Goal: Information Seeking & Learning: Learn about a topic

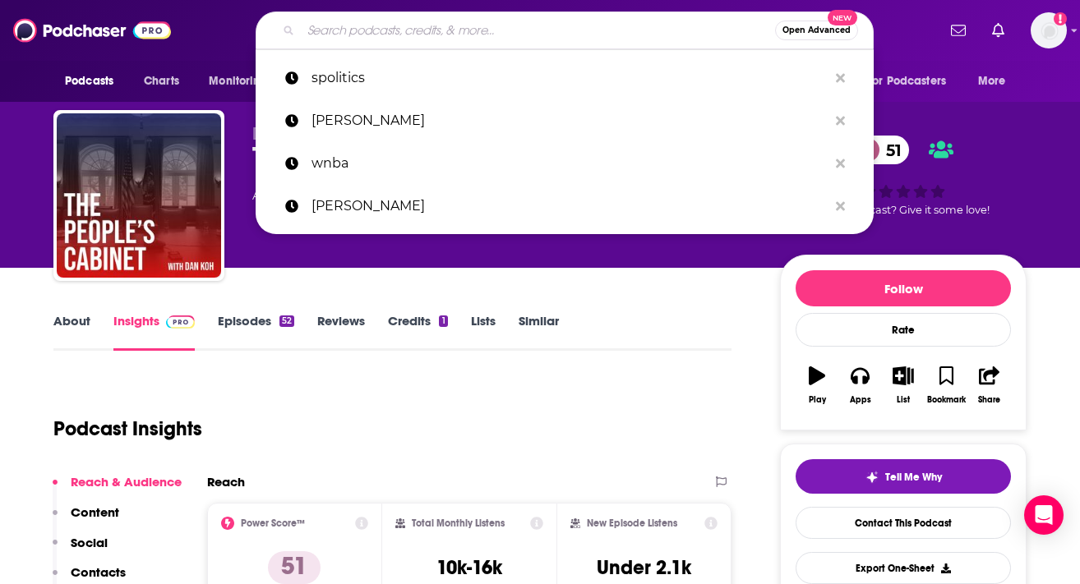
click at [418, 26] on input "Search podcasts, credits, & more..." at bounding box center [538, 30] width 474 height 26
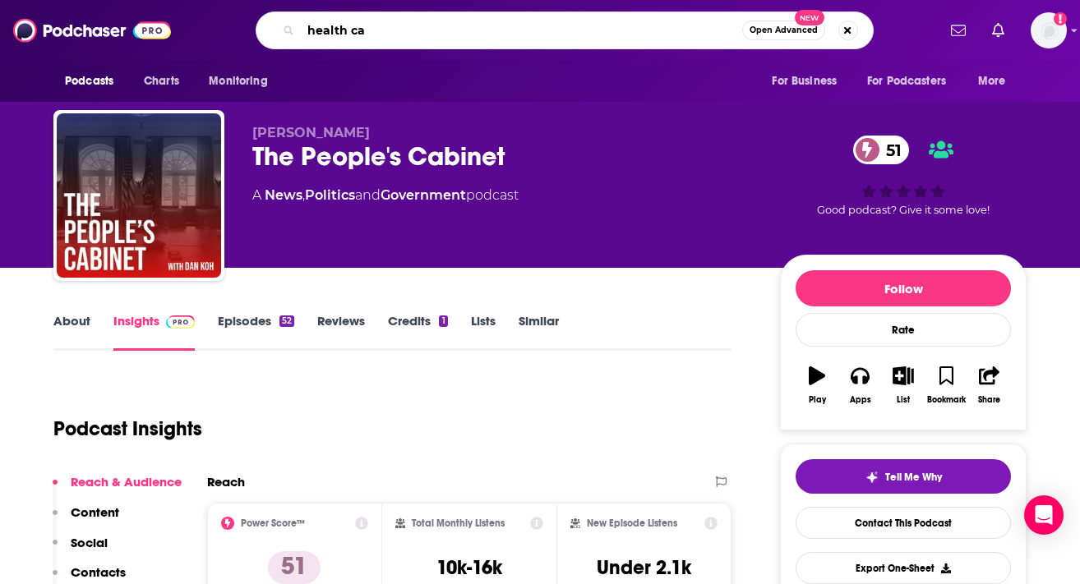
type input "health car"
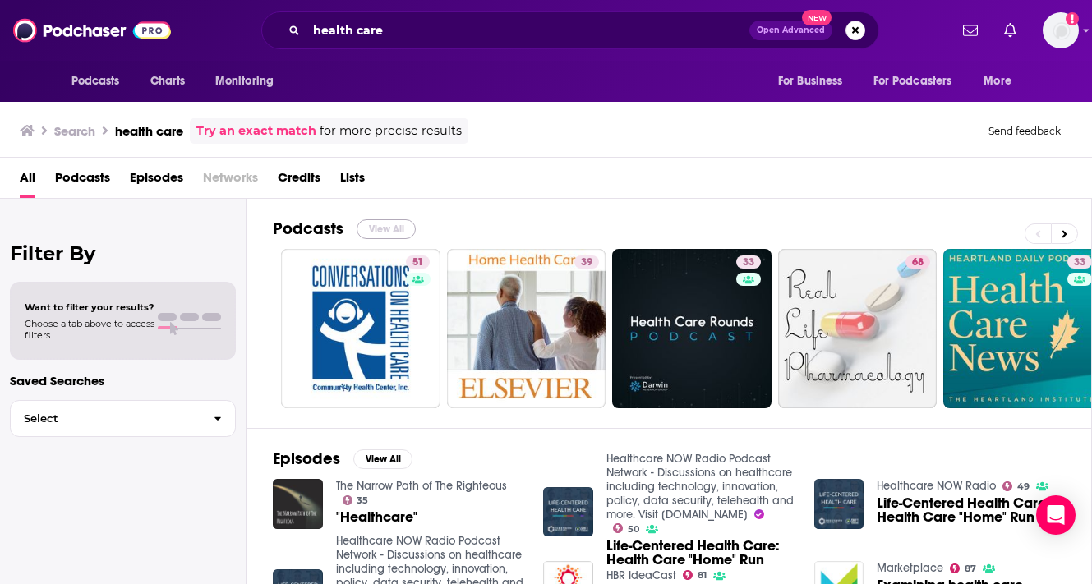
click at [396, 234] on button "View All" at bounding box center [386, 229] width 59 height 20
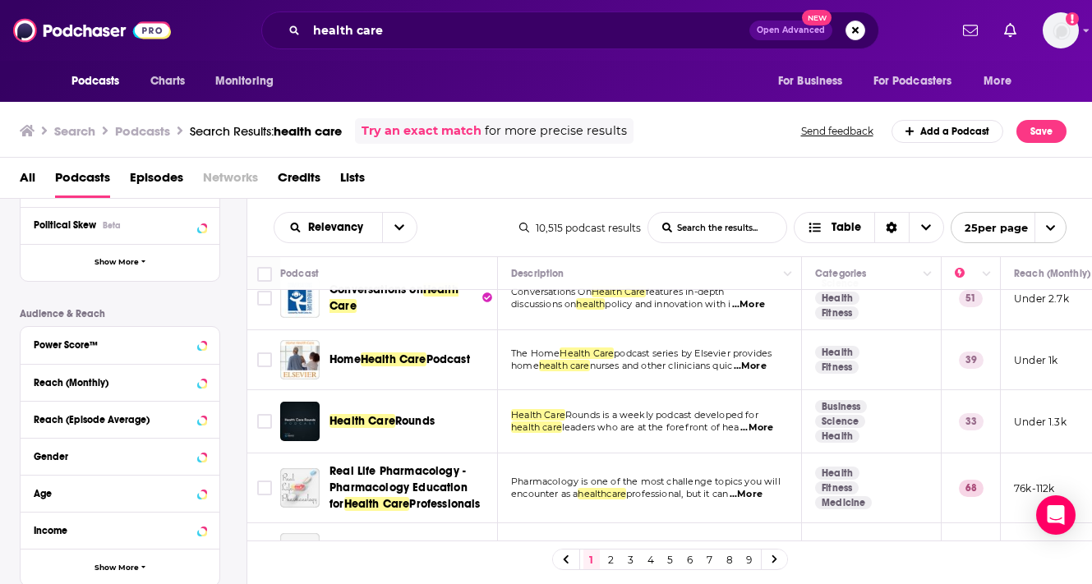
scroll to position [35, 0]
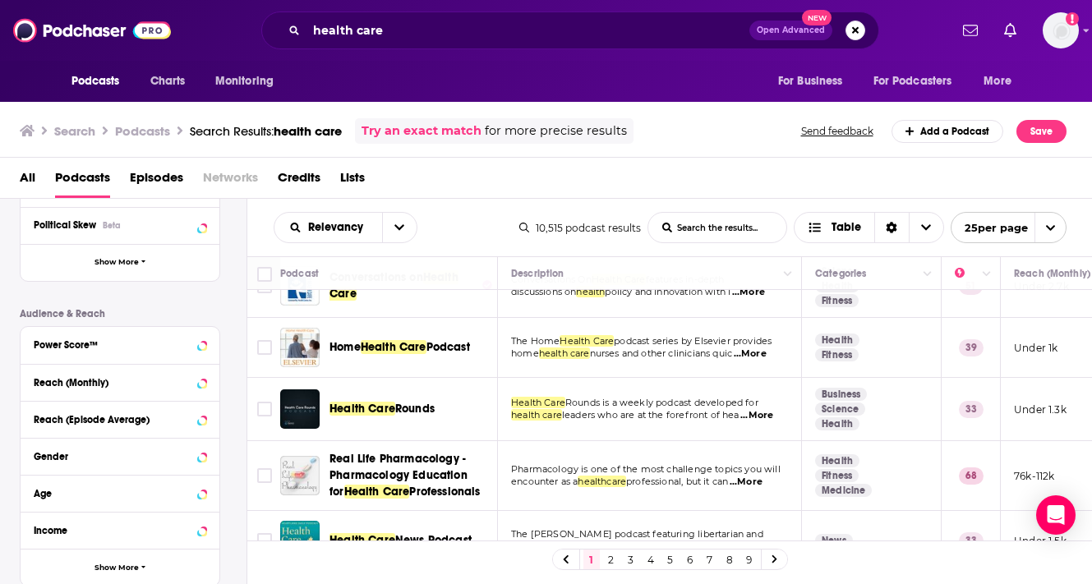
click at [838, 338] on link "Health" at bounding box center [837, 340] width 44 height 13
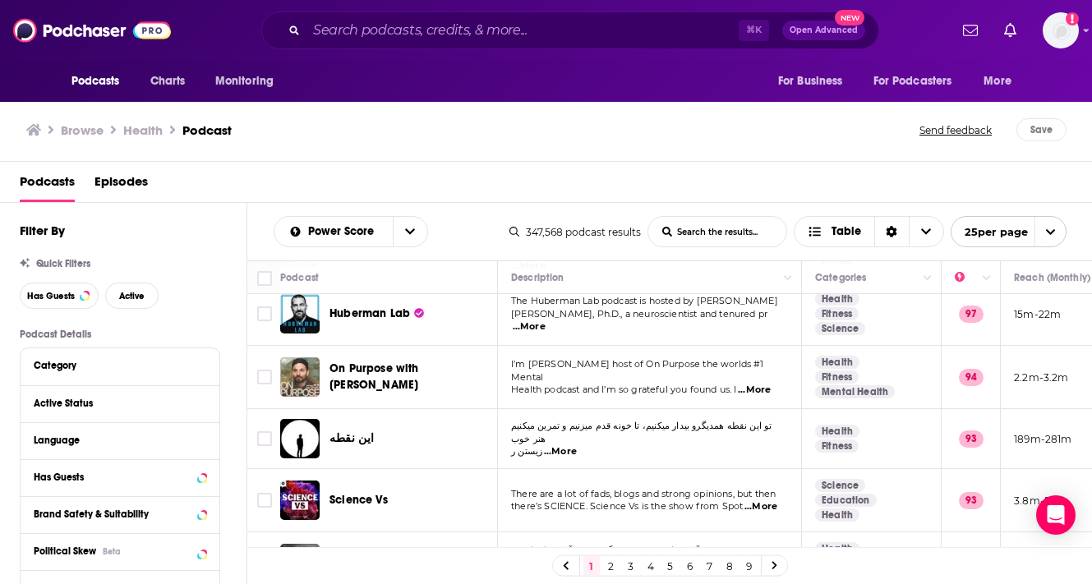
scroll to position [186, 0]
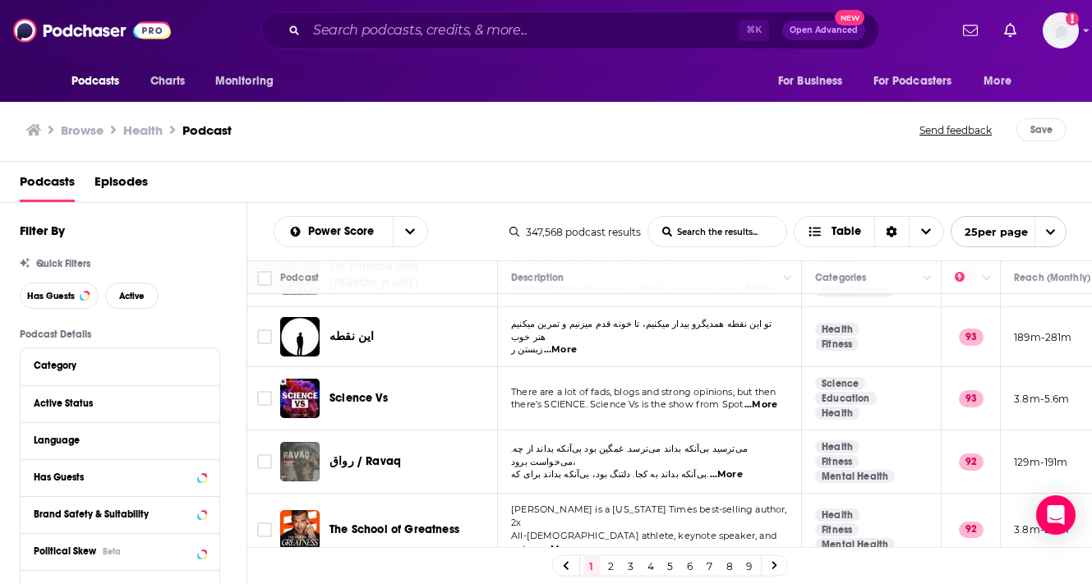
click at [375, 391] on span "Science Vs" at bounding box center [358, 398] width 58 height 14
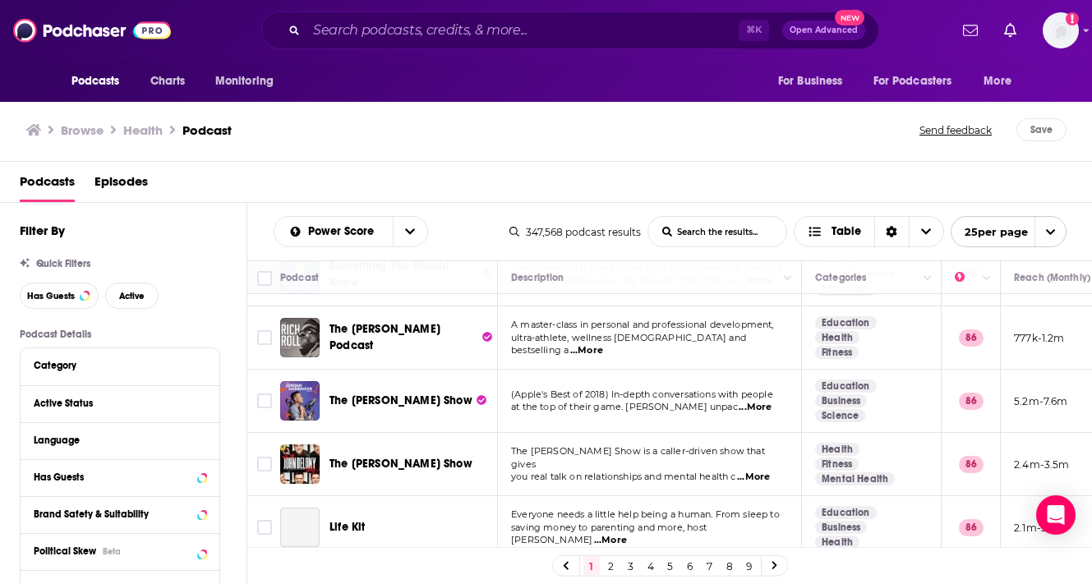
scroll to position [1342, 0]
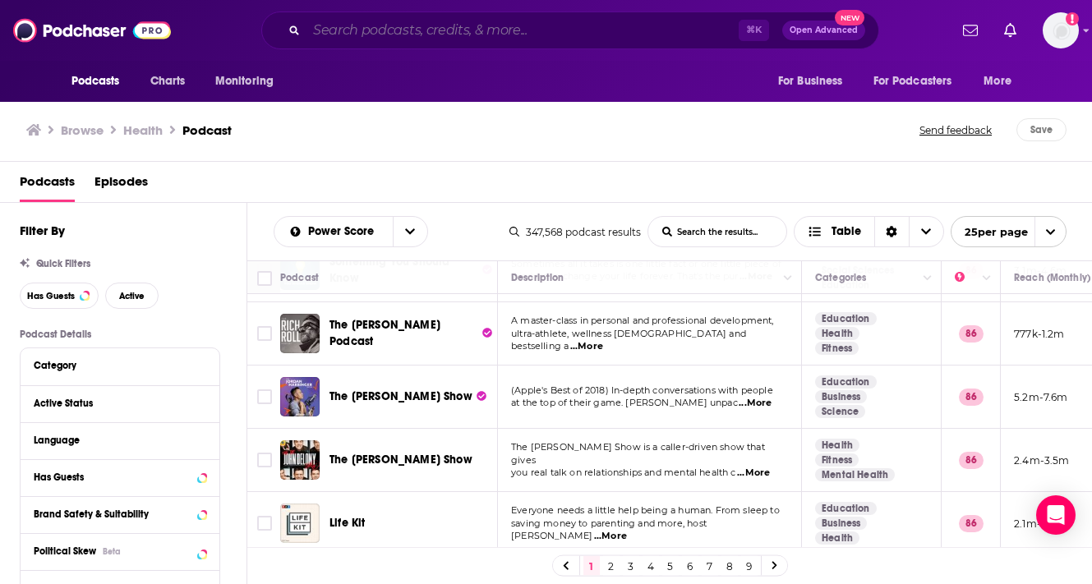
click at [409, 34] on input "Search podcasts, credits, & more..." at bounding box center [522, 30] width 432 height 26
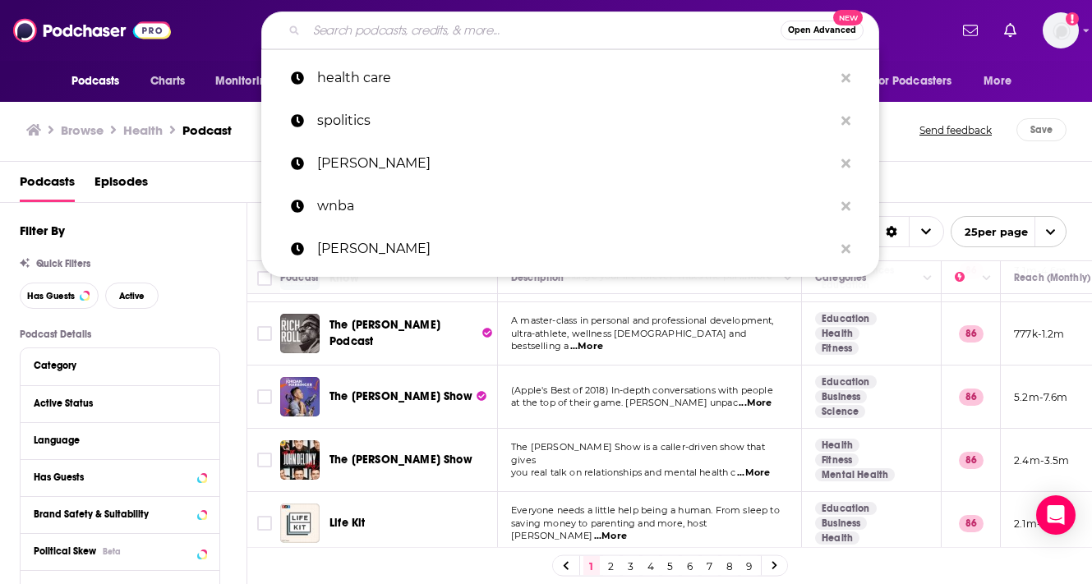
click at [378, 85] on p "health care" at bounding box center [575, 78] width 516 height 43
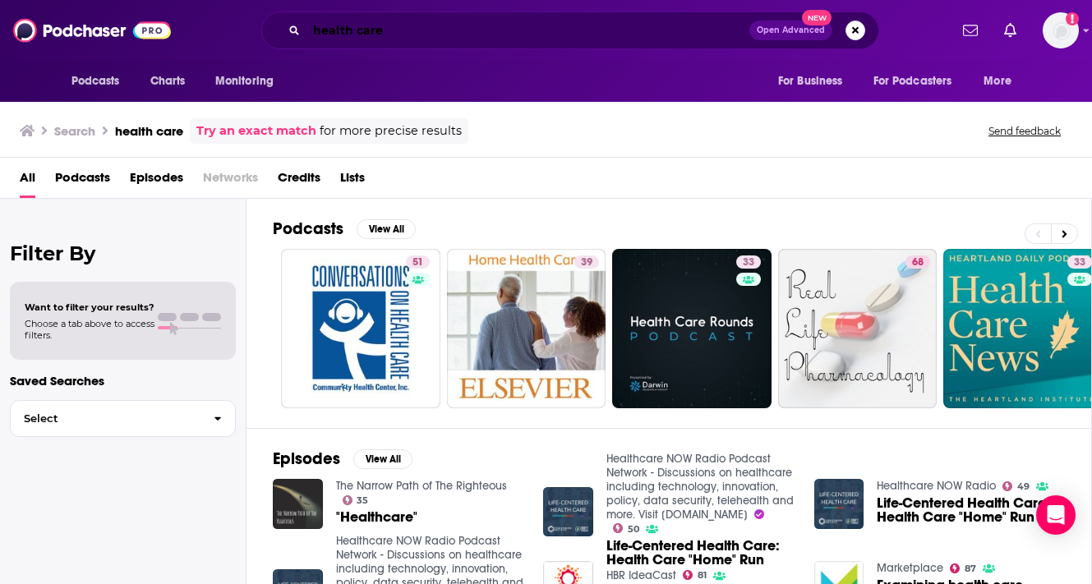
click at [338, 21] on input "health care" at bounding box center [527, 30] width 443 height 26
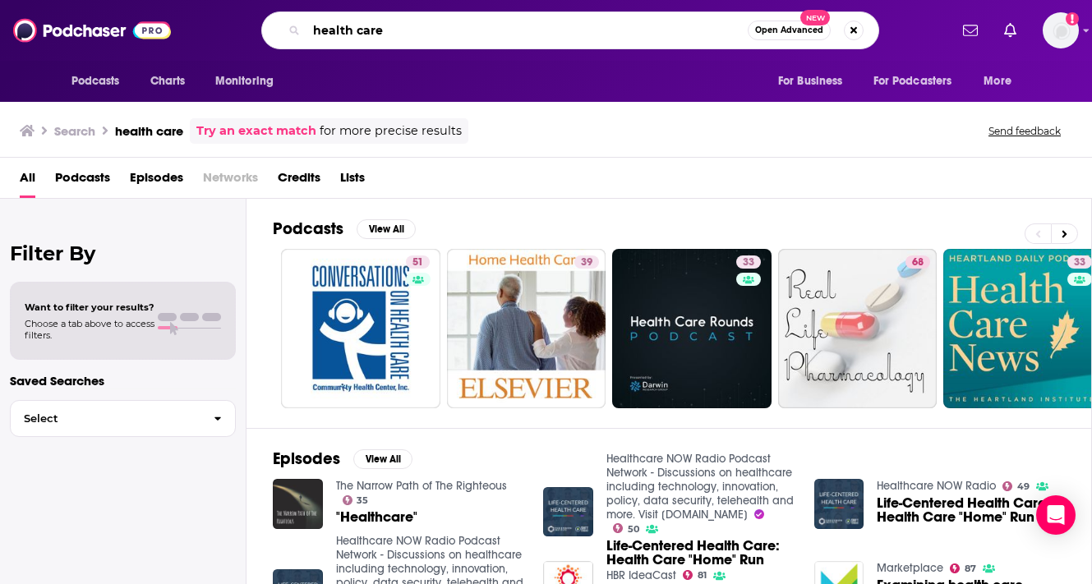
click at [338, 21] on input "health care" at bounding box center [526, 30] width 441 height 26
type input "science"
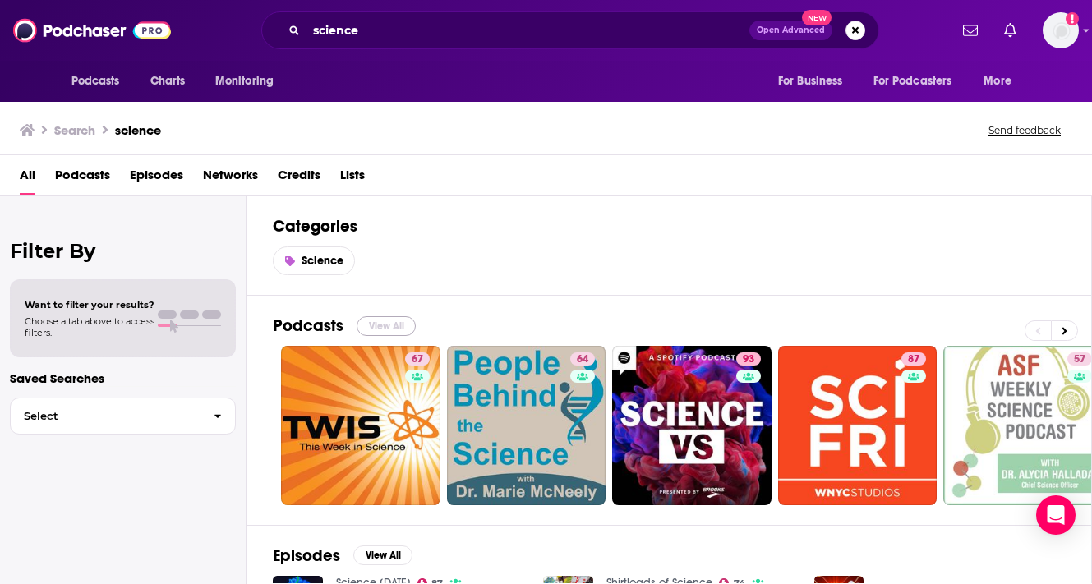
click at [380, 334] on button "View All" at bounding box center [386, 326] width 59 height 20
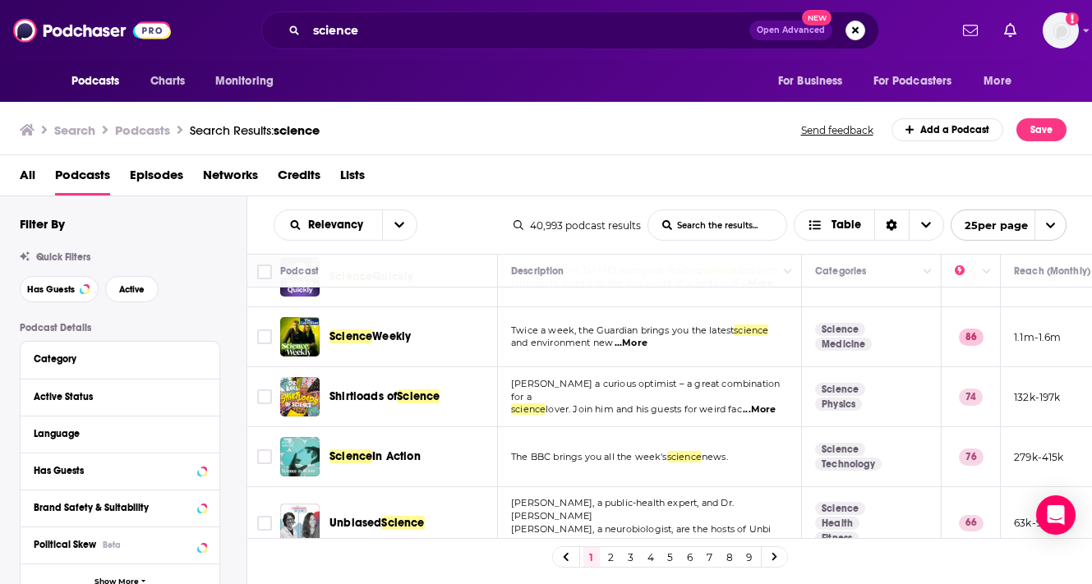
scroll to position [526, 0]
click at [758, 403] on span "...More" at bounding box center [759, 409] width 33 height 13
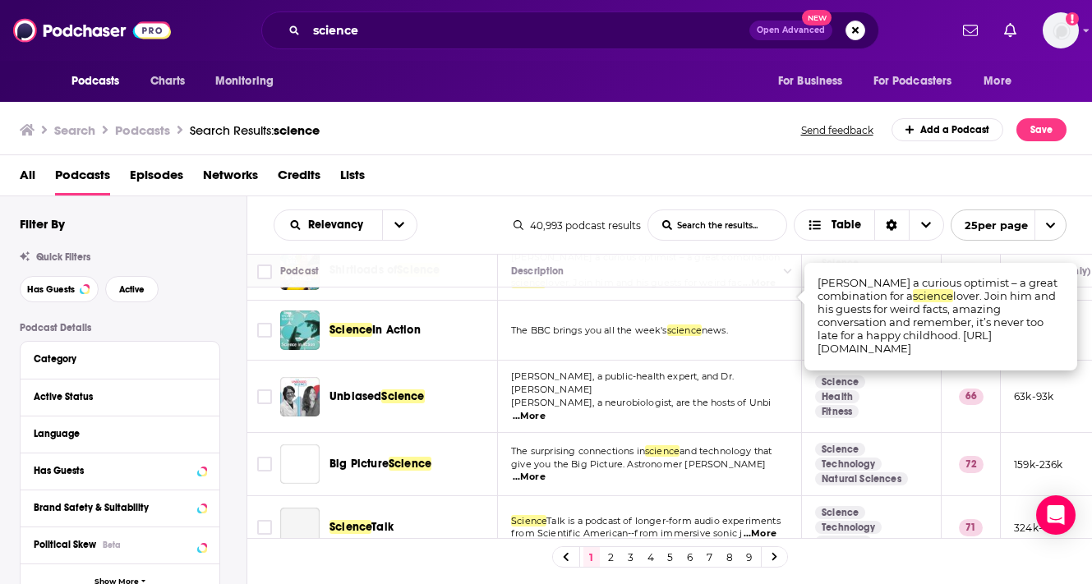
scroll to position [653, 0]
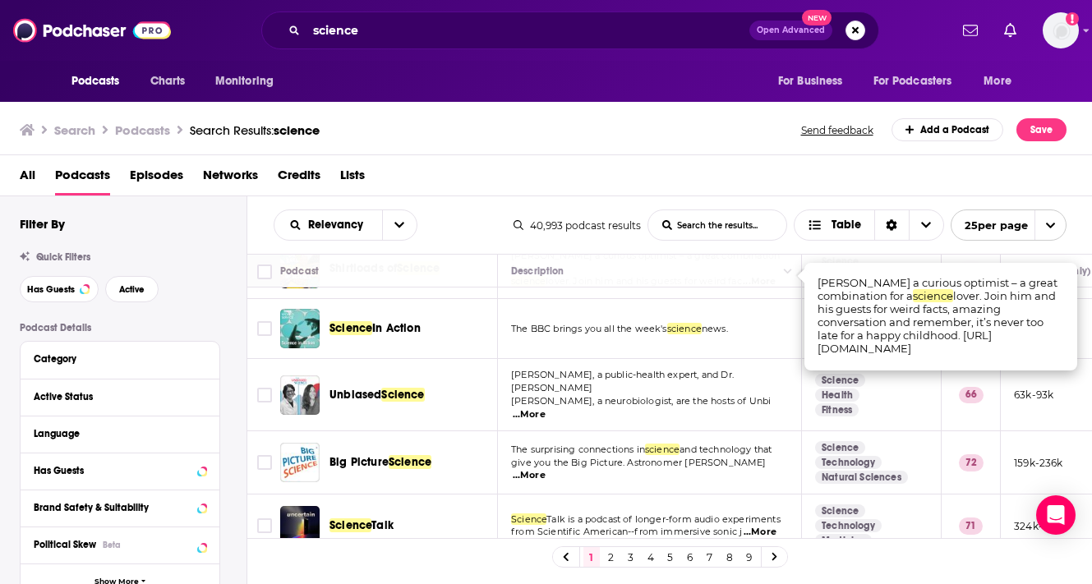
click at [618, 379] on span "Dr. Jessica Steier, a public-health expert, and Dr. Sarah" at bounding box center [622, 381] width 223 height 25
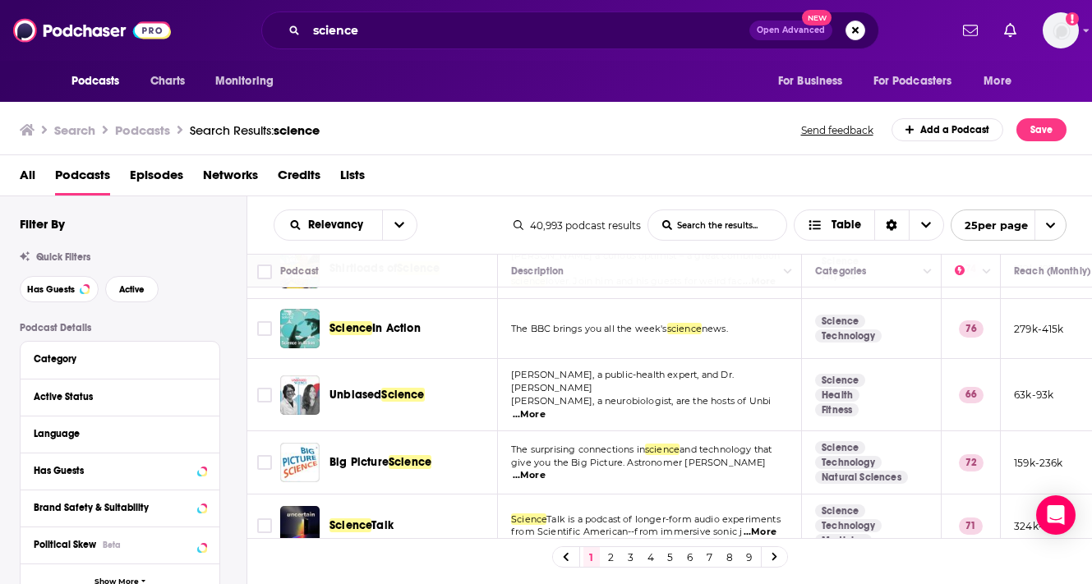
click at [374, 389] on div "Podcasts Charts Monitoring science Open Advanced New For Business For Podcaster…" at bounding box center [546, 292] width 1092 height 584
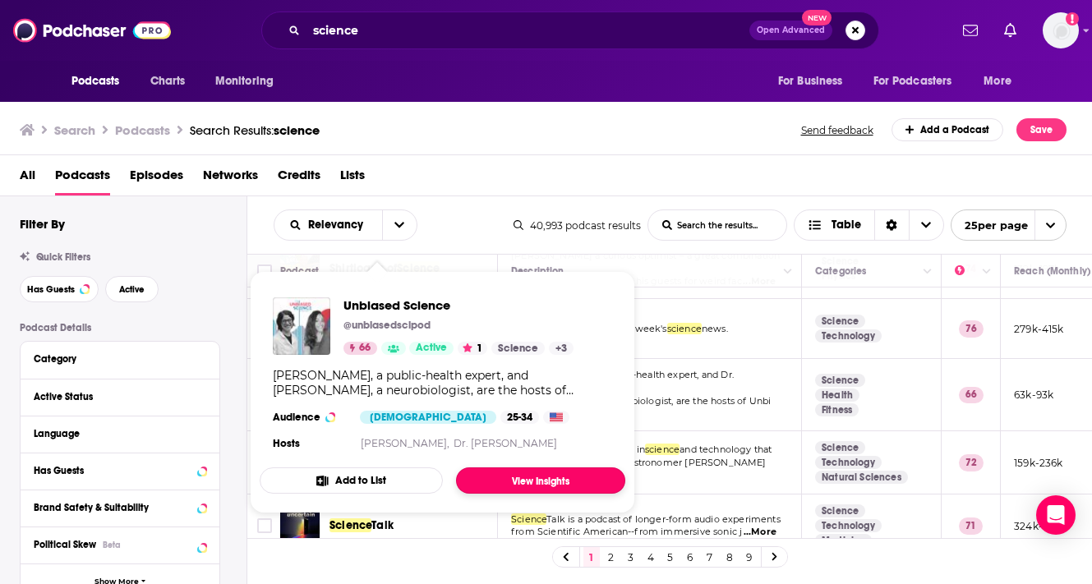
click at [524, 481] on link "View Insights" at bounding box center [540, 480] width 169 height 26
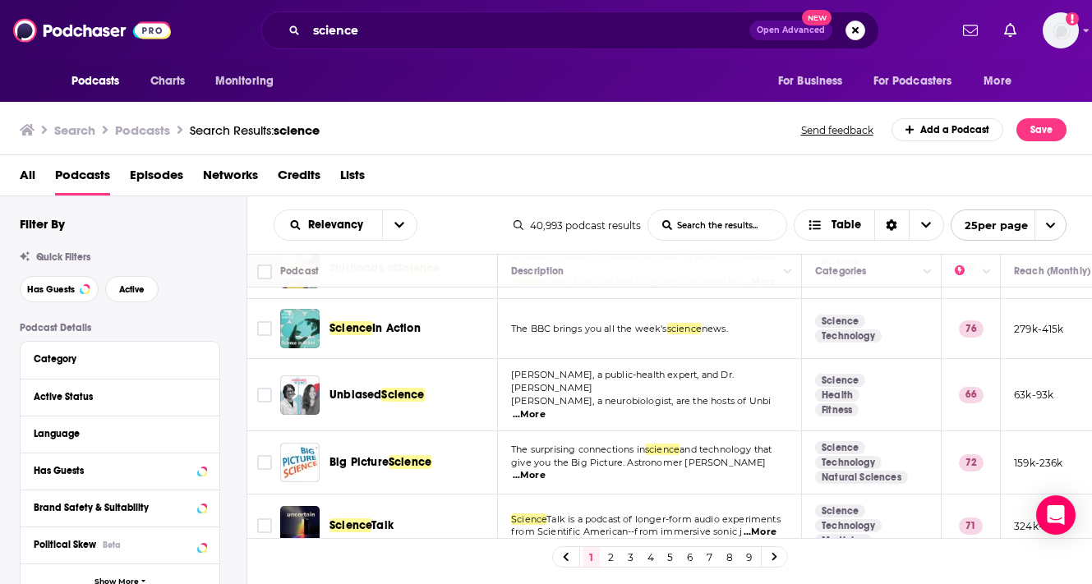
click at [597, 390] on p "[PERSON_NAME], a public-health expert, and Dr. [PERSON_NAME]" at bounding box center [649, 382] width 276 height 26
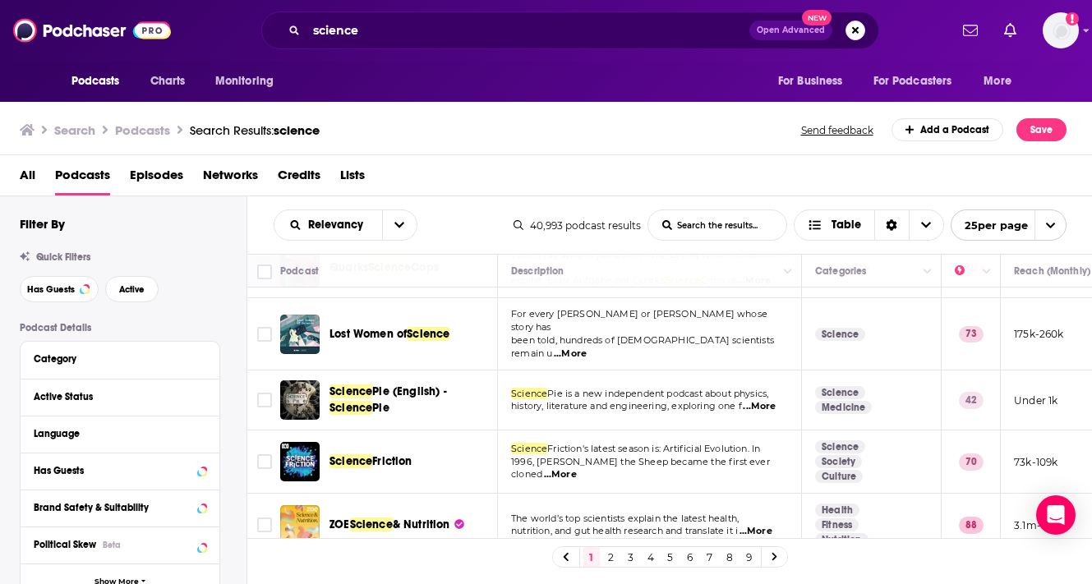
scroll to position [1200, 0]
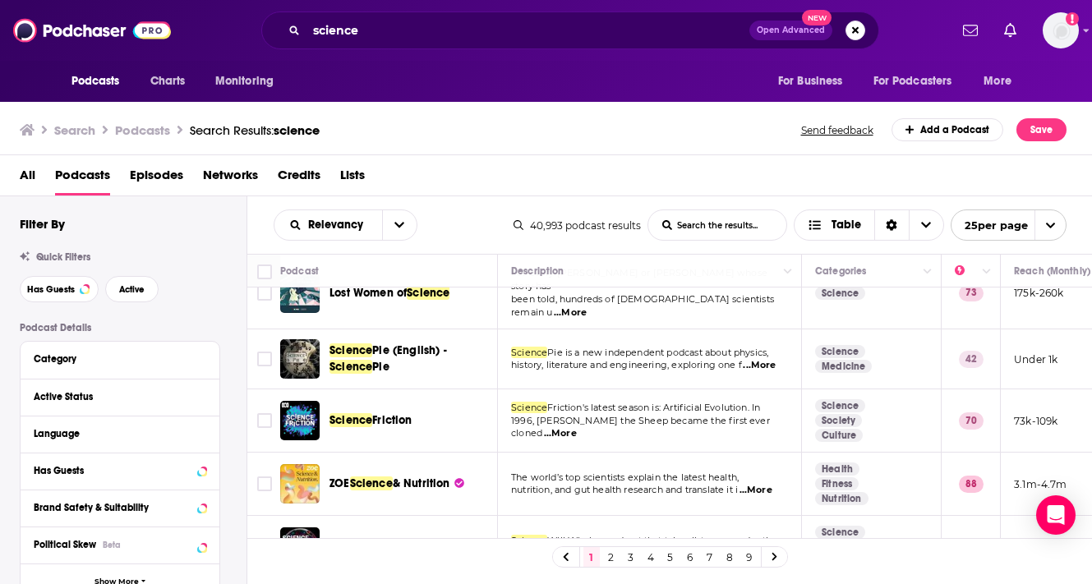
click at [571, 414] on td "Science Friction's latest season is: Artificial Evolution. In 1996, Dolly the S…" at bounding box center [650, 420] width 304 height 63
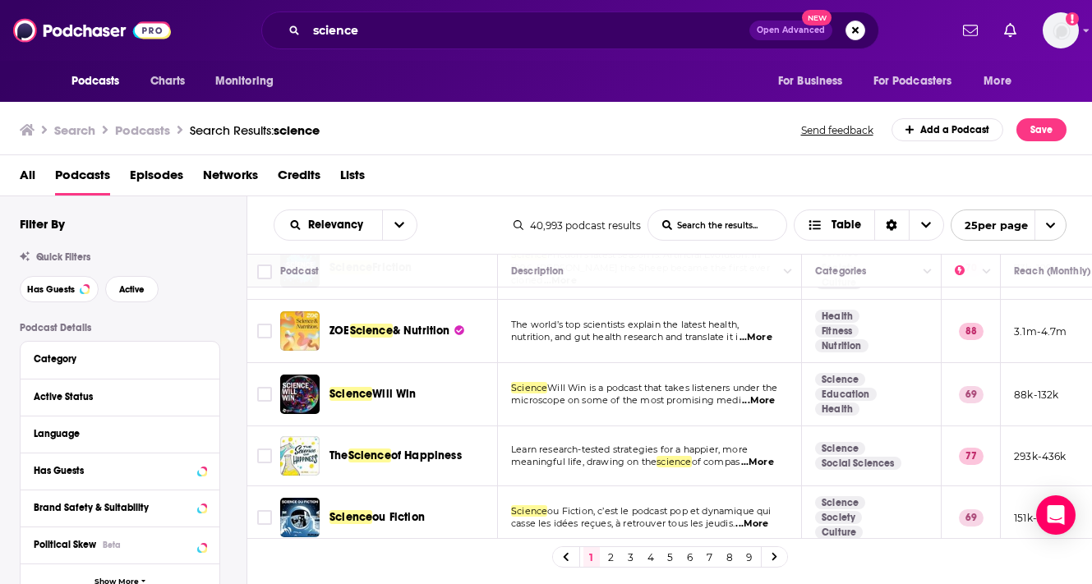
scroll to position [1356, 0]
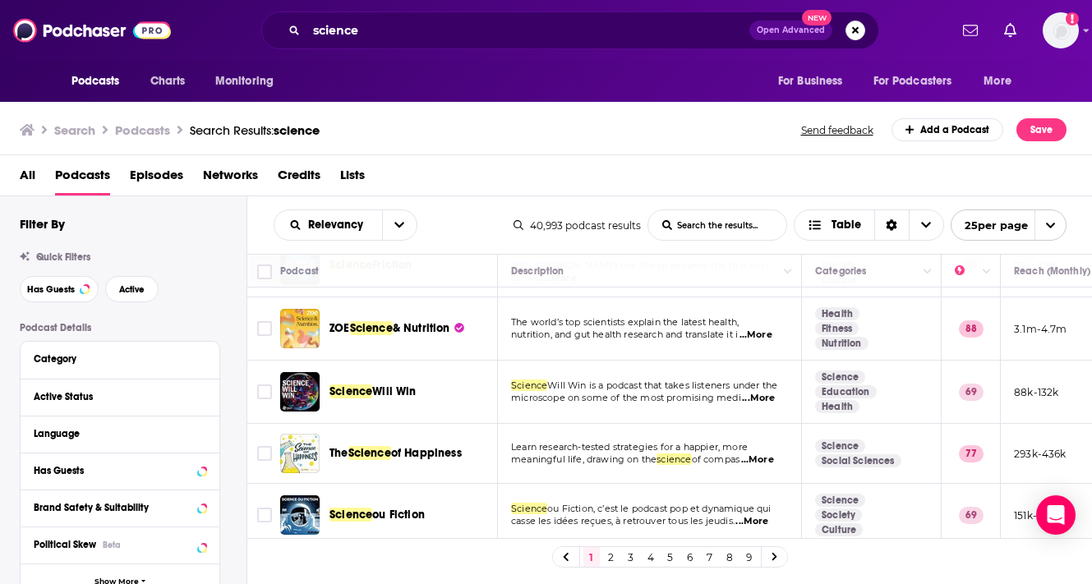
click at [559, 441] on p "Learn research-tested strategies for a happier, more" at bounding box center [649, 447] width 276 height 13
click at [619, 441] on span "Learn research-tested strategies for a happier, more" at bounding box center [629, 447] width 237 height 12
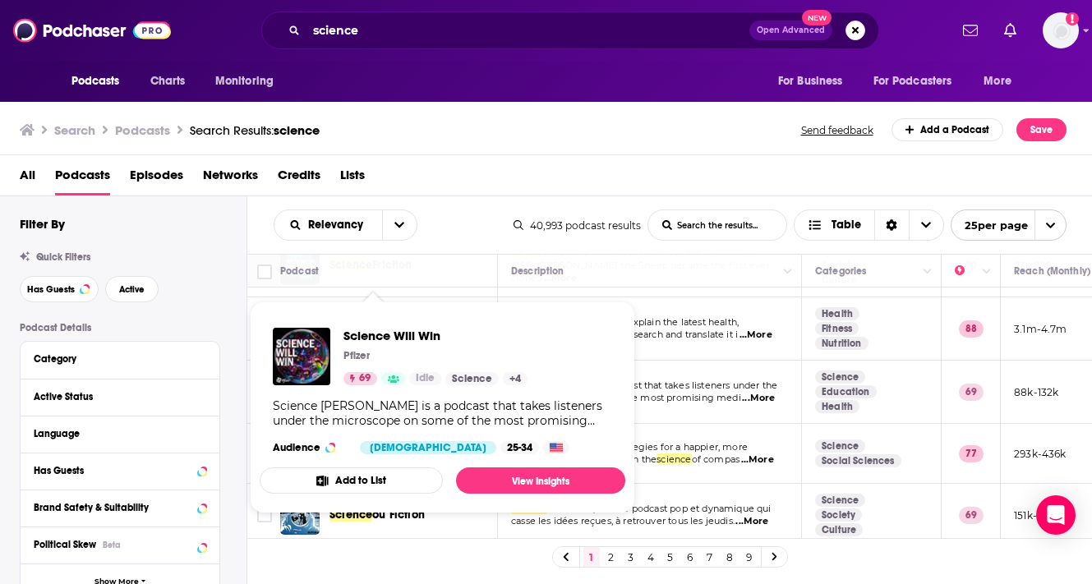
click at [384, 367] on div "Science Will Win Pfizer 69 Idle Science + 4" at bounding box center [435, 357] width 184 height 58
click at [525, 484] on link "View Insights" at bounding box center [540, 480] width 169 height 26
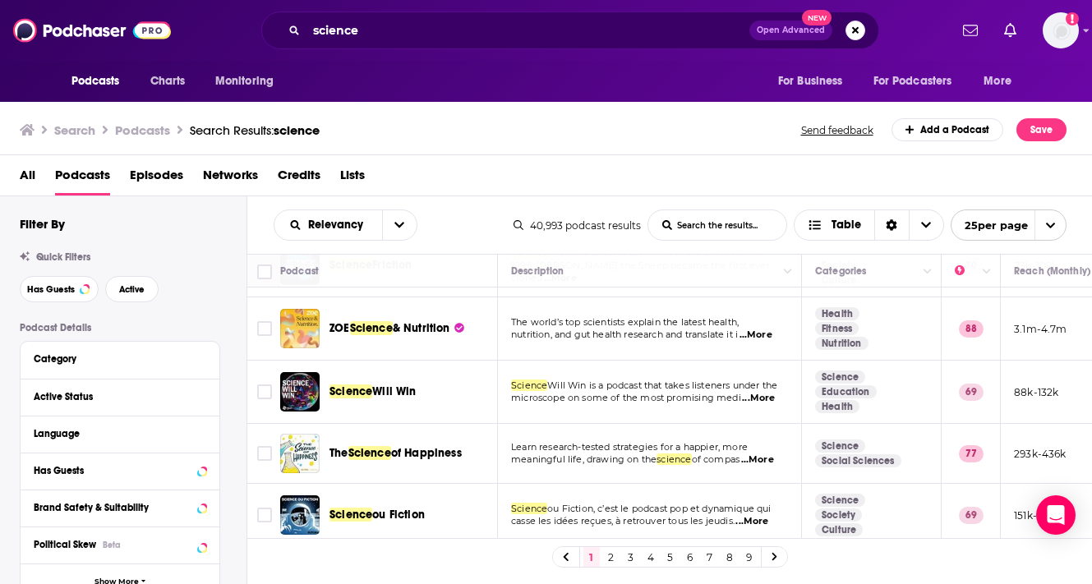
click at [780, 553] on link at bounding box center [775, 556] width 26 height 19
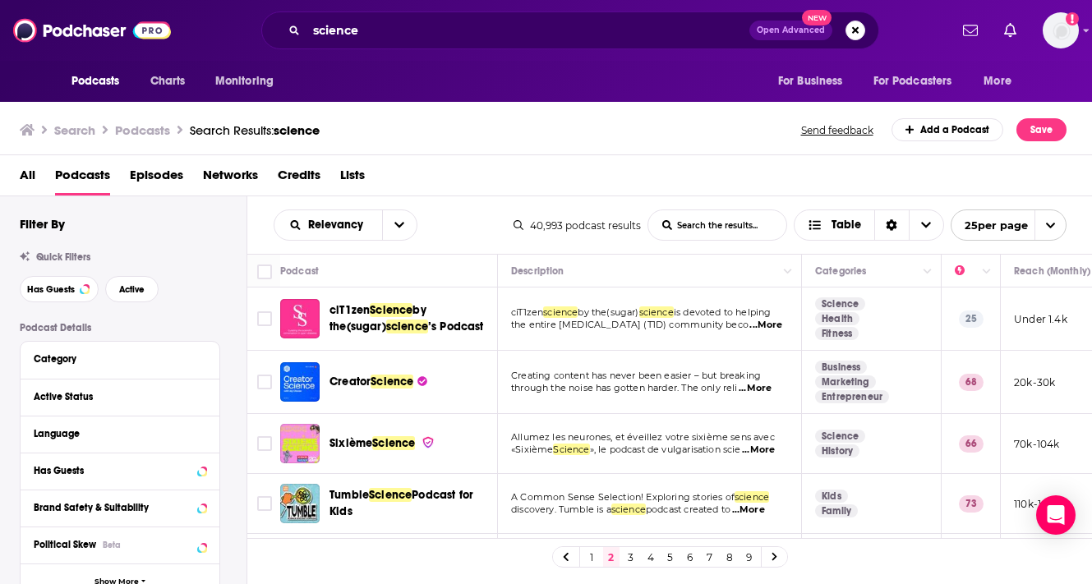
click at [670, 385] on span "through the noise has gotten harder. The only reli" at bounding box center [624, 388] width 227 height 12
click at [758, 384] on span "...More" at bounding box center [755, 388] width 33 height 13
click at [829, 552] on div "1 2 3 4 5 6 7 8 9" at bounding box center [669, 556] width 845 height 37
click at [774, 558] on icon at bounding box center [773, 557] width 5 height 8
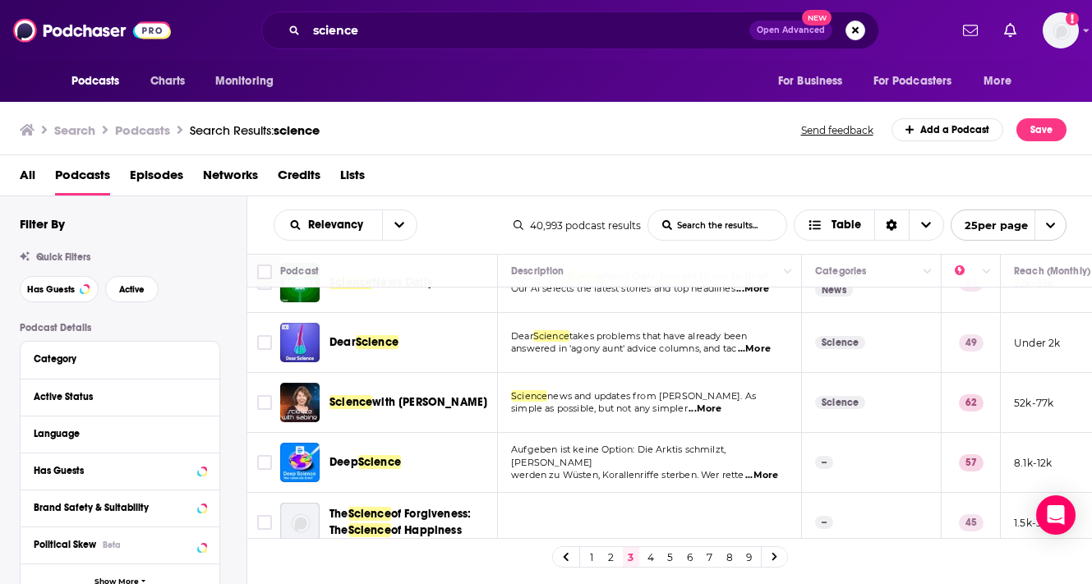
scroll to position [243, 0]
click at [757, 348] on span "...More" at bounding box center [754, 349] width 33 height 13
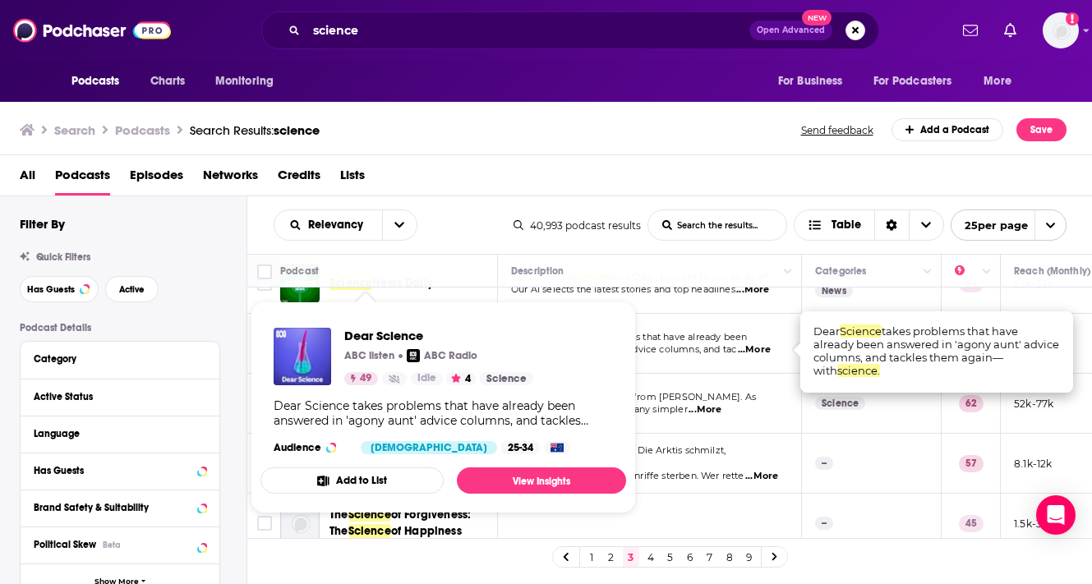
click at [376, 345] on div "Dear Science ABC listen ABC Radio 49 Idle 4 Science" at bounding box center [438, 357] width 189 height 58
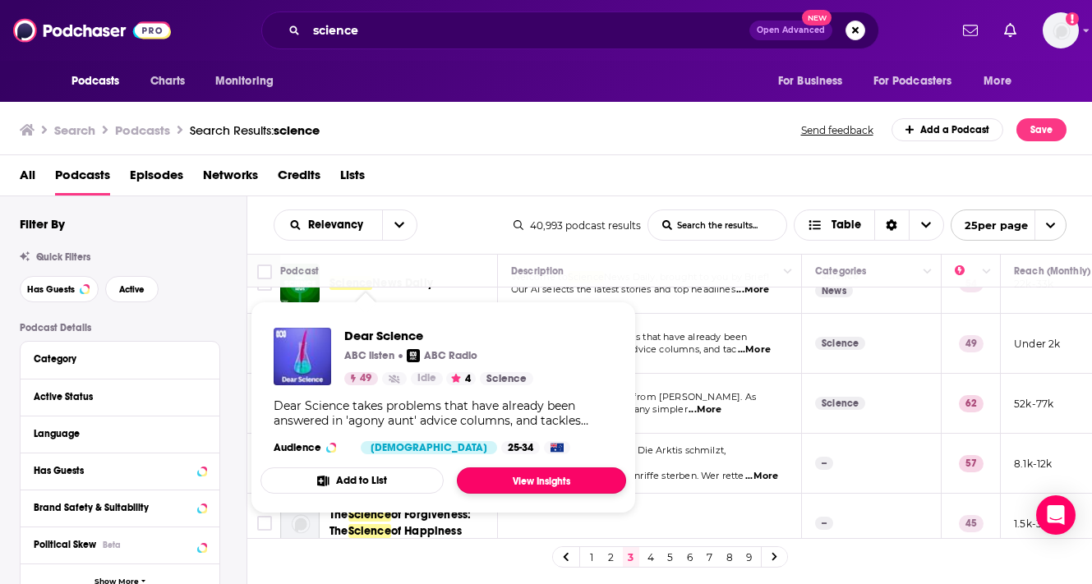
click at [546, 481] on link "View Insights" at bounding box center [541, 480] width 169 height 26
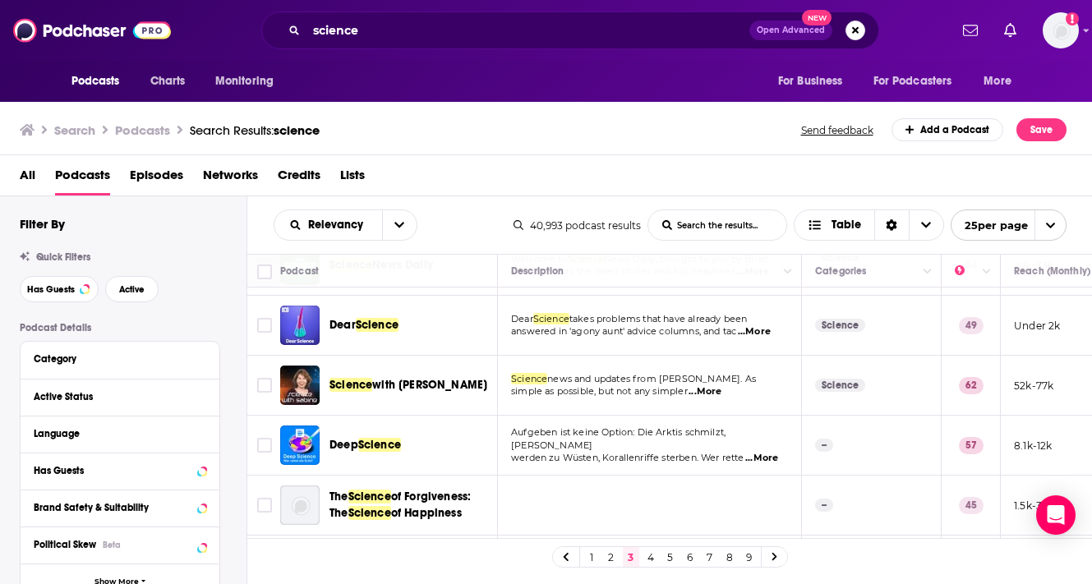
scroll to position [281, 0]
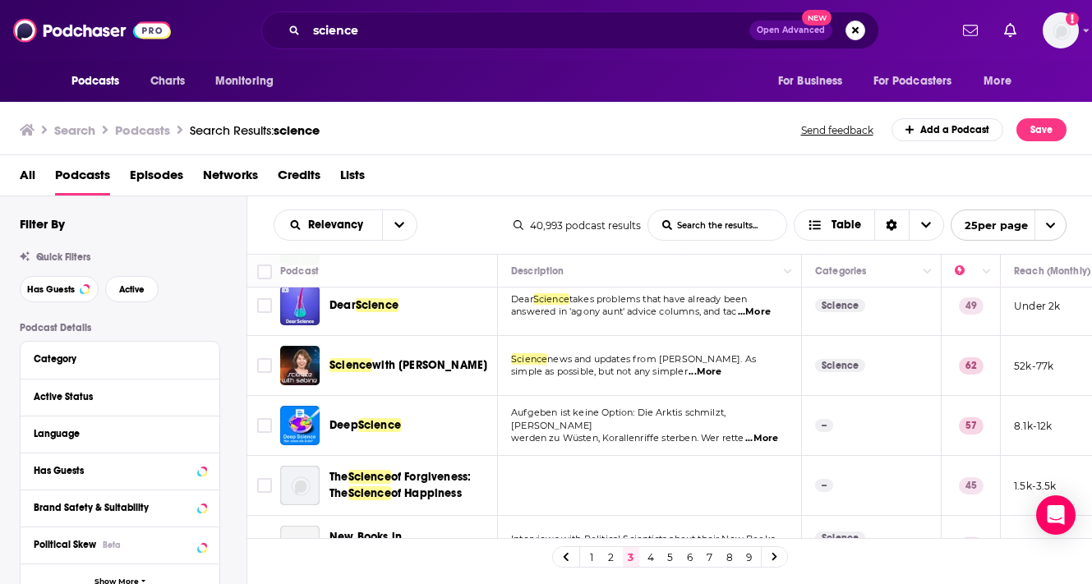
click at [704, 371] on span "...More" at bounding box center [704, 372] width 33 height 13
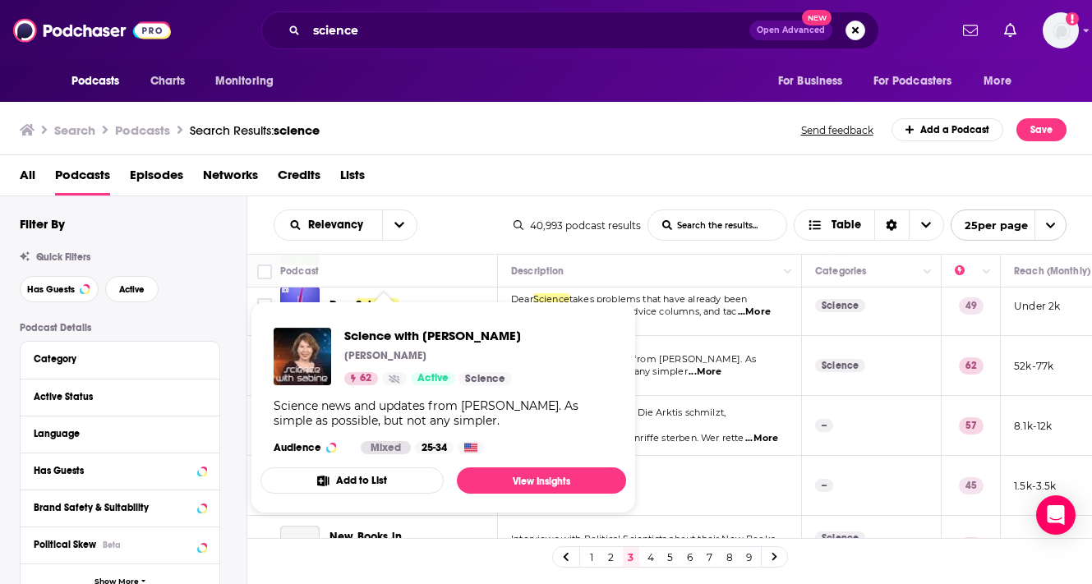
click at [415, 366] on div "Science with Sabine Sabine Hossenfelder 62 Active Science" at bounding box center [432, 357] width 177 height 58
click at [551, 477] on link "View Insights" at bounding box center [541, 480] width 169 height 26
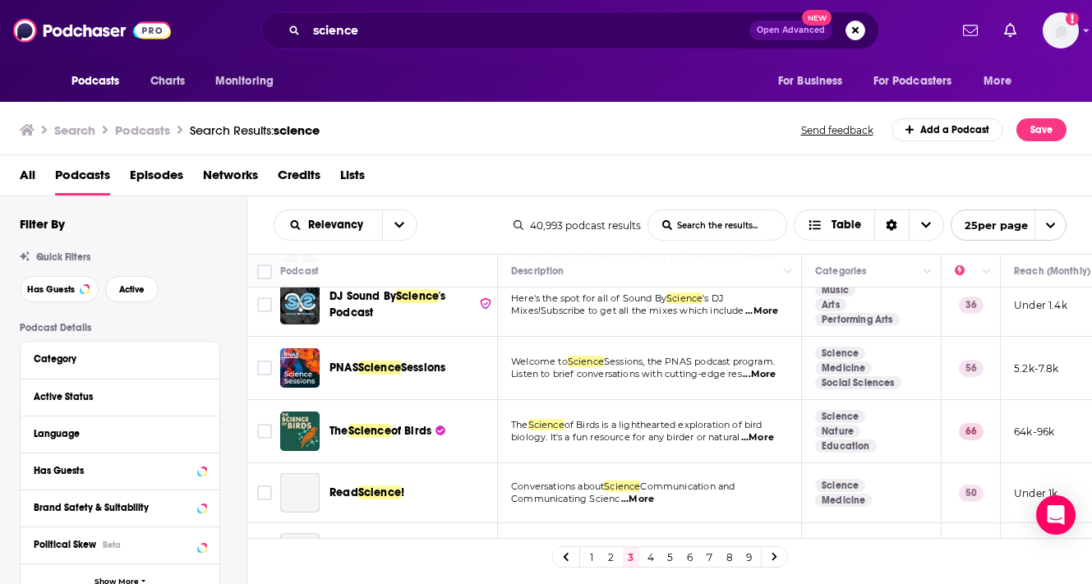
scroll to position [1018, 0]
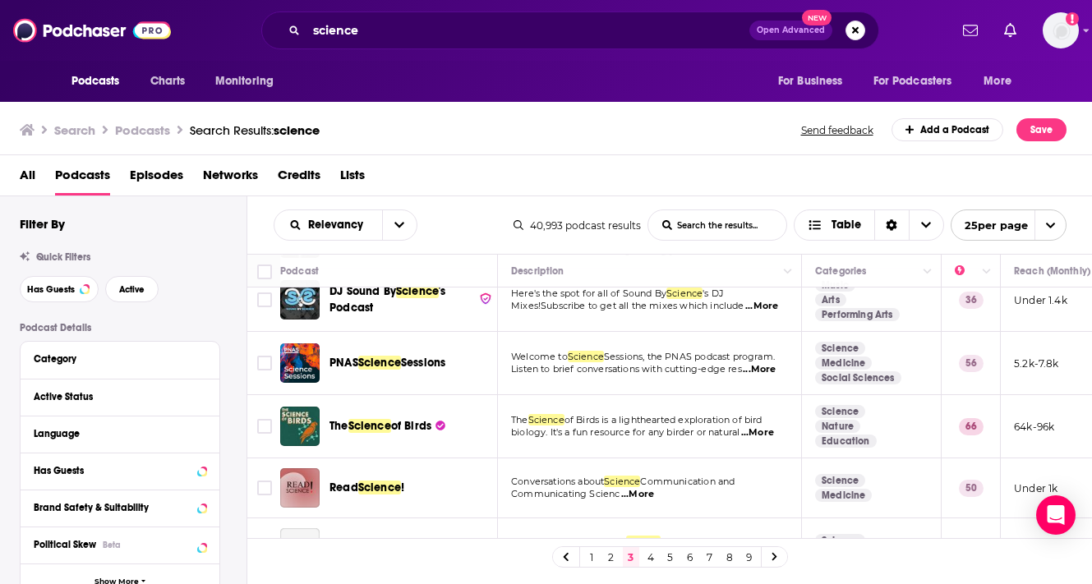
click at [769, 369] on span "...More" at bounding box center [759, 369] width 33 height 13
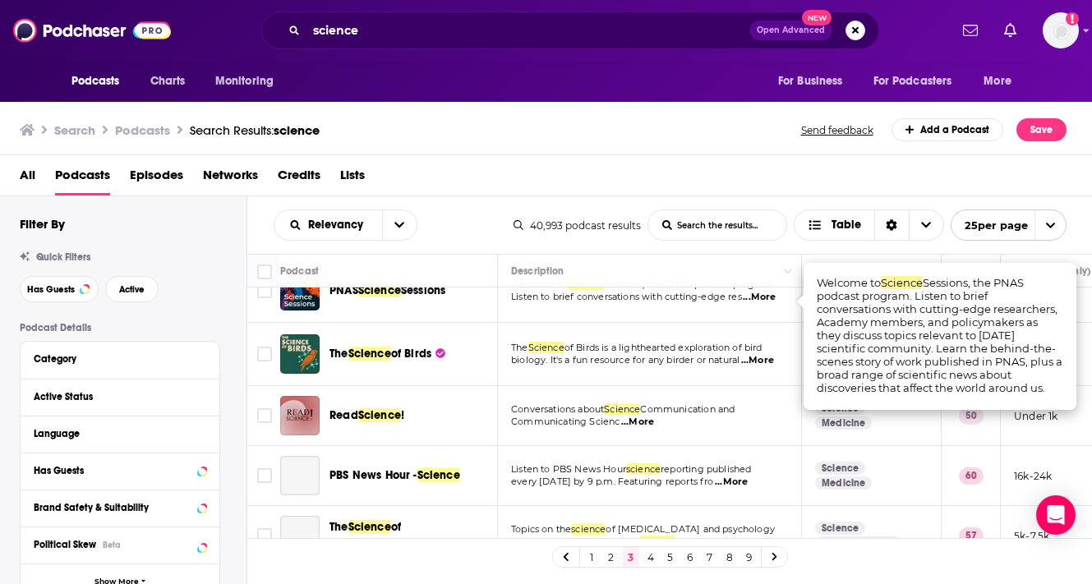
scroll to position [1090, 0]
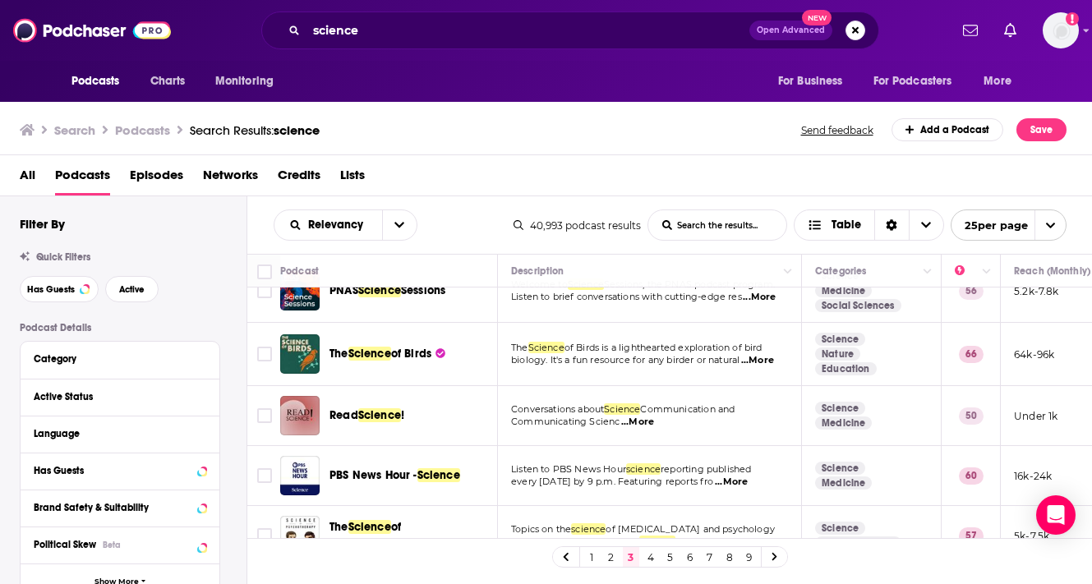
click at [720, 419] on p "Communicating Scienc ...More" at bounding box center [649, 422] width 276 height 13
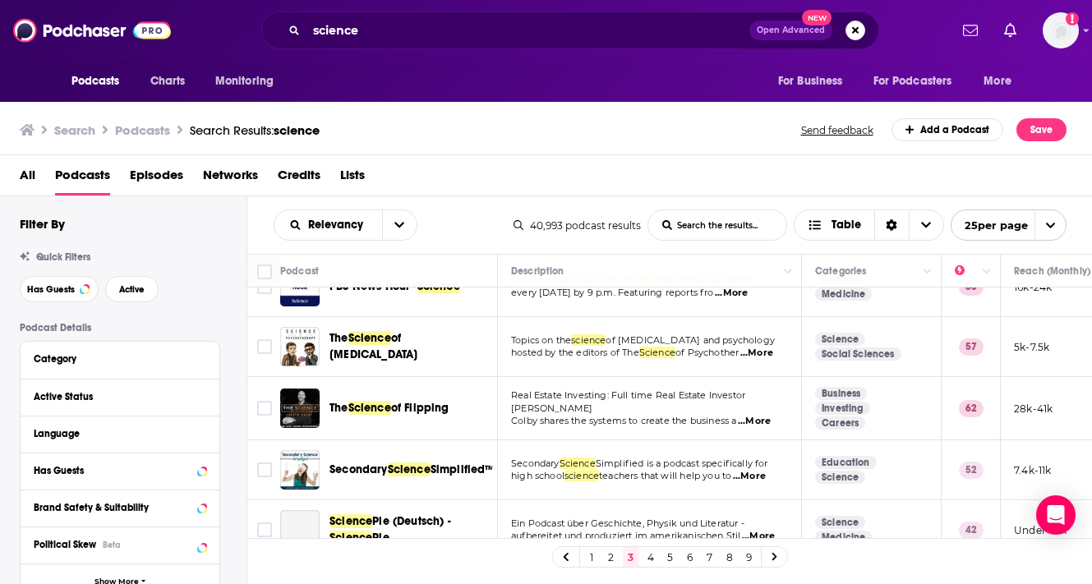
scroll to position [1313, 0]
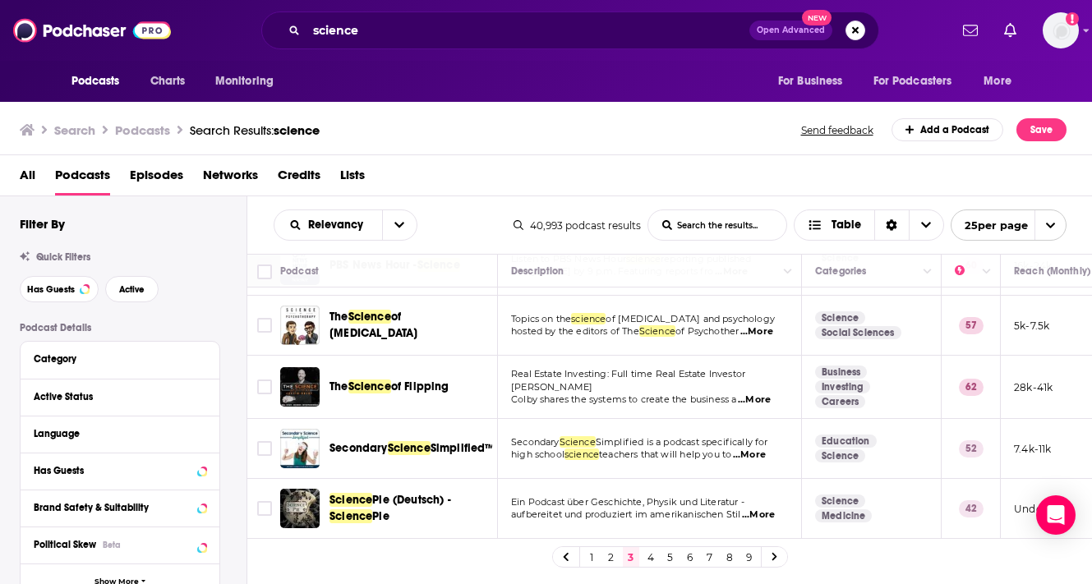
click at [773, 560] on icon at bounding box center [774, 557] width 7 height 10
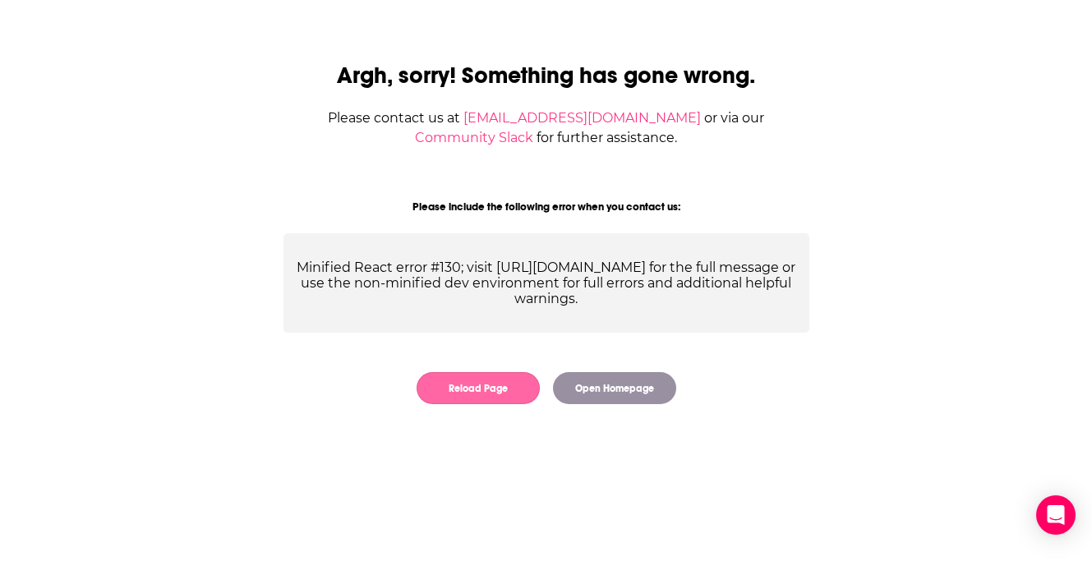
click at [504, 389] on button "Reload Page" at bounding box center [478, 388] width 123 height 32
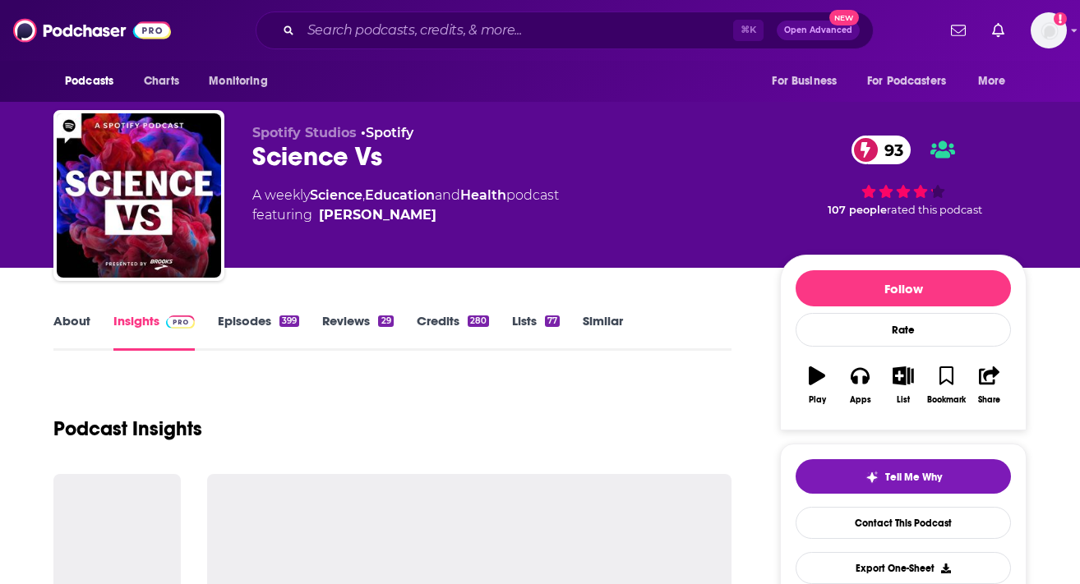
click at [329, 153] on div "Science Vs 93" at bounding box center [502, 156] width 501 height 32
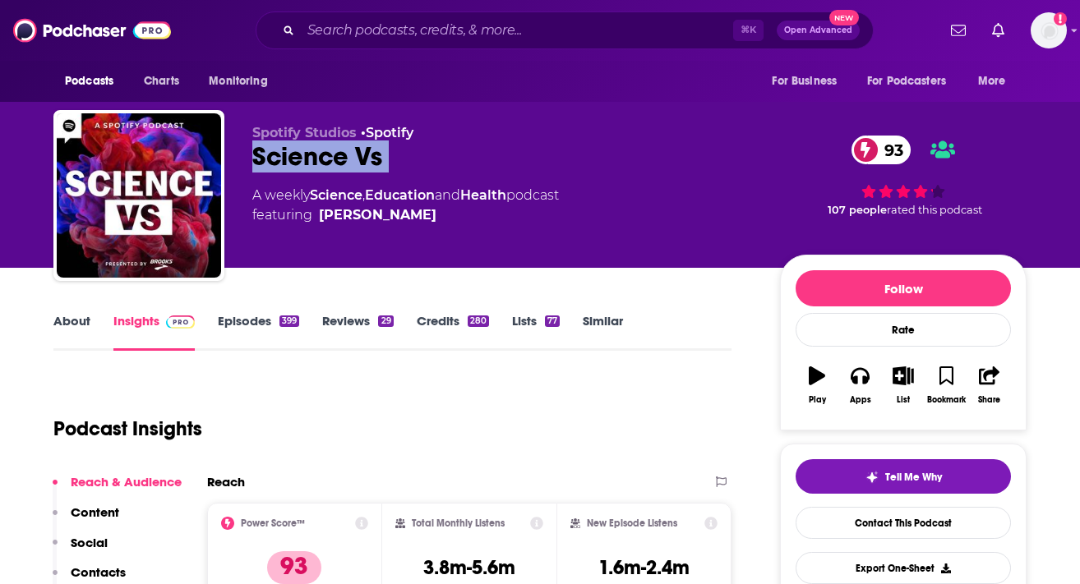
click at [329, 153] on div "Science Vs 93" at bounding box center [502, 156] width 501 height 32
copy div "Science Vs 93"
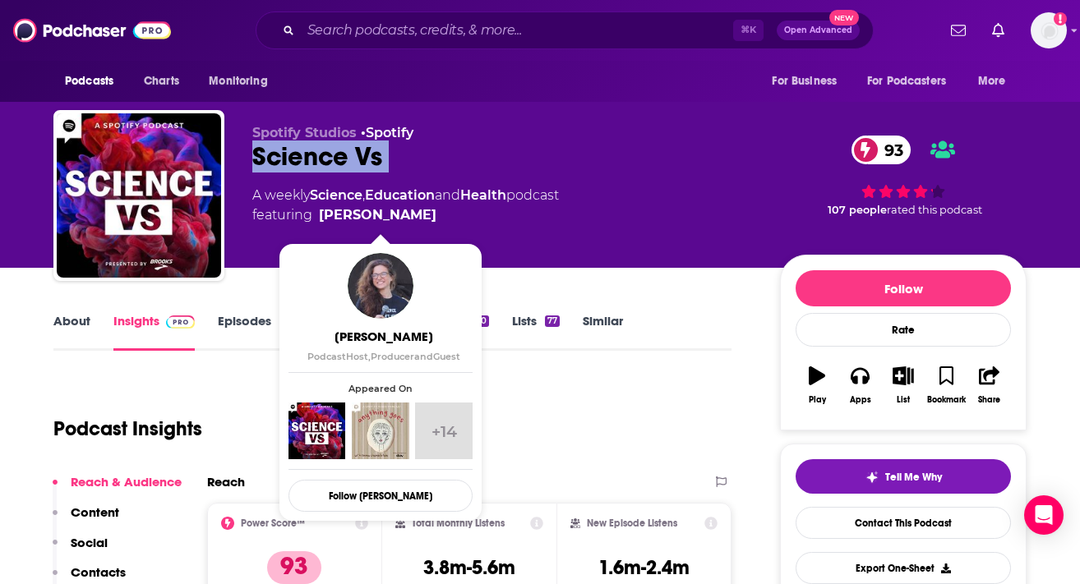
drag, startPoint x: 472, startPoint y: 219, endPoint x: 441, endPoint y: 217, distance: 30.5
click at [441, 217] on span "featuring Wendy Zukerman" at bounding box center [405, 215] width 306 height 20
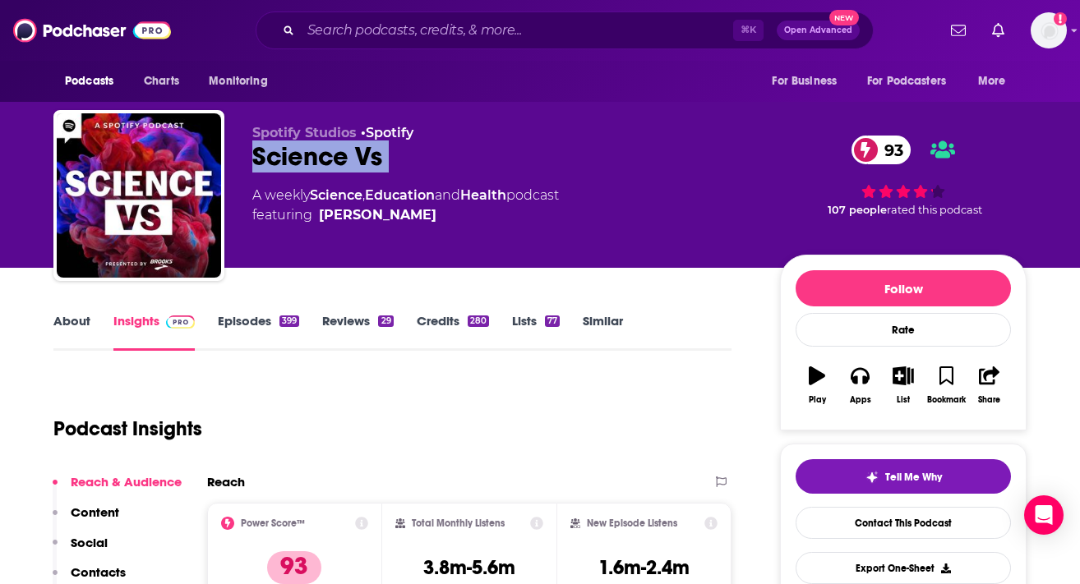
copy span "Wendy Zukerman"
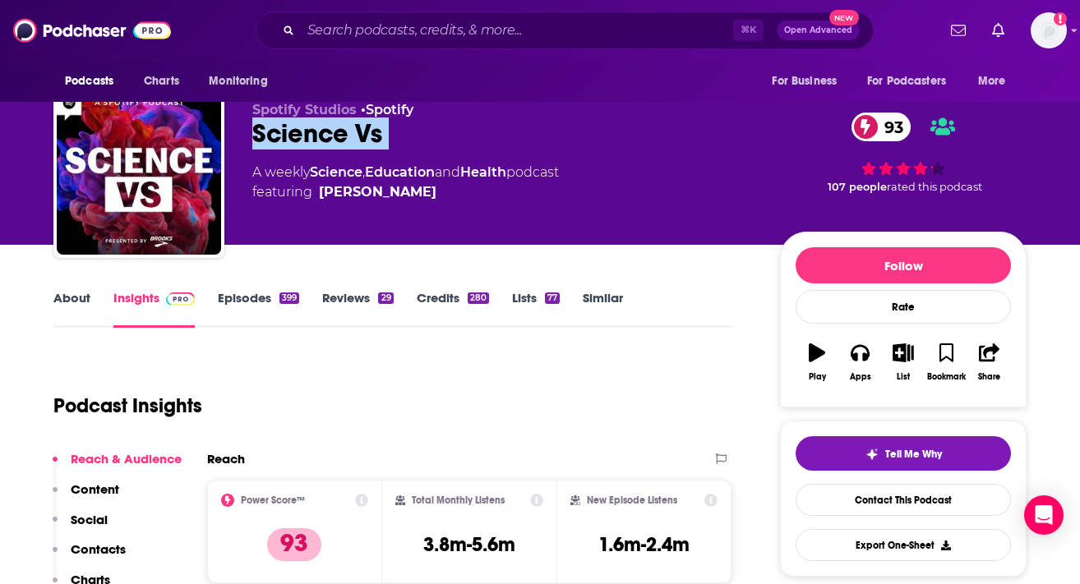
scroll to position [24, 0]
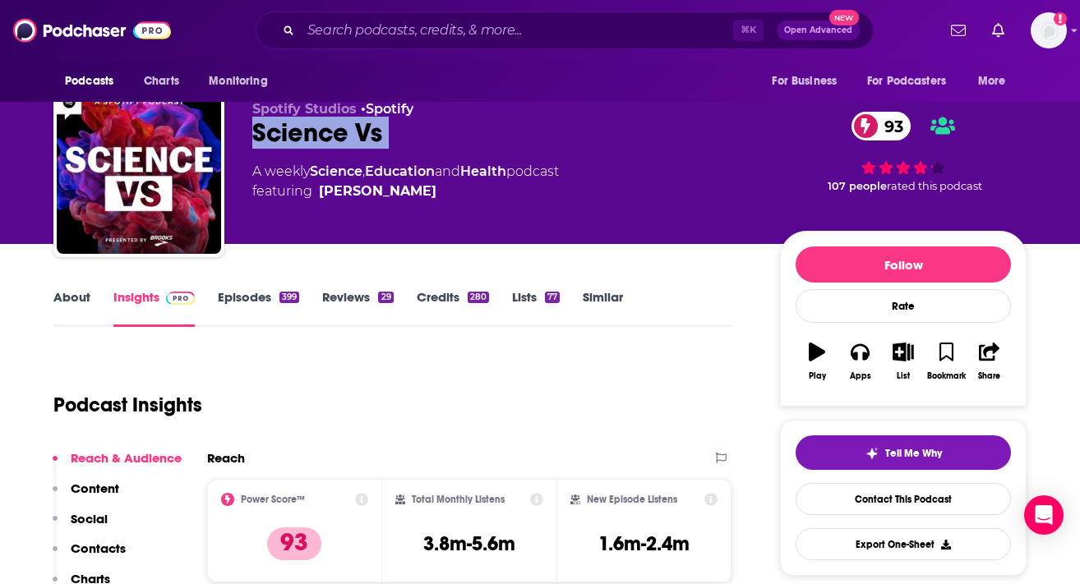
click at [436, 297] on link "Credits 280" at bounding box center [453, 308] width 72 height 38
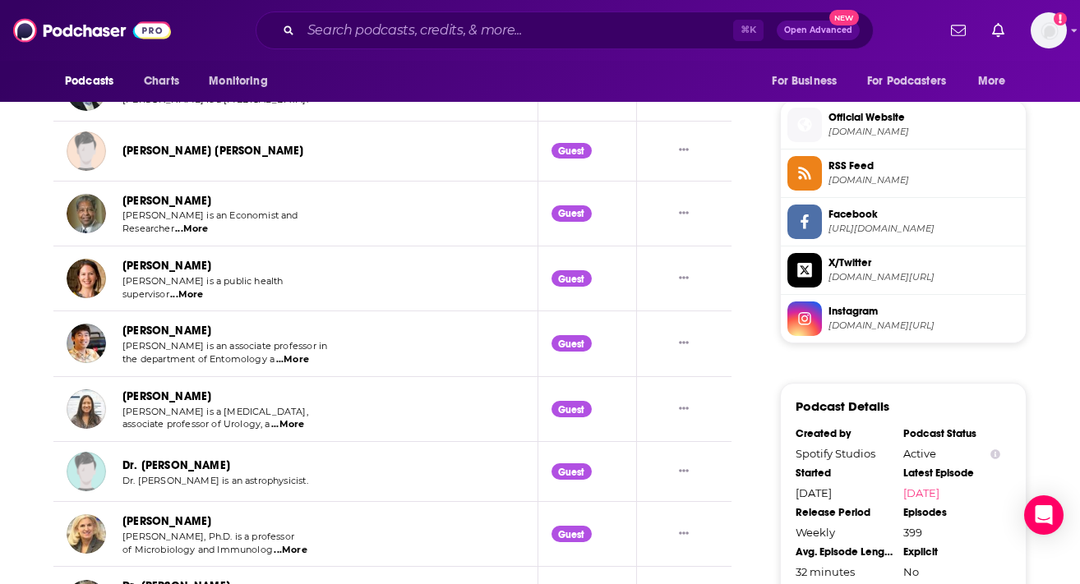
scroll to position [1717, 0]
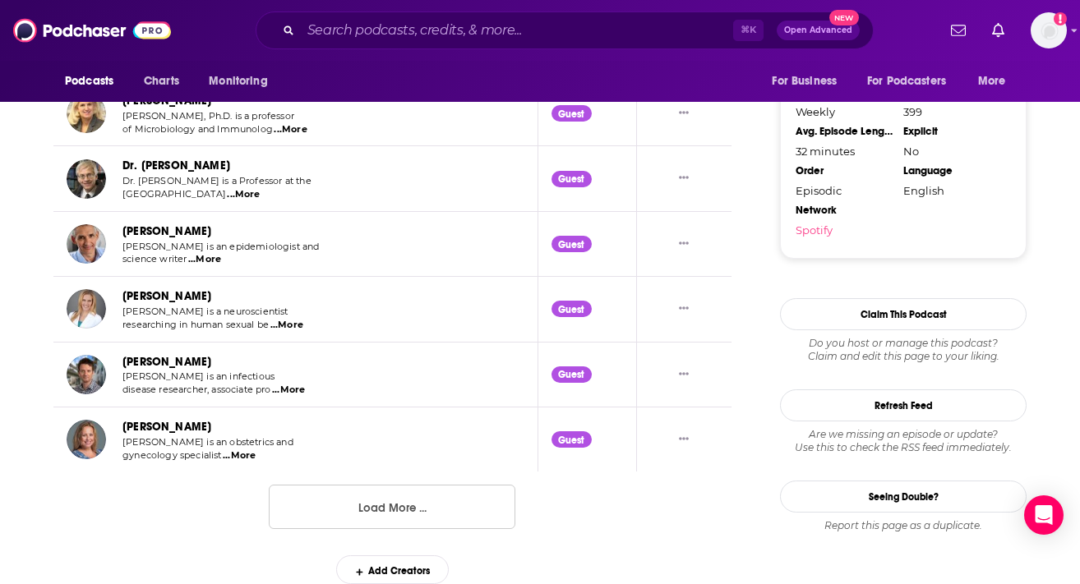
click at [450, 497] on button "Load More ..." at bounding box center [392, 507] width 246 height 44
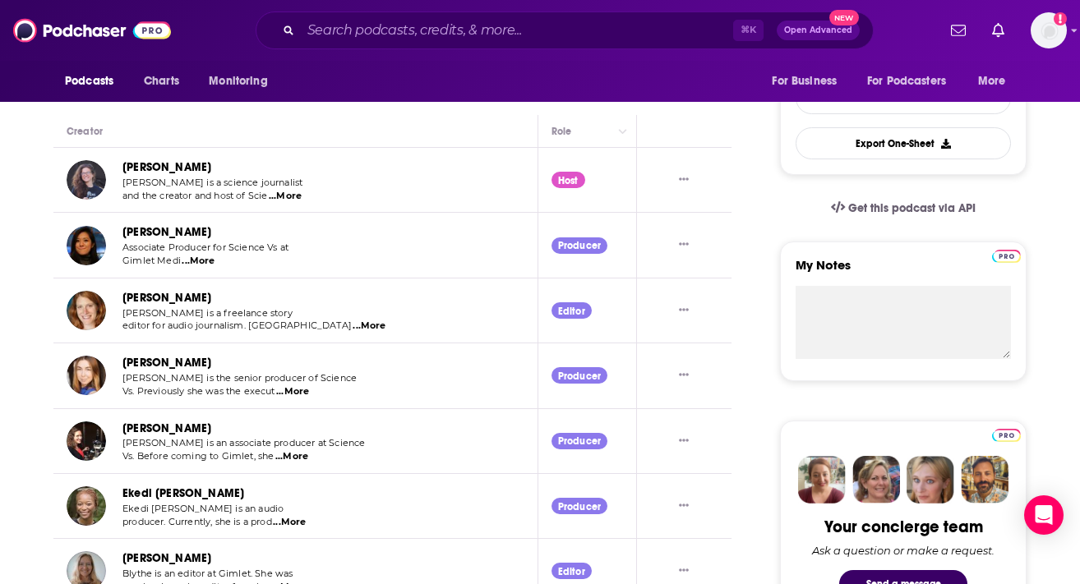
scroll to position [0, 0]
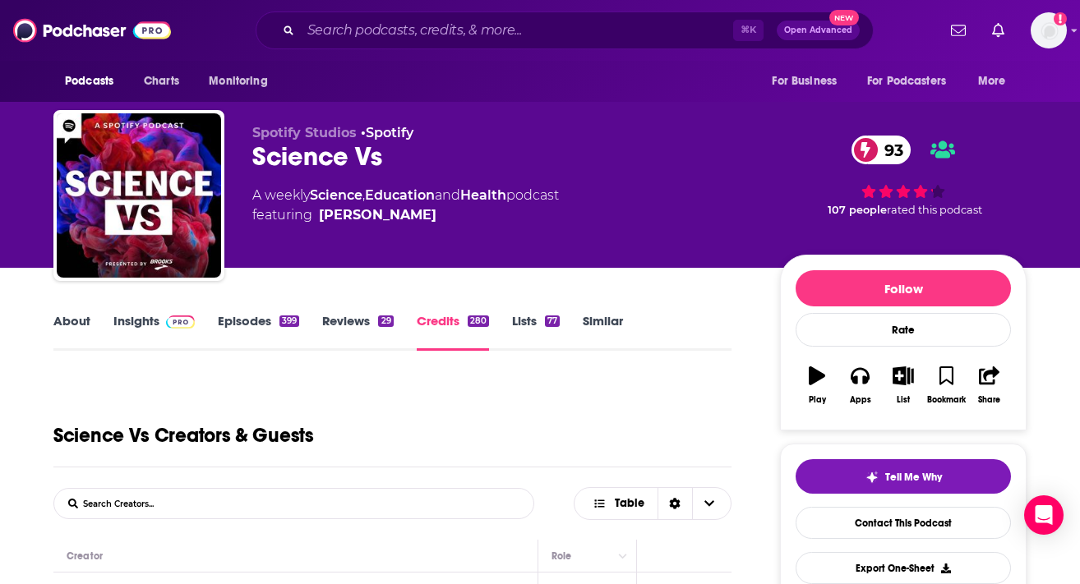
click at [126, 325] on link "Insights" at bounding box center [153, 332] width 81 height 38
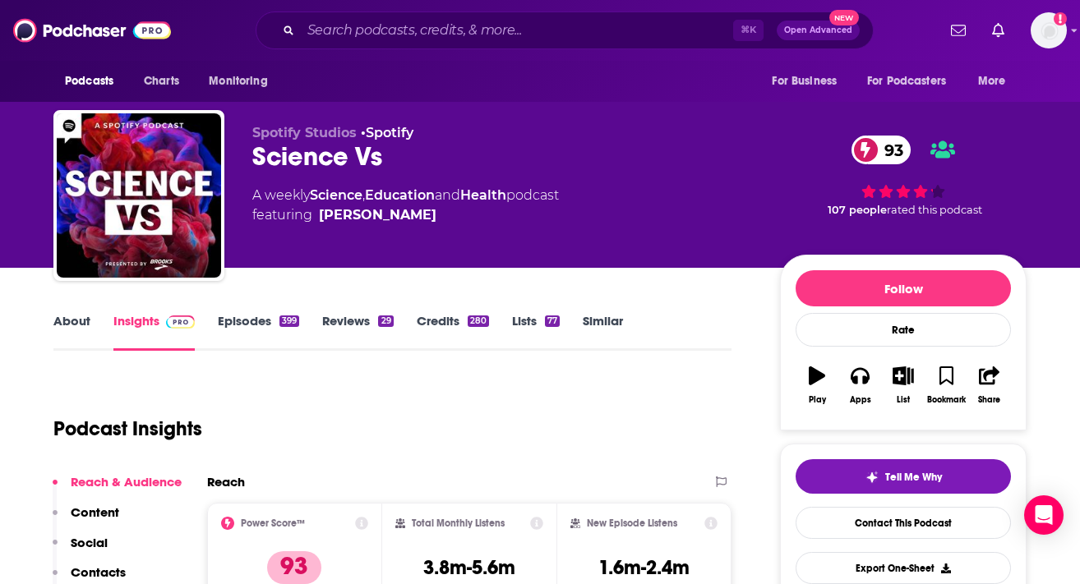
scroll to position [167, 0]
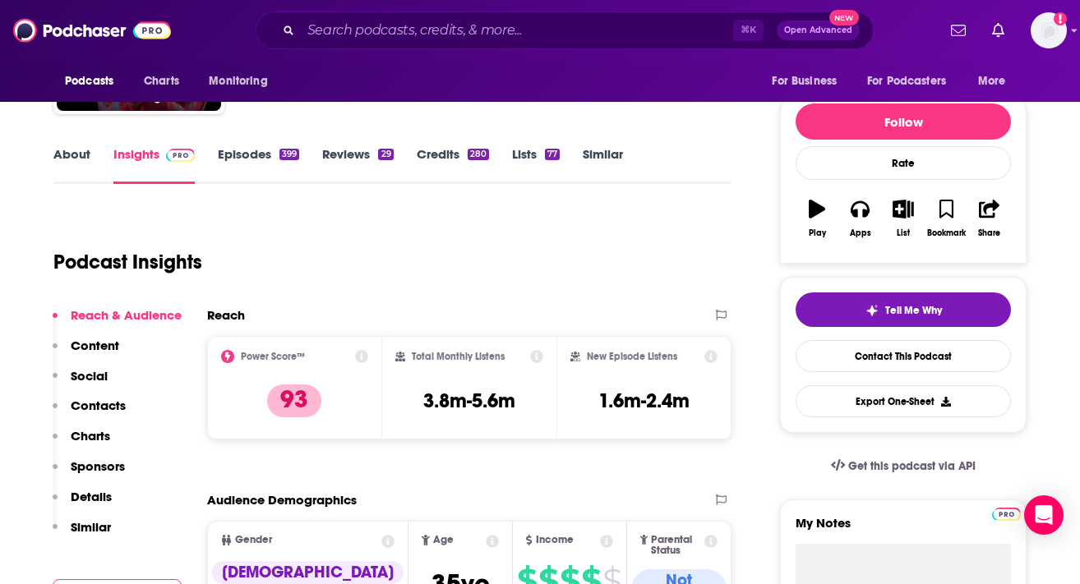
click at [463, 403] on h3 "3.8m-5.6m" at bounding box center [469, 401] width 92 height 25
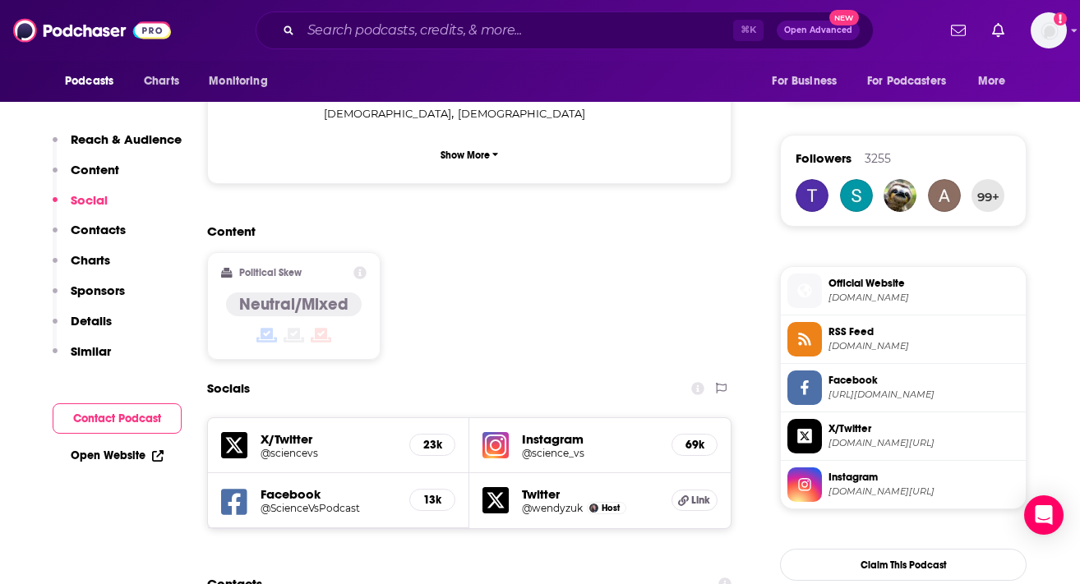
scroll to position [1129, 0]
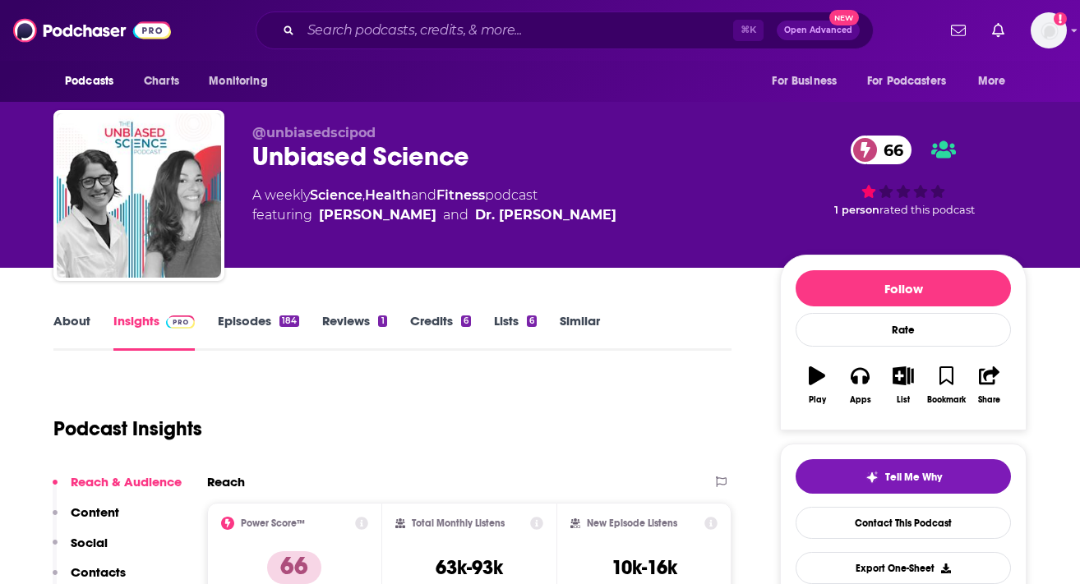
scroll to position [156, 0]
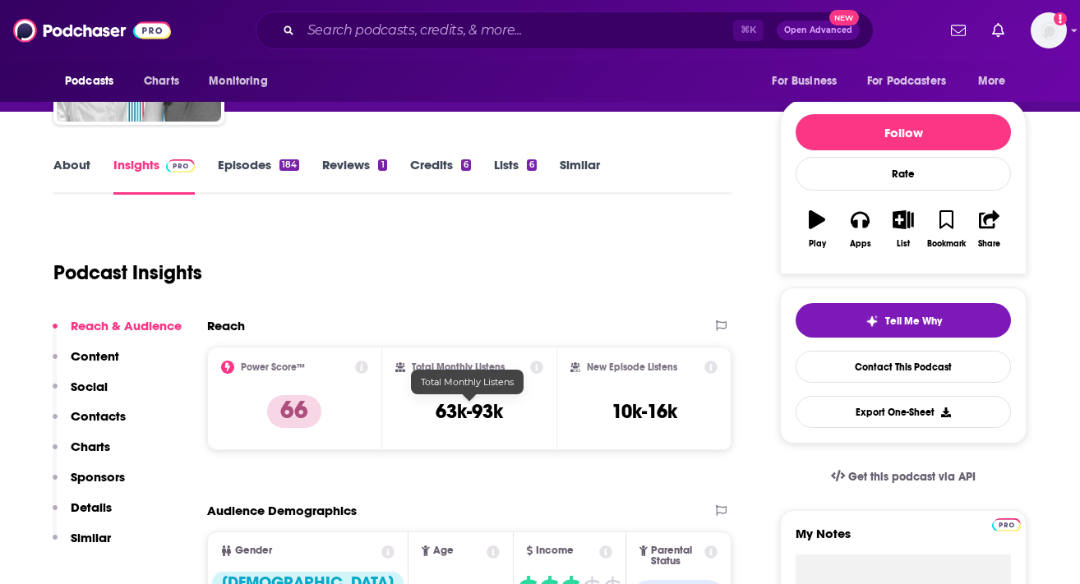
click at [468, 405] on h3 "63k-93k" at bounding box center [468, 411] width 67 height 25
copy div "63k-93k"
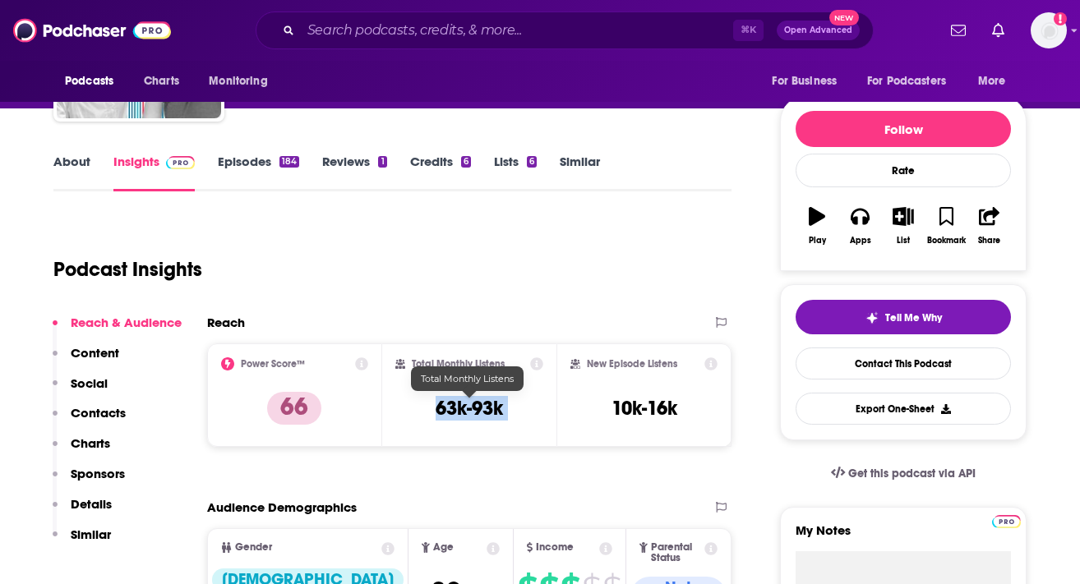
scroll to position [159, 0]
click at [421, 167] on link "Credits 6" at bounding box center [440, 173] width 61 height 38
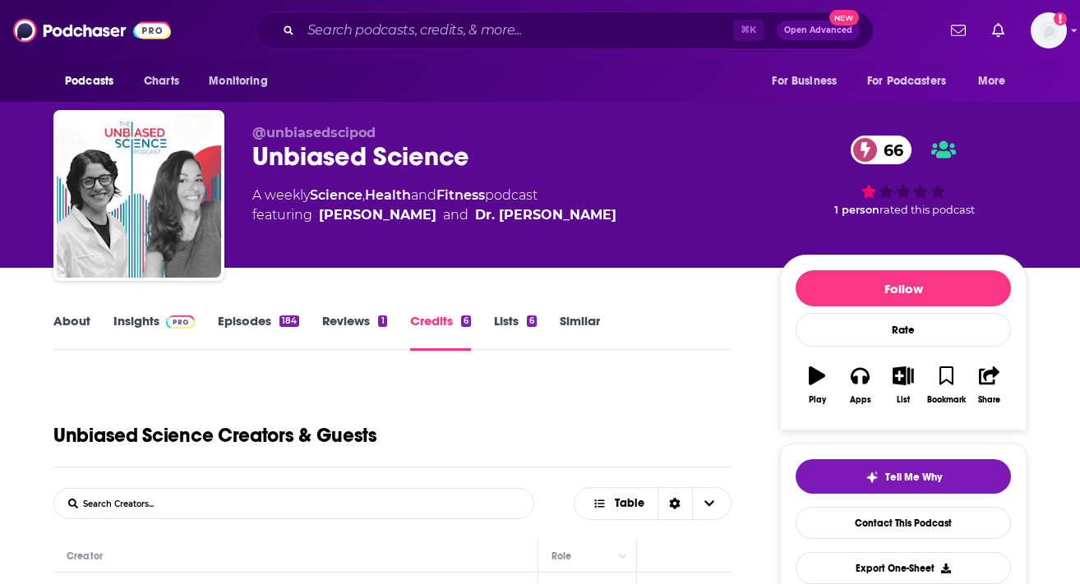
click at [81, 321] on link "About" at bounding box center [71, 332] width 37 height 38
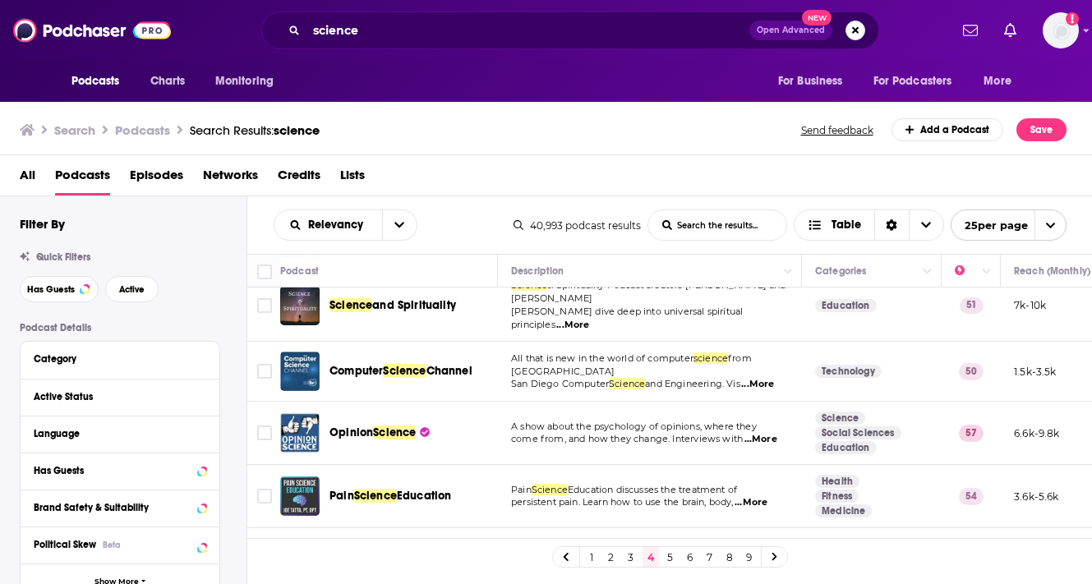
scroll to position [502, 0]
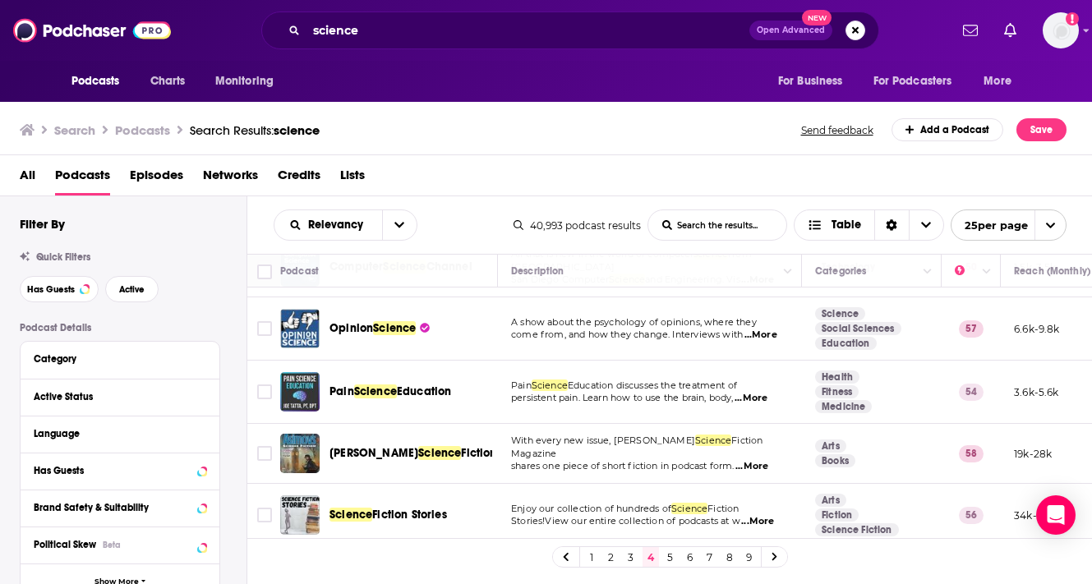
click at [763, 329] on span "...More" at bounding box center [760, 335] width 33 height 13
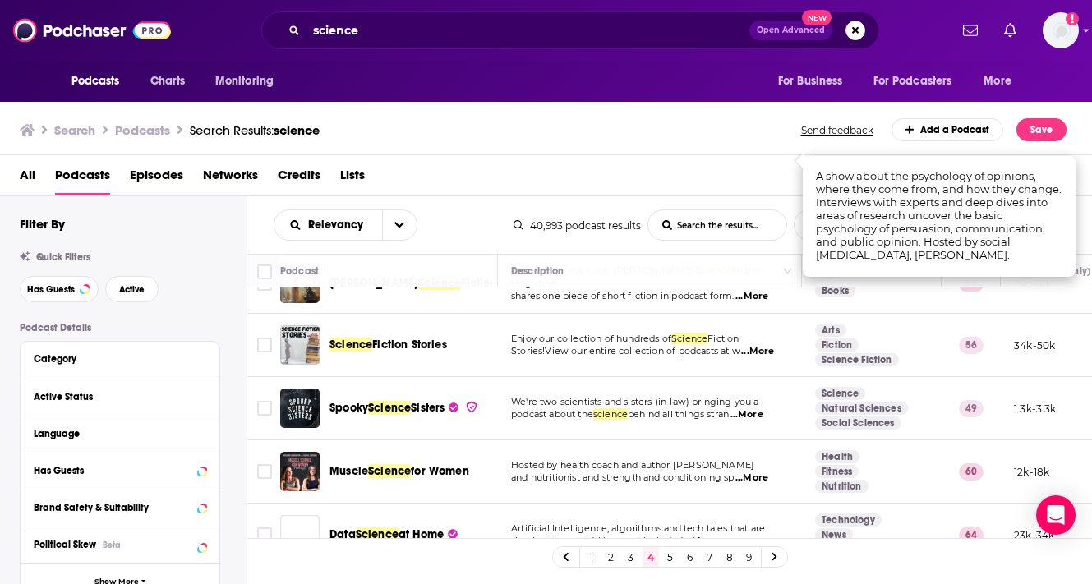
scroll to position [671, 0]
click at [550, 397] on p "We're two scientists and sisters (in-law) bringing you a" at bounding box center [649, 403] width 277 height 13
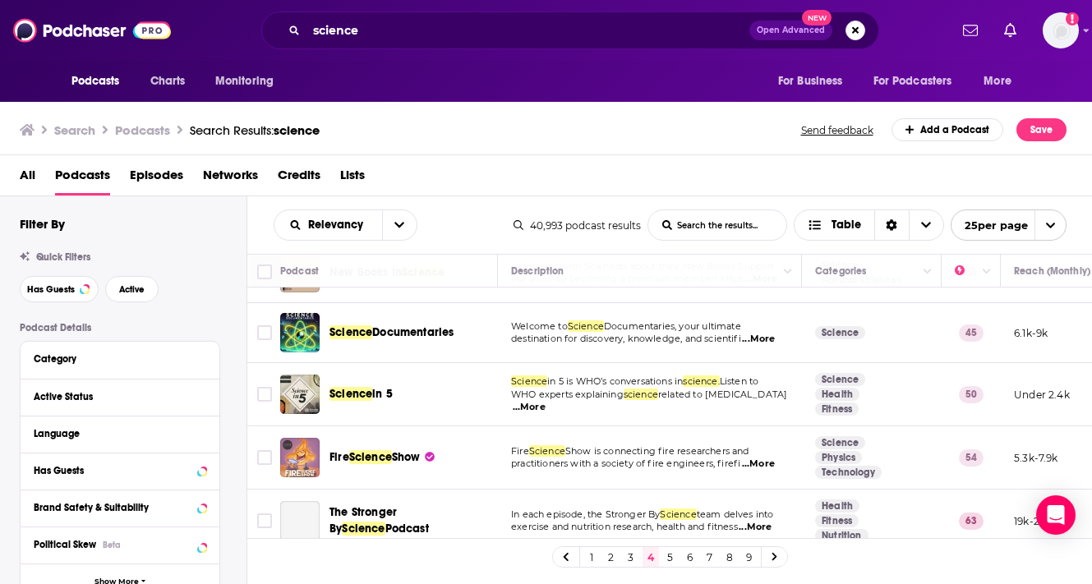
scroll to position [1276, 0]
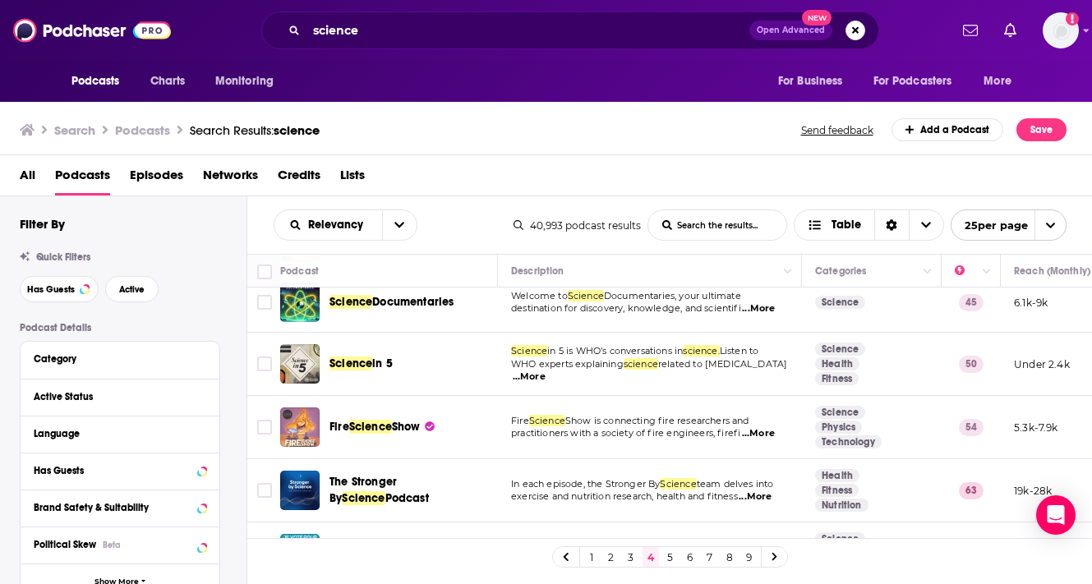
click at [546, 371] on span "...More" at bounding box center [529, 377] width 33 height 13
click at [674, 338] on td "Science in 5 is WHO’s conversations in science. Listen to WHO experts explainin…" at bounding box center [650, 364] width 304 height 63
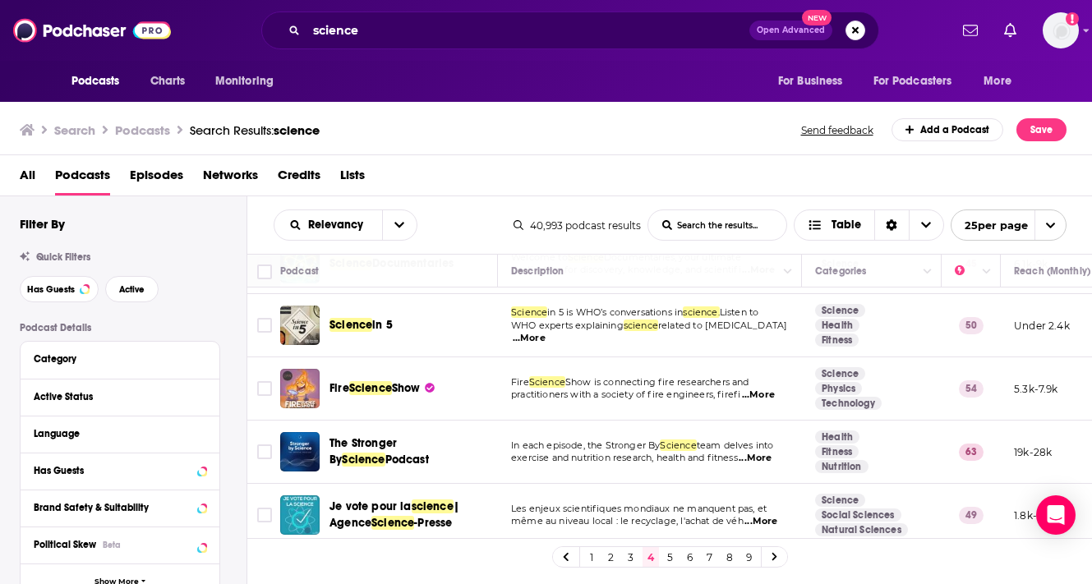
scroll to position [1323, 0]
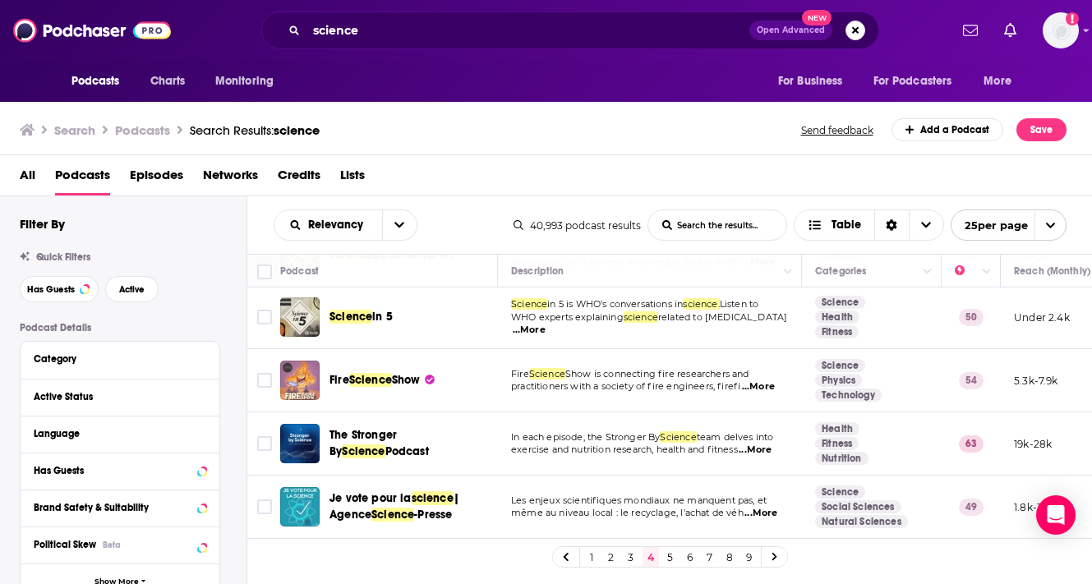
click at [770, 557] on link at bounding box center [775, 556] width 26 height 19
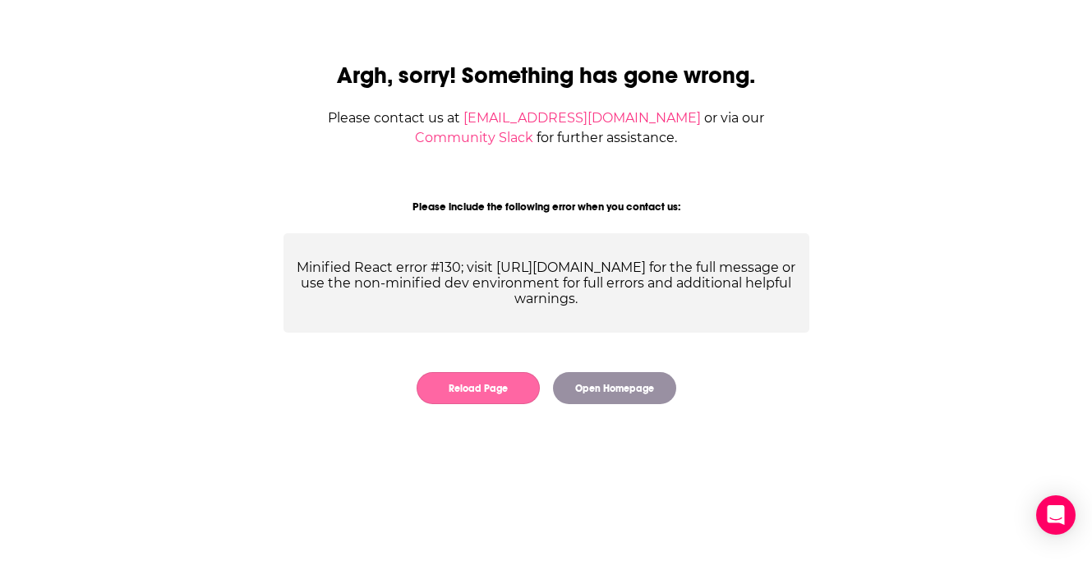
click at [489, 398] on button "Reload Page" at bounding box center [478, 388] width 123 height 32
click at [478, 400] on button "Reload Page" at bounding box center [478, 388] width 123 height 32
click at [508, 385] on button "Reload Page" at bounding box center [478, 388] width 123 height 32
click at [628, 394] on button "Open Homepage" at bounding box center [614, 388] width 123 height 32
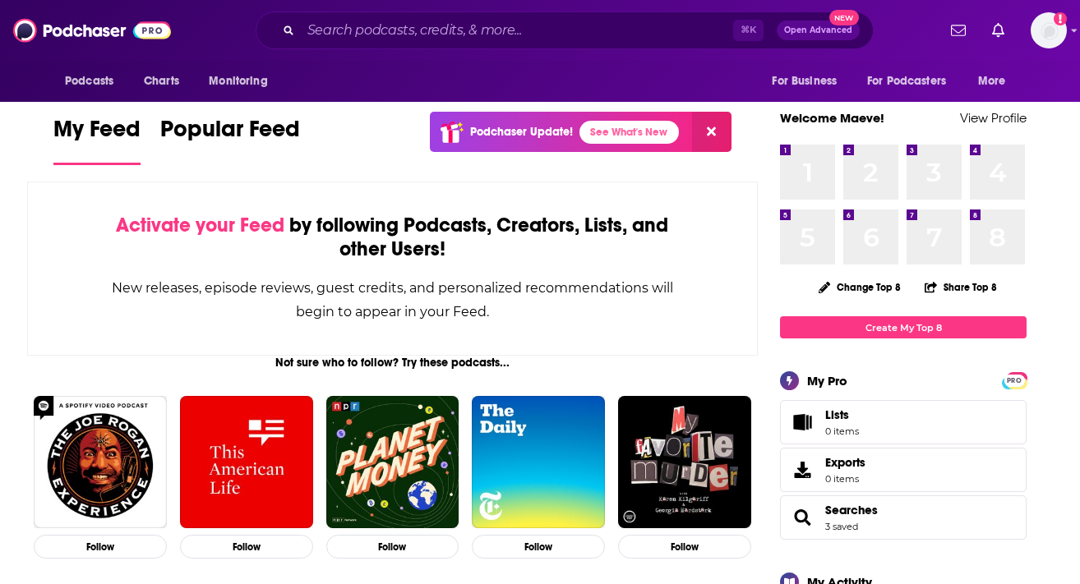
scroll to position [16, 0]
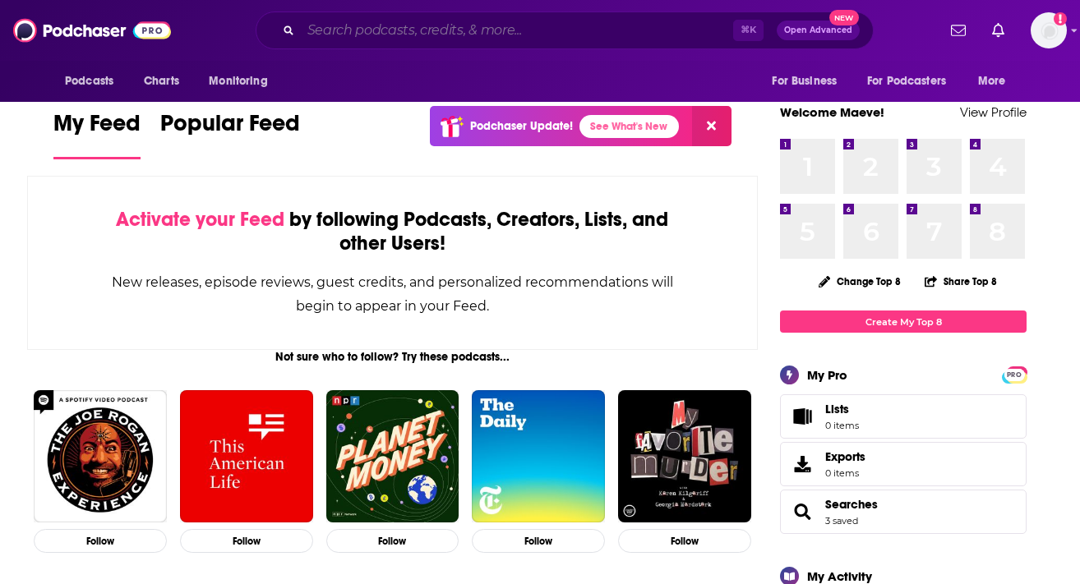
click at [442, 25] on input "Search podcasts, credits, & more..." at bounding box center [517, 30] width 432 height 26
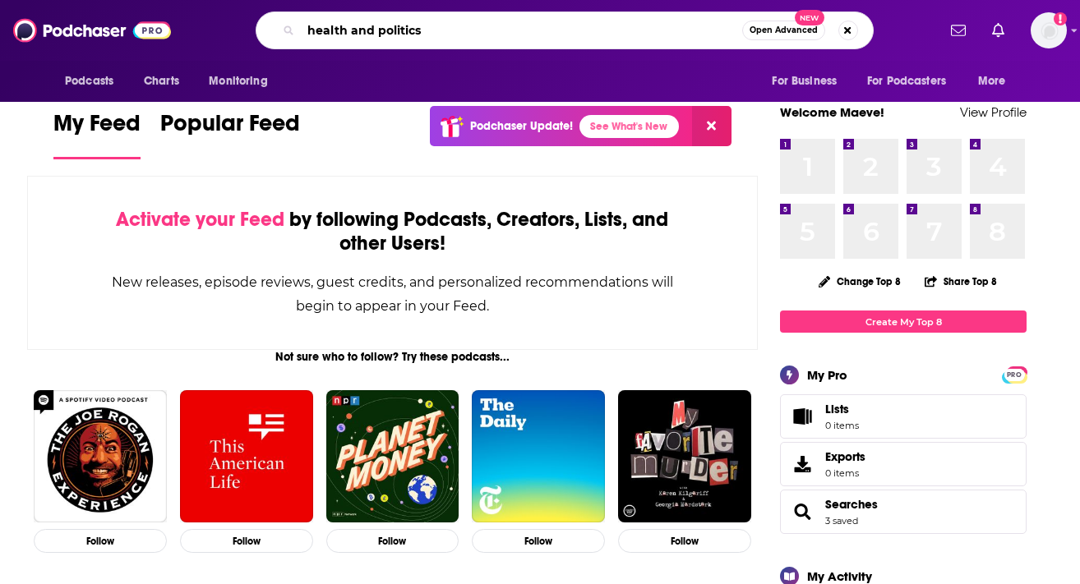
type input "health and politics"
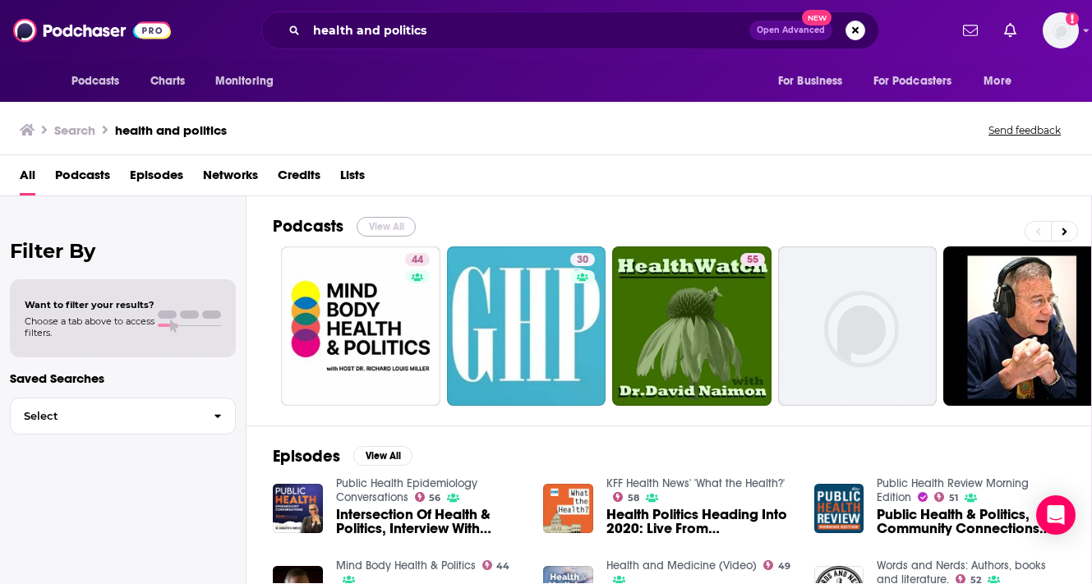
click at [375, 226] on button "View All" at bounding box center [386, 227] width 59 height 20
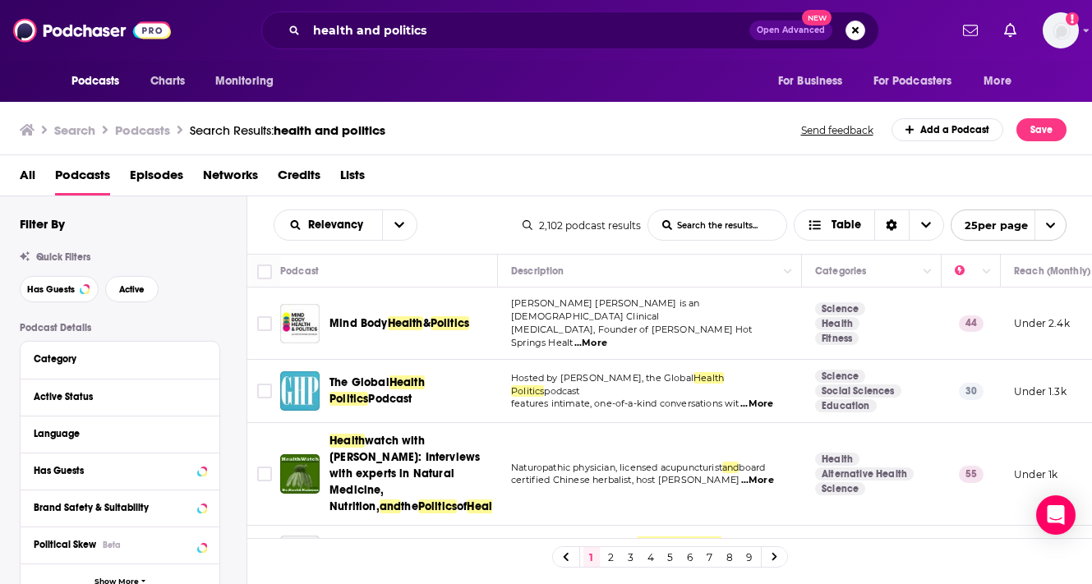
click at [607, 337] on span "...More" at bounding box center [590, 343] width 33 height 13
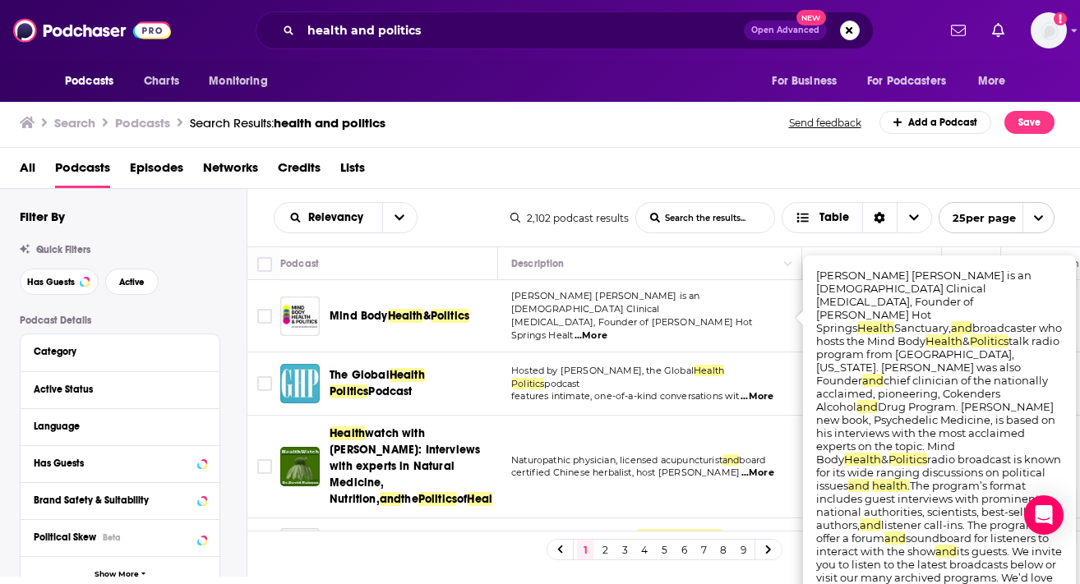
scroll to position [23, 0]
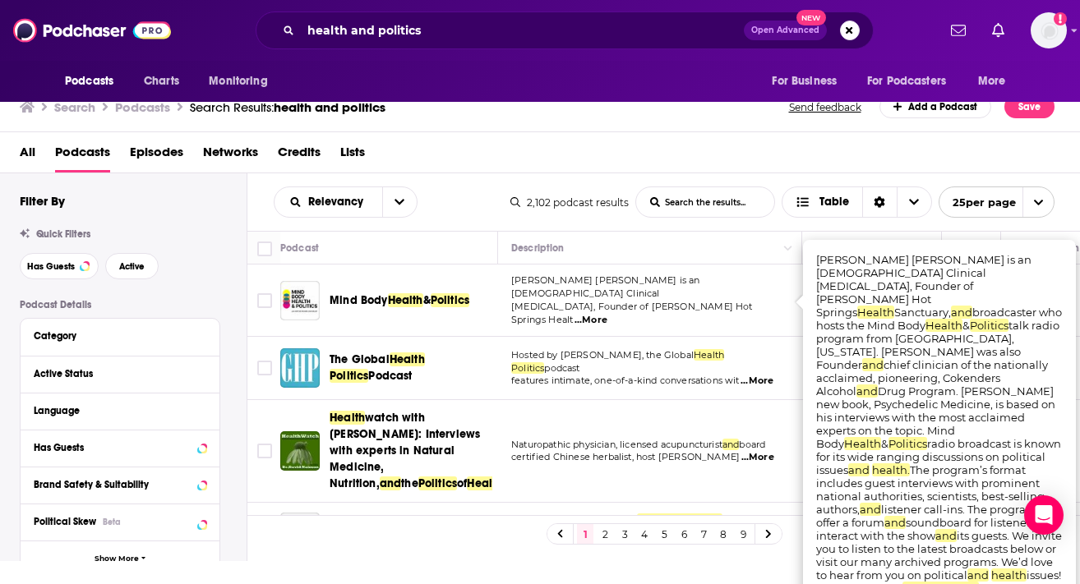
click at [518, 158] on div "All Podcasts Episodes Networks Credits Lists" at bounding box center [540, 152] width 1080 height 41
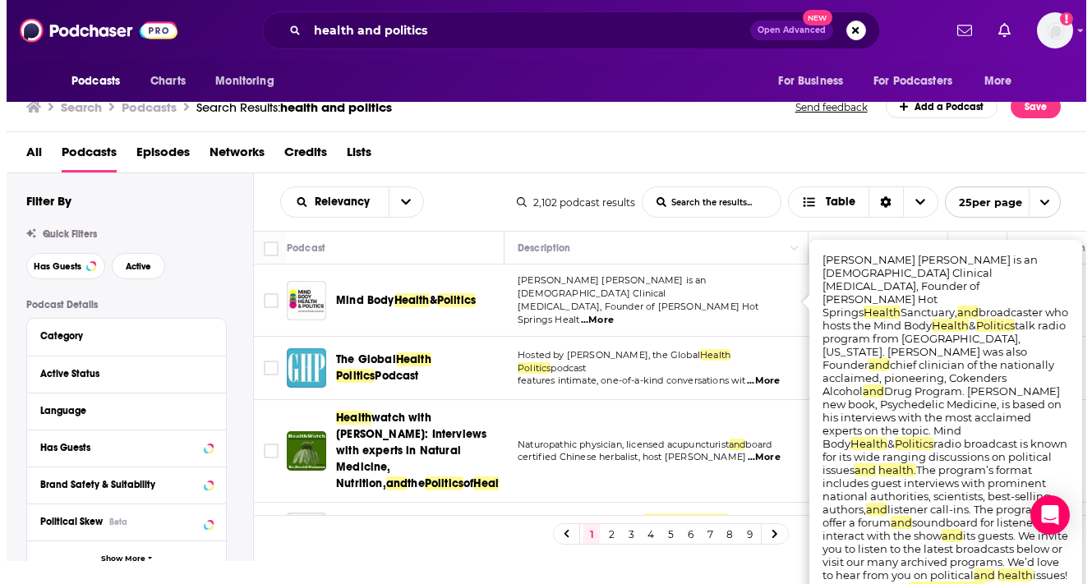
scroll to position [0, 0]
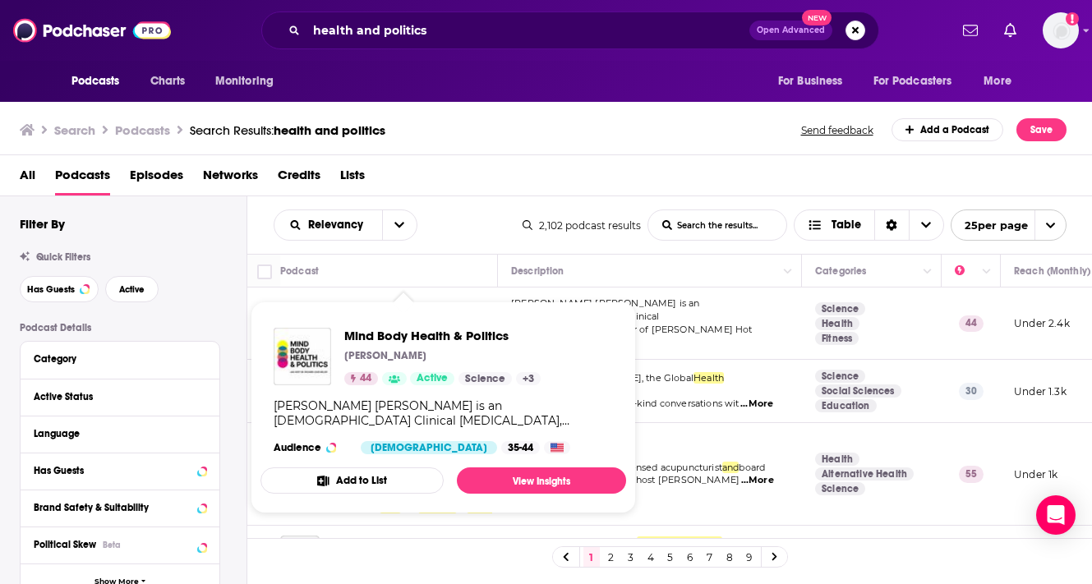
click at [406, 322] on div "Mind Body Health & Politics Richard L. Miller 44 Active Science + 3 Audience Fe…" at bounding box center [443, 391] width 366 height 153
click at [499, 481] on link "View Insights" at bounding box center [541, 480] width 169 height 26
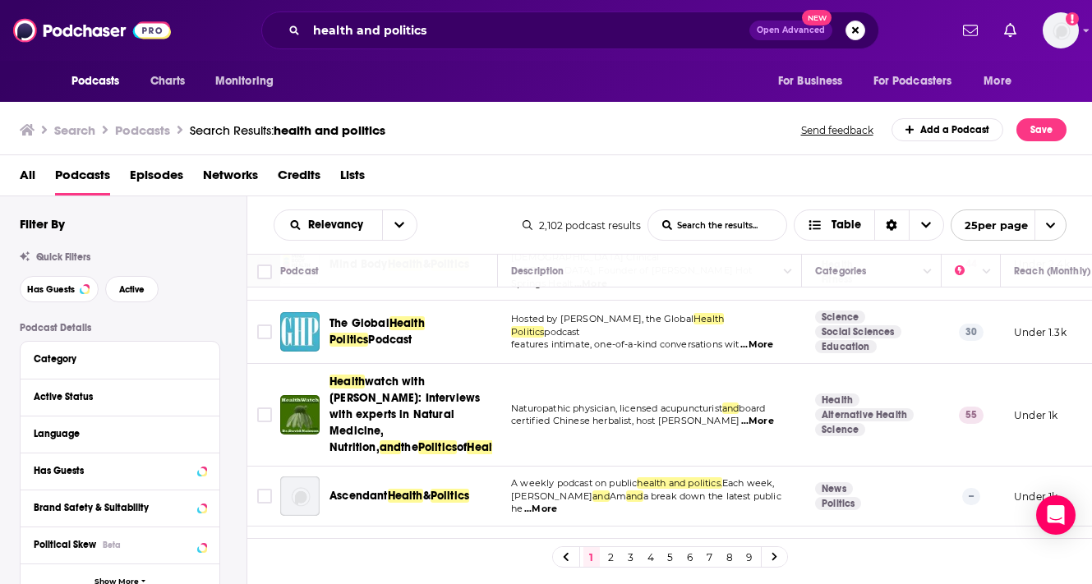
scroll to position [95, 0]
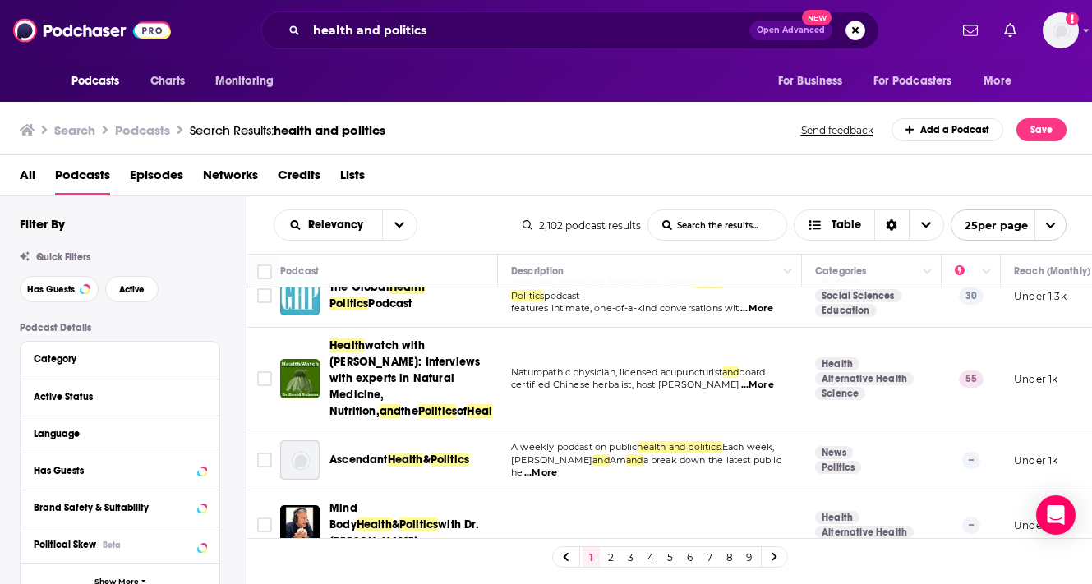
click at [766, 379] on span "...More" at bounding box center [757, 385] width 33 height 13
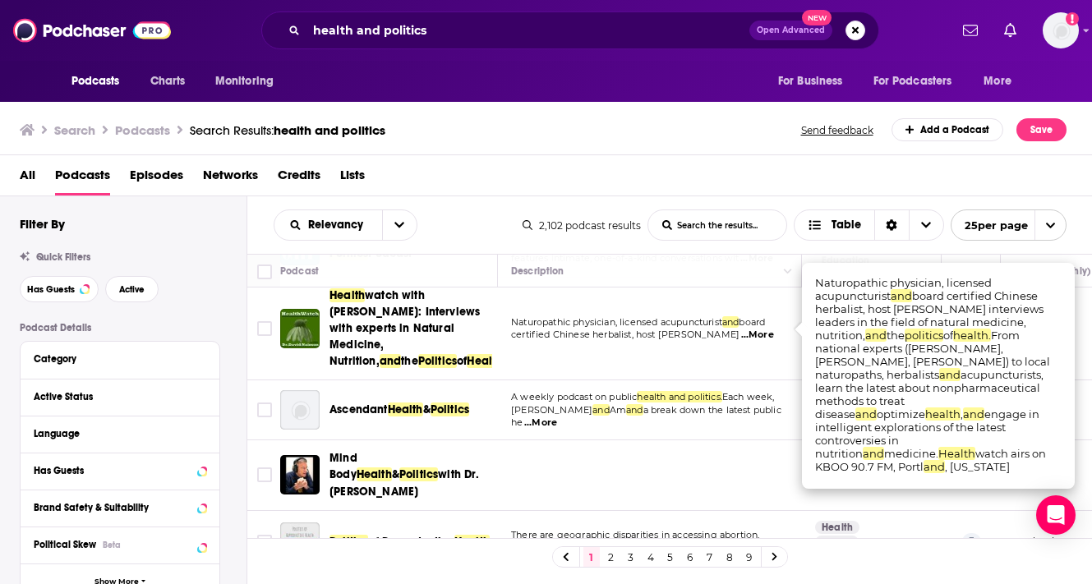
scroll to position [148, 0]
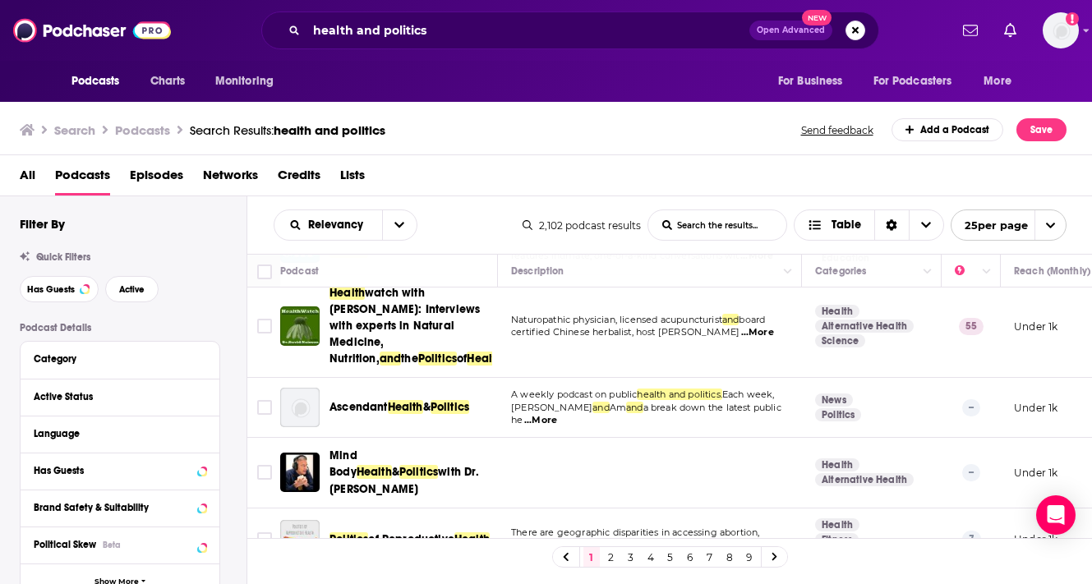
click at [693, 396] on span "health and politics." at bounding box center [679, 395] width 85 height 12
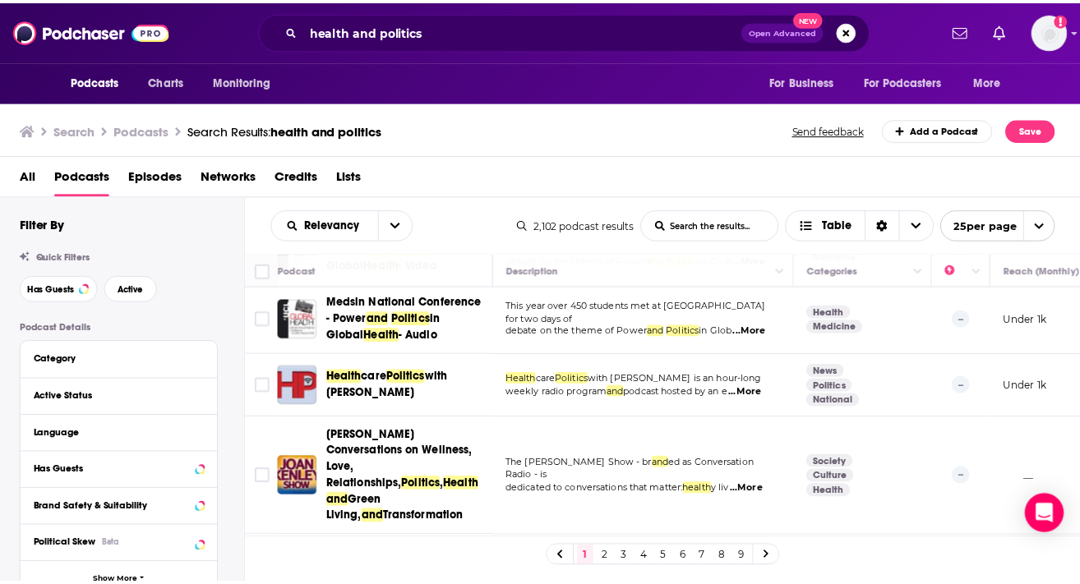
scroll to position [880, 0]
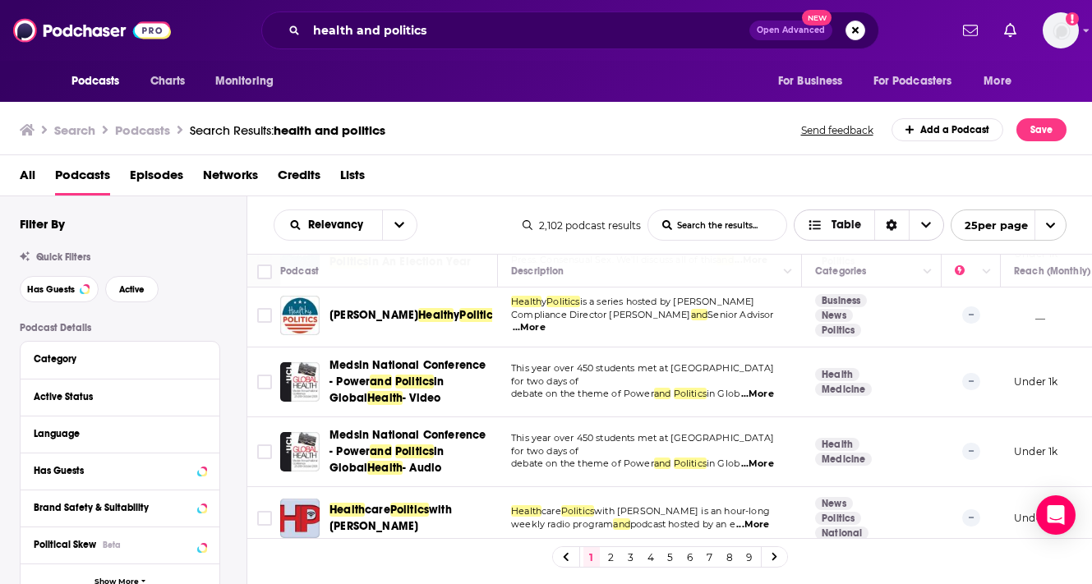
click at [923, 228] on icon "Choose View" at bounding box center [926, 225] width 10 height 12
click at [889, 227] on icon "Sort Direction" at bounding box center [892, 225] width 12 height 12
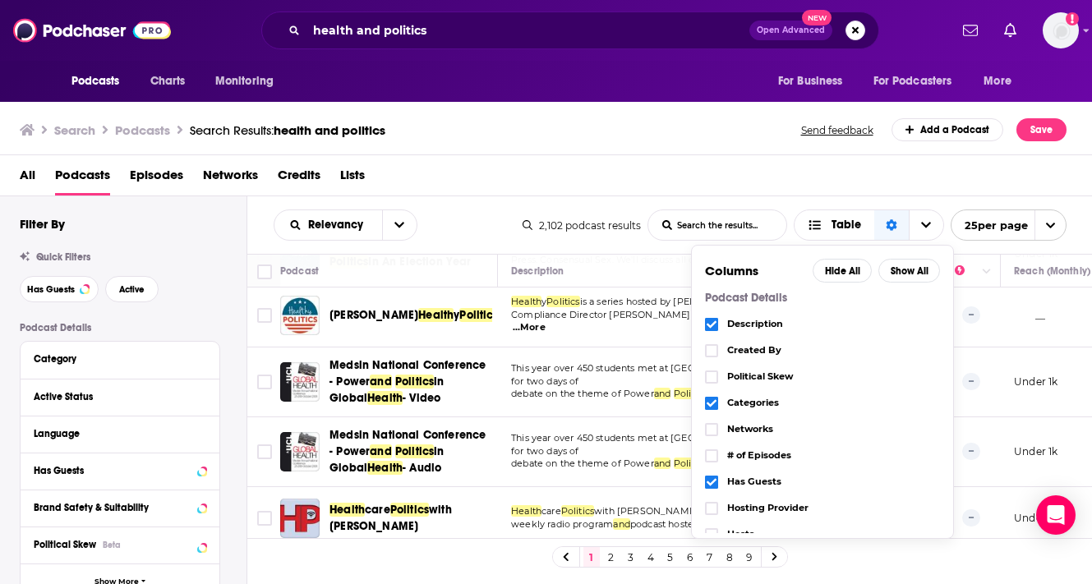
click at [656, 169] on div "All Podcasts Episodes Networks Credits Lists" at bounding box center [550, 179] width 1060 height 34
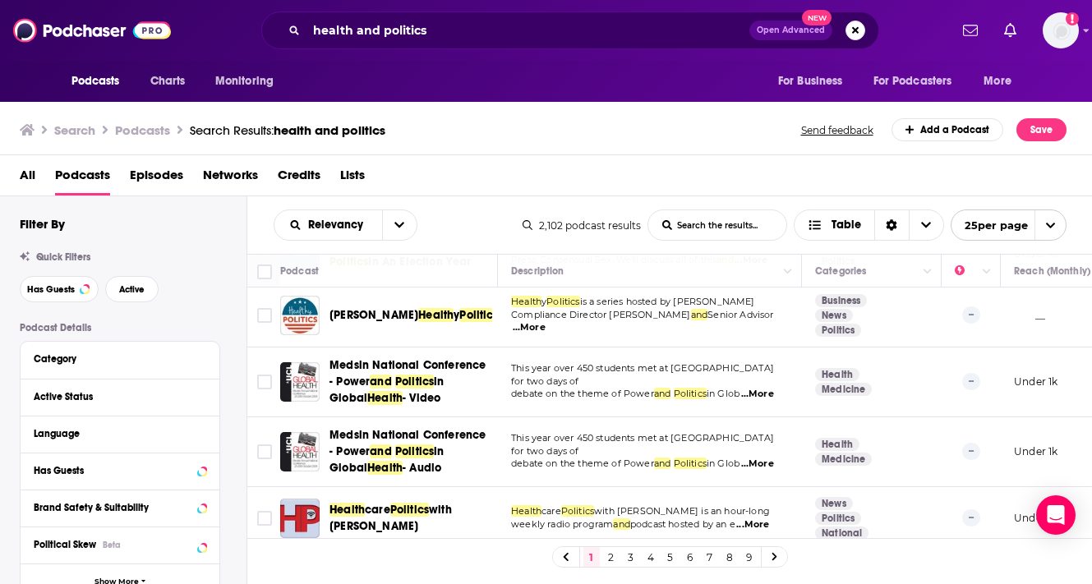
click at [81, 131] on h3 "Search" at bounding box center [74, 130] width 41 height 16
click at [71, 122] on h3 "Search" at bounding box center [74, 130] width 41 height 16
click at [27, 125] on icon at bounding box center [27, 130] width 15 height 12
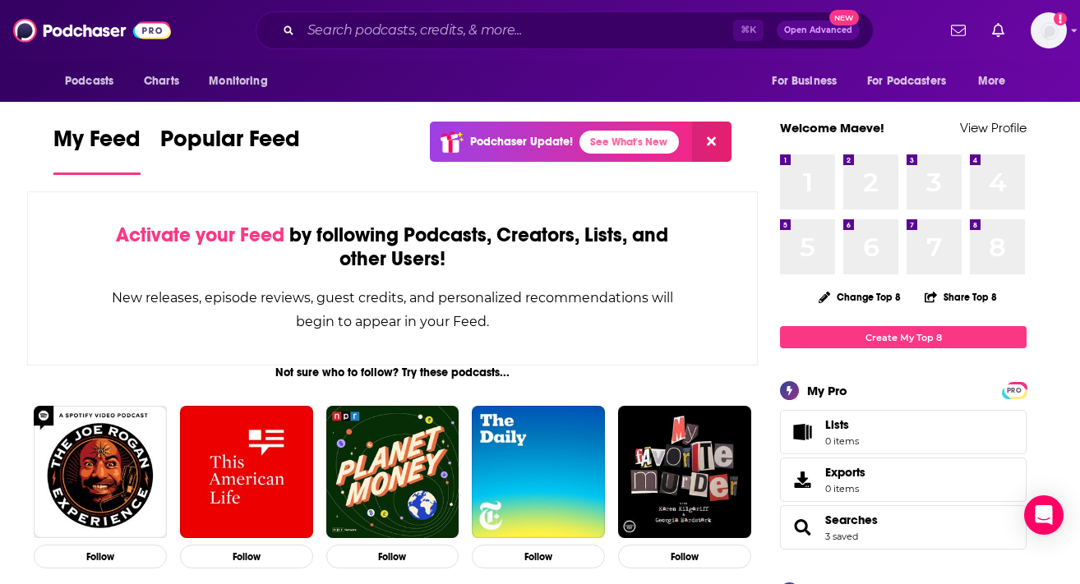
click at [813, 32] on span "Open Advanced" at bounding box center [818, 30] width 68 height 8
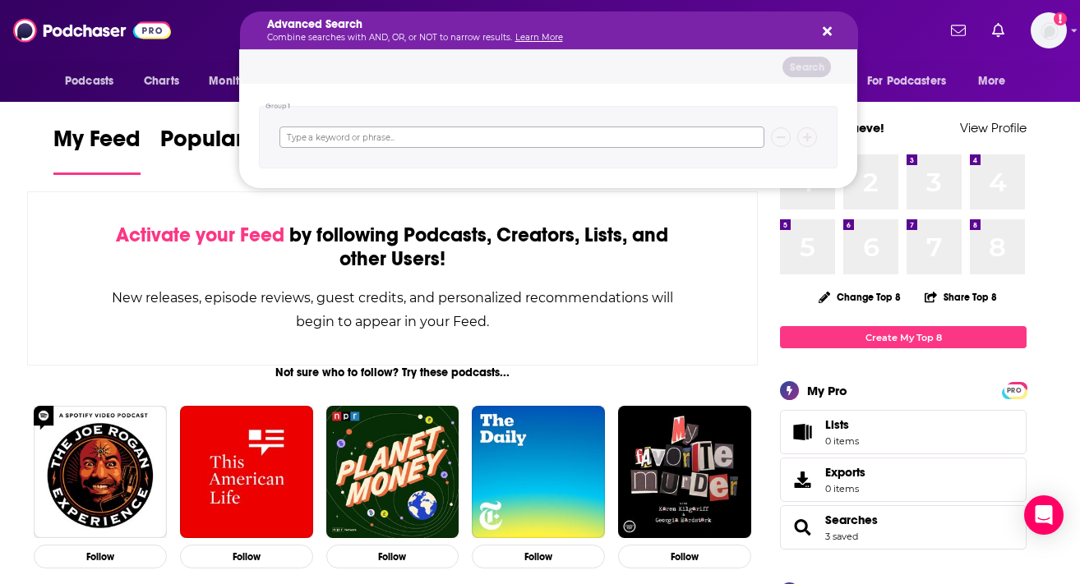
click at [400, 136] on input "Search podcasts, credits, & more..." at bounding box center [521, 137] width 485 height 21
type input "health"
click at [535, 194] on span "add group" at bounding box center [554, 191] width 45 height 9
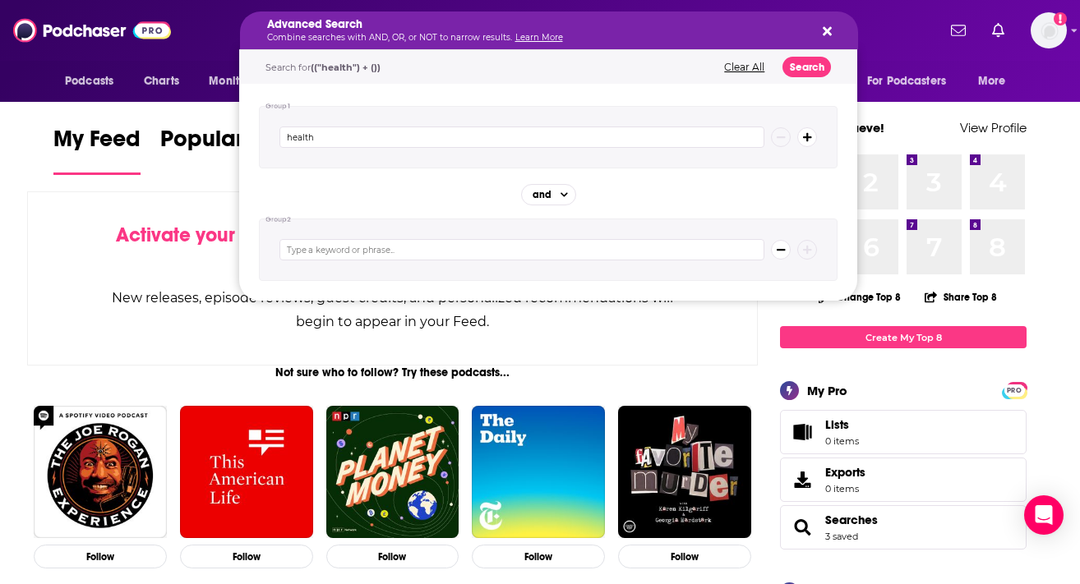
click at [391, 245] on input "Search podcasts, credits, & more..." at bounding box center [521, 249] width 485 height 21
click at [775, 248] on button "Search podcasts, credits, & more..." at bounding box center [781, 250] width 20 height 20
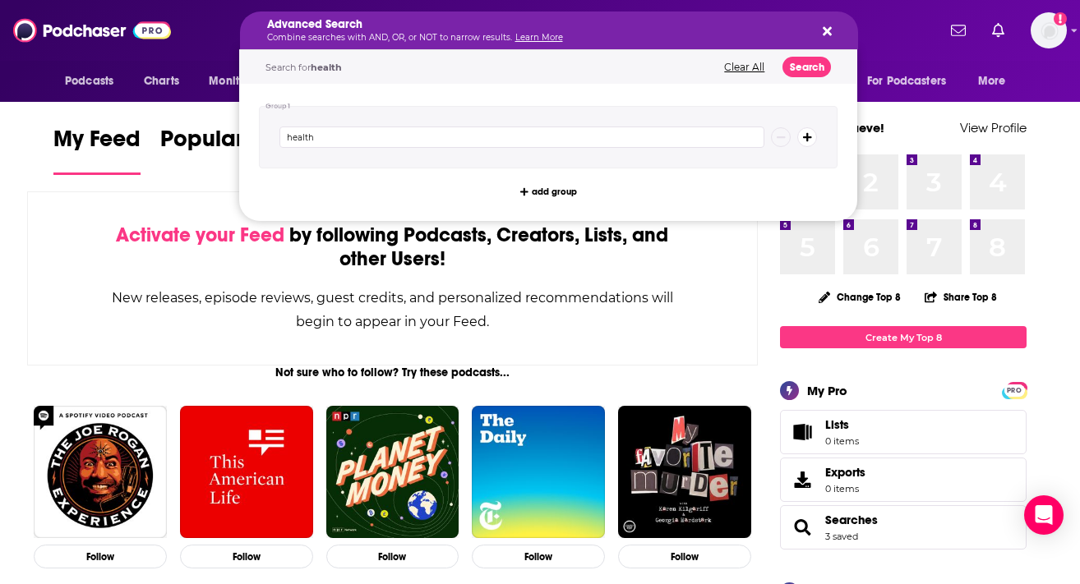
click at [822, 34] on icon "Search podcasts, credits, & more..." at bounding box center [826, 31] width 9 height 9
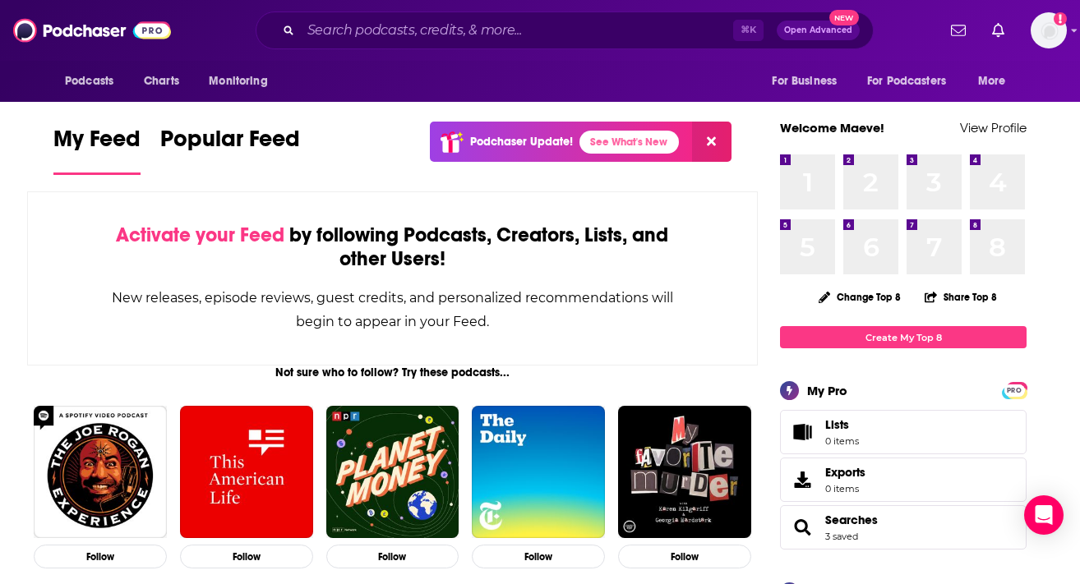
click at [739, 30] on span "⌘ K" at bounding box center [748, 30] width 30 height 21
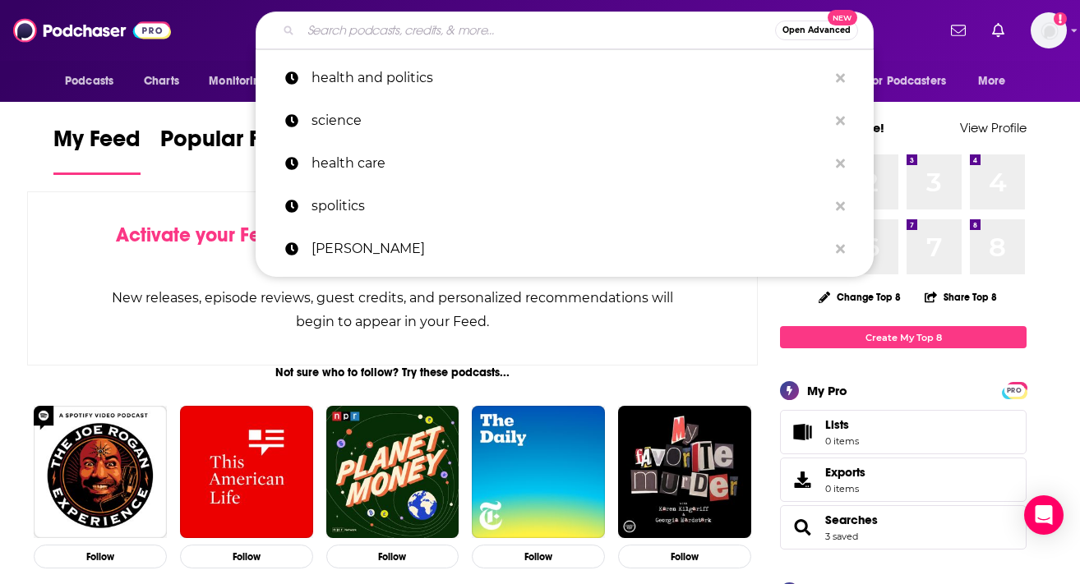
click at [619, 29] on input "Search podcasts, credits, & more..." at bounding box center [538, 30] width 474 height 26
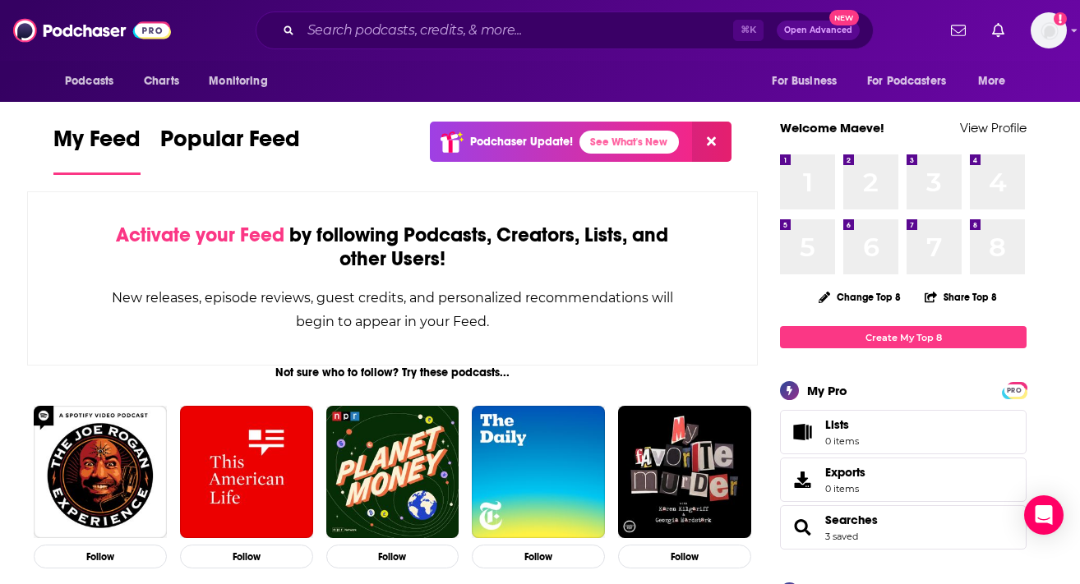
click at [232, 31] on div "⌘ K Open Advanced New" at bounding box center [564, 31] width 744 height 38
click at [448, 242] on div "Activate your Feed by following Podcasts, Creators, Lists, and other Users!" at bounding box center [392, 247] width 564 height 48
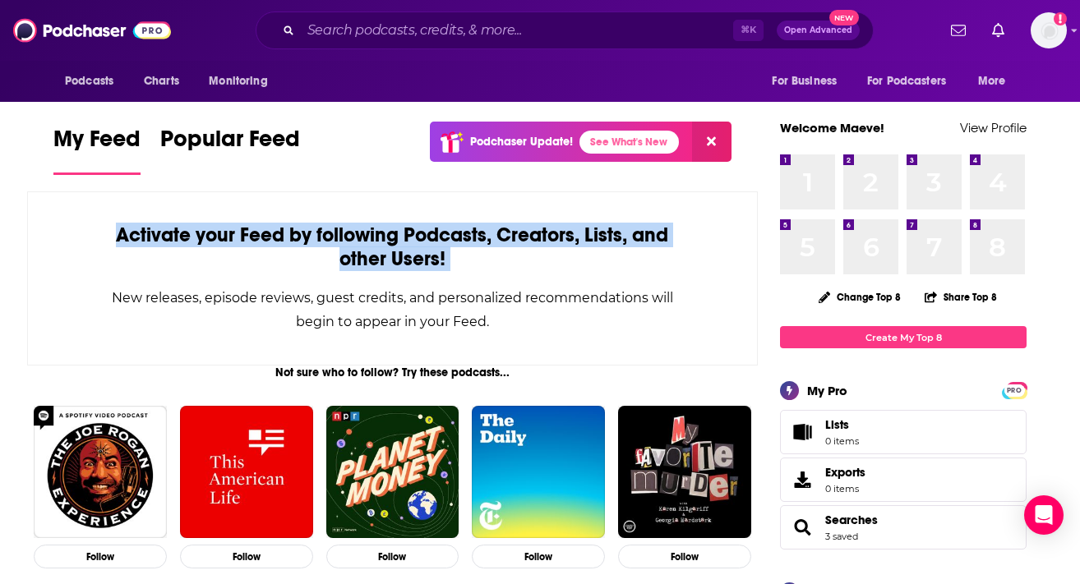
click at [448, 242] on div "Activate your Feed by following Podcasts, Creators, Lists, and other Users!" at bounding box center [392, 247] width 564 height 48
click at [357, 259] on div "Activate your Feed by following Podcasts, Creators, Lists, and other Users!" at bounding box center [392, 247] width 564 height 48
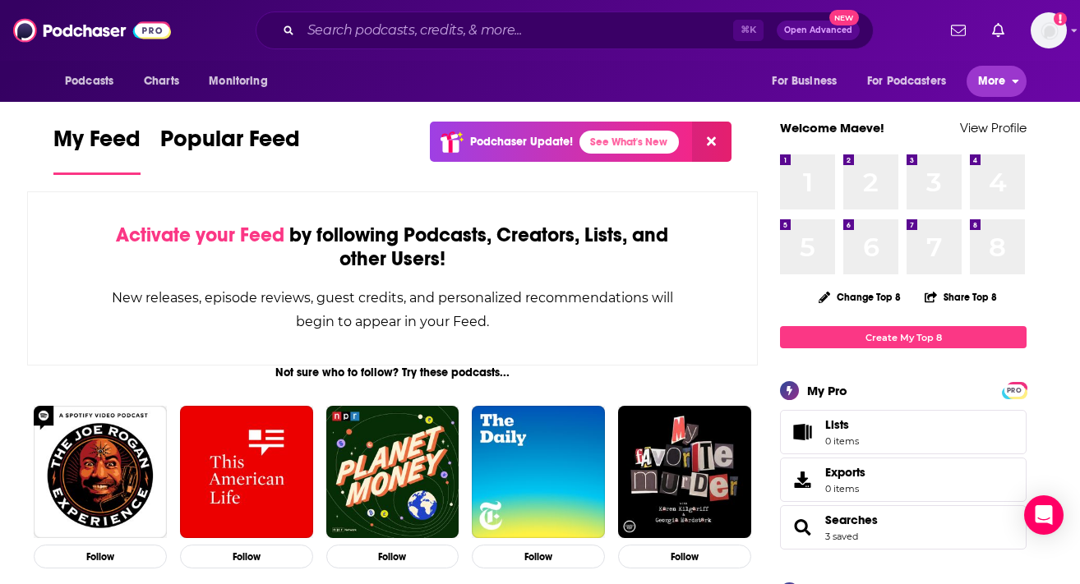
click at [997, 88] on span "More" at bounding box center [992, 81] width 28 height 23
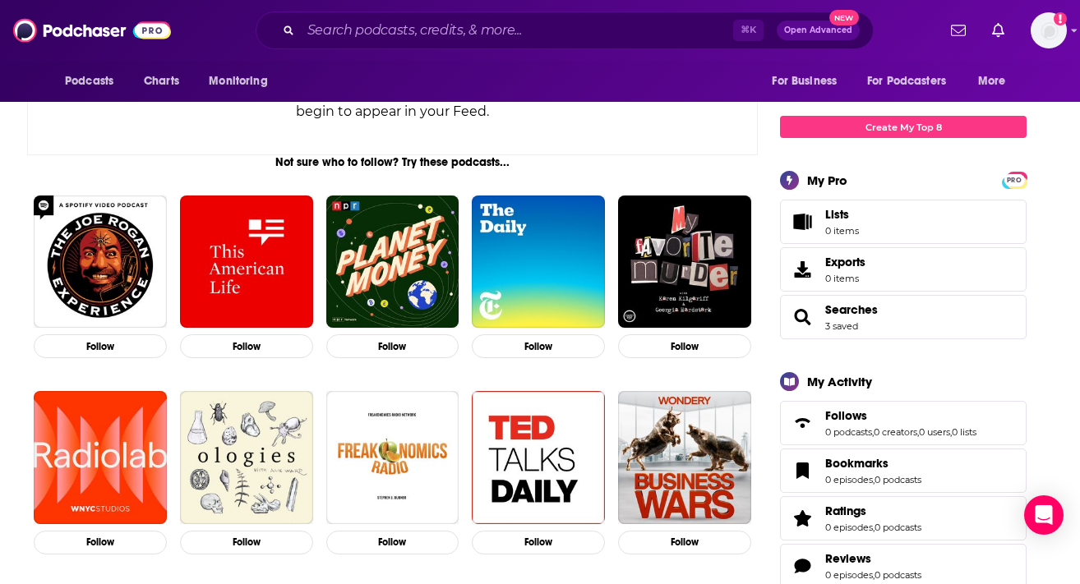
scroll to position [216, 0]
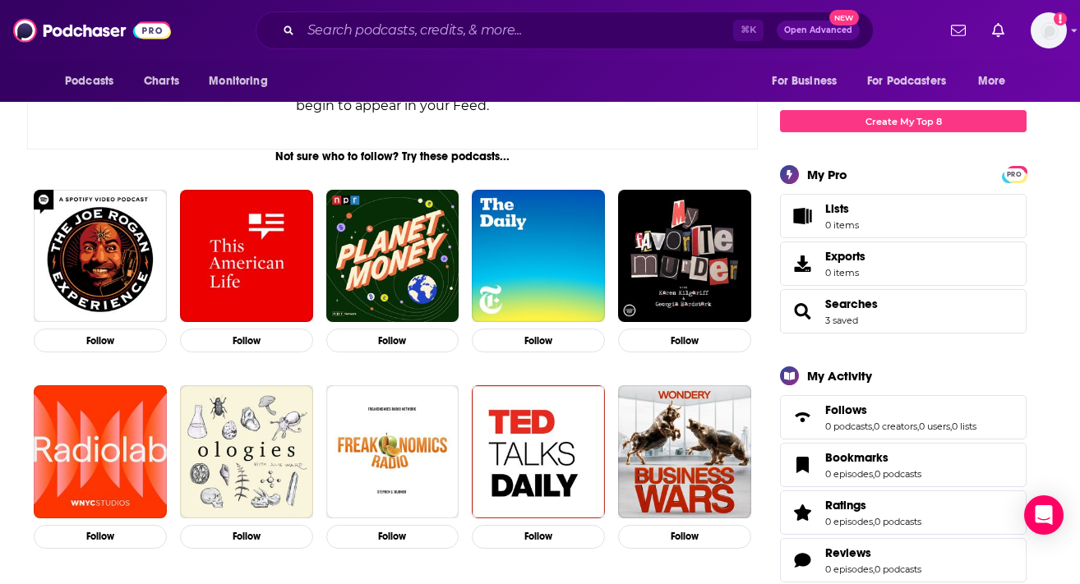
click at [904, 316] on span "Searches 3 saved" at bounding box center [903, 311] width 246 height 44
click at [843, 324] on link "3 saved" at bounding box center [841, 321] width 33 height 12
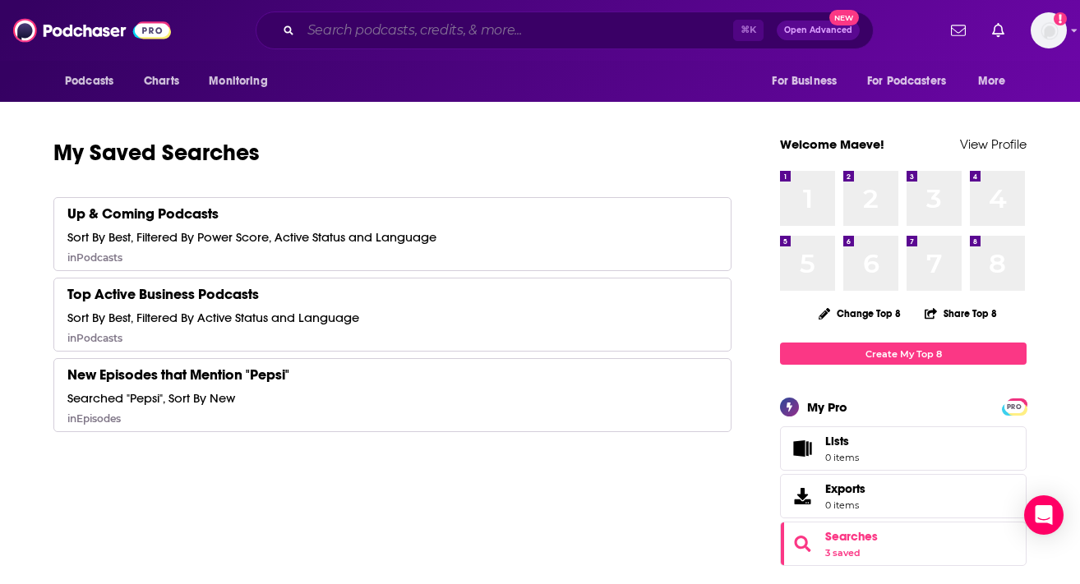
click at [417, 38] on input "Search podcasts, credits, & more..." at bounding box center [517, 30] width 432 height 26
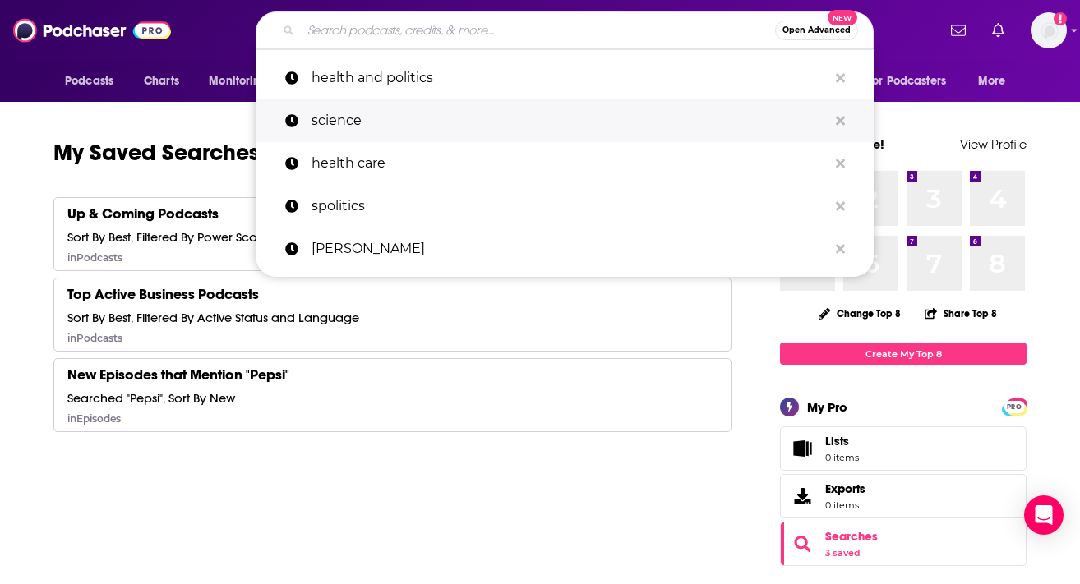
click at [370, 112] on p "science" at bounding box center [569, 120] width 516 height 43
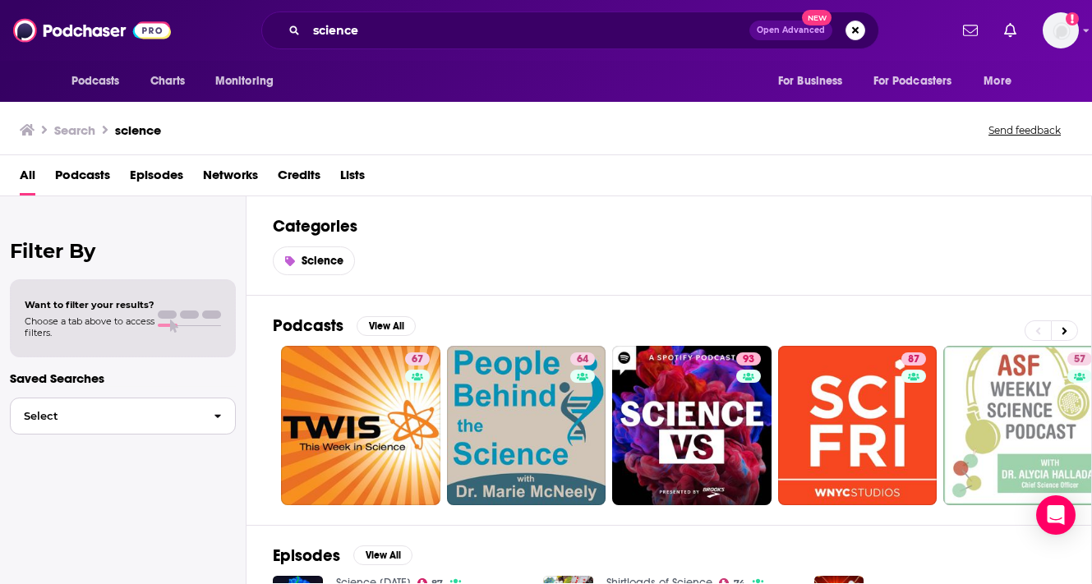
click at [96, 421] on span "Select" at bounding box center [106, 416] width 190 height 11
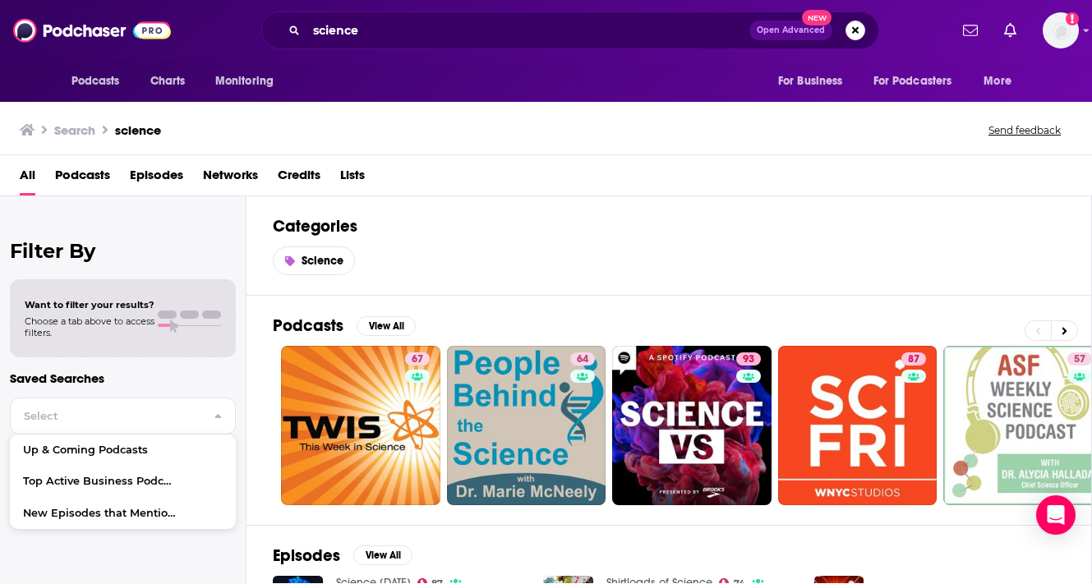
click at [104, 384] on p "Saved Searches" at bounding box center [123, 379] width 226 height 16
click at [179, 312] on div at bounding box center [189, 315] width 63 height 8
click at [127, 239] on h2 "Filter By" at bounding box center [123, 251] width 226 height 24
click at [81, 170] on span "Podcasts" at bounding box center [82, 179] width 55 height 34
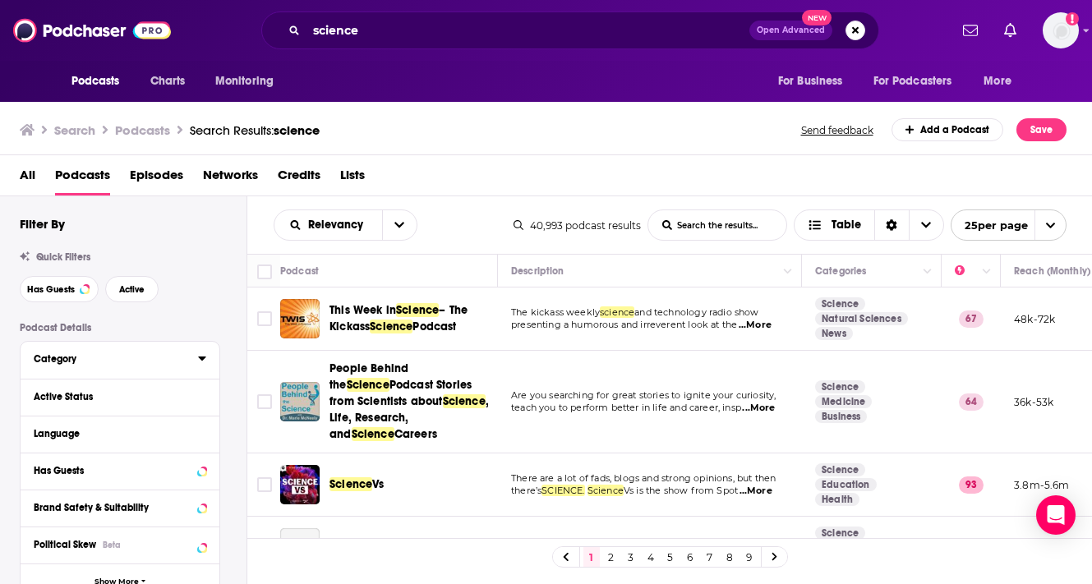
click at [200, 361] on icon at bounding box center [201, 359] width 7 height 4
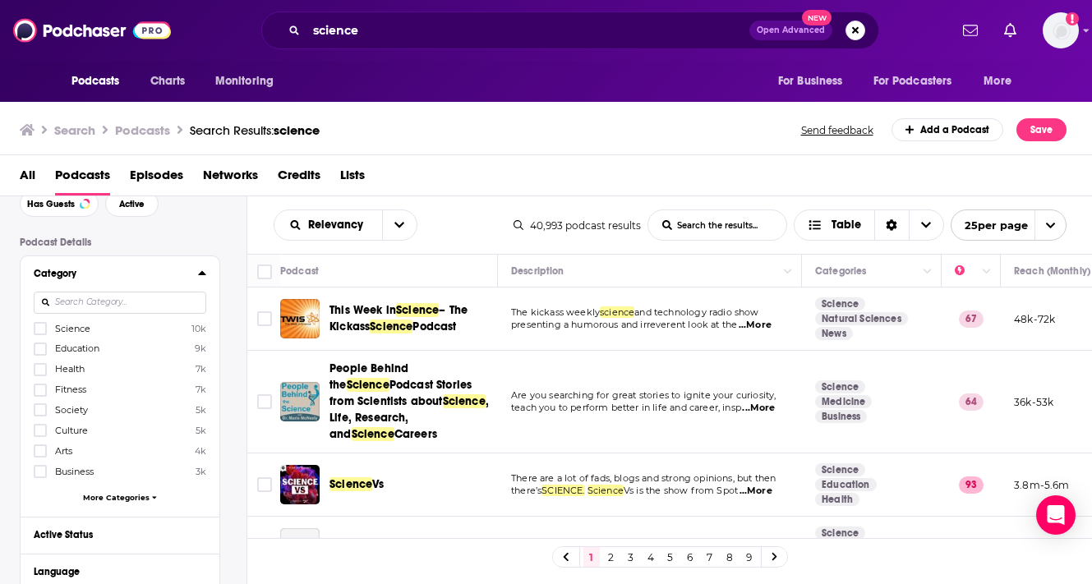
scroll to position [86, 0]
click at [42, 327] on icon at bounding box center [40, 328] width 10 height 10
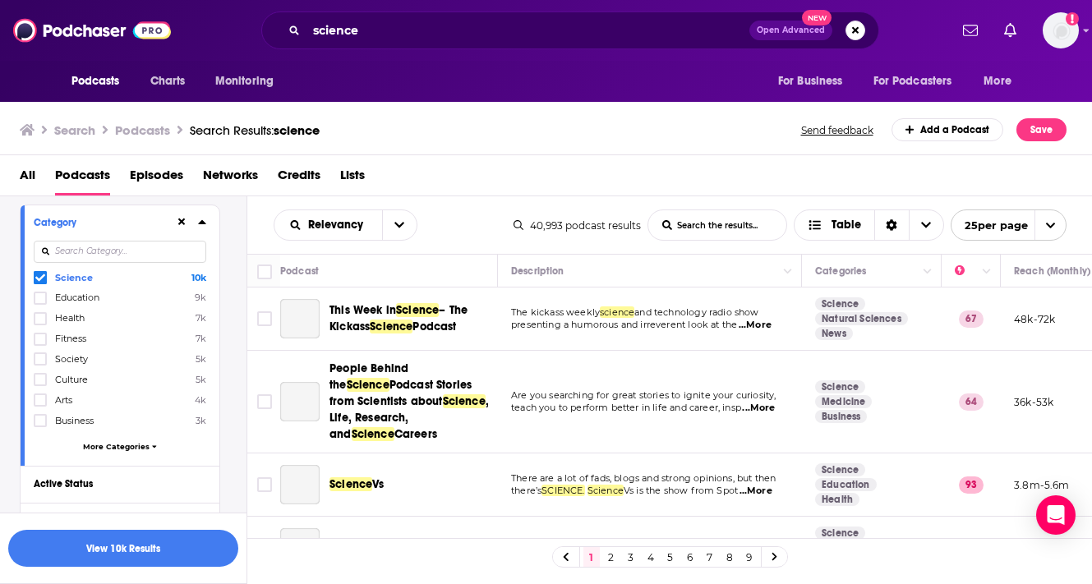
scroll to position [228, 0]
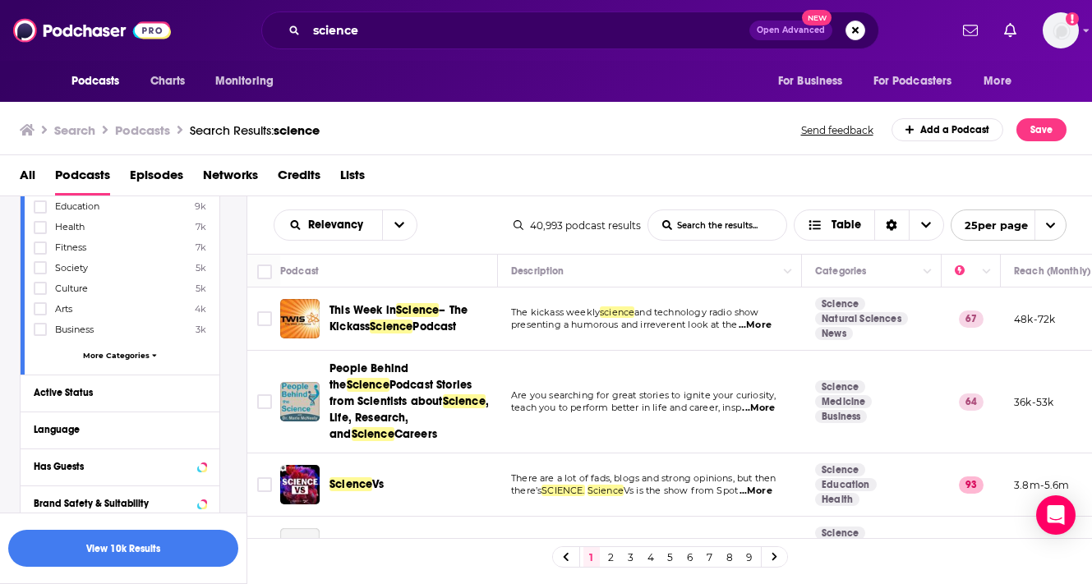
click at [103, 357] on span "More Categories" at bounding box center [116, 355] width 67 height 9
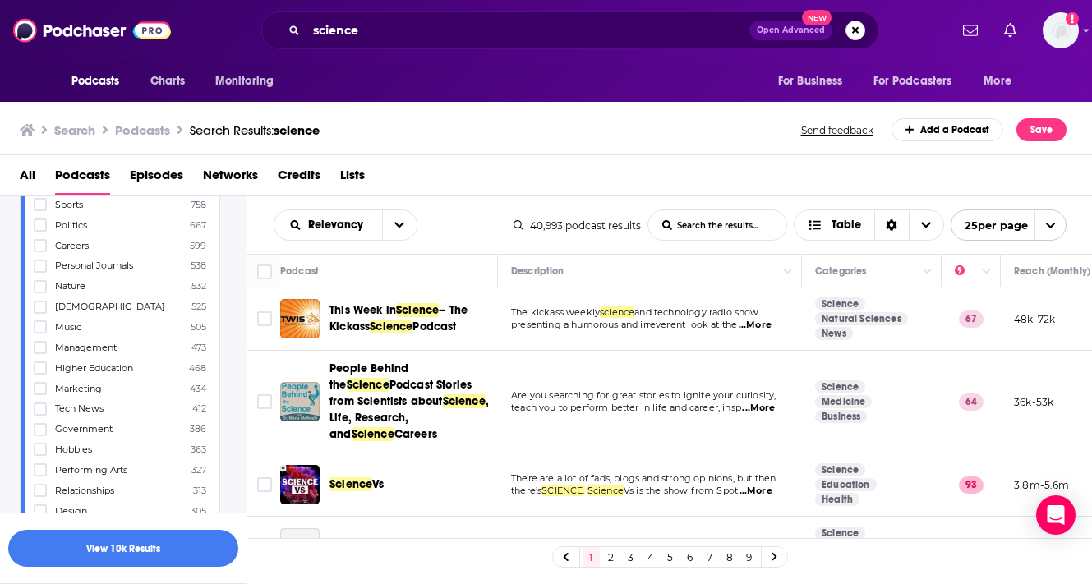
scroll to position [803, 0]
click at [39, 239] on icon at bounding box center [40, 244] width 10 height 10
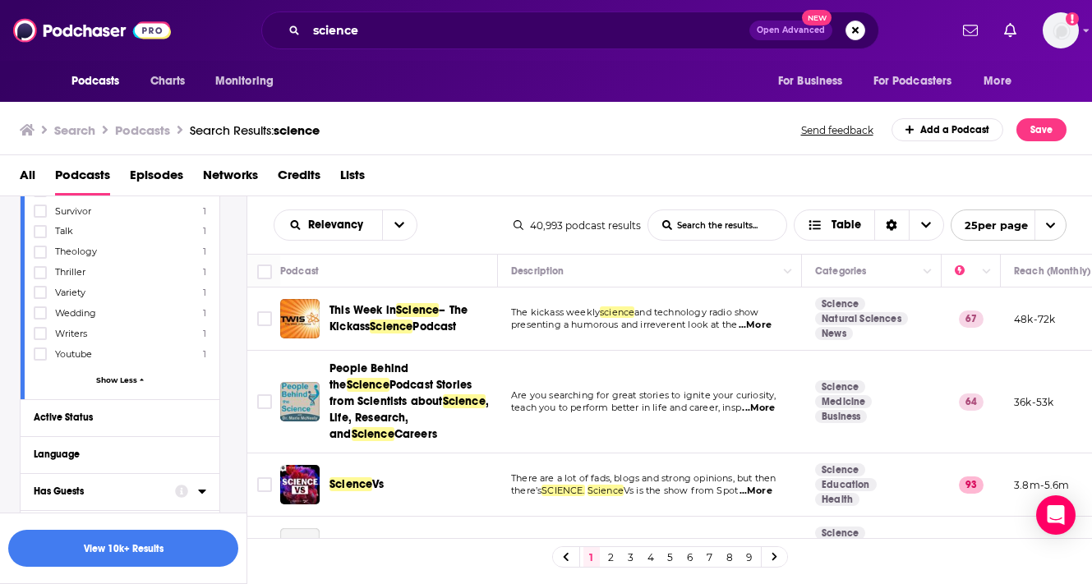
scroll to position [6369, 0]
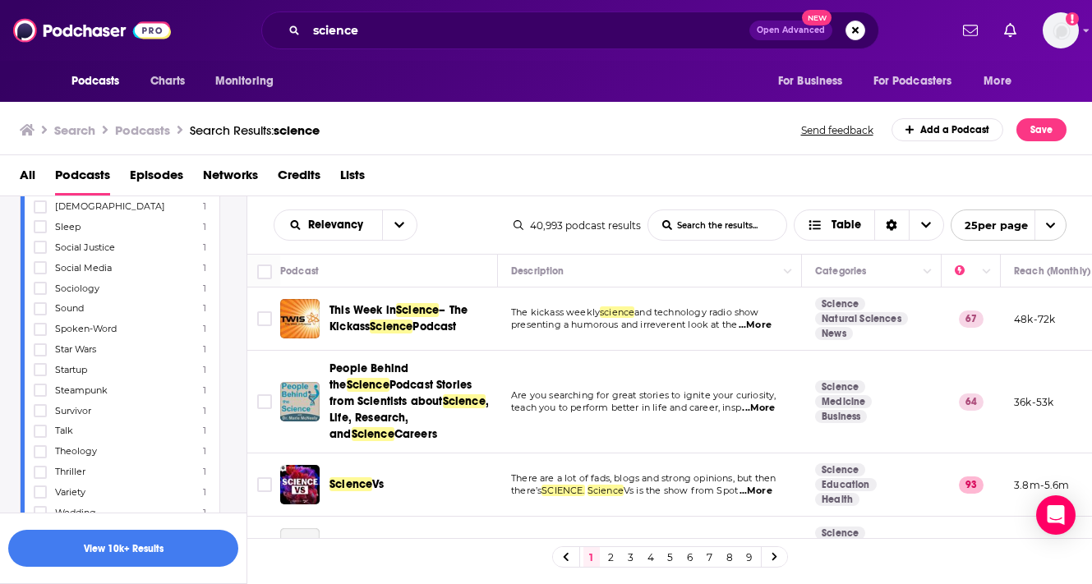
click at [117, 575] on span "Show Less" at bounding box center [116, 579] width 41 height 9
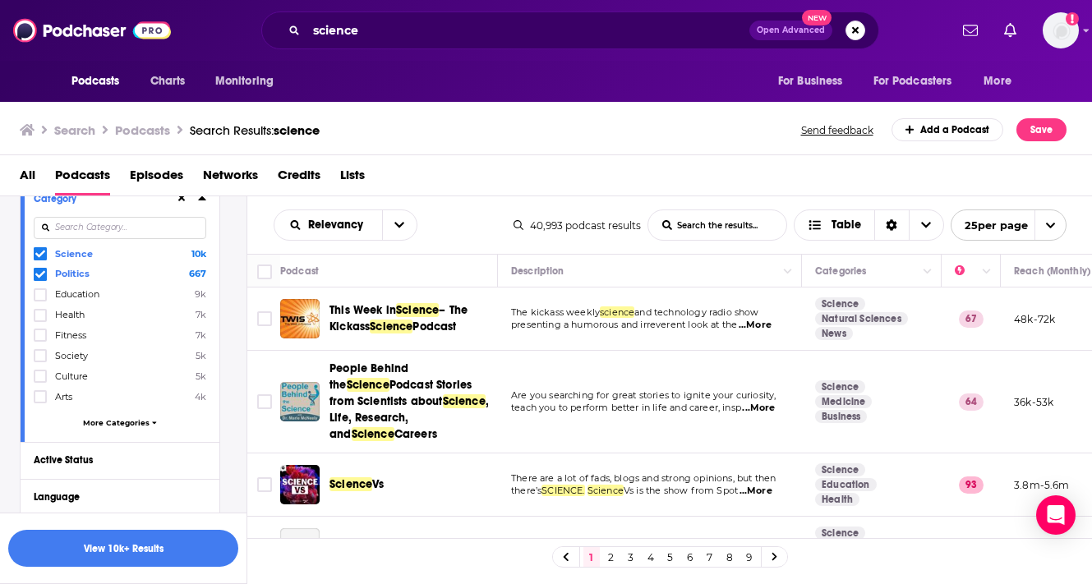
scroll to position [114, 0]
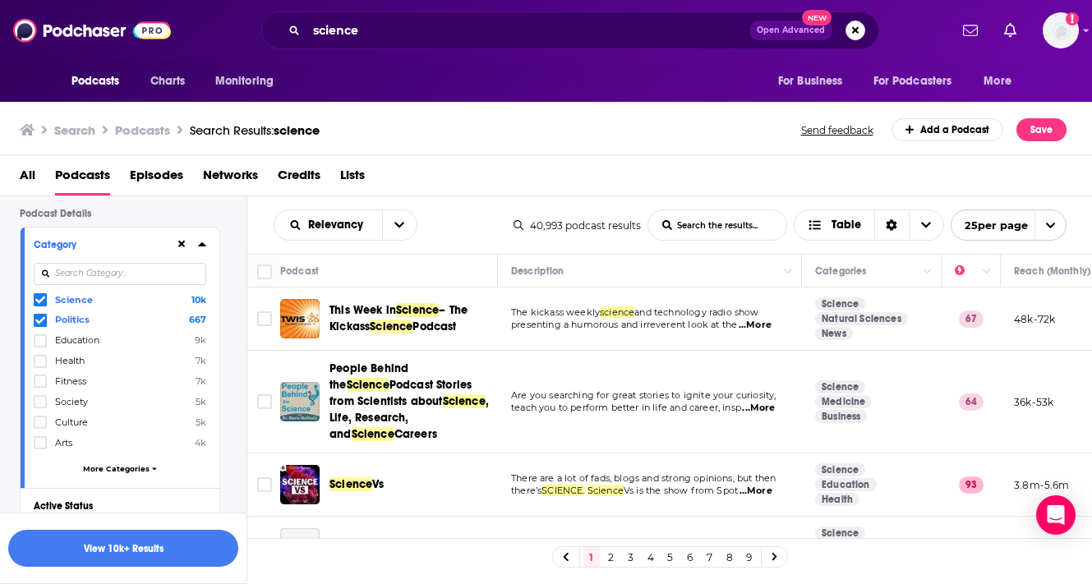
click at [196, 246] on div at bounding box center [190, 244] width 31 height 21
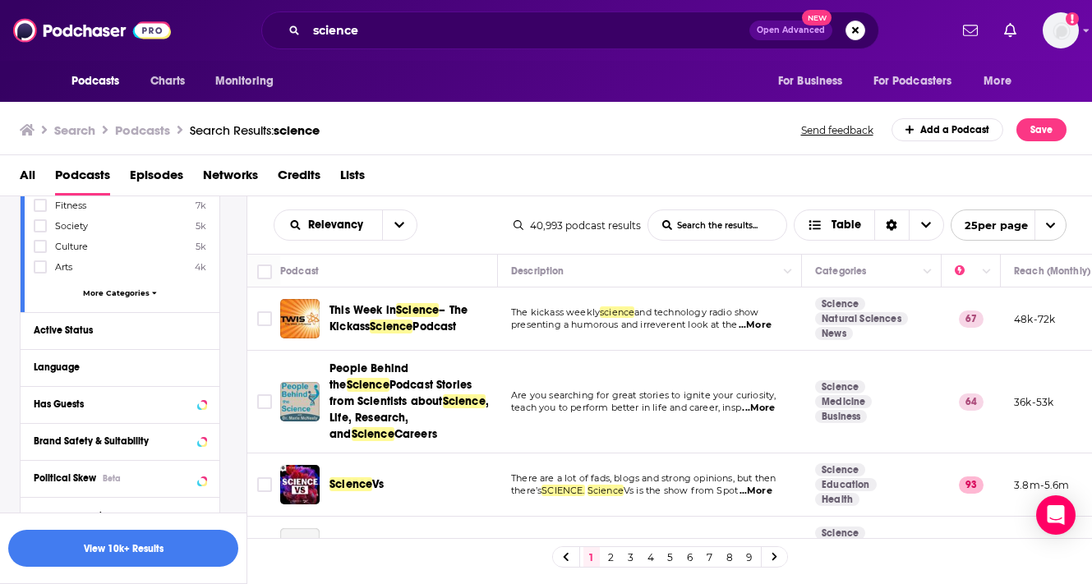
scroll to position [286, 0]
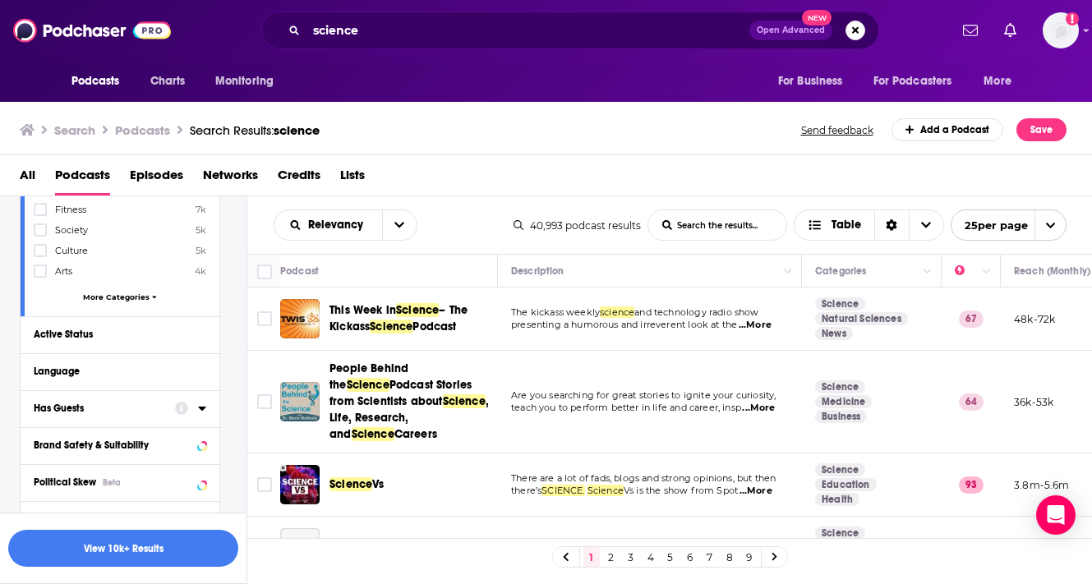
click at [202, 407] on icon at bounding box center [201, 409] width 7 height 4
click at [76, 438] on span "All" at bounding box center [112, 438] width 154 height 21
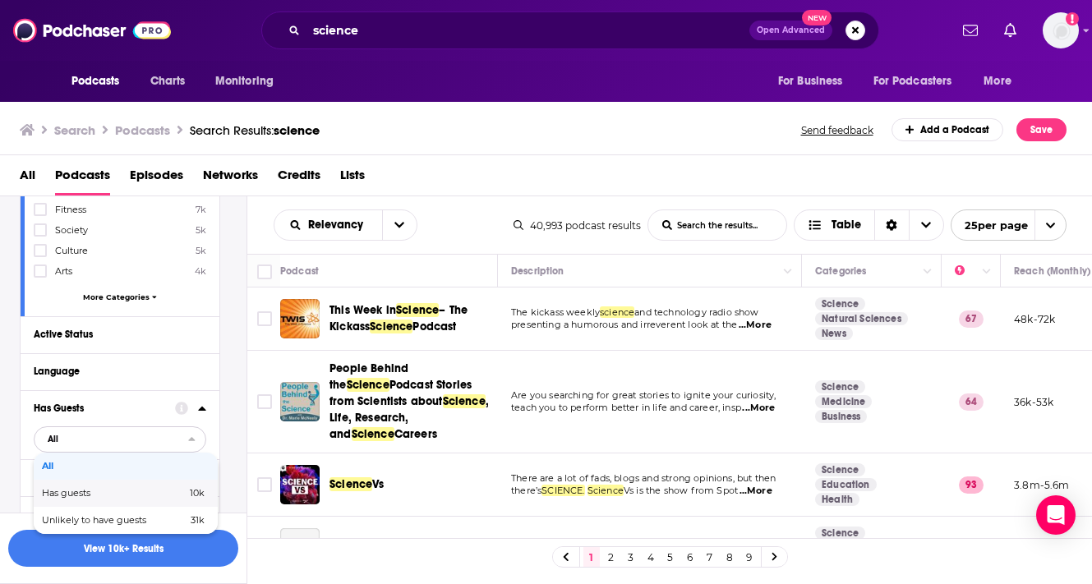
click at [81, 497] on span "Has guests" at bounding box center [90, 493] width 96 height 9
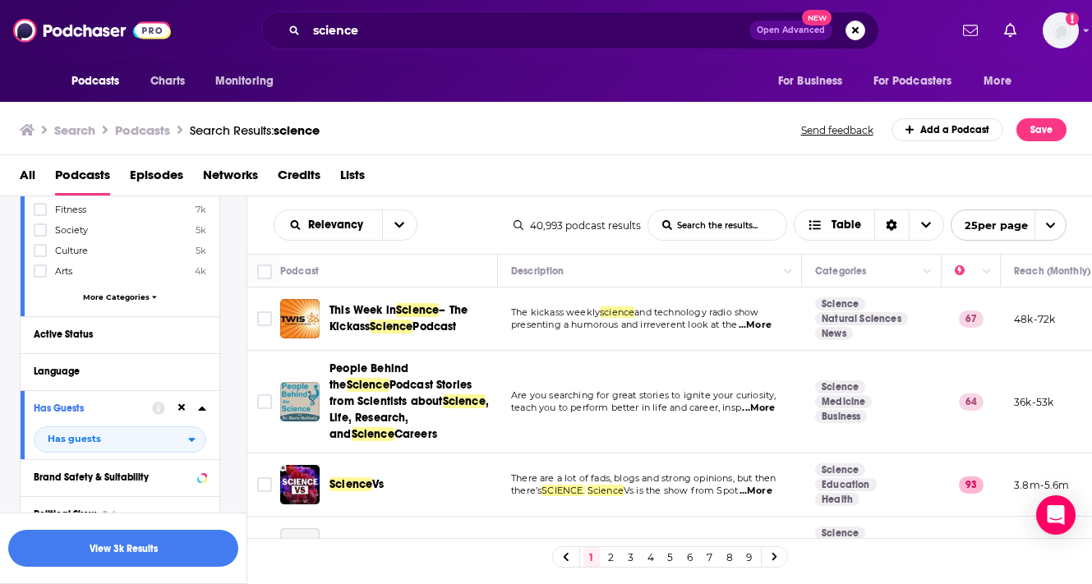
click at [235, 444] on div "Podcast Details Category Science 10k Politics 667 Education 9k Health 7k Fitnes…" at bounding box center [133, 456] width 227 height 840
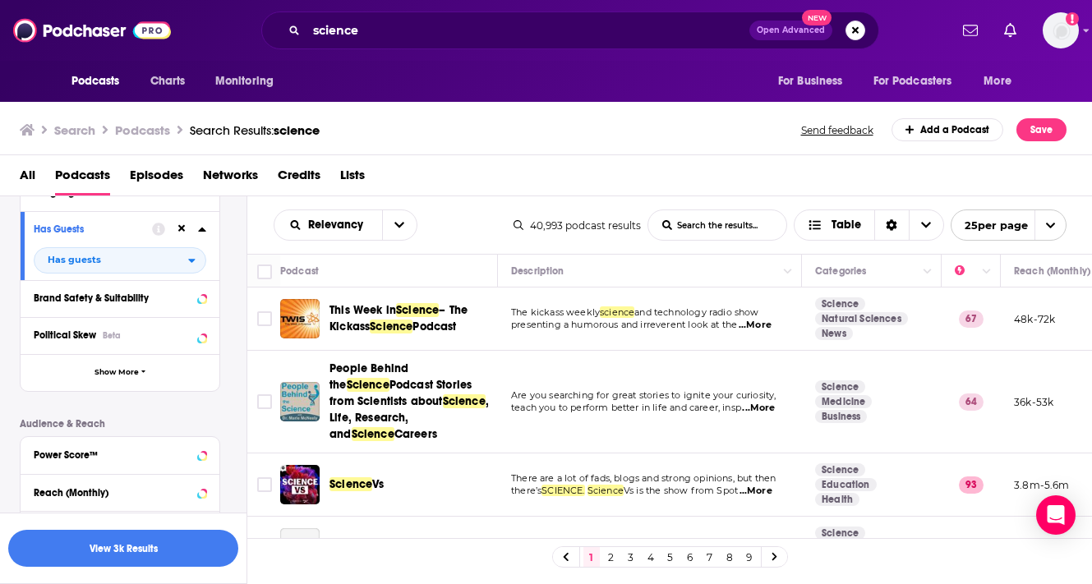
scroll to position [497, 0]
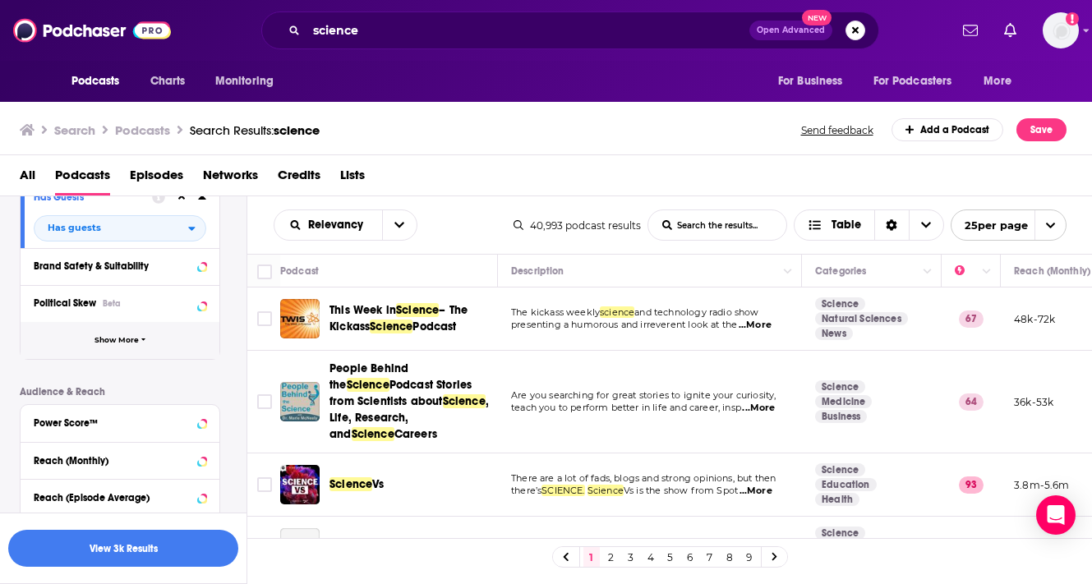
click at [117, 340] on span "Show More" at bounding box center [116, 340] width 44 height 9
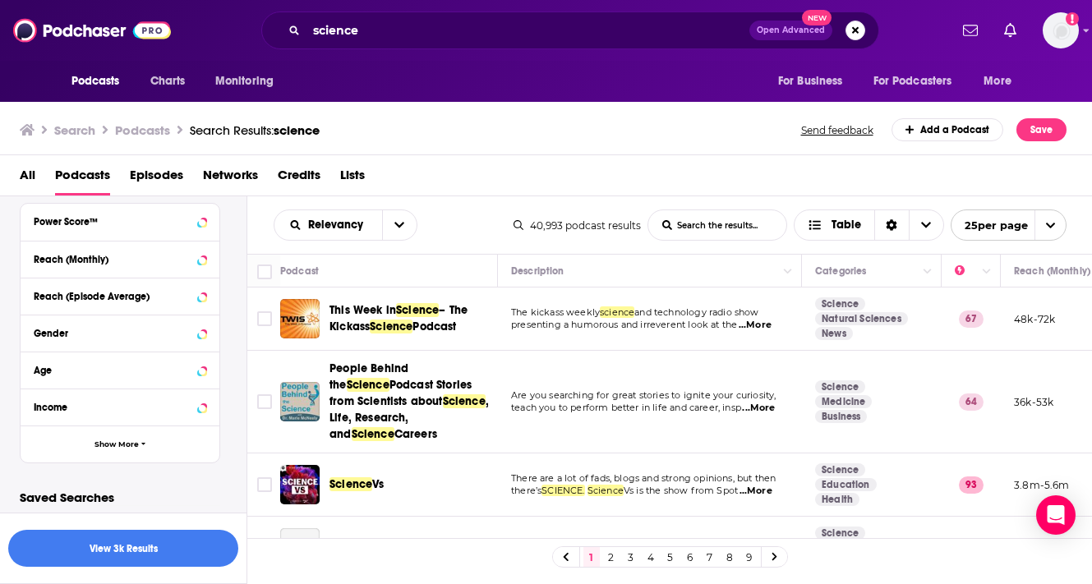
scroll to position [1039, 0]
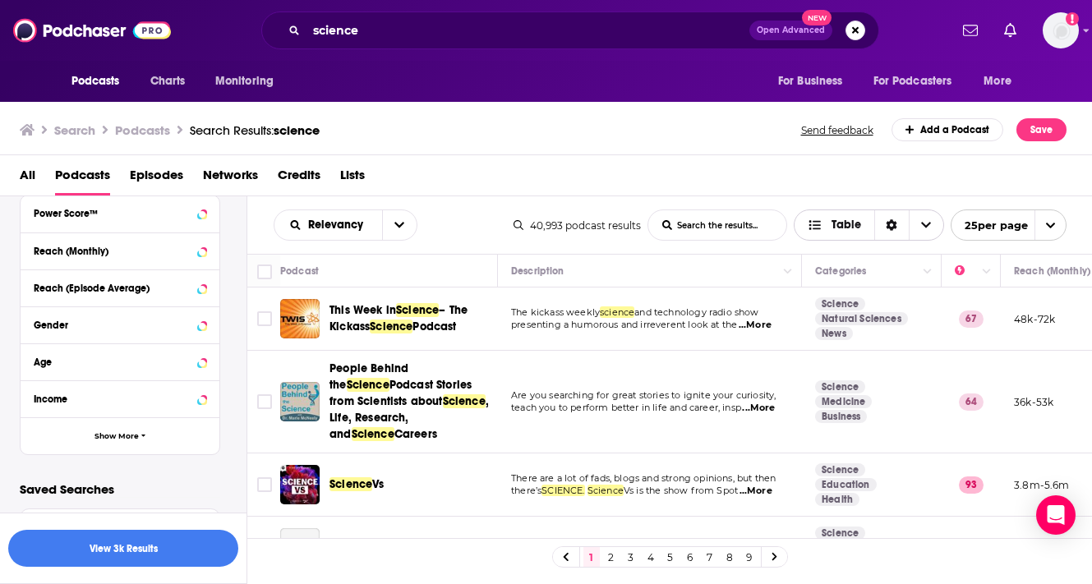
click at [922, 228] on icon "Choose View" at bounding box center [926, 225] width 10 height 12
click at [767, 191] on div "All Podcasts Episodes Networks Credits Lists" at bounding box center [550, 179] width 1060 height 34
click at [709, 228] on input "List Search Input" at bounding box center [717, 225] width 138 height 30
click at [470, 220] on div "Relevancy List Search Input Search the results... Table" at bounding box center [394, 224] width 240 height 31
click at [412, 227] on button "open menu" at bounding box center [399, 225] width 35 height 30
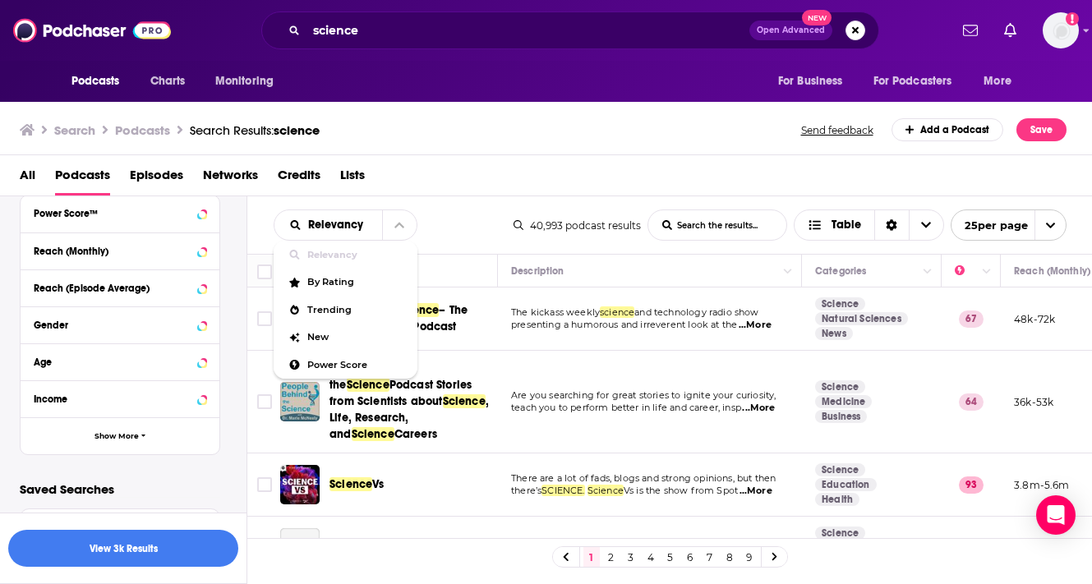
click at [487, 223] on div "Relevancy Relevancy By Rating Trending New Power Score List Search Input Search…" at bounding box center [394, 224] width 240 height 31
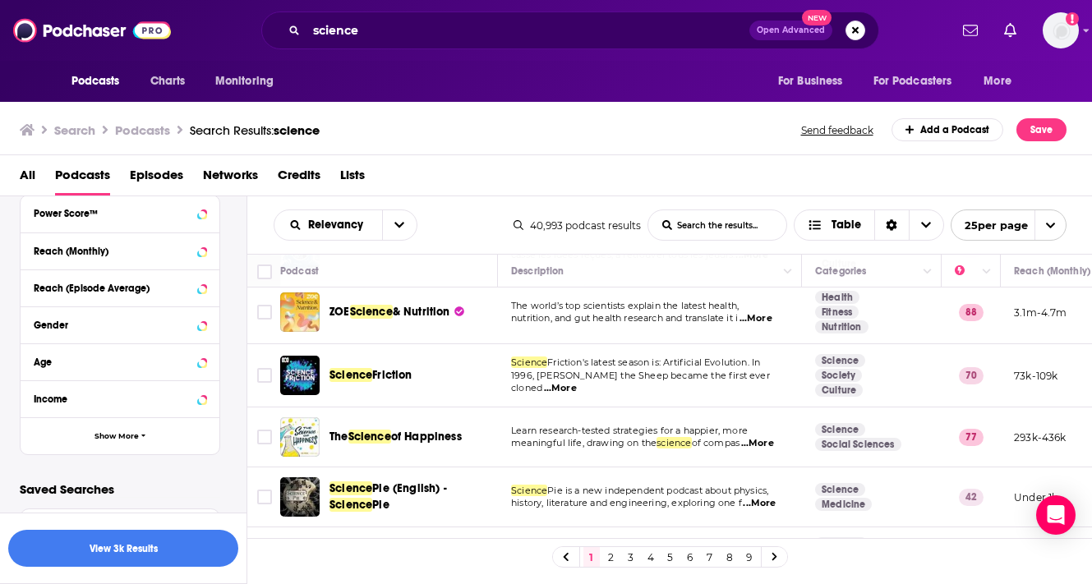
scroll to position [1308, 0]
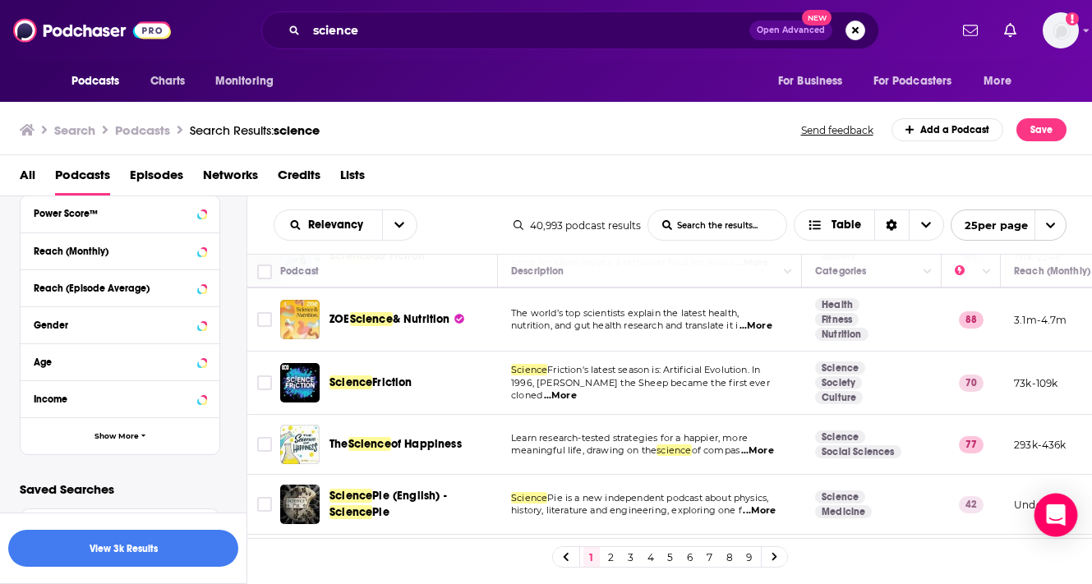
click at [1061, 513] on icon "Open Intercom Messenger" at bounding box center [1055, 514] width 19 height 21
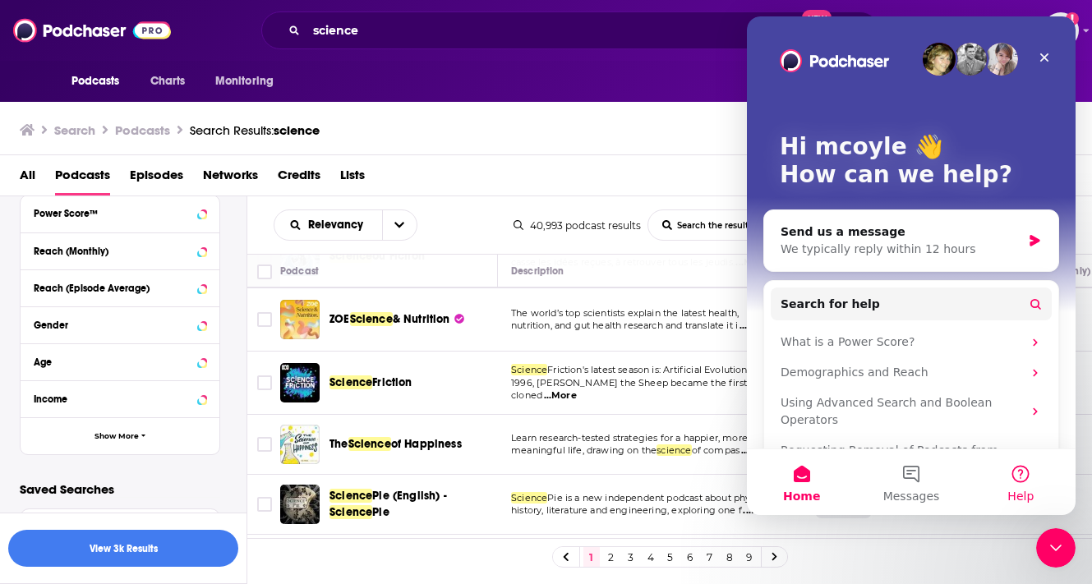
scroll to position [0, 0]
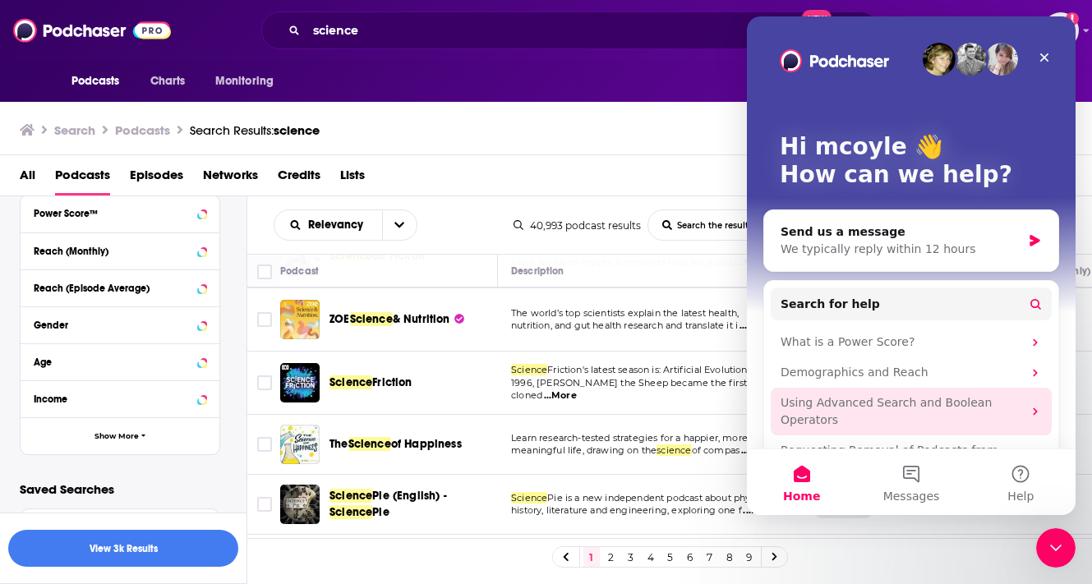
click at [951, 412] on div "Using Advanced Search and Boolean Operators" at bounding box center [901, 411] width 242 height 35
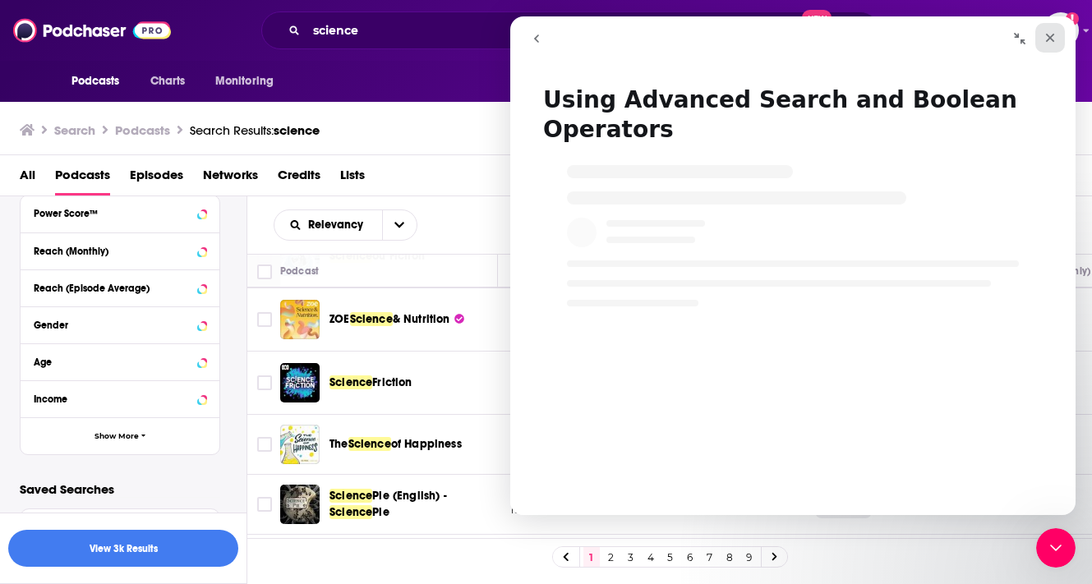
click at [1054, 28] on div "Close" at bounding box center [1050, 38] width 30 height 30
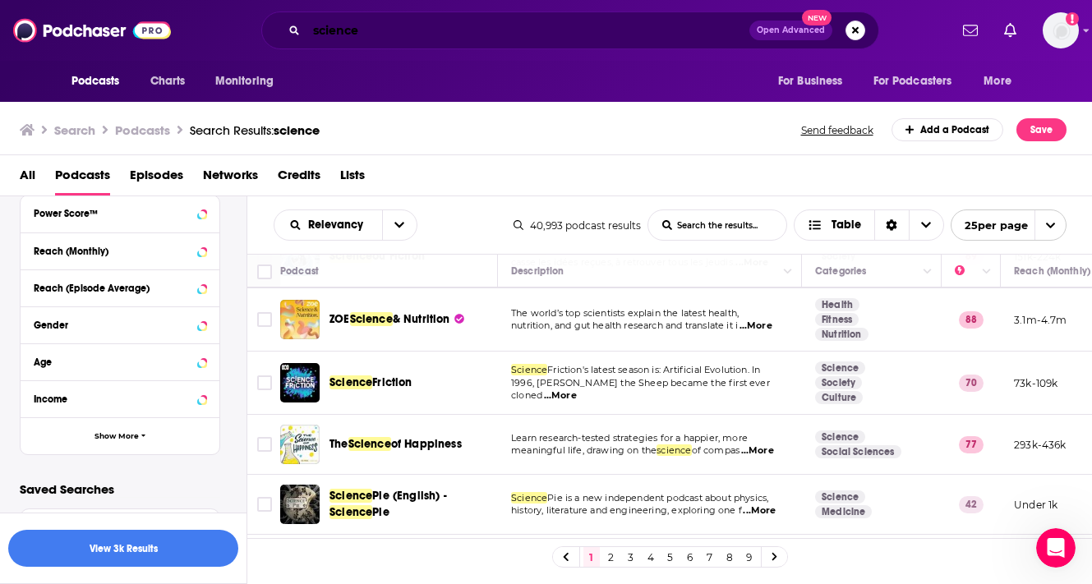
click at [400, 30] on input "science" at bounding box center [527, 30] width 443 height 26
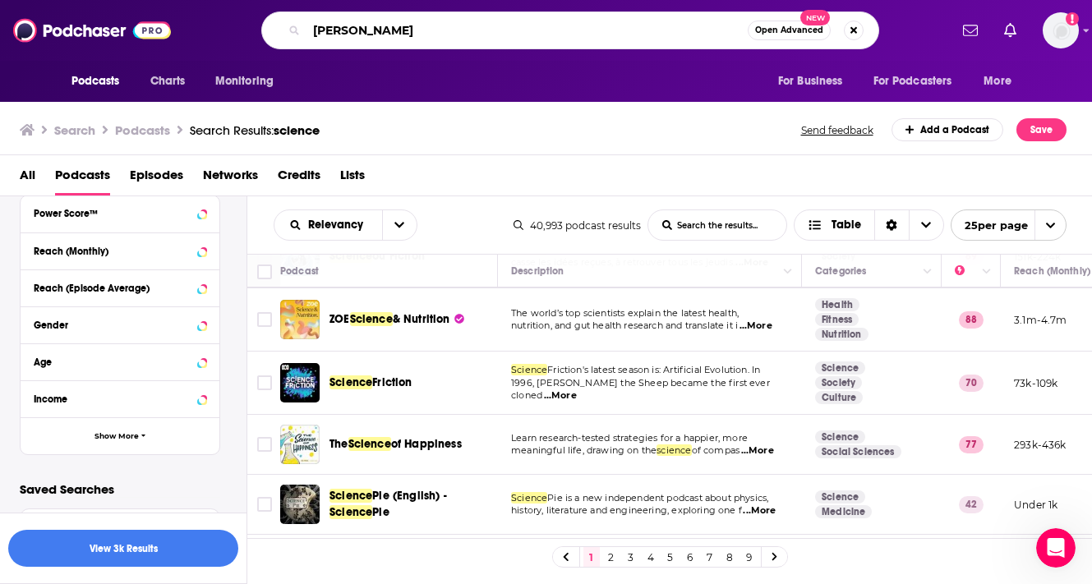
type input "annie andrews"
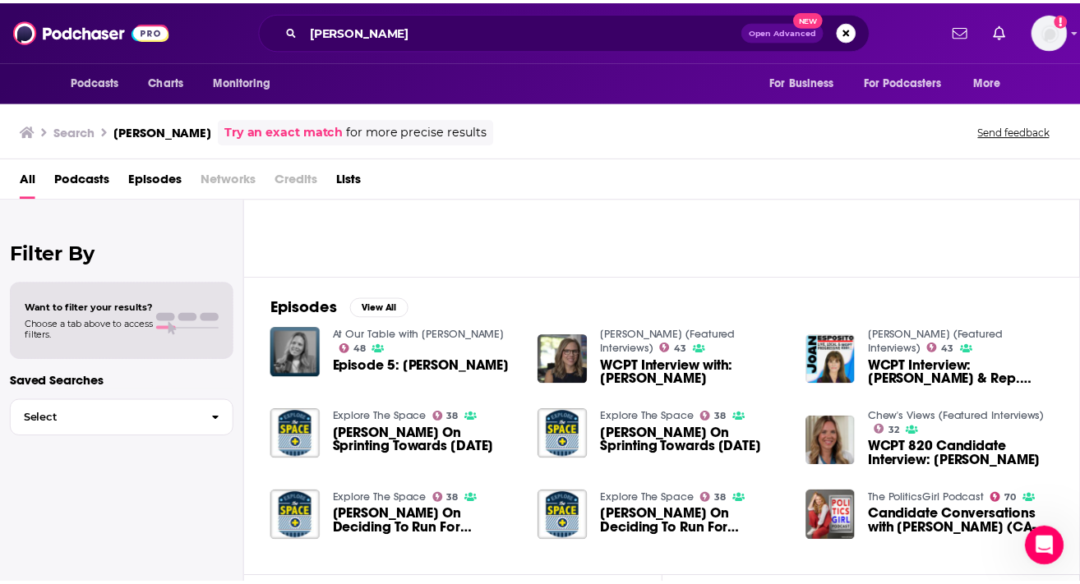
scroll to position [196, 0]
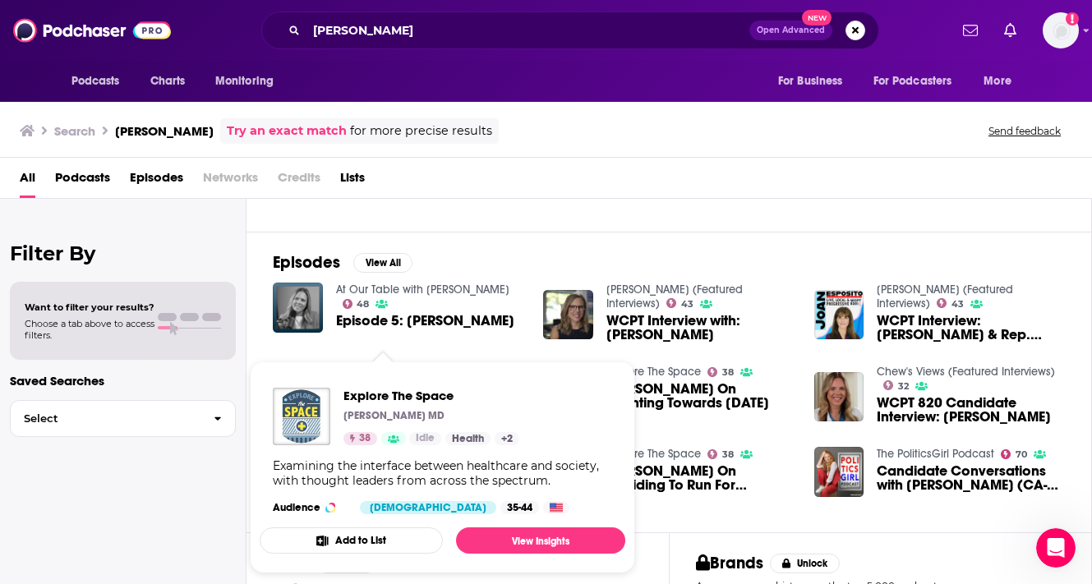
click at [301, 423] on img "Explore The Space" at bounding box center [302, 417] width 58 height 58
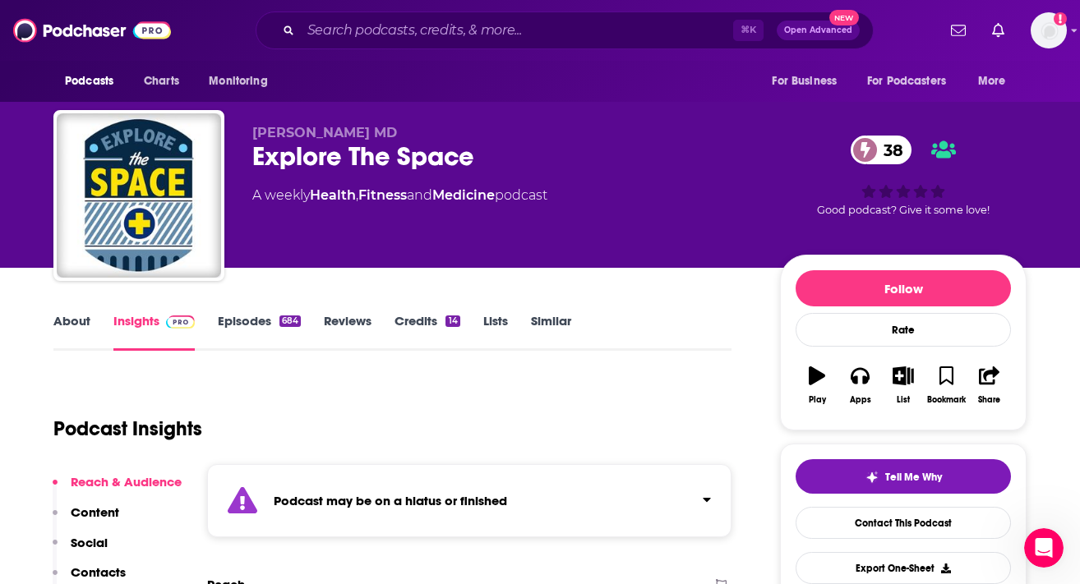
click at [269, 325] on link "Episodes 684" at bounding box center [259, 332] width 83 height 38
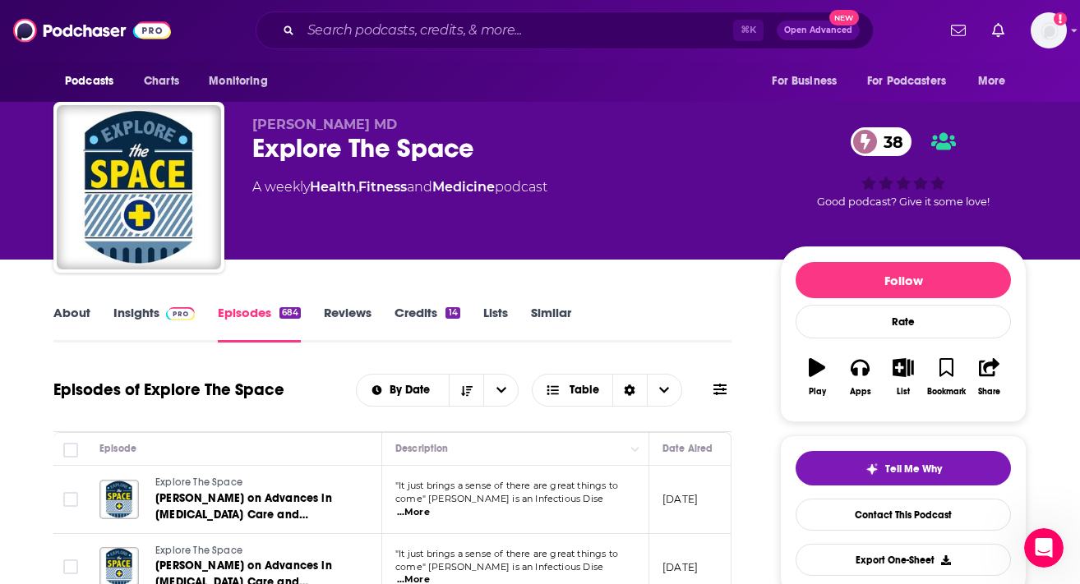
scroll to position [78, 0]
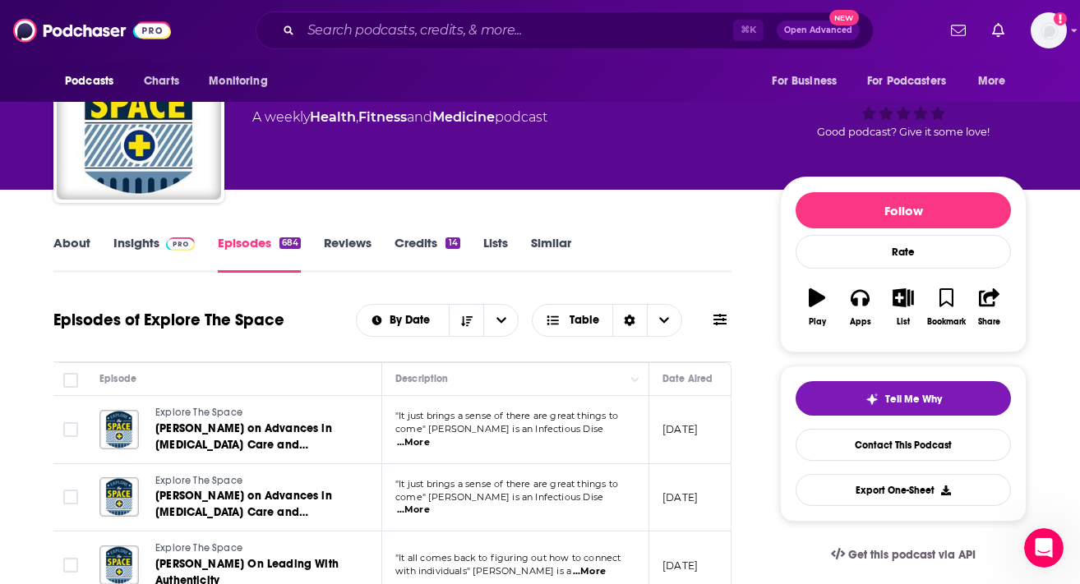
click at [417, 241] on link "Credits 14" at bounding box center [426, 254] width 65 height 38
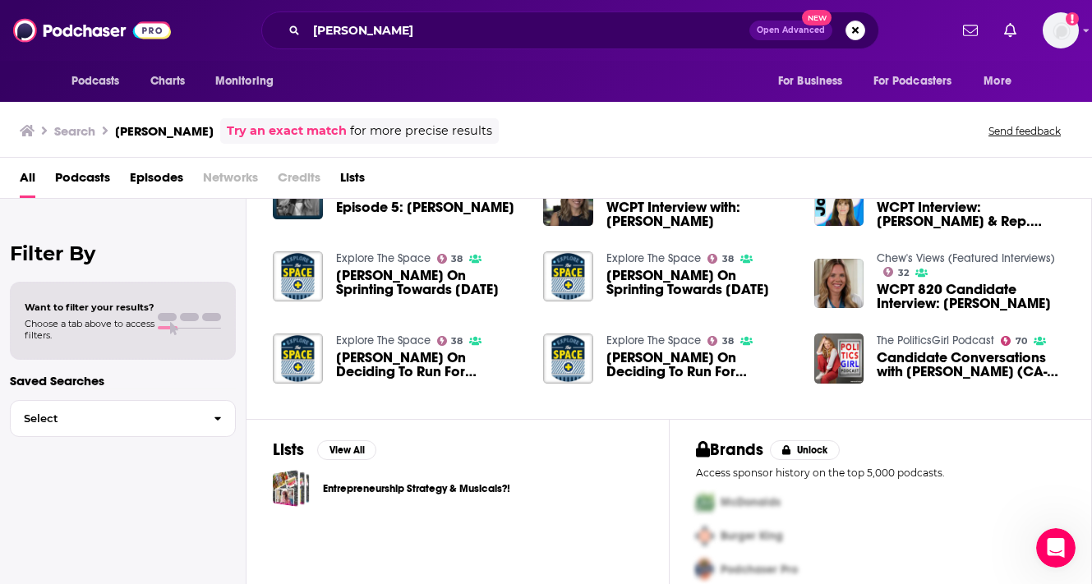
scroll to position [316, 0]
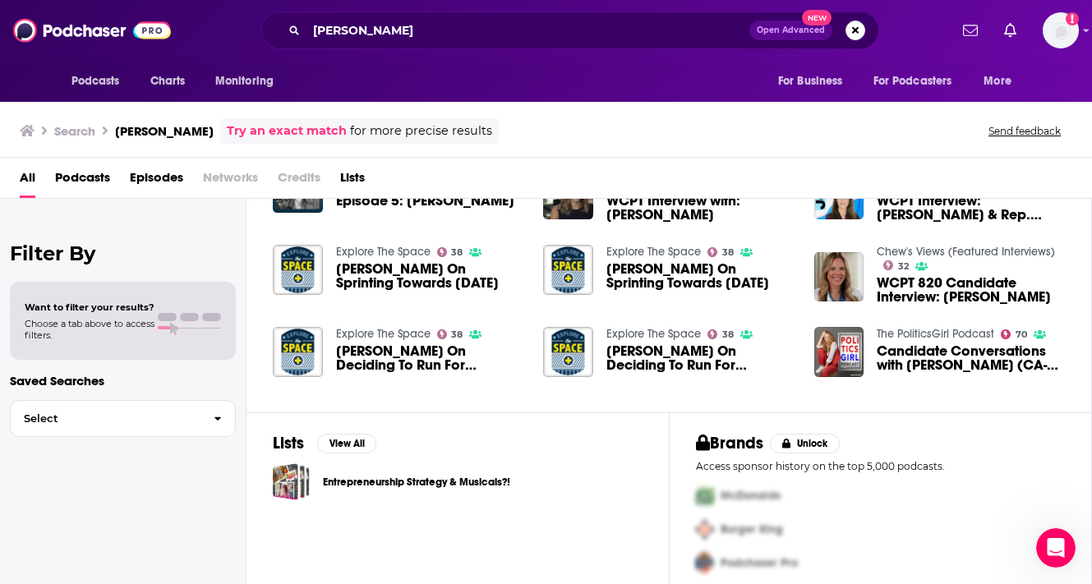
click at [917, 288] on span "WCPT 820 Candidate Interview: Dr. Annie Andrews" at bounding box center [971, 290] width 188 height 28
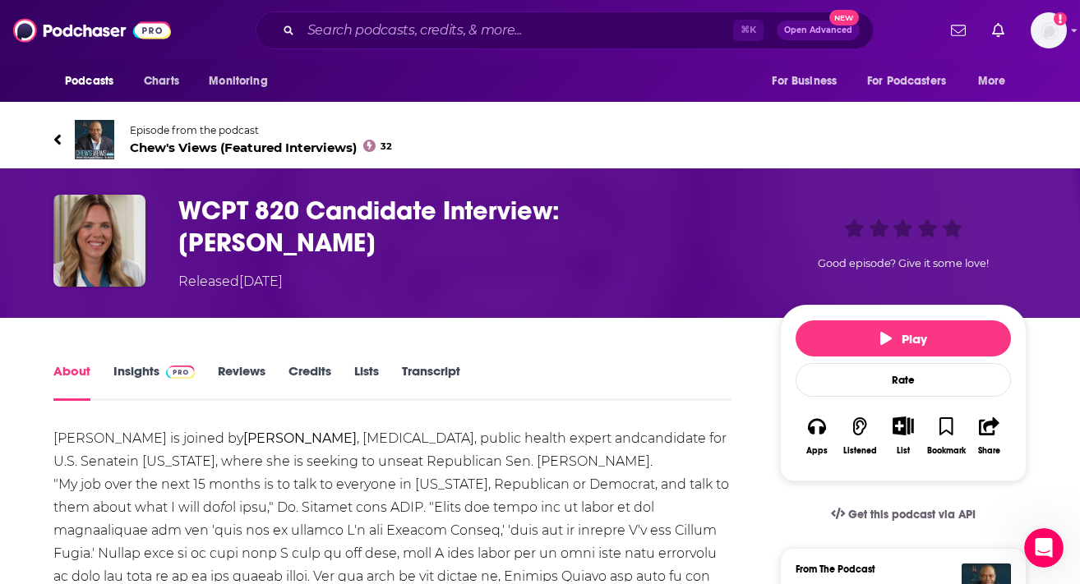
click at [143, 145] on span "Chew's Views (Featured Interviews) 32" at bounding box center [261, 148] width 262 height 16
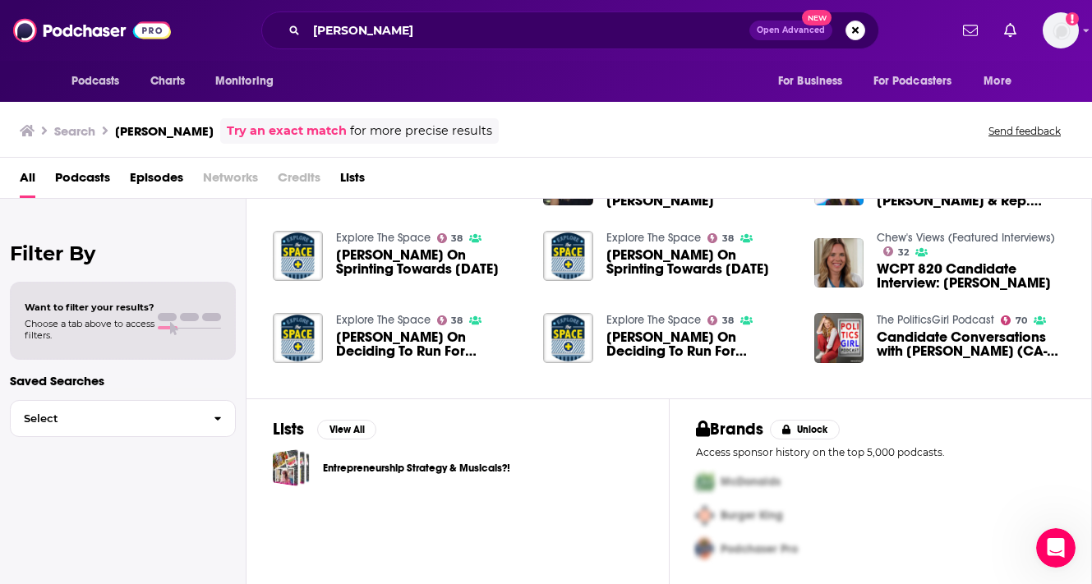
scroll to position [111, 0]
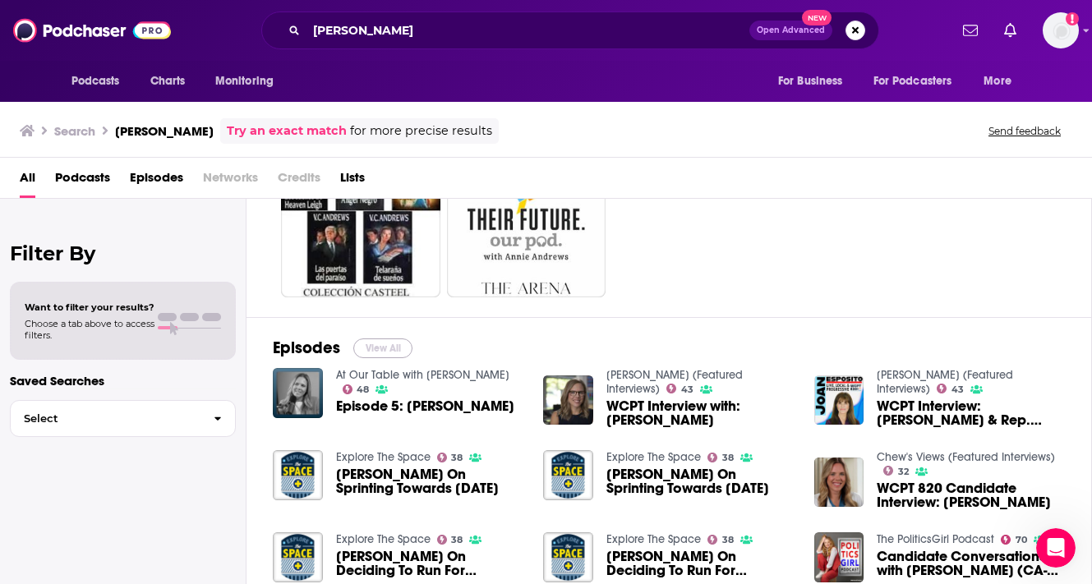
click at [361, 344] on button "View All" at bounding box center [382, 348] width 59 height 20
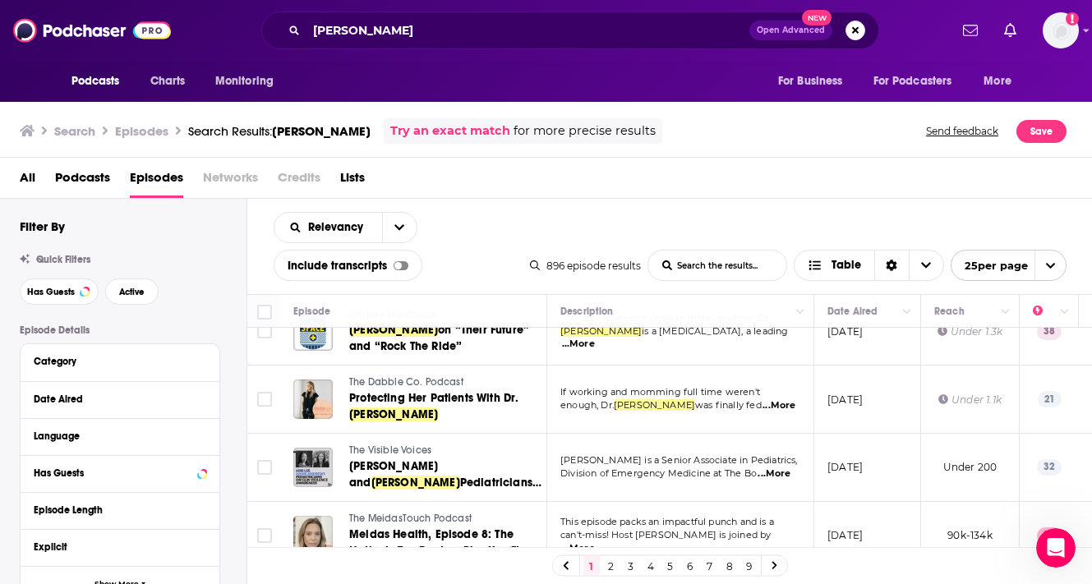
scroll to position [797, 0]
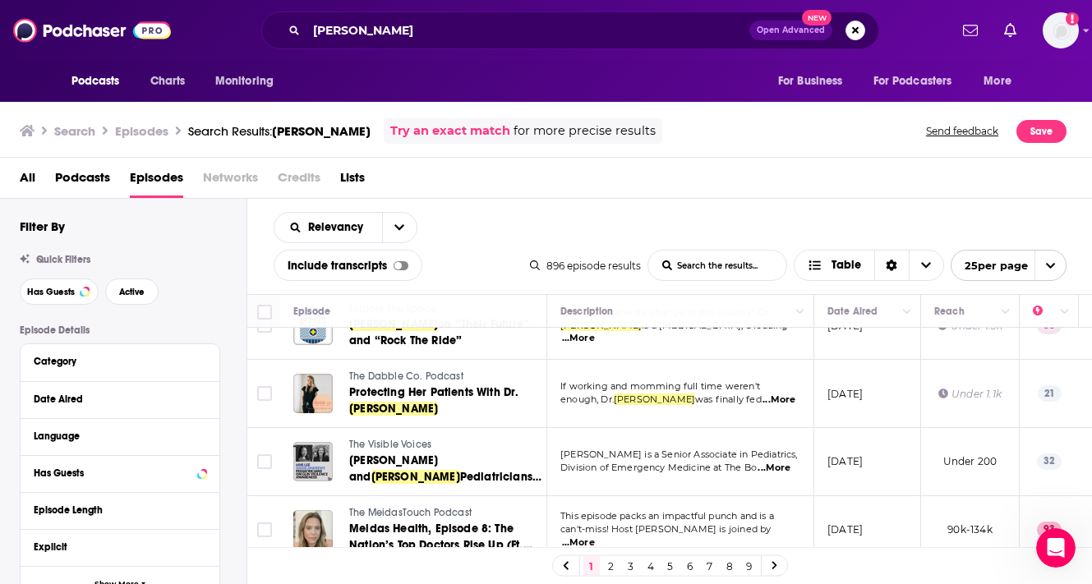
click at [499, 232] on div "Relevancy List Search Input Search the results... Include transcripts Table" at bounding box center [402, 246] width 256 height 69
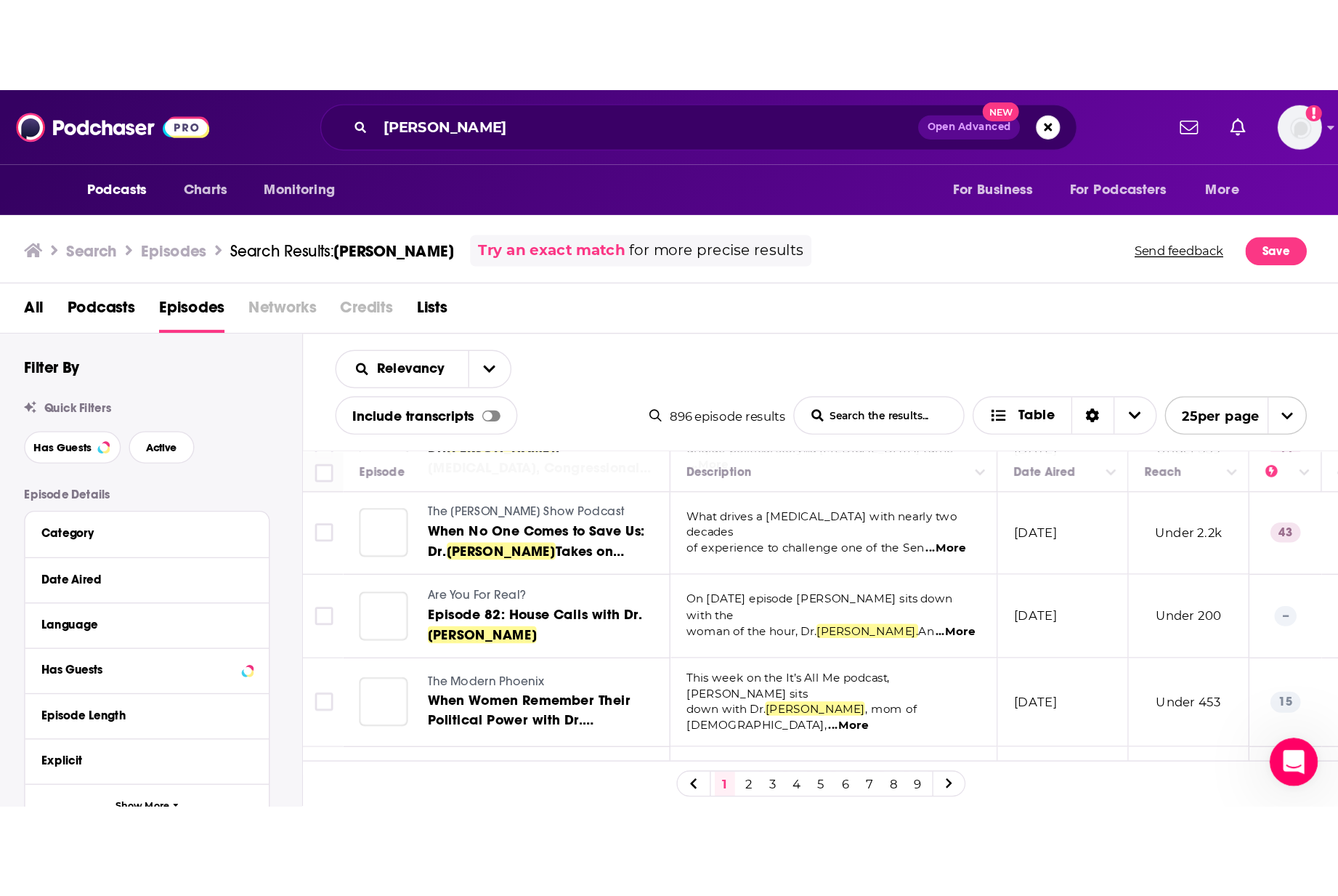
scroll to position [867, 0]
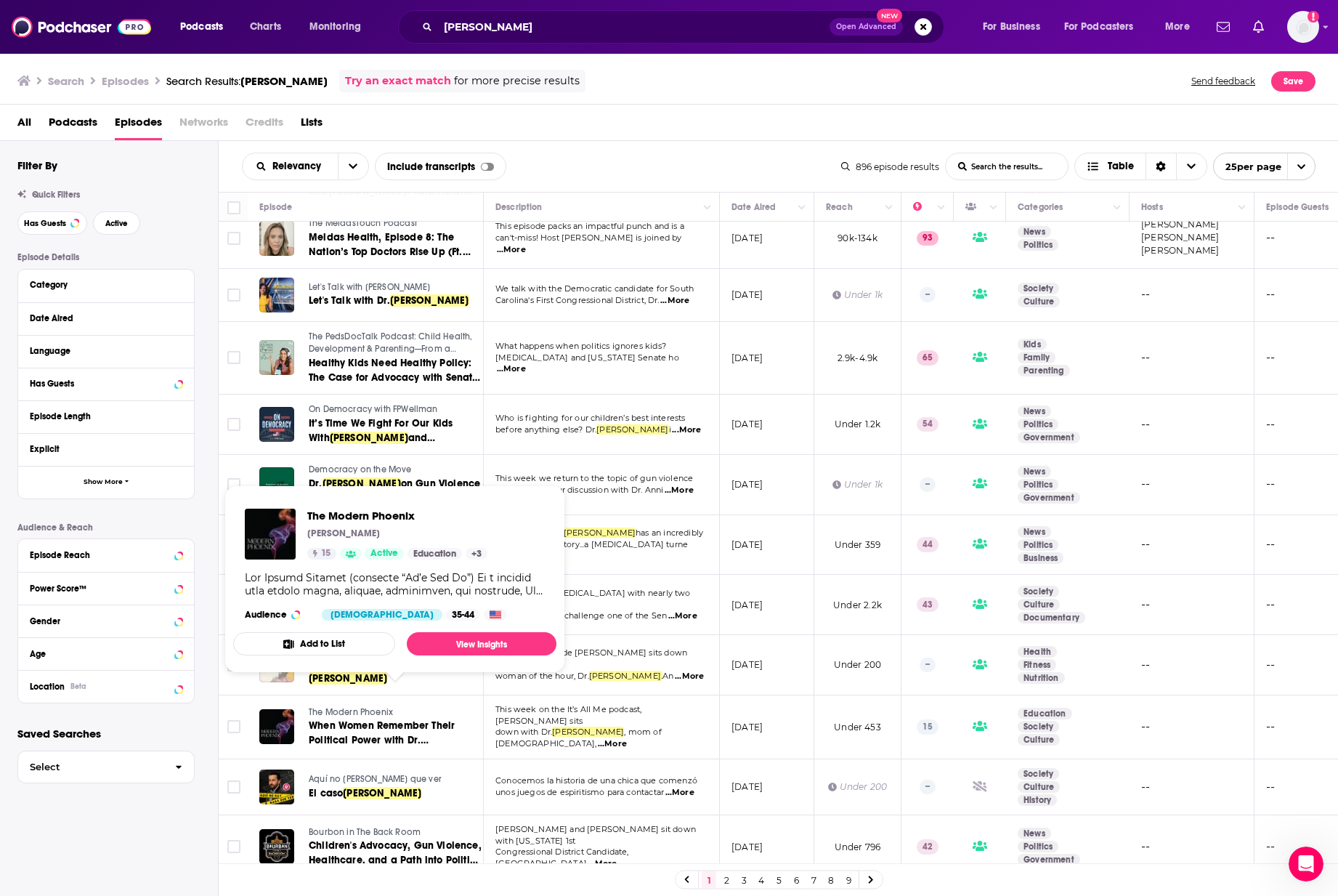
click at [348, 516] on span "The Modern Phoenix" at bounding box center [350, 712] width 84 height 11
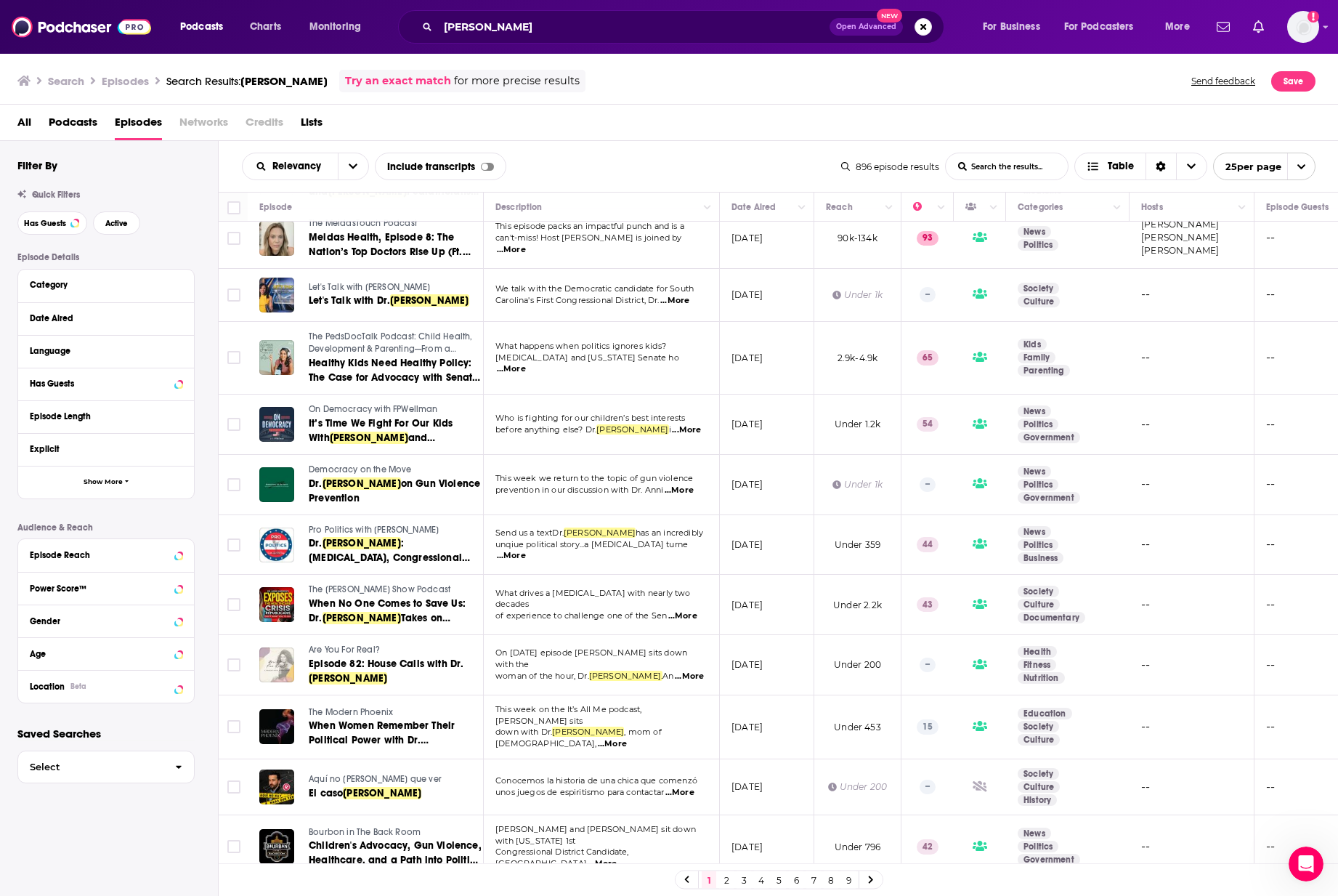
click at [869, 516] on icon at bounding box center [871, 880] width 6 height 9
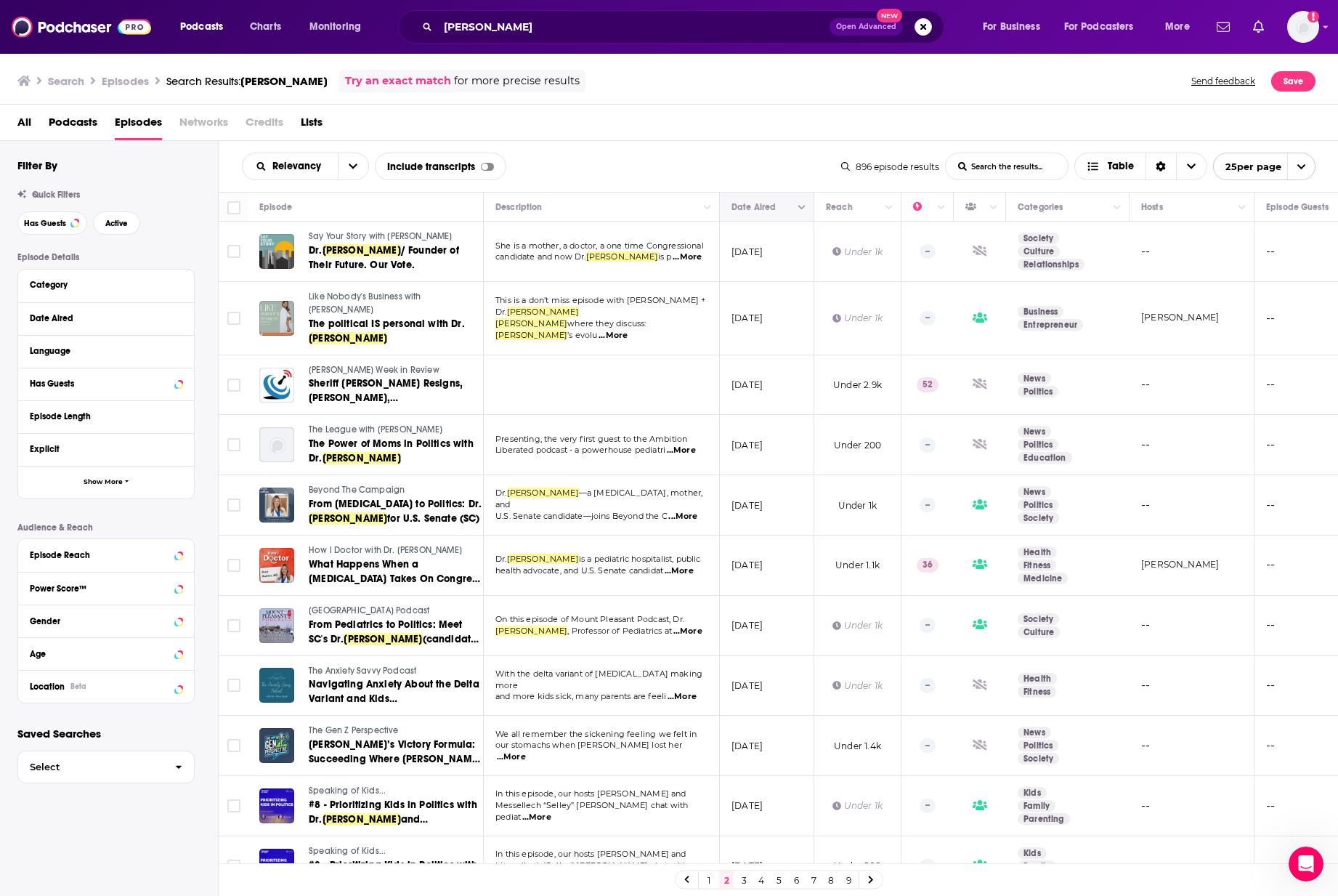
click at [794, 210] on button "Column Actions" at bounding box center [802, 208] width 18 height 18
click at [764, 237] on div at bounding box center [669, 448] width 1338 height 896
click at [763, 202] on icon "Move" at bounding box center [766, 207] width 18 height 18
click at [799, 202] on button "Column Actions" at bounding box center [802, 208] width 18 height 18
click at [724, 153] on div at bounding box center [669, 448] width 1338 height 896
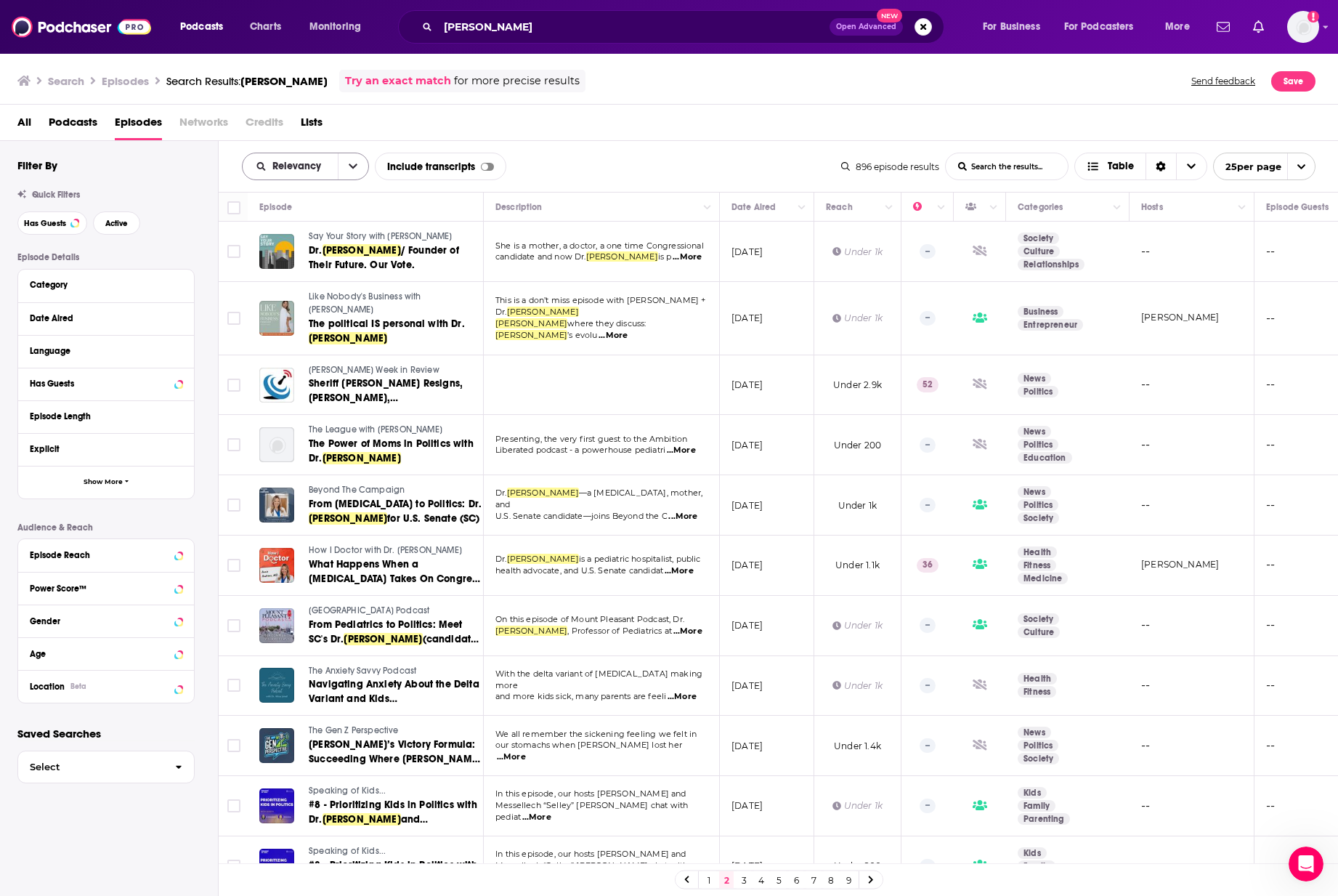
click at [356, 162] on icon "open menu" at bounding box center [353, 166] width 9 height 11
click at [599, 139] on div "All Podcasts Episodes Networks Credits Lists" at bounding box center [672, 126] width 1310 height 30
click at [346, 167] on button "open menu" at bounding box center [353, 166] width 31 height 27
click at [281, 267] on span "New" at bounding box center [314, 265] width 86 height 8
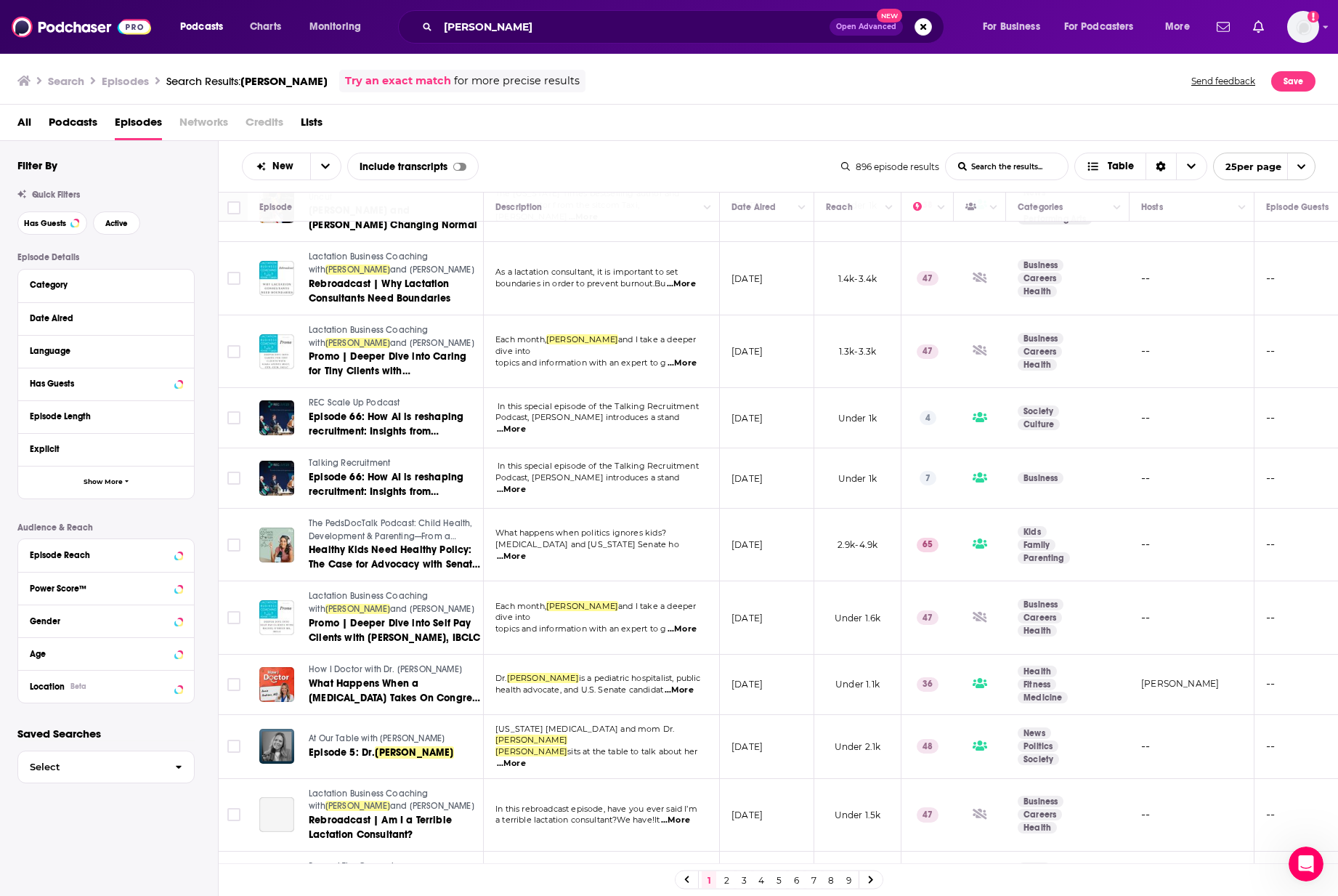
scroll to position [130, 0]
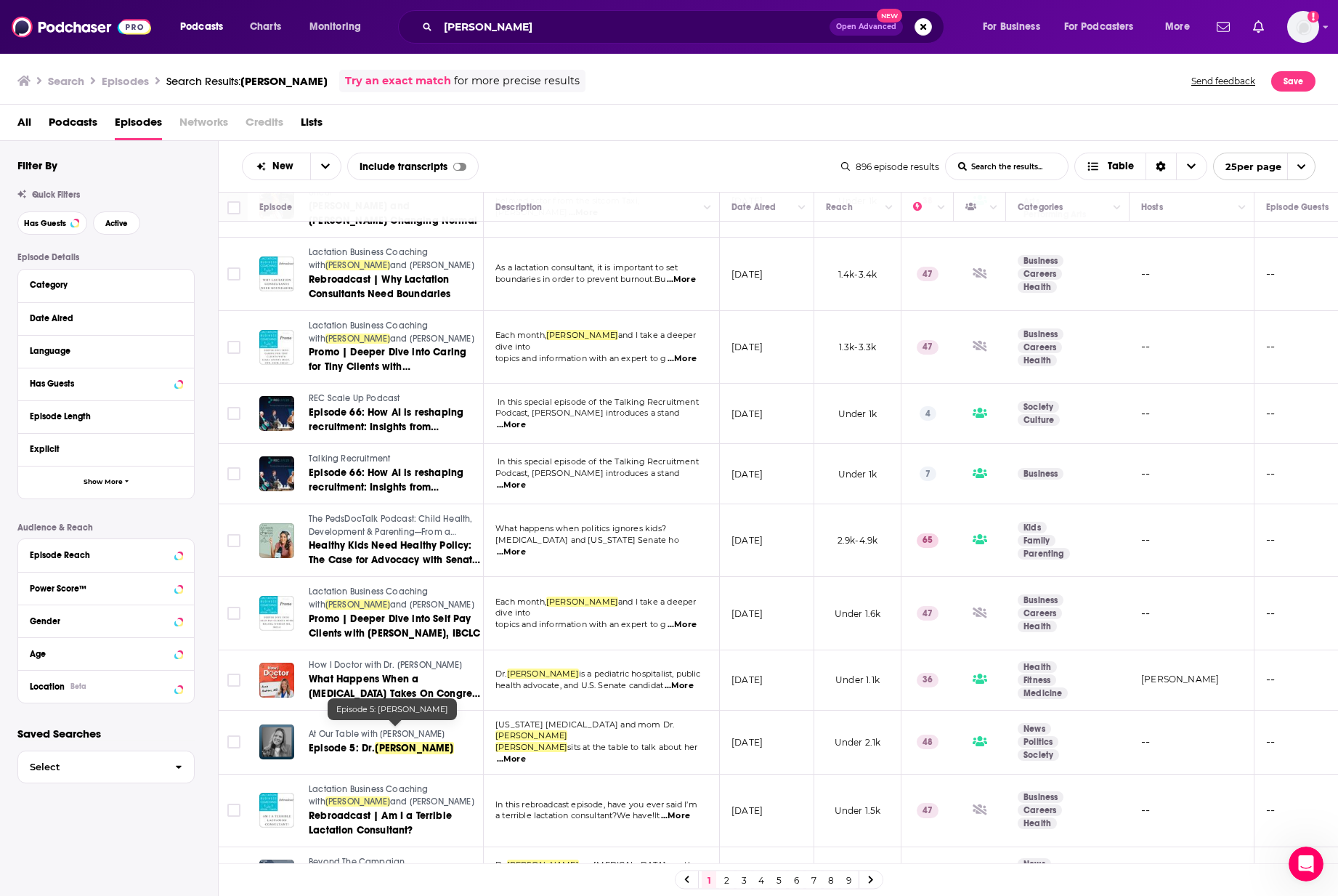
click at [197, 516] on div "Saved Searches Select" at bounding box center [109, 757] width 218 height 60
click at [364, 516] on span "How I Doctor with Dr. Graham Walker" at bounding box center [385, 665] width 153 height 11
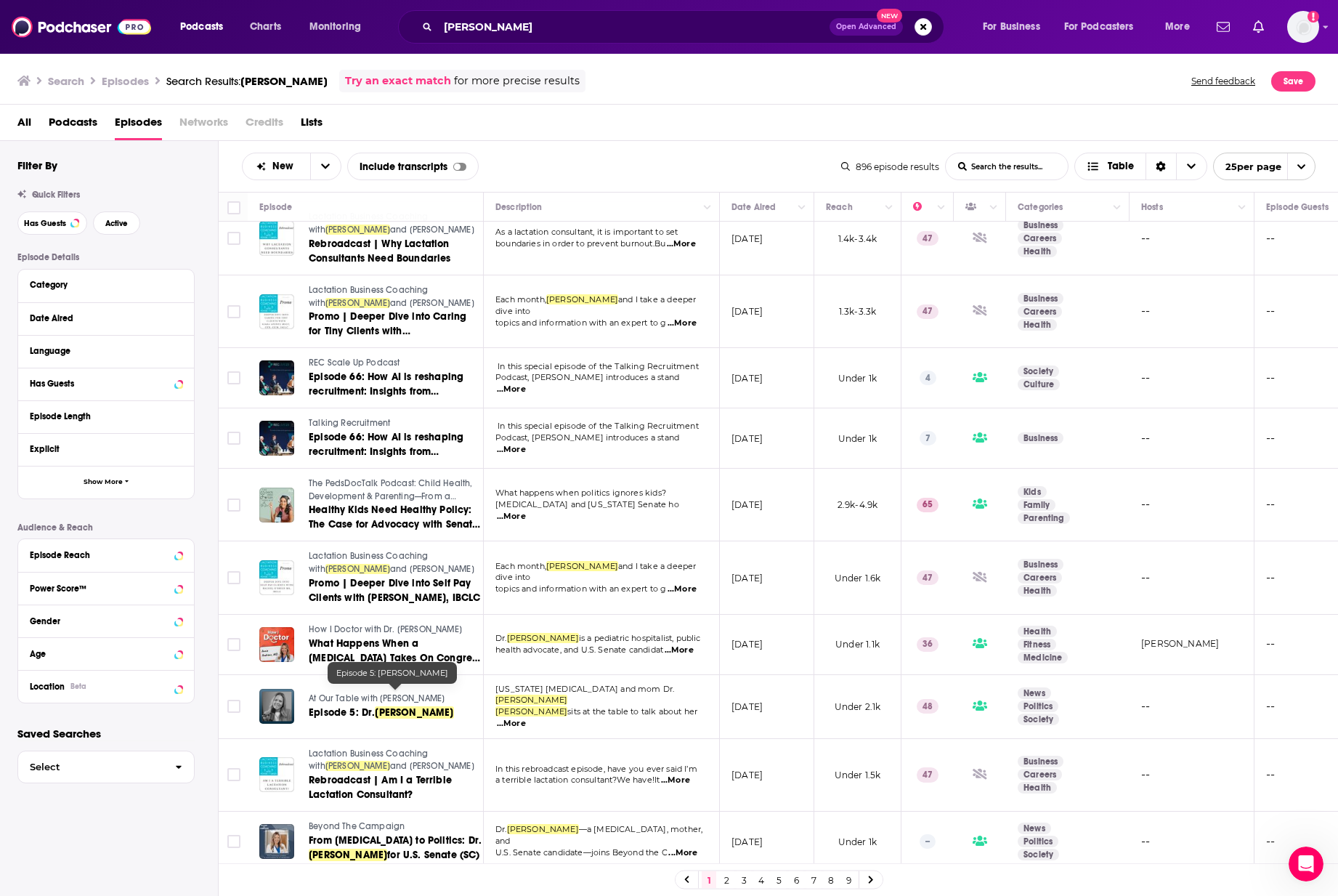
scroll to position [166, 0]
click at [165, 516] on div "Filter By Quick Filters Has Guests Active Episode Details Category Date Aired L…" at bounding box center [109, 563] width 218 height 845
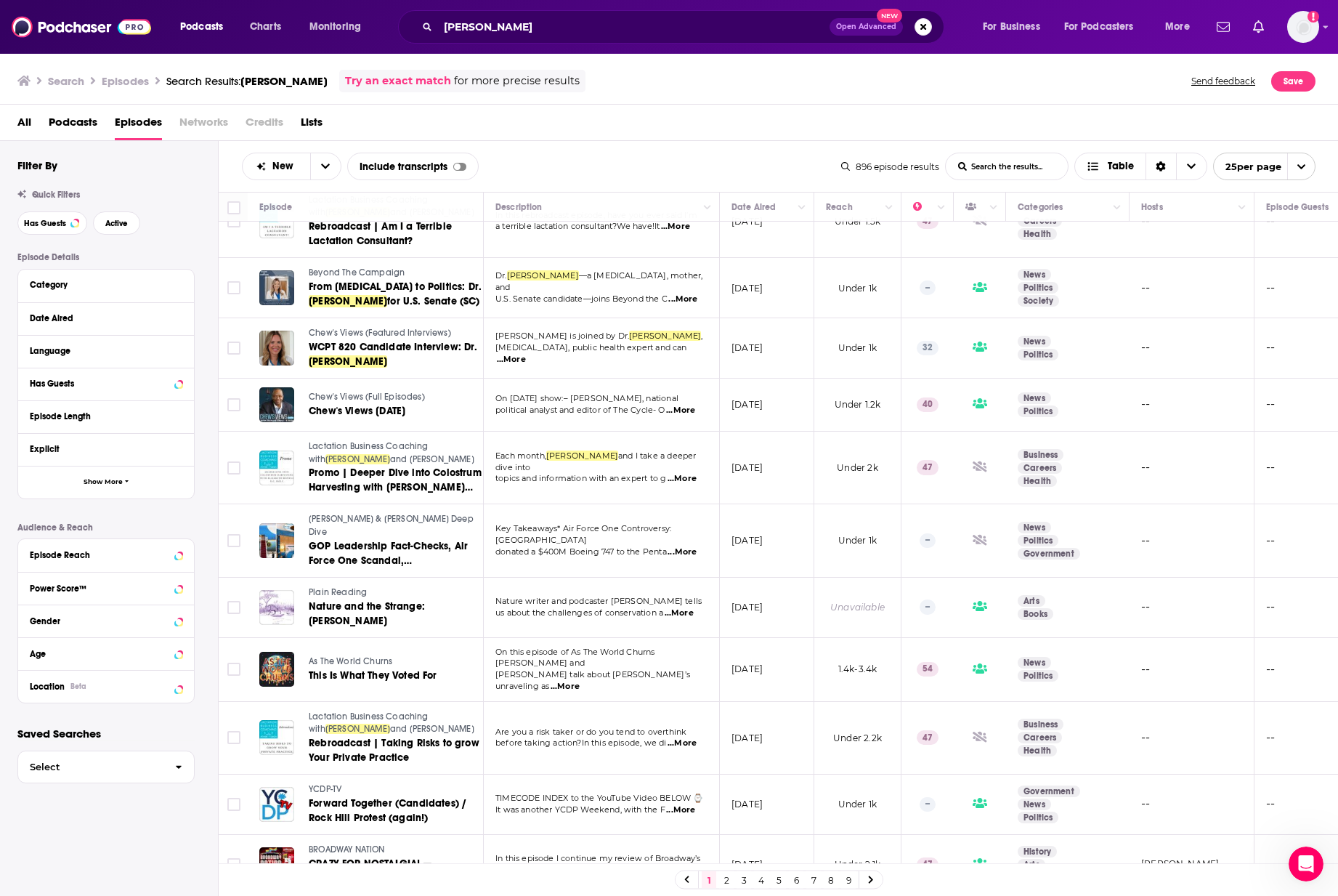
scroll to position [723, 0]
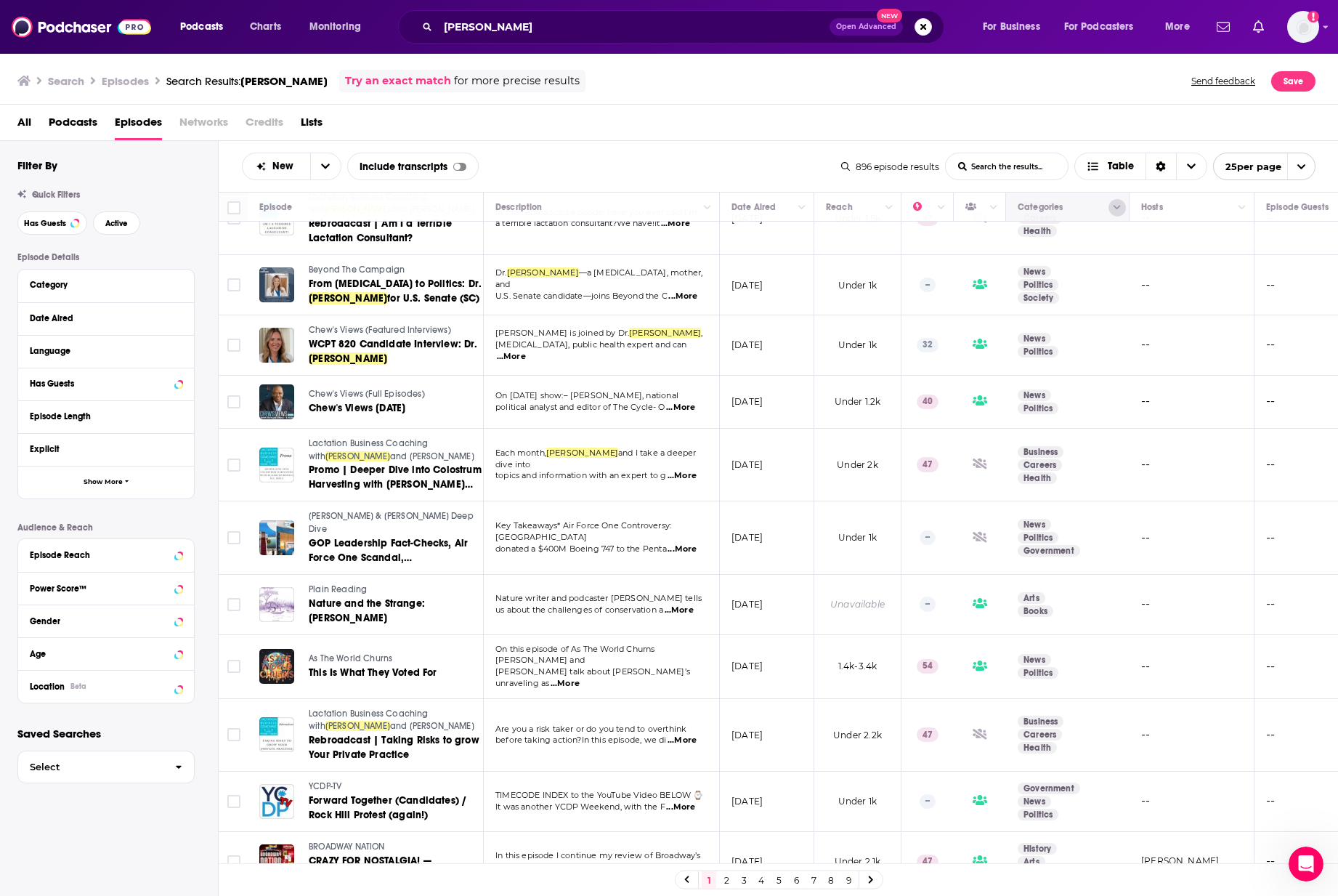
click at [954, 205] on icon "Column Actions" at bounding box center [1117, 208] width 7 height 9
click at [778, 128] on div at bounding box center [669, 448] width 1338 height 896
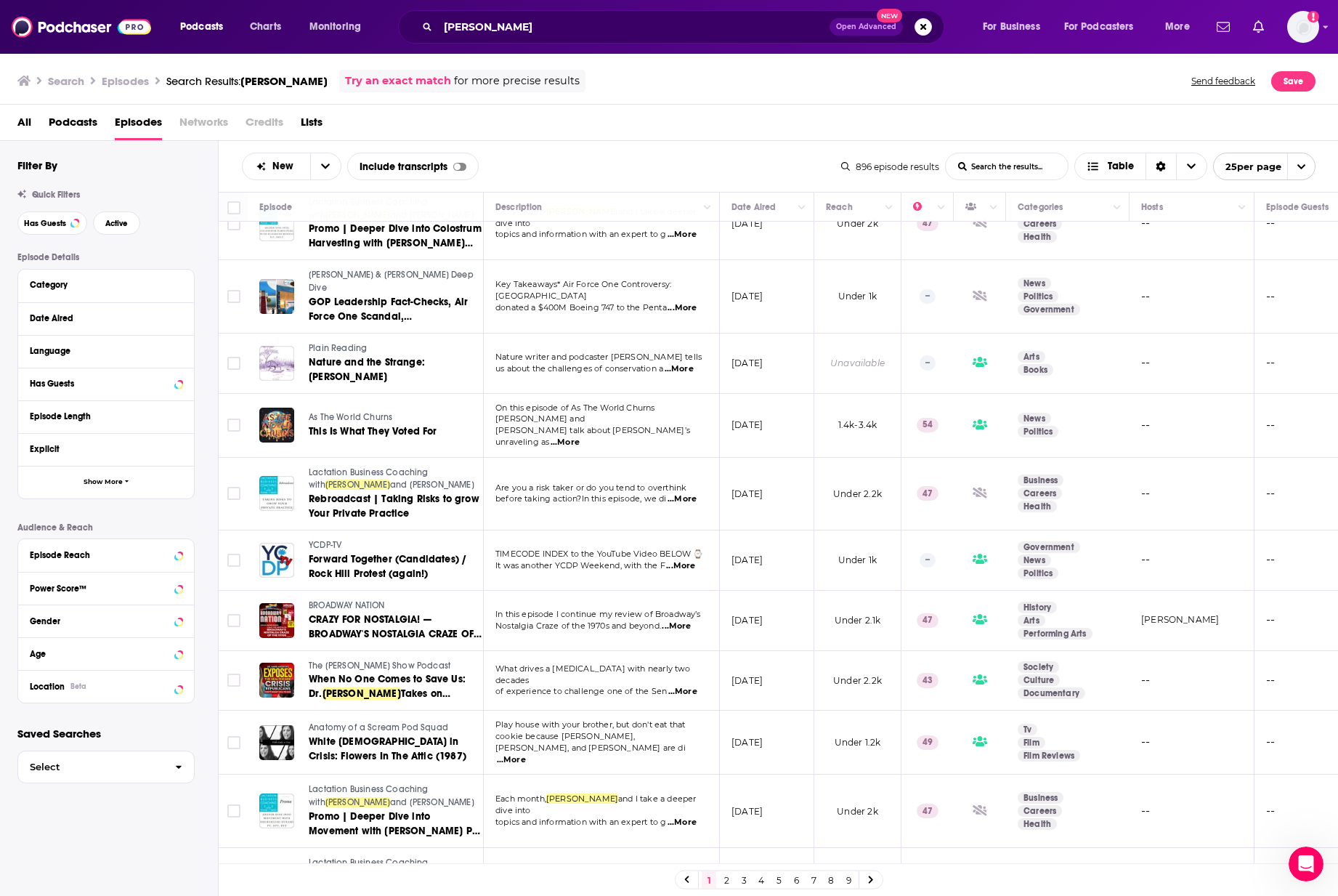
scroll to position [979, 0]
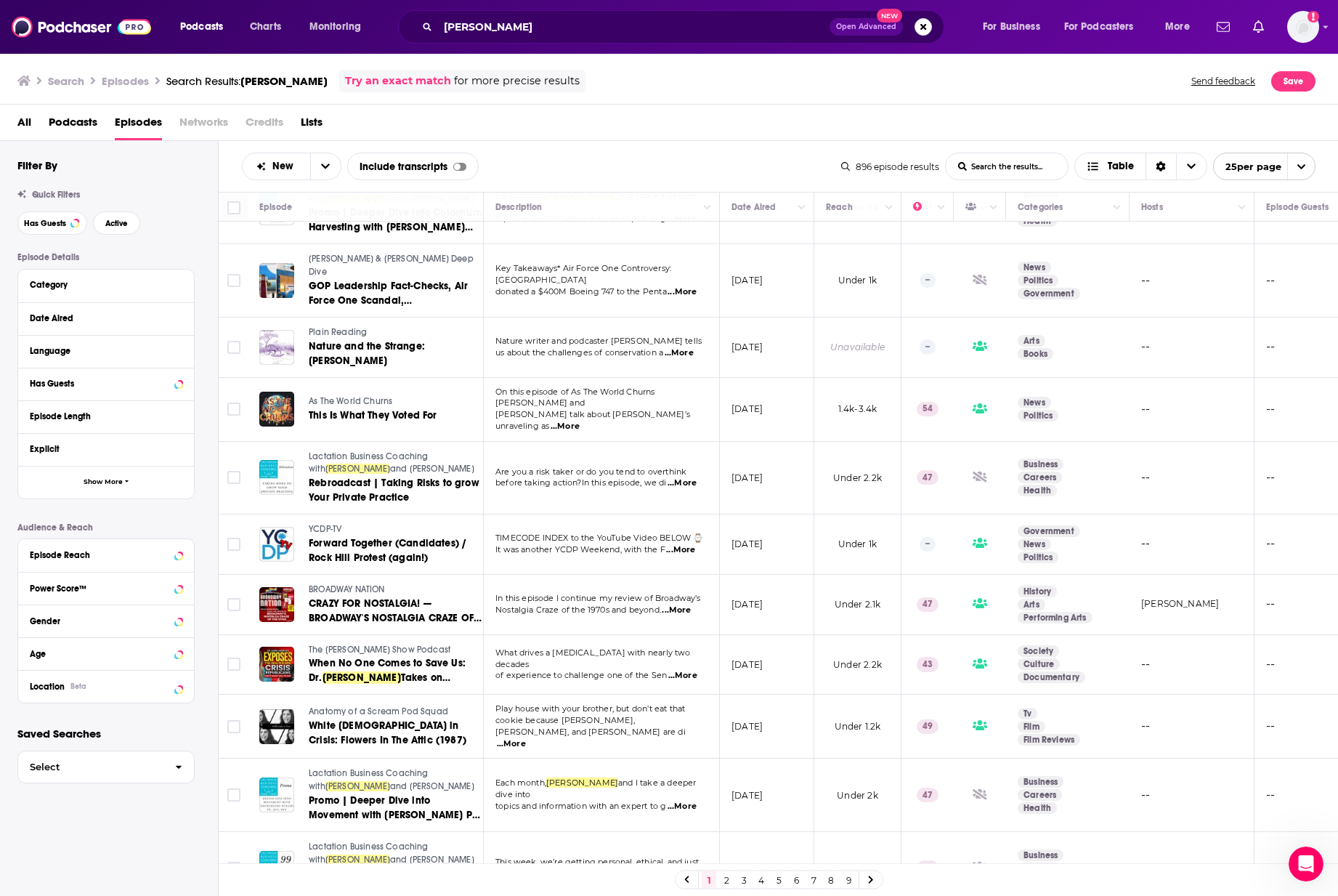
click at [874, 516] on link at bounding box center [871, 879] width 23 height 17
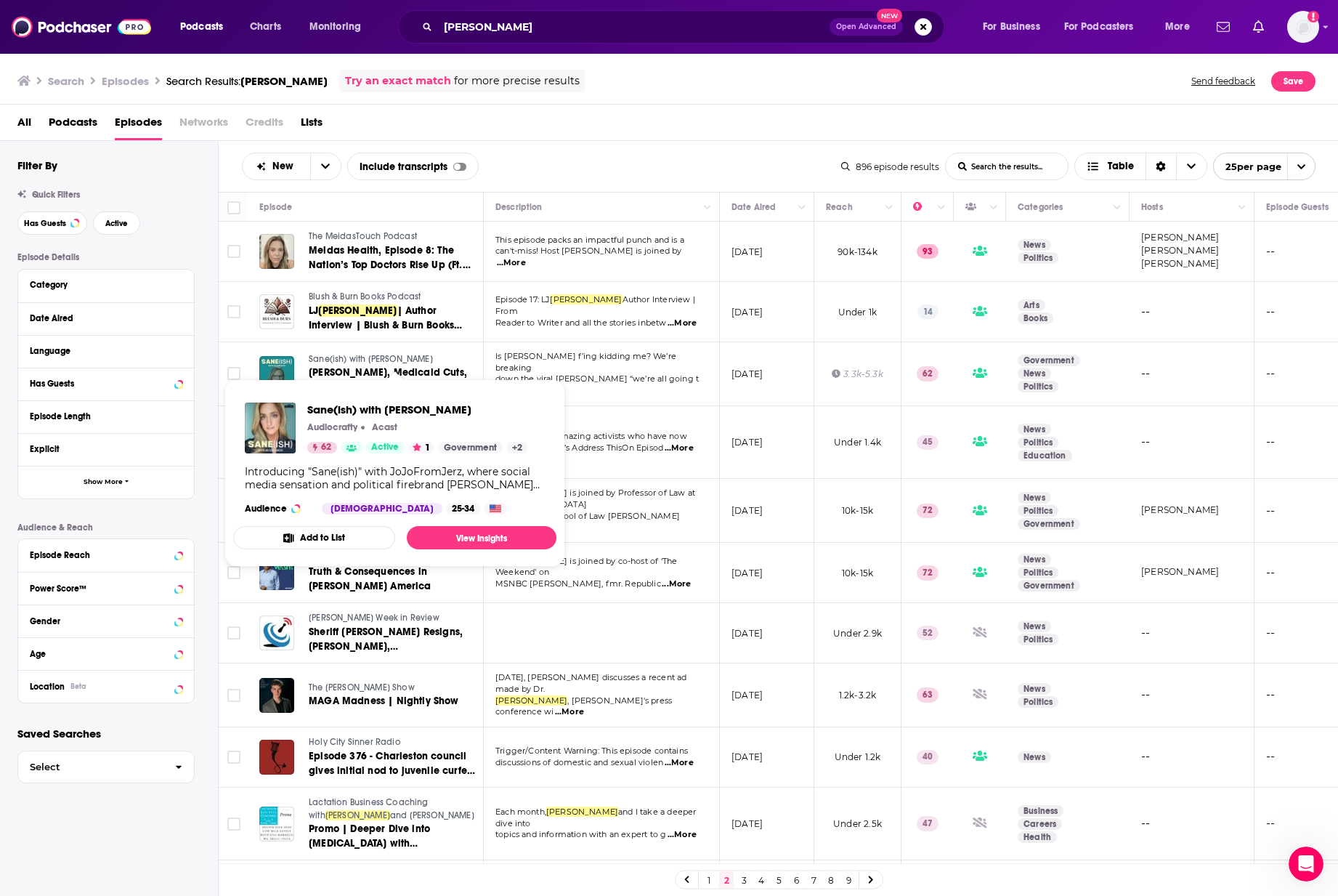
click at [379, 356] on span "Sane(ish) with Jo Carducci" at bounding box center [371, 359] width 124 height 11
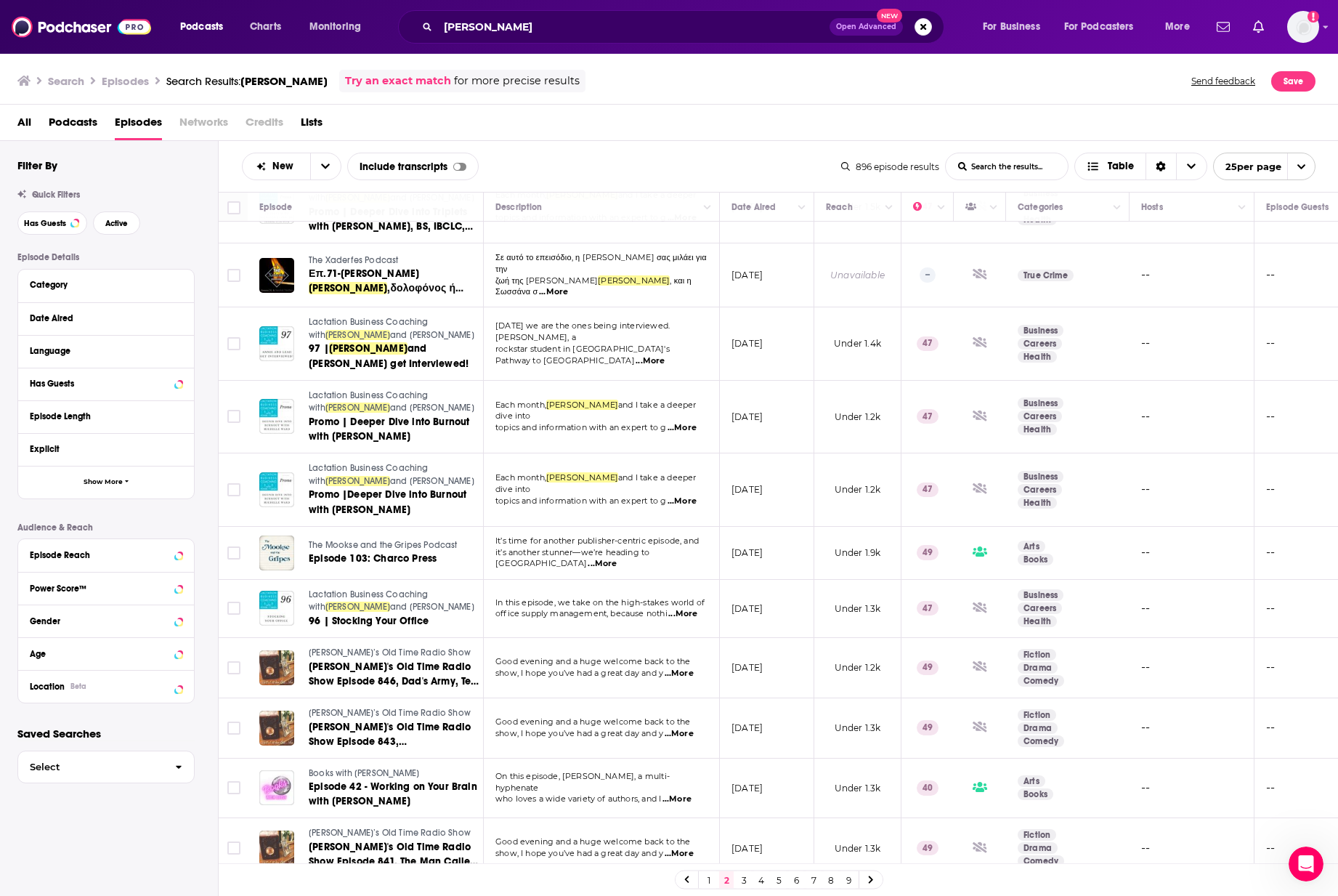
scroll to position [925, 0]
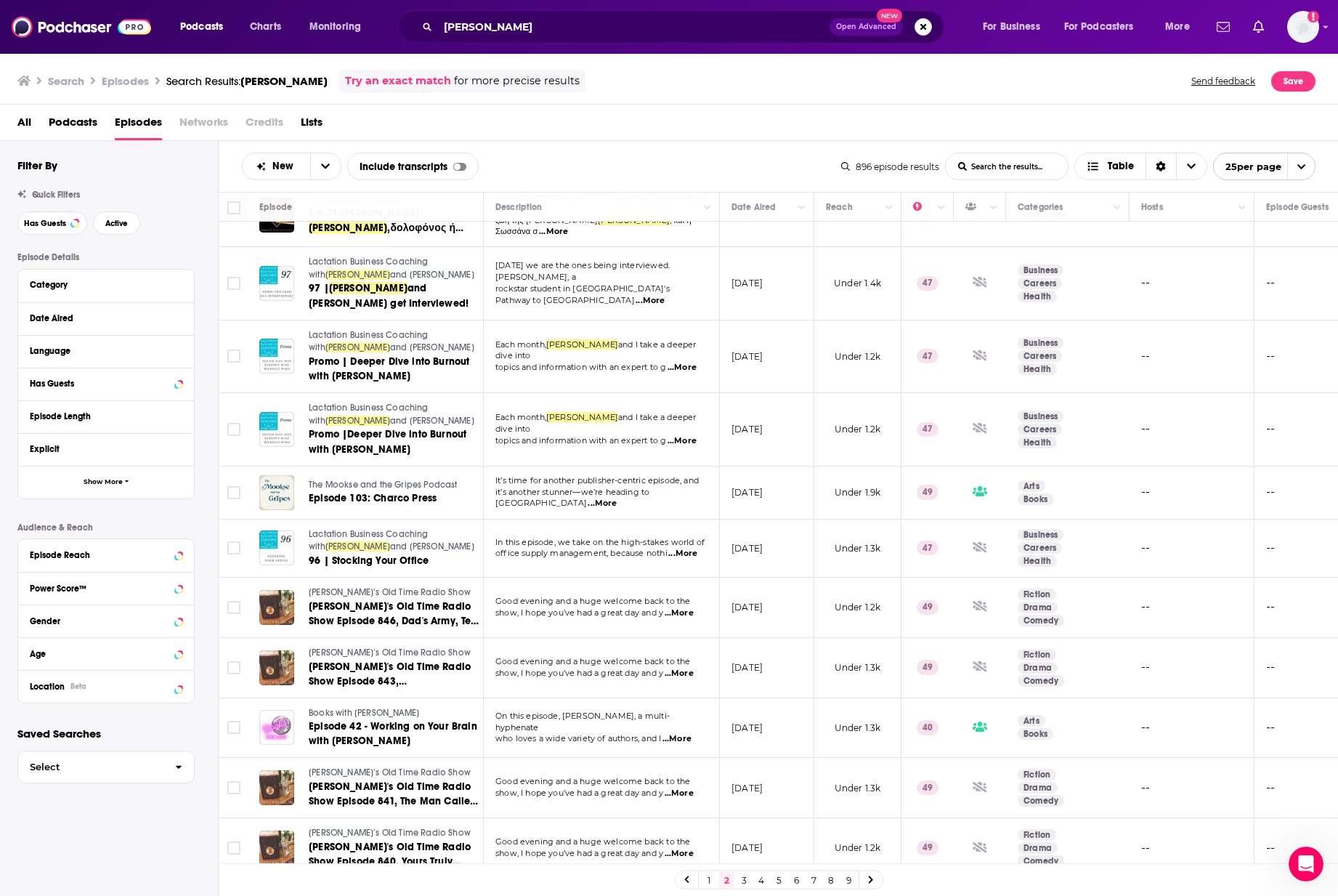
click at [877, 516] on link at bounding box center [871, 879] width 23 height 17
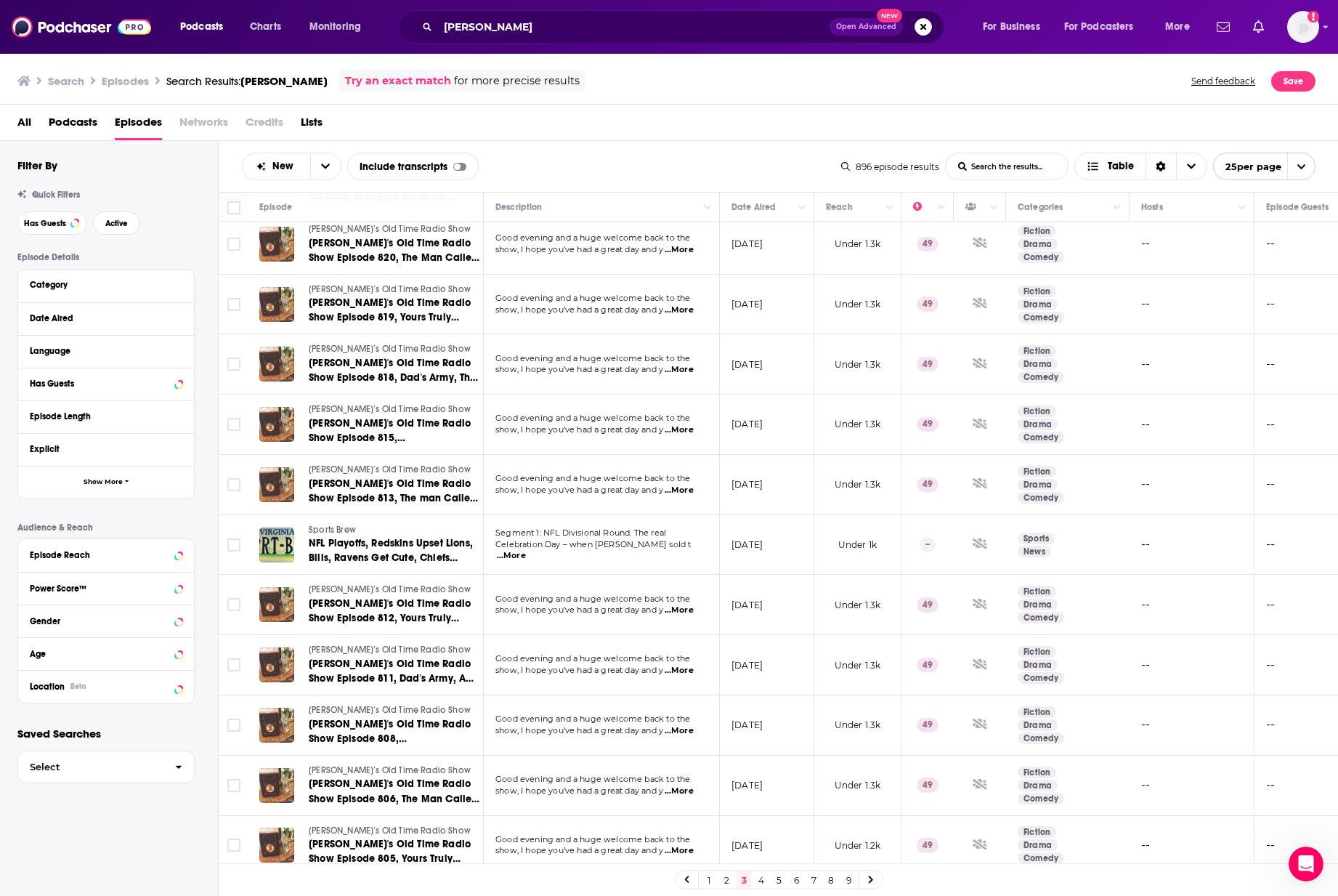
scroll to position [888, 0]
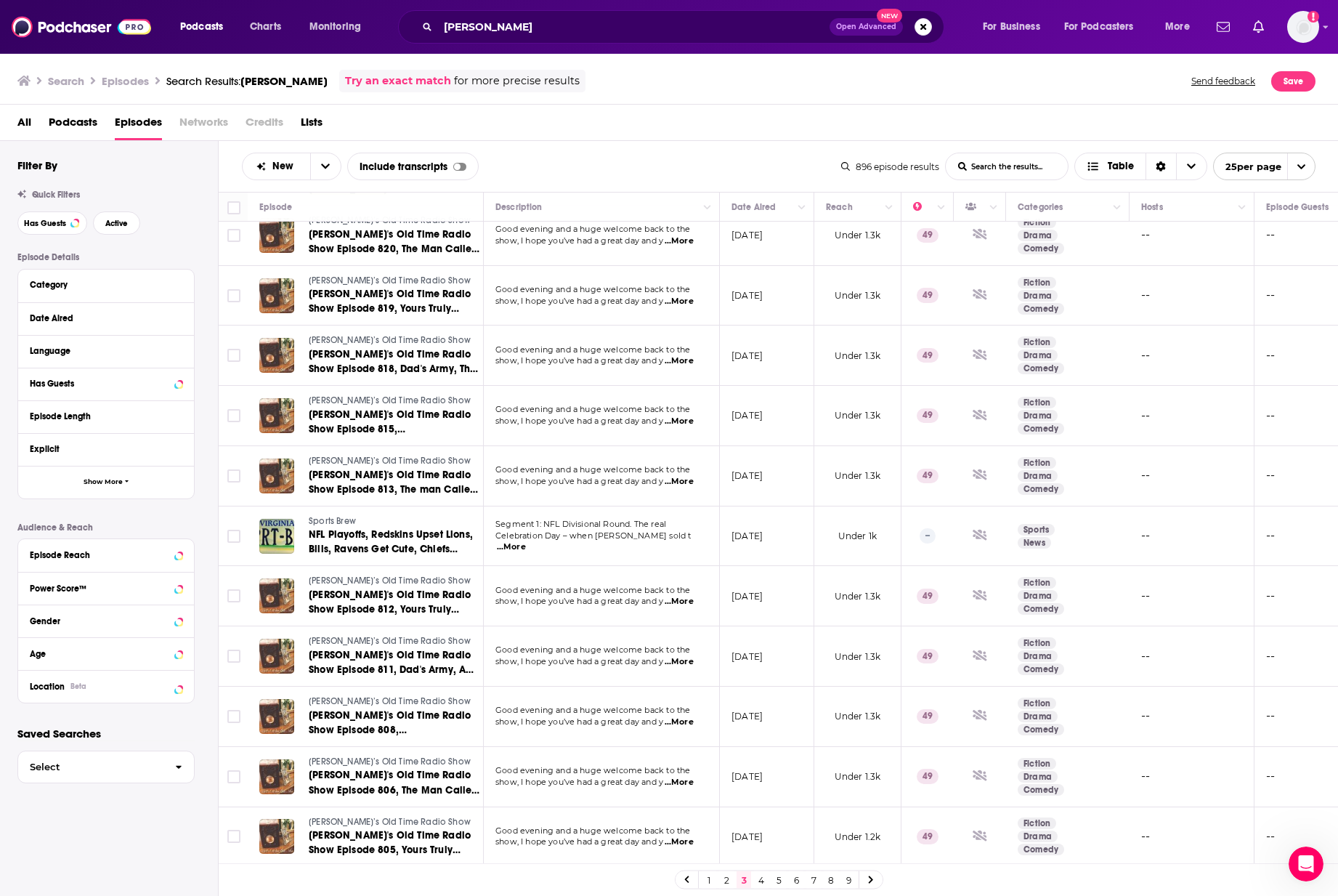
click at [867, 516] on link at bounding box center [871, 879] width 23 height 17
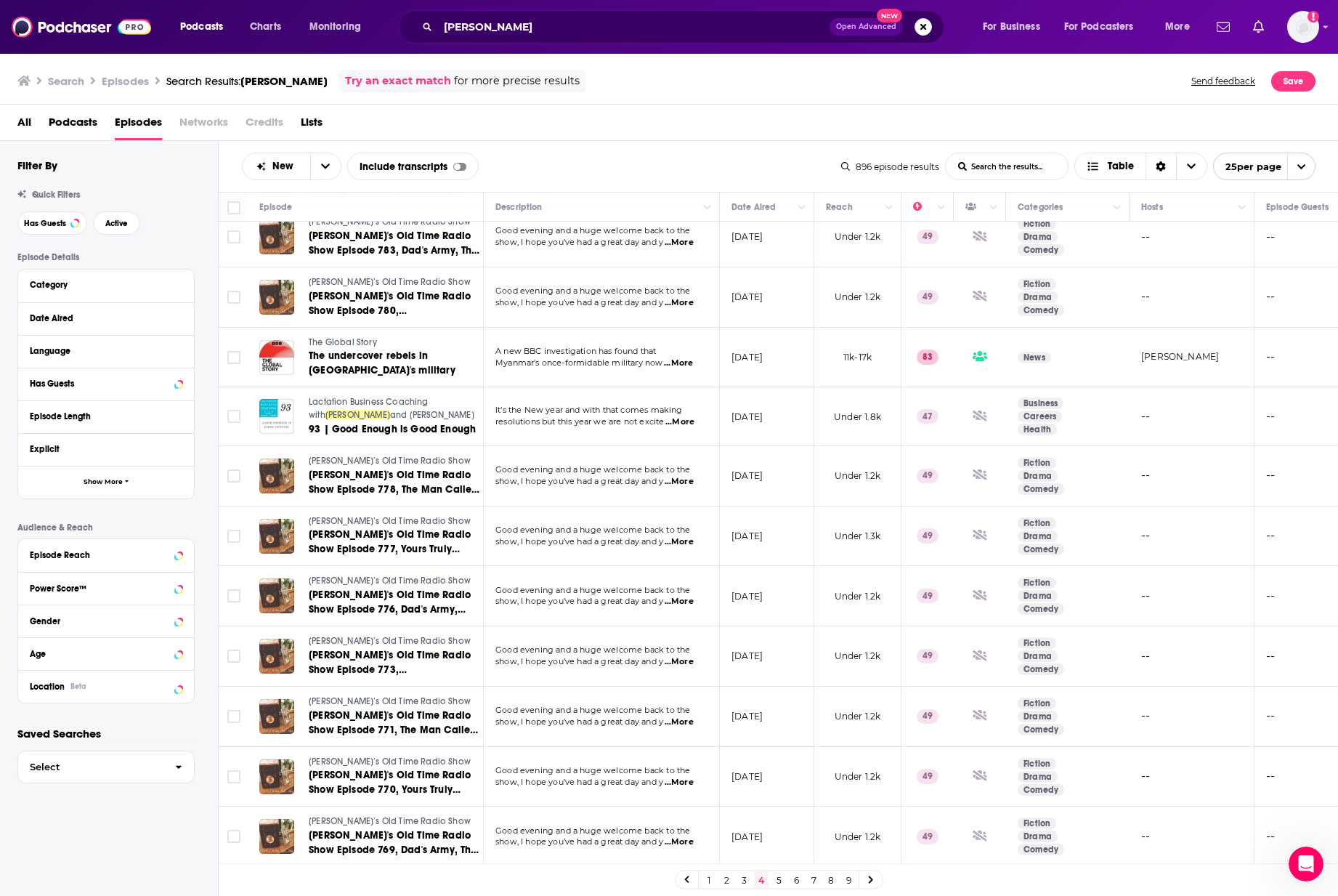
scroll to position [859, 0]
click at [875, 516] on link at bounding box center [871, 879] width 23 height 17
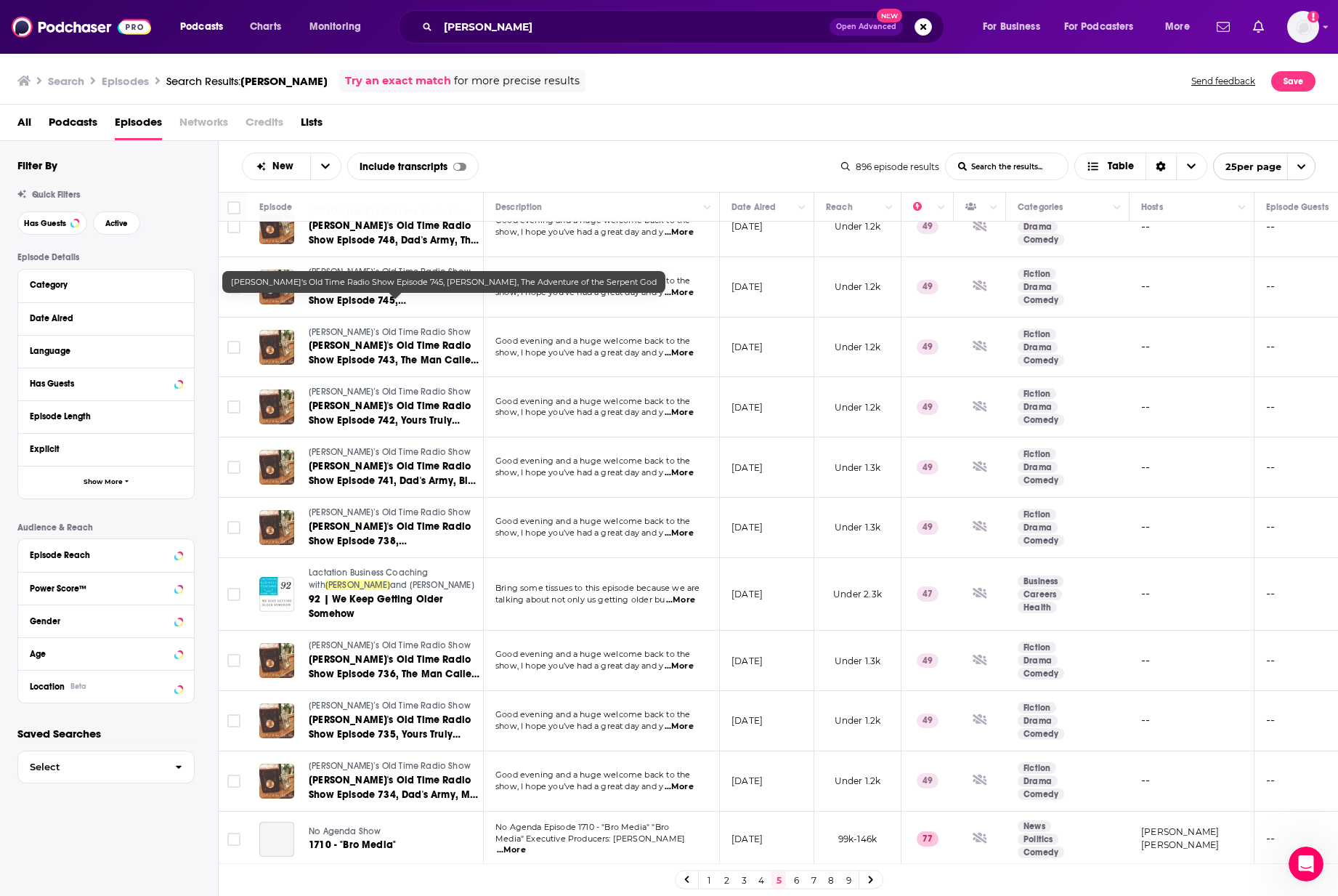
scroll to position [877, 0]
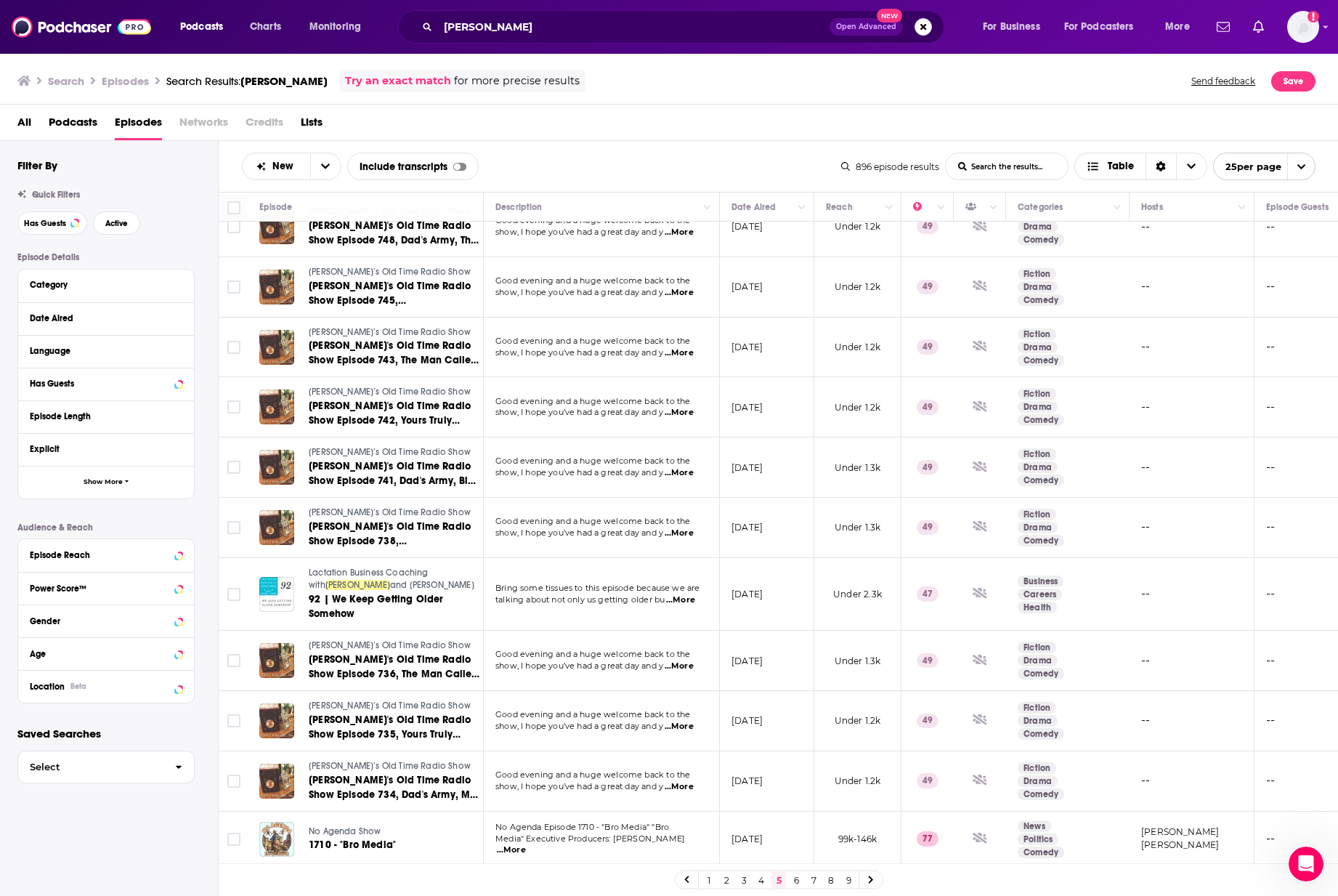
click at [876, 516] on link at bounding box center [871, 879] width 23 height 17
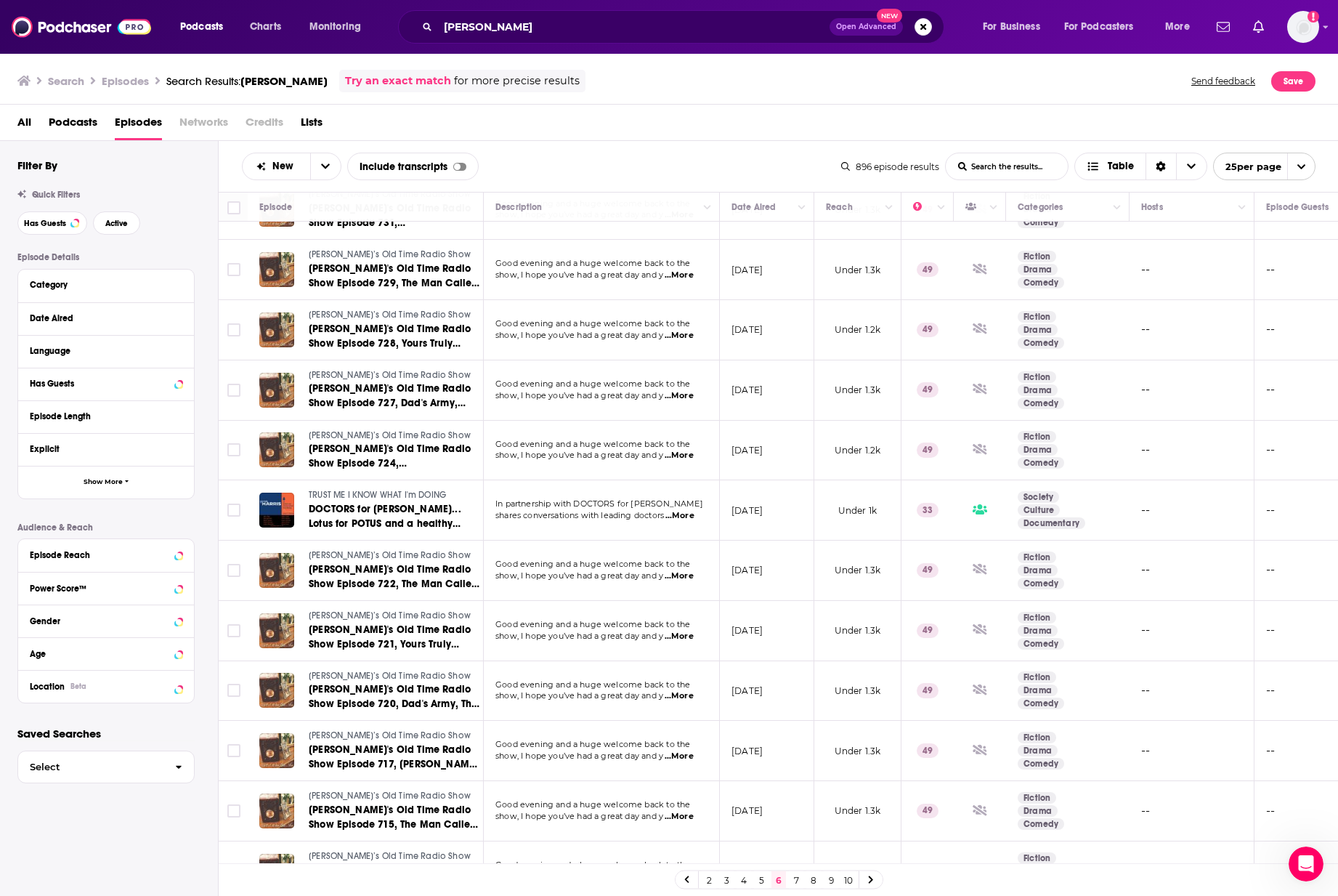
scroll to position [116, 0]
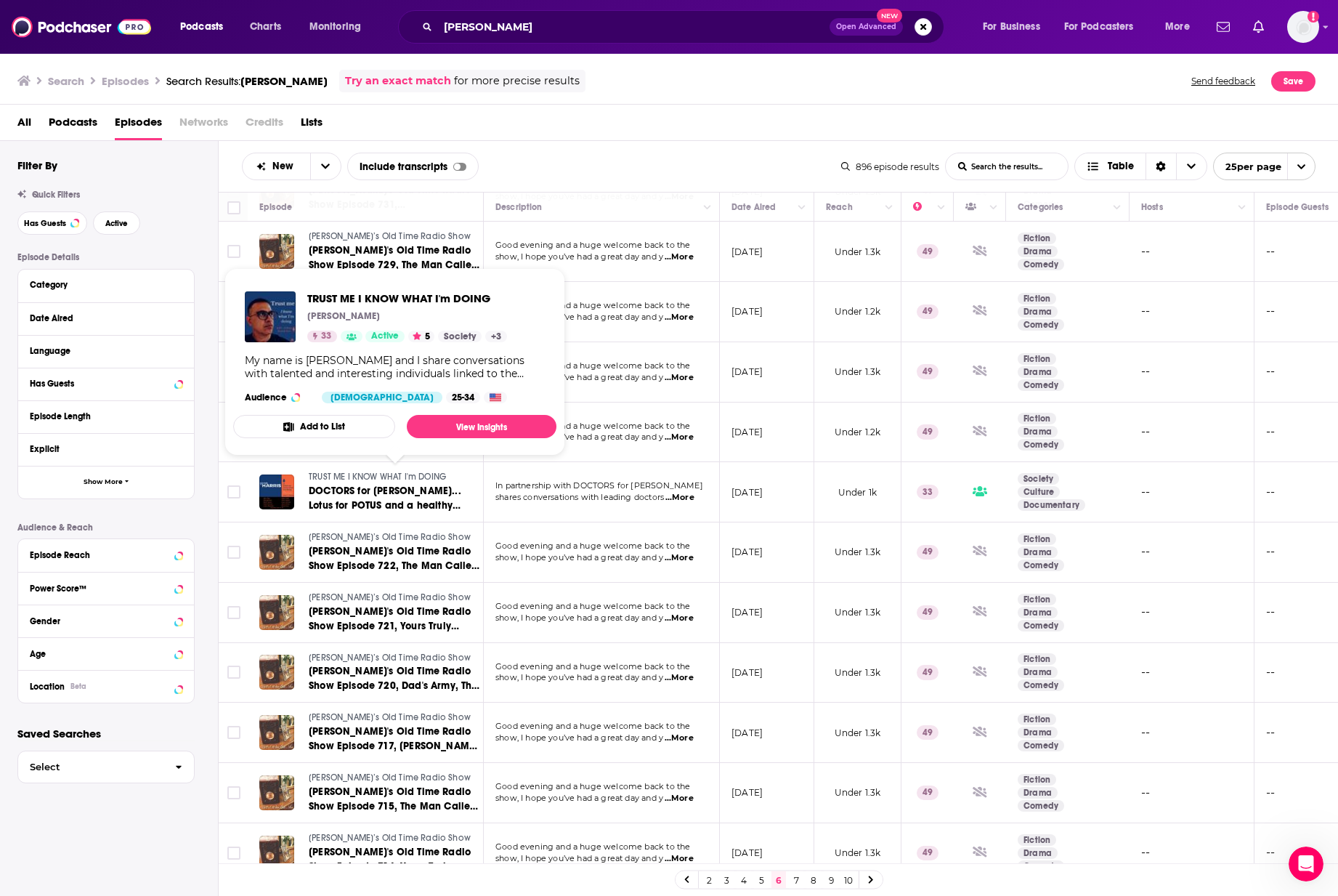
click at [419, 477] on span "TRUST ME I KNOW WHAT I'm DOING" at bounding box center [377, 477] width 137 height 11
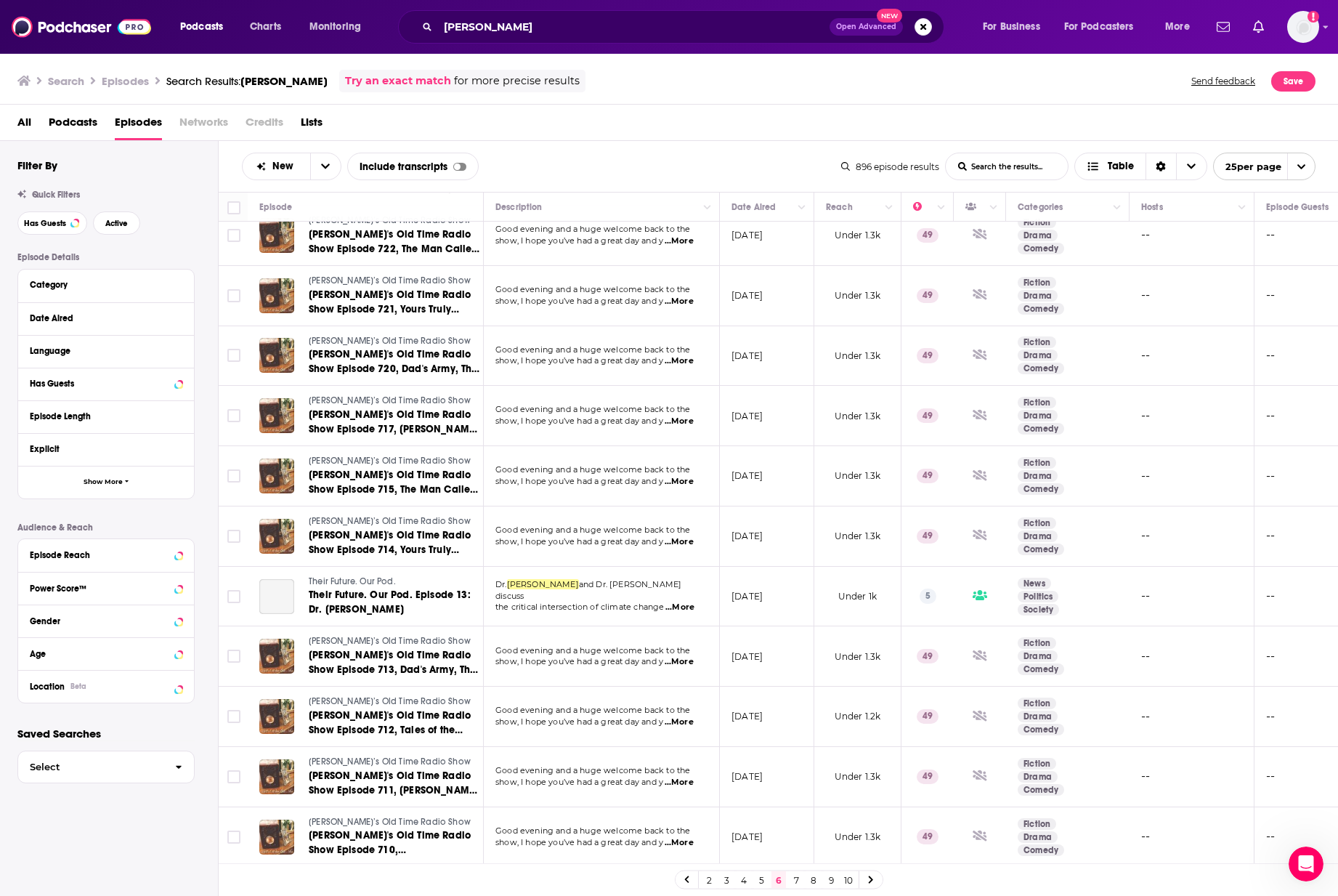
scroll to position [446, 0]
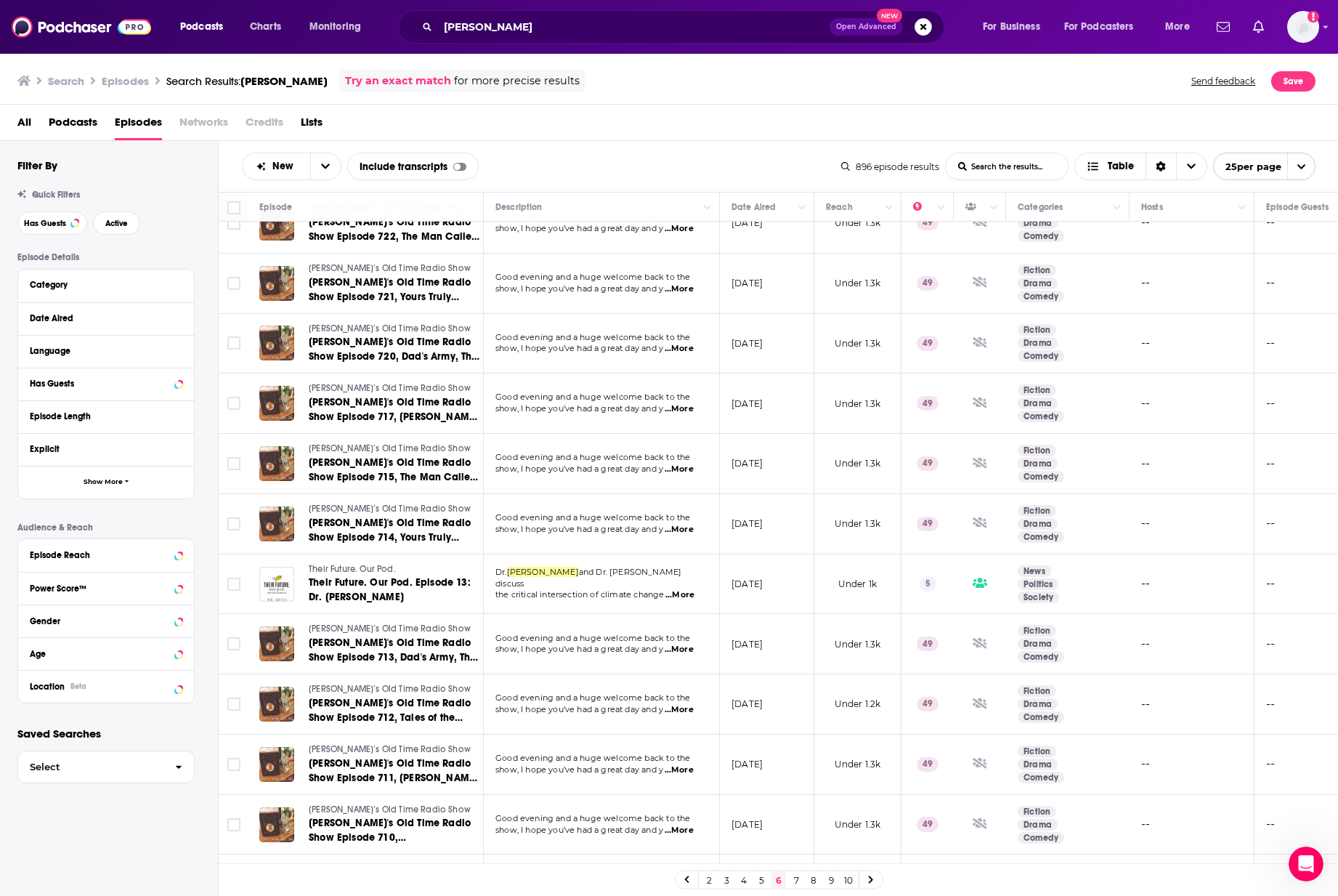
click at [108, 516] on div "Filter By Quick Filters Has Guests Active Episode Details Category Date Aired L…" at bounding box center [109, 563] width 218 height 845
click at [340, 516] on span "Their Future. Our Pod." at bounding box center [352, 570] width 88 height 11
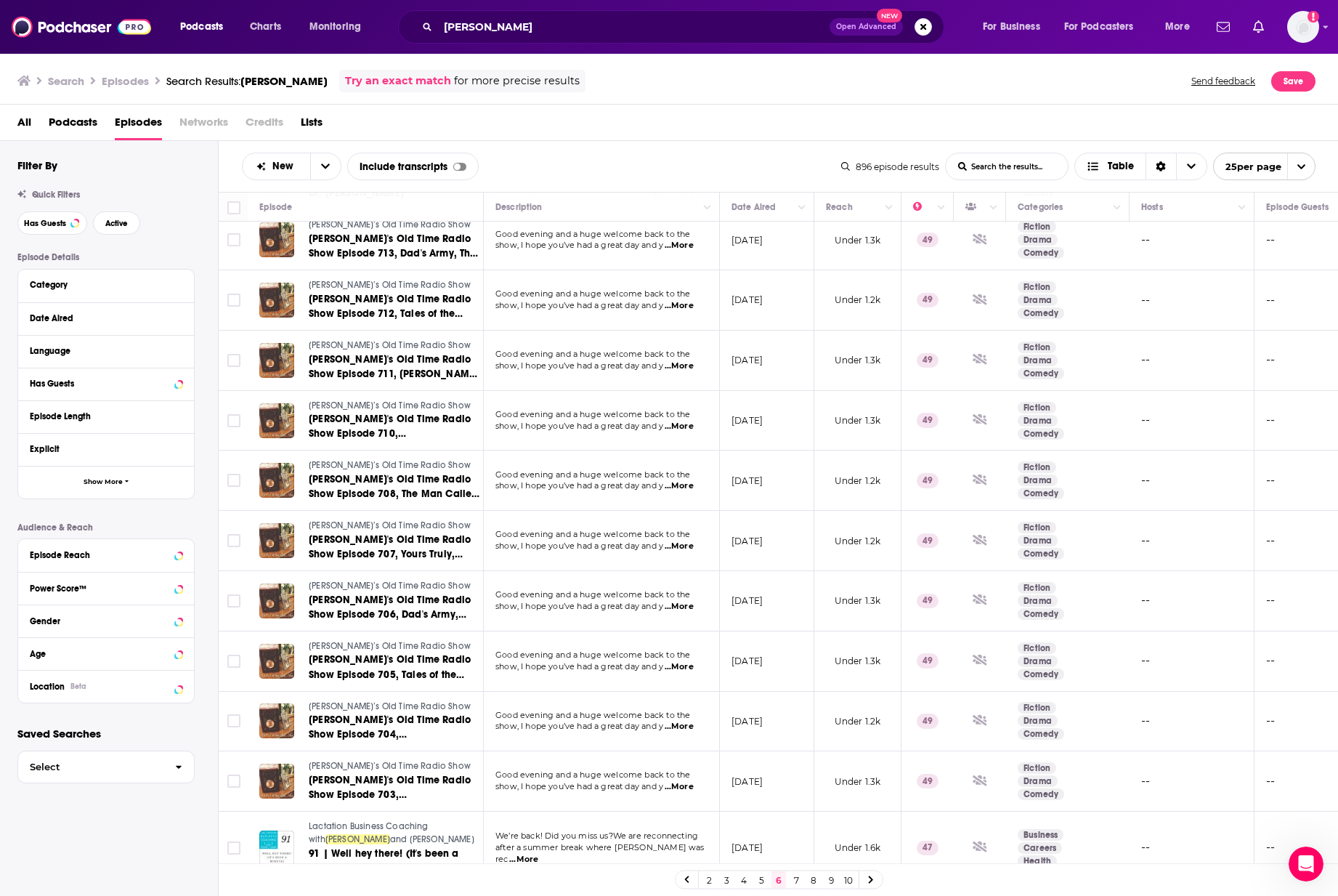
scroll to position [877, 0]
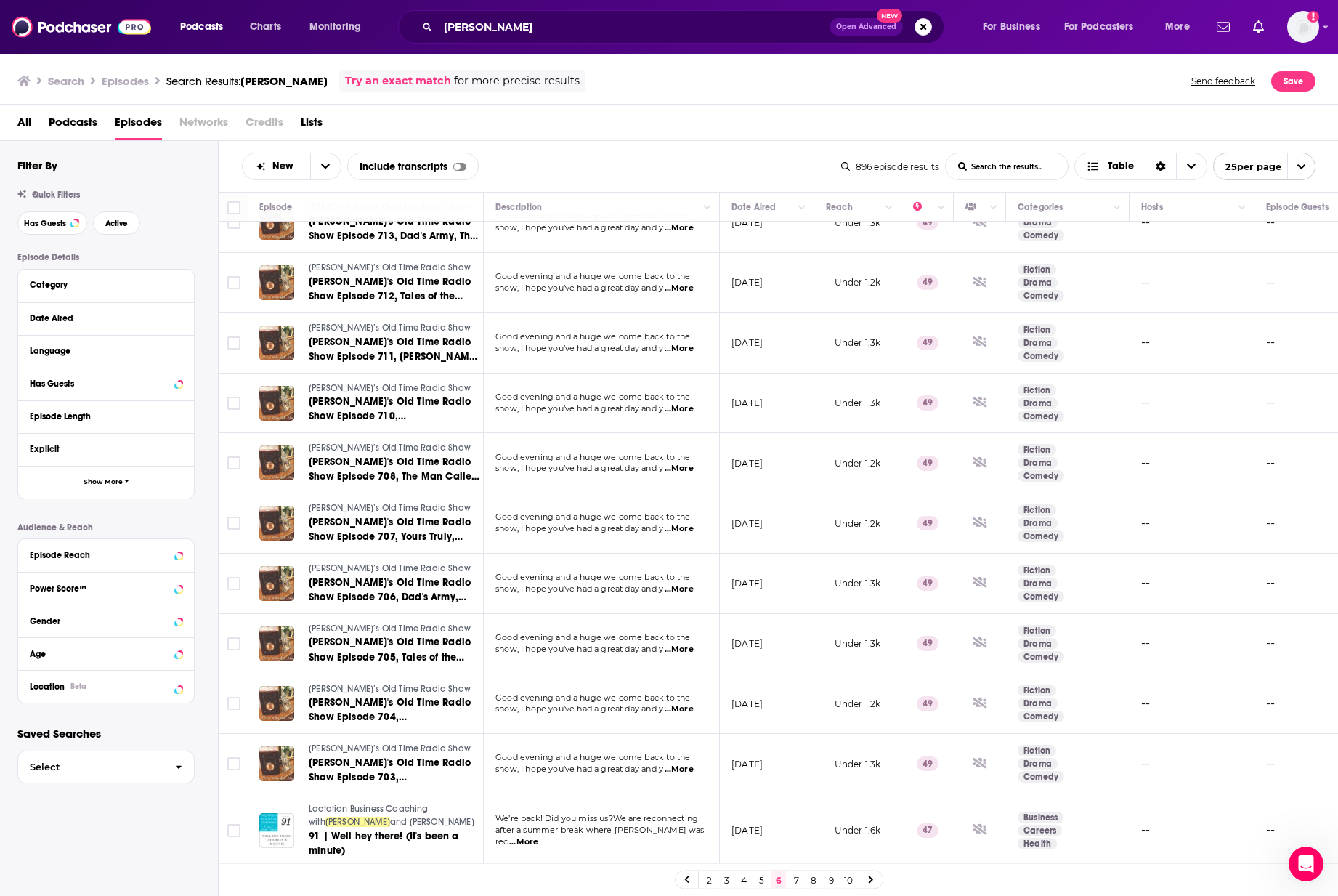
click at [876, 516] on link at bounding box center [871, 879] width 23 height 17
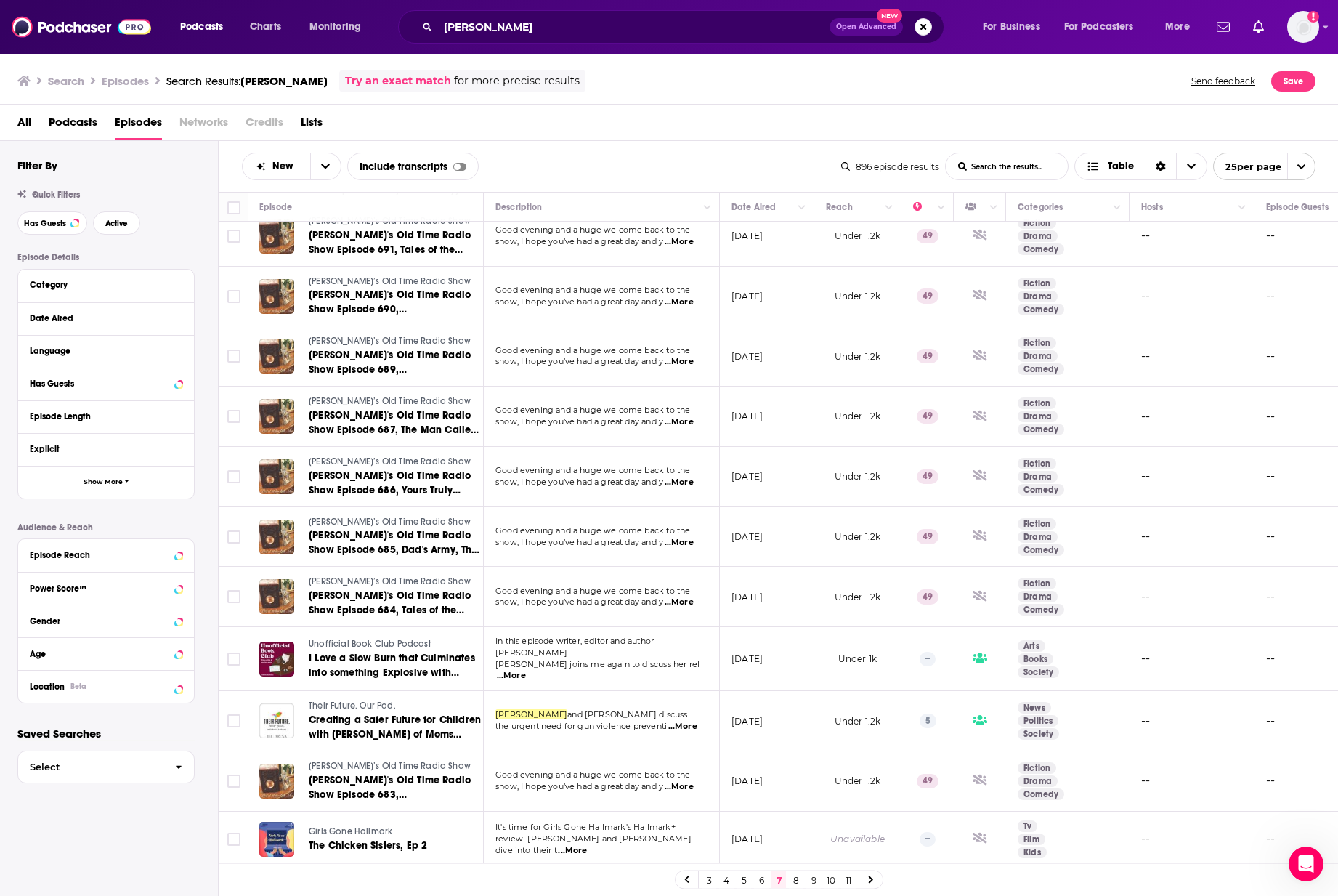
scroll to position [849, 0]
click at [876, 516] on link at bounding box center [871, 879] width 23 height 17
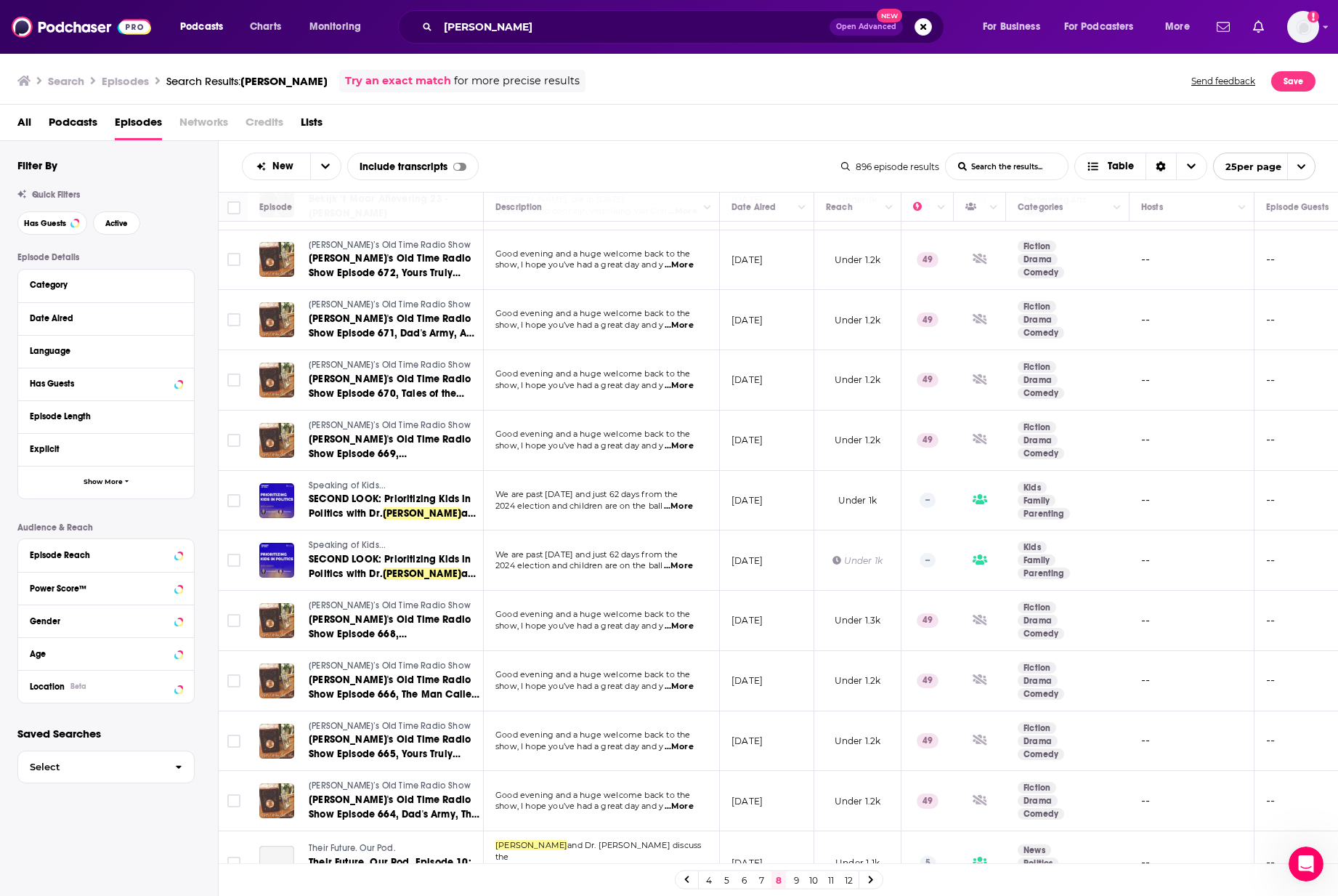
scroll to position [826, 0]
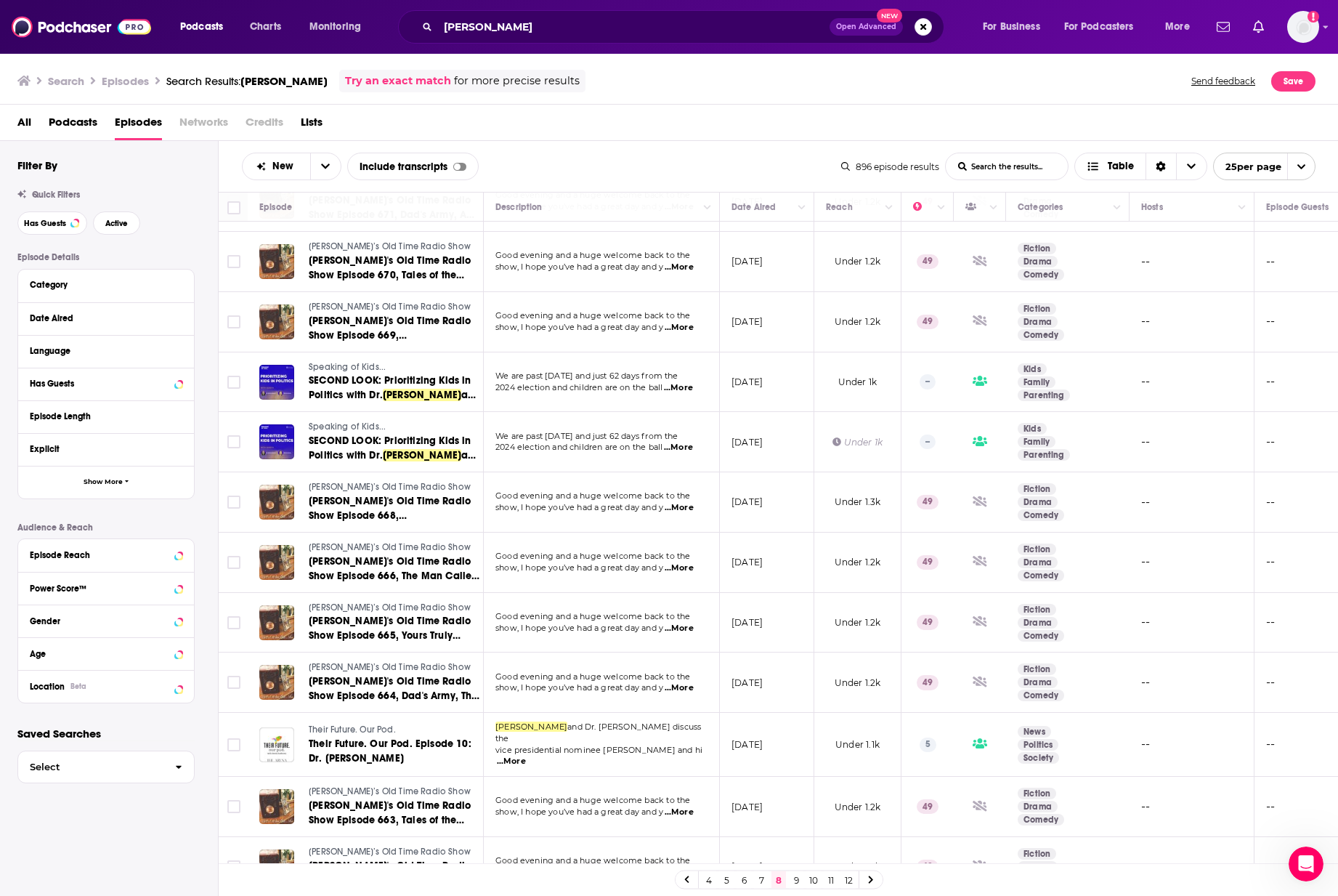
drag, startPoint x: 167, startPoint y: 804, endPoint x: 173, endPoint y: 800, distance: 7.2
click at [167, 516] on div "Filter By Quick Filters Has Guests Active Episode Details Category Date Aired L…" at bounding box center [109, 563] width 218 height 845
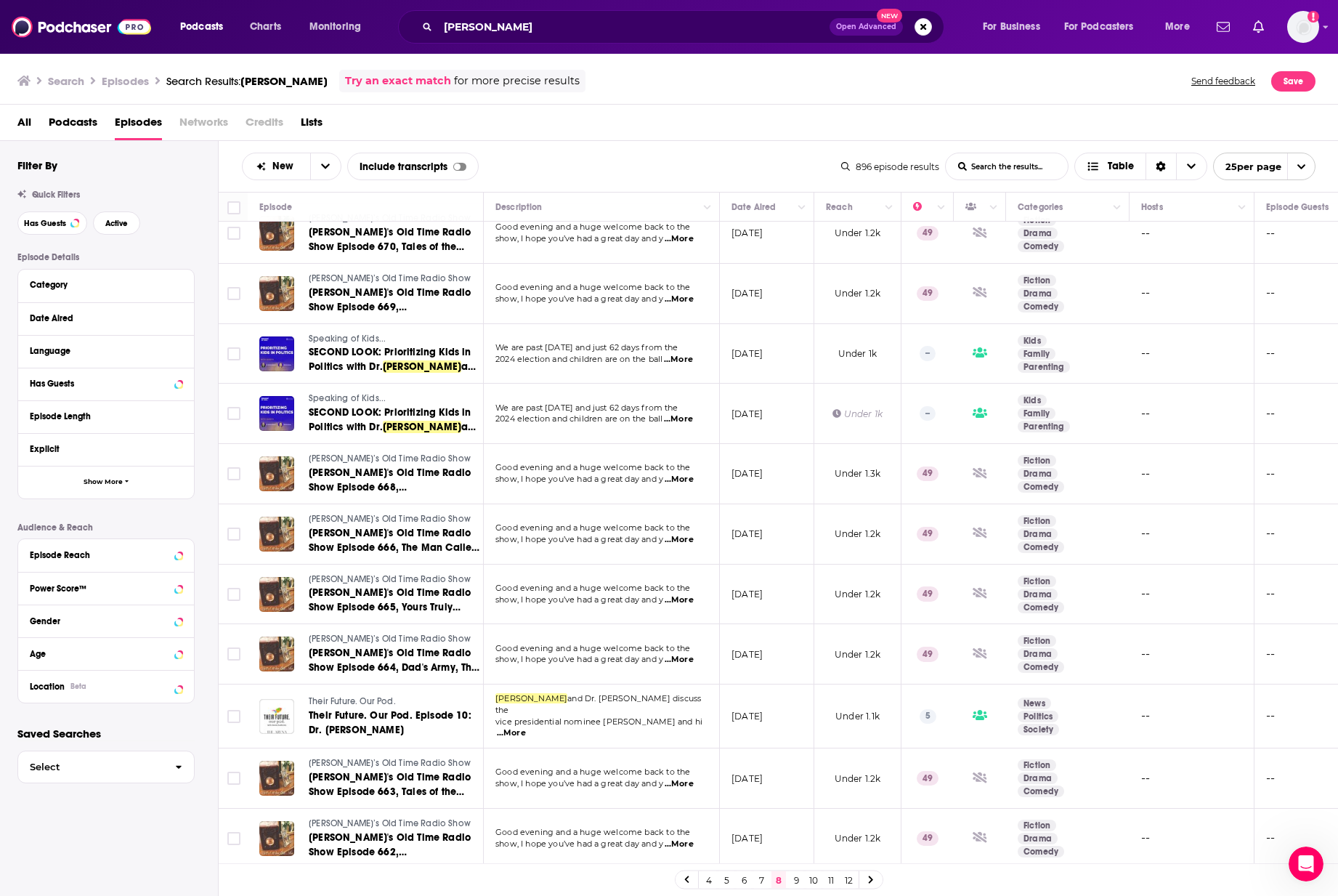
scroll to position [863, 0]
click at [871, 516] on icon at bounding box center [871, 880] width 4 height 7
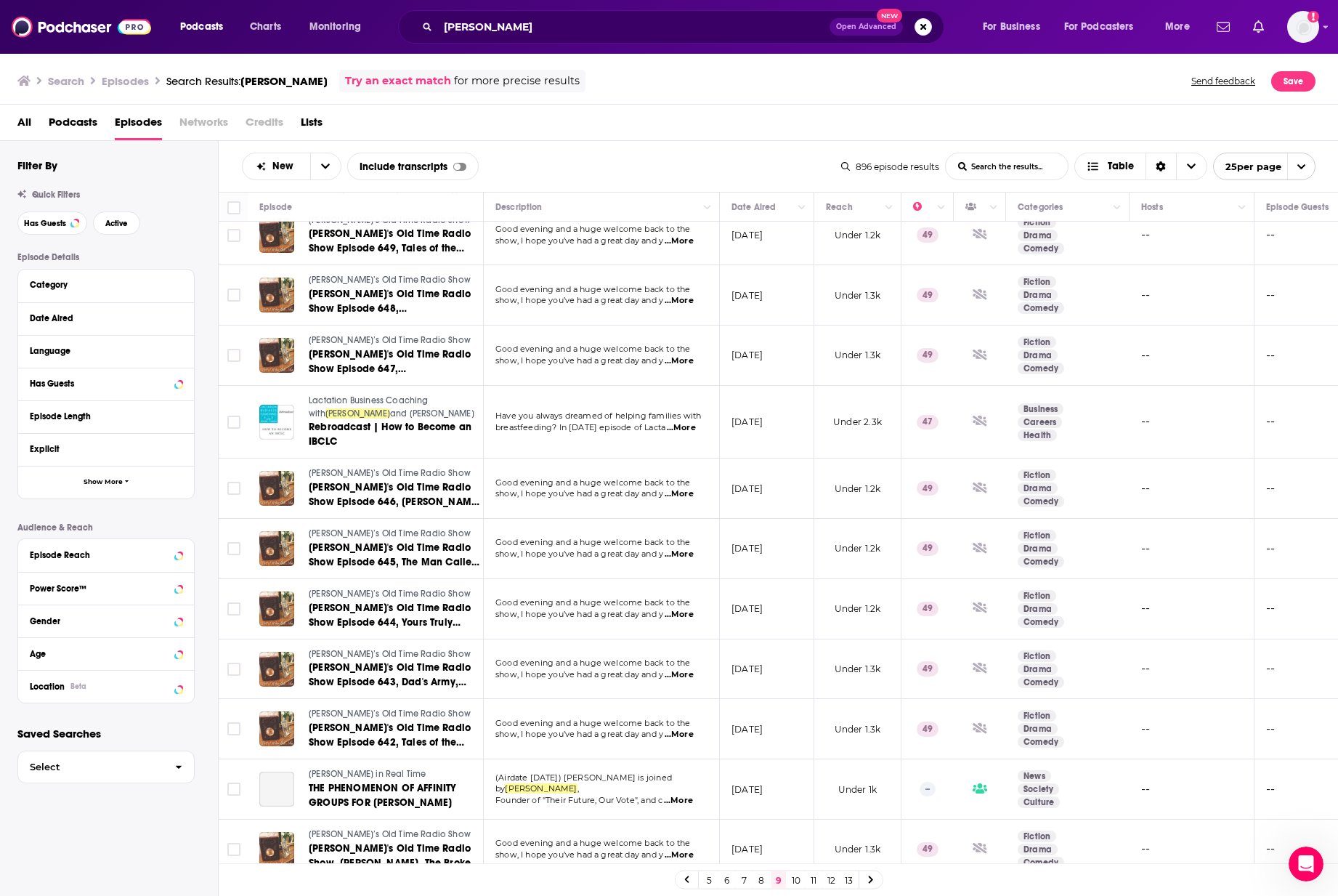
scroll to position [877, 0]
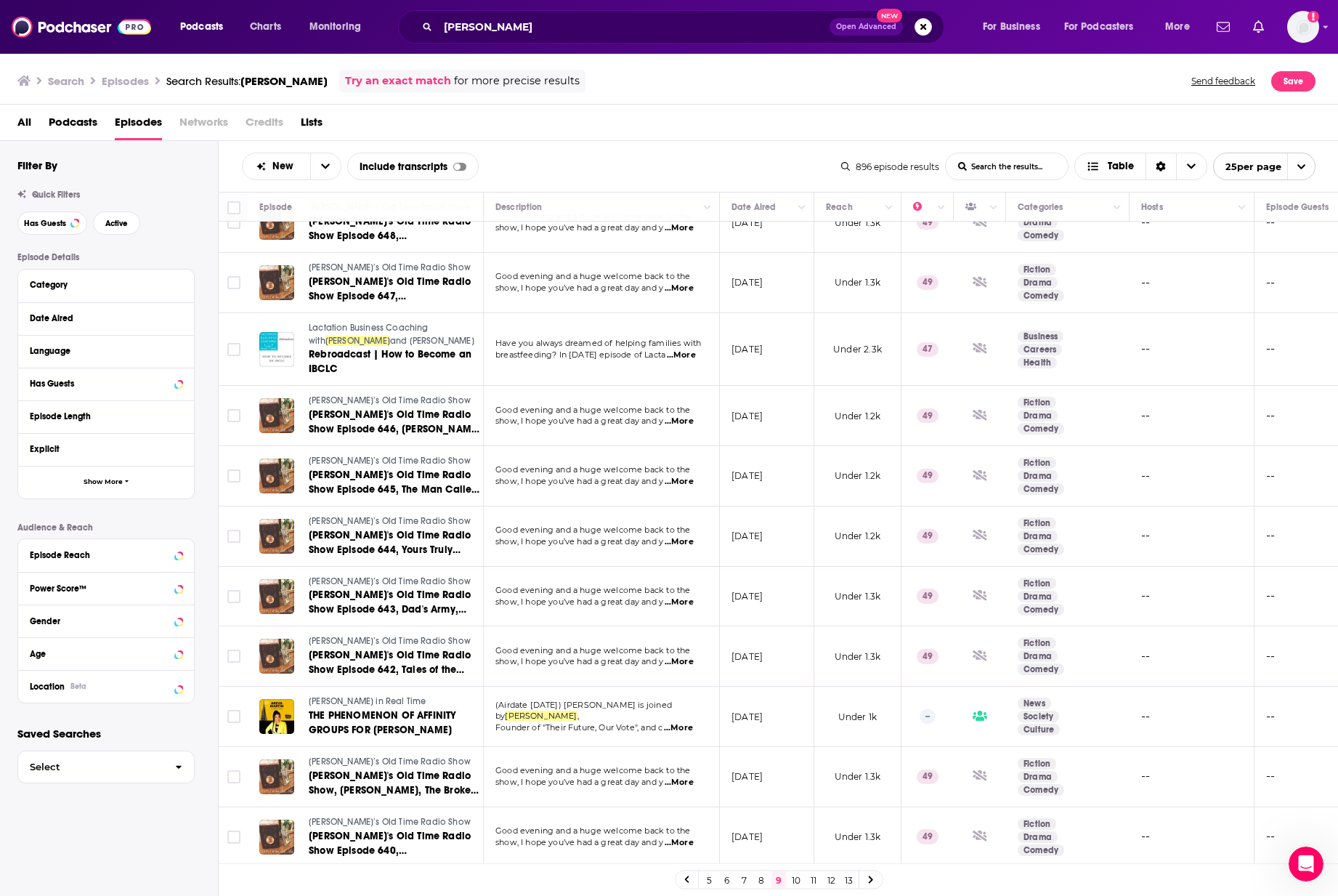
click at [877, 516] on link at bounding box center [871, 879] width 23 height 17
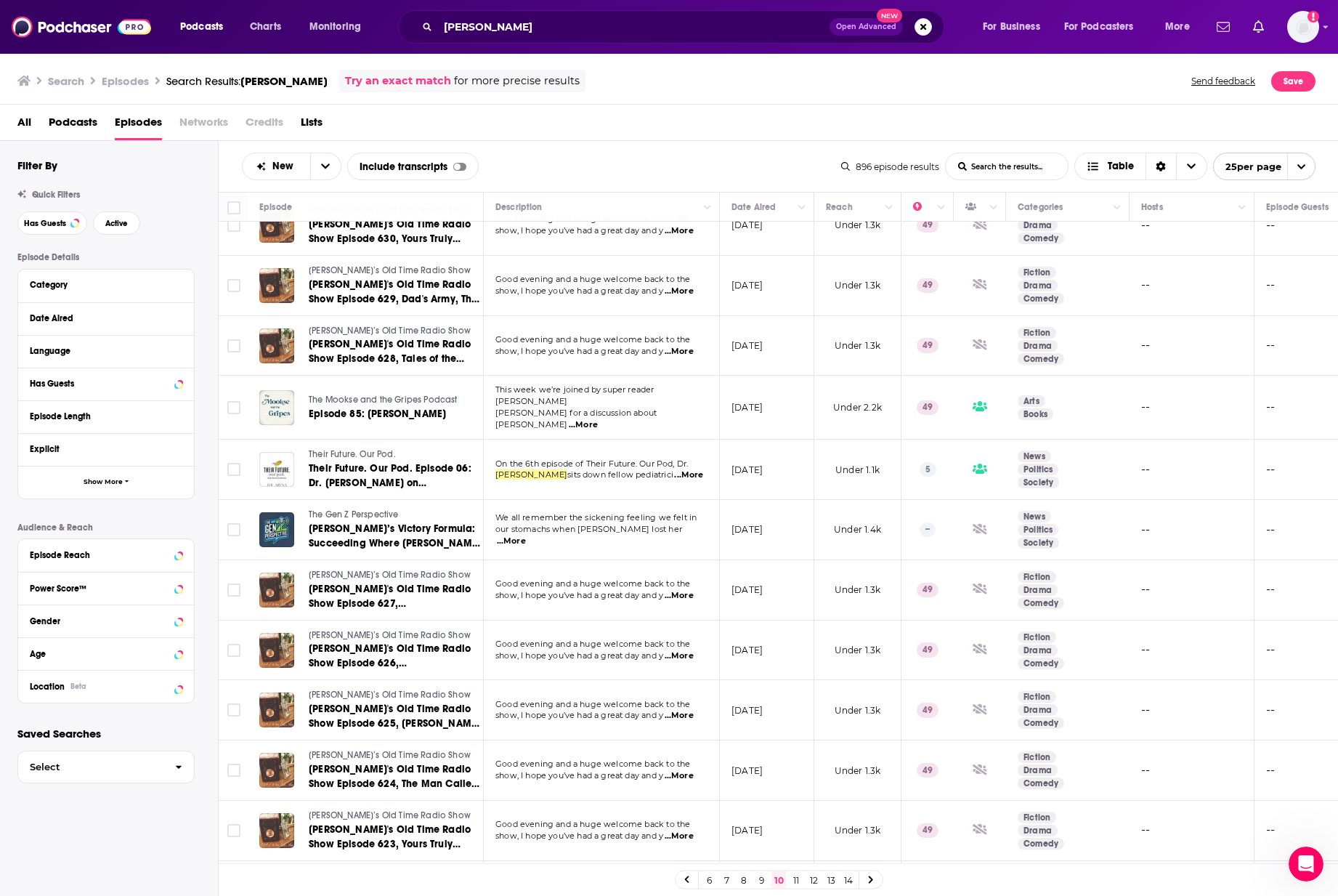
scroll to position [862, 0]
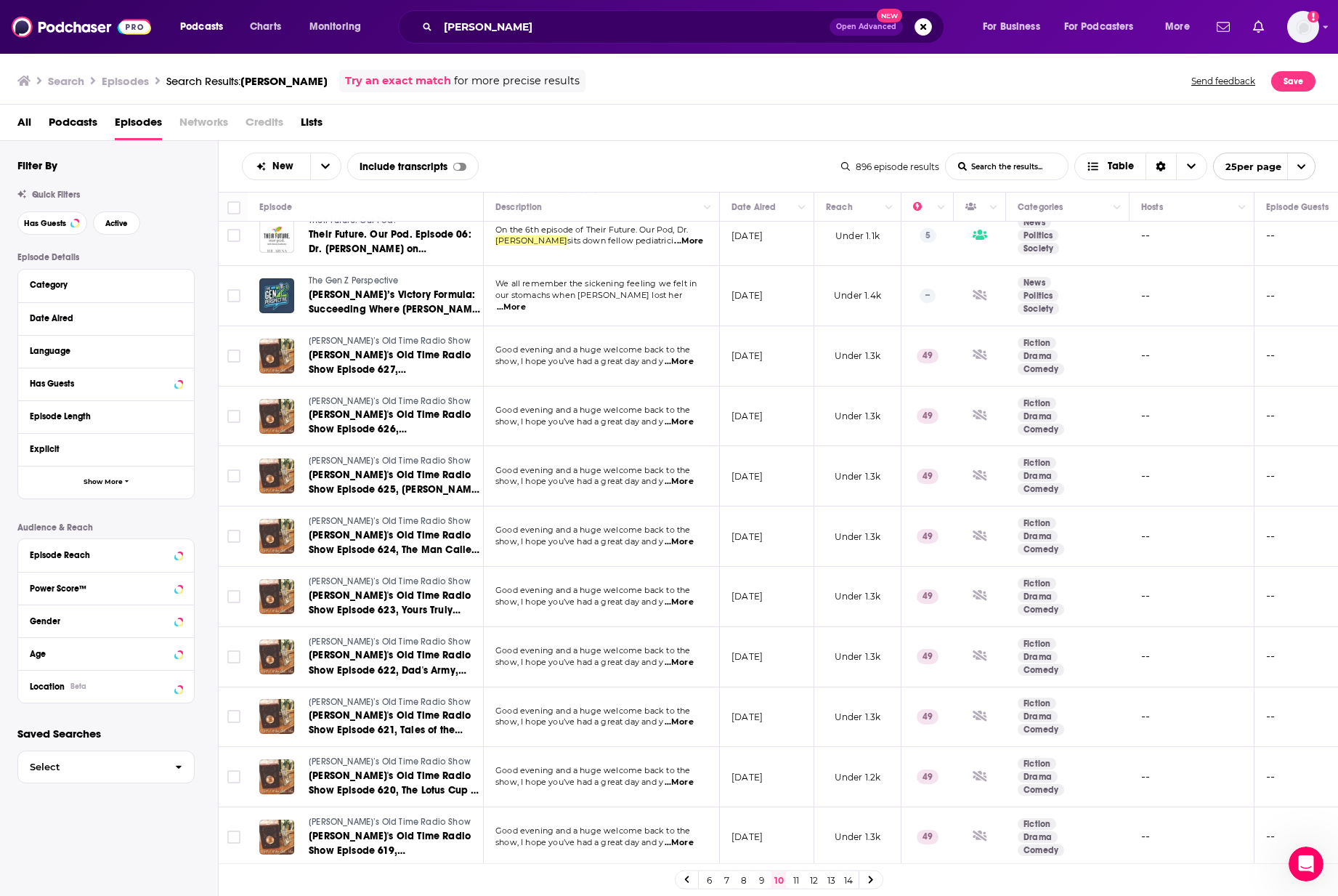
click at [872, 516] on link at bounding box center [871, 879] width 23 height 17
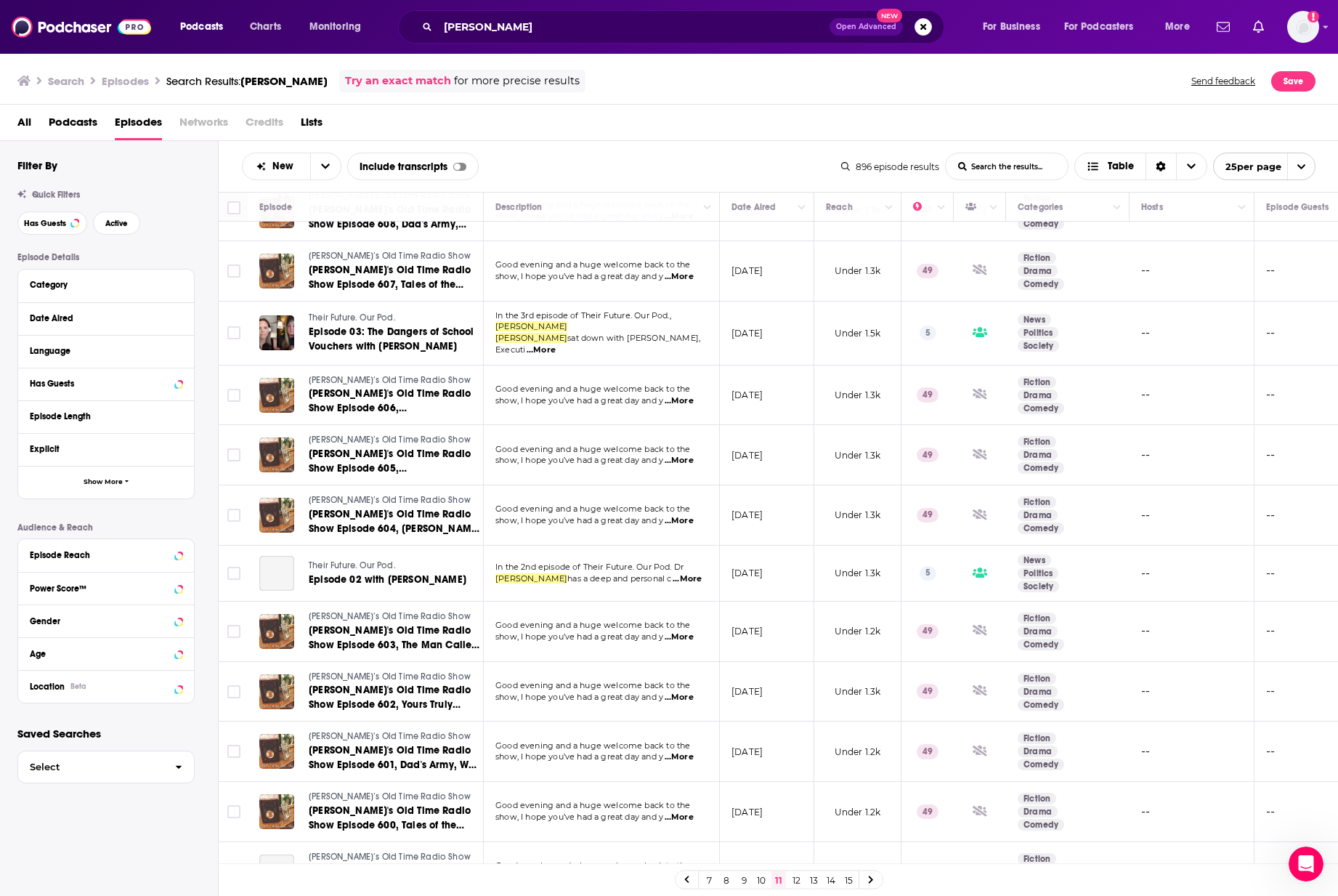
scroll to position [877, 0]
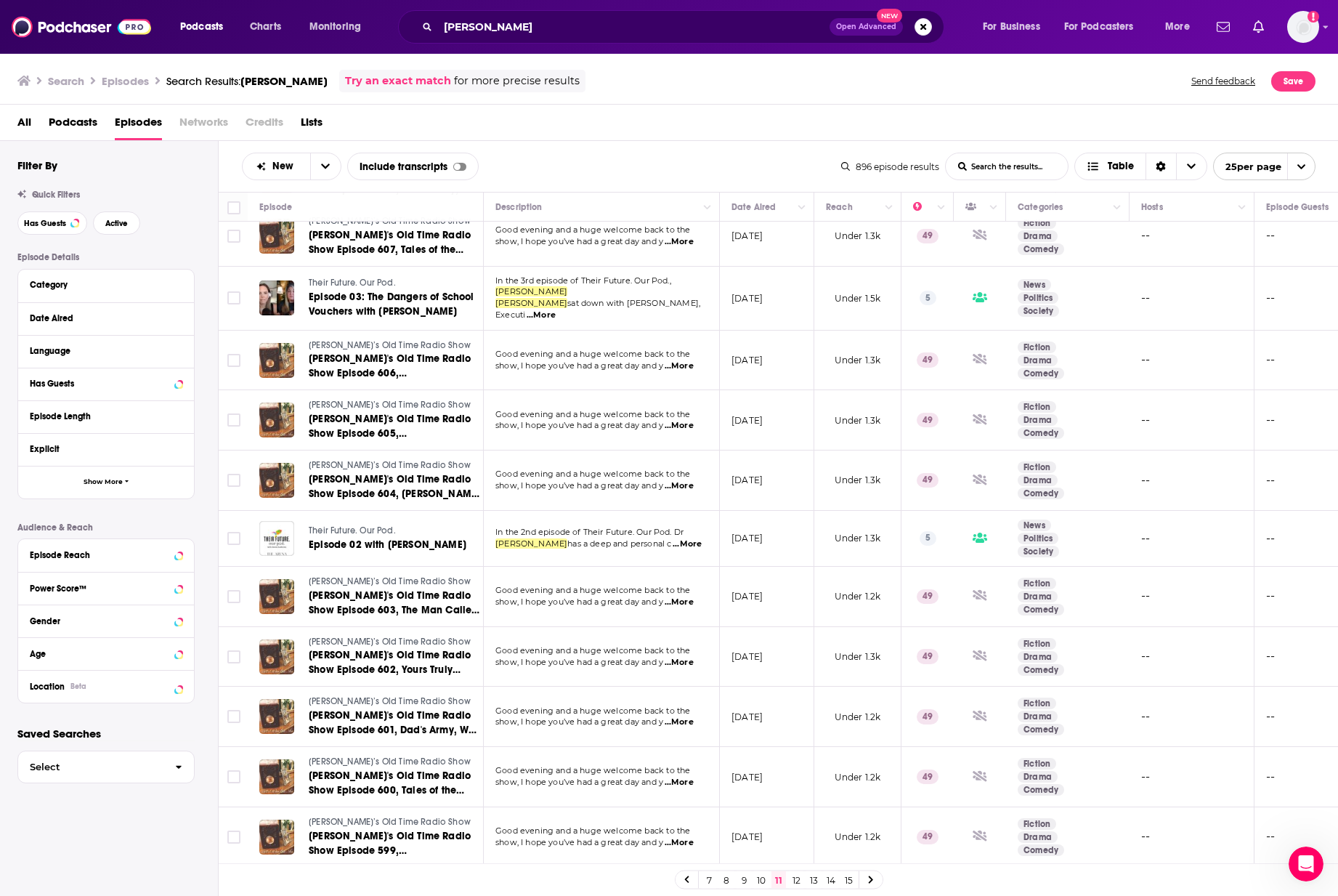
click at [874, 516] on icon at bounding box center [871, 880] width 6 height 9
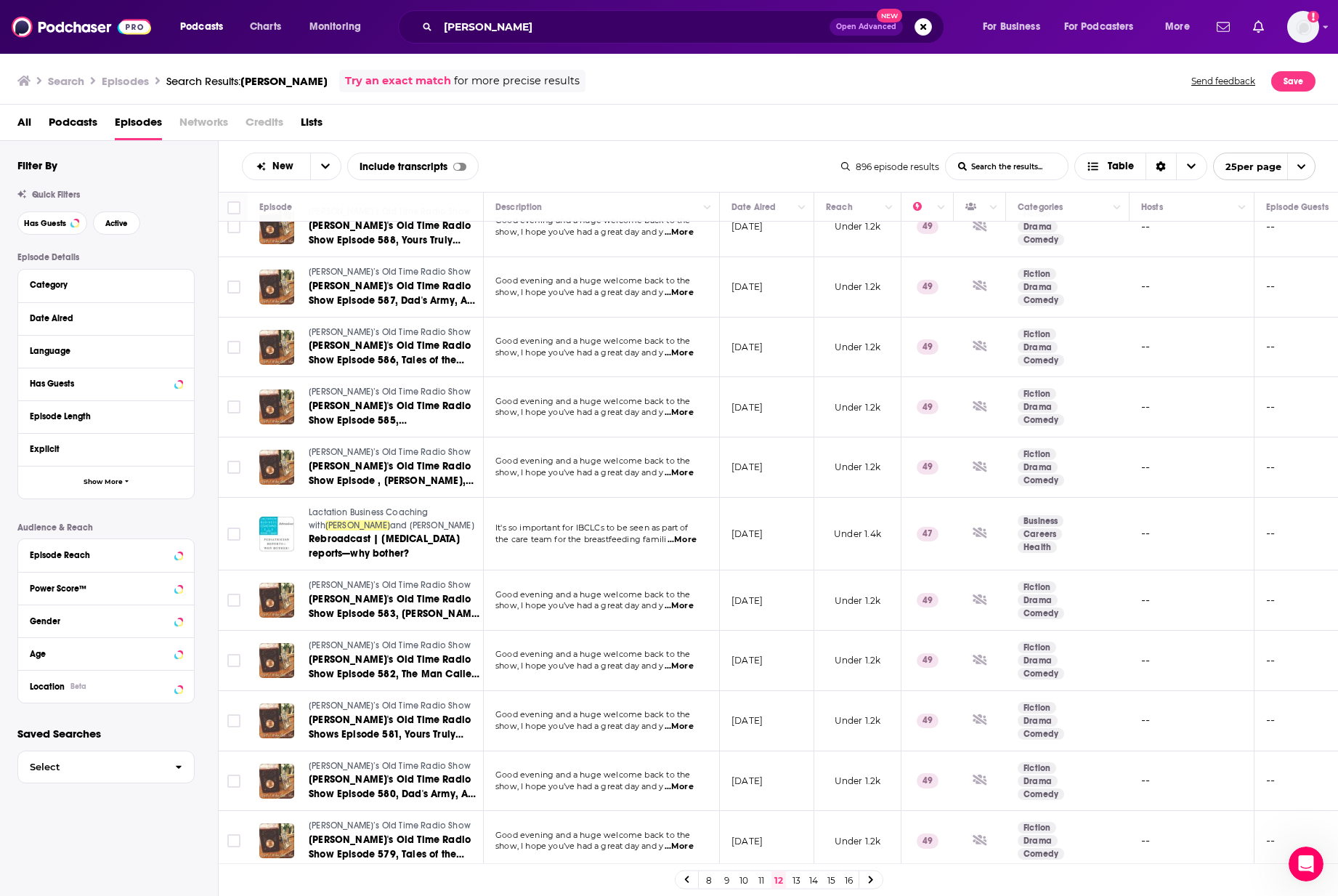
scroll to position [870, 0]
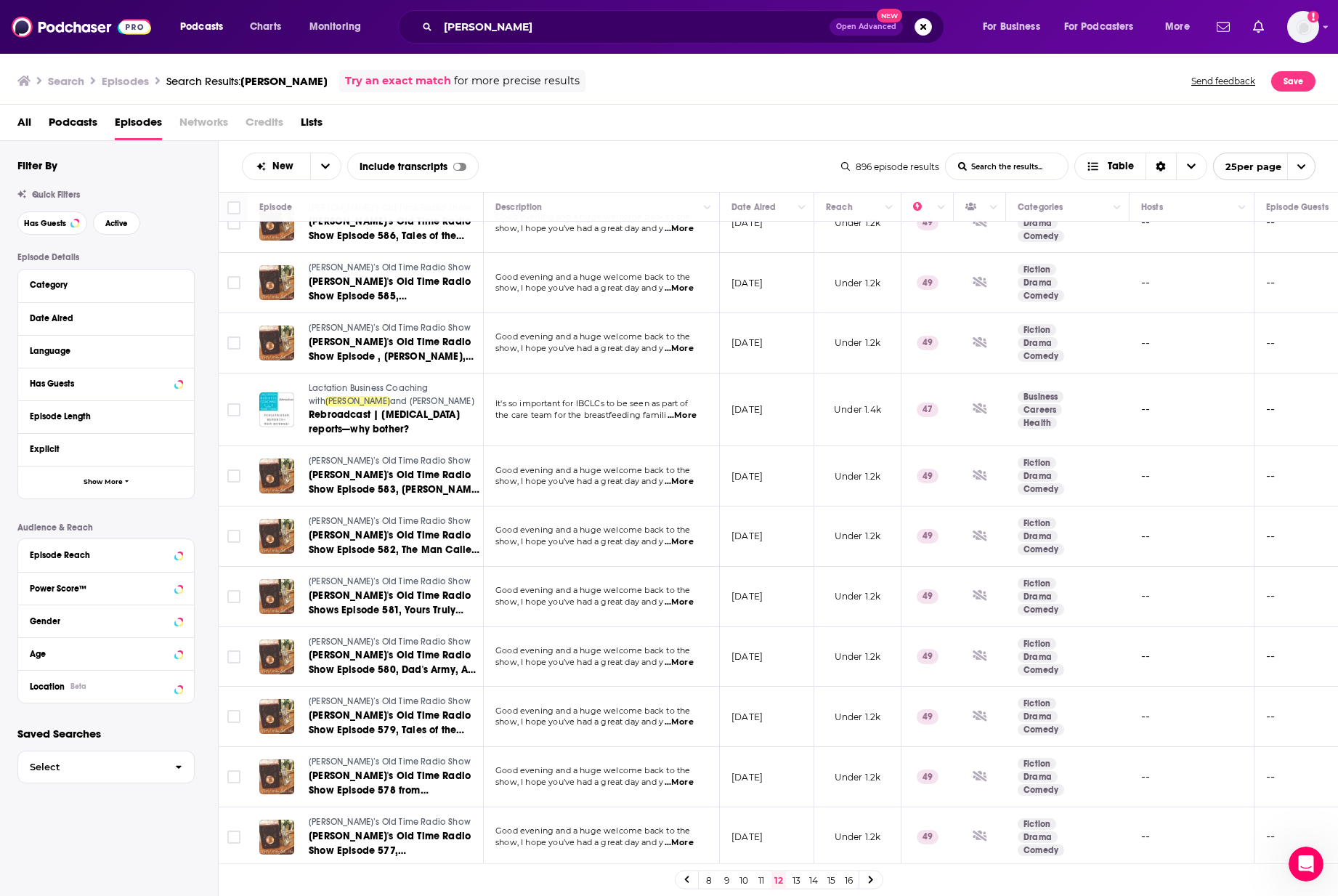
click at [868, 516] on icon at bounding box center [871, 880] width 6 height 9
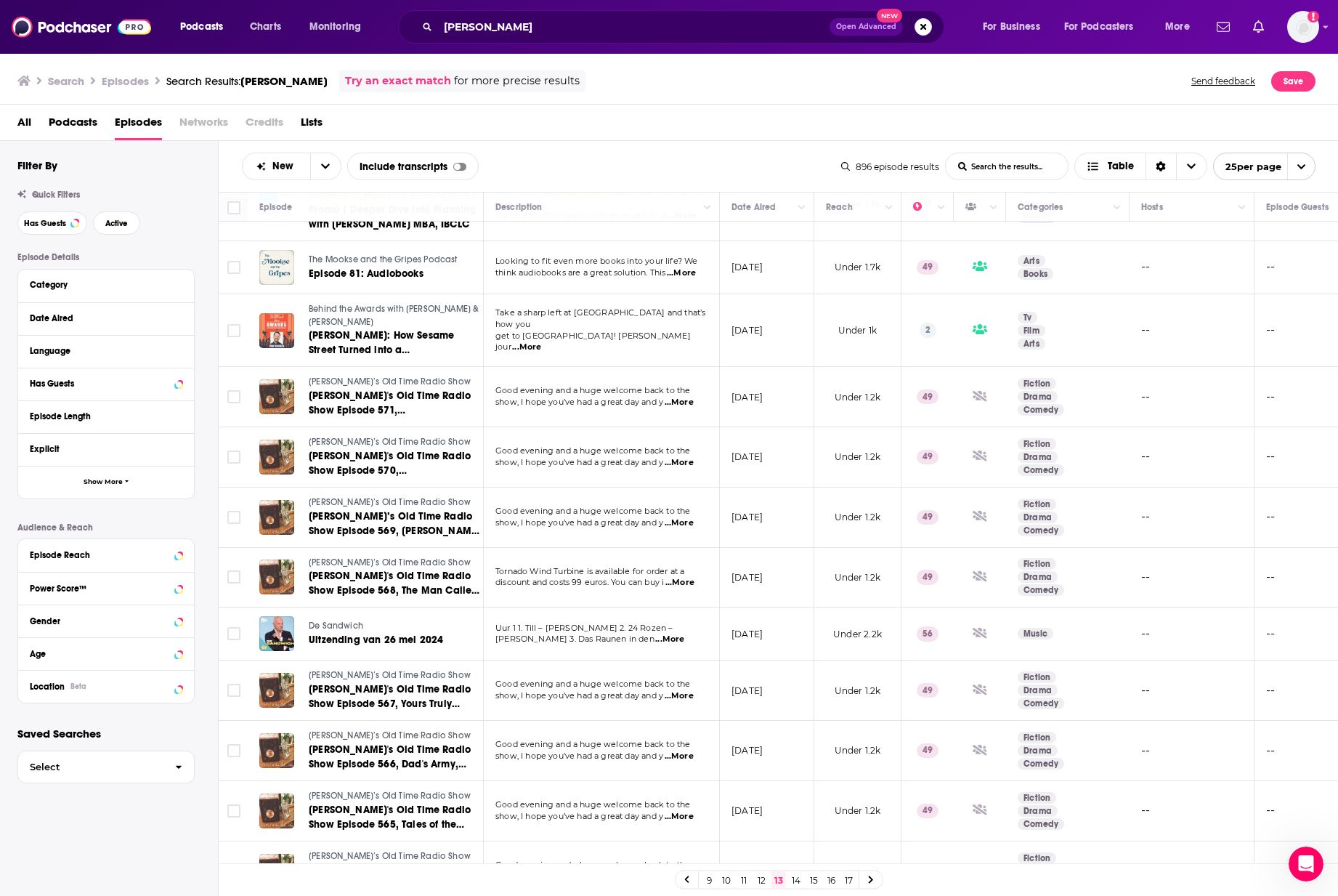
scroll to position [874, 0]
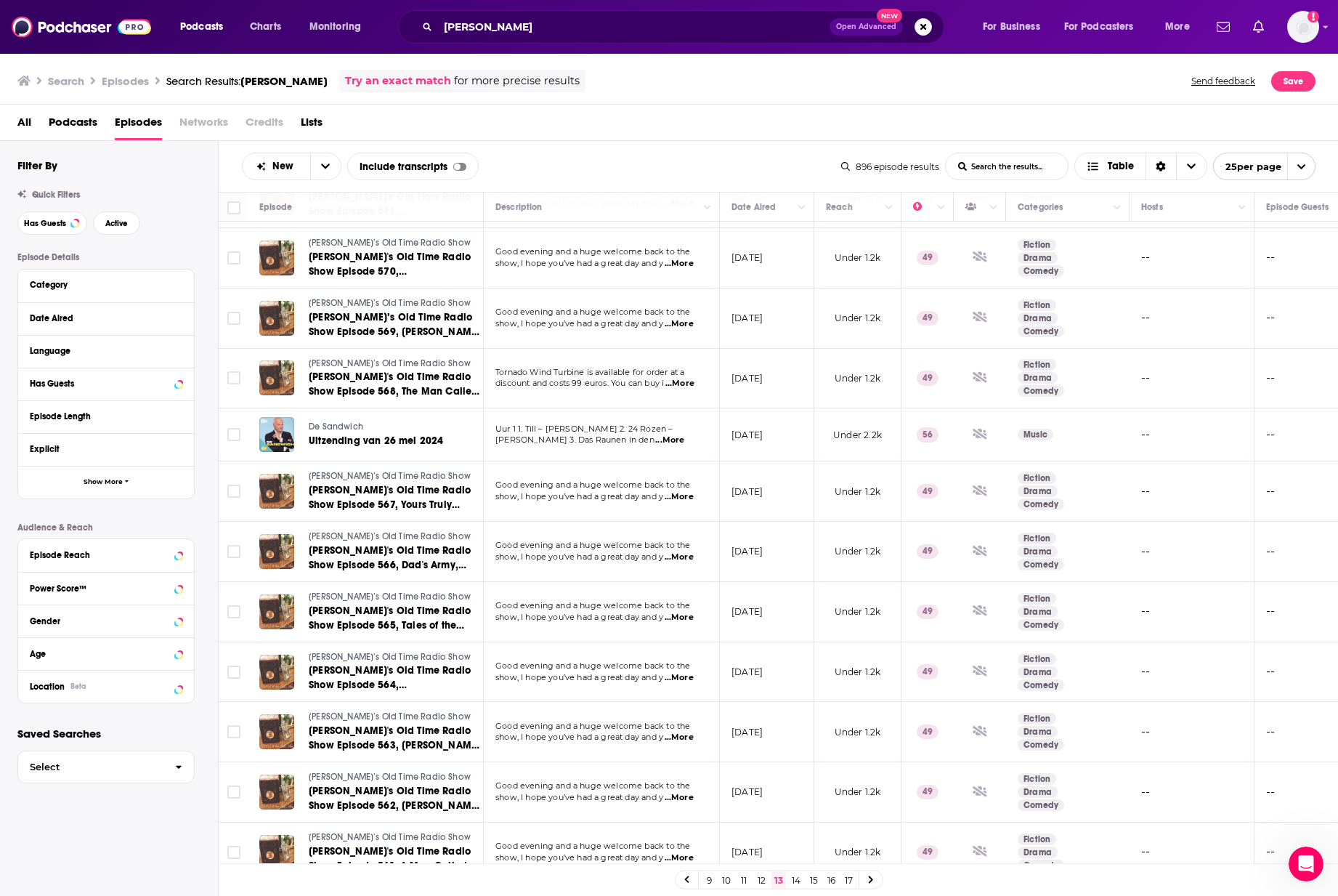
click at [869, 516] on icon at bounding box center [871, 880] width 4 height 7
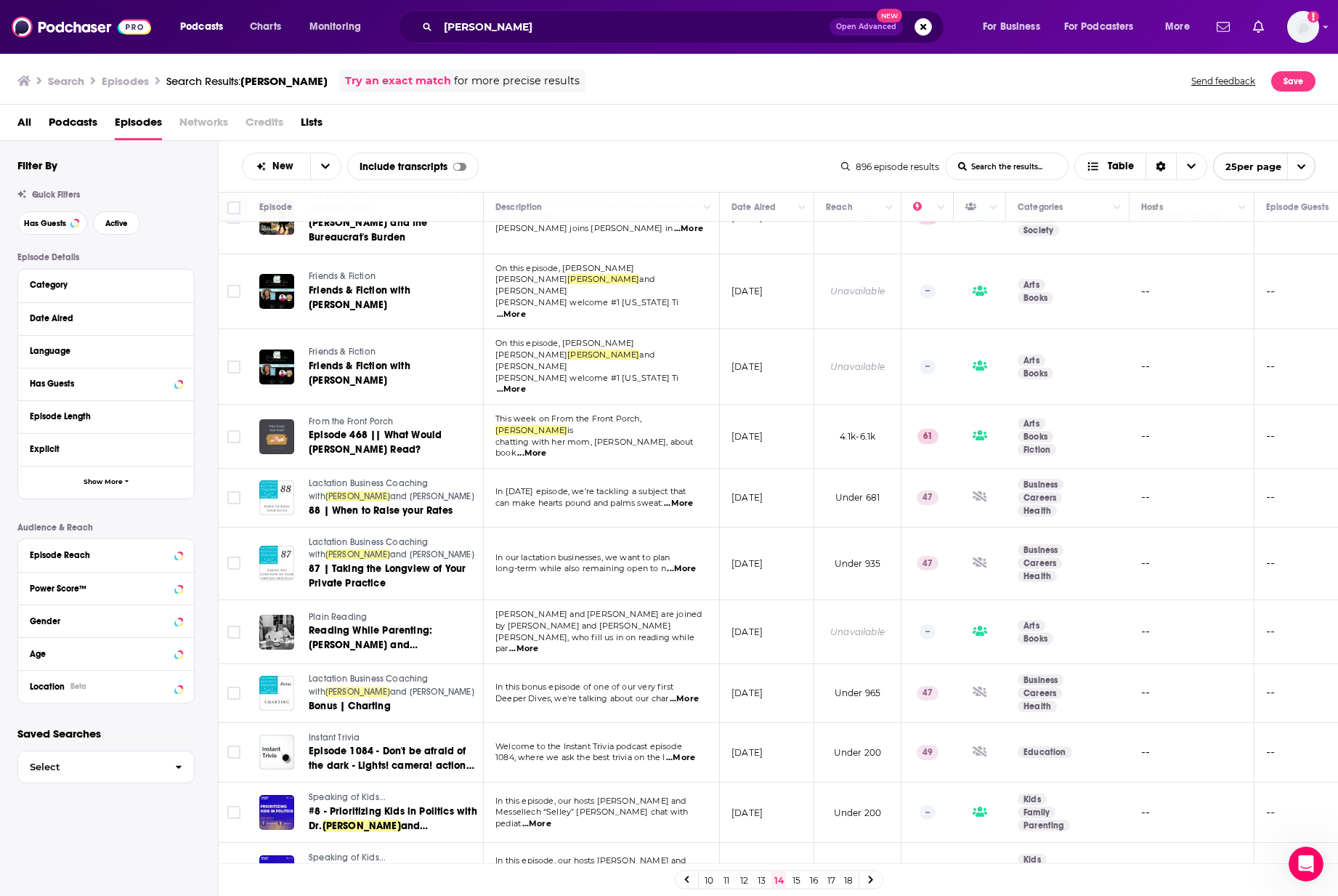
scroll to position [929, 0]
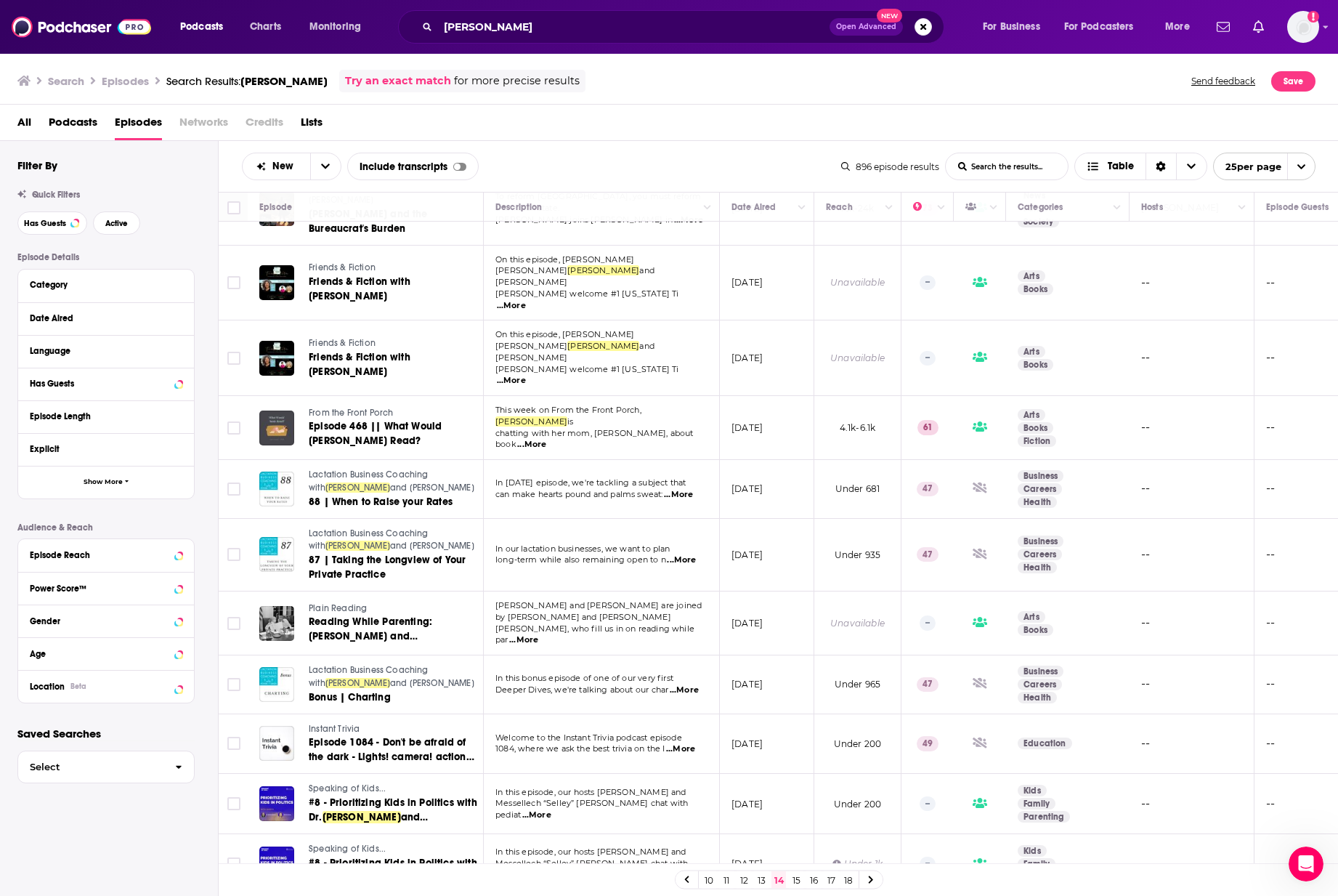
click at [869, 516] on icon at bounding box center [871, 880] width 4 height 7
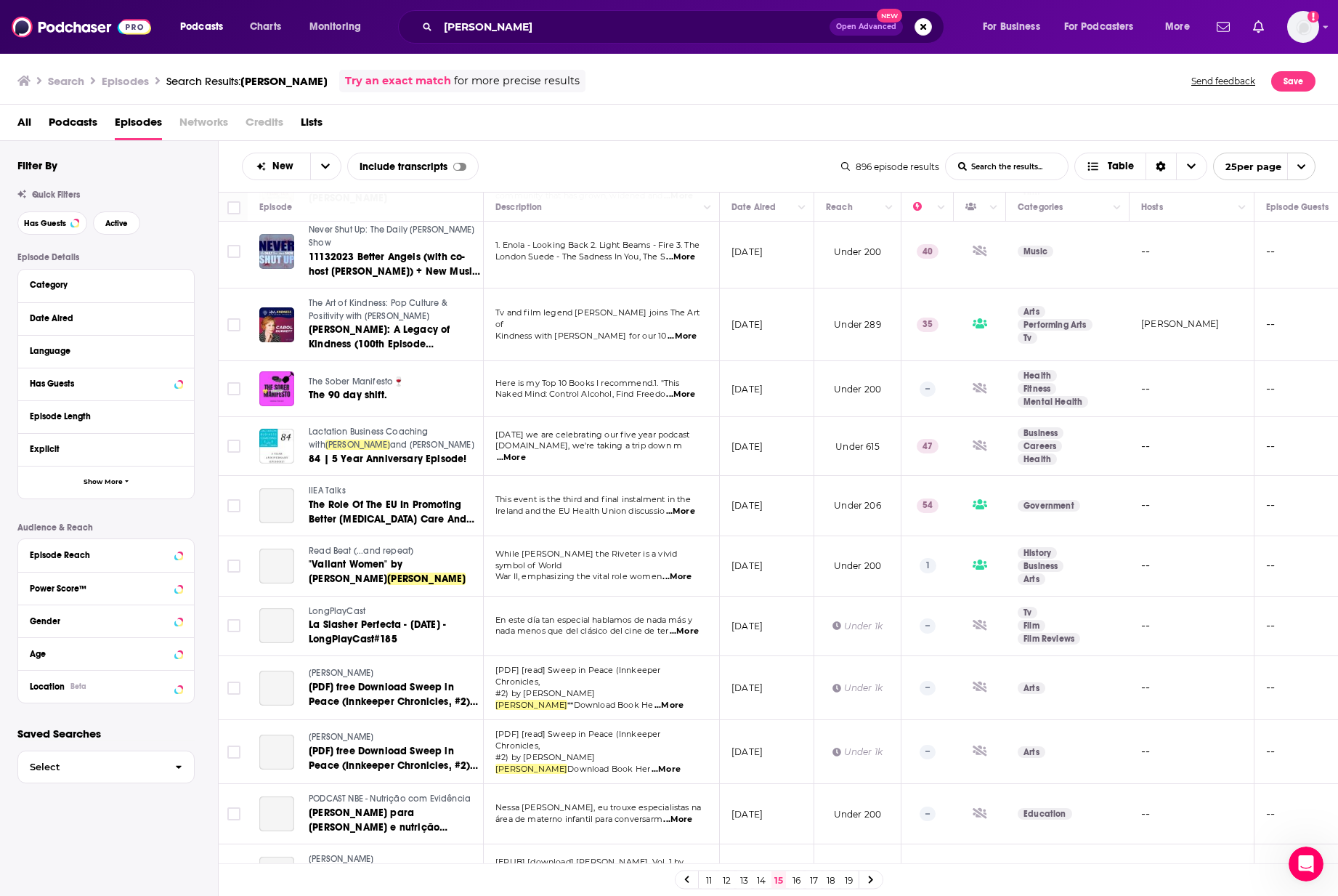
scroll to position [882, 0]
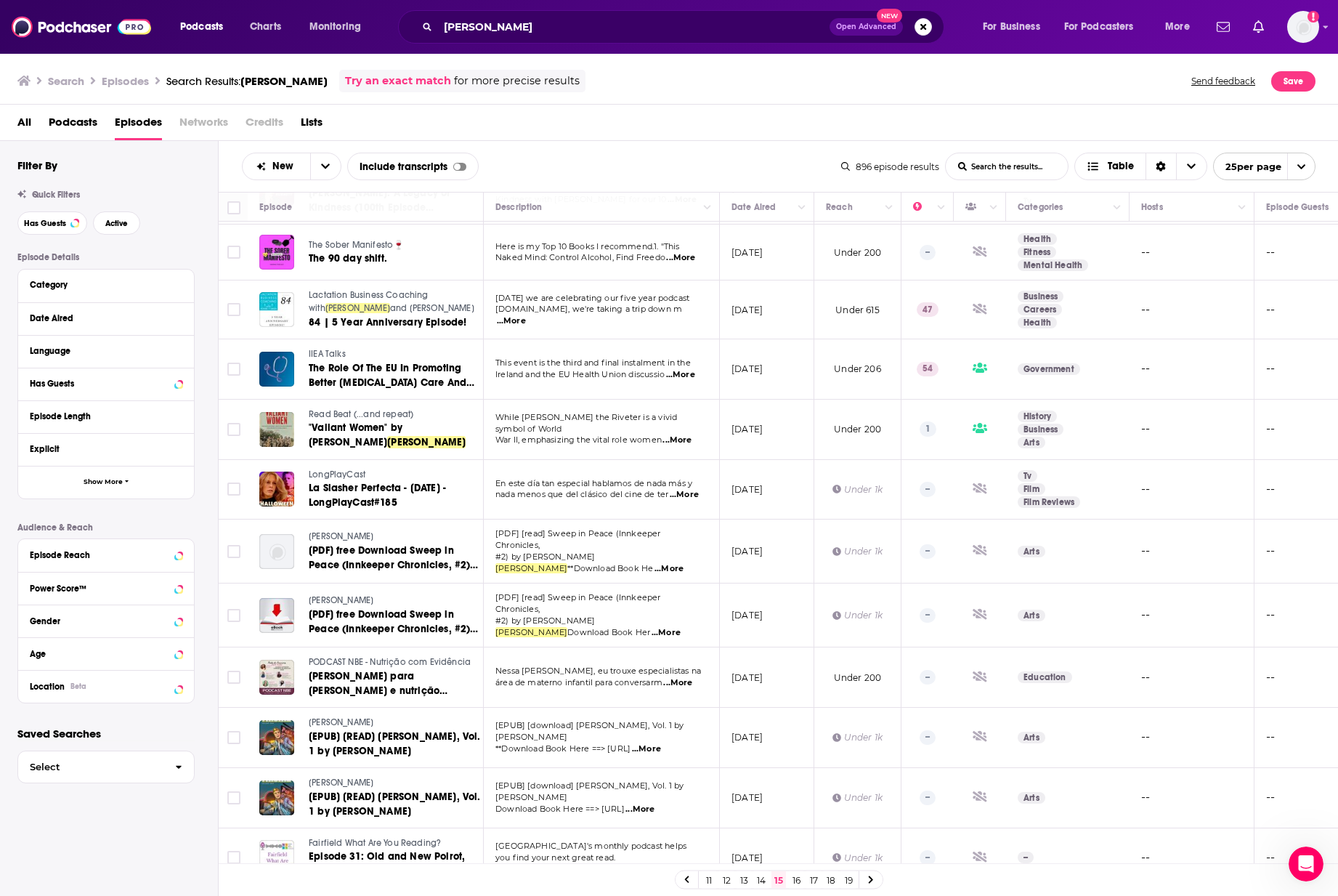
click at [867, 516] on link at bounding box center [871, 879] width 23 height 17
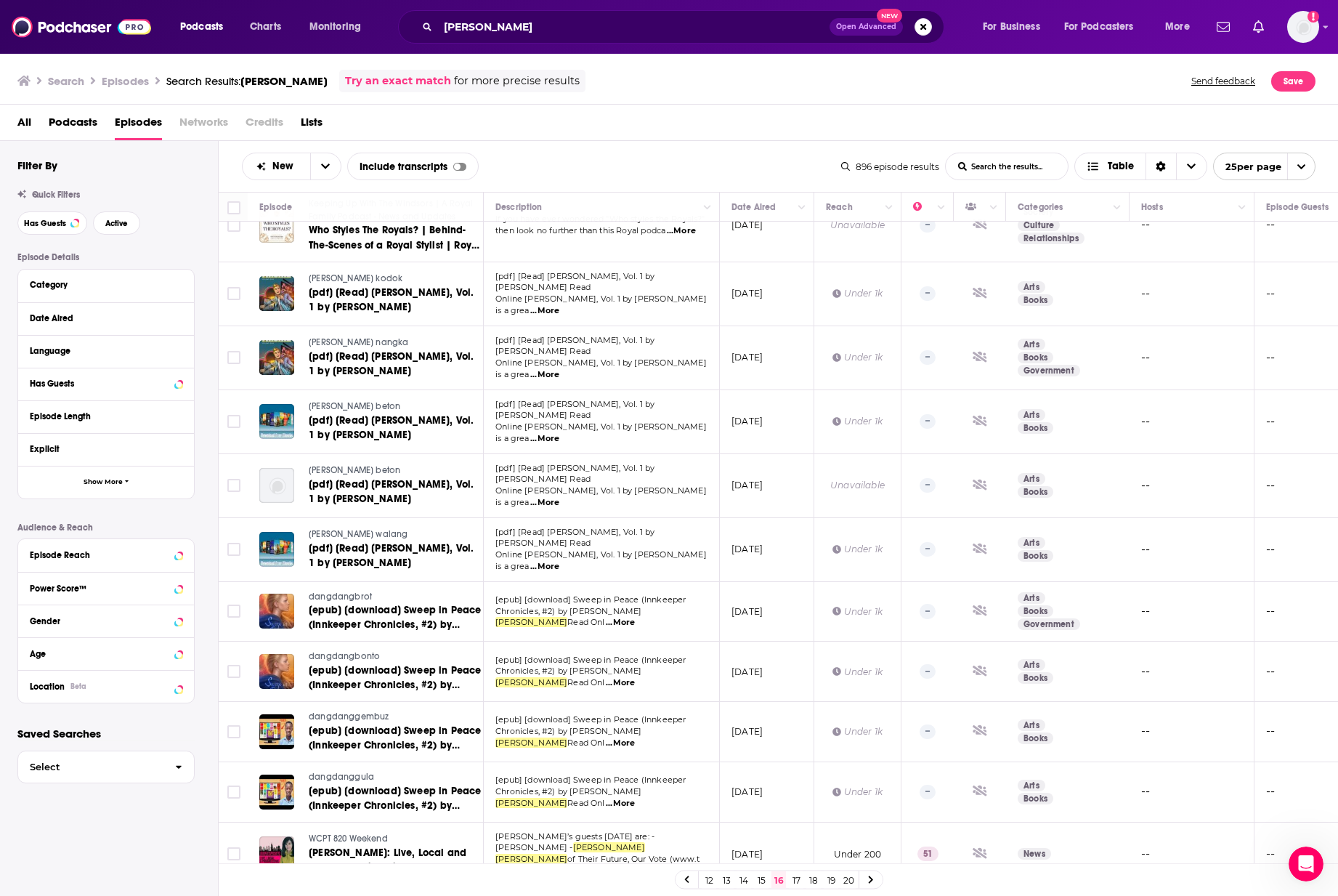
scroll to position [928, 0]
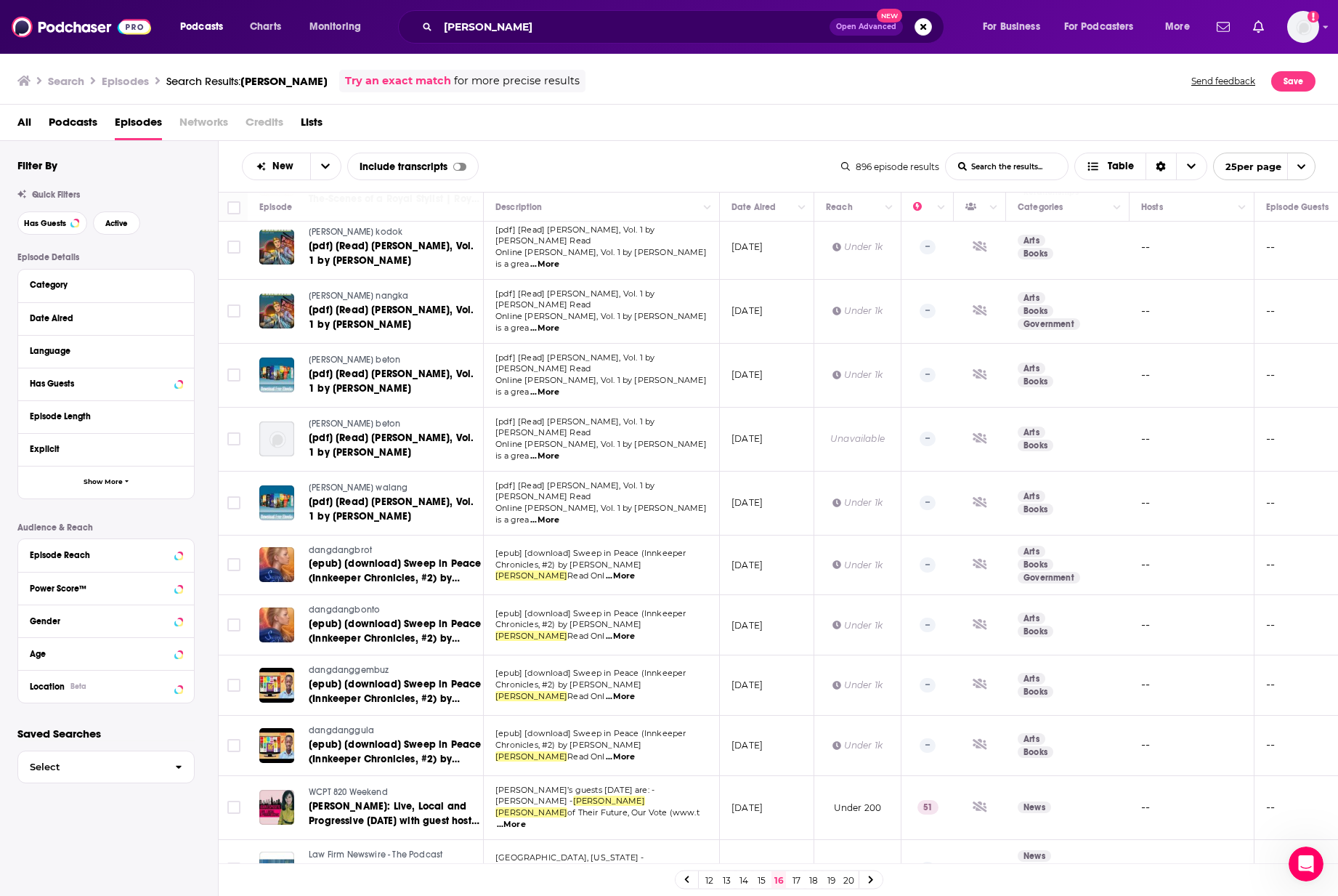
click at [797, 516] on link "17" at bounding box center [796, 880] width 14 height 18
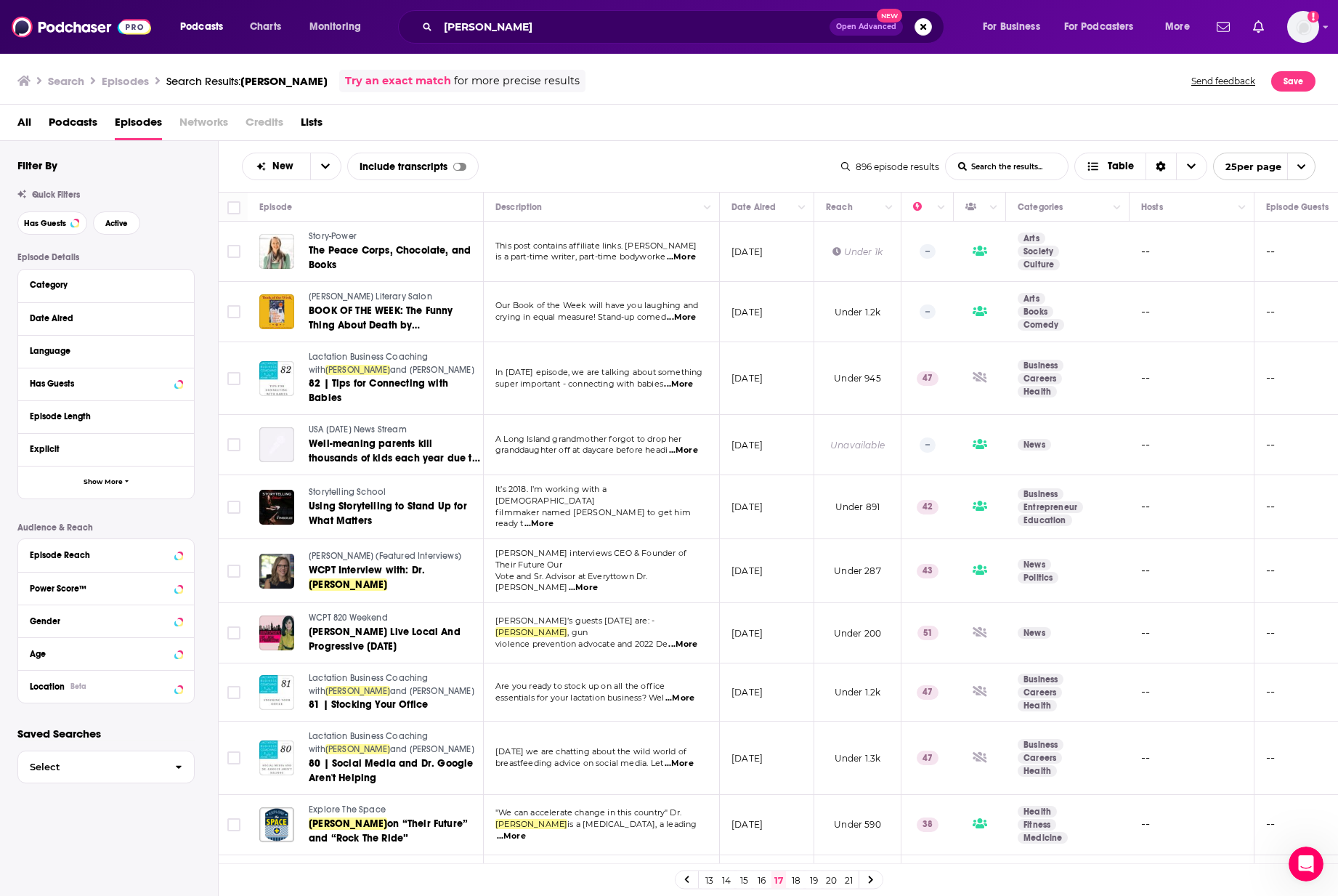
click at [626, 133] on div "All Podcasts Episodes Networks Credits Lists" at bounding box center [672, 126] width 1310 height 30
click at [470, 19] on input "annie andrews" at bounding box center [633, 27] width 392 height 23
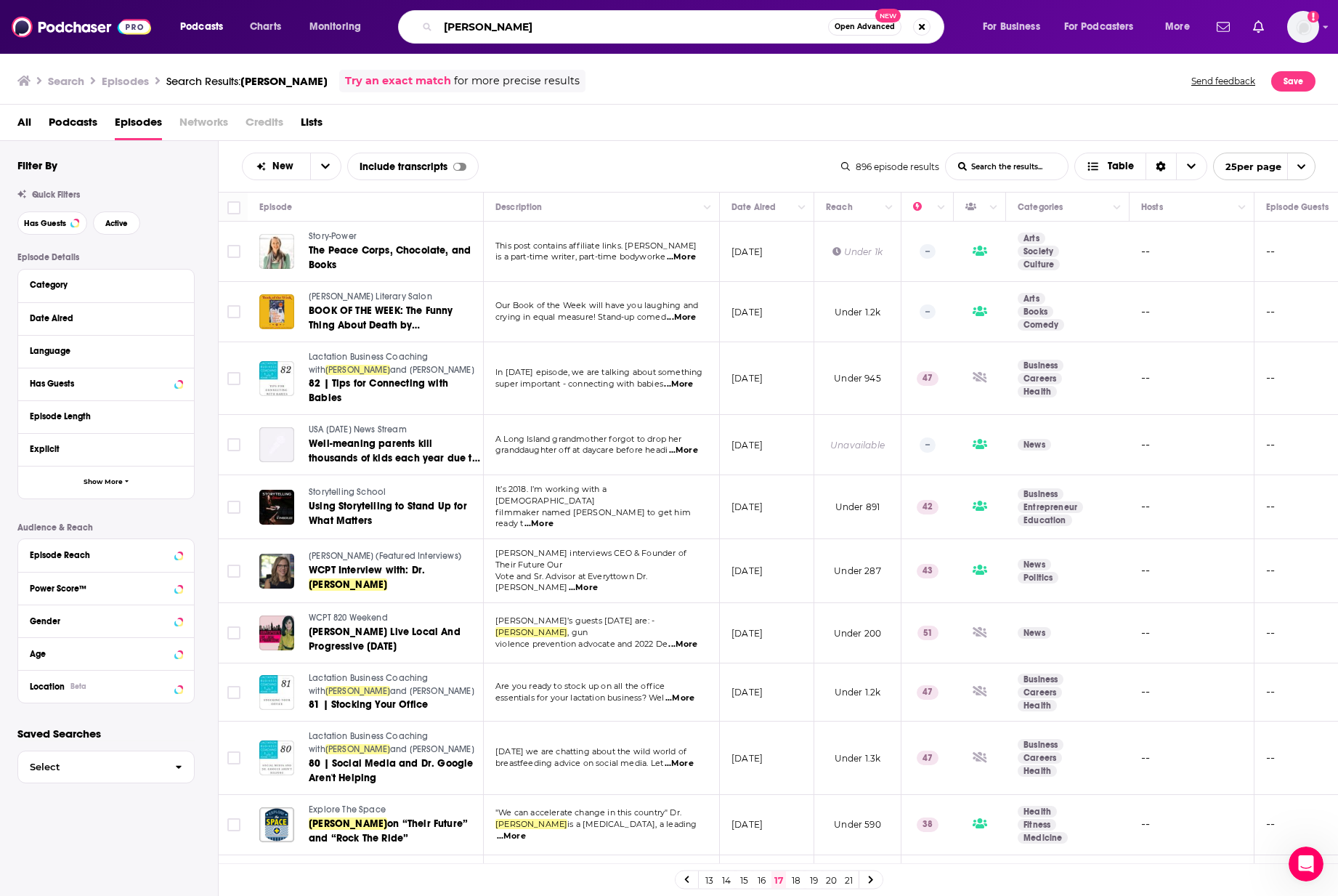
click at [470, 19] on input "annie andrews" at bounding box center [632, 27] width 390 height 23
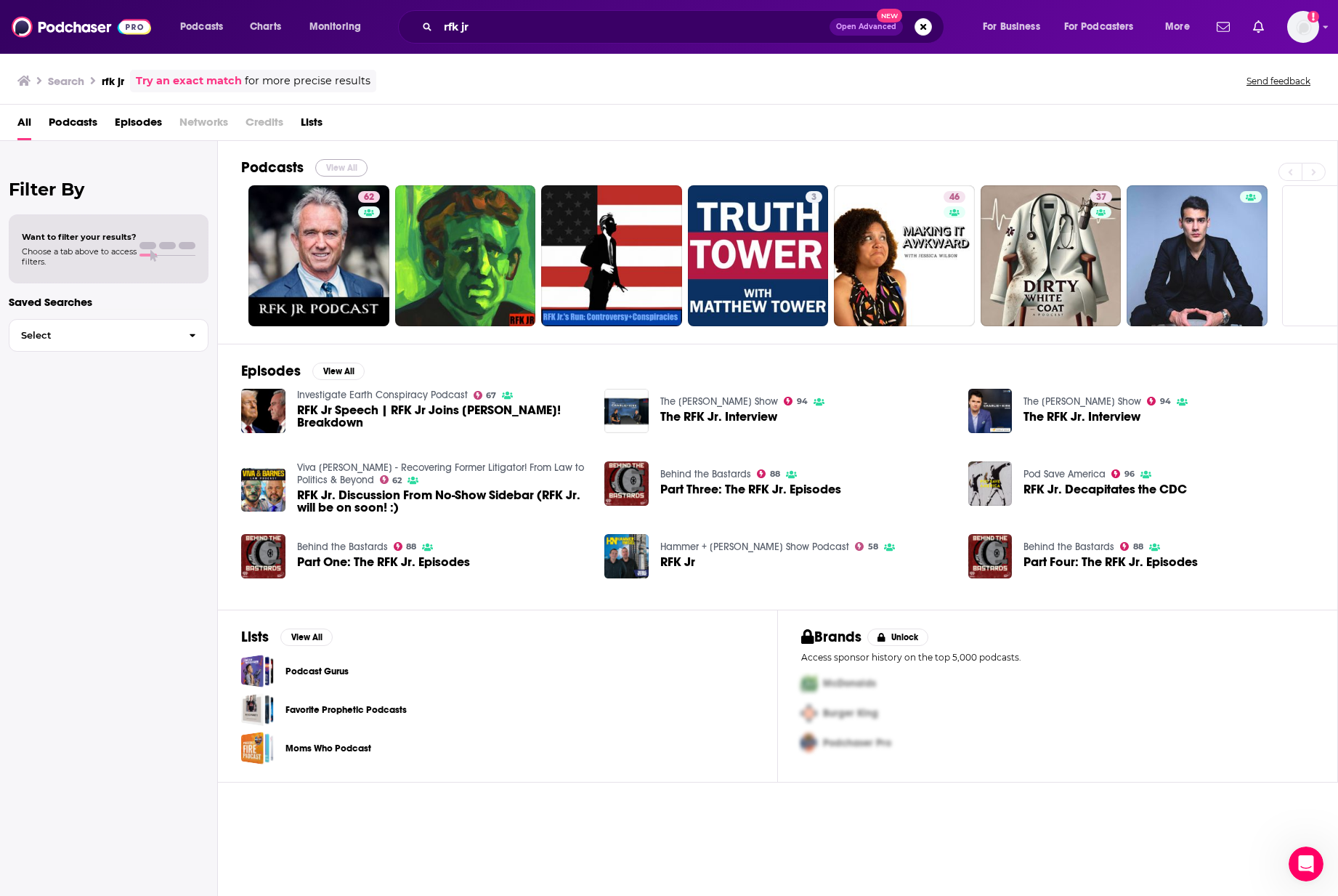
click at [337, 172] on button "View All" at bounding box center [341, 168] width 52 height 18
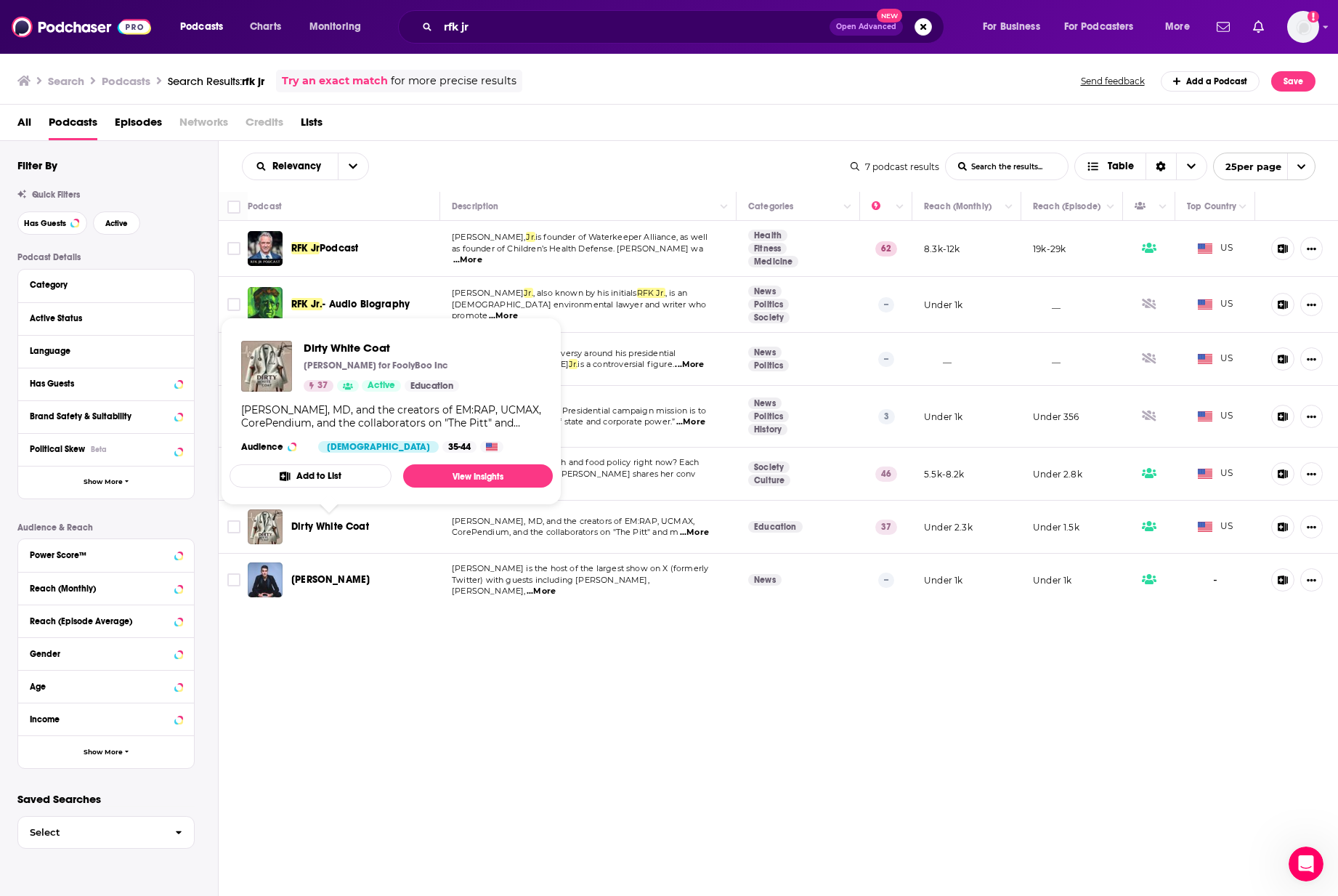
click at [323, 516] on span "Dirty White Coat" at bounding box center [330, 526] width 78 height 12
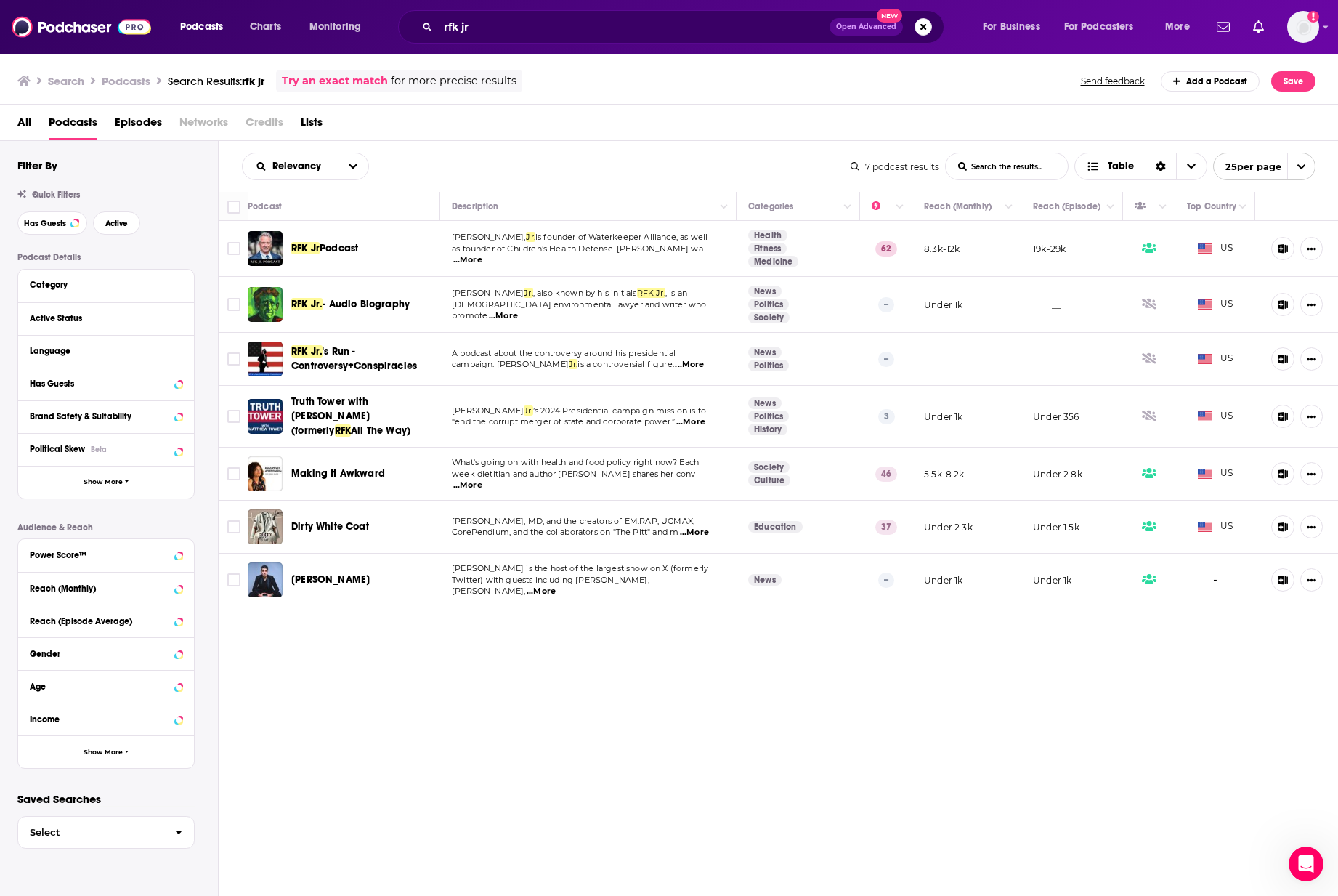
click at [483, 479] on span "...More" at bounding box center [468, 485] width 29 height 11
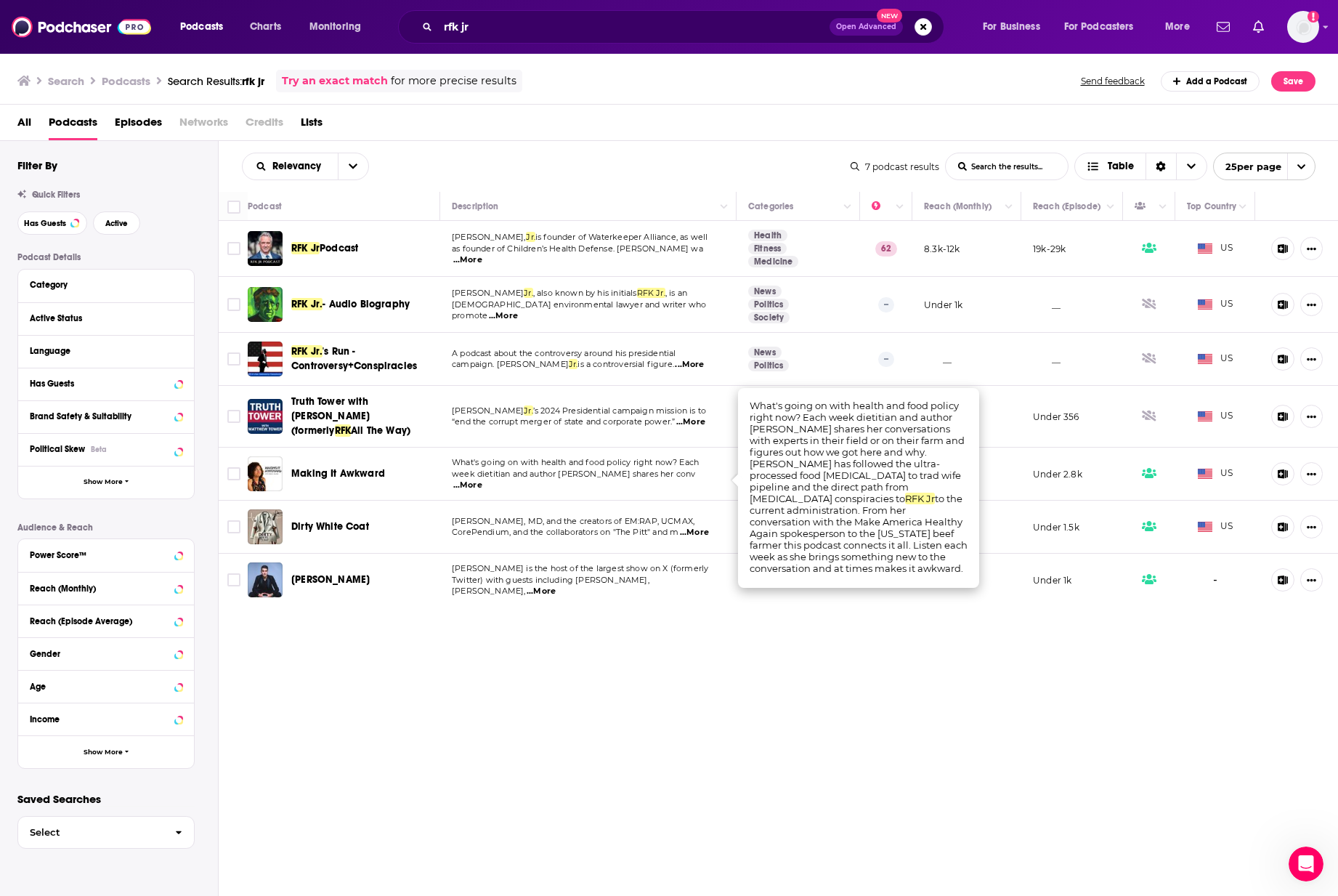
click at [694, 516] on span "...More" at bounding box center [694, 532] width 29 height 11
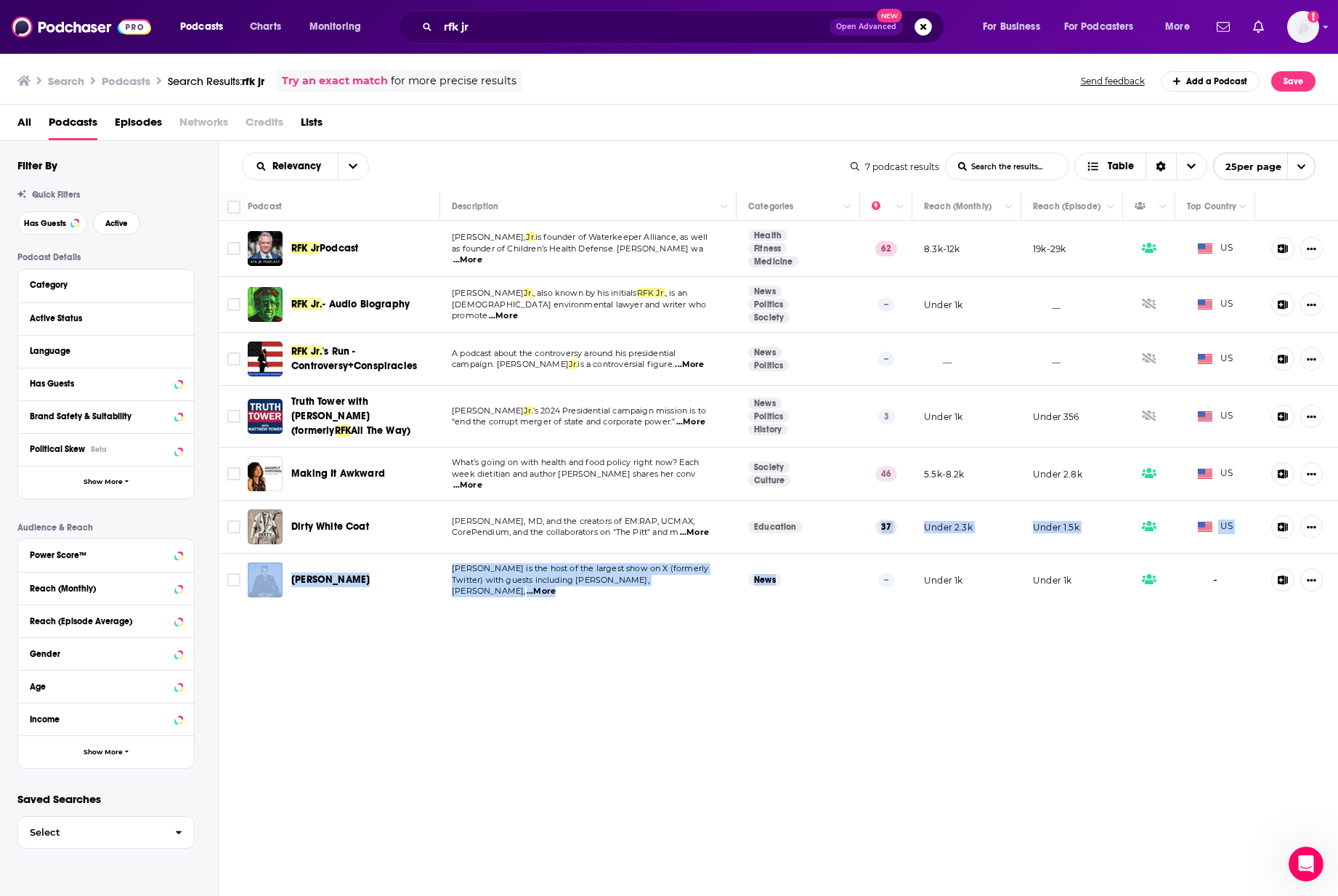
drag, startPoint x: 843, startPoint y: 590, endPoint x: 807, endPoint y: 540, distance: 61.6
drag, startPoint x: 725, startPoint y: 663, endPoint x: 668, endPoint y: 571, distance: 108.2
click at [721, 516] on div "Relevancy List Search Input Search the results... Table 7 podcast results List …" at bounding box center [778, 563] width 1120 height 845
click at [686, 516] on span "...More" at bounding box center [694, 532] width 29 height 11
click at [577, 516] on div "Relevancy List Search Input Search the results... Table 7 podcast results List …" at bounding box center [778, 563] width 1120 height 845
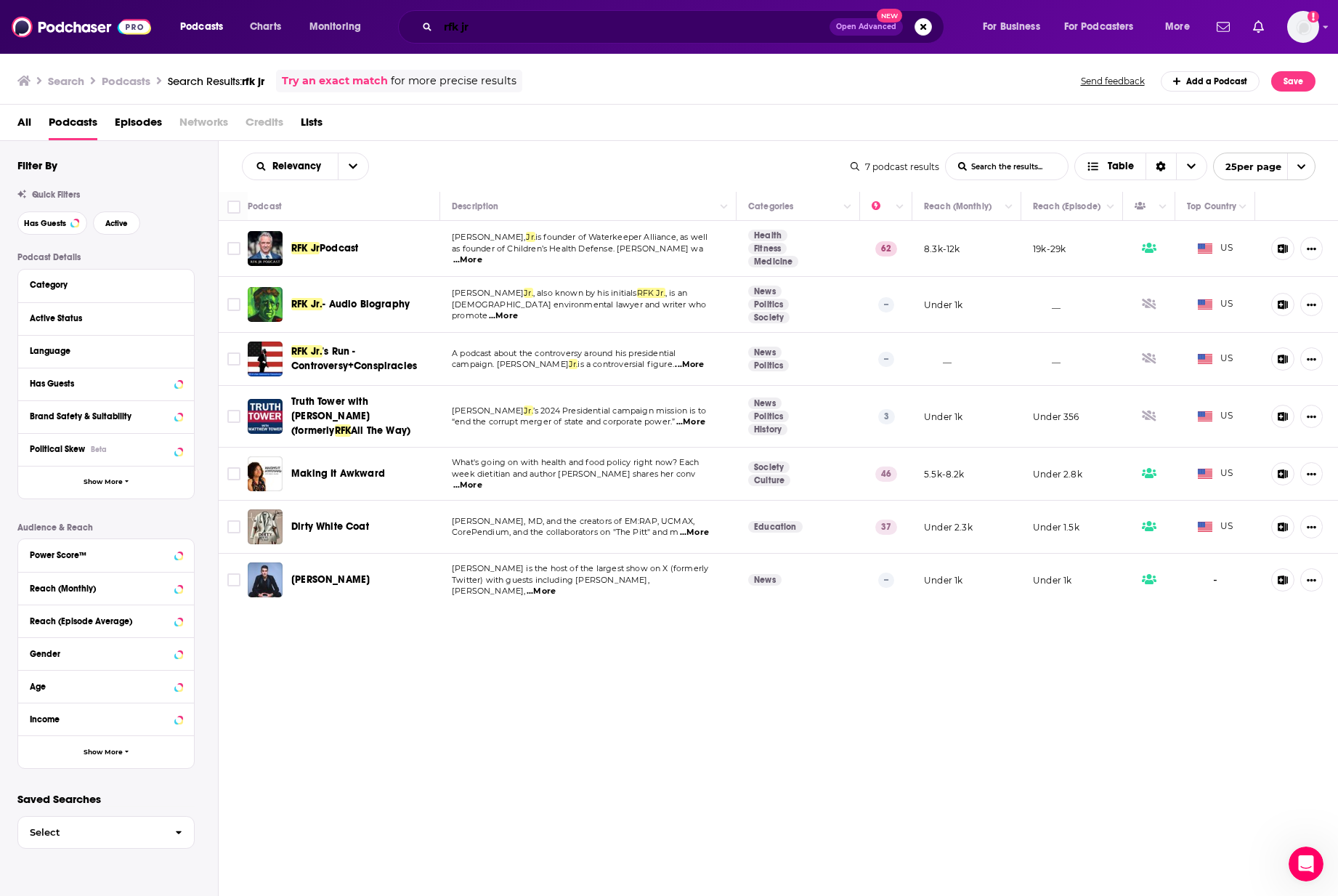
click at [453, 22] on input "rfk jr" at bounding box center [633, 27] width 392 height 23
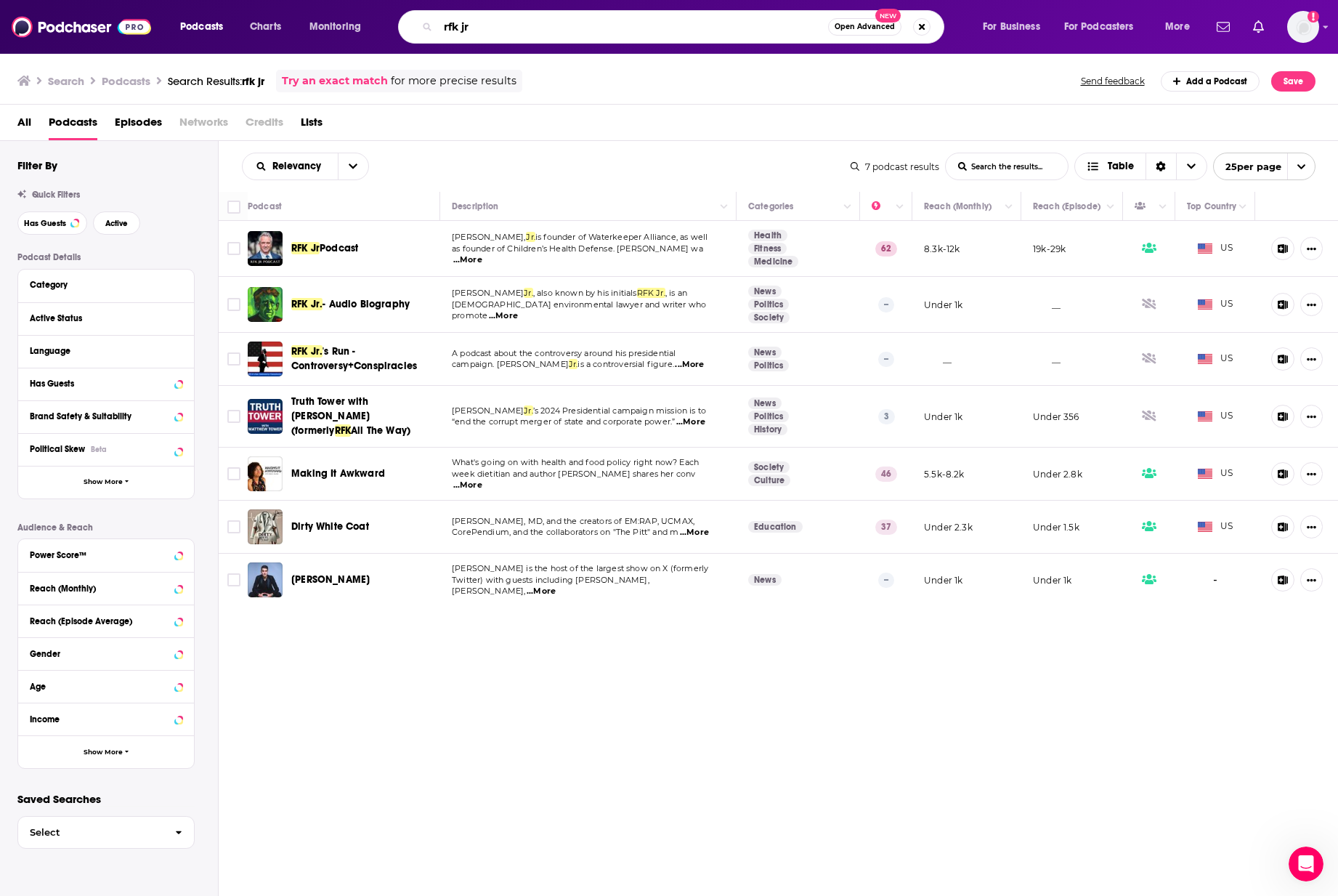
click at [453, 22] on input "rfk jr" at bounding box center [632, 27] width 390 height 23
click at [398, 516] on div "Relevancy List Search Input Search the results... Table 7 podcast results List …" at bounding box center [778, 563] width 1120 height 845
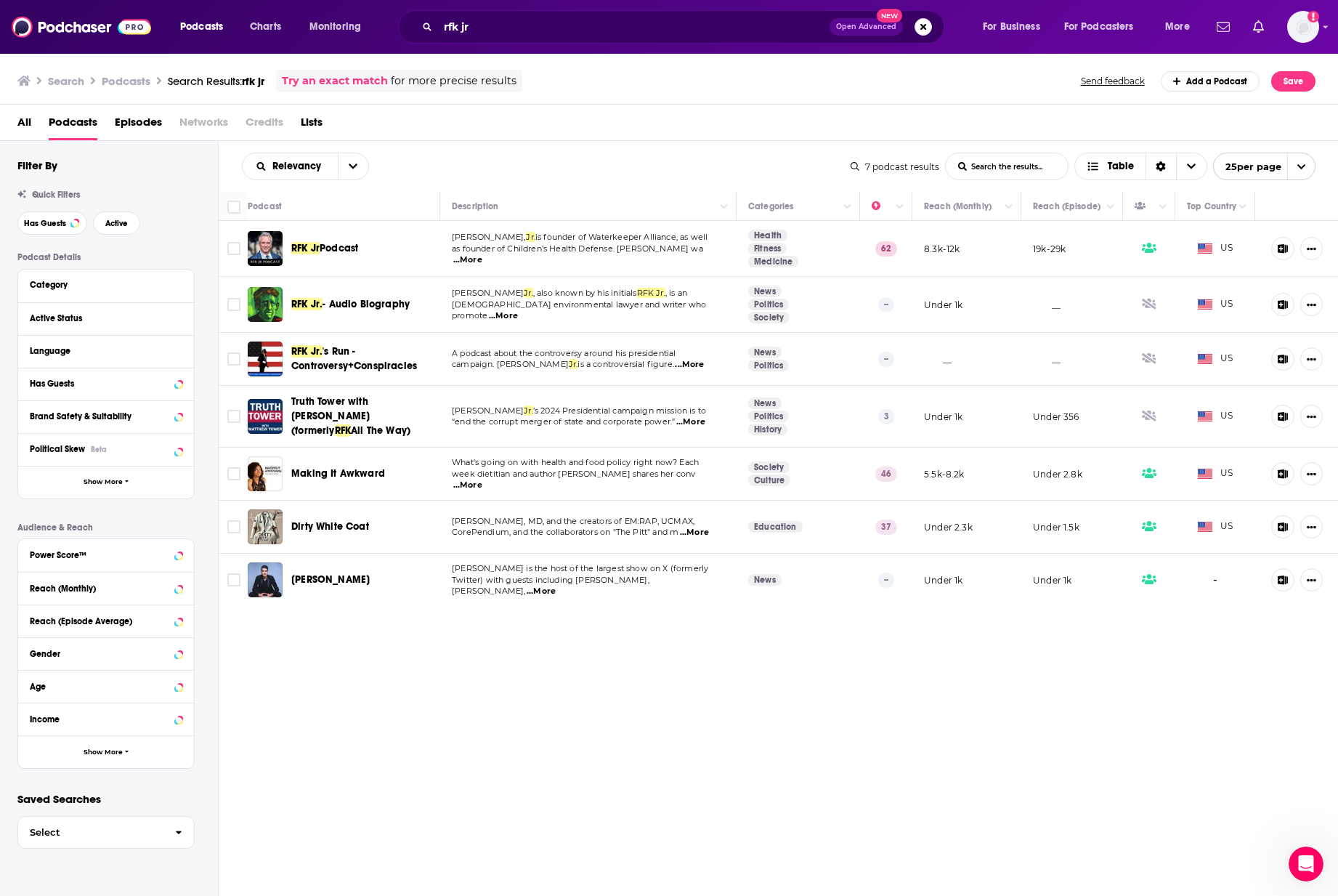
click at [74, 516] on p "Audience & Reach" at bounding box center [106, 528] width 177 height 11
click at [419, 516] on div "Relevancy List Search Input Search the results... Table 7 podcast results List …" at bounding box center [778, 563] width 1120 height 845
click at [467, 22] on input "rfk jr" at bounding box center [633, 27] width 392 height 23
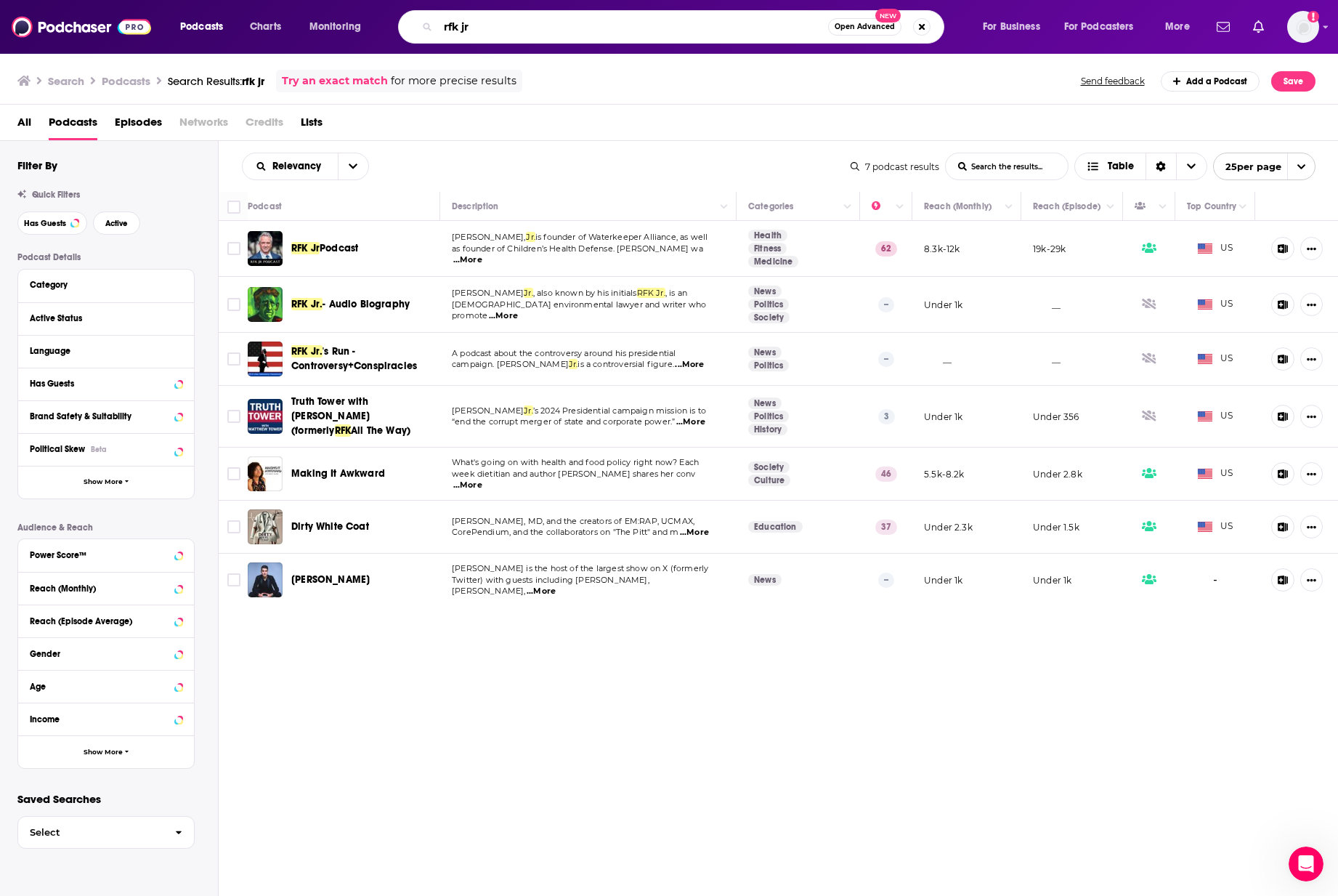
click at [467, 22] on input "rfk jr" at bounding box center [632, 27] width 390 height 23
type input "science and politics"
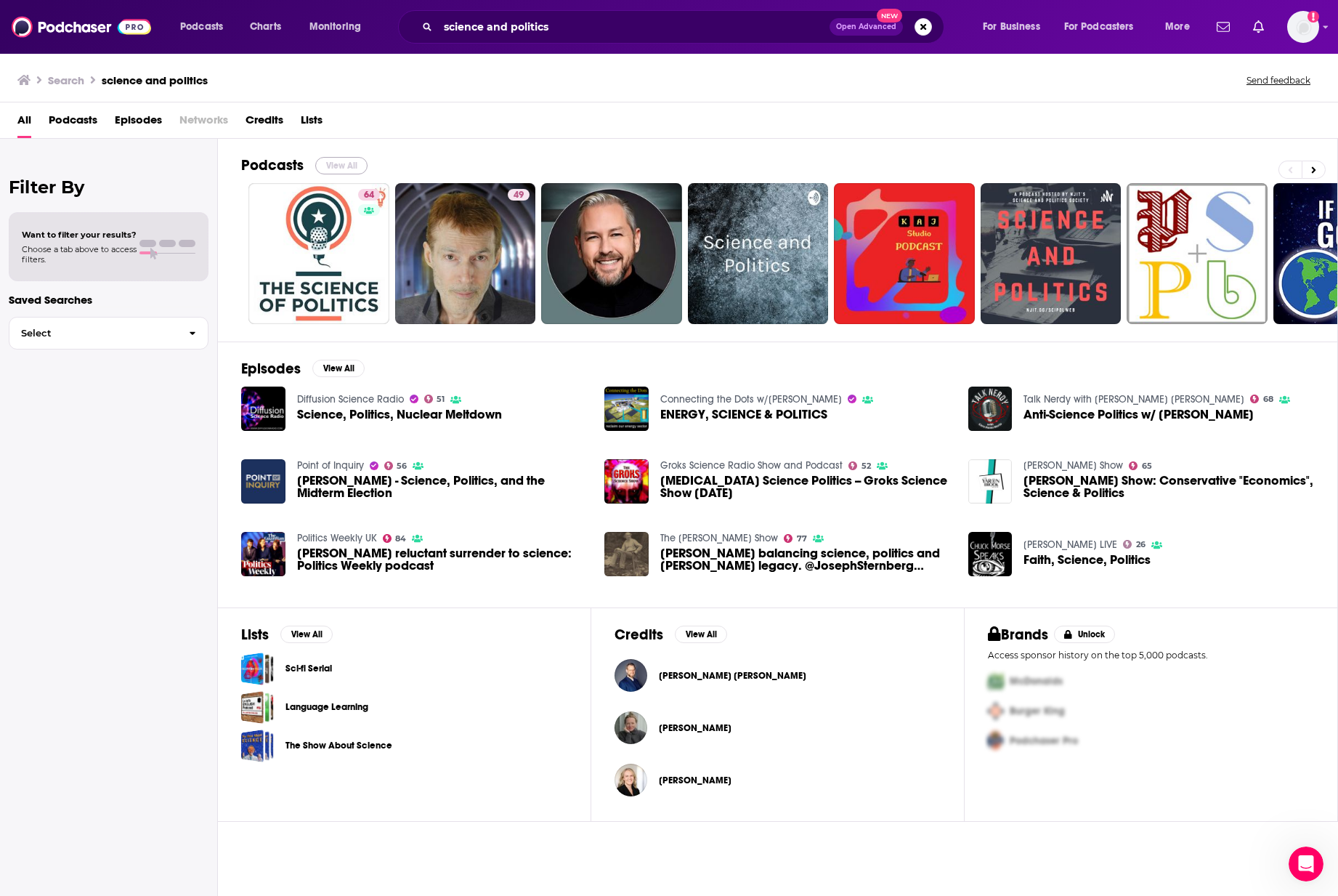
click at [346, 160] on button "View All" at bounding box center [341, 165] width 52 height 18
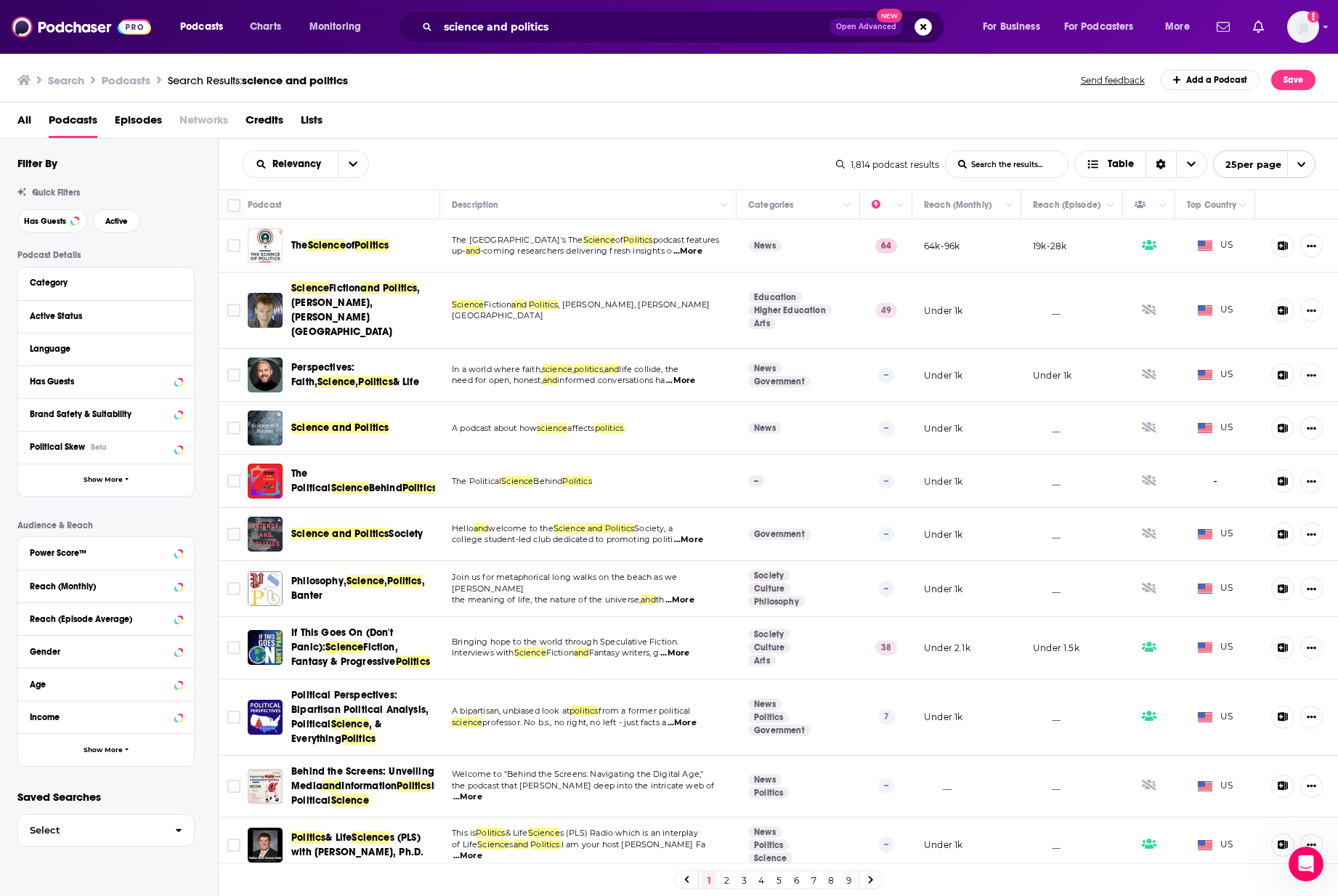
click at [695, 250] on span "...More" at bounding box center [688, 251] width 29 height 11
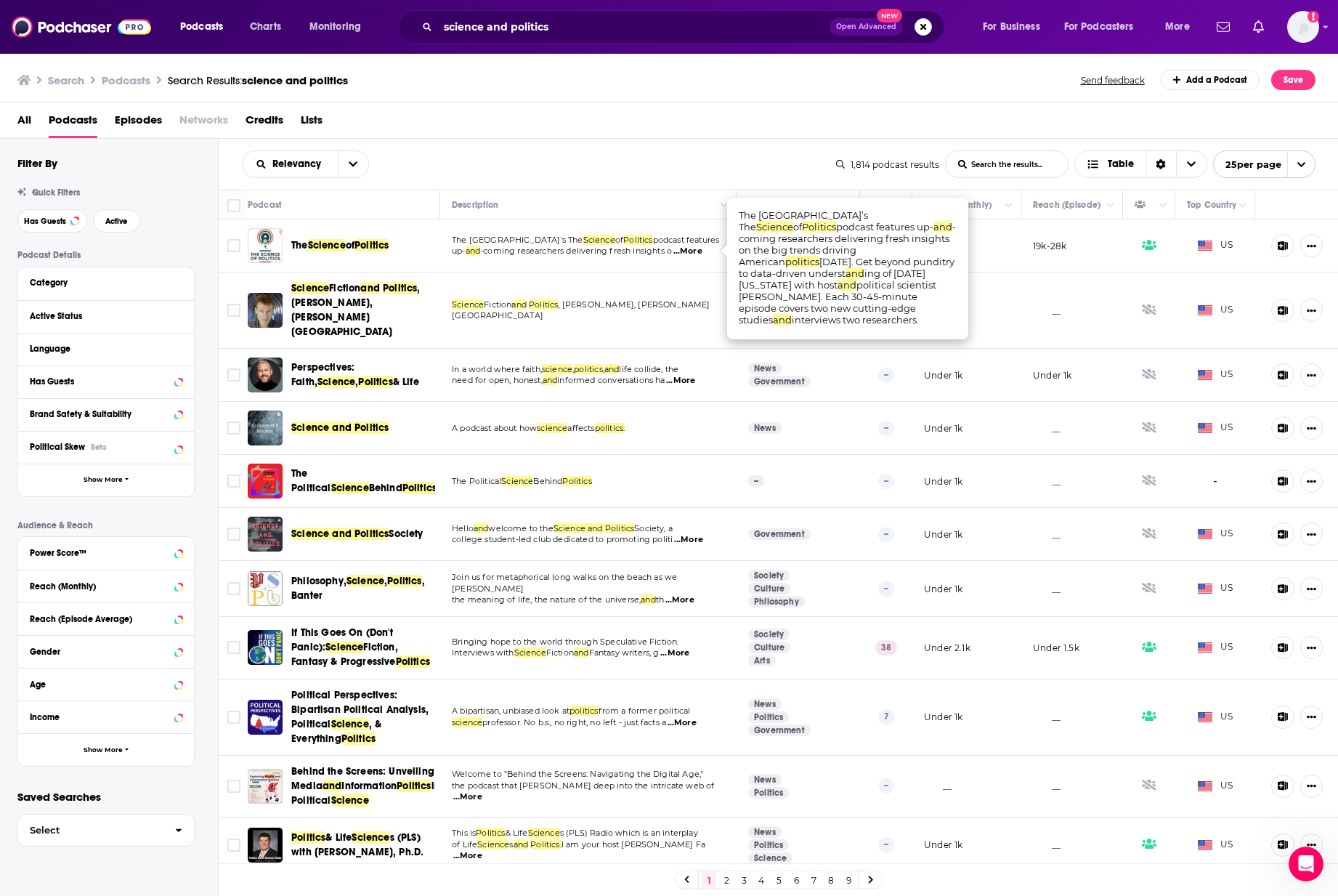
click at [531, 121] on div "All Podcasts Episodes Networks Credits Lists" at bounding box center [672, 123] width 1310 height 30
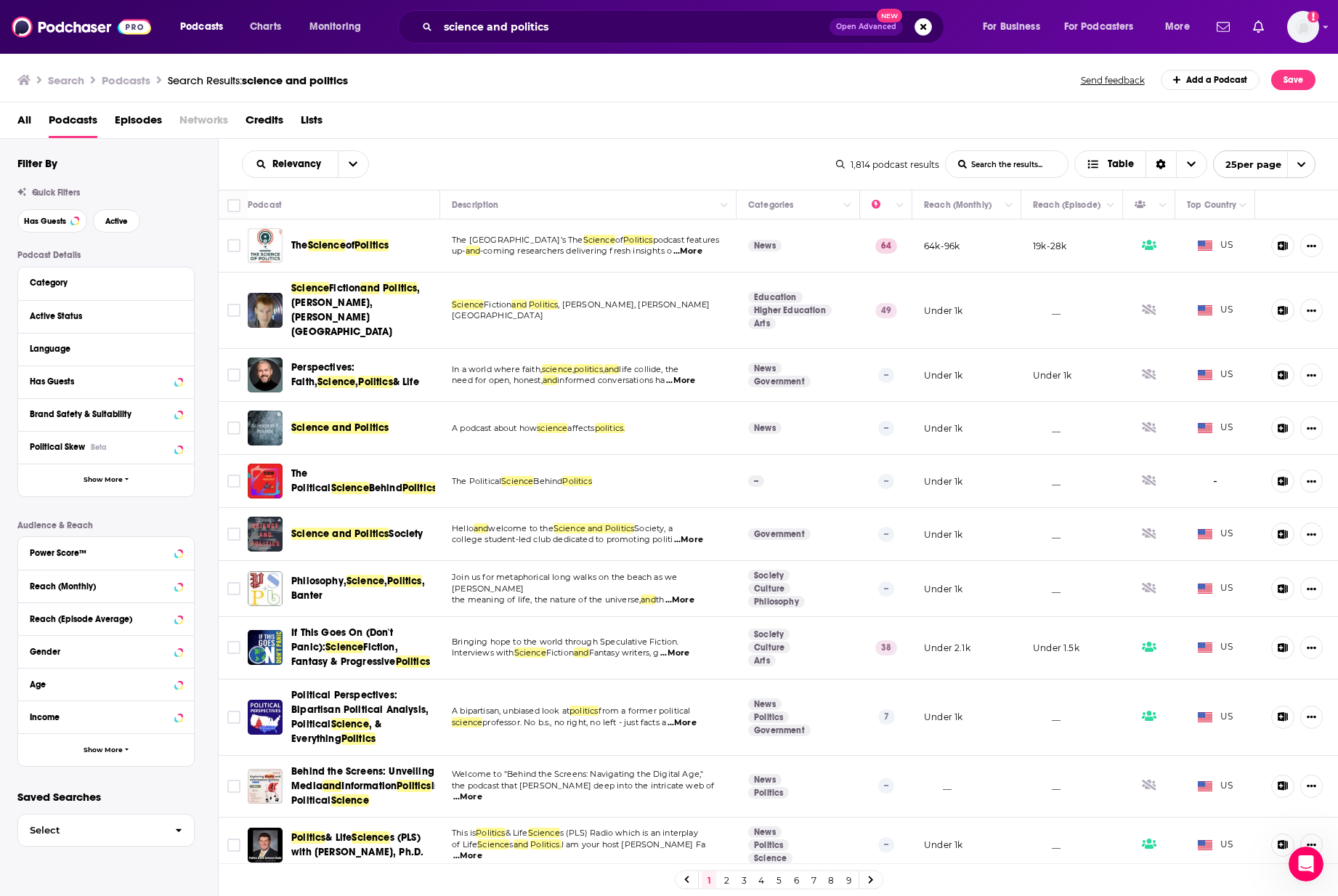
click at [691, 375] on span "...More" at bounding box center [680, 380] width 29 height 11
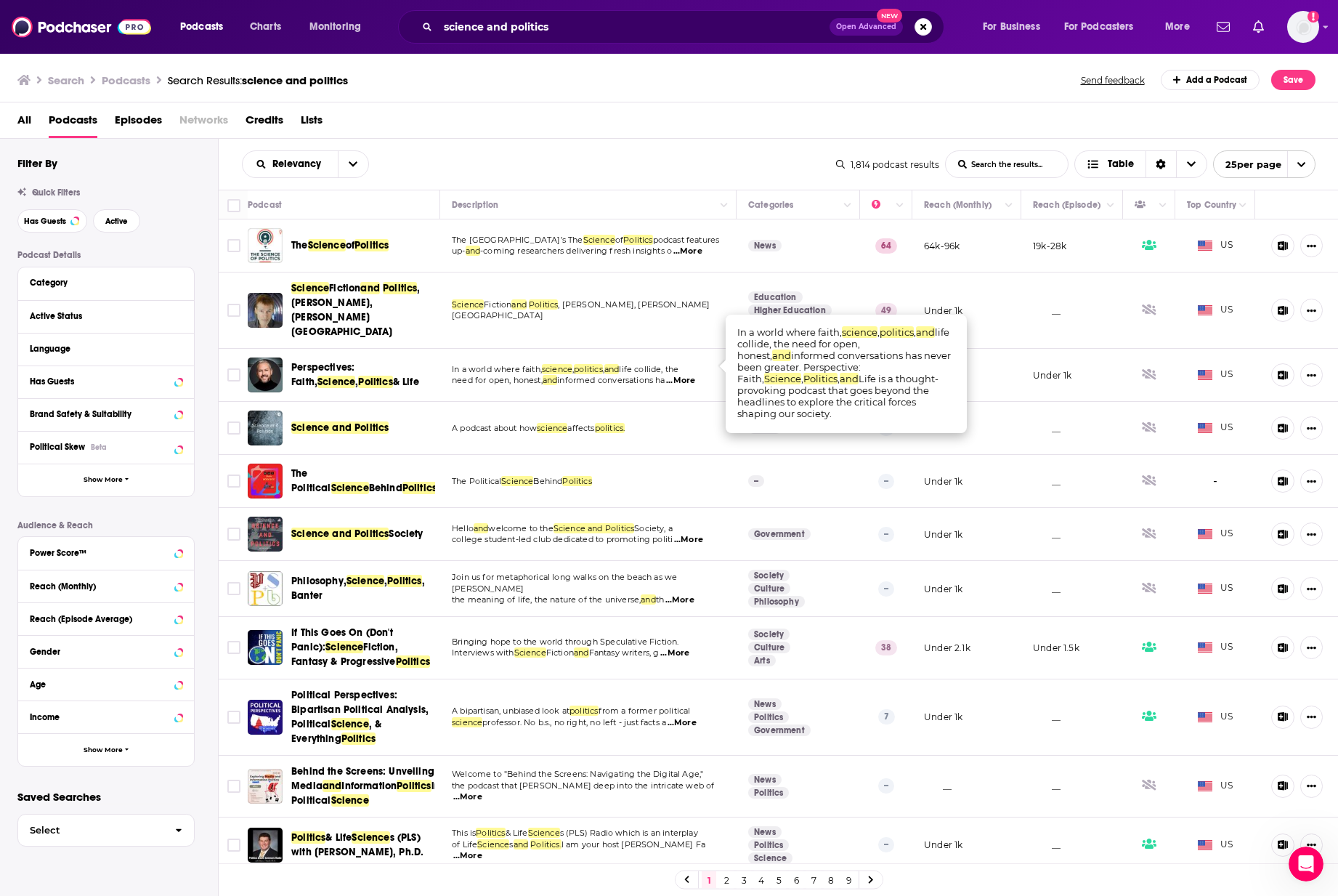
click at [691, 375] on span "...More" at bounding box center [680, 380] width 29 height 11
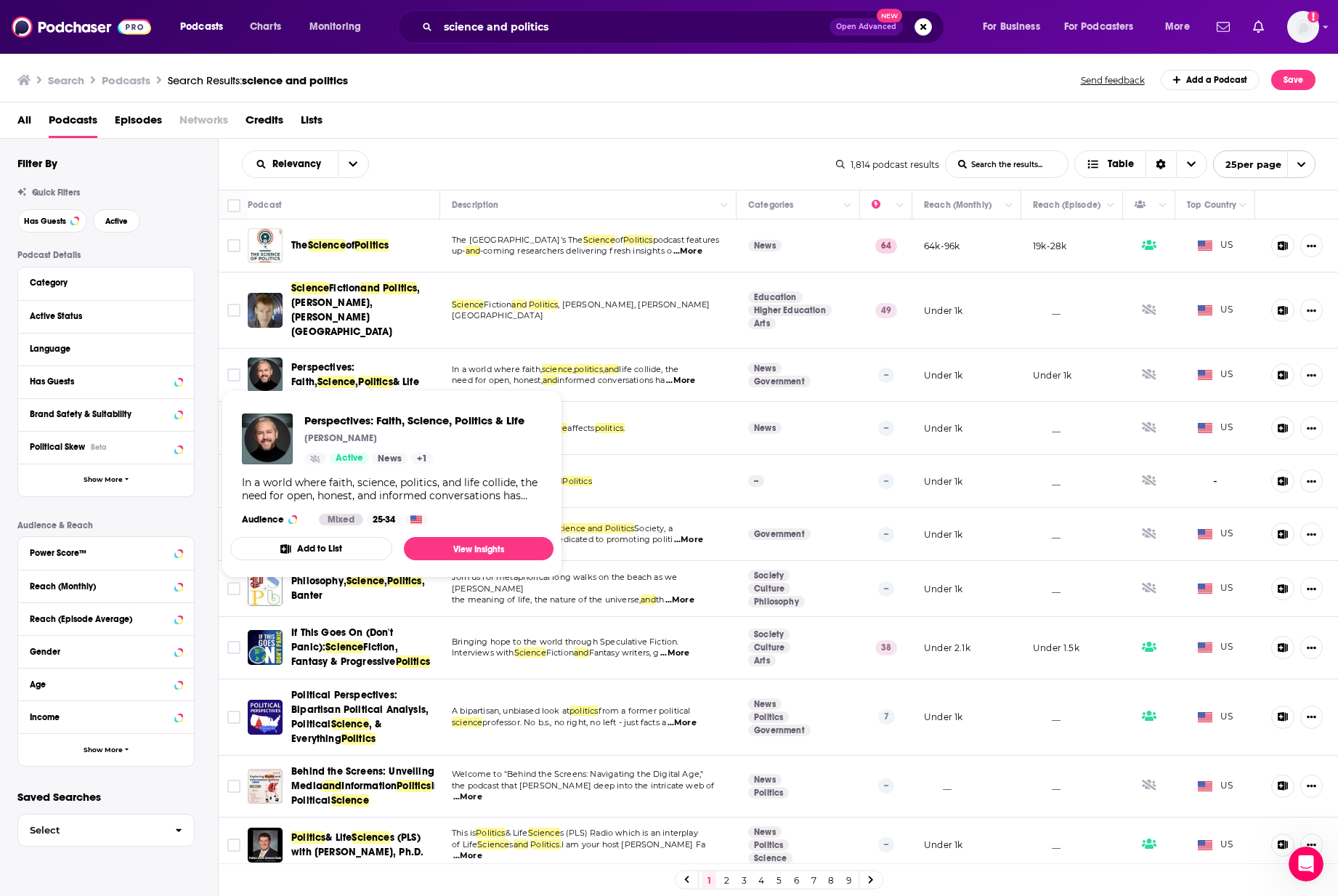
click at [317, 361] on span "Perspectives: Faith," at bounding box center [322, 374] width 63 height 27
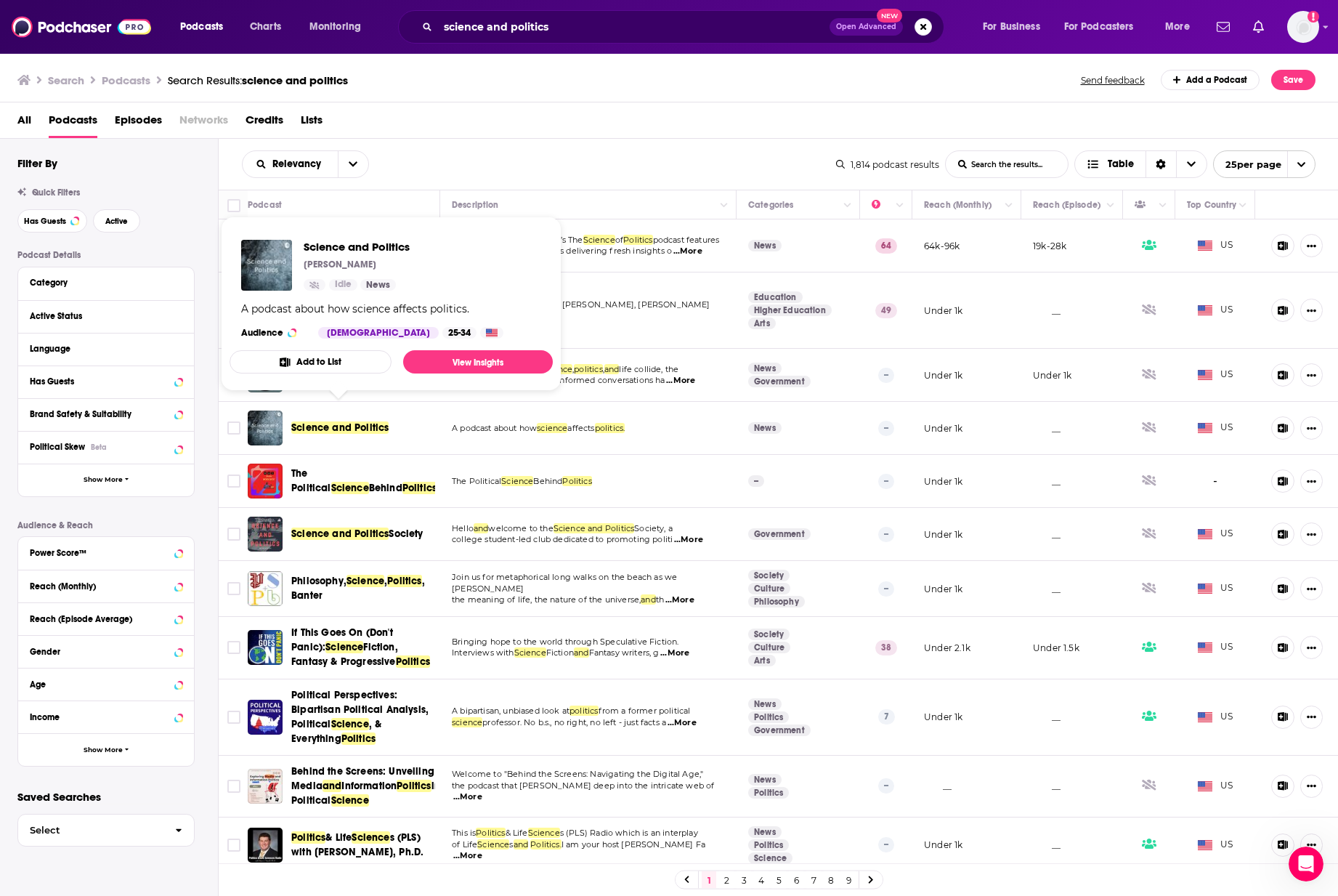
click at [348, 421] on span "Science and Politics" at bounding box center [340, 427] width 97 height 12
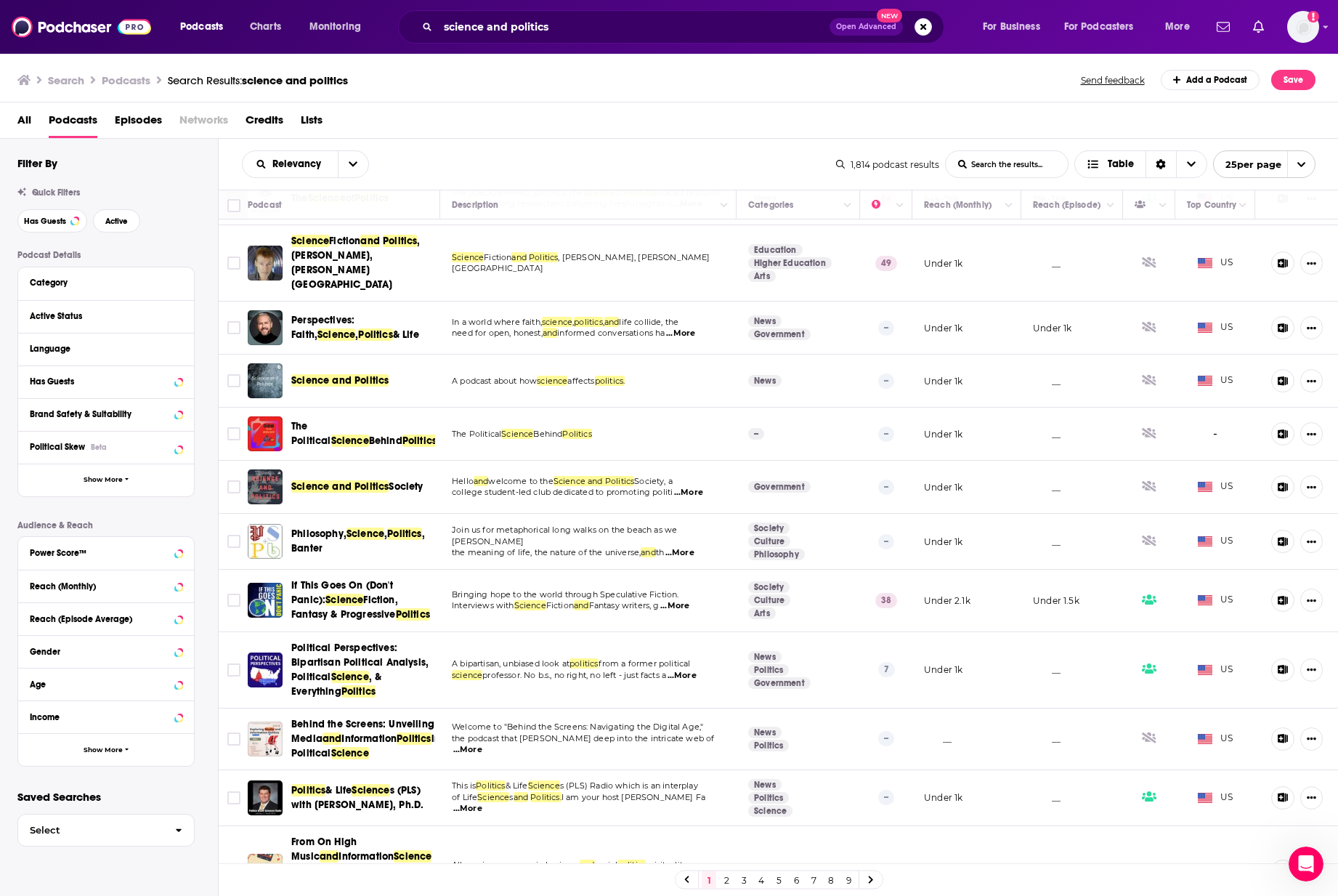
scroll to position [49, 0]
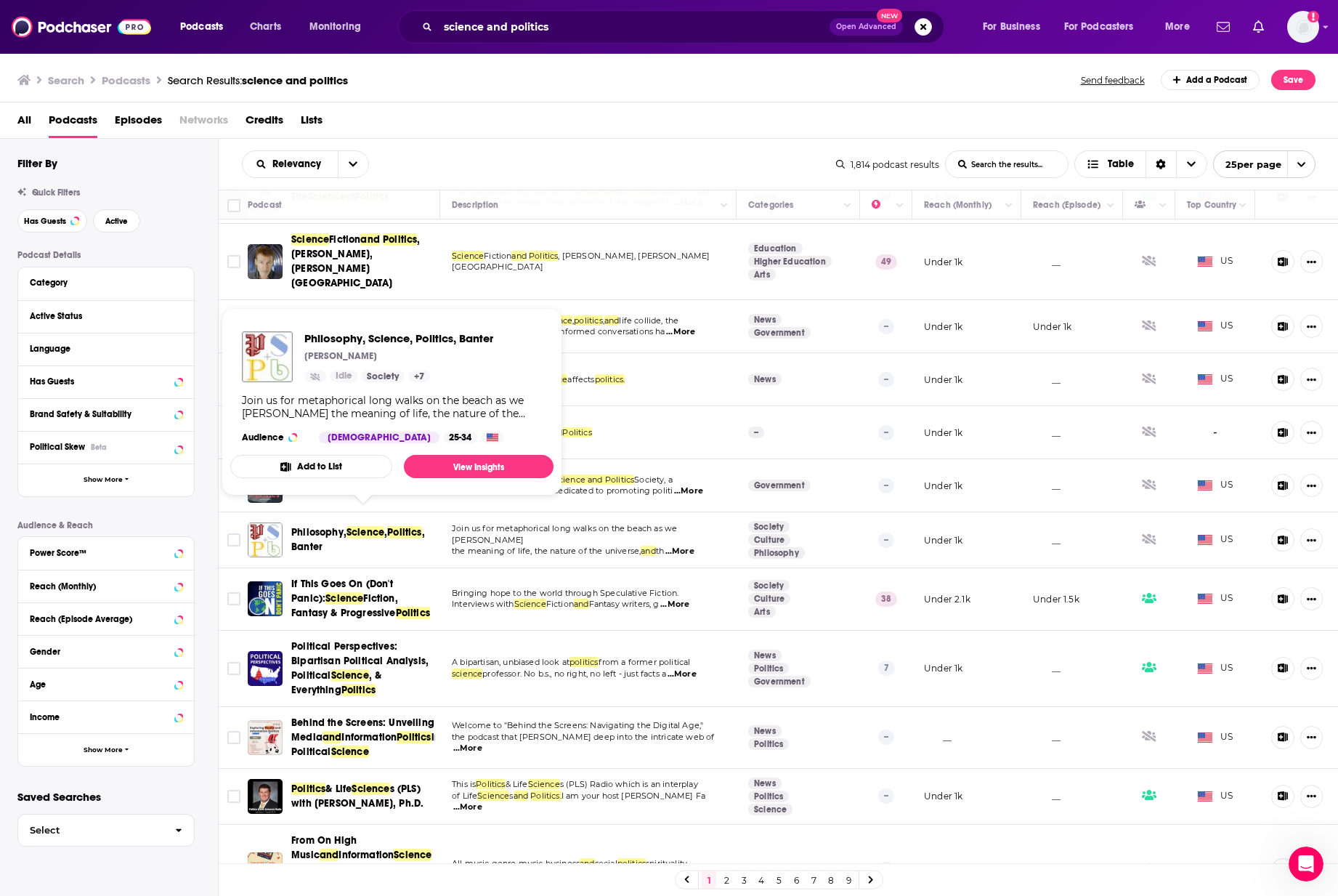
click at [394, 516] on span "Politics" at bounding box center [404, 532] width 34 height 12
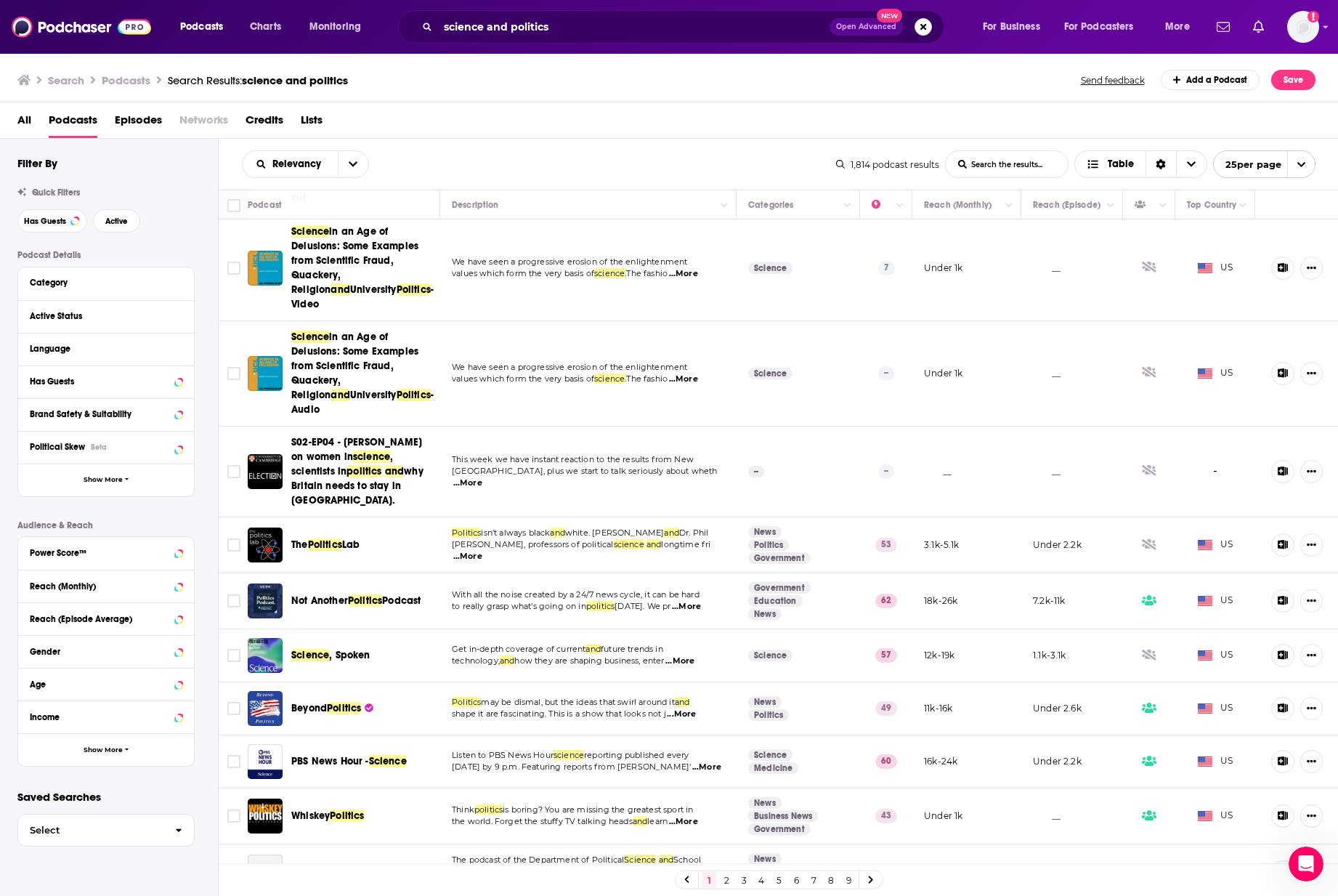
scroll to position [762, 0]
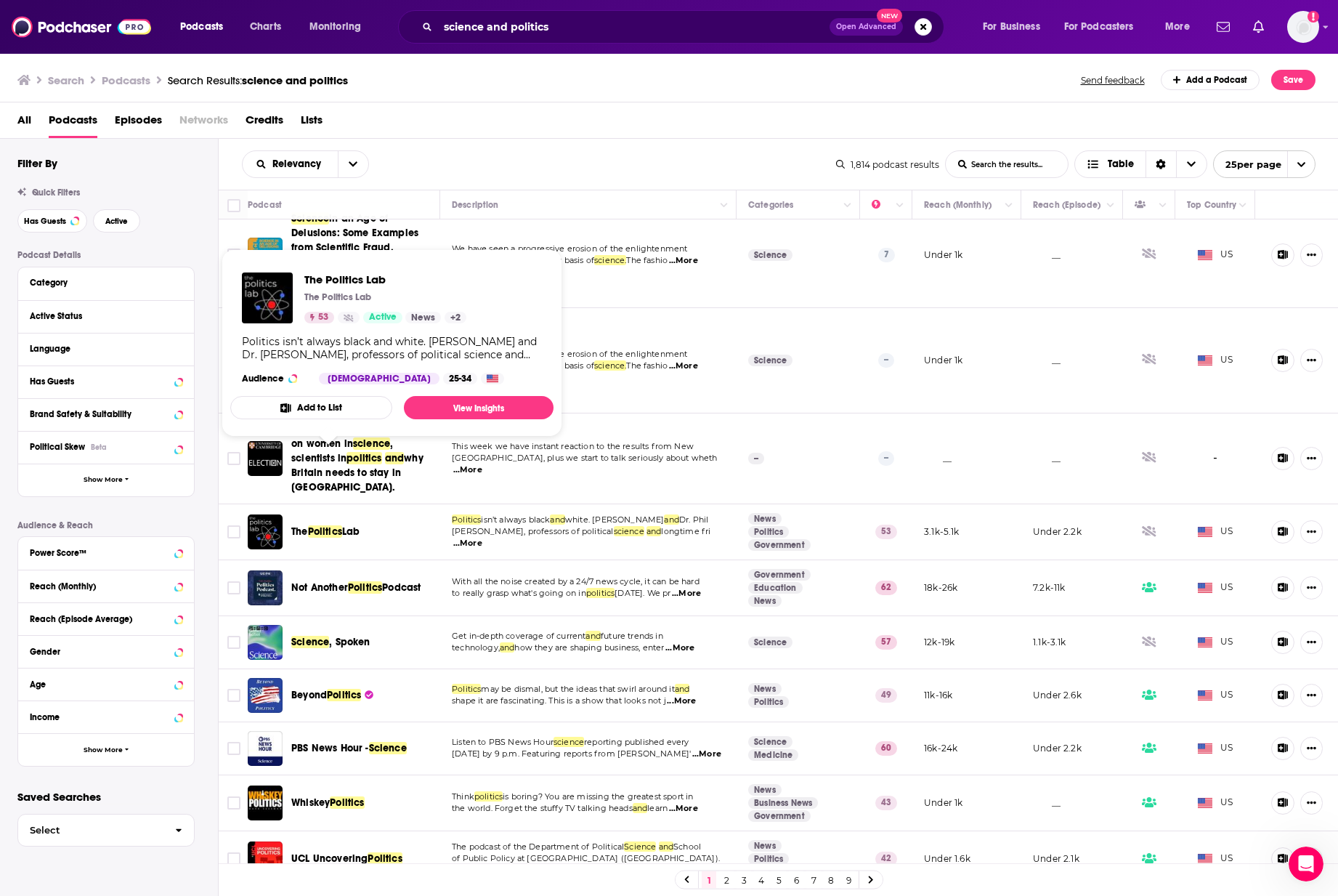
click at [324, 516] on span "Politics" at bounding box center [325, 532] width 34 height 12
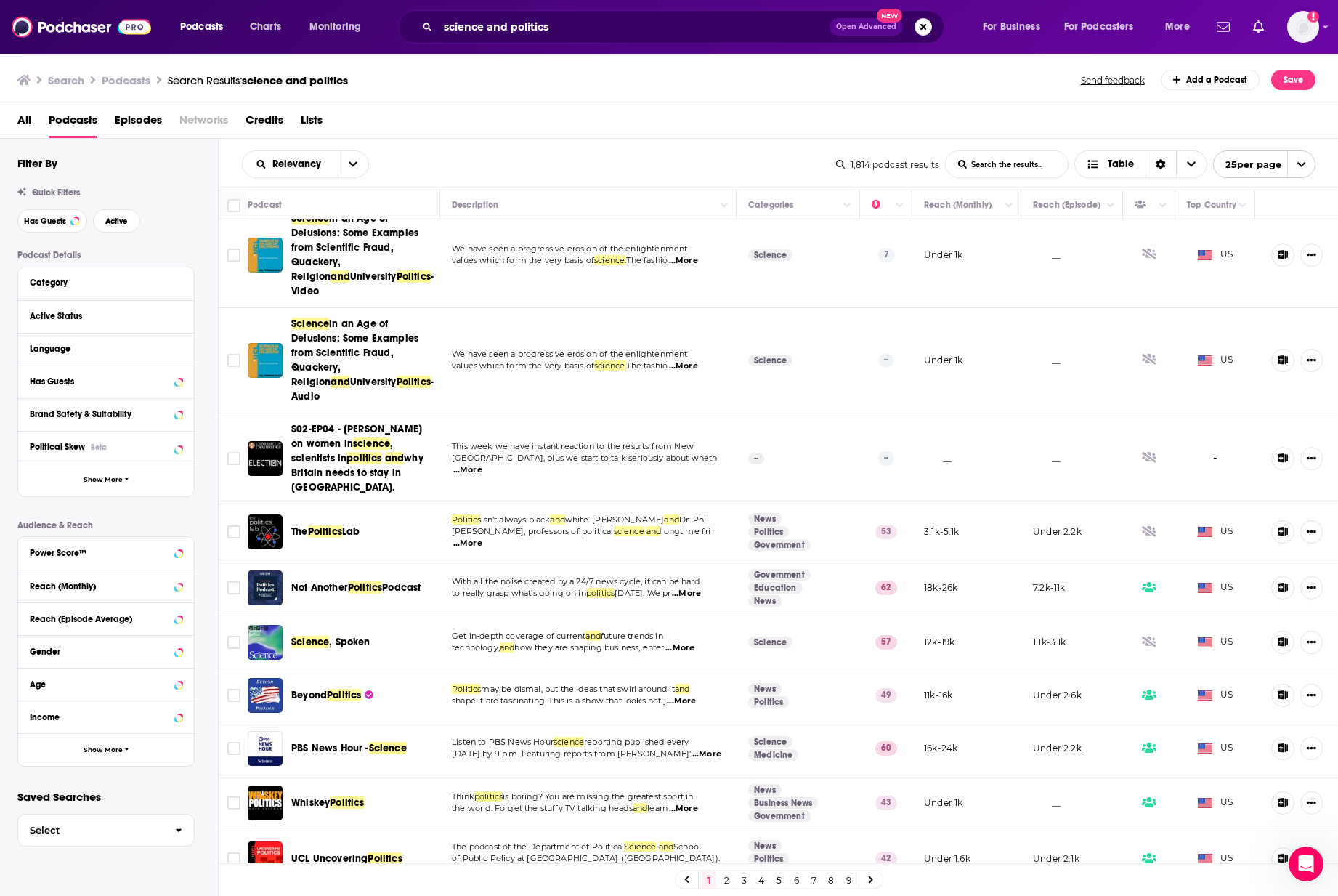
click at [483, 516] on span "...More" at bounding box center [468, 543] width 29 height 11
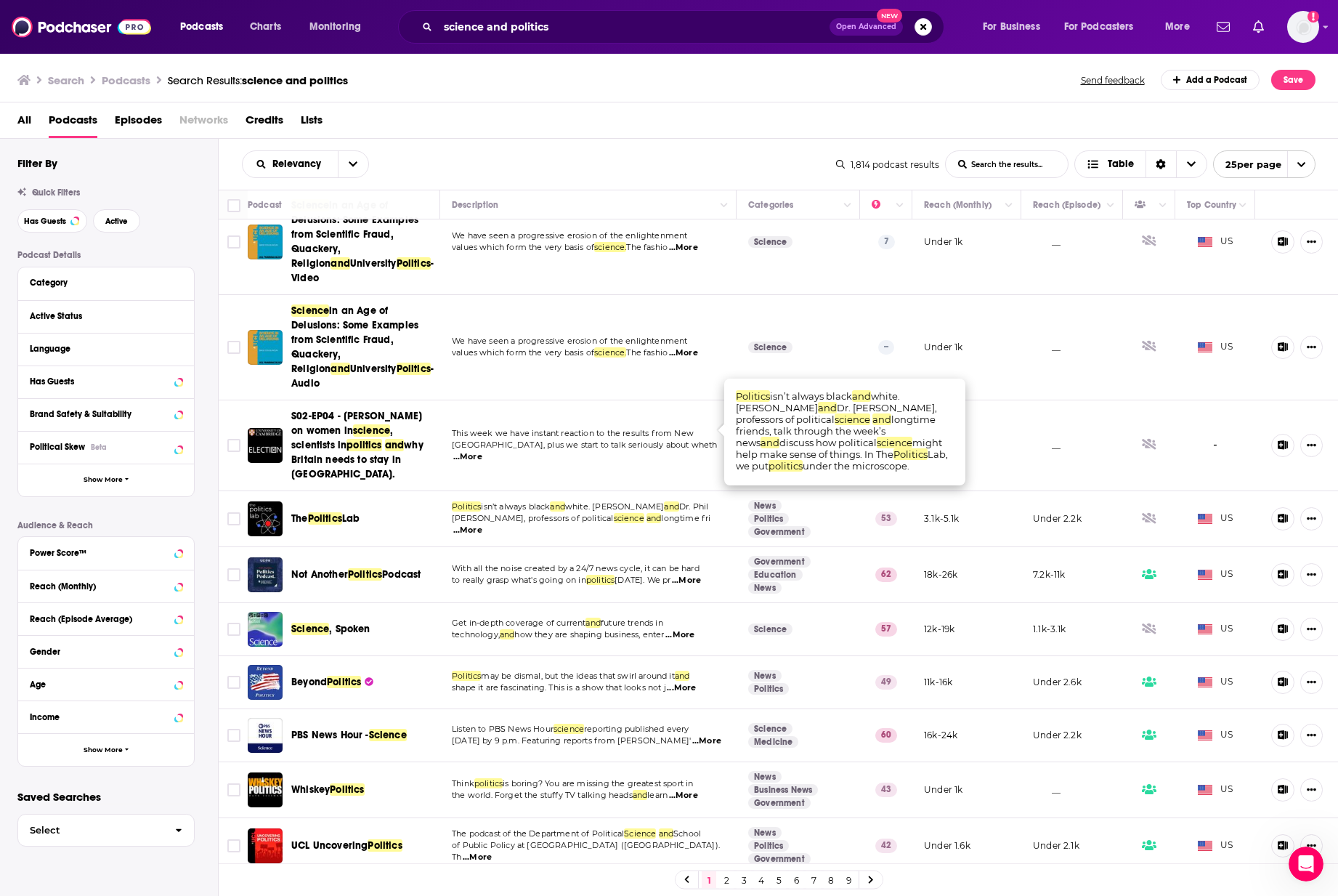
scroll to position [808, 0]
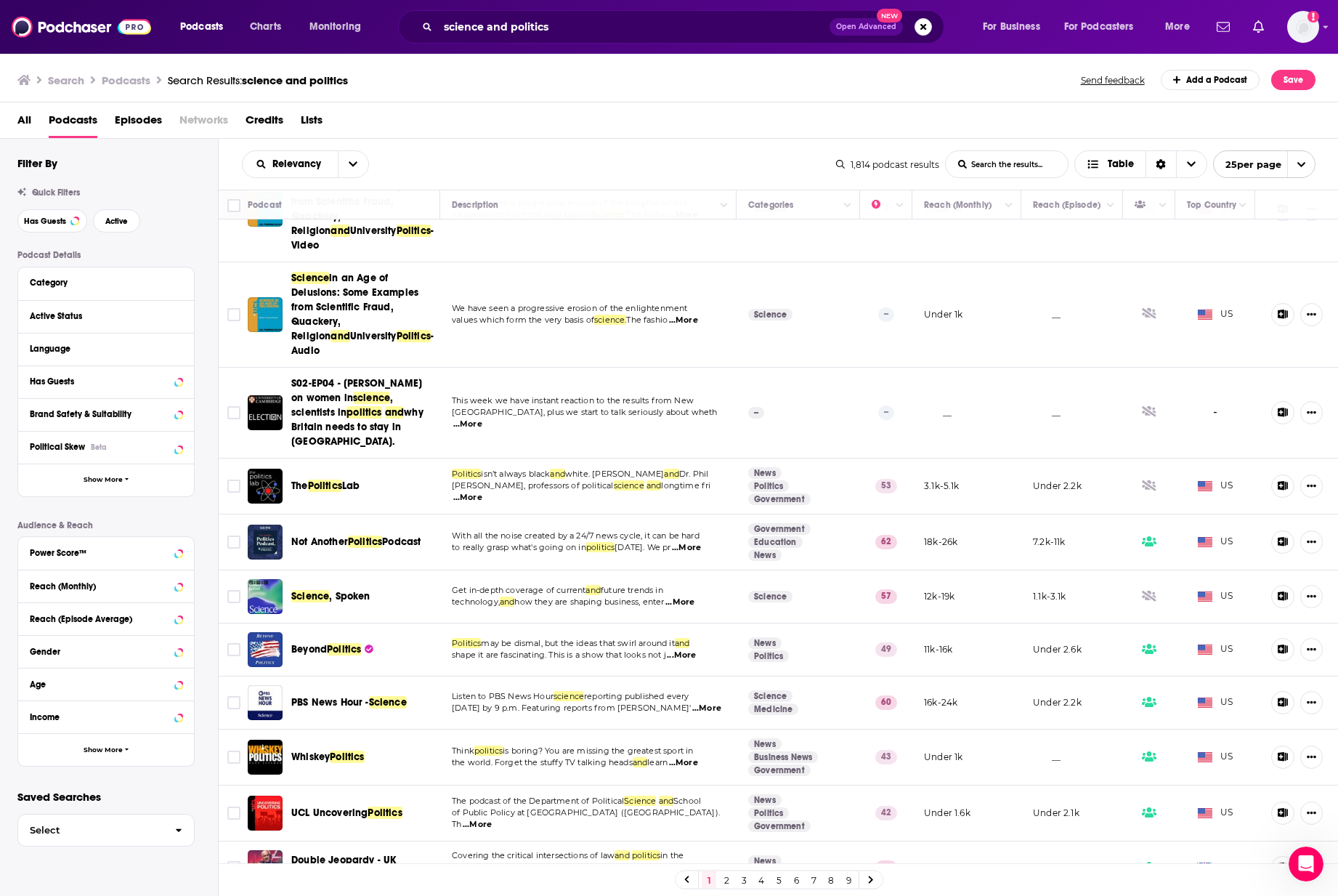
click at [690, 516] on span "...More" at bounding box center [686, 548] width 29 height 11
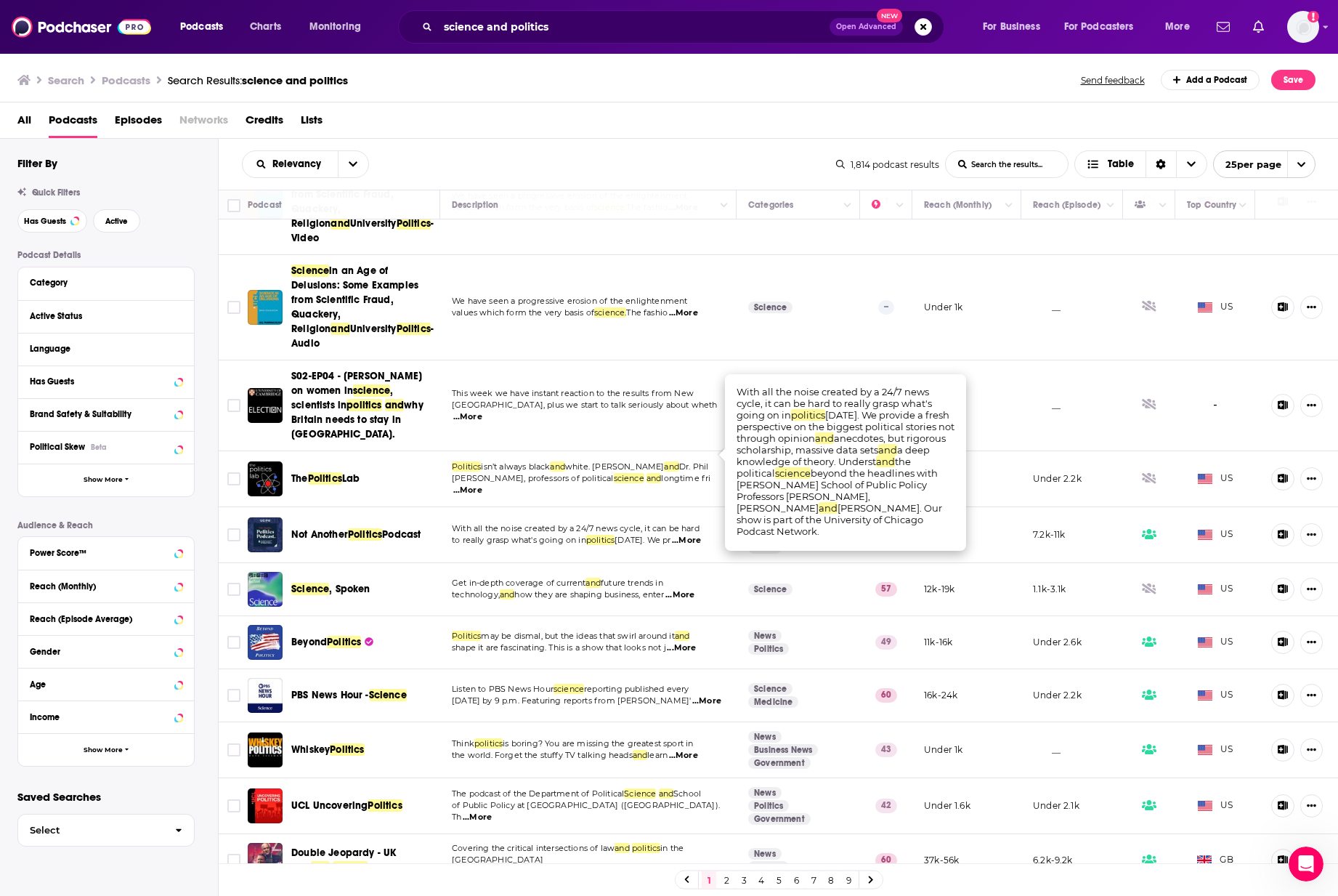
scroll to position [829, 0]
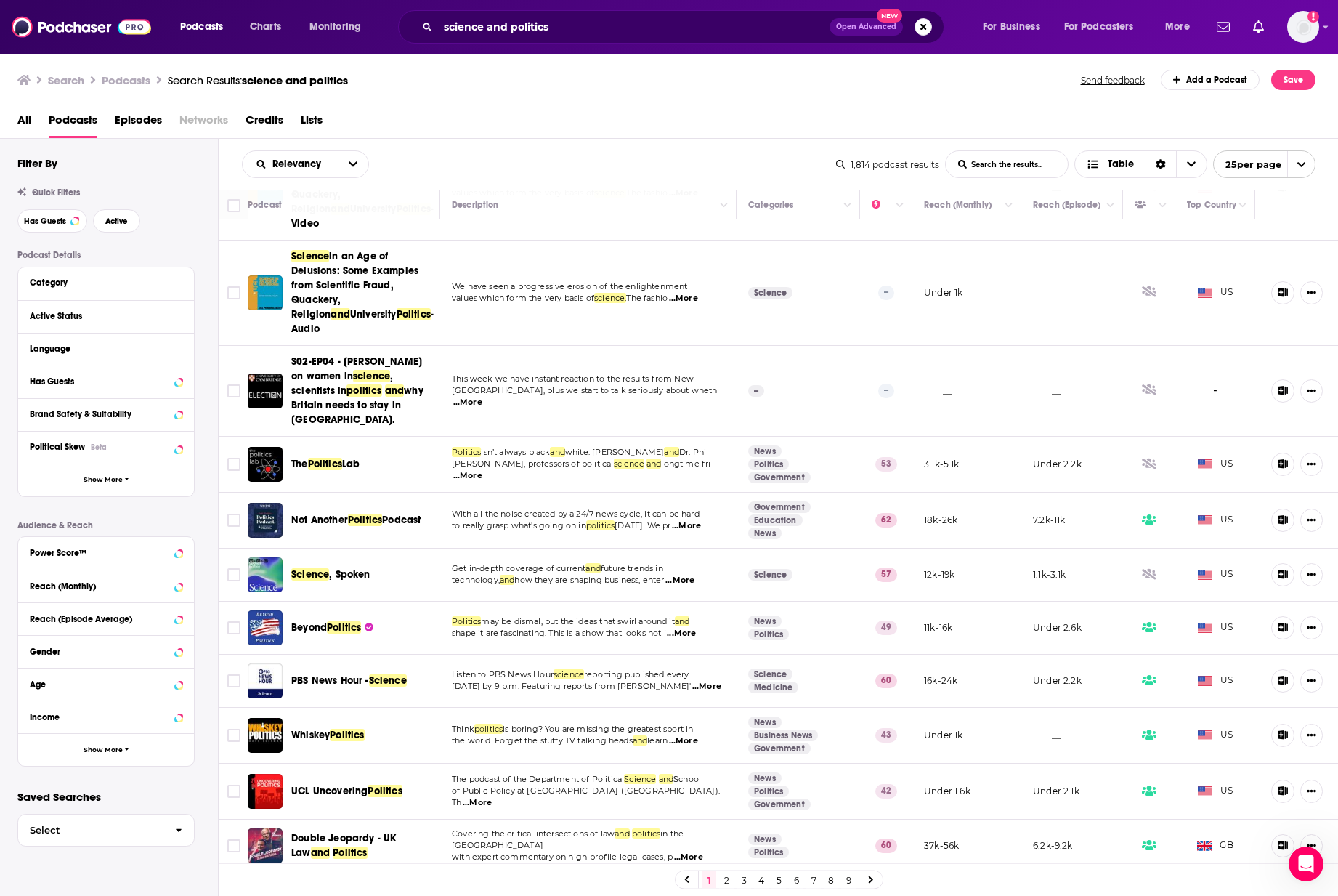
click at [685, 516] on span "...More" at bounding box center [680, 580] width 29 height 11
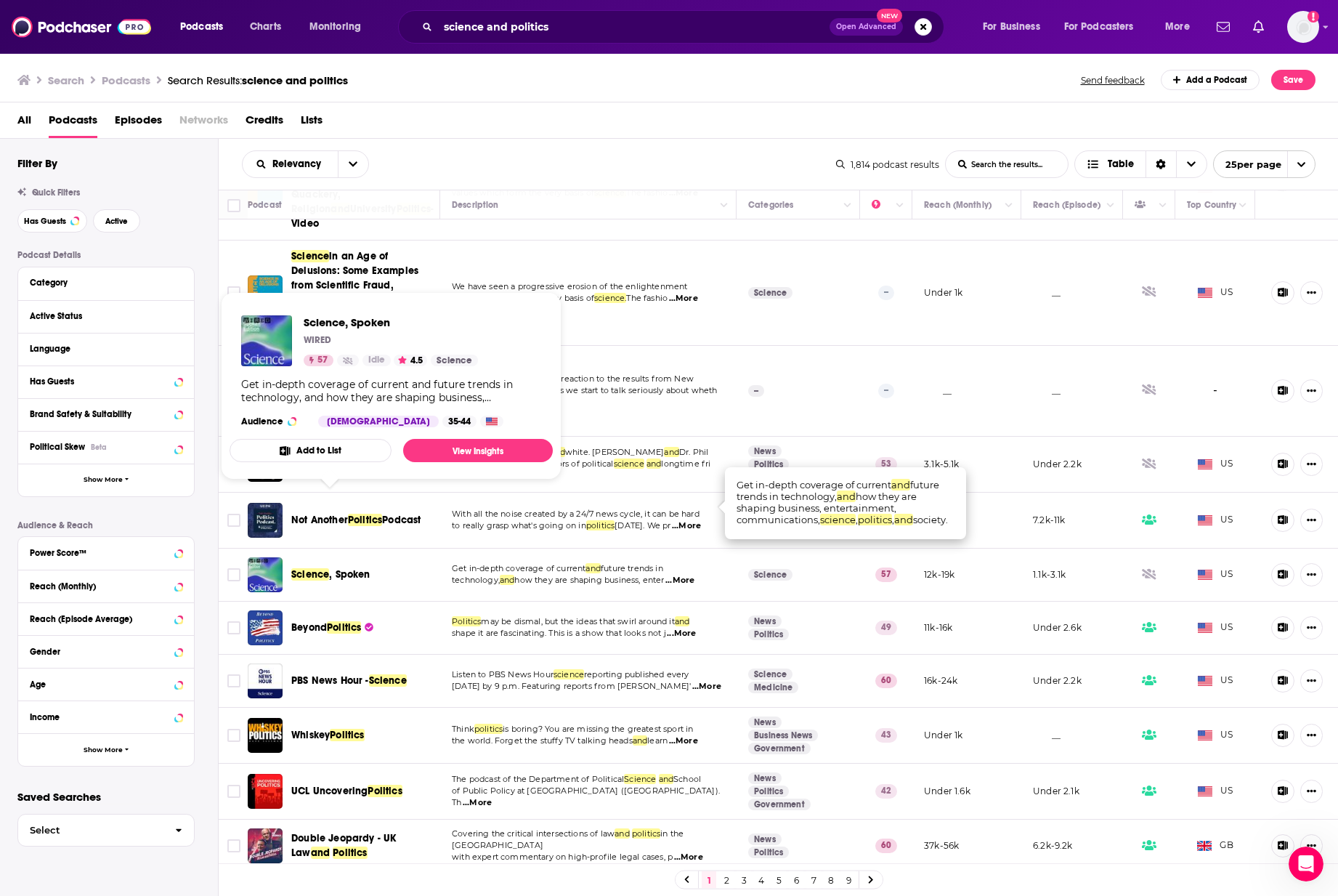
click at [319, 516] on span "Science" at bounding box center [310, 574] width 38 height 12
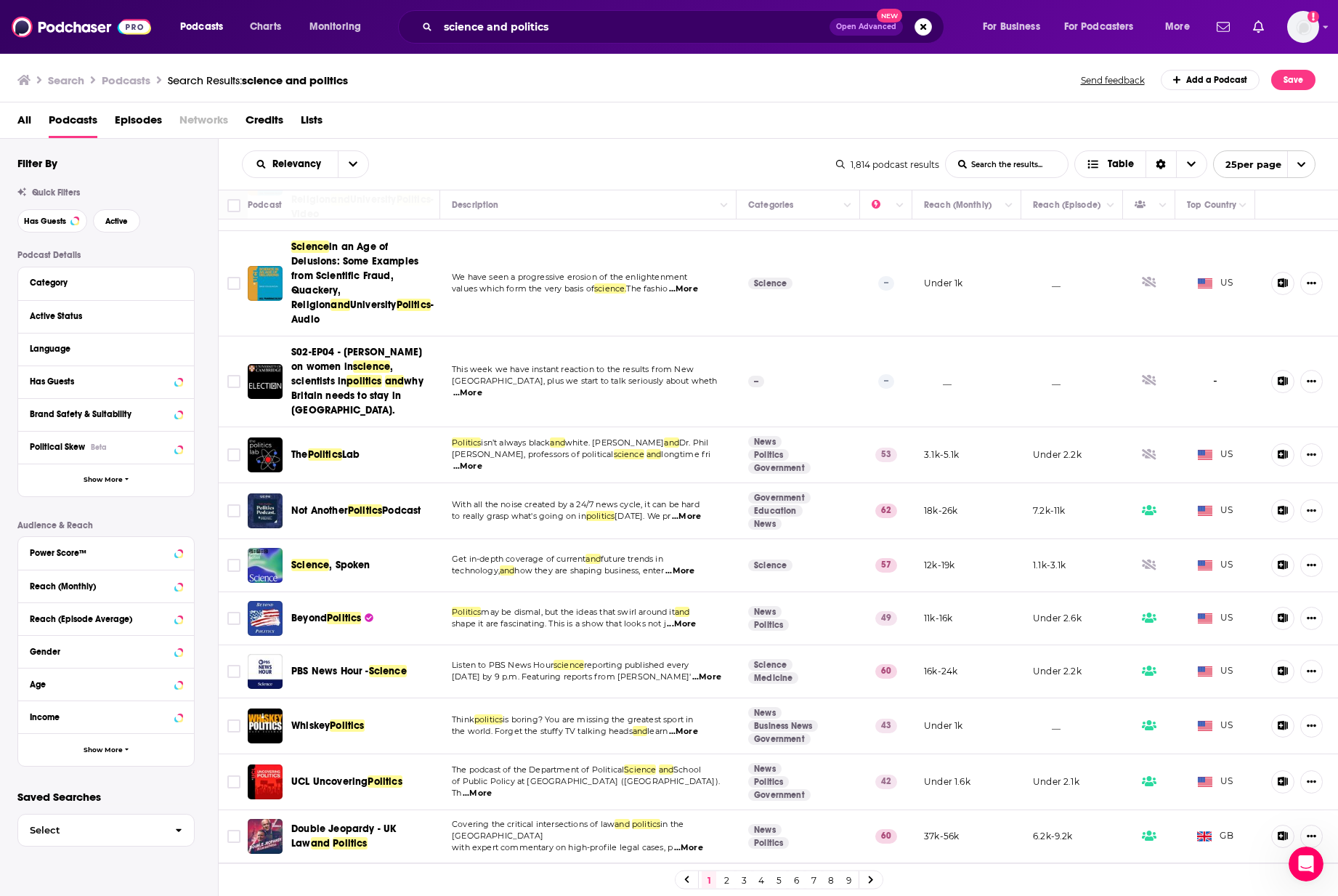
scroll to position [841, 0]
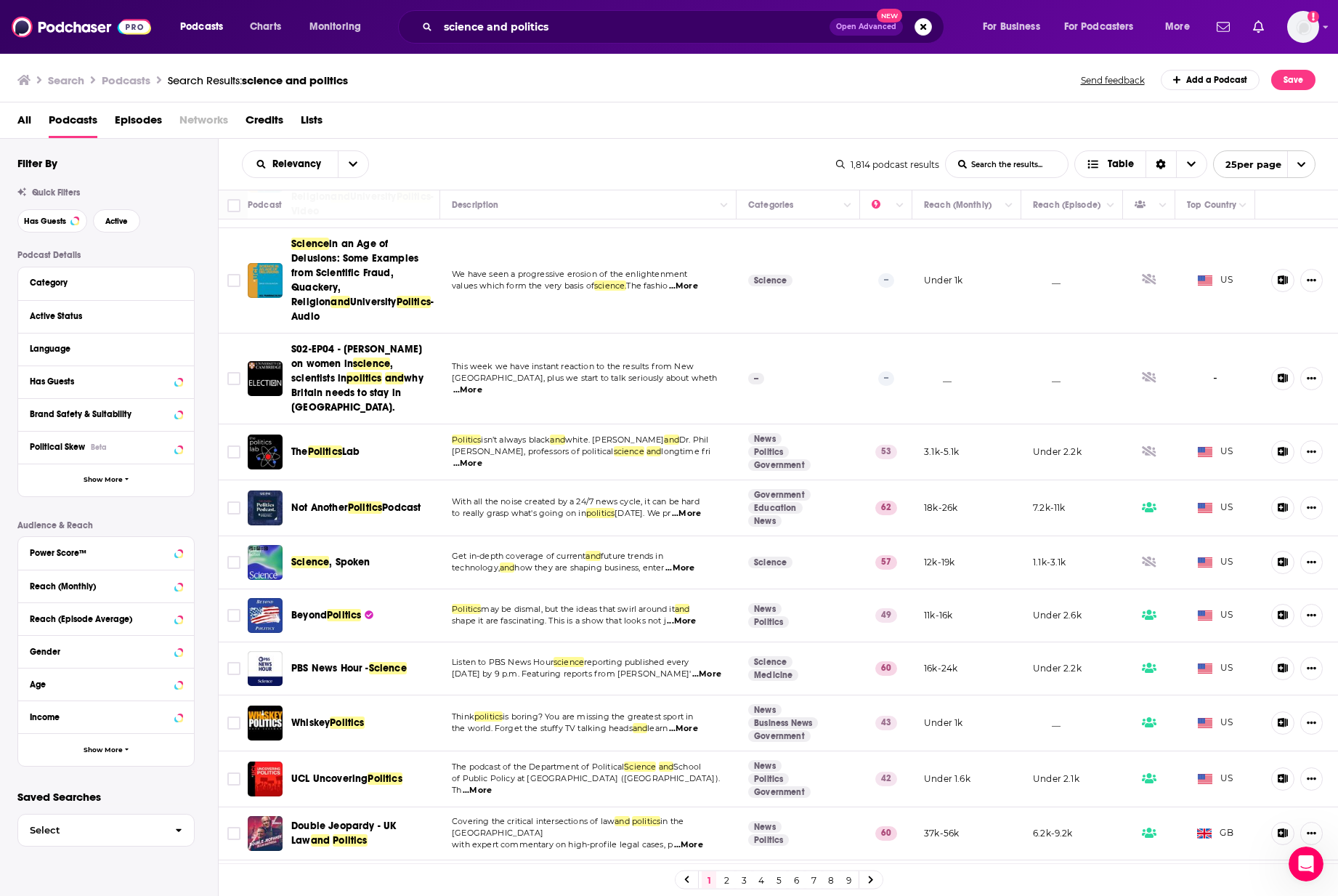
click at [690, 516] on span "...More" at bounding box center [681, 621] width 29 height 11
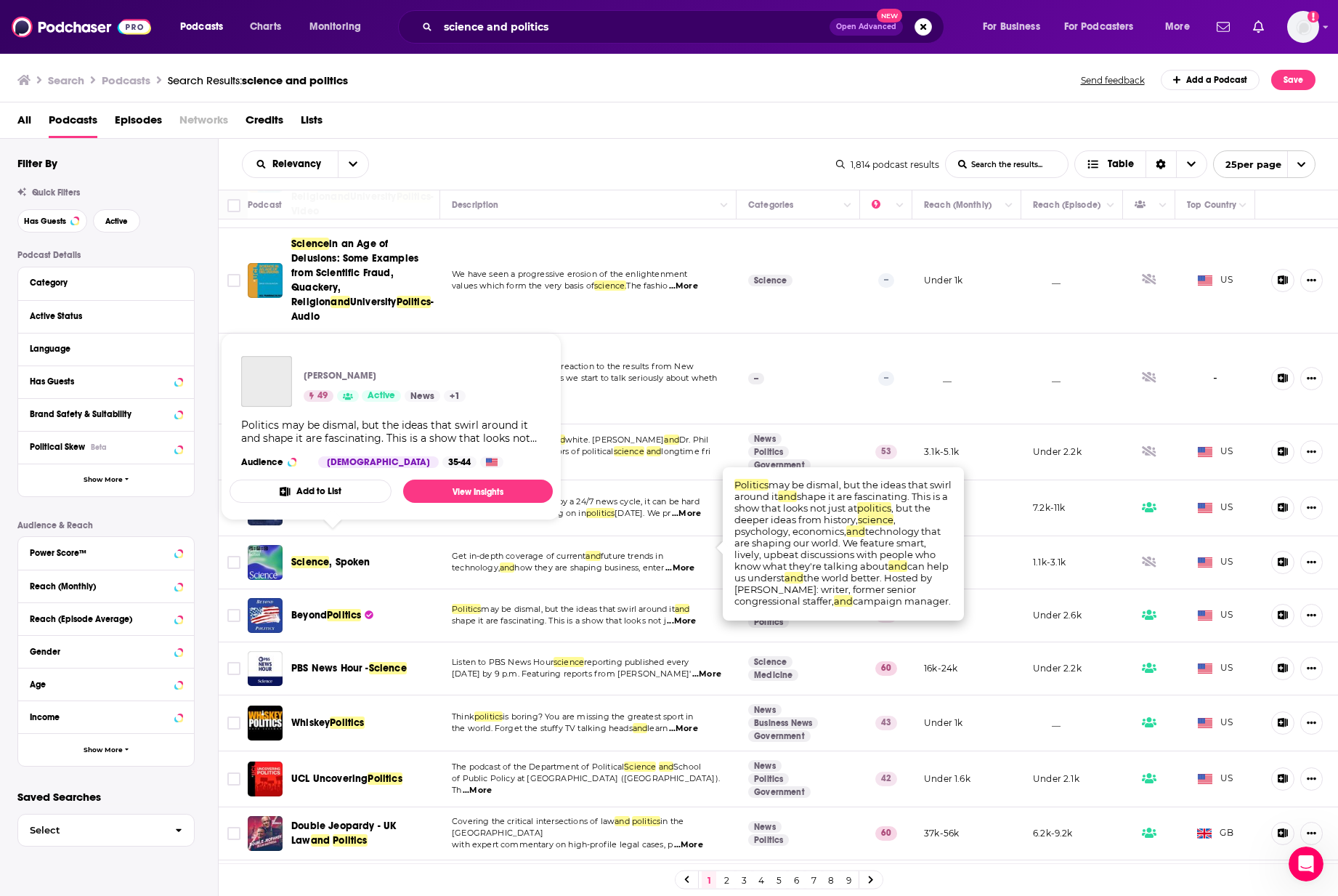
click at [316, 516] on span "Beyond" at bounding box center [309, 615] width 35 height 12
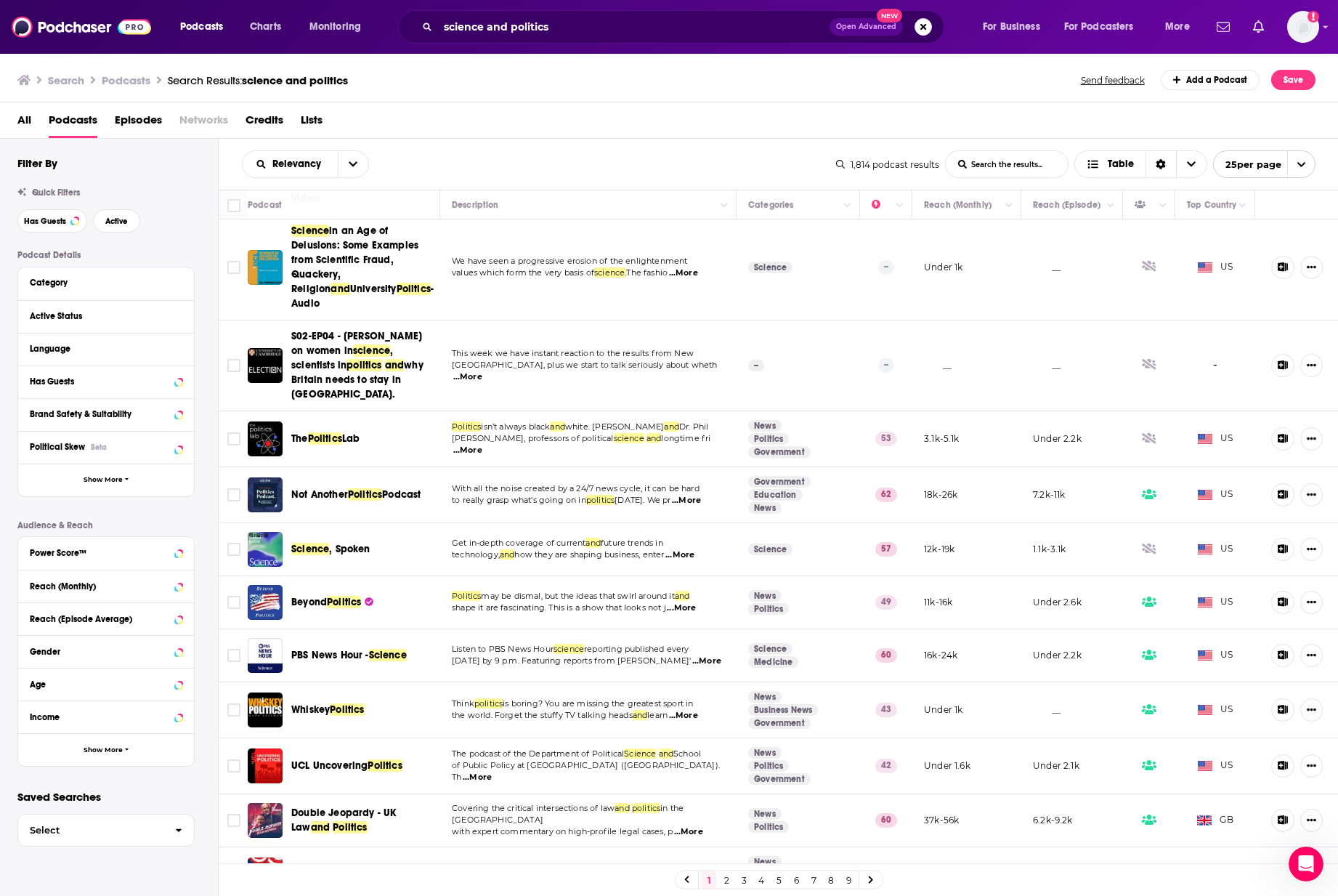
scroll to position [876, 0]
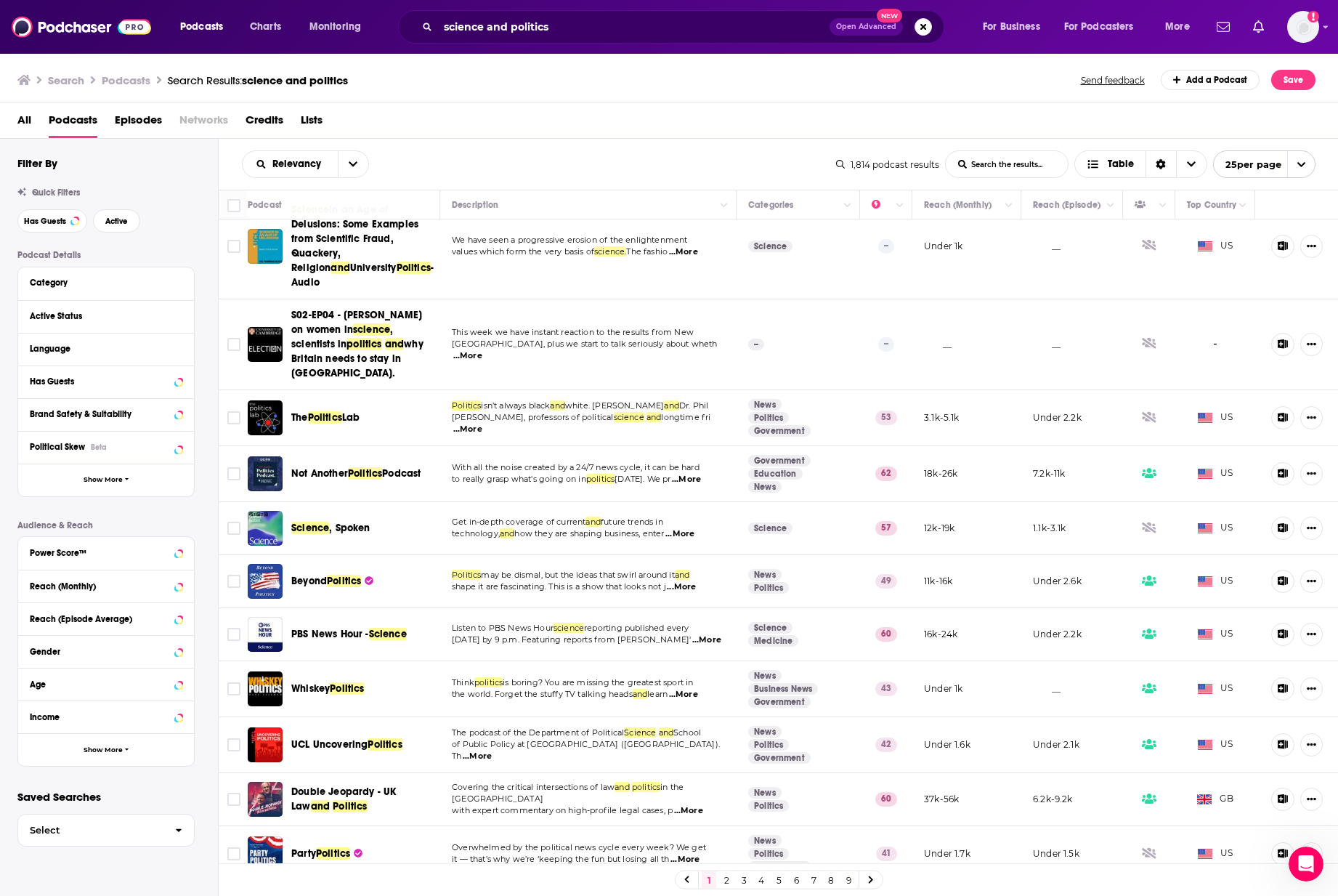
click at [697, 516] on span "...More" at bounding box center [684, 694] width 29 height 11
click at [492, 516] on span "...More" at bounding box center [477, 756] width 29 height 11
click at [872, 516] on icon at bounding box center [871, 880] width 4 height 7
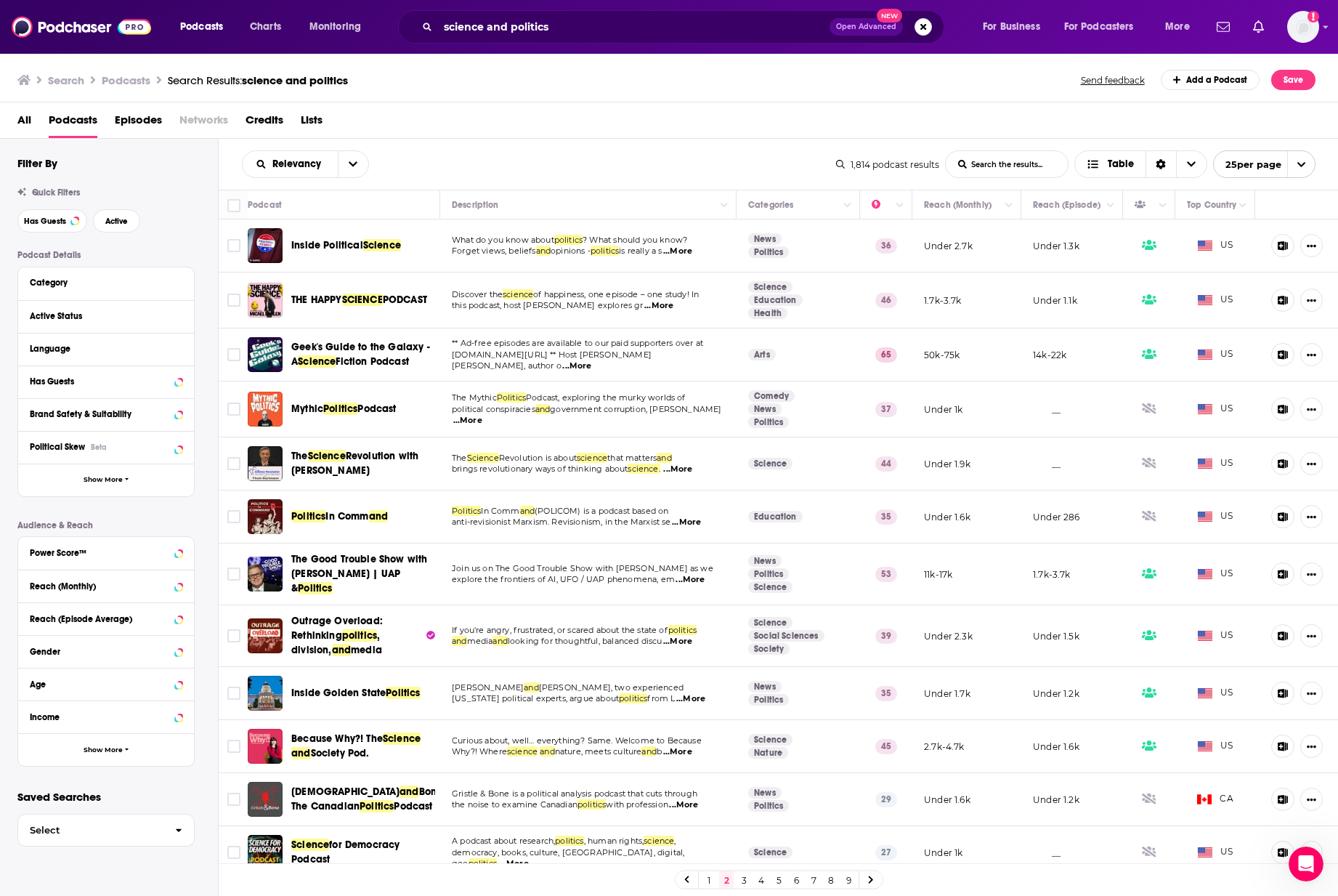
click at [539, 157] on div "Relevancy List Search Input Search the results... Table" at bounding box center [539, 164] width 594 height 27
click at [457, 27] on input "science and politics" at bounding box center [633, 27] width 392 height 23
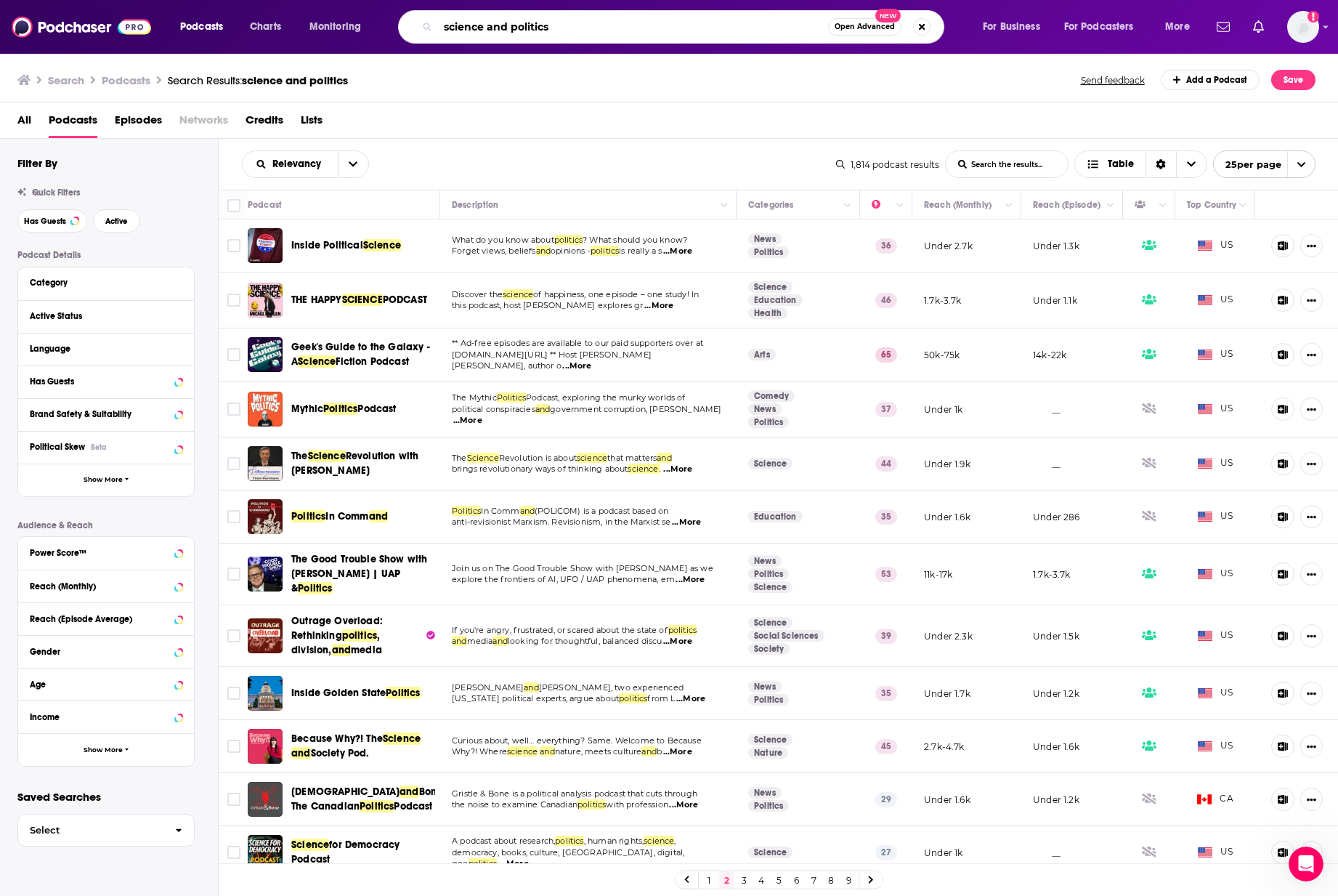
click at [457, 27] on input "science and politics" at bounding box center [632, 27] width 390 height 23
click at [326, 20] on span "Monitoring" at bounding box center [335, 27] width 51 height 20
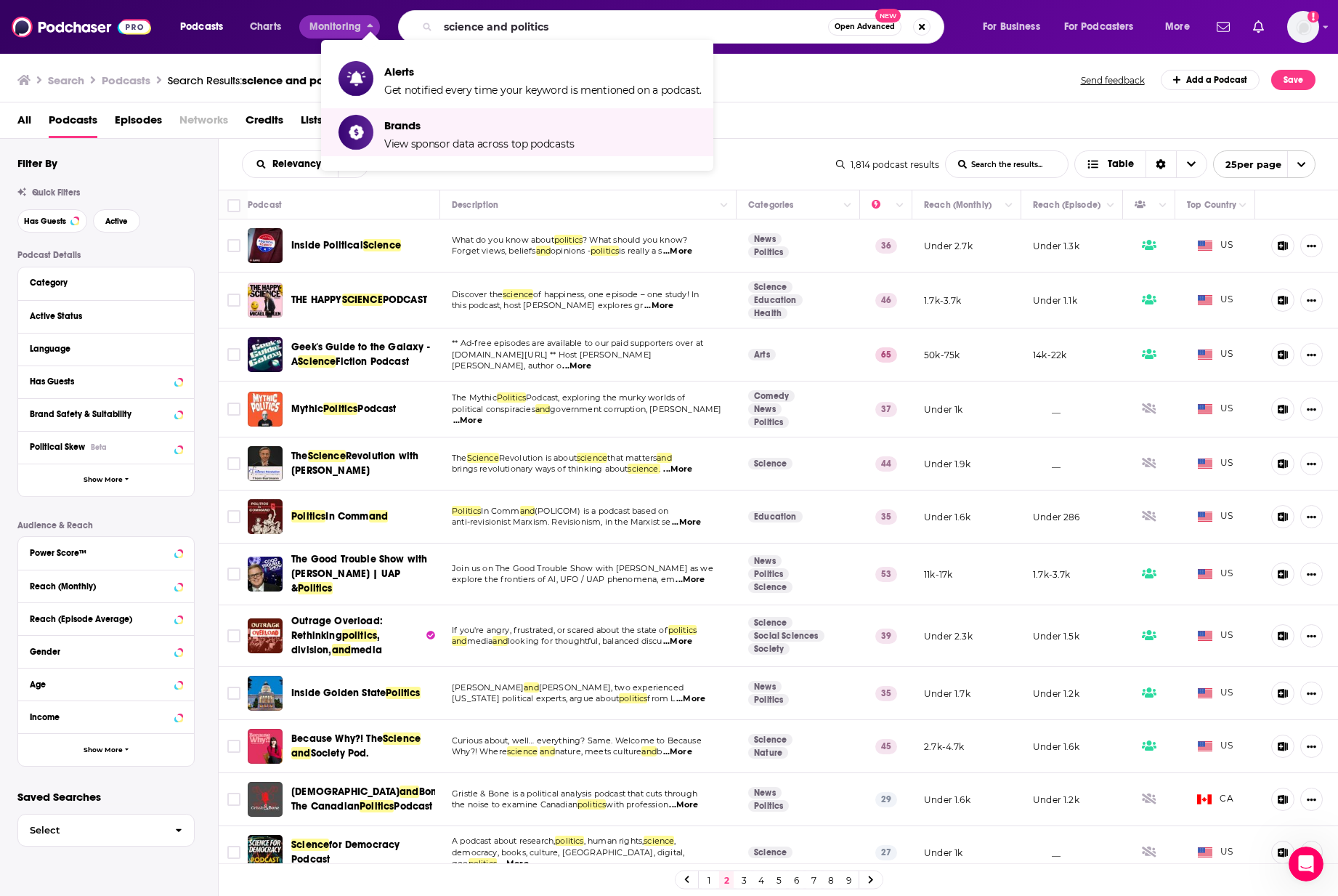
click at [844, 96] on div "Search Podcasts Search Results: science and politics Send feedback Add a Podcas…" at bounding box center [669, 77] width 1339 height 50
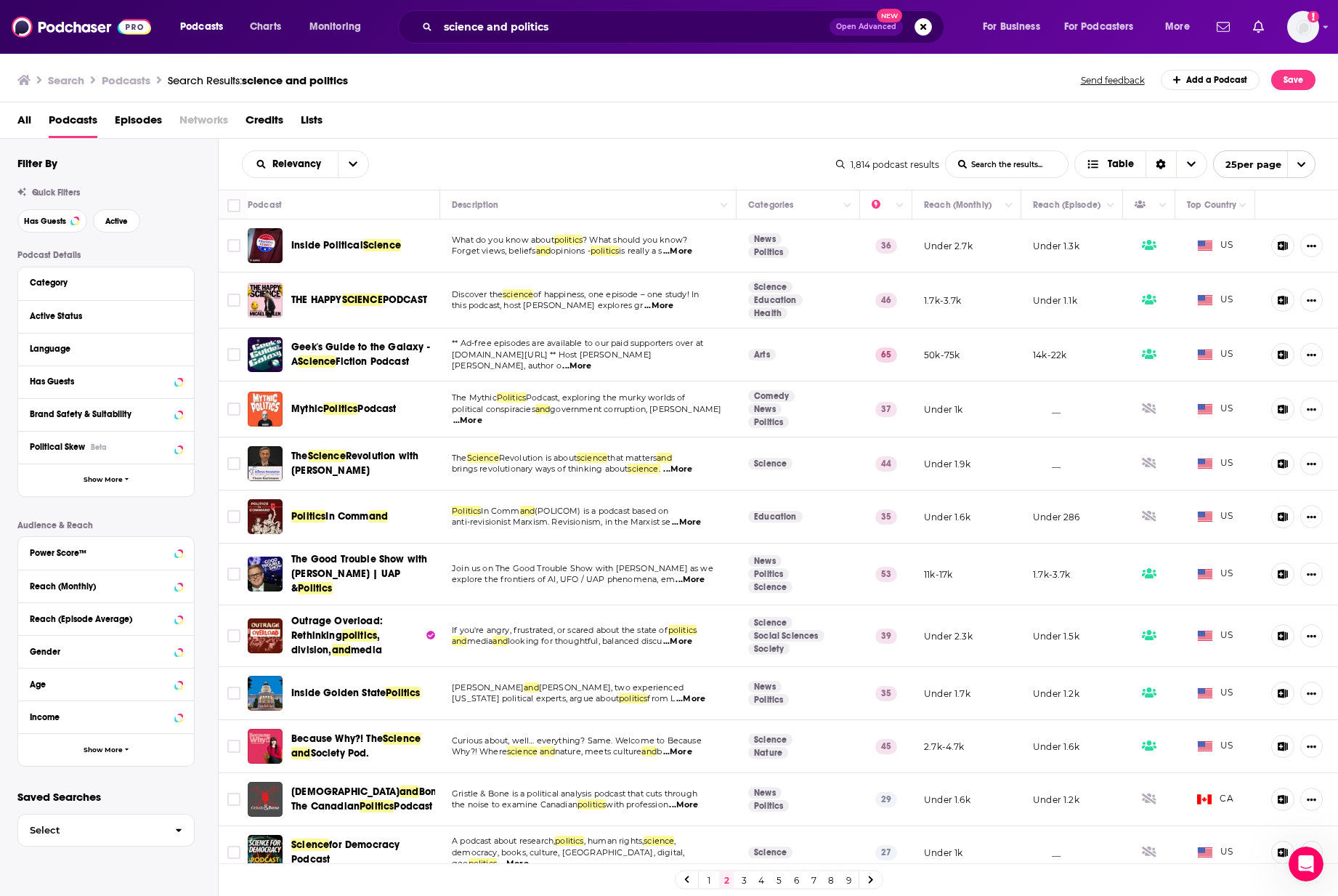
click at [890, 28] on span "Open Advanced" at bounding box center [867, 27] width 60 height 7
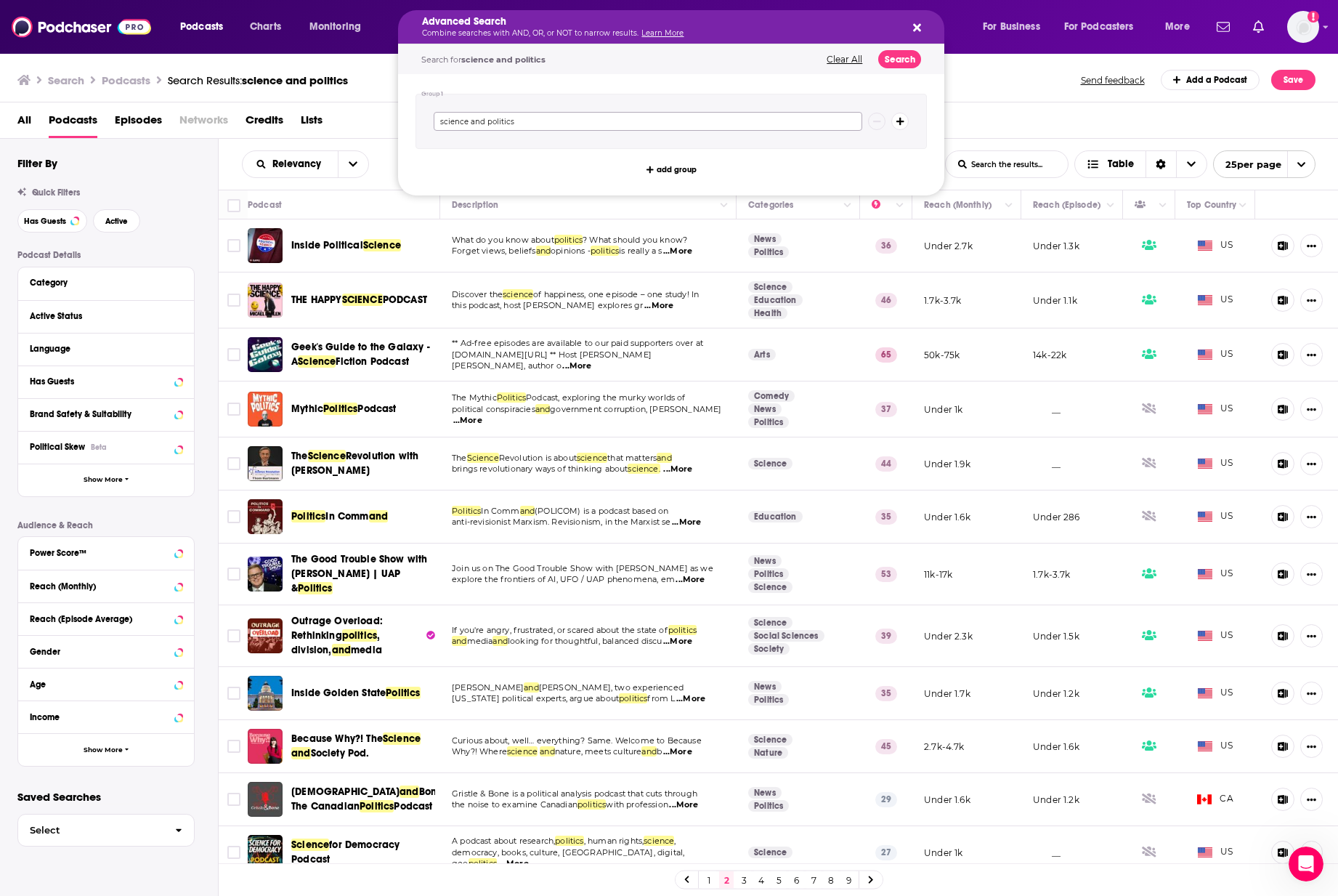
click at [668, 126] on input "science and politics" at bounding box center [647, 121] width 429 height 19
type input "science AND politics"
click at [906, 58] on button "Search" at bounding box center [899, 59] width 42 height 19
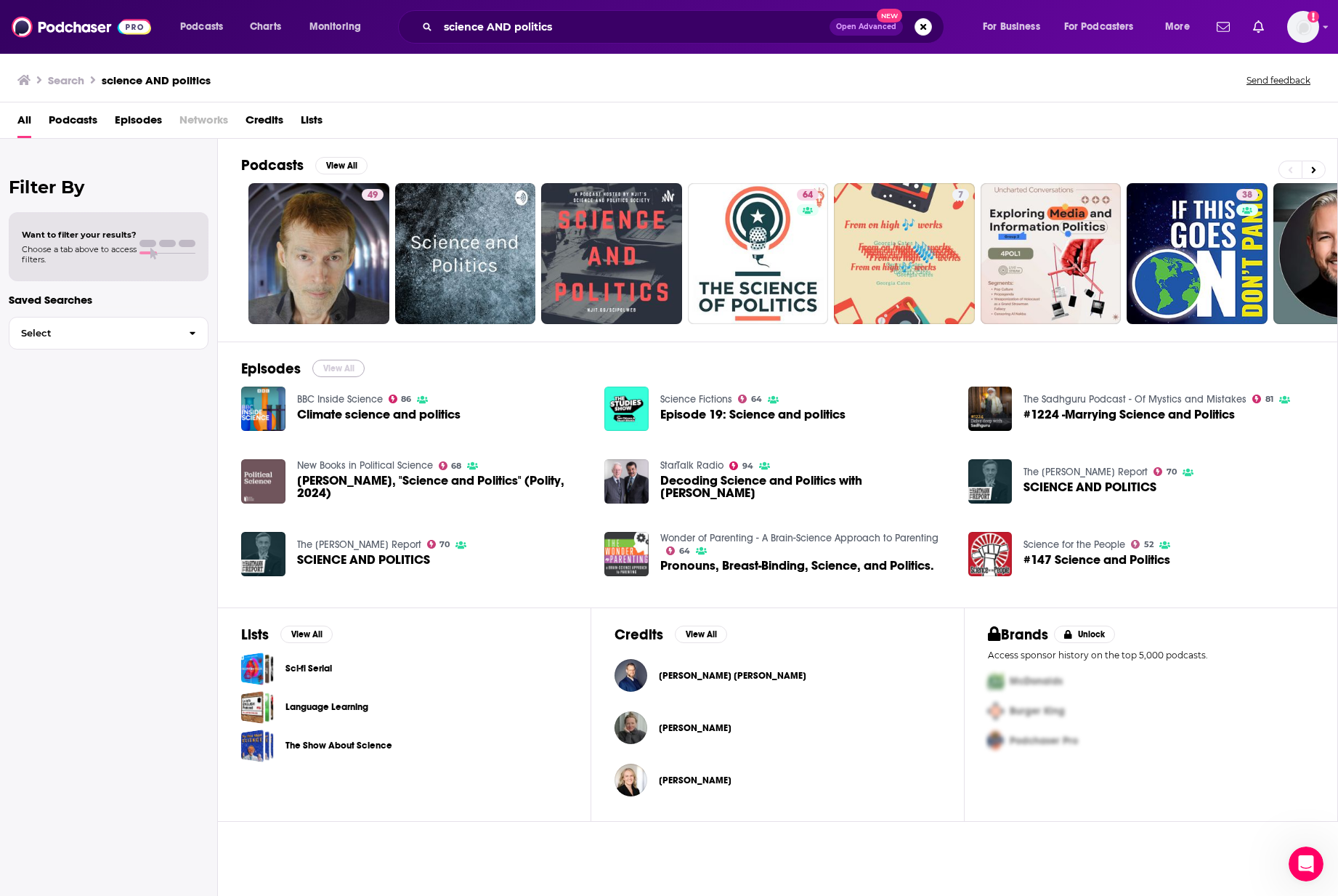
click at [330, 371] on button "View All" at bounding box center [338, 369] width 52 height 18
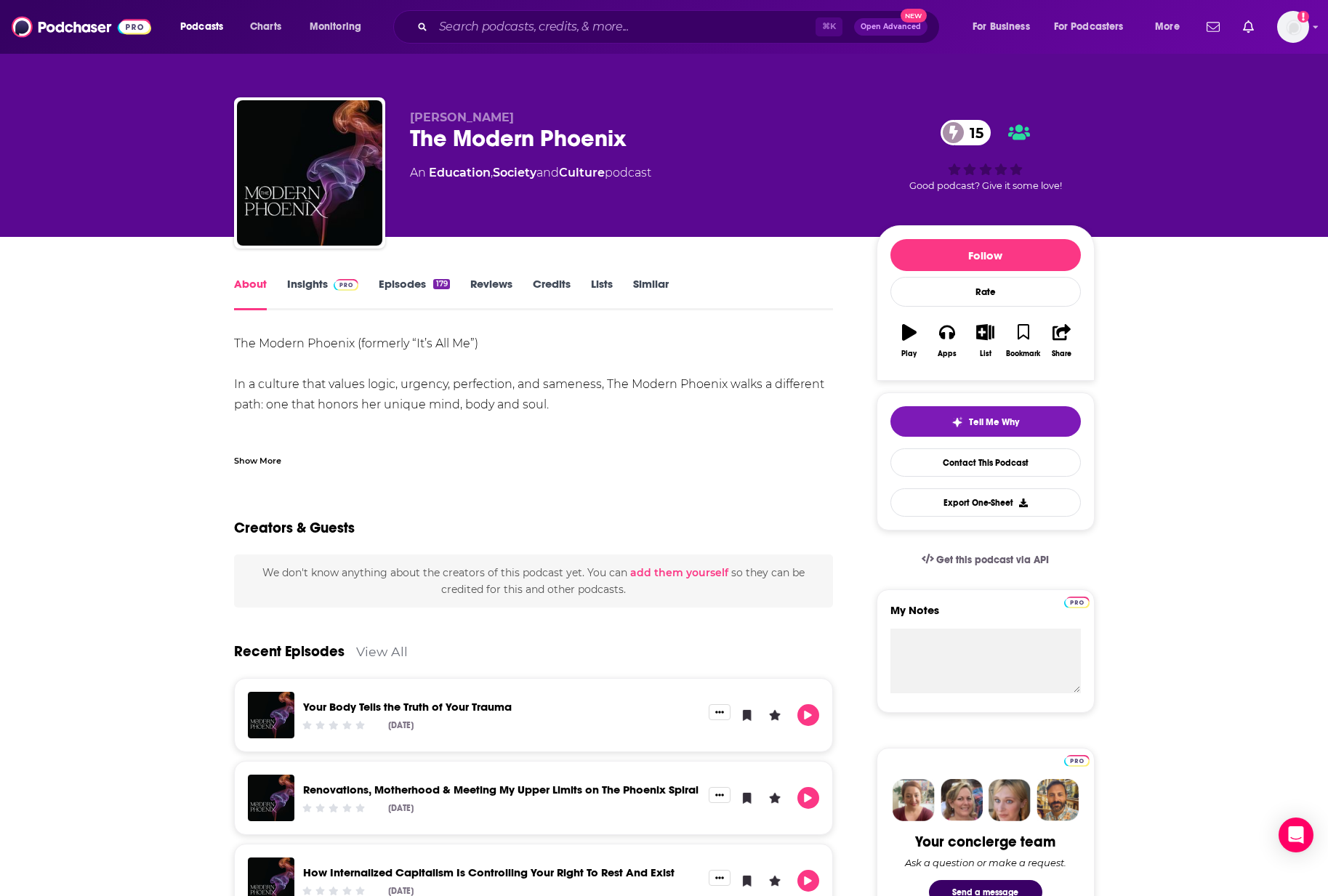
click at [242, 458] on div "Show More" at bounding box center [257, 460] width 47 height 14
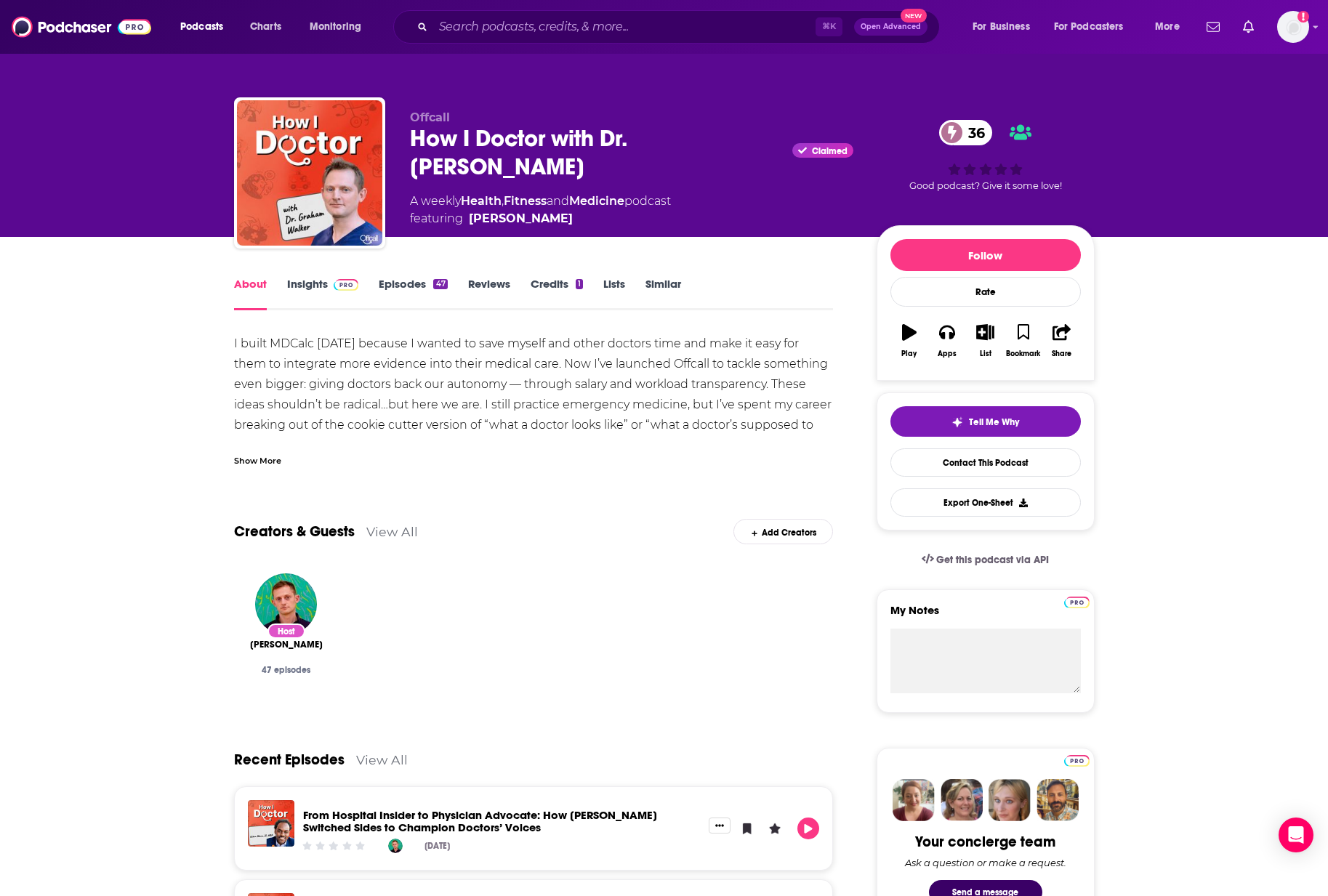
click at [256, 454] on div "Show More" at bounding box center [257, 460] width 47 height 14
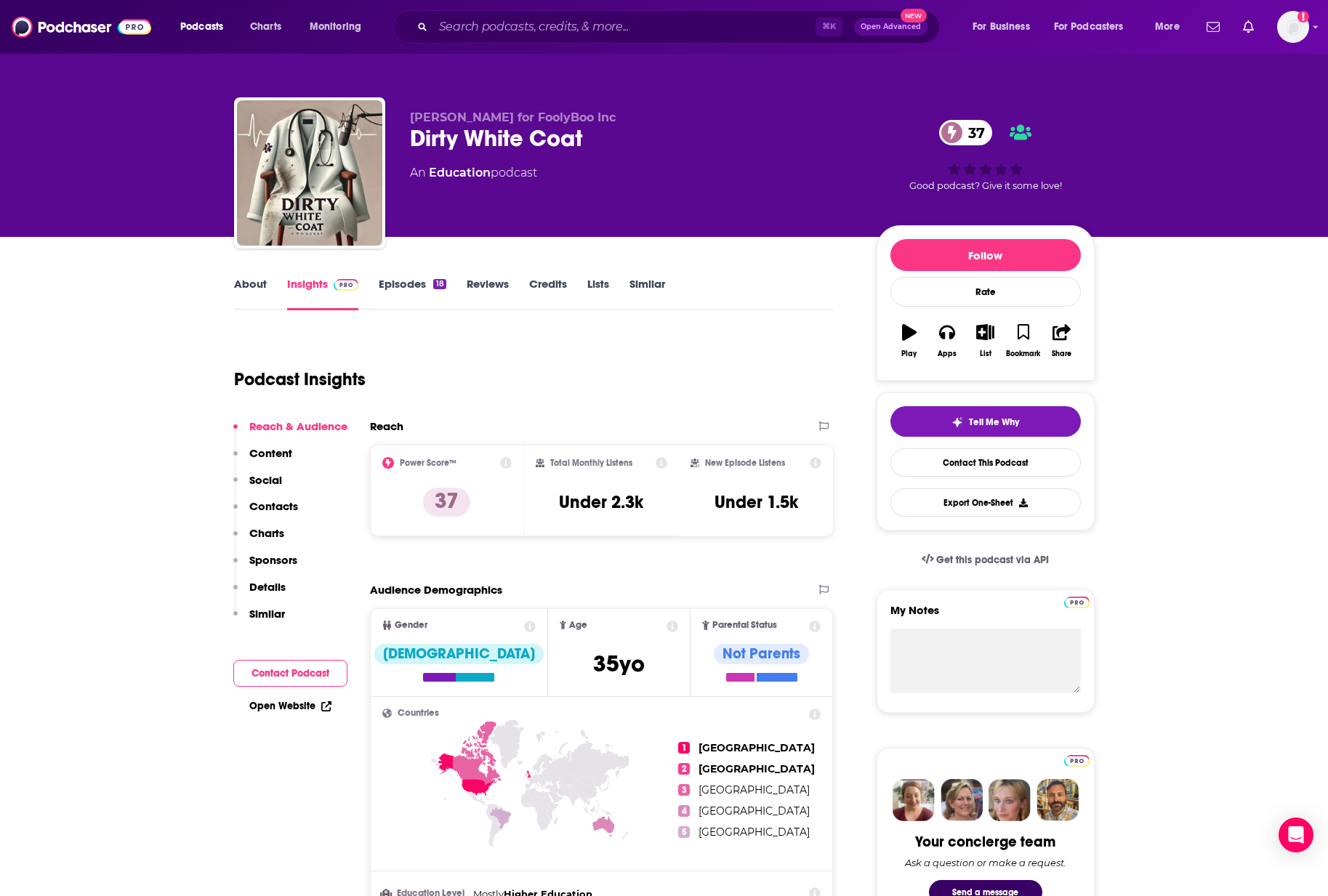
click at [434, 287] on div "18" at bounding box center [440, 284] width 12 height 11
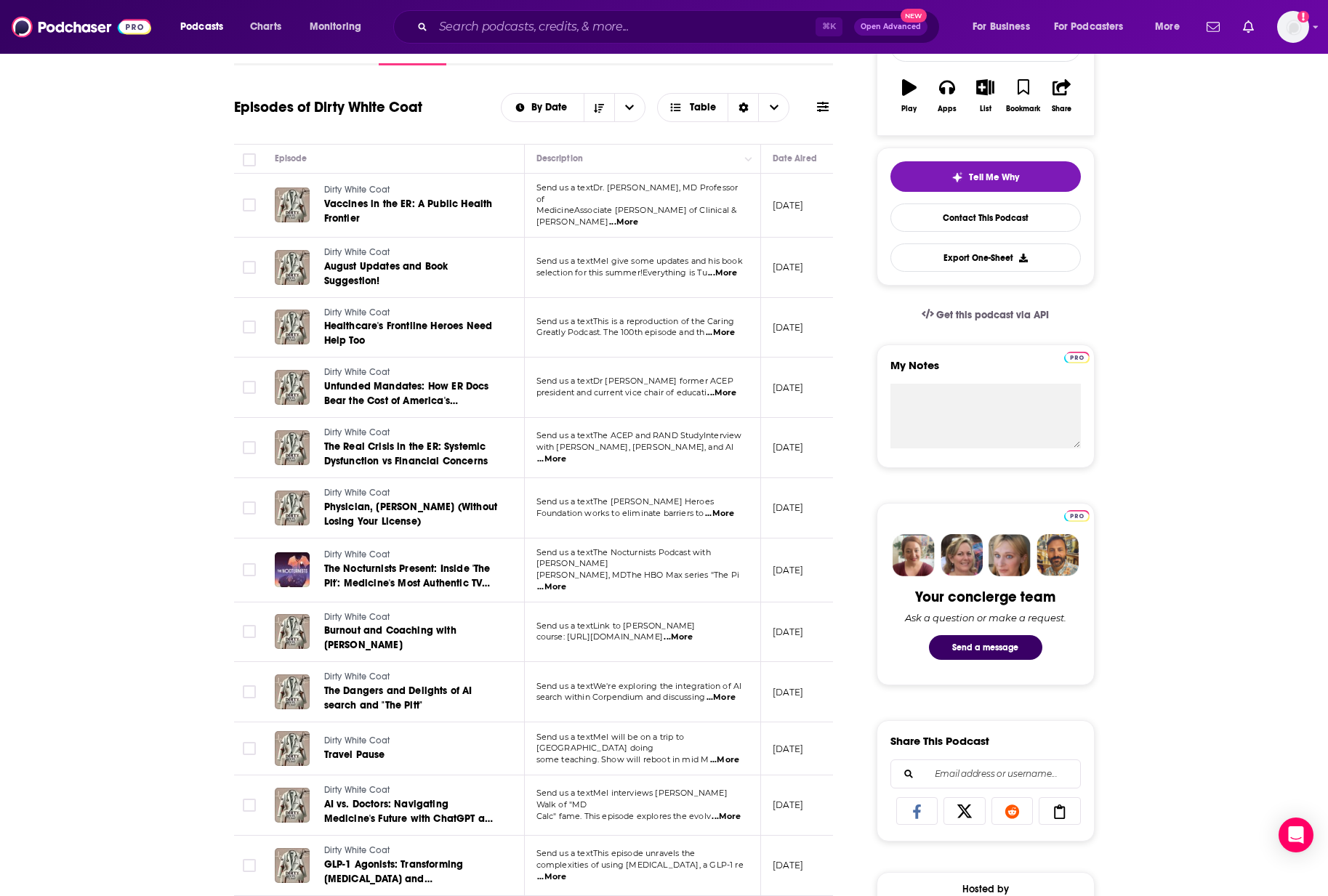
scroll to position [150, 0]
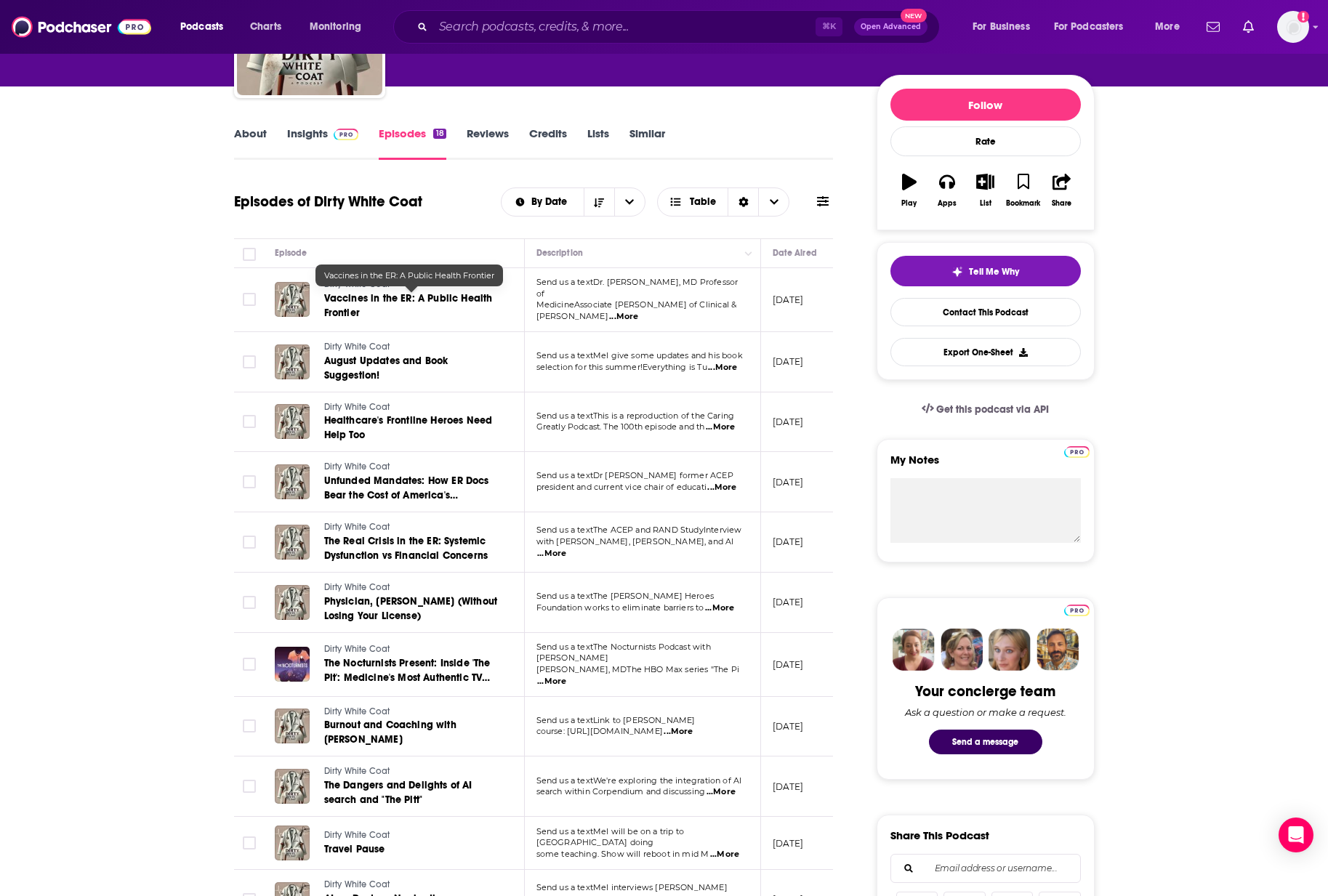
click at [420, 297] on span "Vaccines in the ER: A Public Health Frontier" at bounding box center [408, 305] width 169 height 27
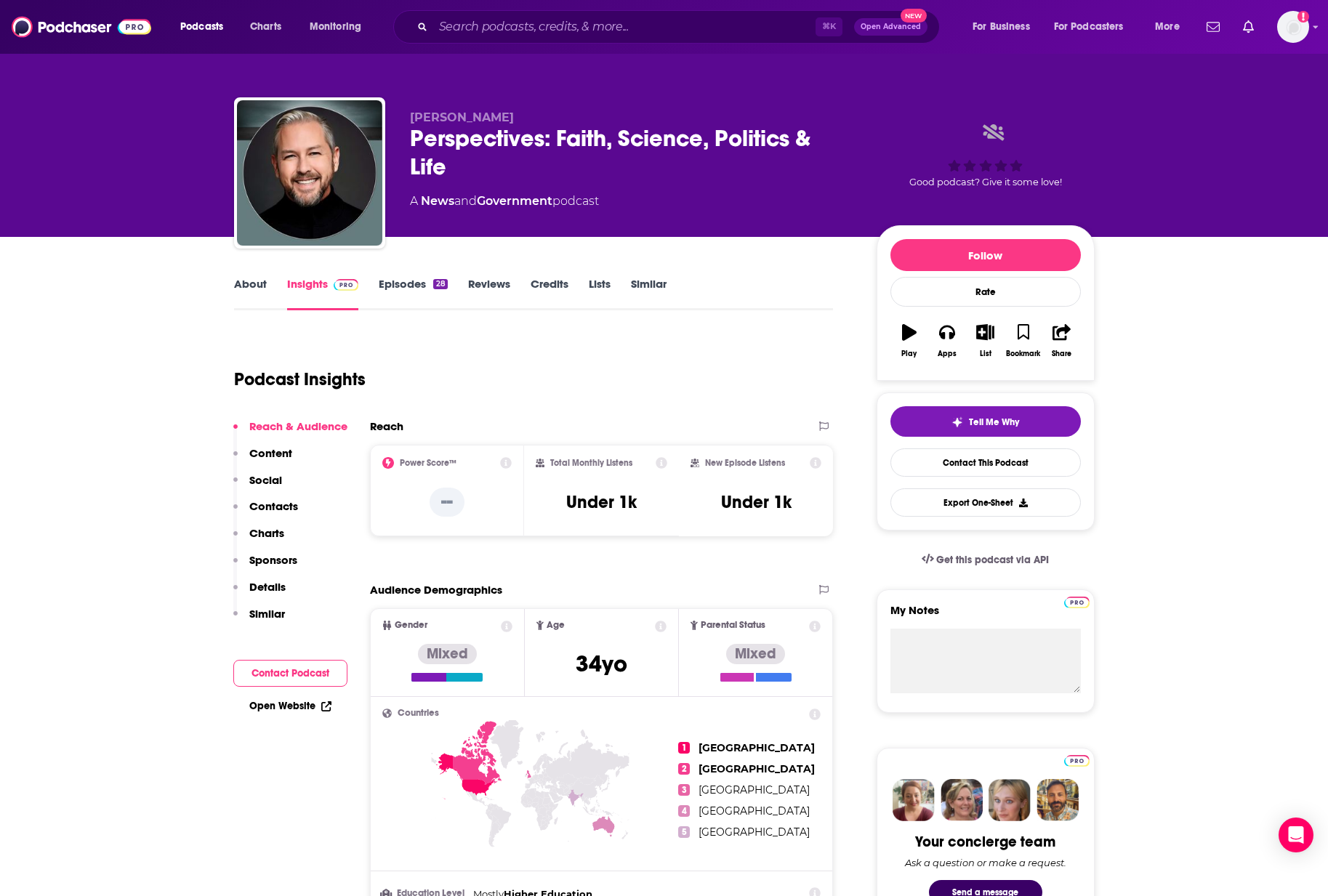
click at [402, 280] on link "Episodes 28" at bounding box center [412, 294] width 68 height 34
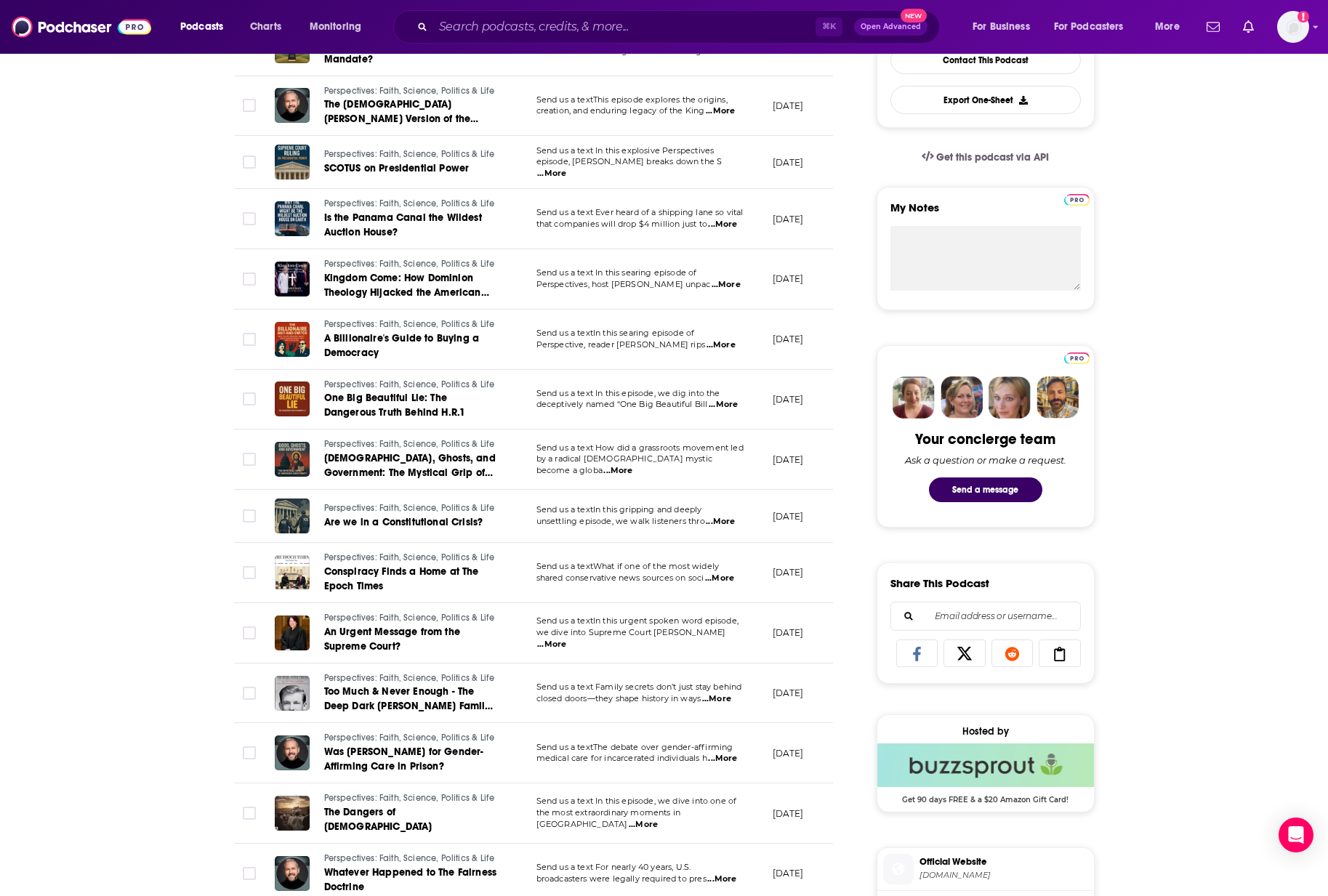
scroll to position [408, 0]
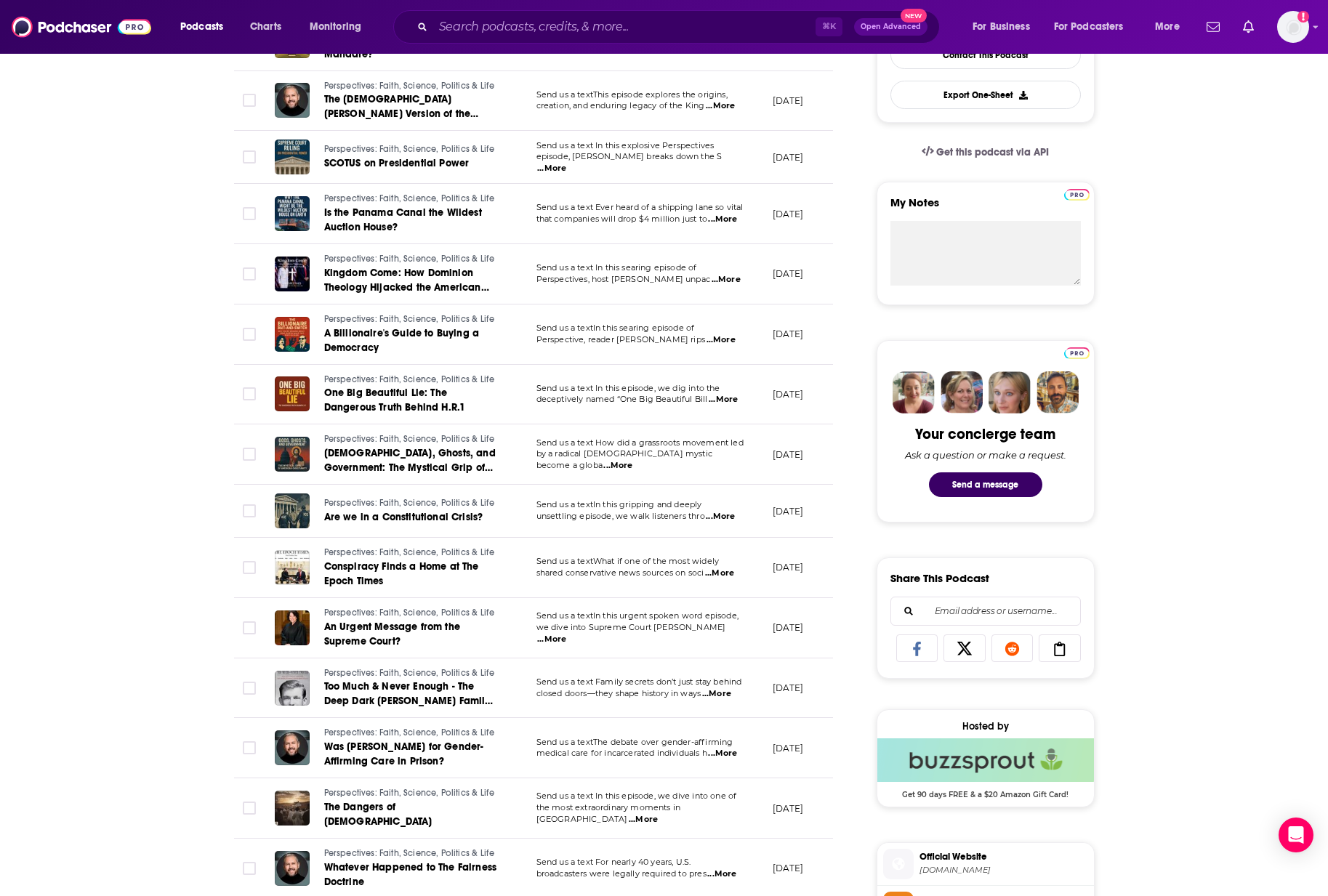
click at [125, 505] on div "About Insights Episodes 28 Reviews Credits Lists Similar Episodes of Perspectiv…" at bounding box center [664, 801] width 1328 height 1945
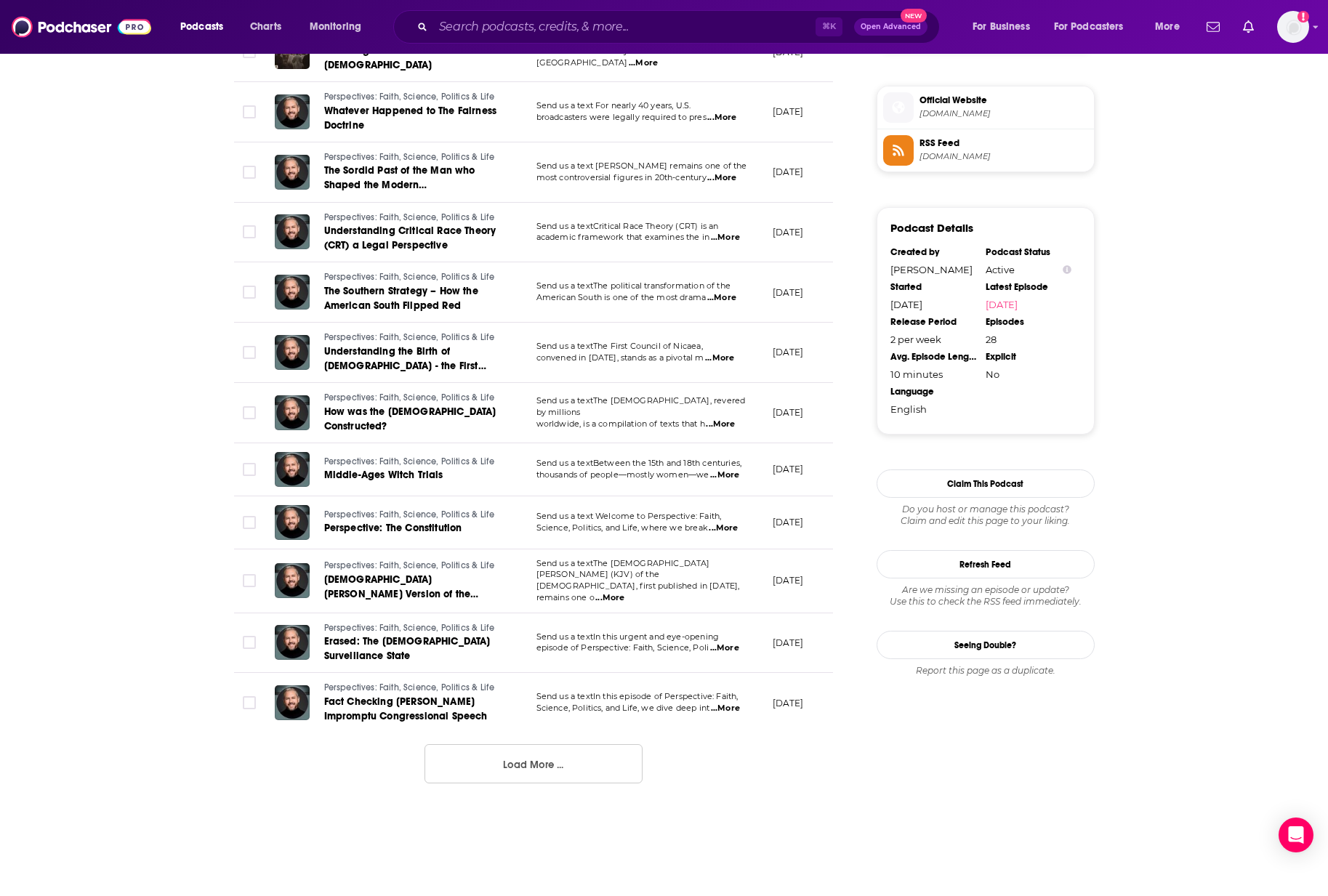
scroll to position [0, 0]
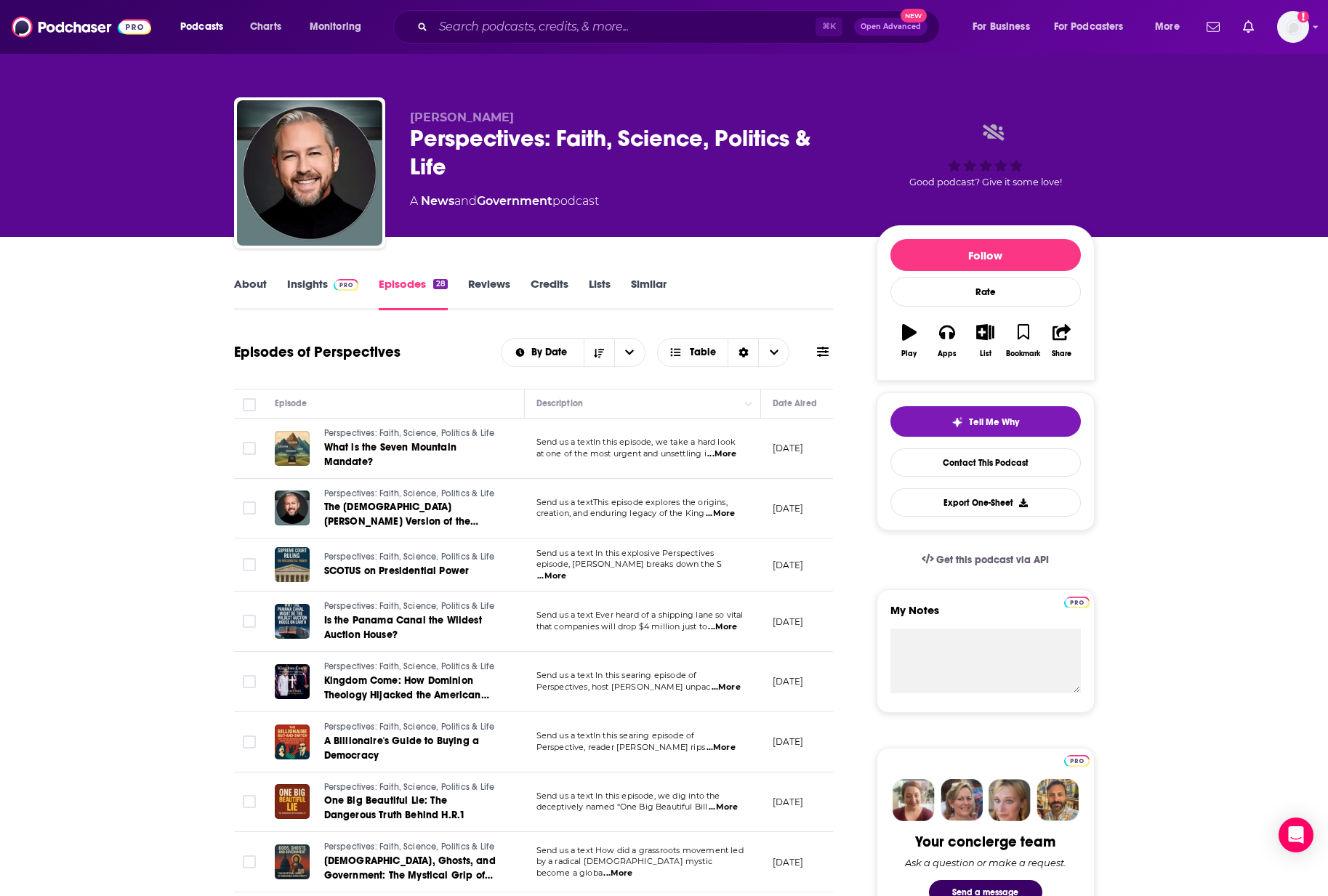
click at [296, 284] on link "Insights" at bounding box center [323, 294] width 72 height 34
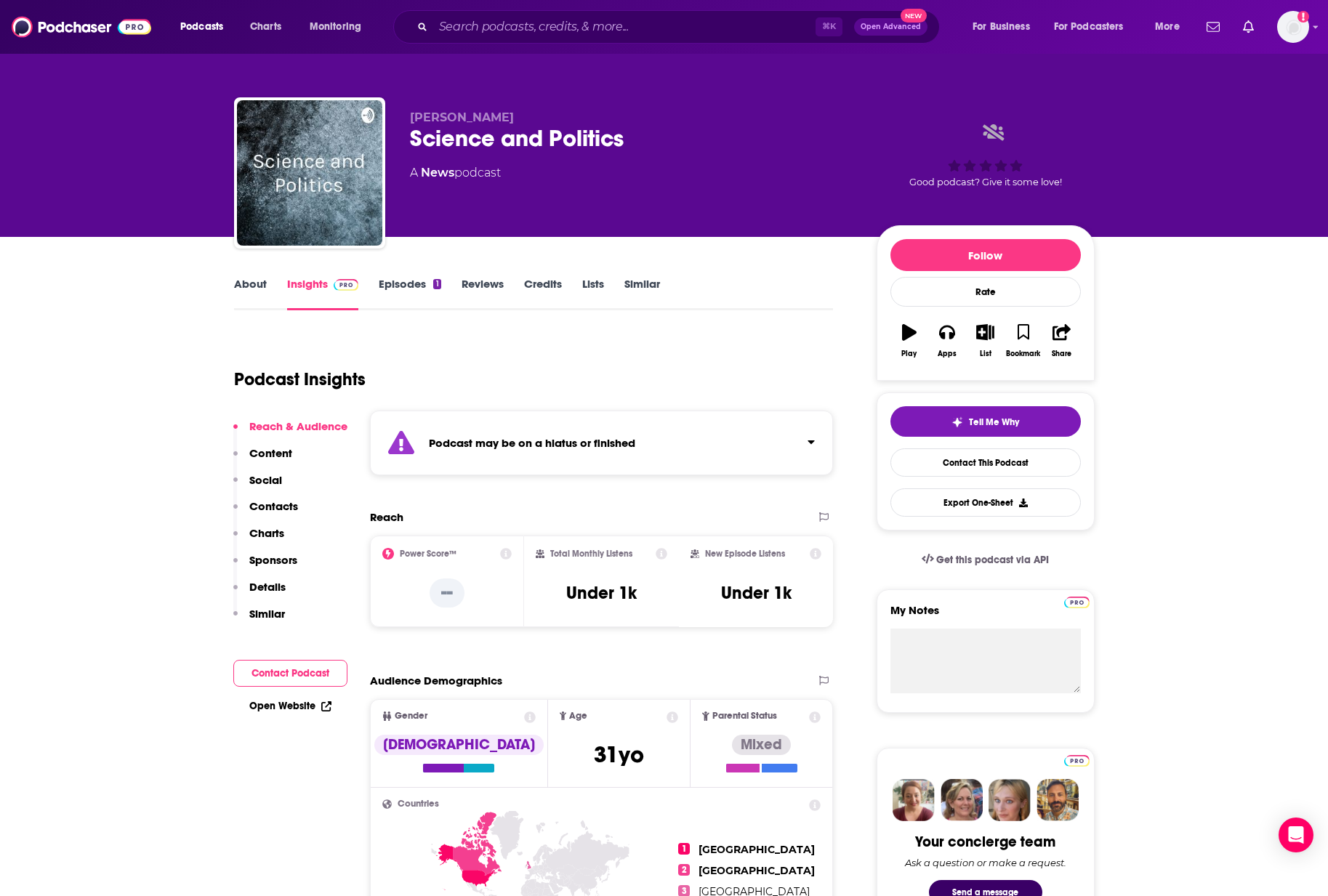
click at [416, 286] on link "Episodes 1" at bounding box center [410, 294] width 62 height 34
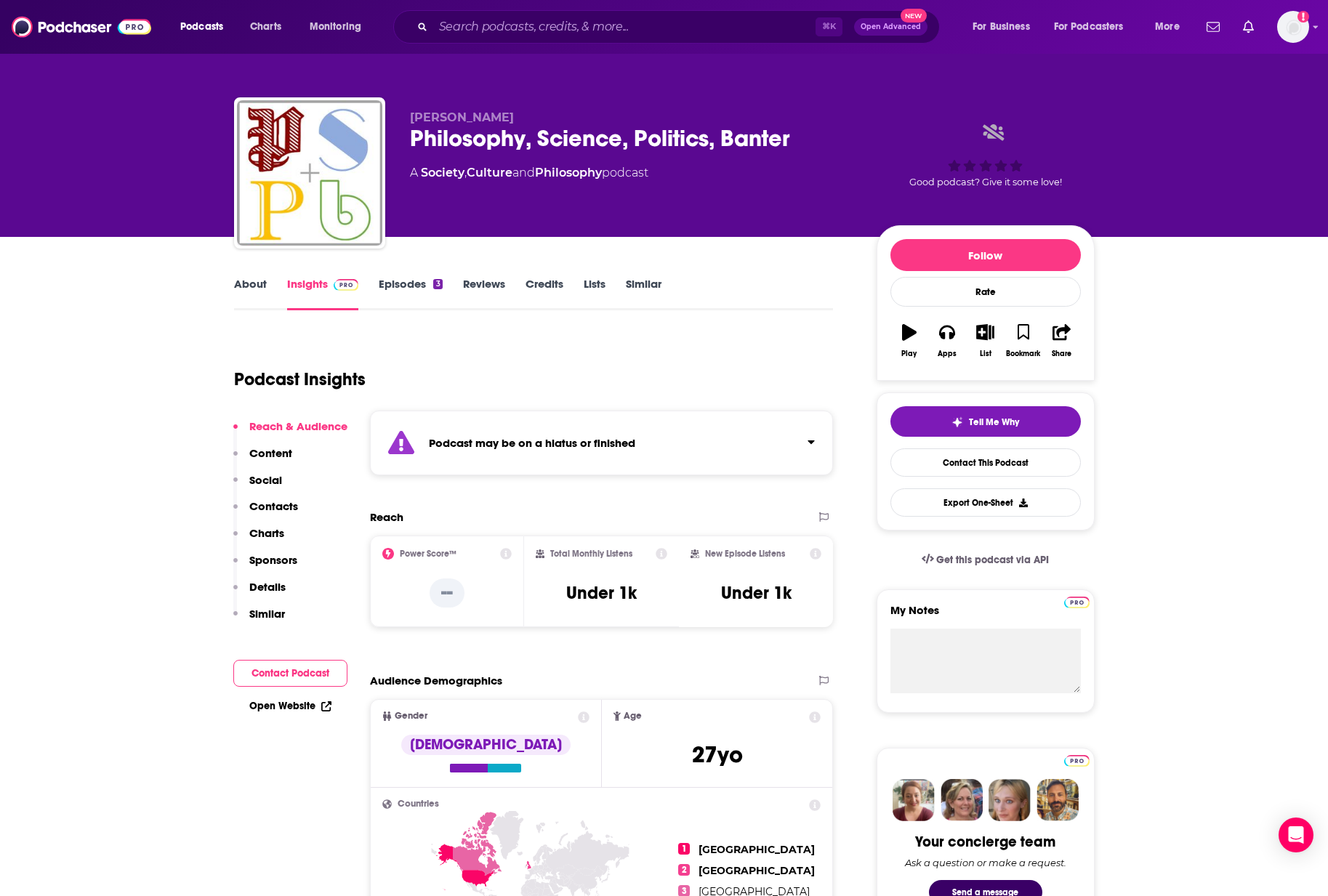
click at [380, 283] on link "Episodes 3" at bounding box center [410, 294] width 63 height 34
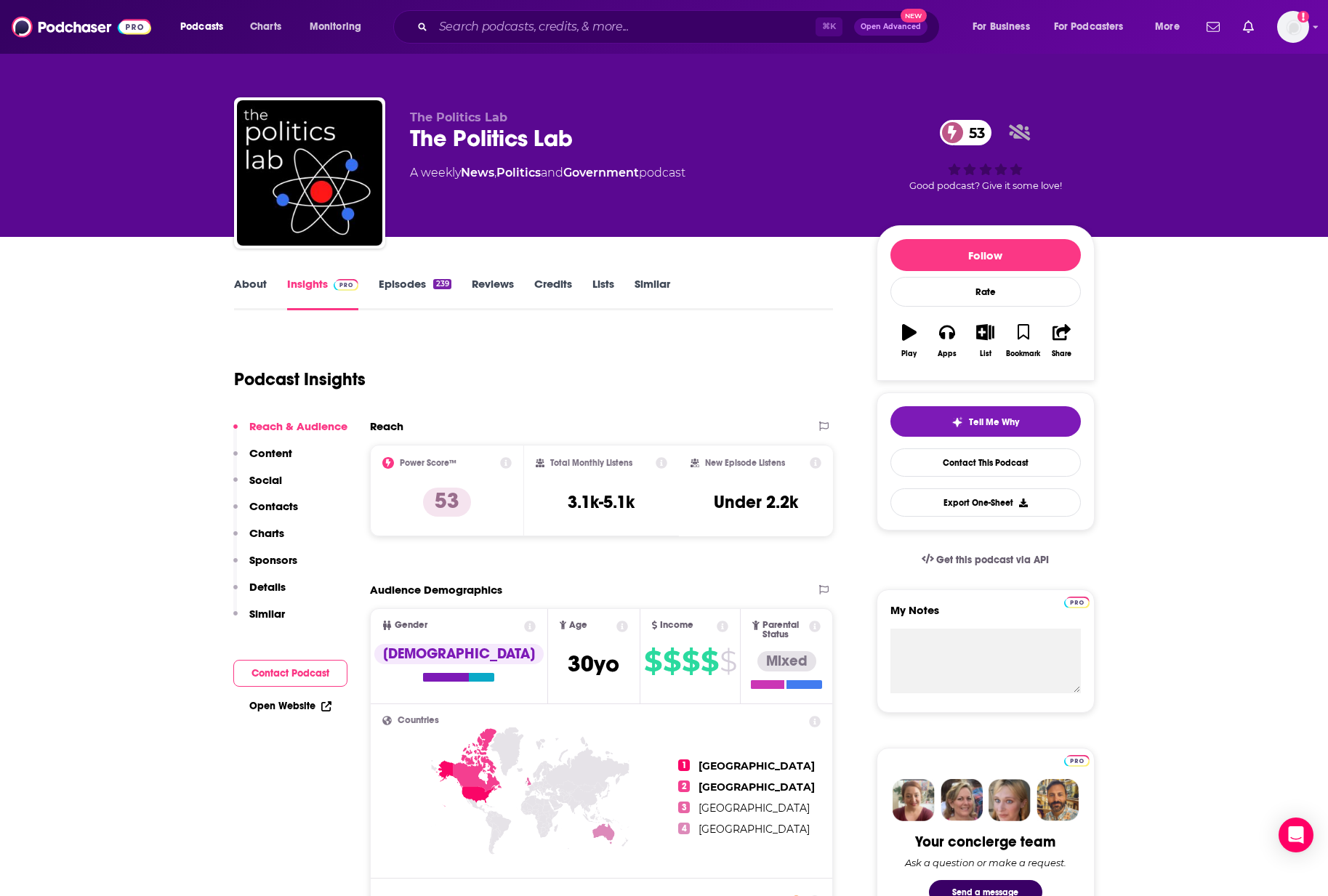
click at [562, 283] on link "Credits" at bounding box center [553, 294] width 38 height 34
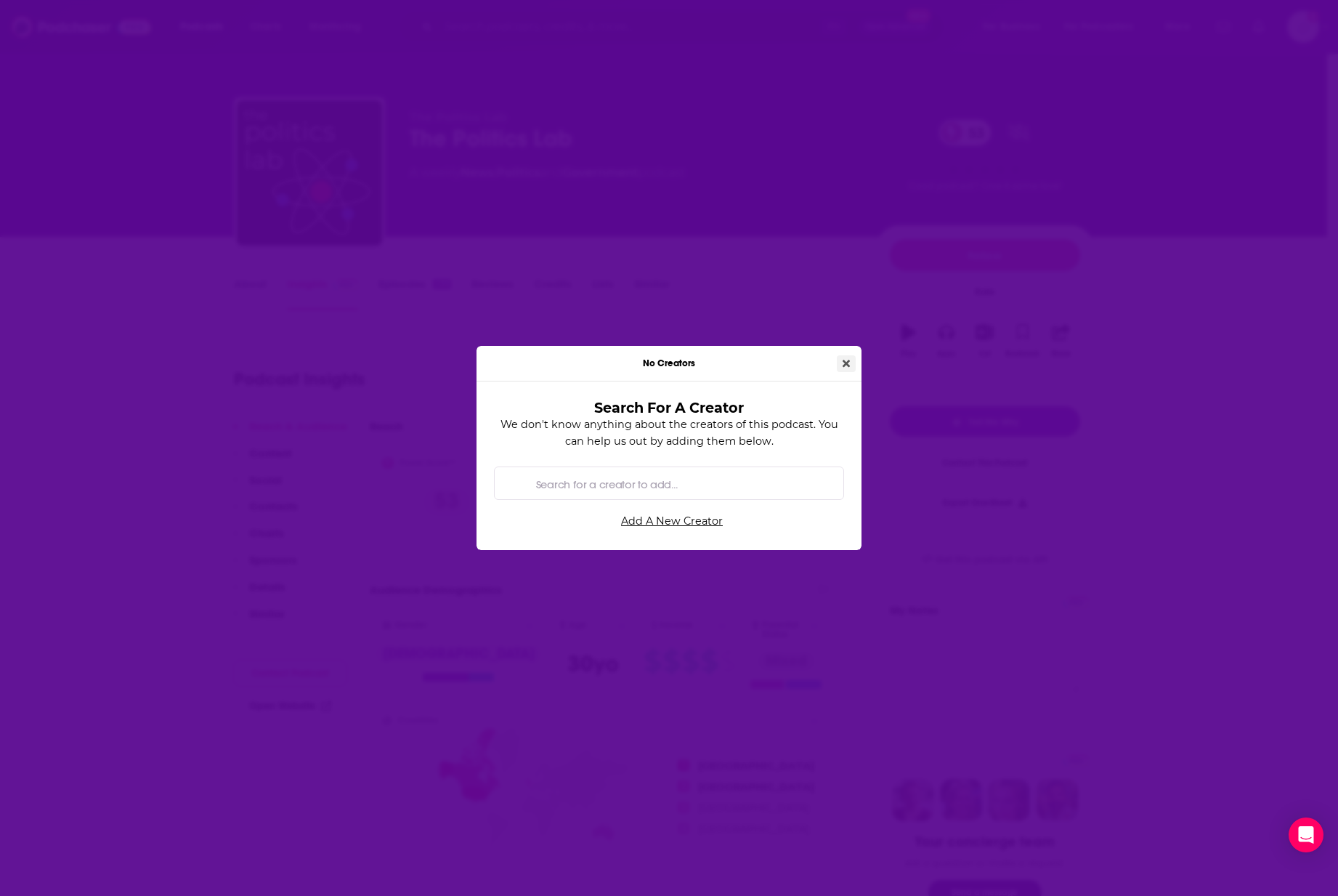
click at [843, 362] on icon "Close" at bounding box center [846, 364] width 7 height 11
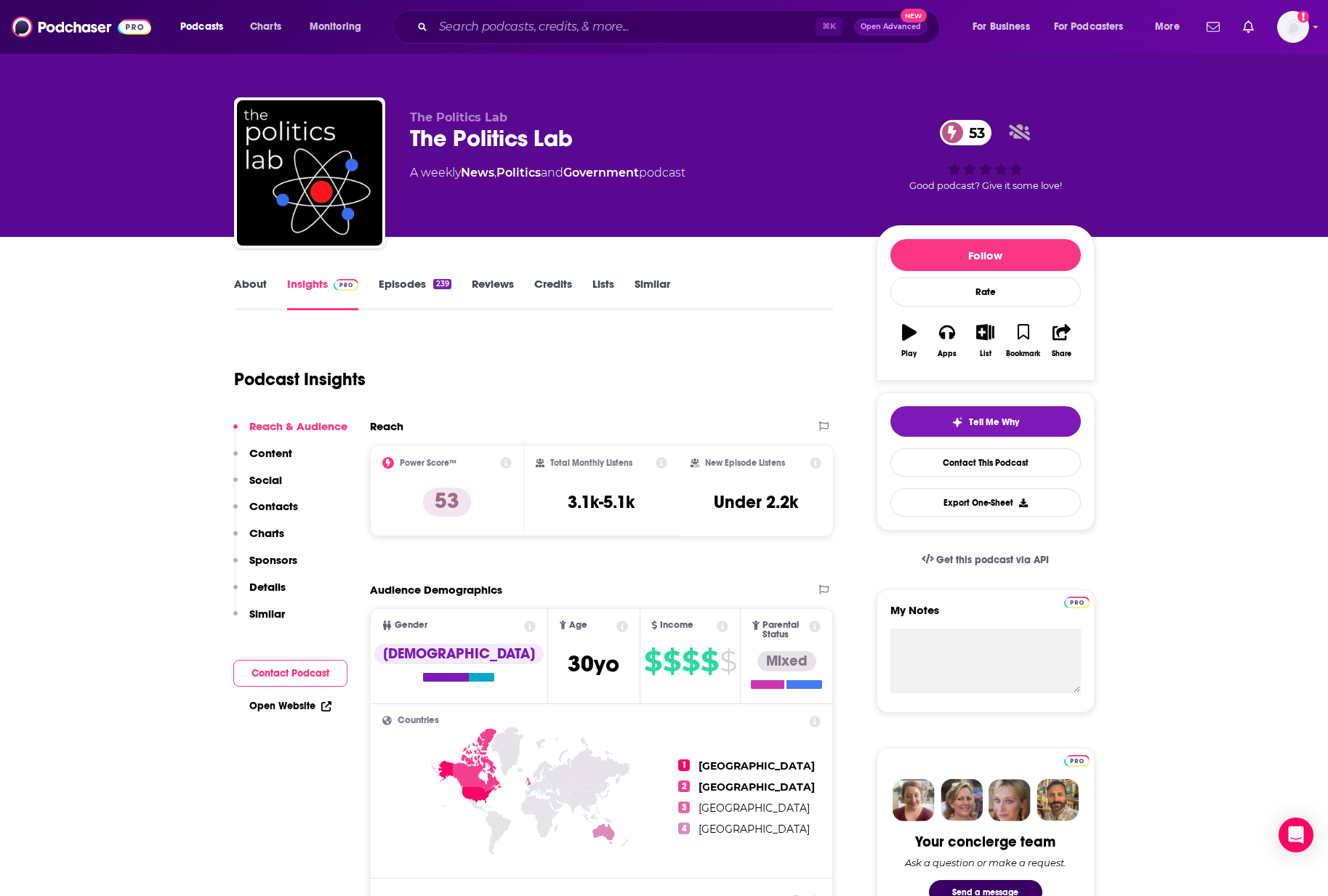
click at [406, 278] on link "Episodes 239" at bounding box center [414, 294] width 72 height 34
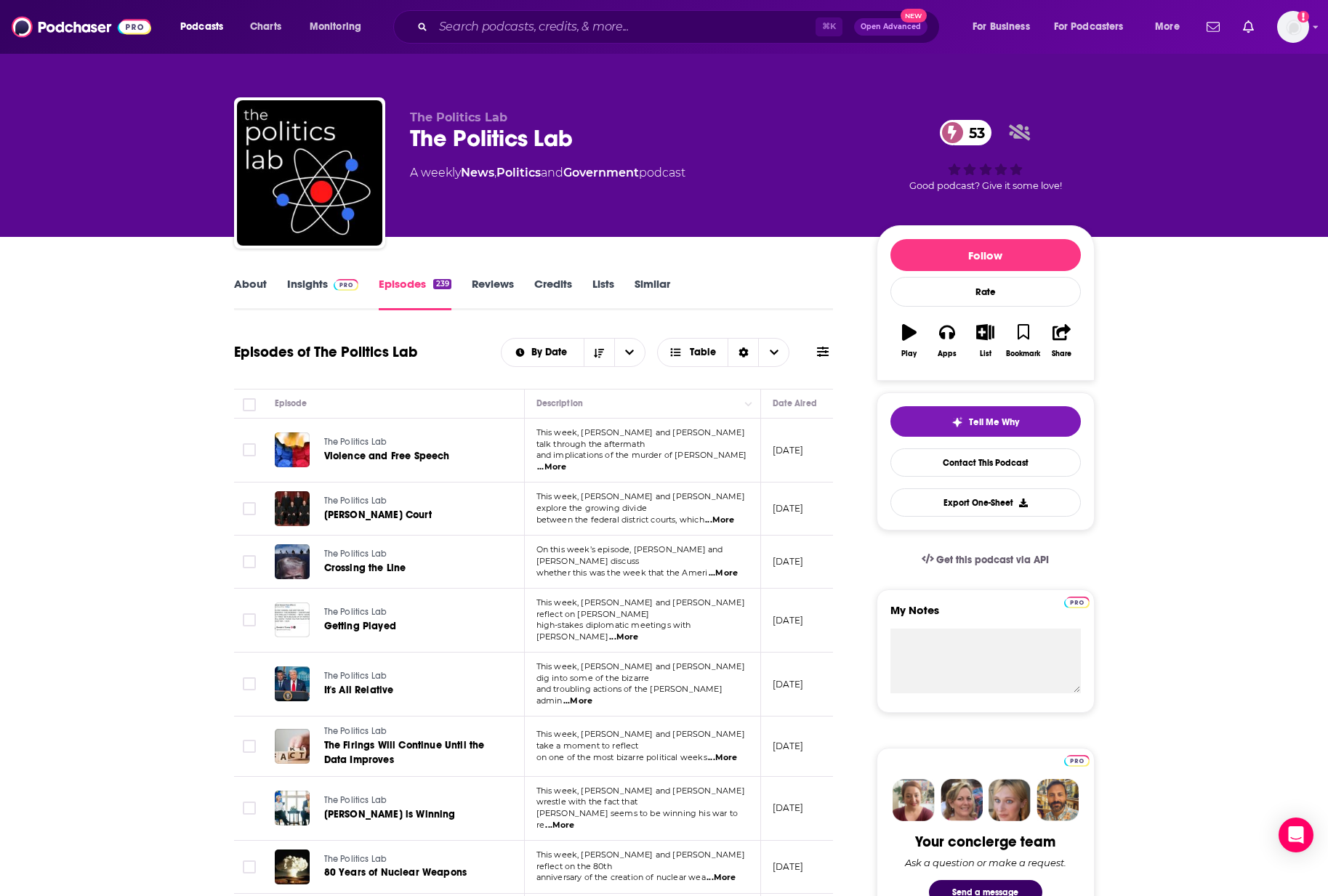
click at [297, 287] on link "Insights" at bounding box center [323, 294] width 72 height 34
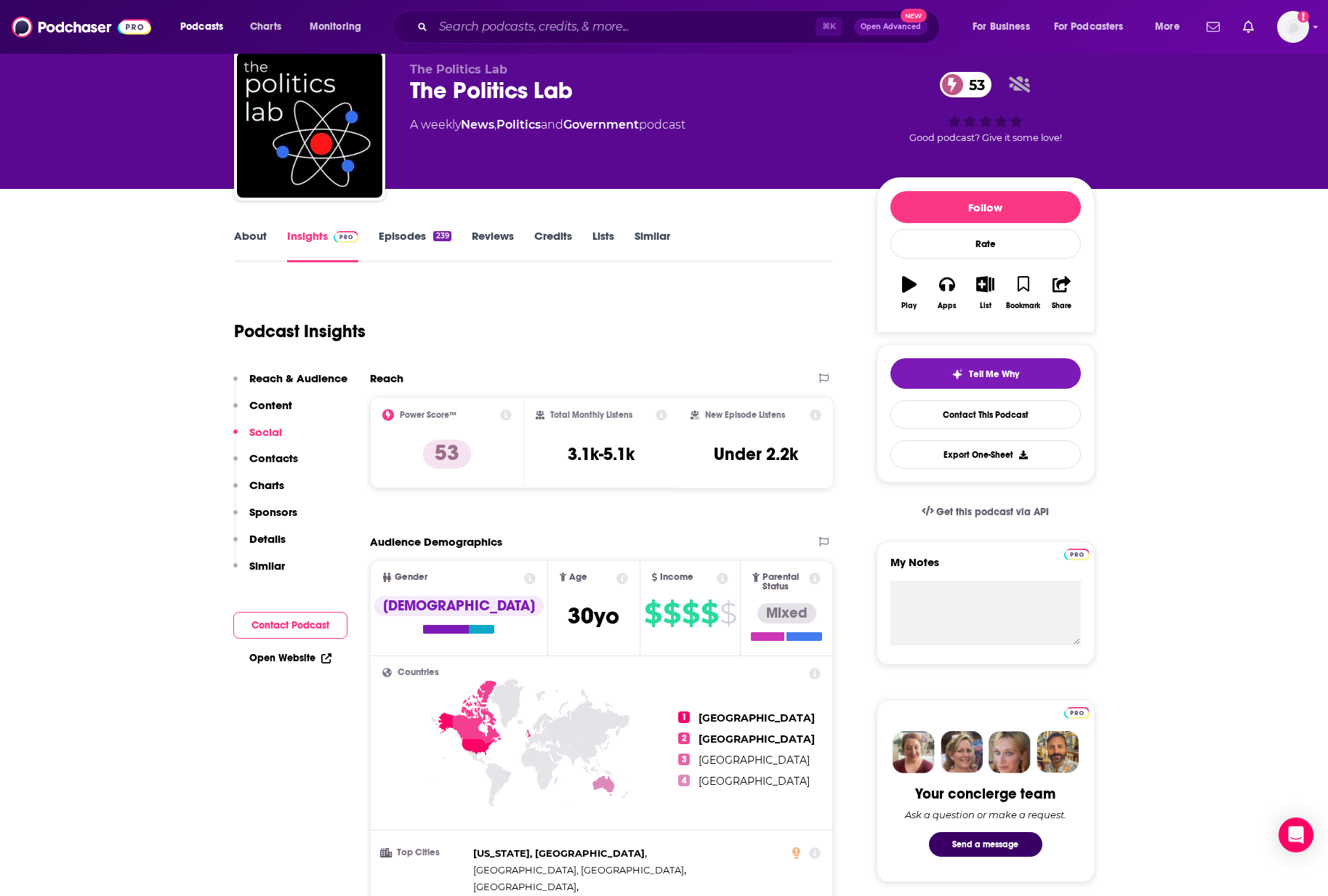
scroll to position [71, 0]
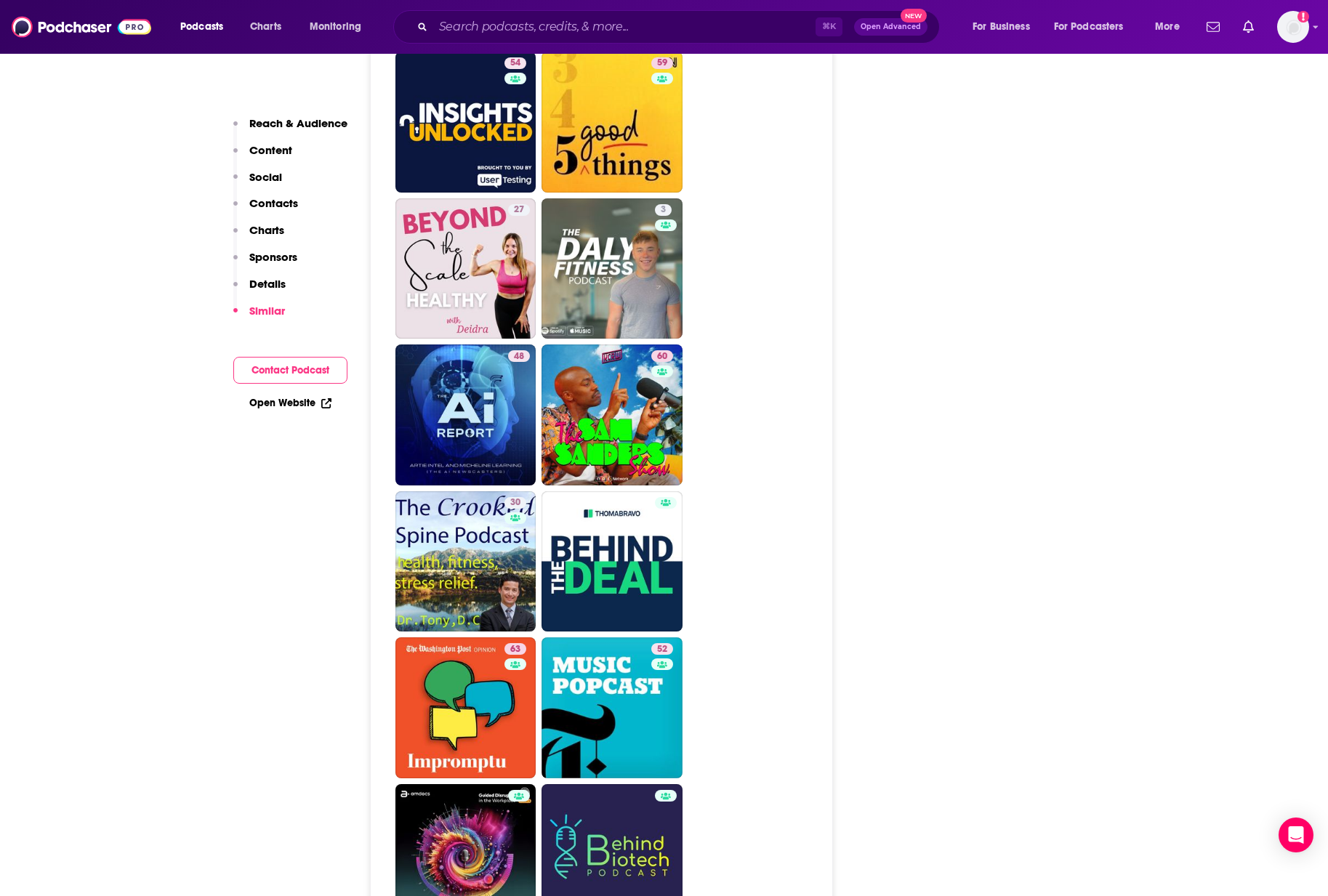
scroll to position [3623, 0]
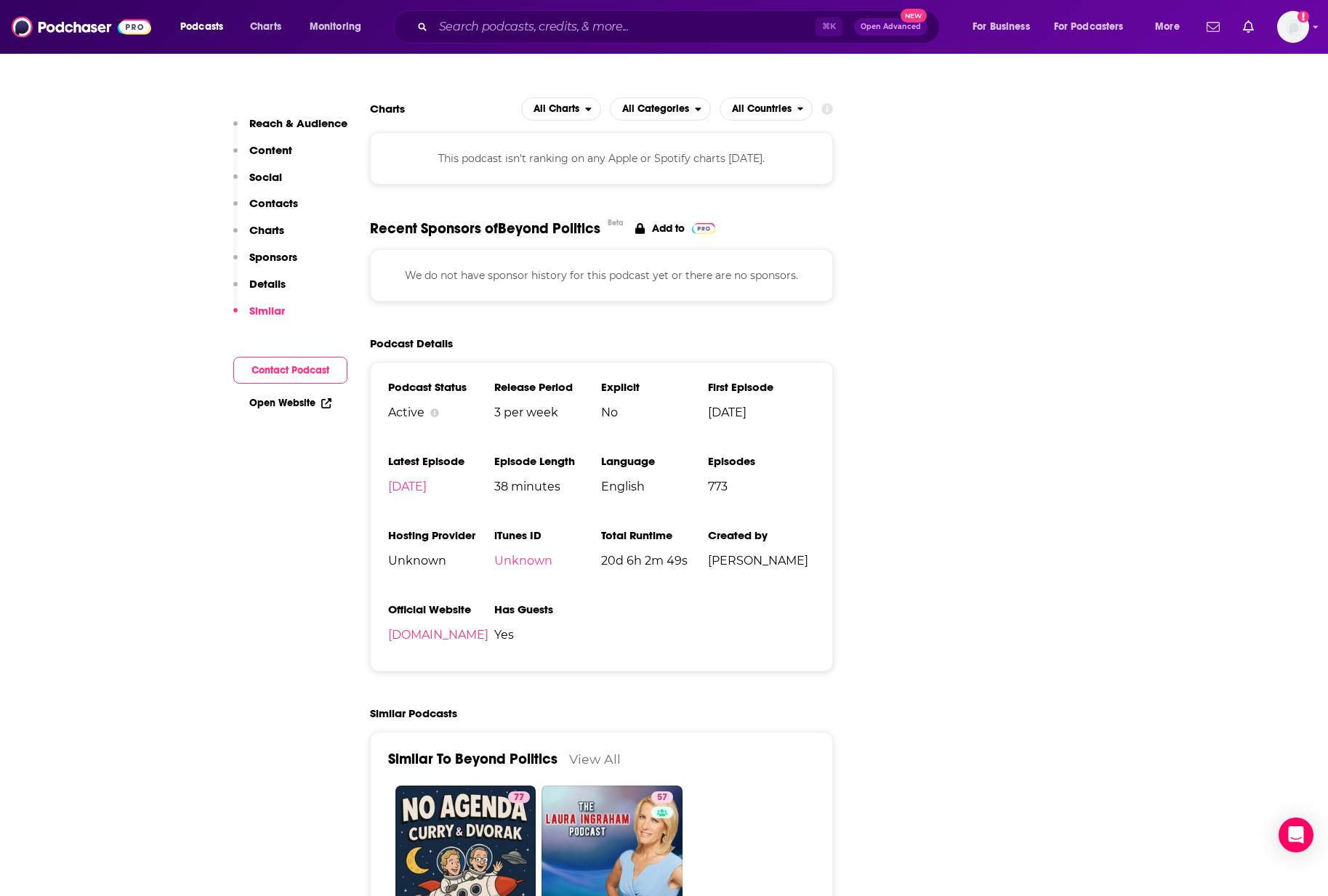
scroll to position [2040, 0]
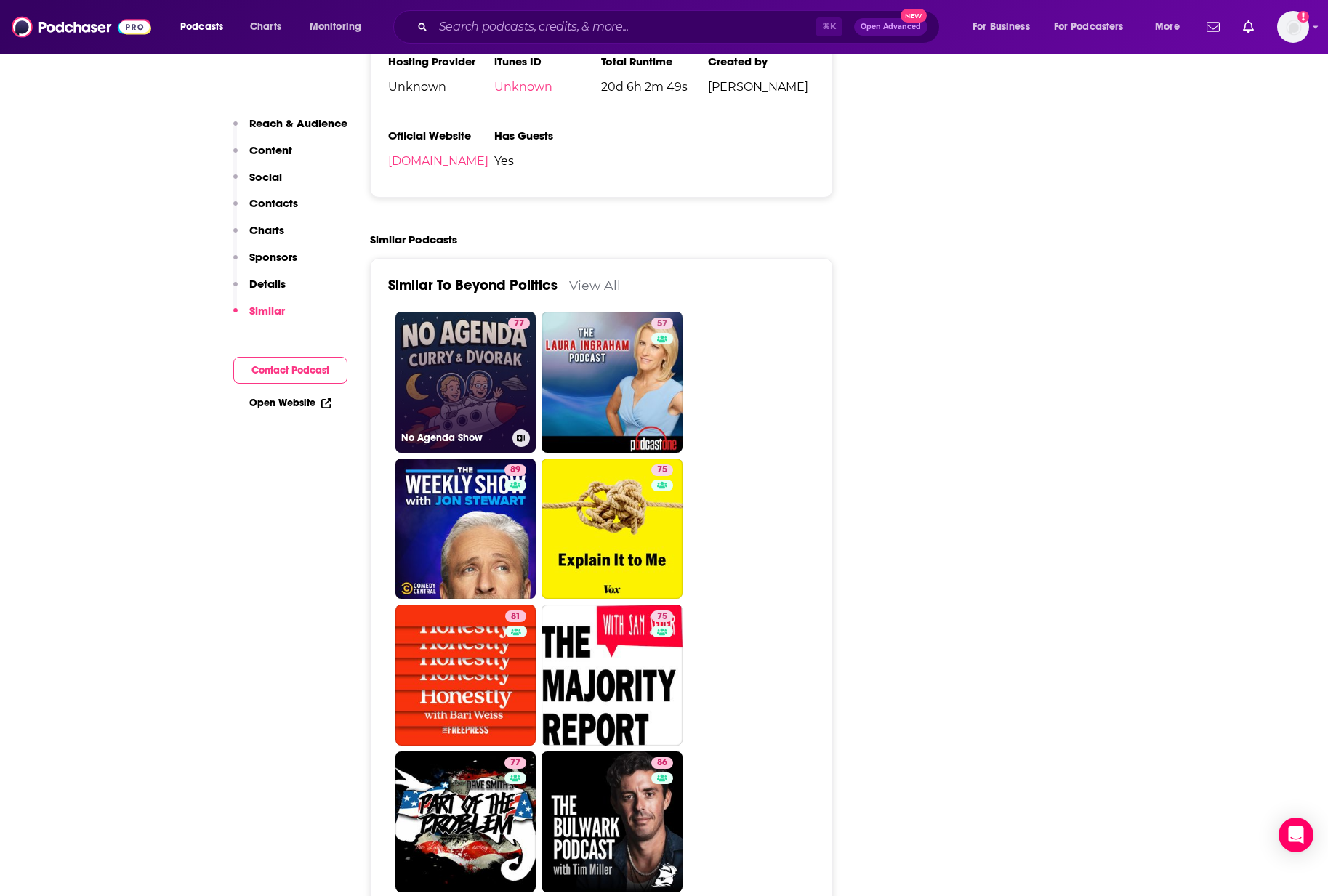
click at [447, 311] on link "77 No Agenda Show" at bounding box center [465, 381] width 141 height 141
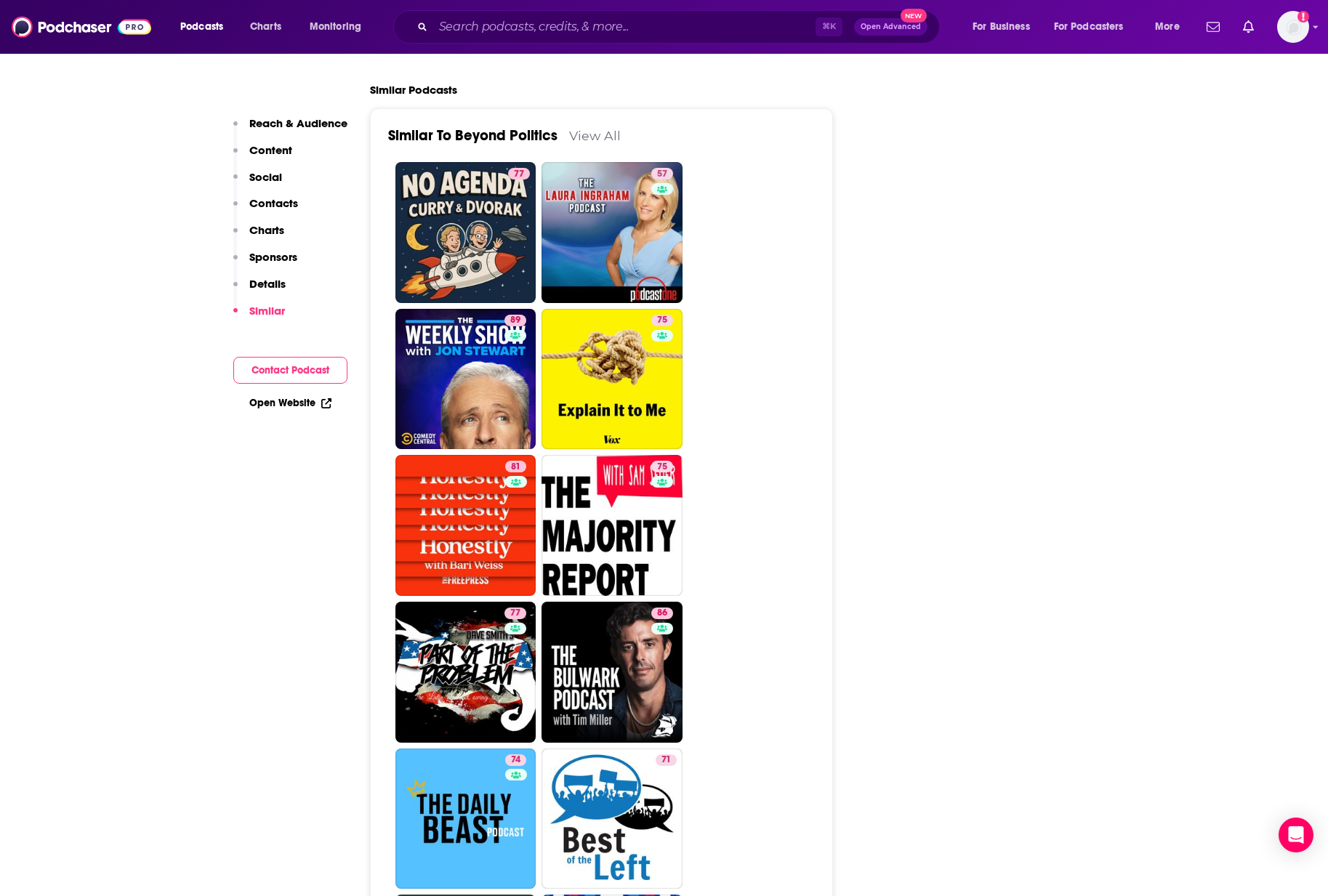
scroll to position [2553, 0]
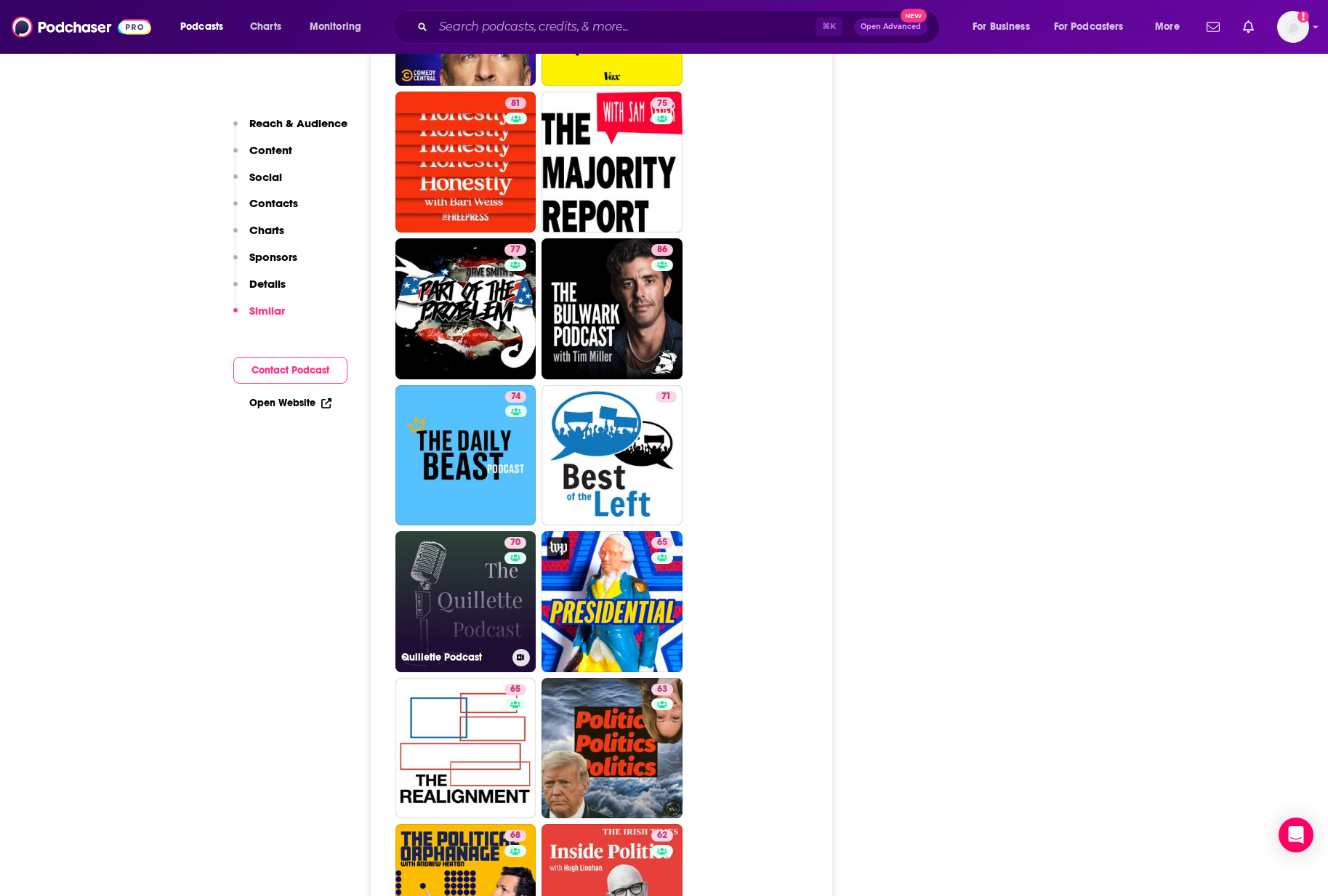
click at [452, 532] on link "70 Quillette Podcast" at bounding box center [465, 601] width 141 height 141
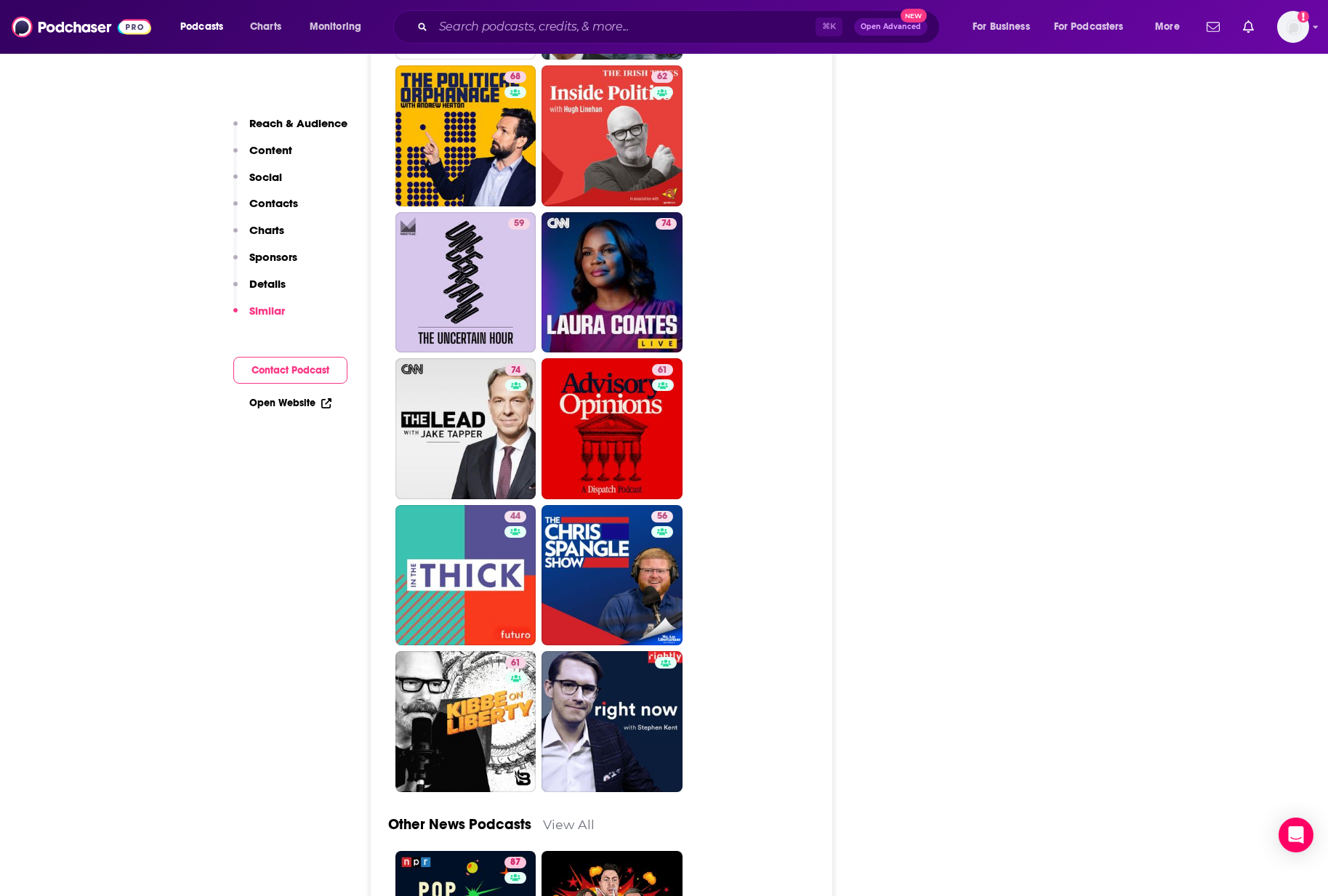
scroll to position [3682, 0]
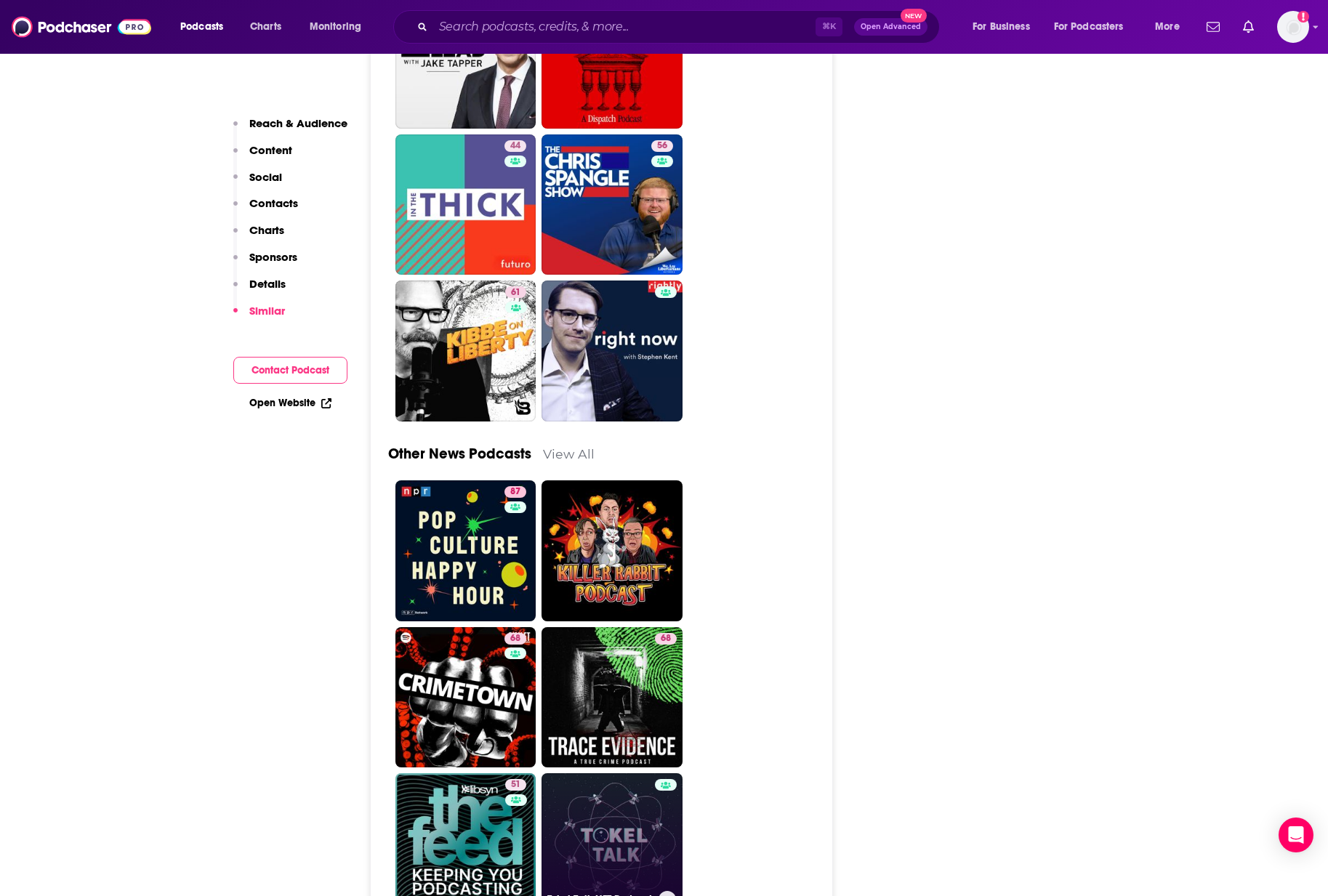
click at [605, 773] on link "Tokel Talk NFT Podcast" at bounding box center [611, 843] width 141 height 141
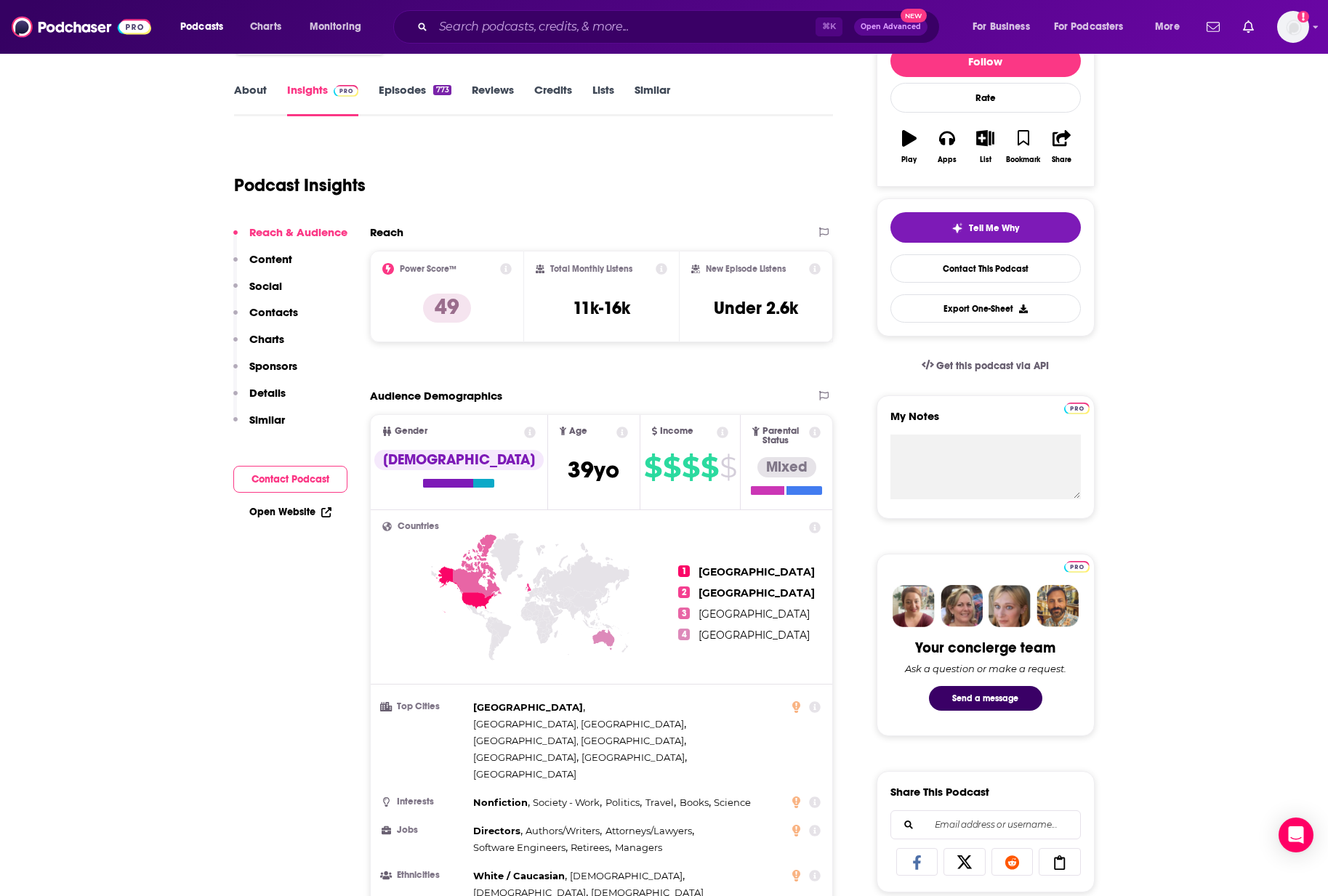
scroll to position [0, 0]
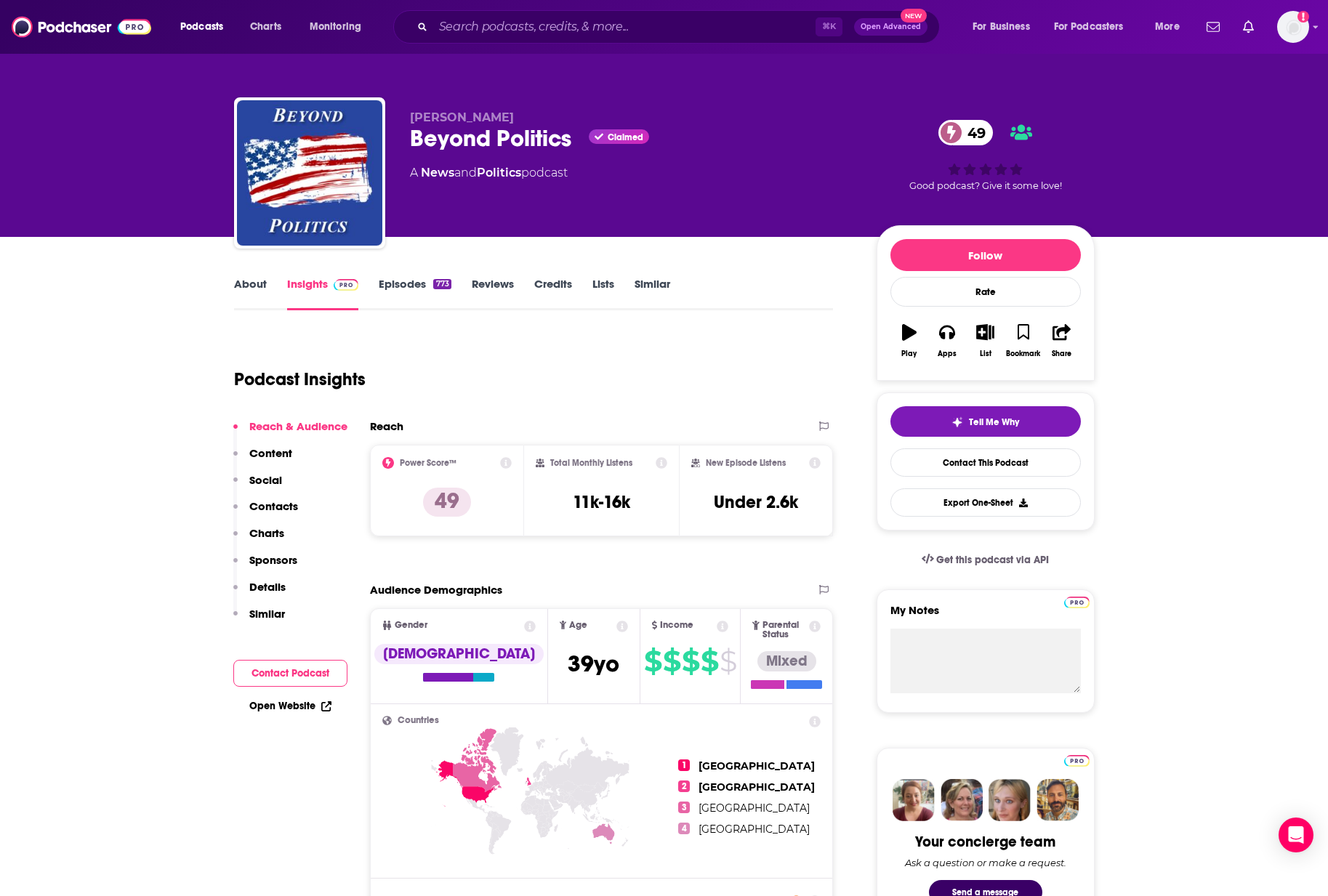
click at [393, 283] on link "Episodes 773" at bounding box center [414, 294] width 72 height 34
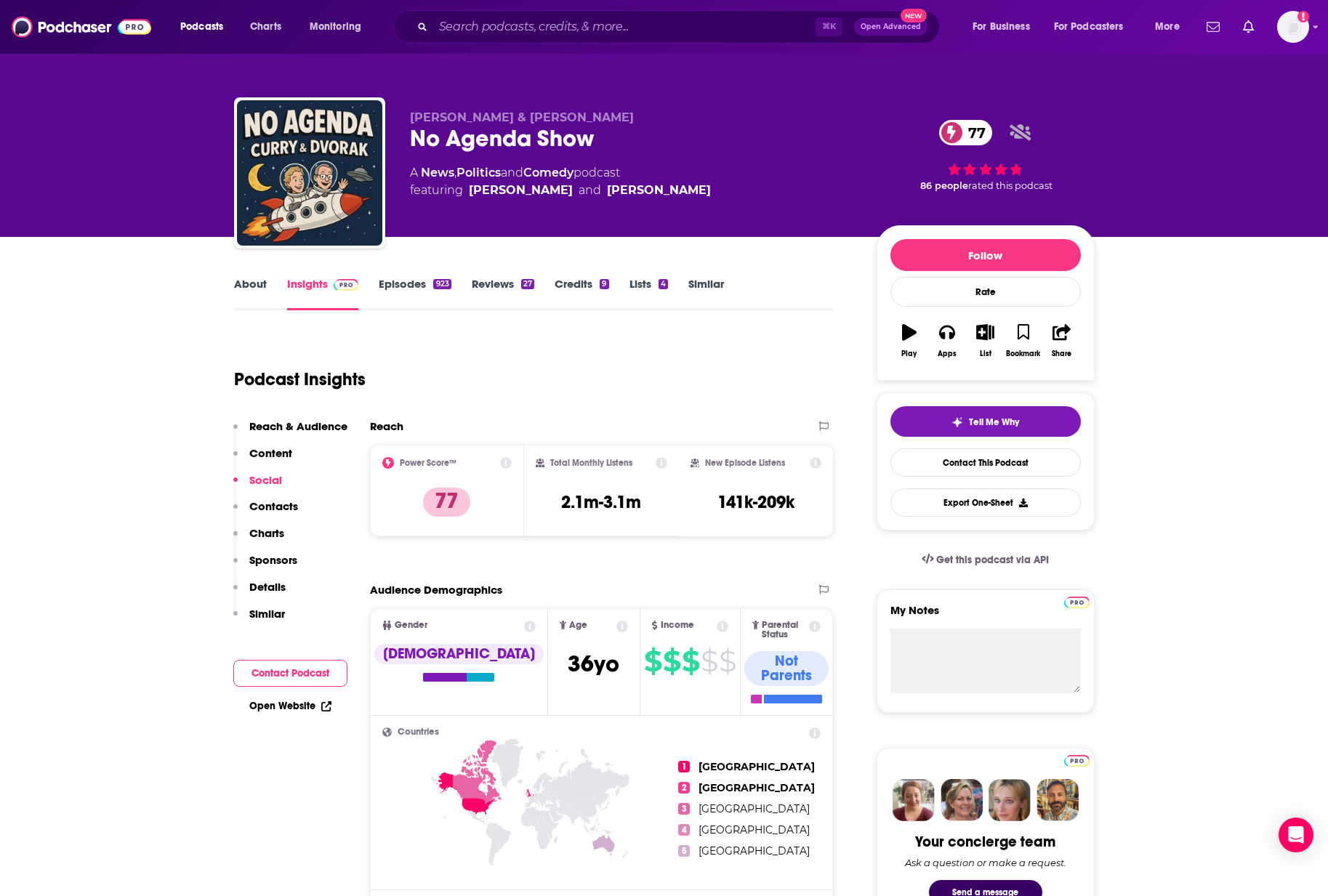
click at [409, 295] on link "Episodes 923" at bounding box center [414, 294] width 72 height 34
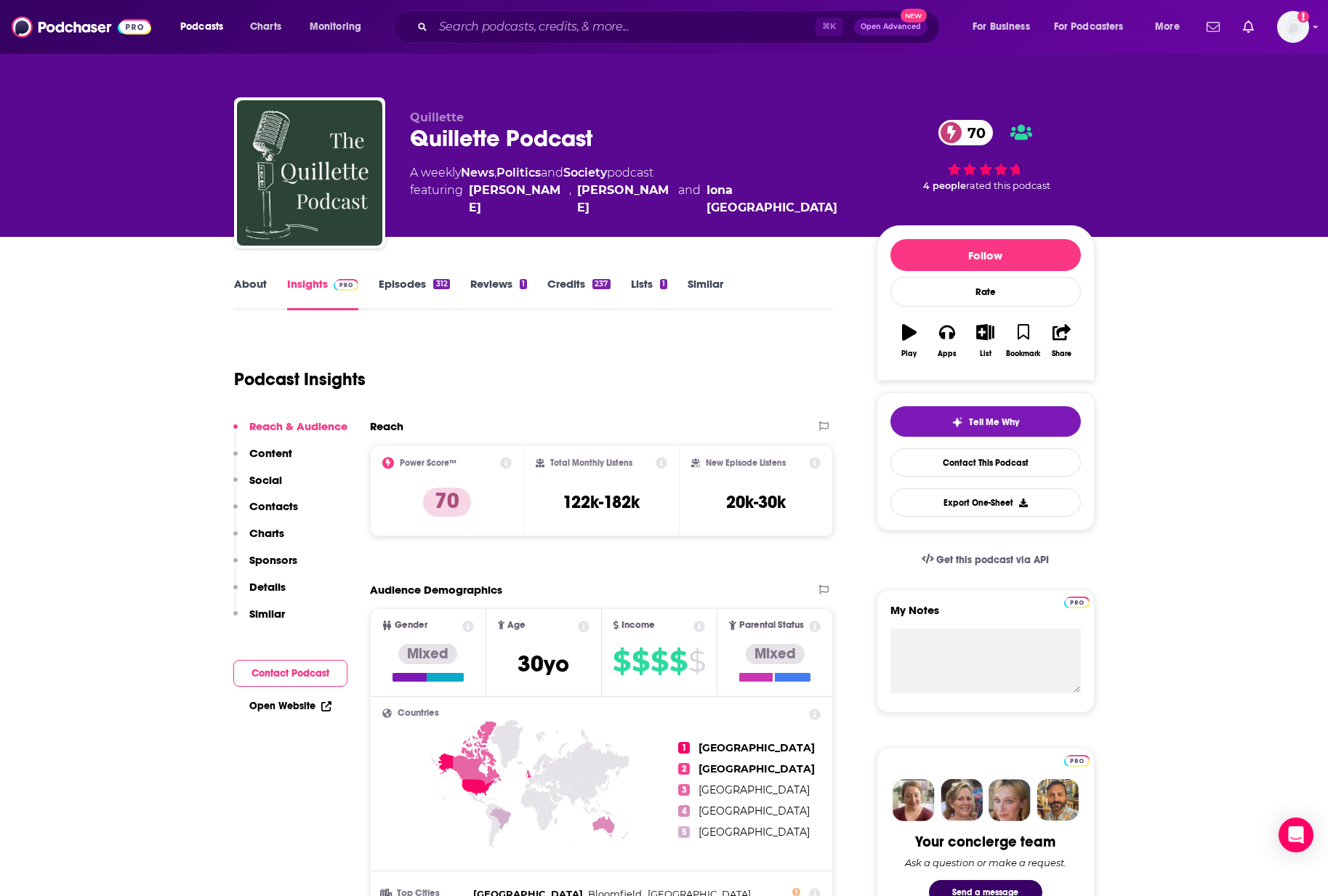
click at [419, 287] on link "Episodes 312" at bounding box center [414, 294] width 71 height 34
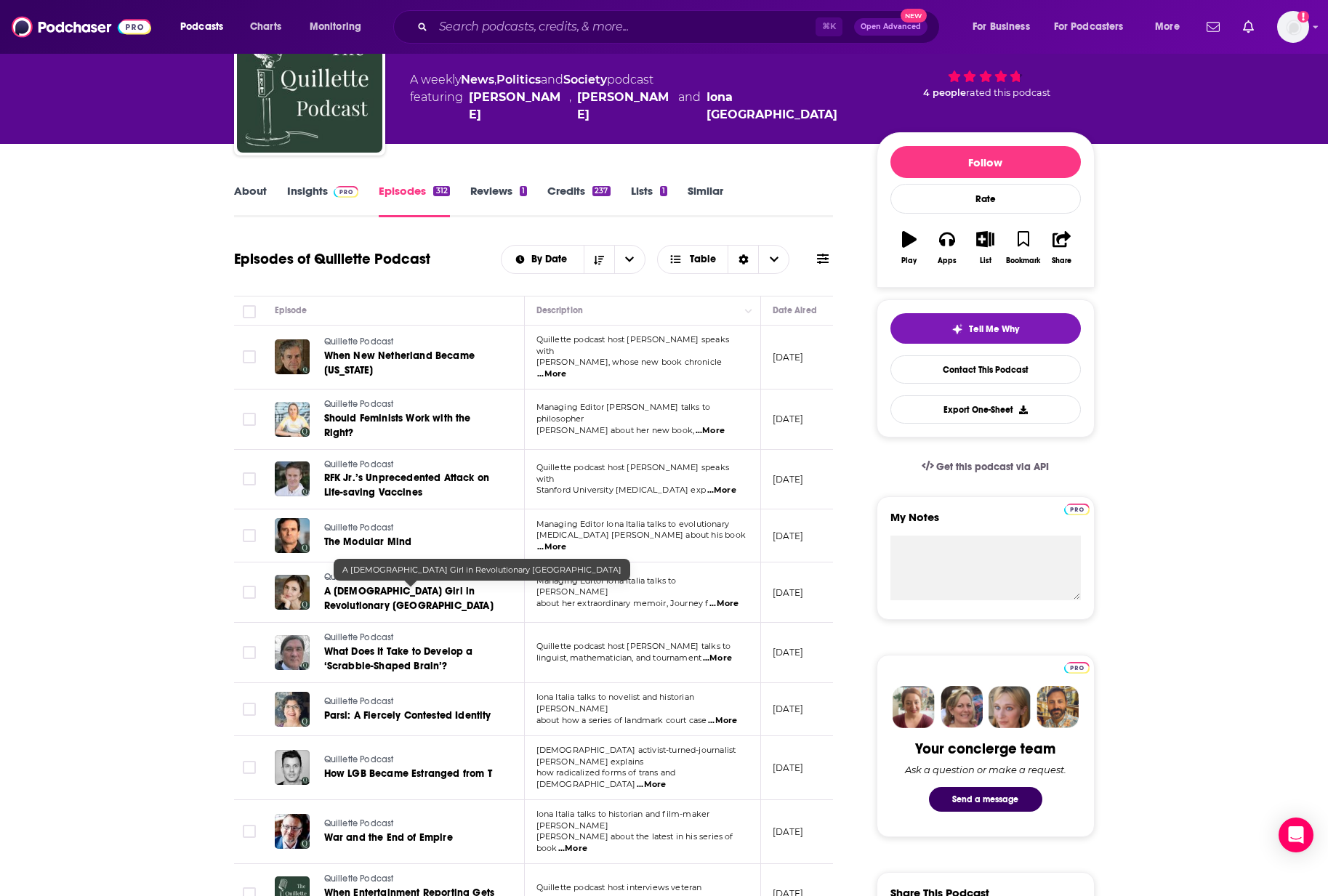
scroll to position [180, 0]
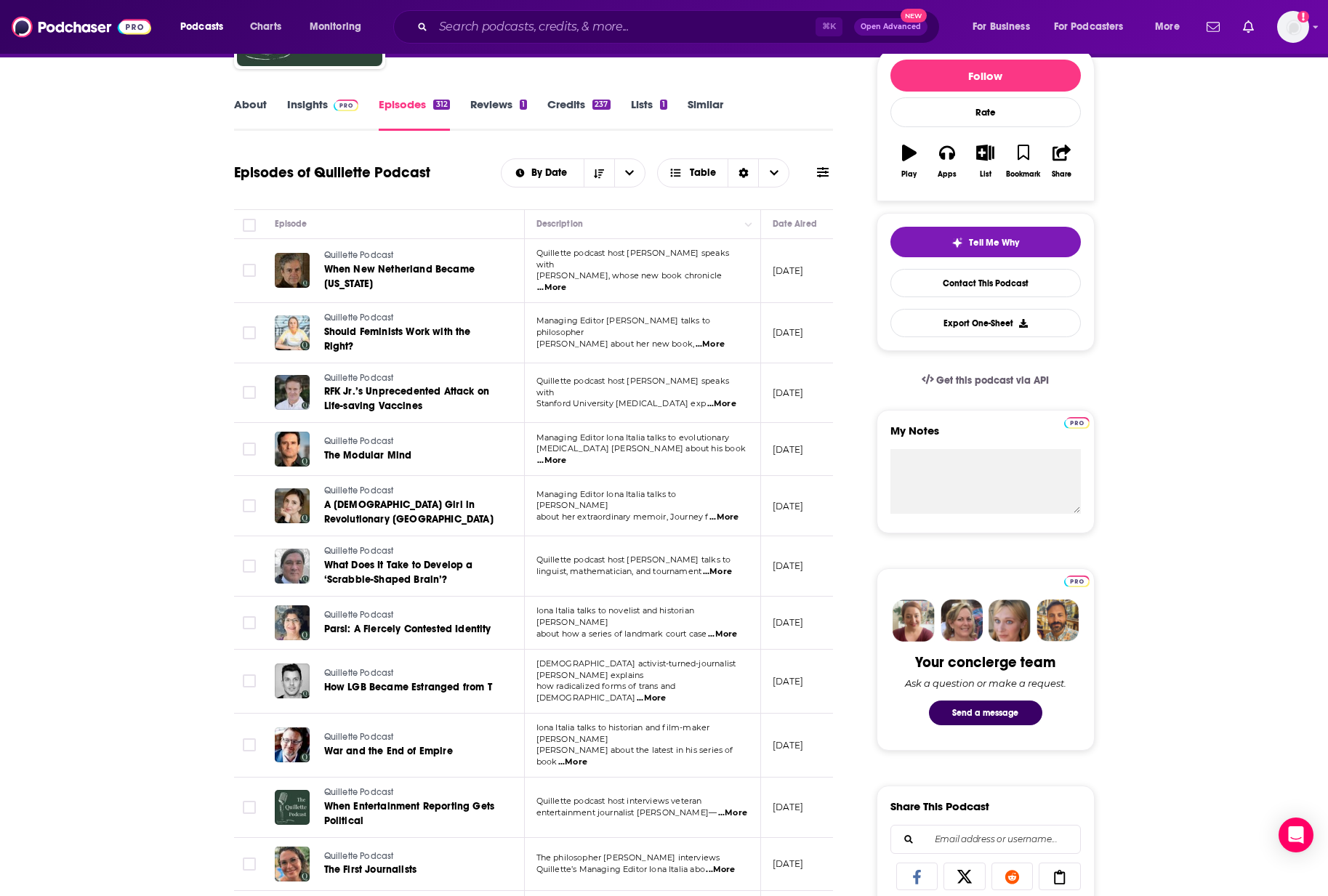
click at [666, 693] on span "...More" at bounding box center [651, 698] width 29 height 11
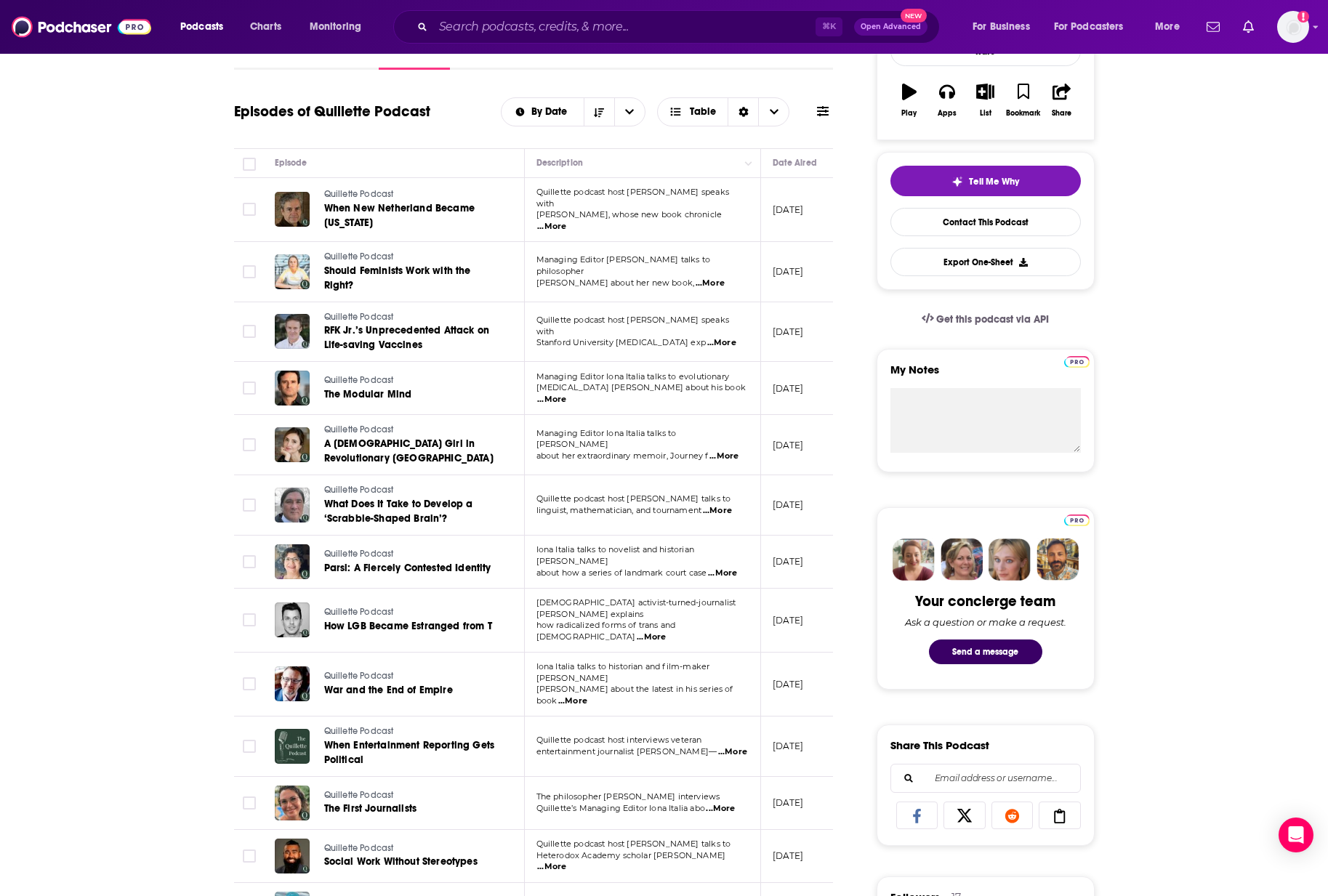
scroll to position [340, 0]
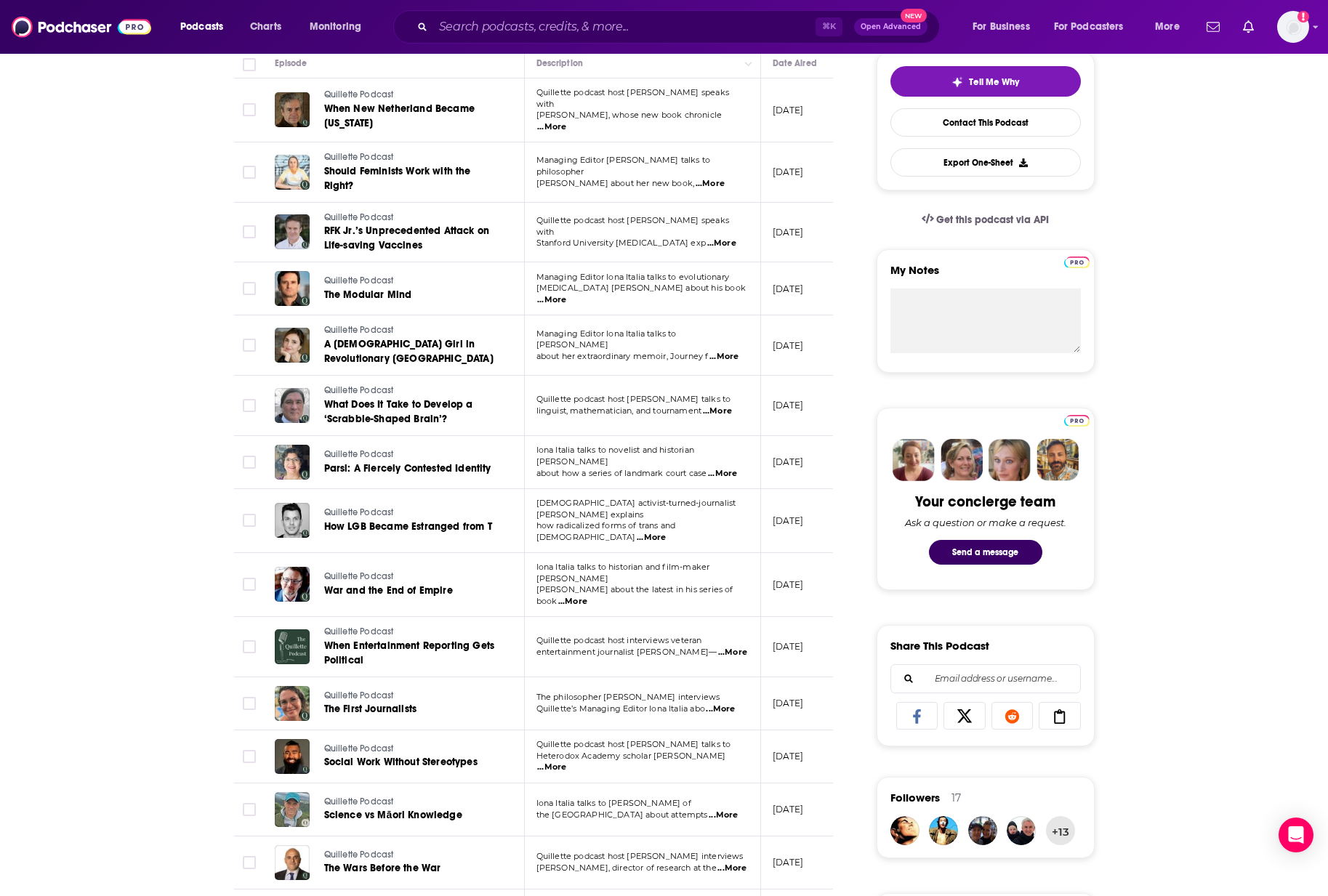
click at [722, 647] on span "...More" at bounding box center [733, 652] width 29 height 11
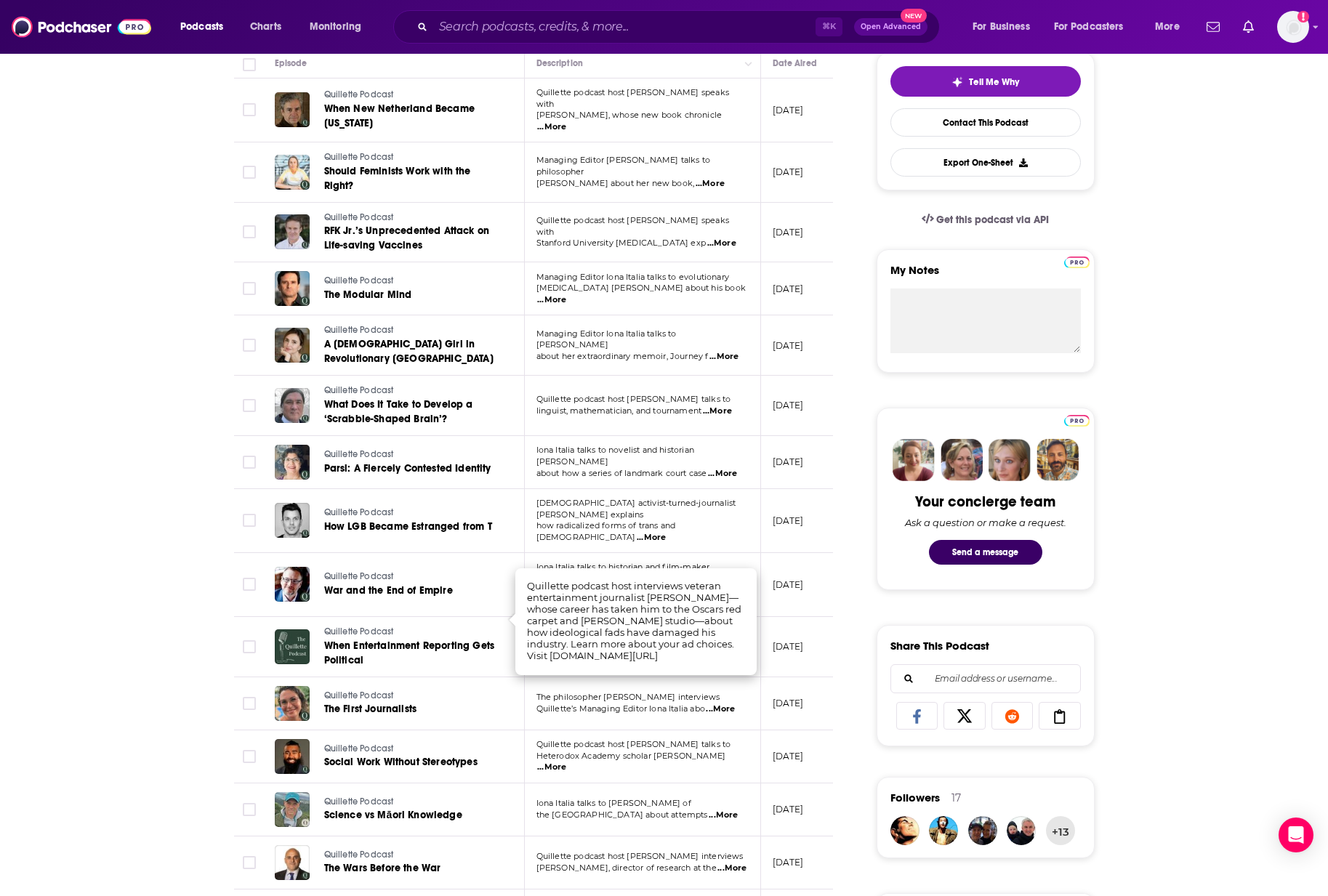
click at [157, 575] on div "About Insights Episodes 312 Reviews 1 Credits 237 Lists 1 Similar Episodes of Q…" at bounding box center [664, 869] width 1328 height 1945
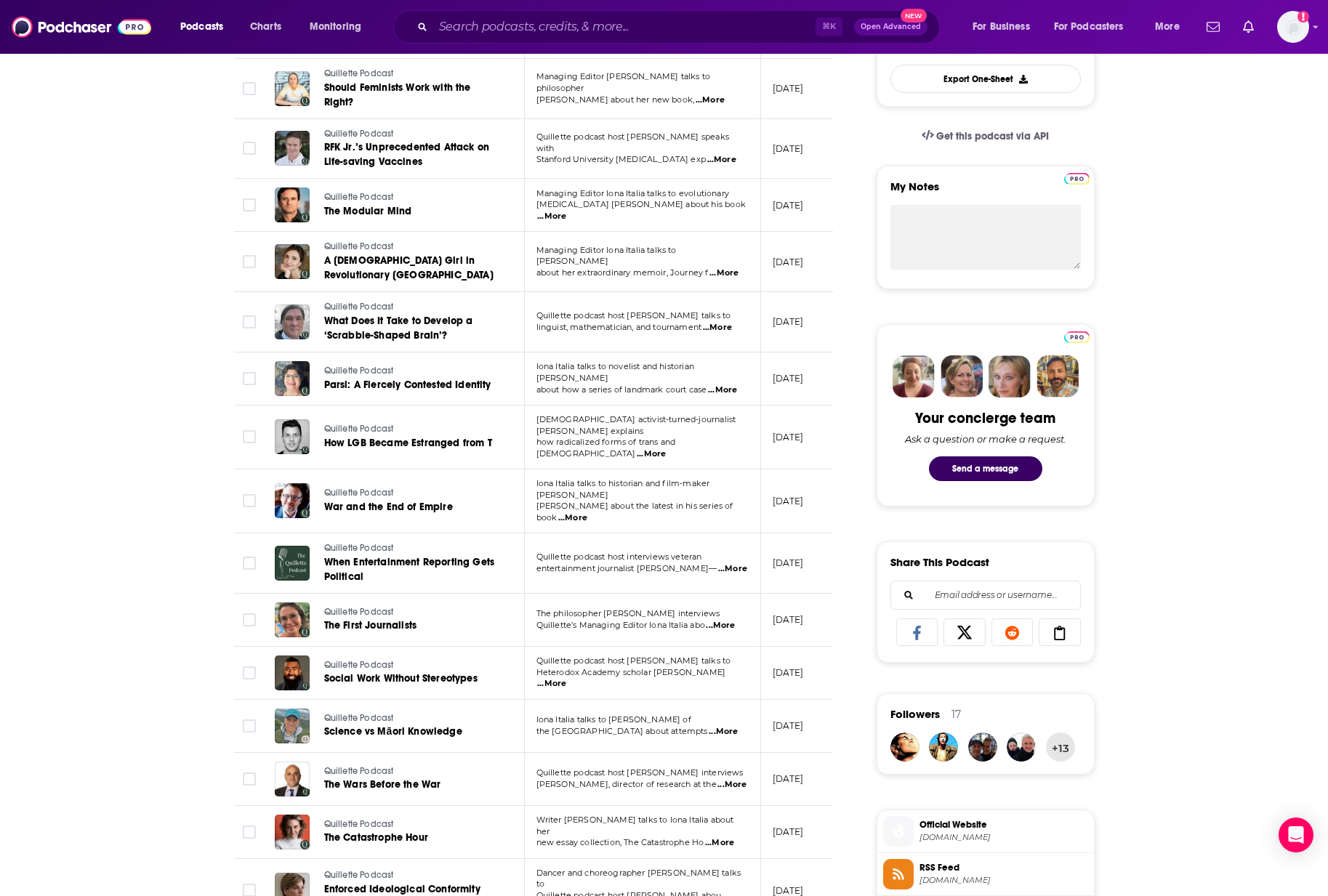
scroll to position [446, 0]
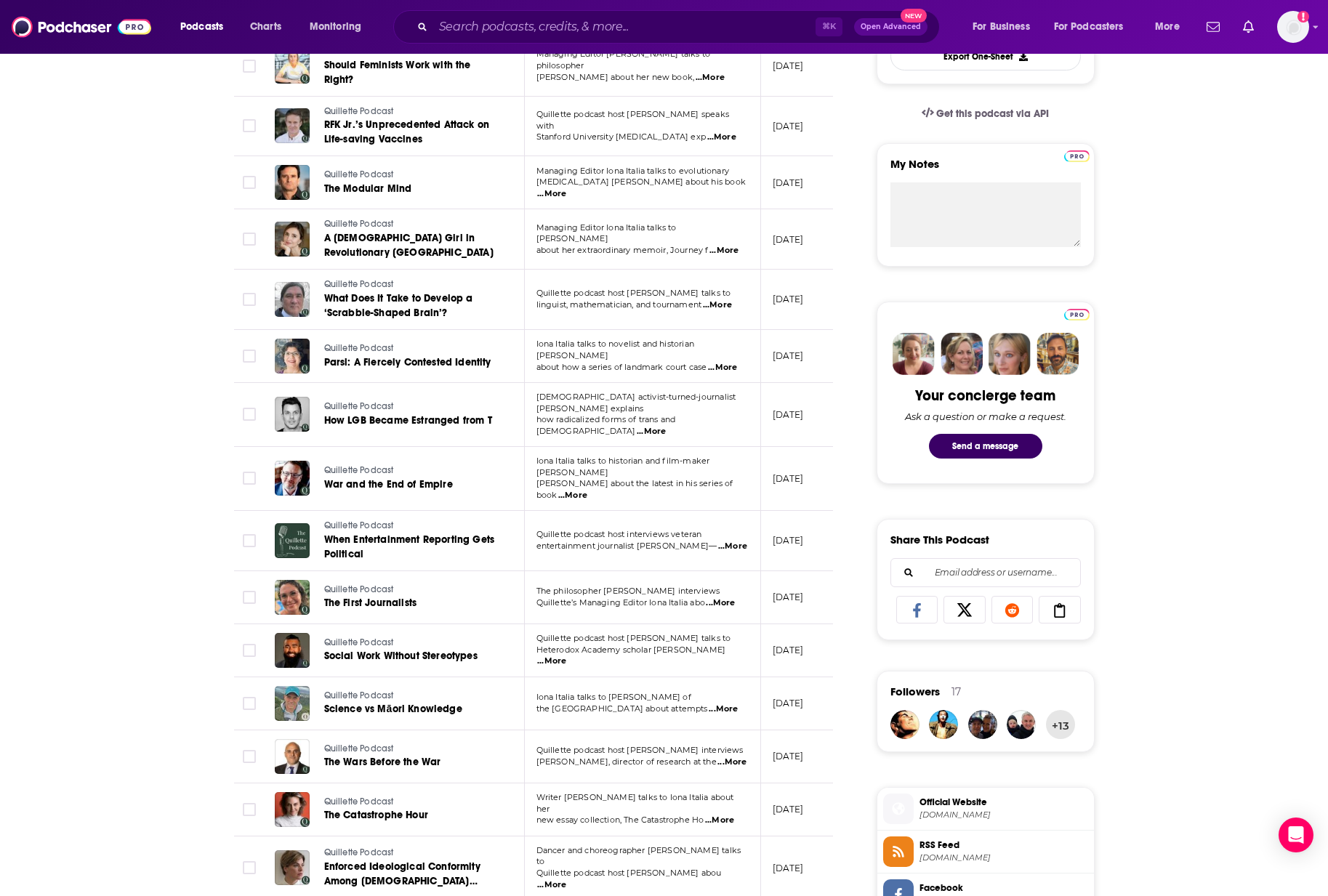
click at [731, 703] on span "...More" at bounding box center [723, 708] width 29 height 11
click at [128, 595] on div "About Insights Episodes 312 Reviews 1 Credits 237 Lists 1 Similar Episodes of Q…" at bounding box center [664, 762] width 1328 height 1945
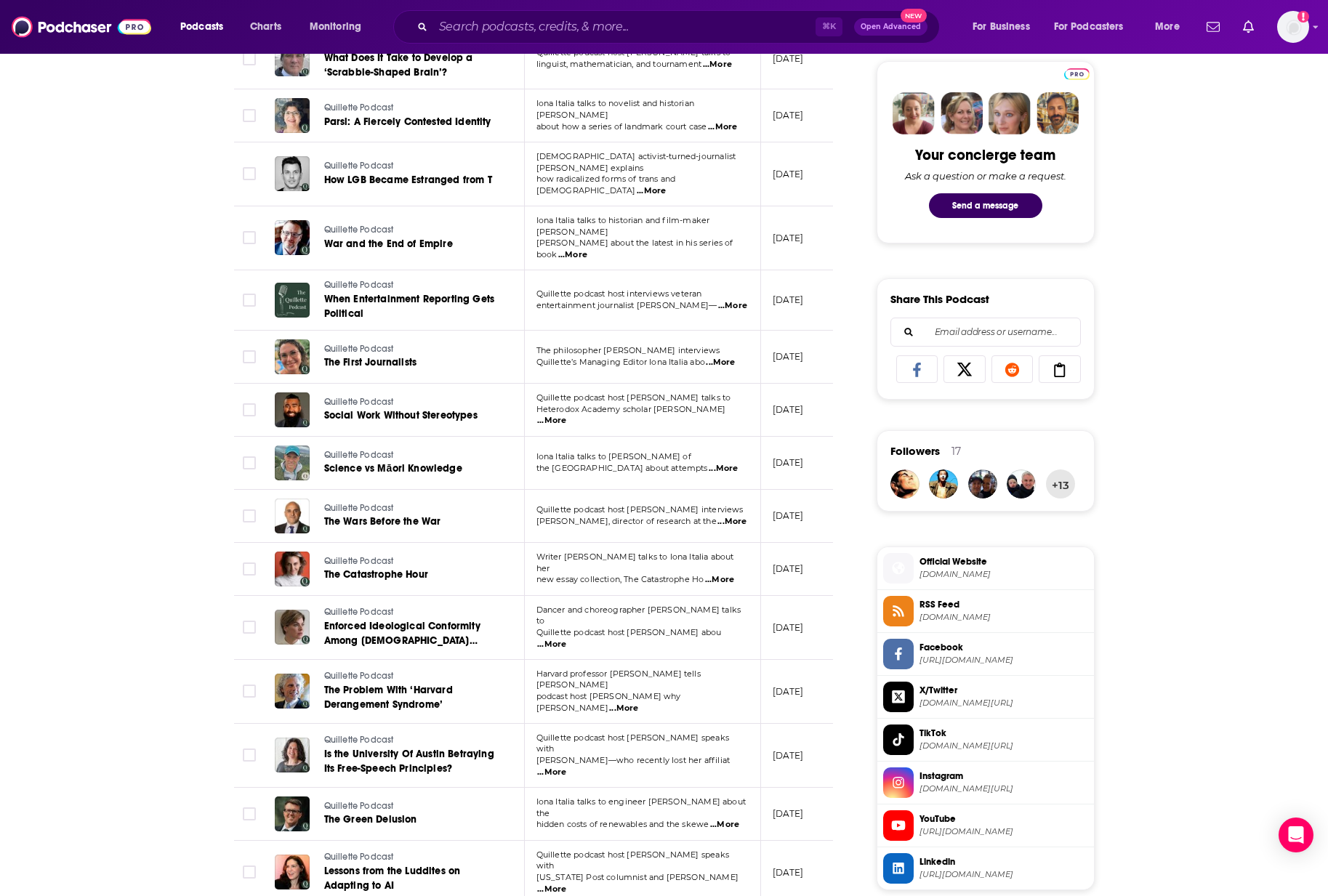
scroll to position [0, 0]
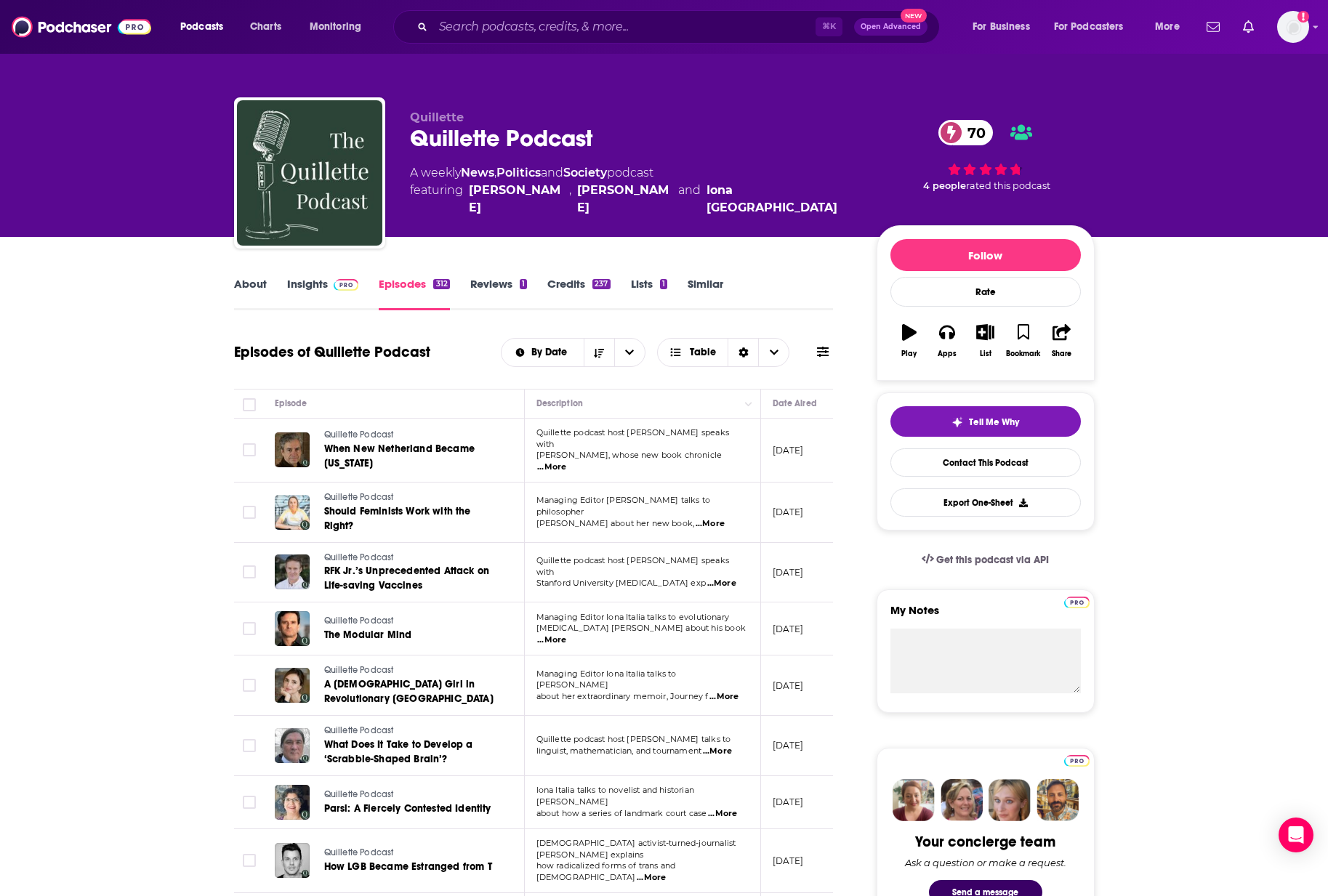
click at [305, 283] on link "Insights" at bounding box center [323, 294] width 72 height 34
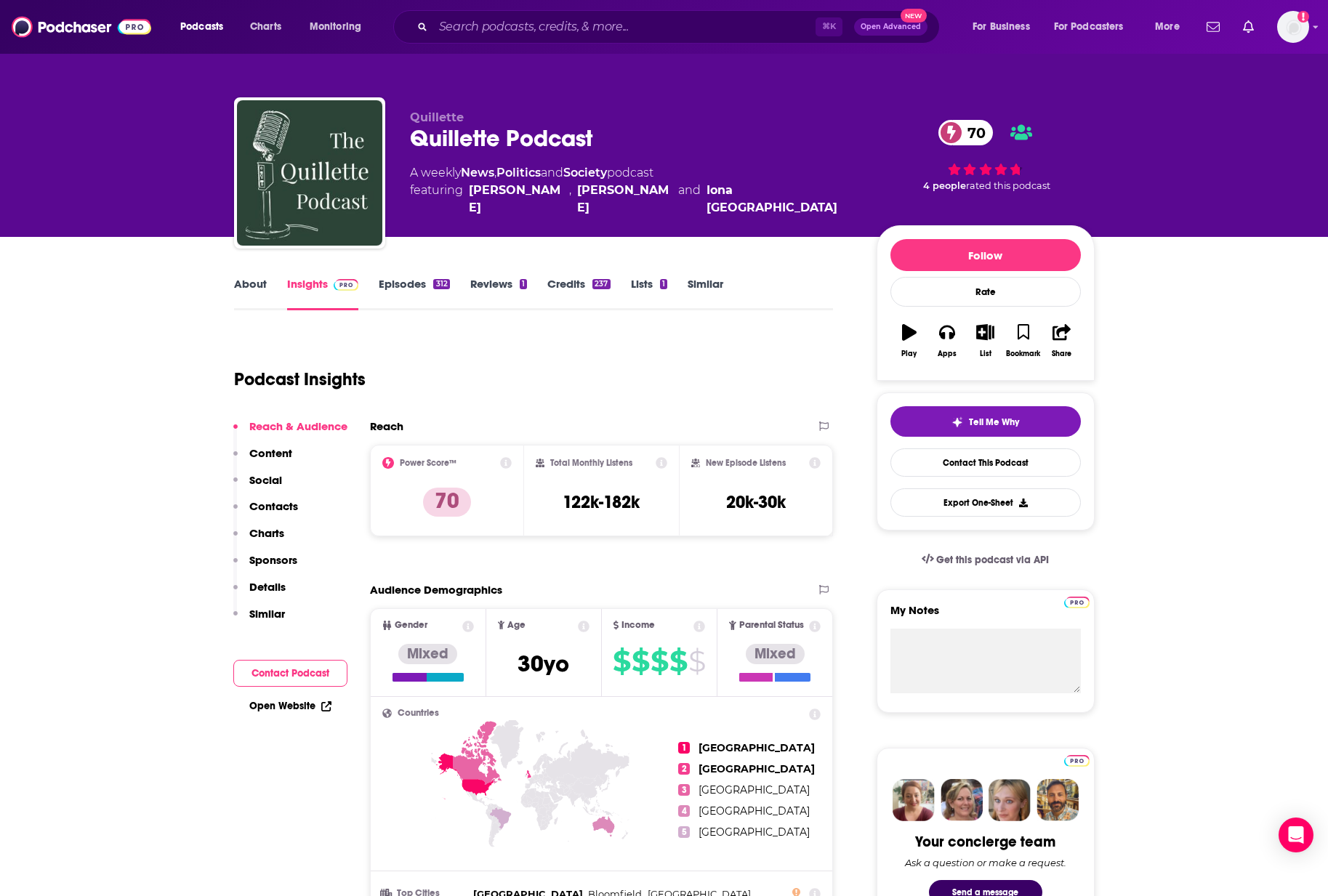
click at [253, 287] on link "About" at bounding box center [250, 294] width 33 height 34
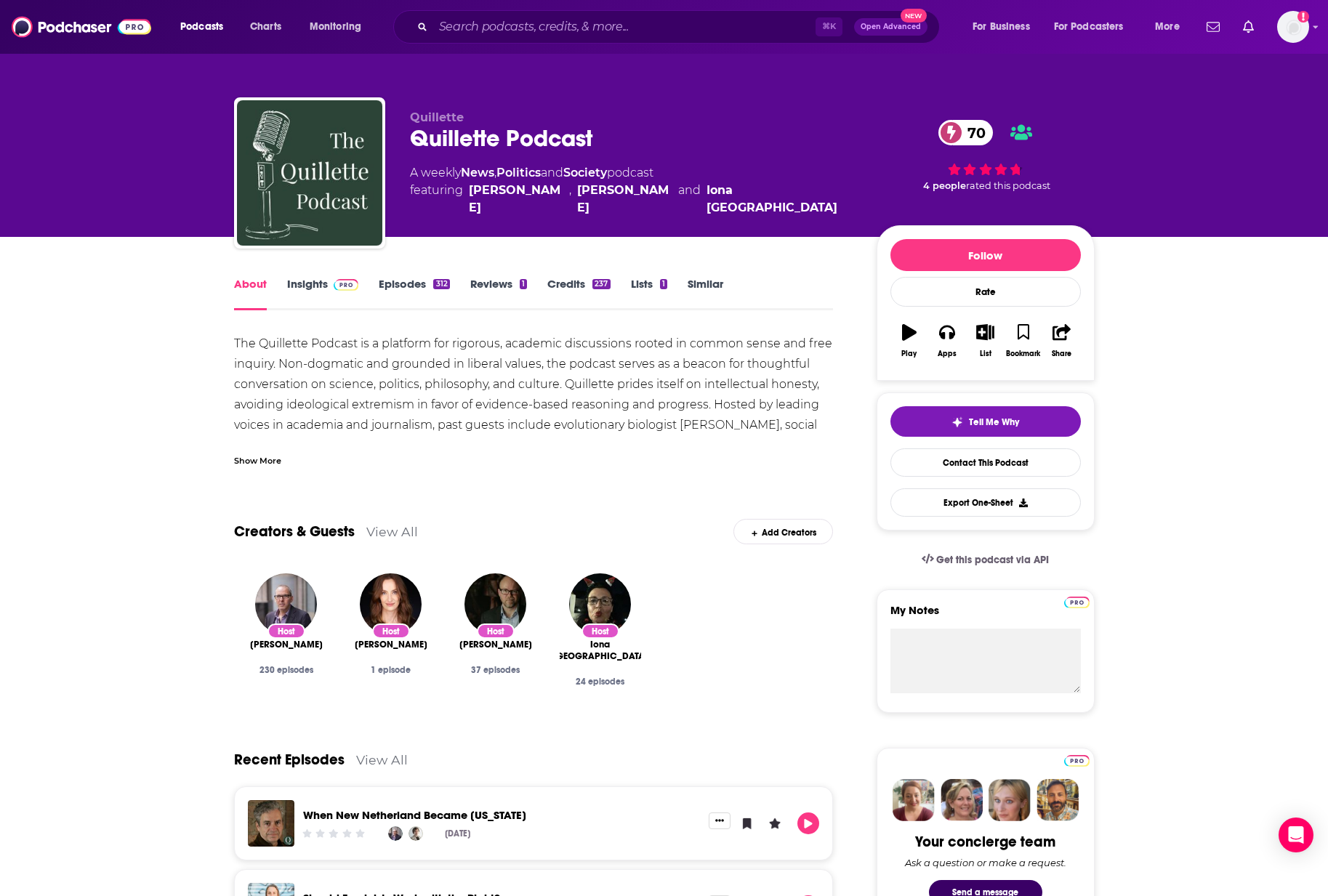
click at [260, 378] on div "The Quillette Podcast is a platform for rigorous, academic discussions rooted i…" at bounding box center [534, 415] width 600 height 163
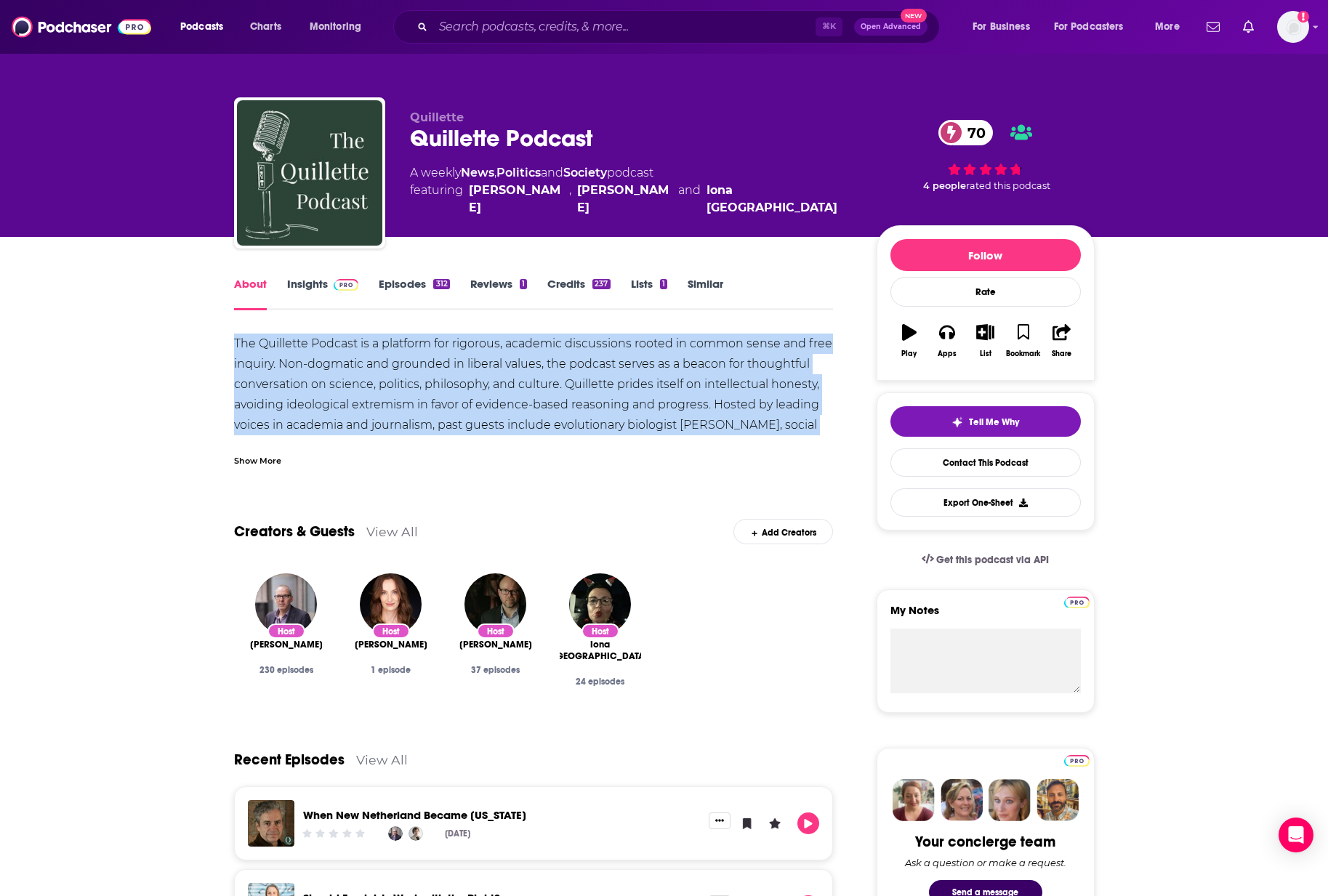
click at [260, 378] on div "The Quillette Podcast is a platform for rigorous, academic discussions rooted i…" at bounding box center [534, 415] width 600 height 163
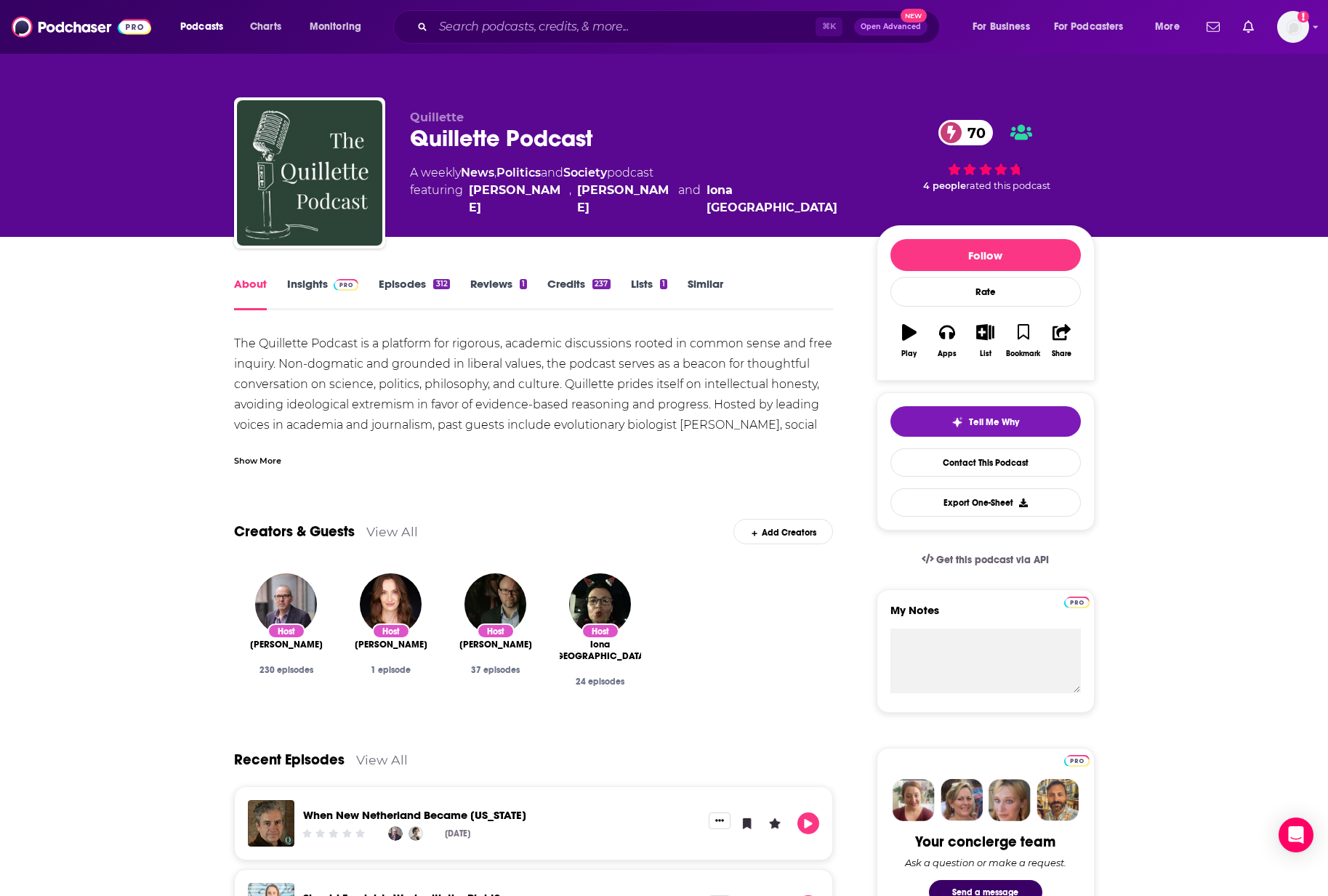
click at [431, 373] on div "The Quillette Podcast is a platform for rigorous, academic discussions rooted i…" at bounding box center [534, 415] width 600 height 163
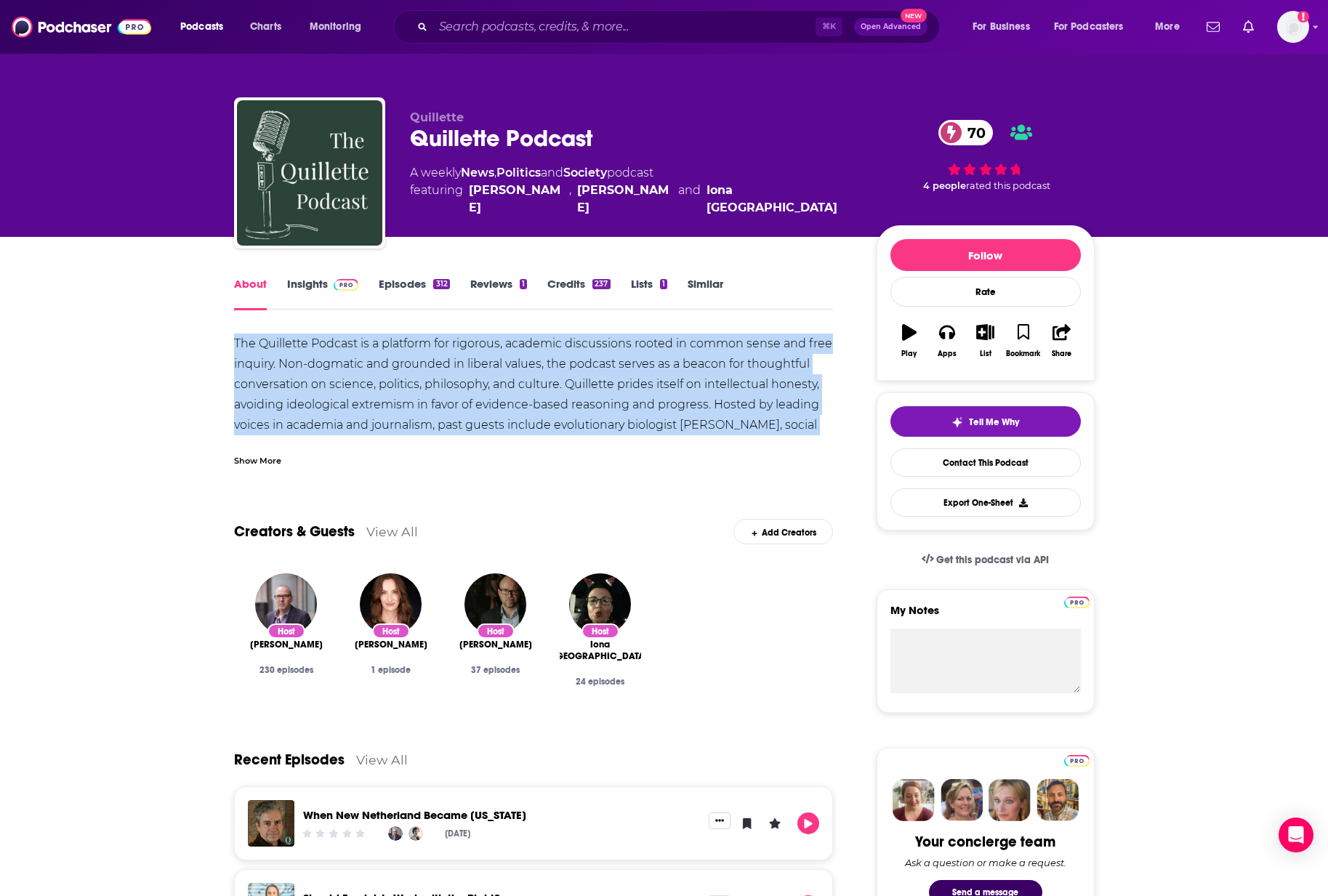
click at [431, 373] on div "The Quillette Podcast is a platform for rigorous, academic discussions rooted i…" at bounding box center [534, 415] width 600 height 163
click at [365, 382] on div "The Quillette Podcast is a platform for rigorous, academic discussions rooted i…" at bounding box center [534, 415] width 600 height 163
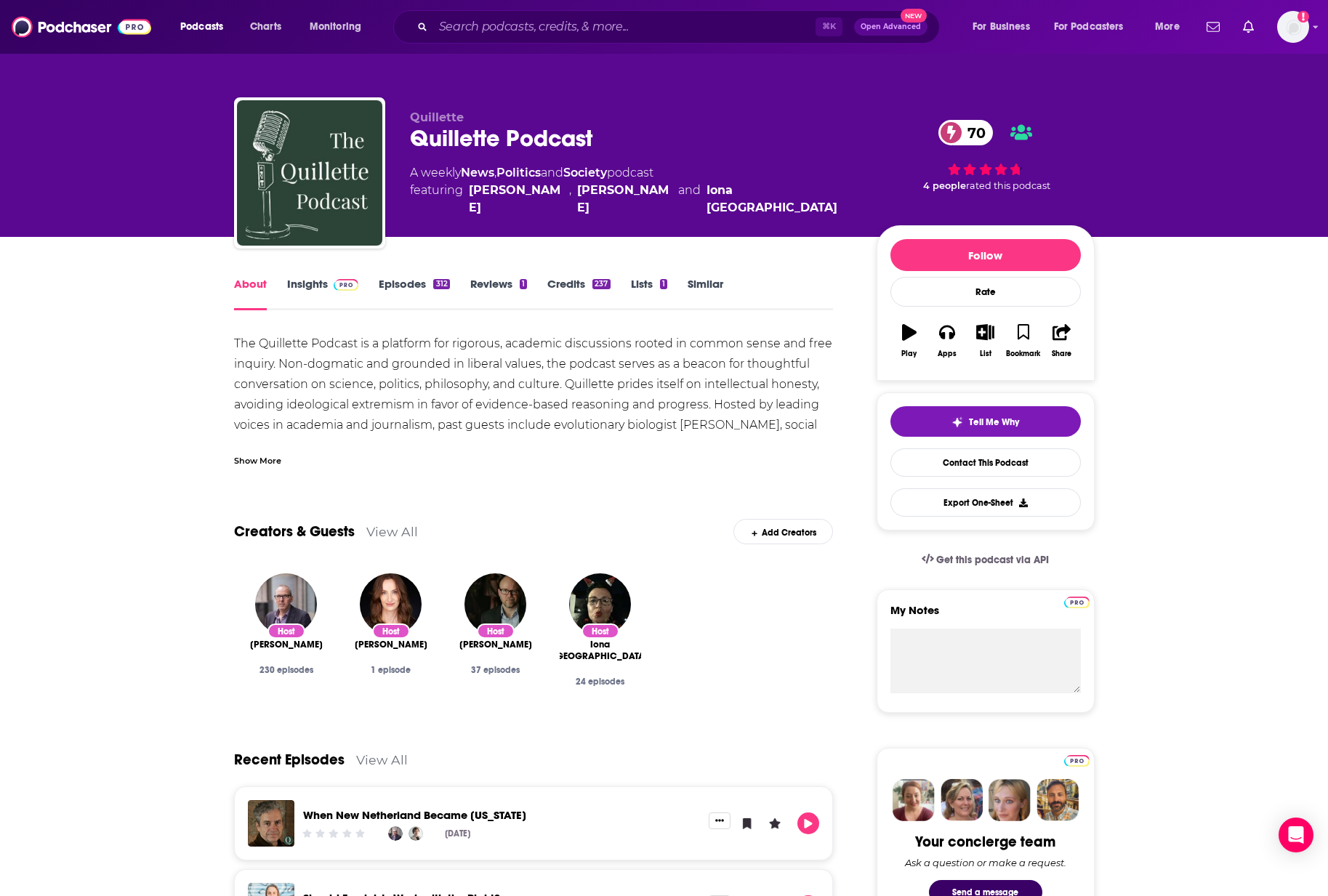
click at [267, 463] on div "Show More" at bounding box center [257, 460] width 47 height 14
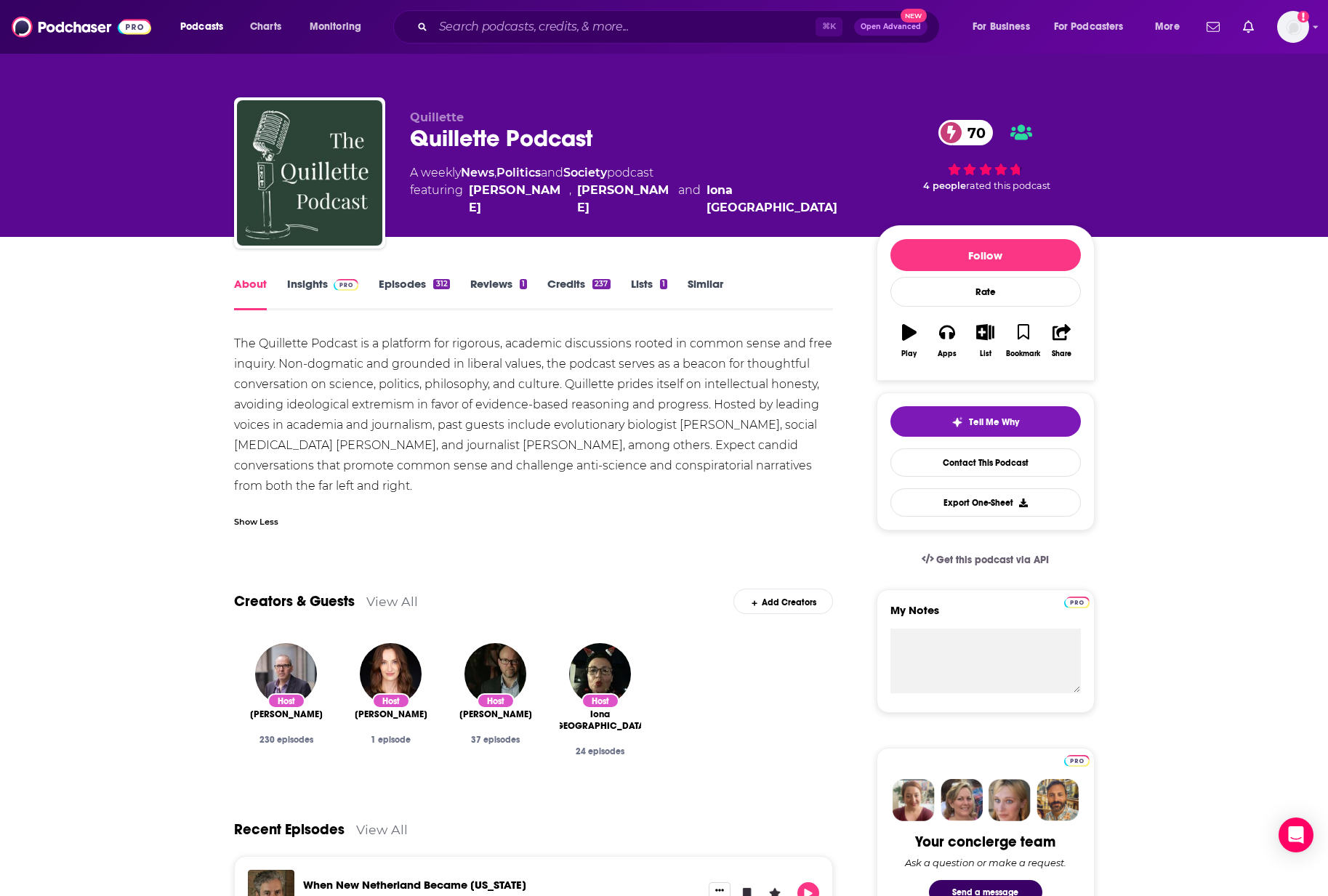
click at [321, 401] on div "The Quillette Podcast is a platform for rigorous, academic discussions rooted i…" at bounding box center [534, 415] width 600 height 163
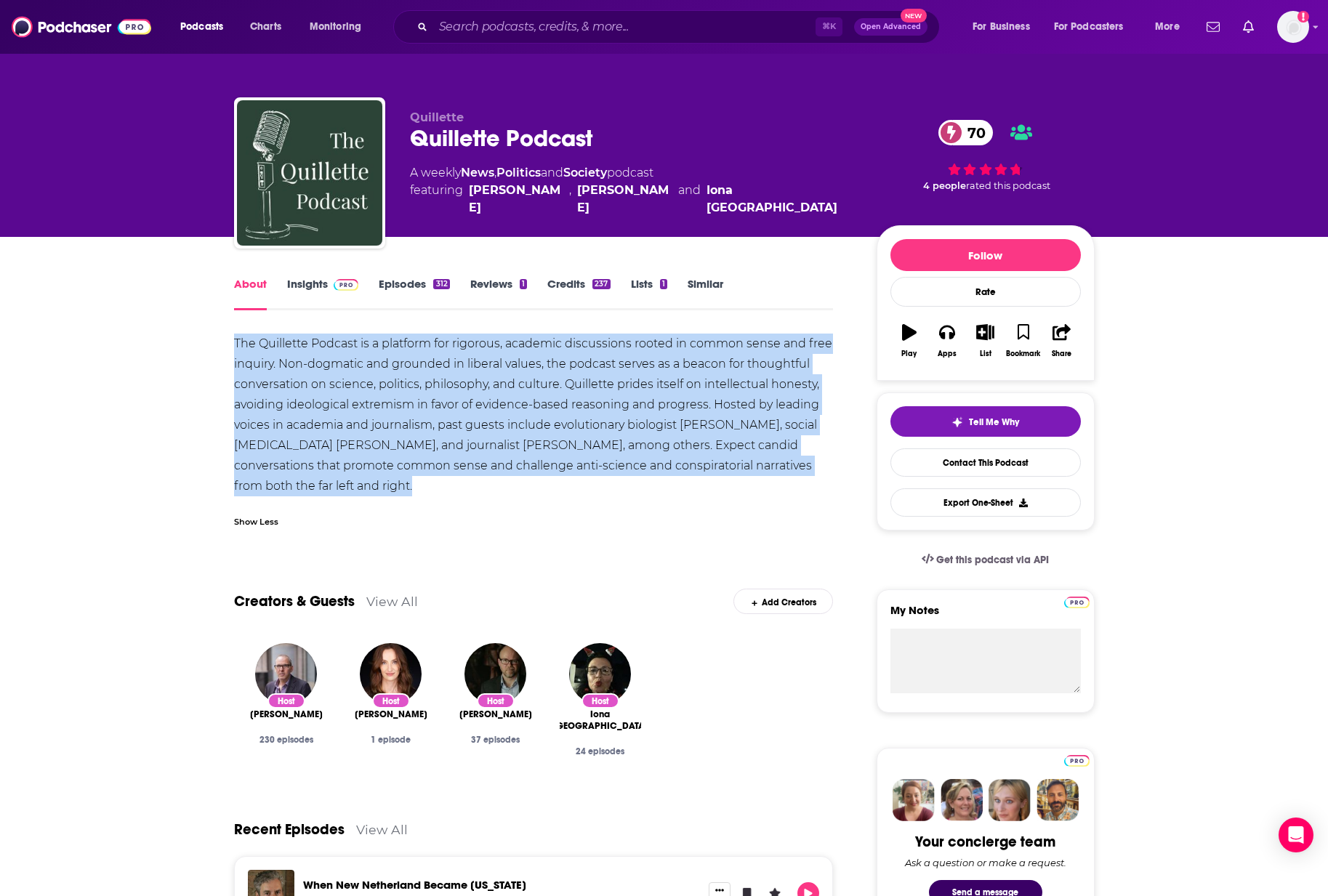
click at [321, 401] on div "The Quillette Podcast is a platform for rigorous, academic discussions rooted i…" at bounding box center [534, 415] width 600 height 163
click at [457, 430] on div "The Quillette Podcast is a platform for rigorous, academic discussions rooted i…" at bounding box center [534, 415] width 600 height 163
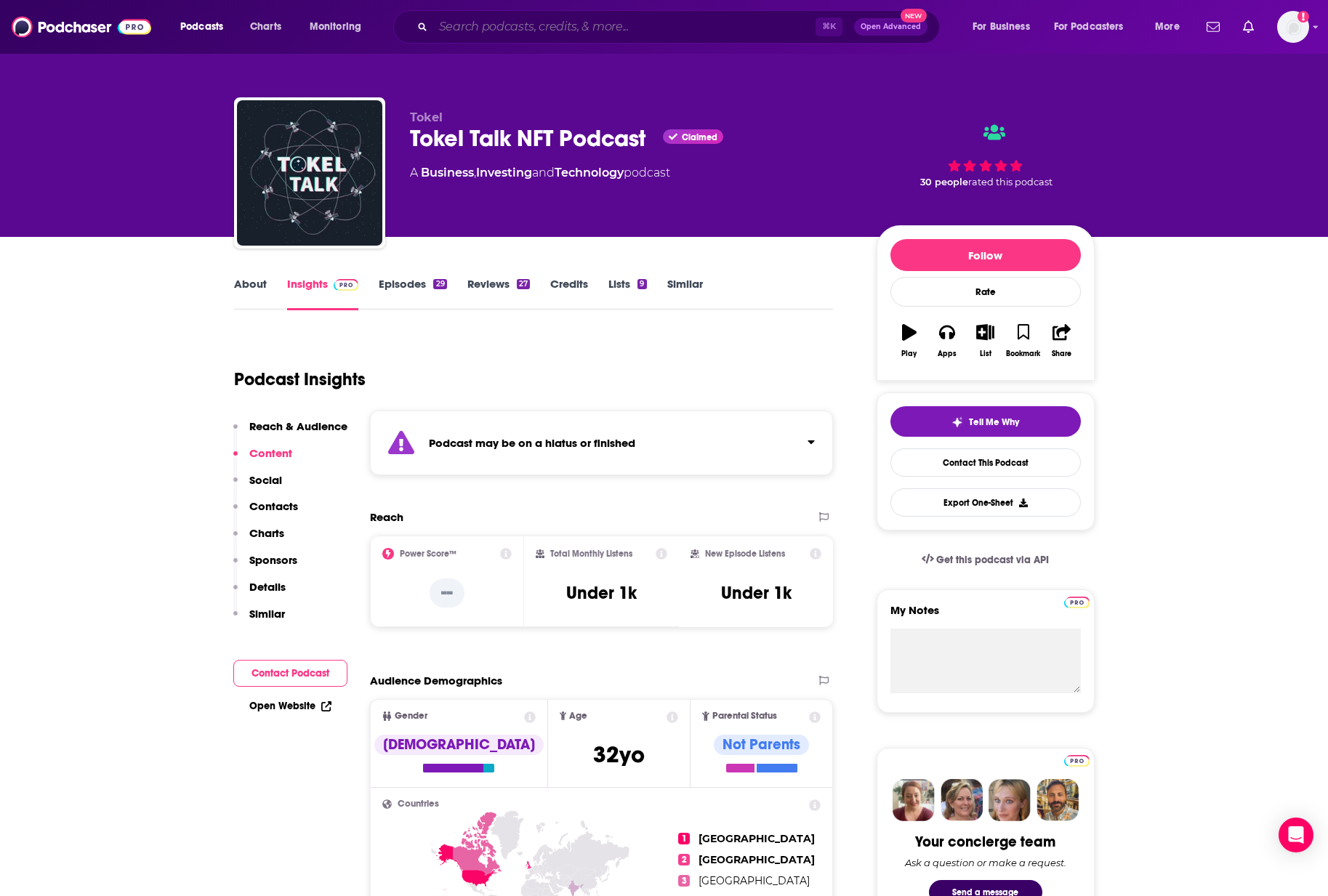
click at [464, 19] on input "Search podcasts, credits, & more..." at bounding box center [625, 27] width 382 height 23
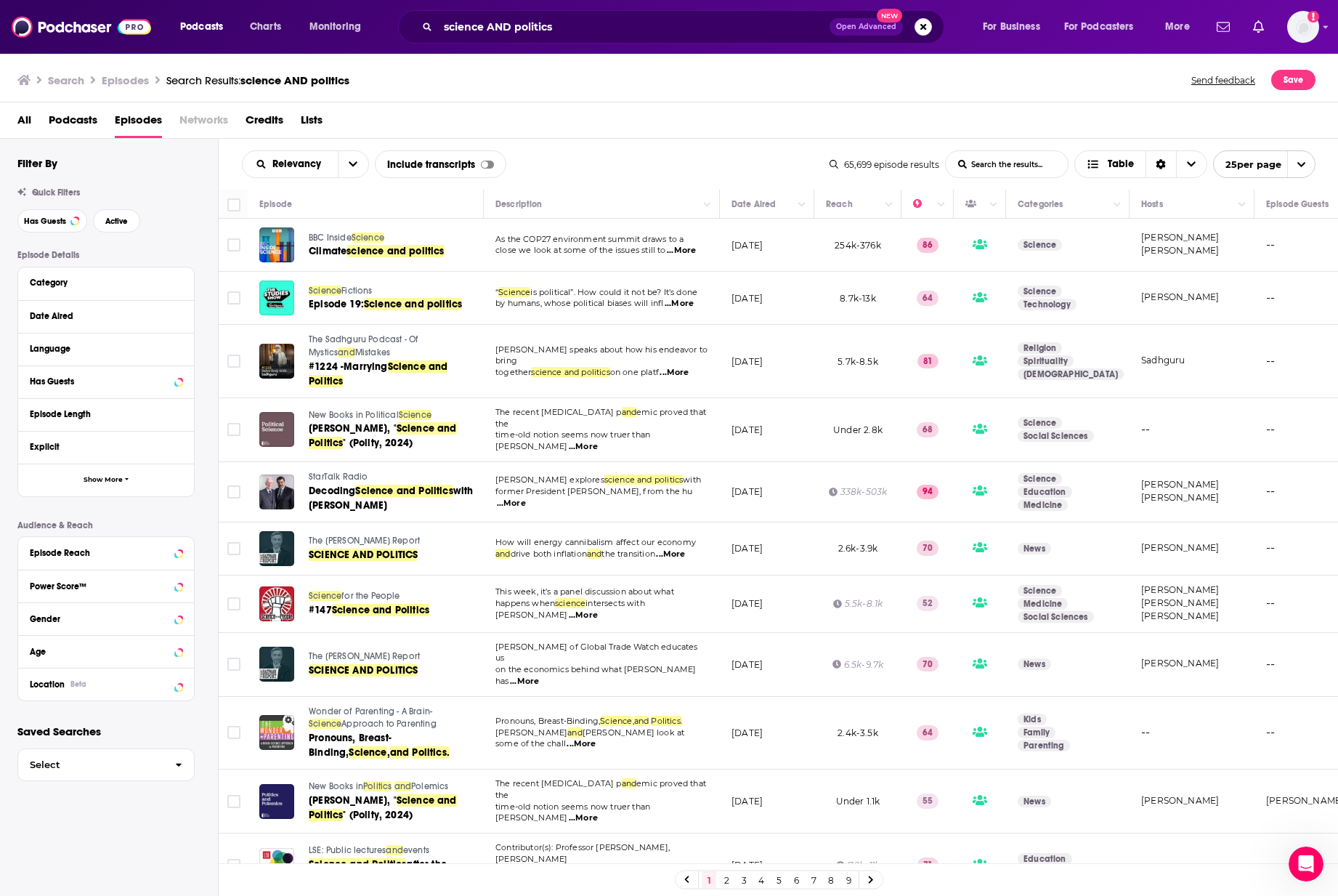
click at [367, 593] on span "for the People" at bounding box center [371, 596] width 58 height 11
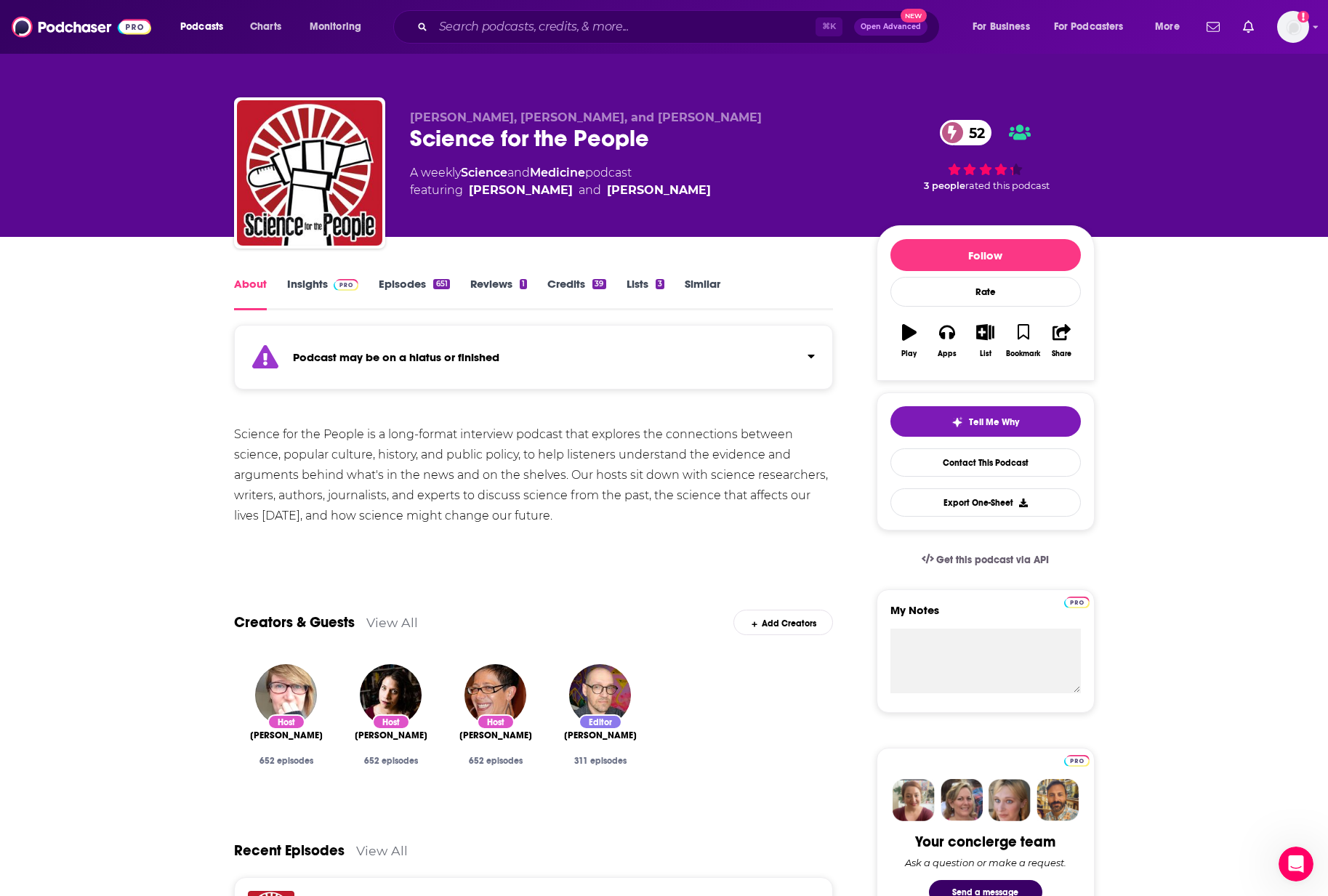
click at [407, 284] on link "Episodes 651" at bounding box center [414, 294] width 71 height 34
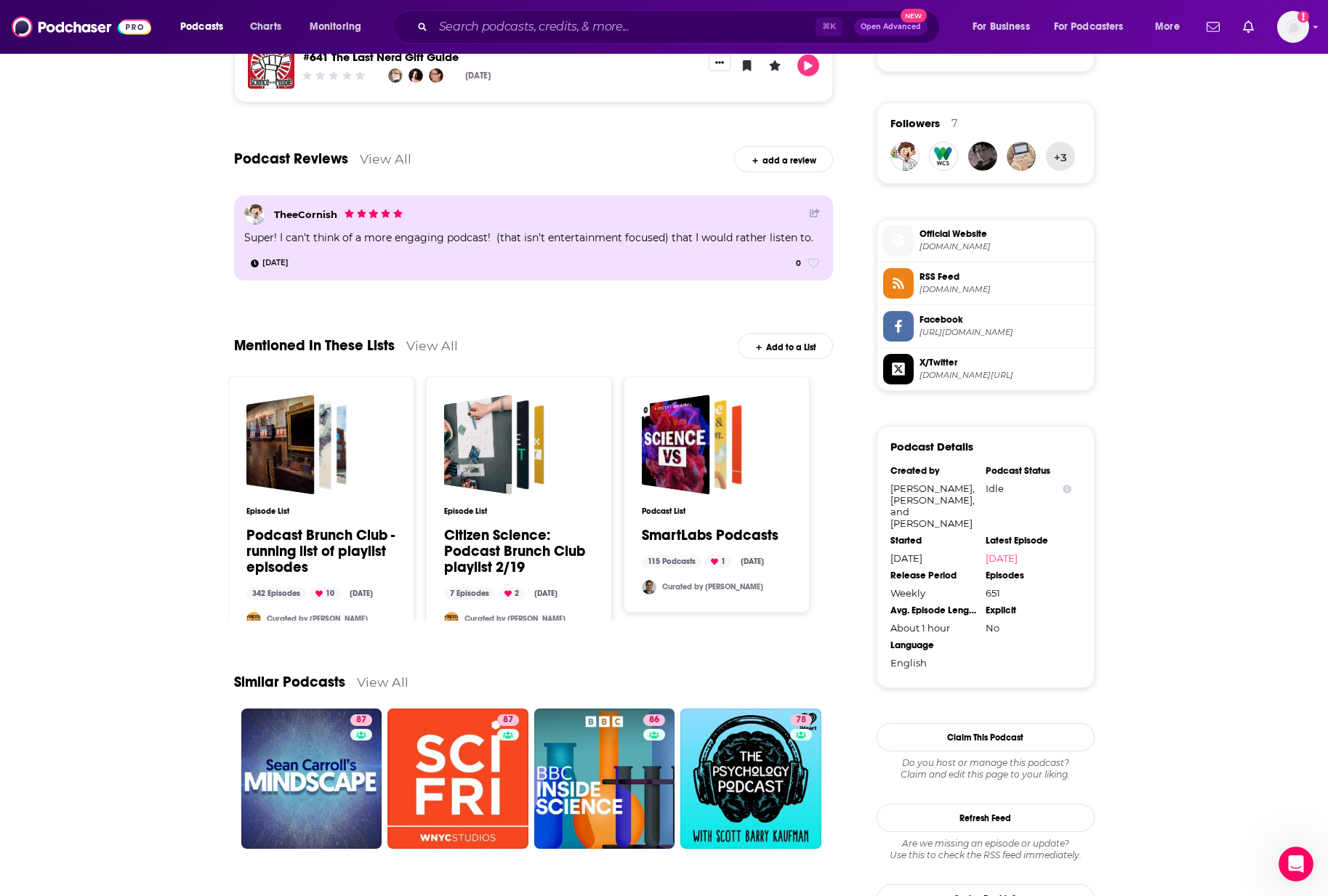
scroll to position [1090, 0]
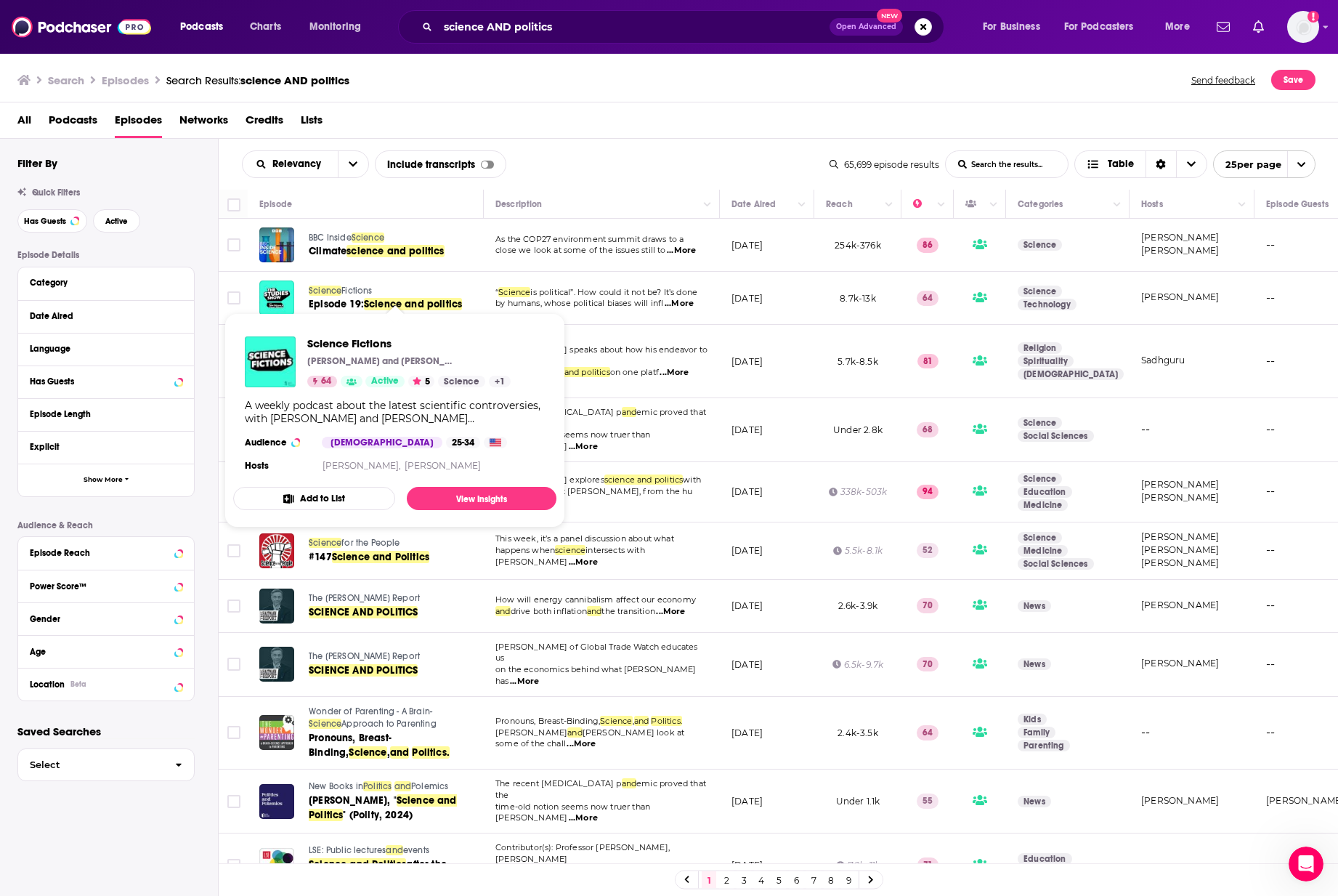
click at [352, 289] on span "Fictions" at bounding box center [356, 291] width 31 height 11
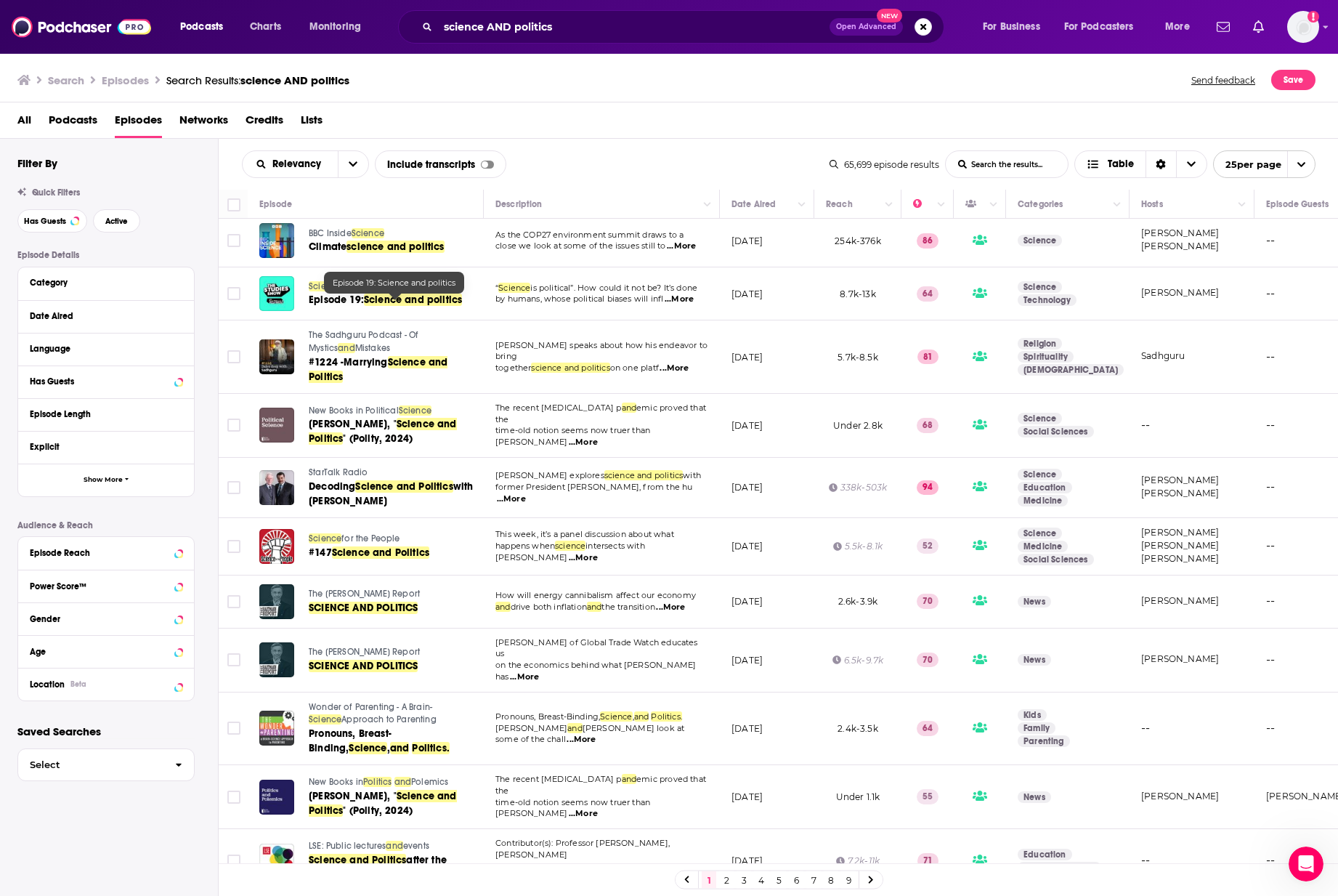
scroll to position [12, 0]
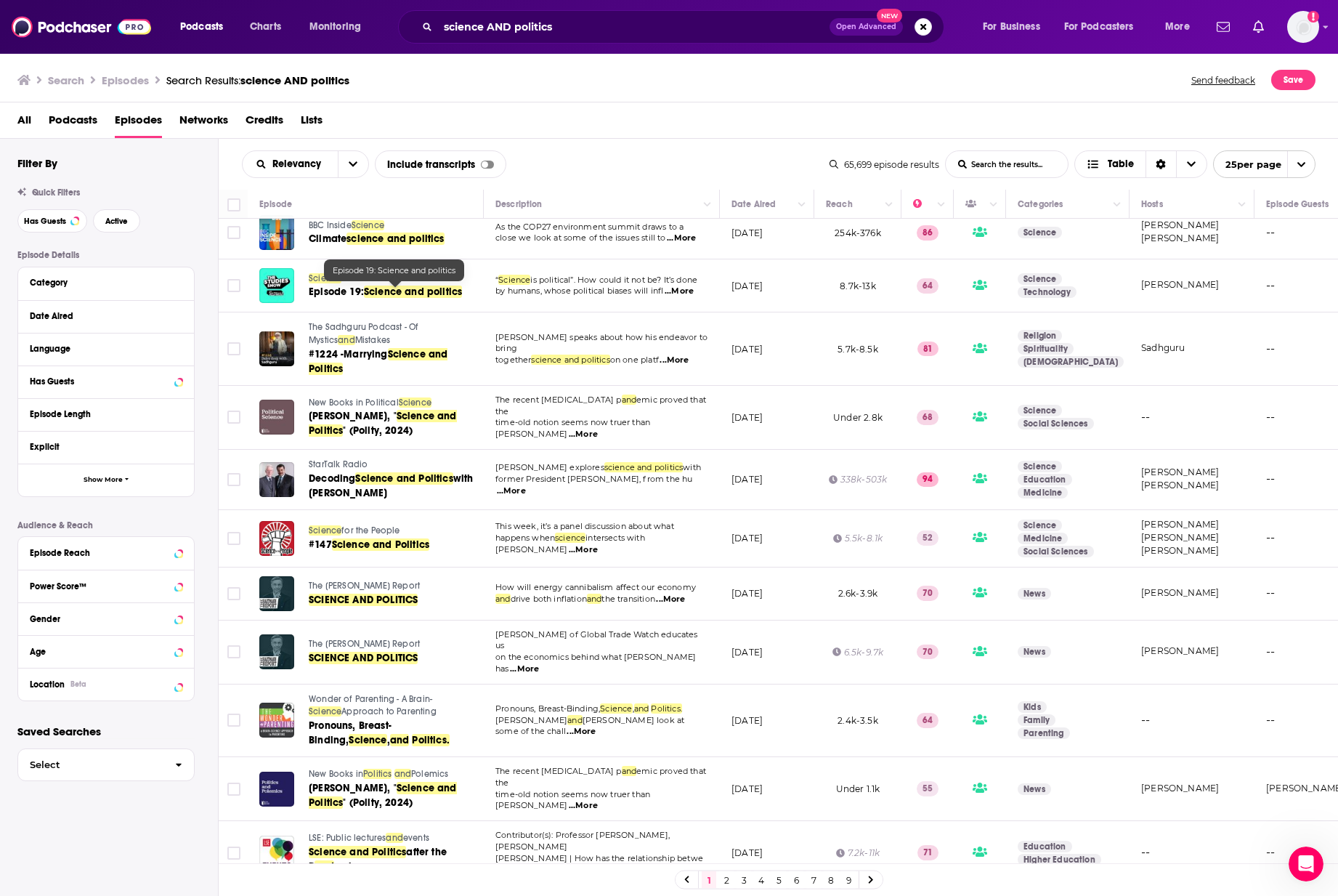
click at [329, 525] on span "Science" at bounding box center [325, 531] width 33 height 11
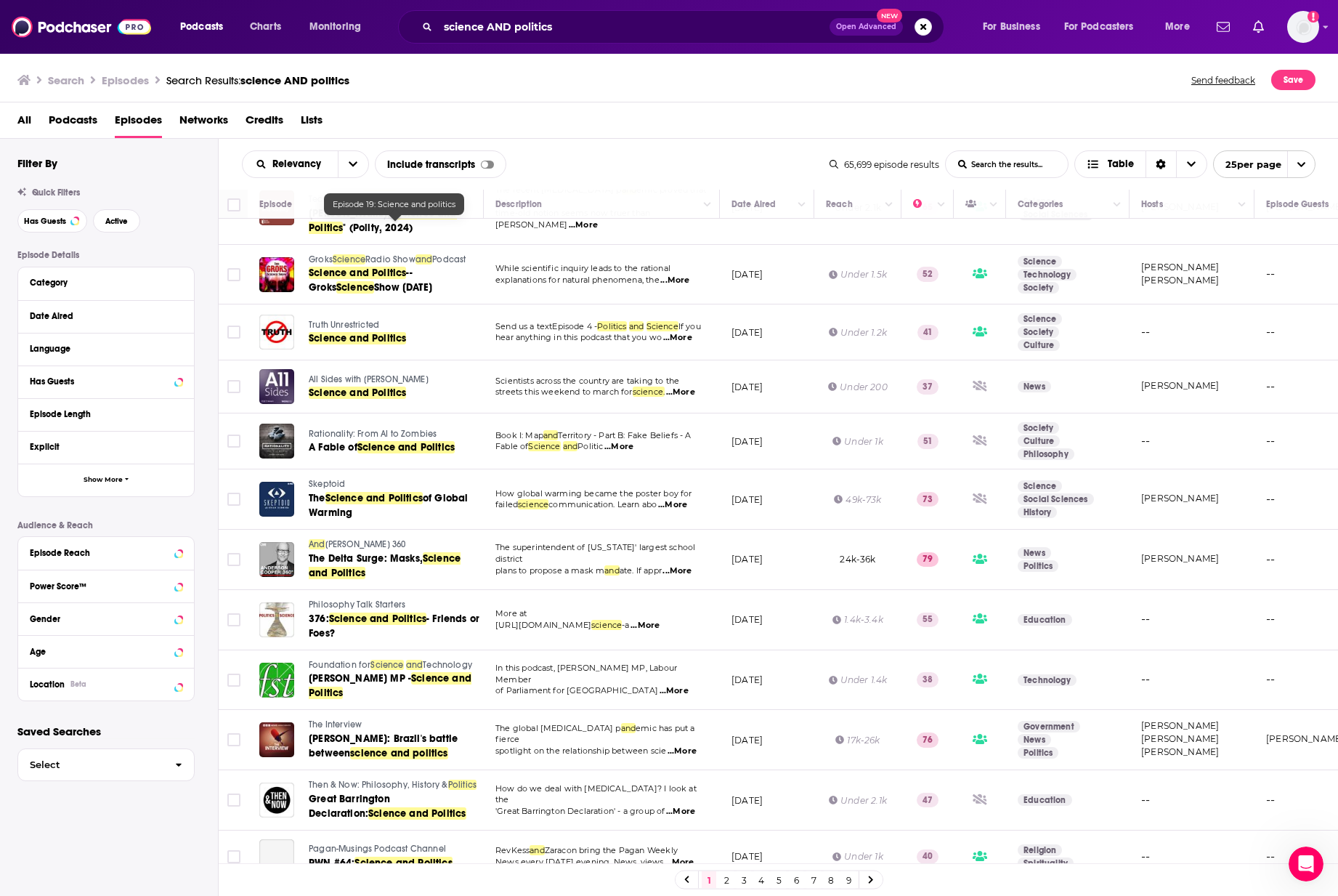
scroll to position [847, 0]
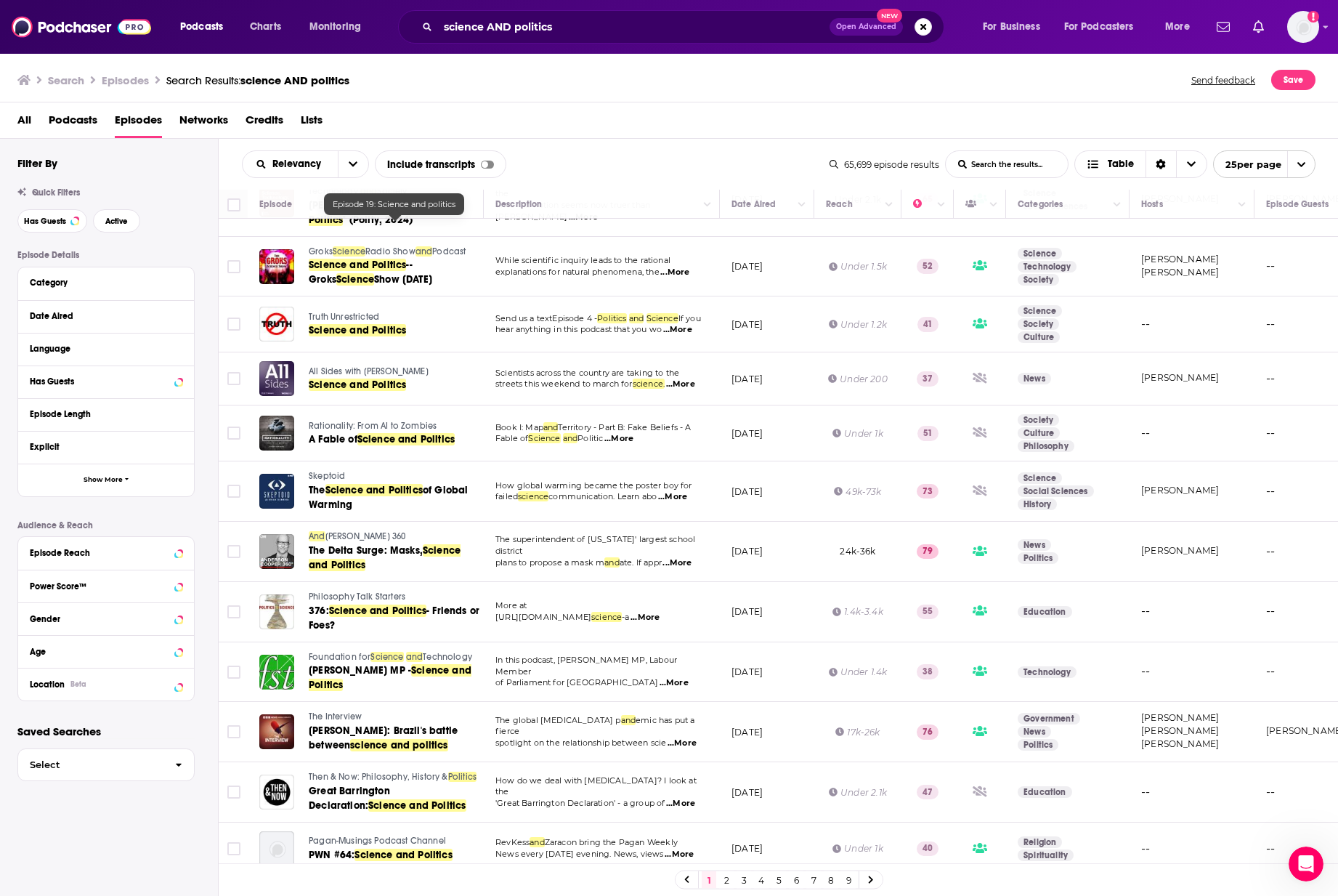
click at [875, 877] on link at bounding box center [871, 879] width 23 height 17
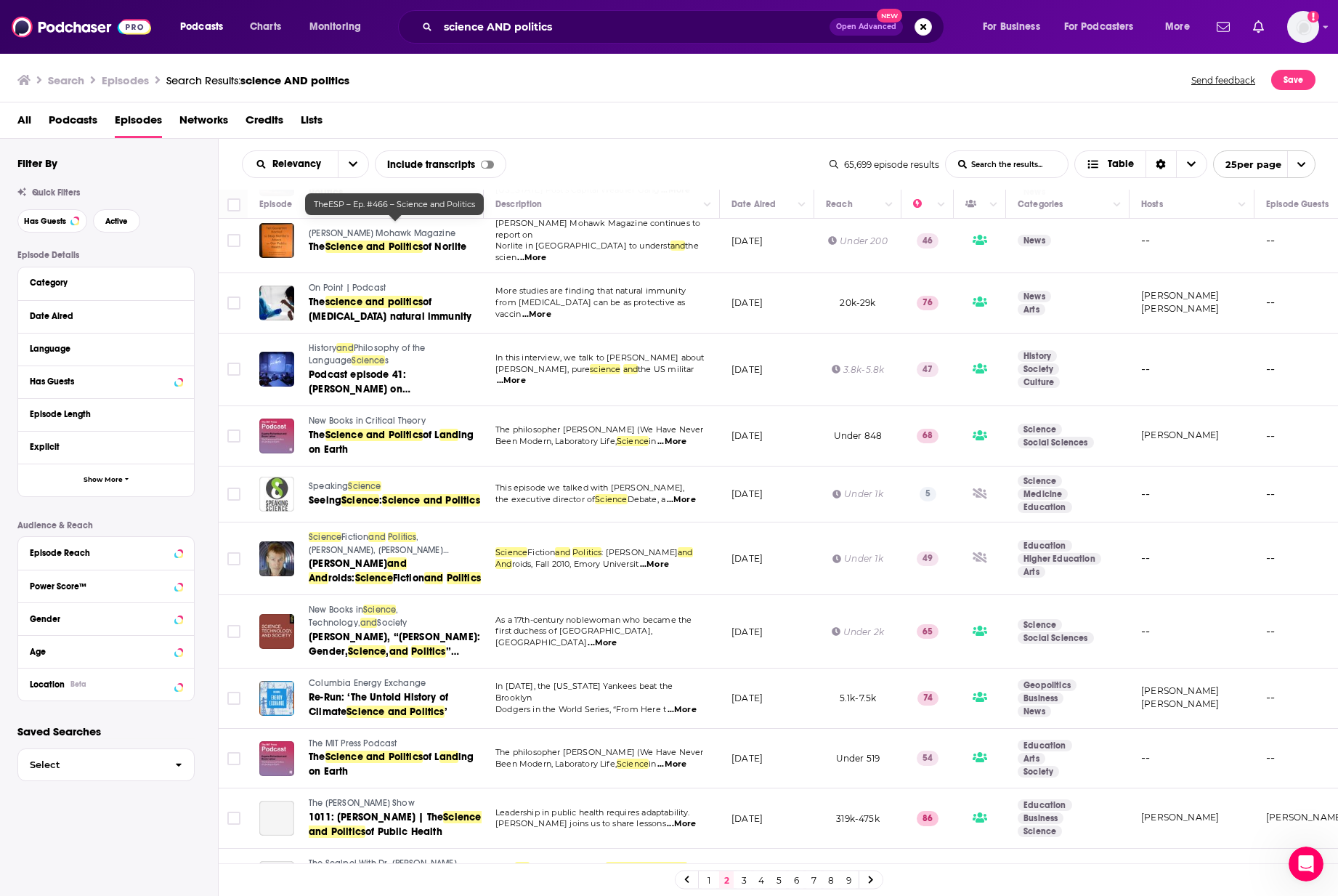
scroll to position [189, 0]
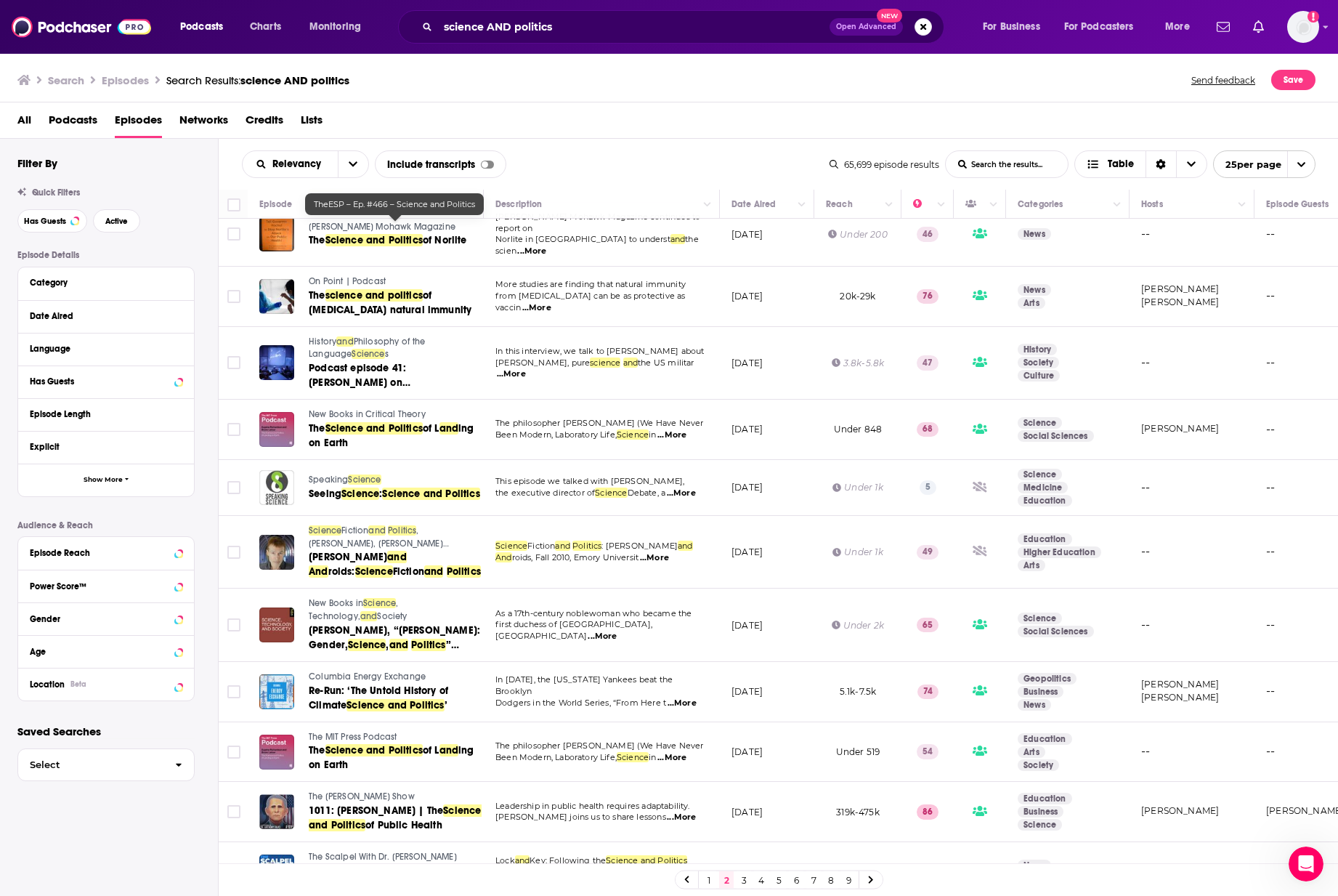
click at [353, 474] on span "Science" at bounding box center [364, 479] width 33 height 11
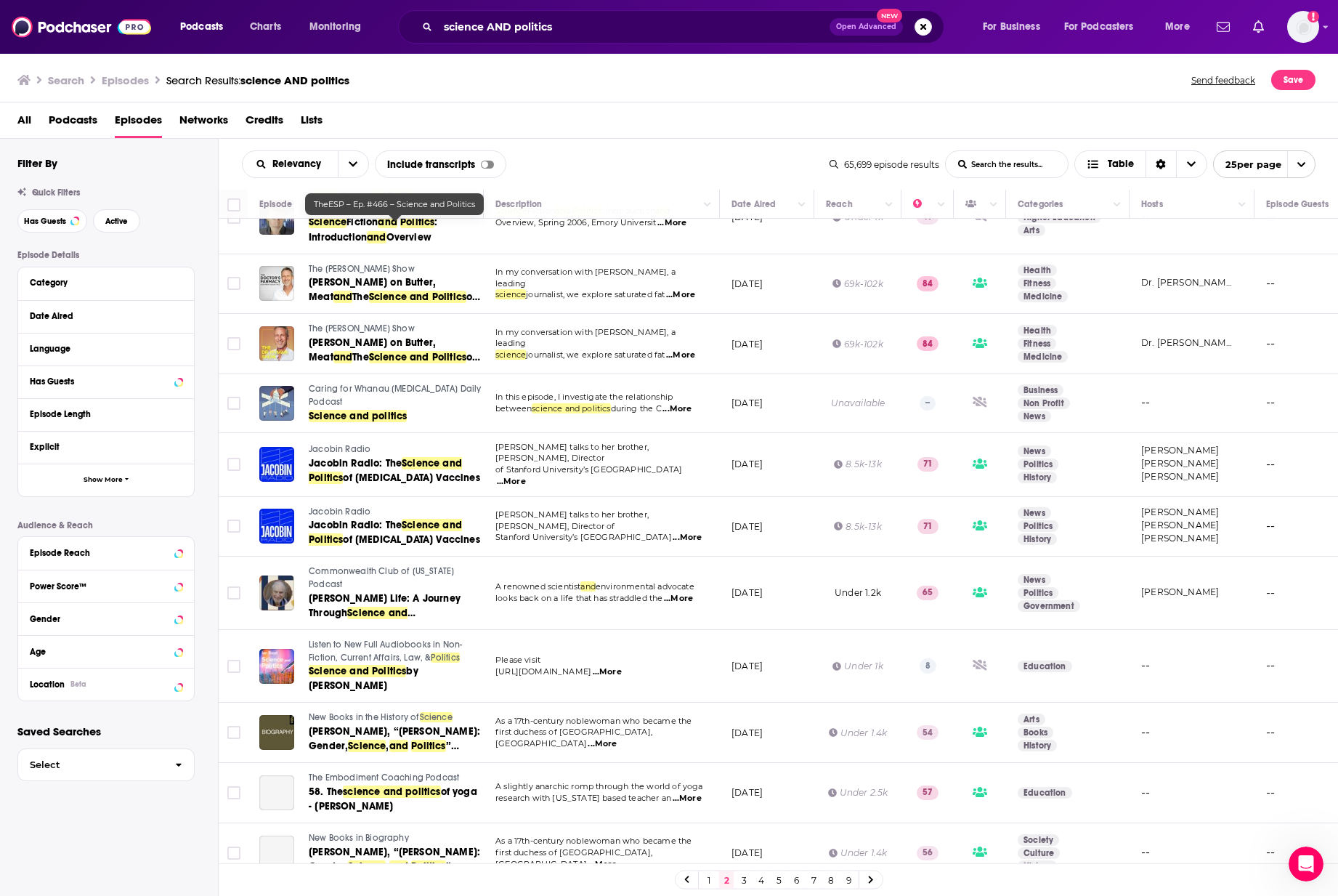
scroll to position [916, 0]
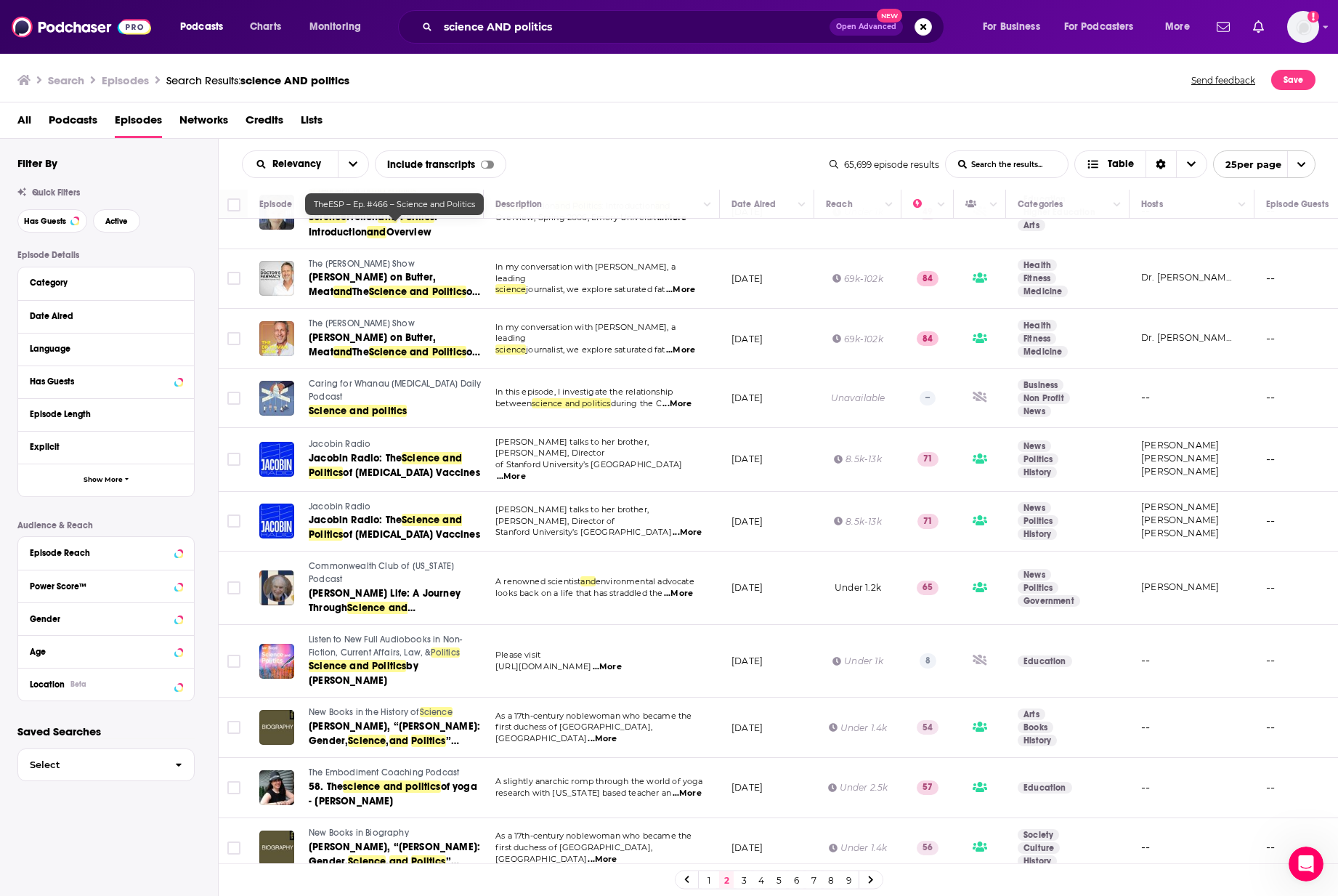
click at [871, 878] on icon at bounding box center [871, 880] width 4 height 7
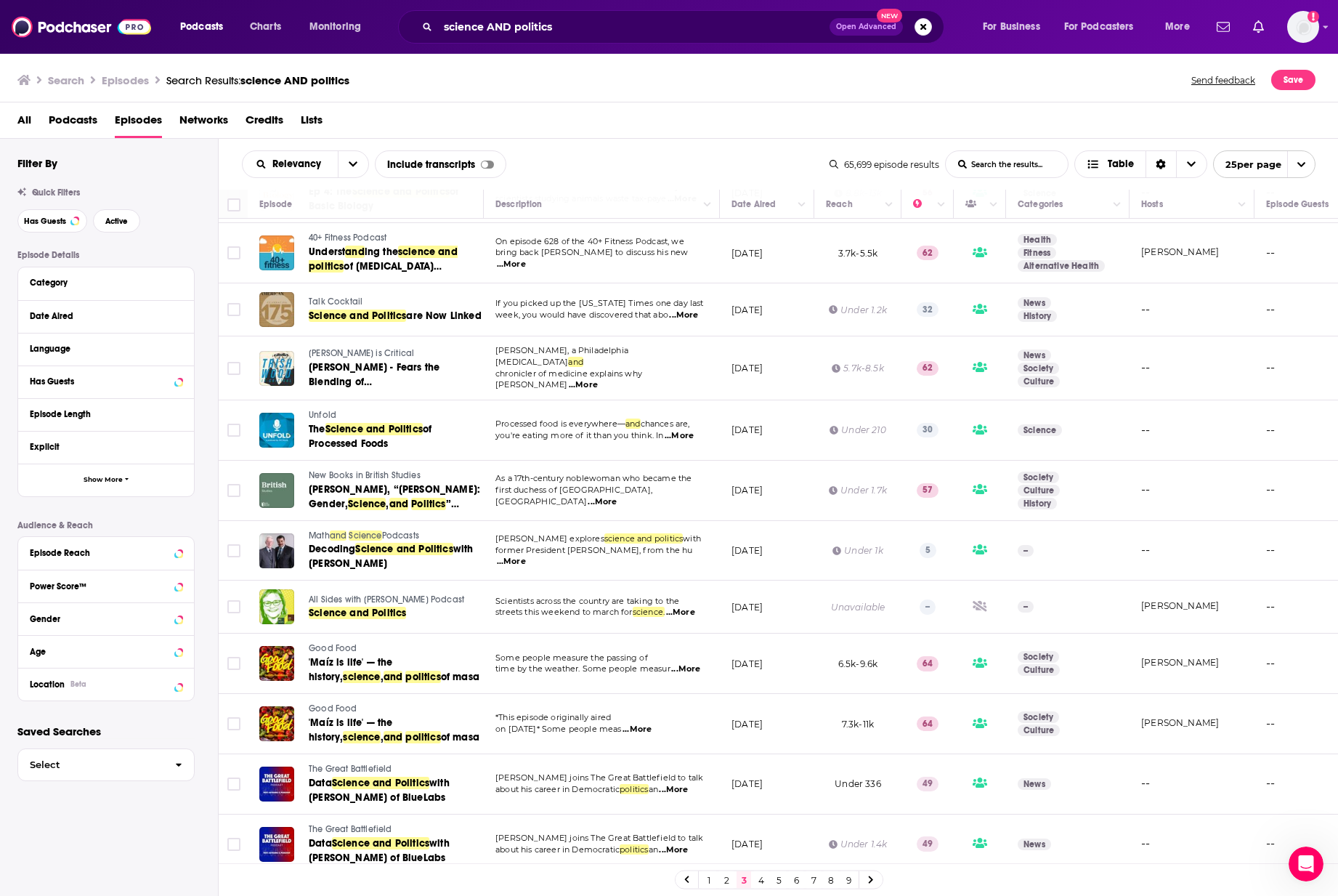
scroll to position [281, 0]
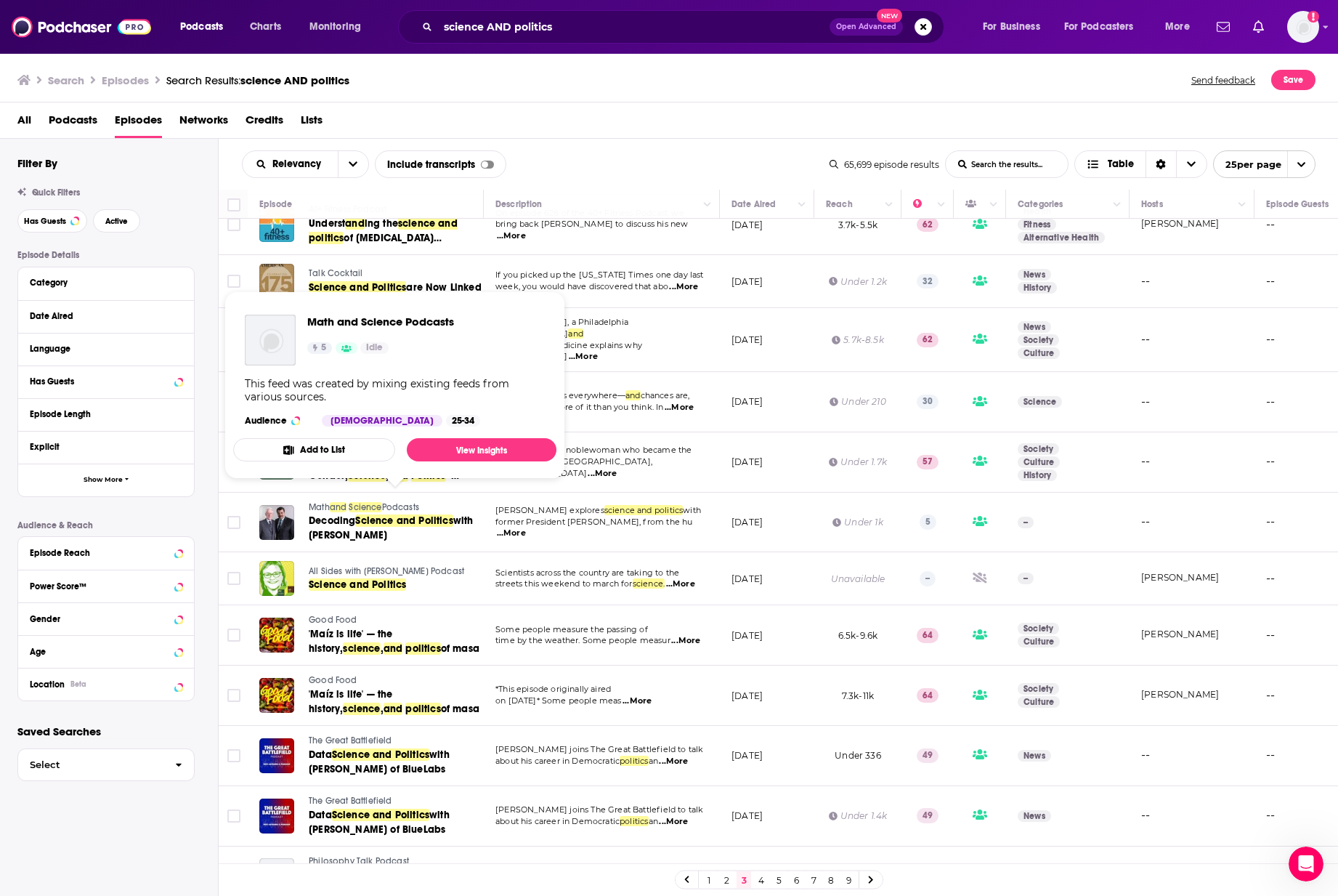
click at [403, 502] on span "Podcasts" at bounding box center [401, 508] width 37 height 11
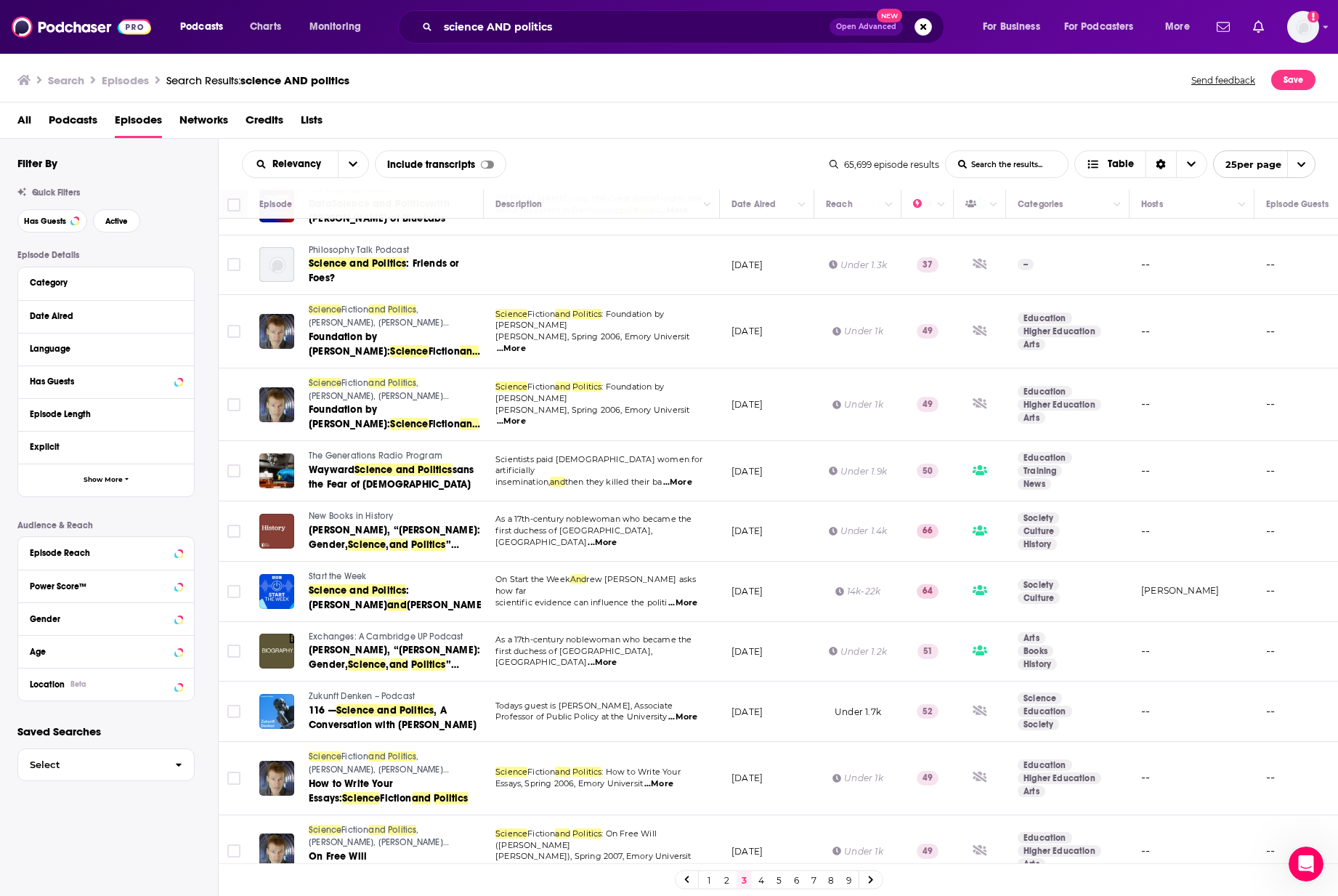
scroll to position [886, 0]
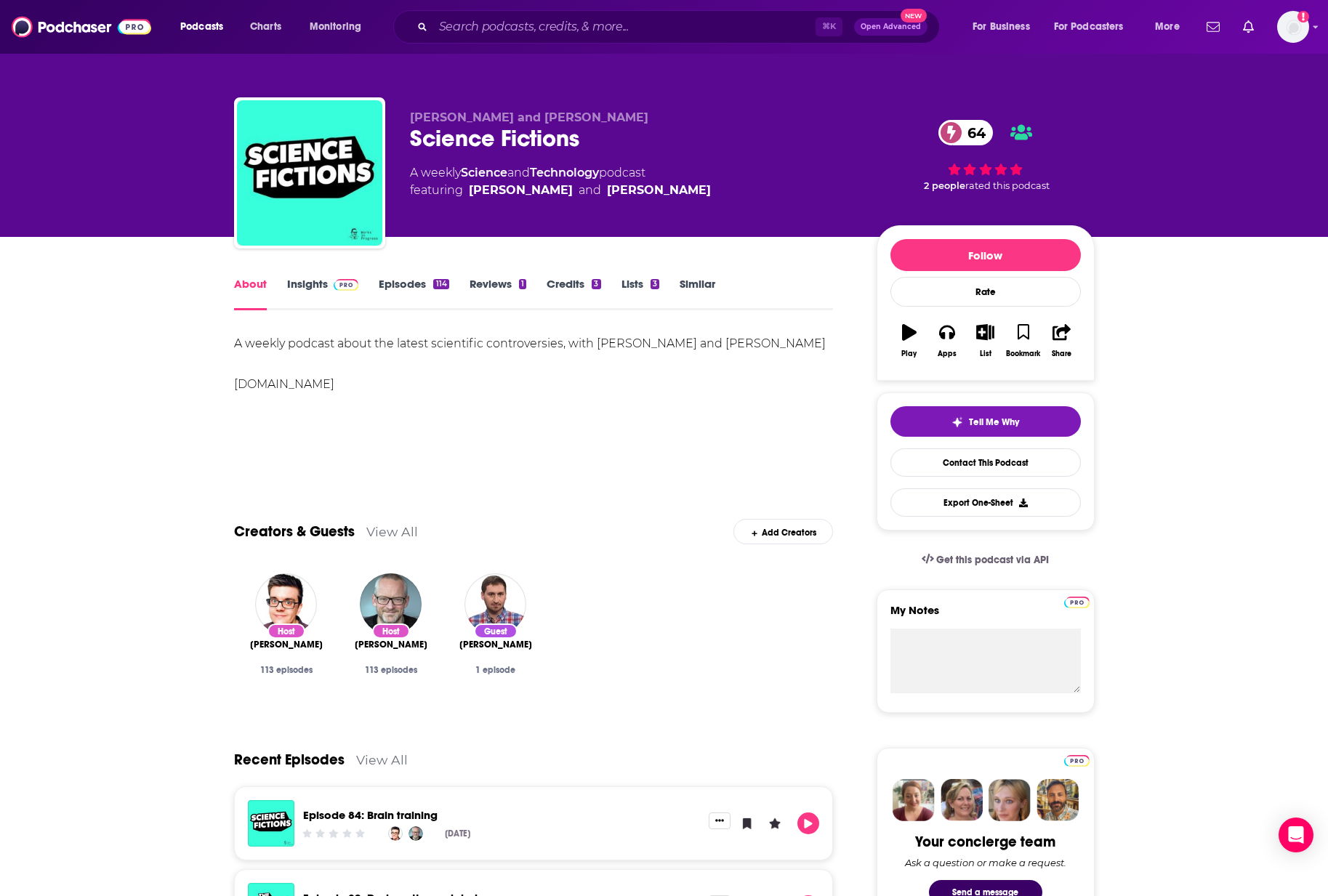
click at [441, 286] on div "114" at bounding box center [441, 284] width 15 height 11
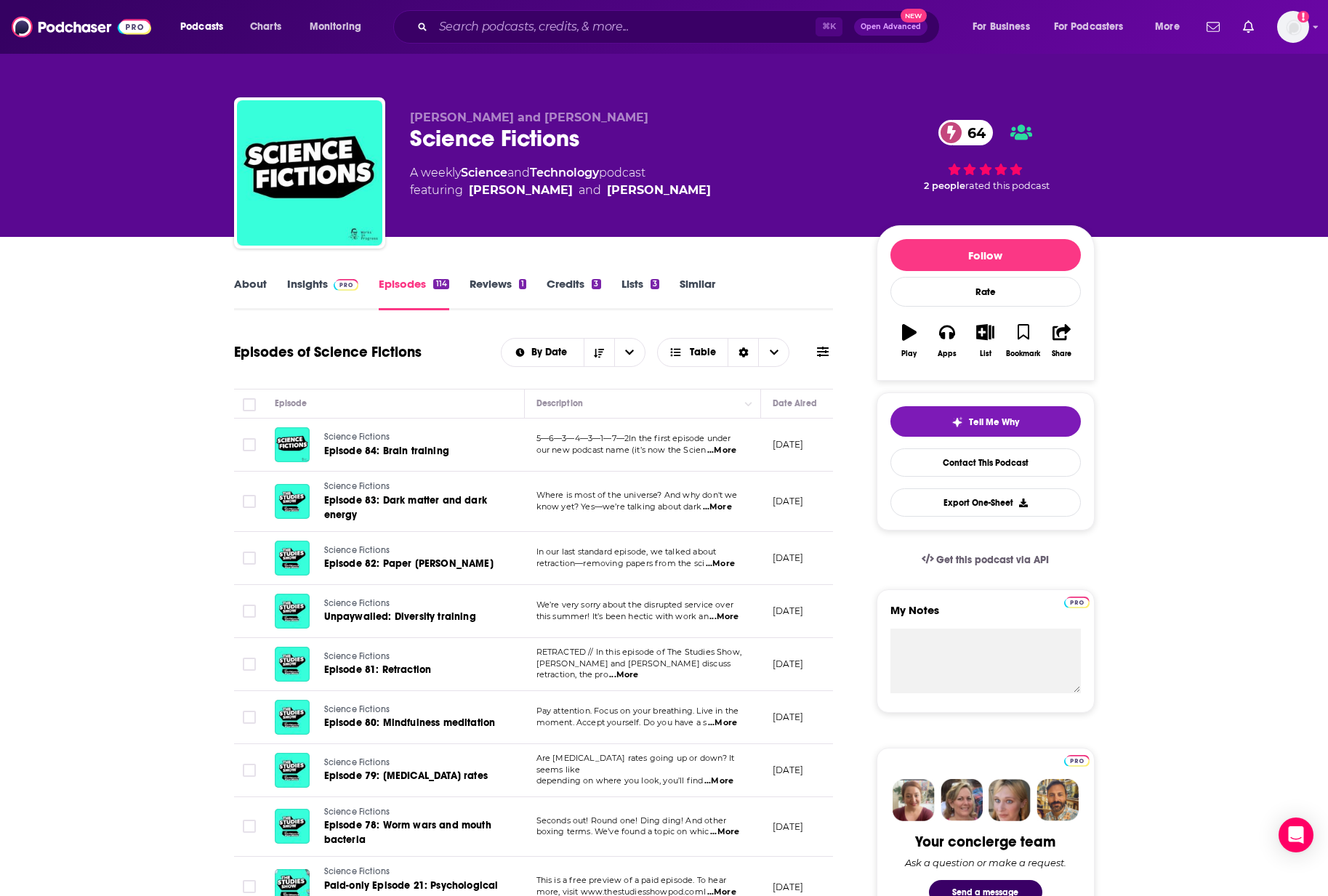
click at [299, 289] on link "Insights" at bounding box center [323, 294] width 72 height 34
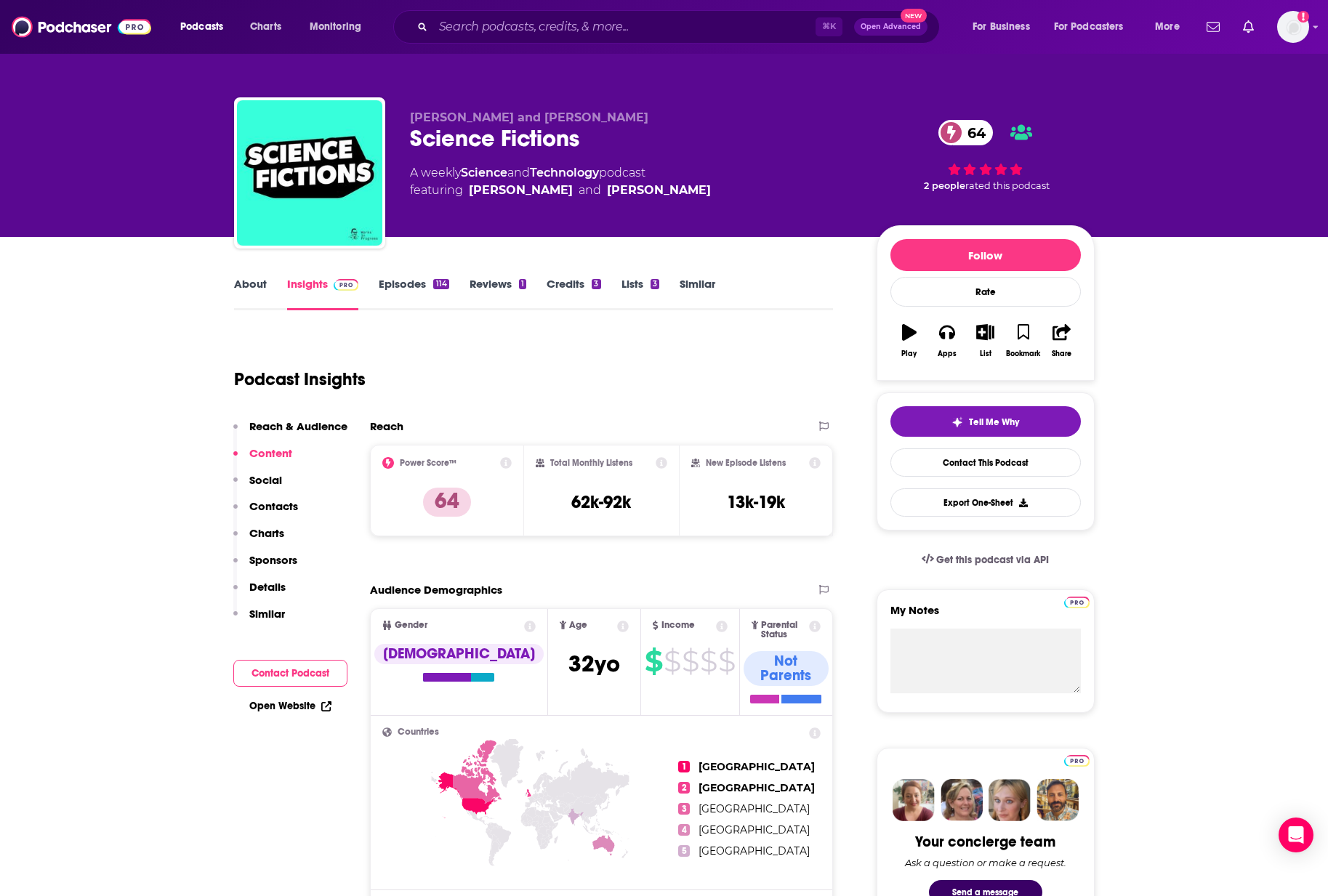
click at [258, 278] on link "About" at bounding box center [250, 294] width 33 height 34
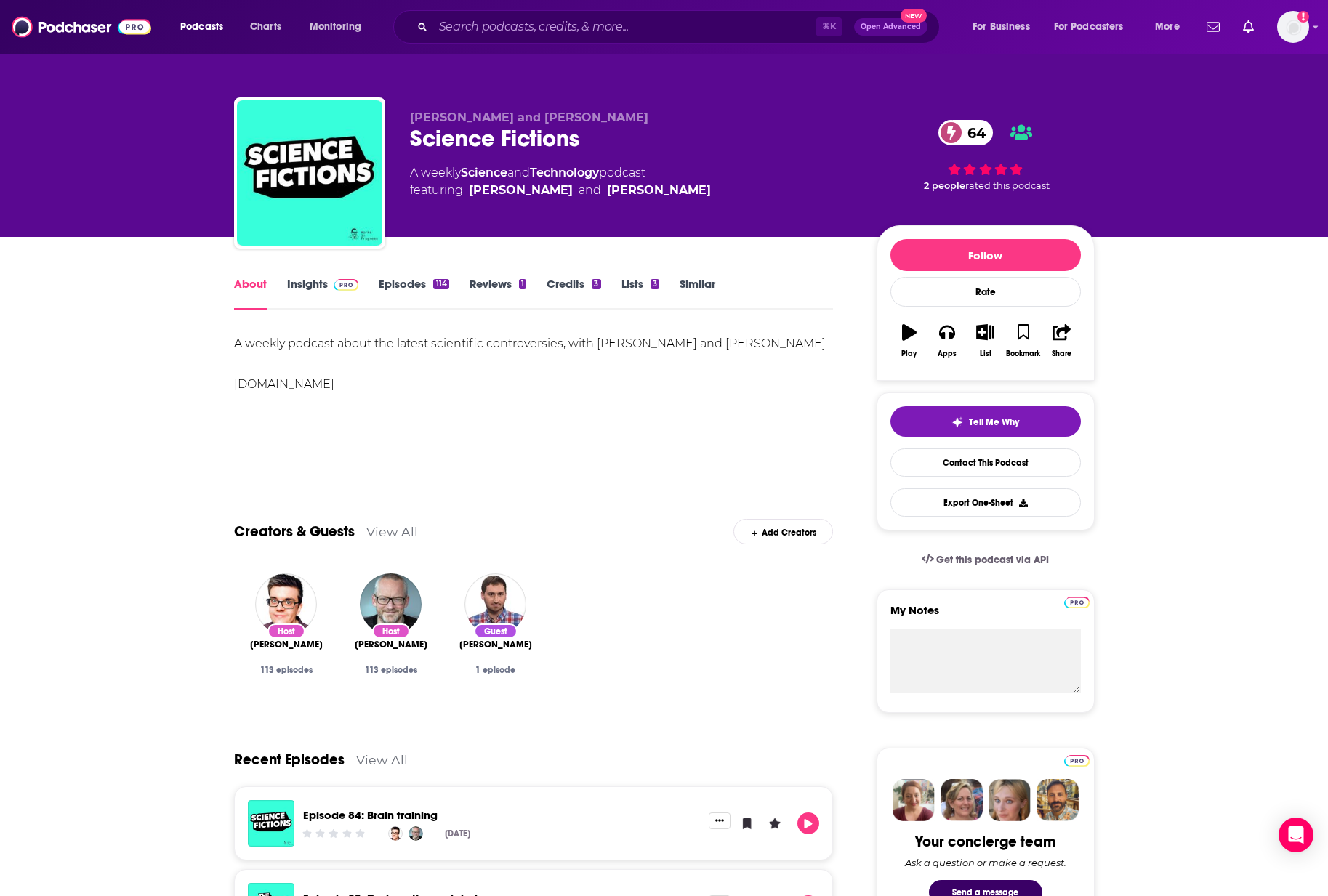
click at [399, 283] on link "Episodes 114" at bounding box center [413, 294] width 70 height 34
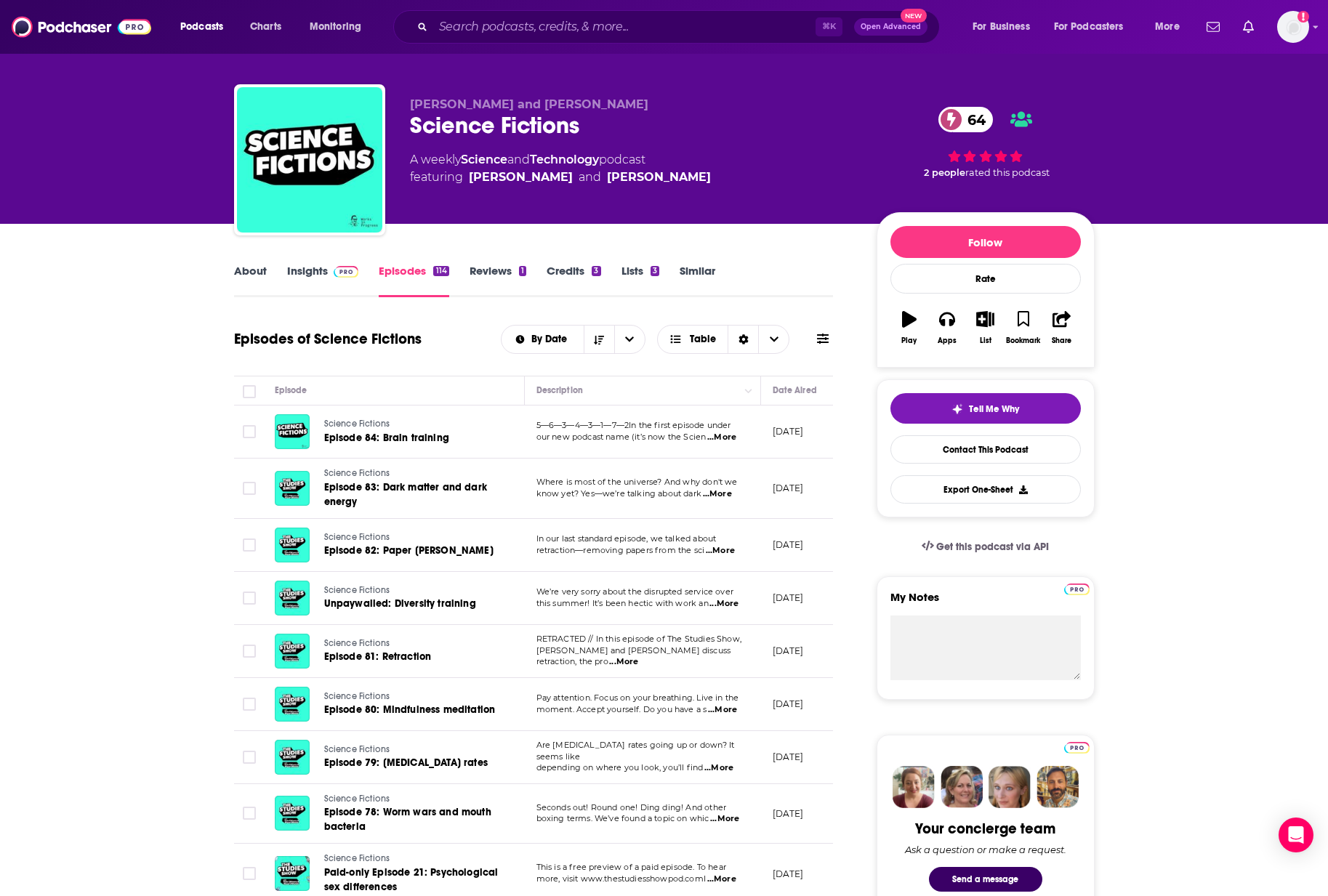
scroll to position [14, 0]
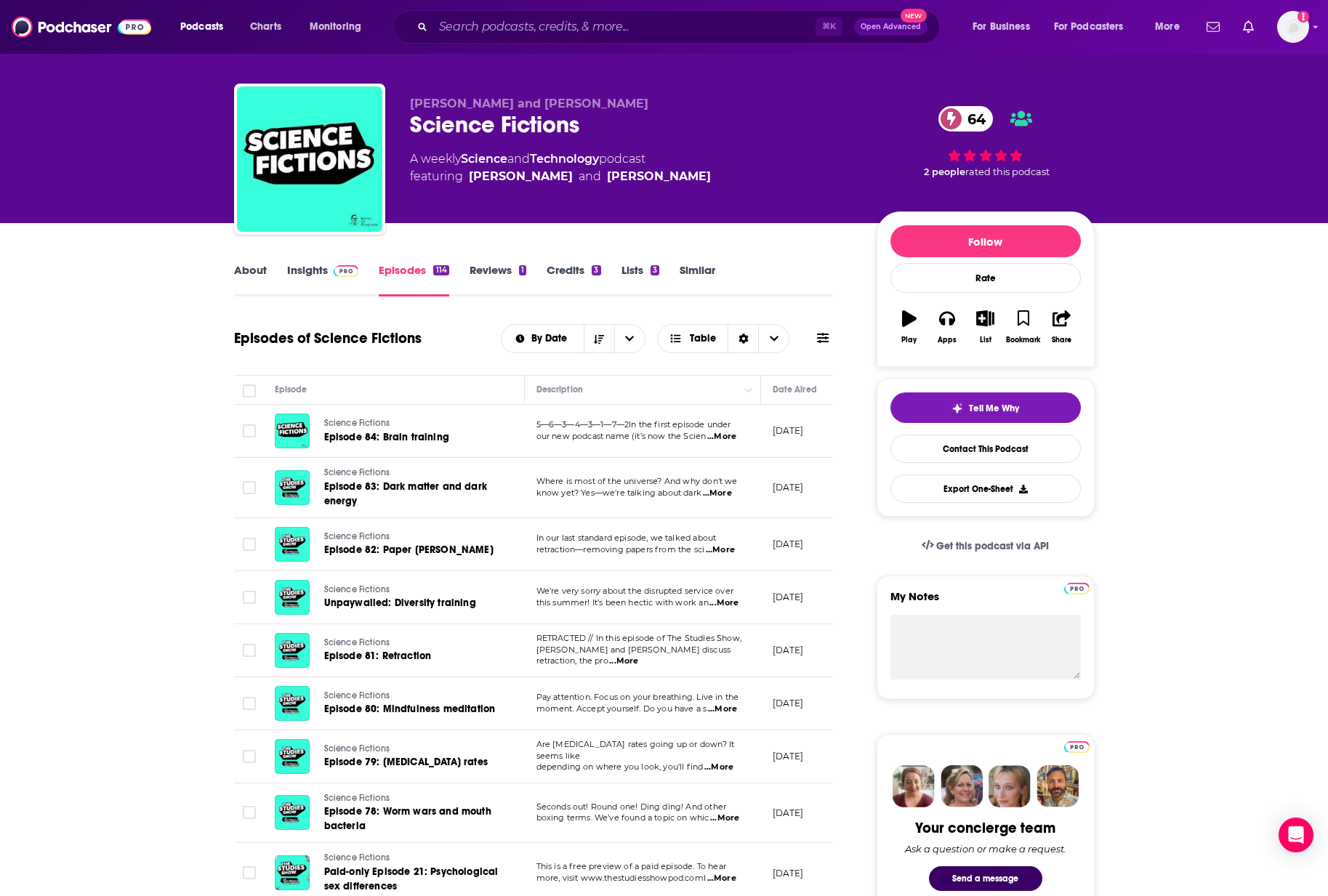
click at [732, 601] on span "...More" at bounding box center [724, 602] width 29 height 11
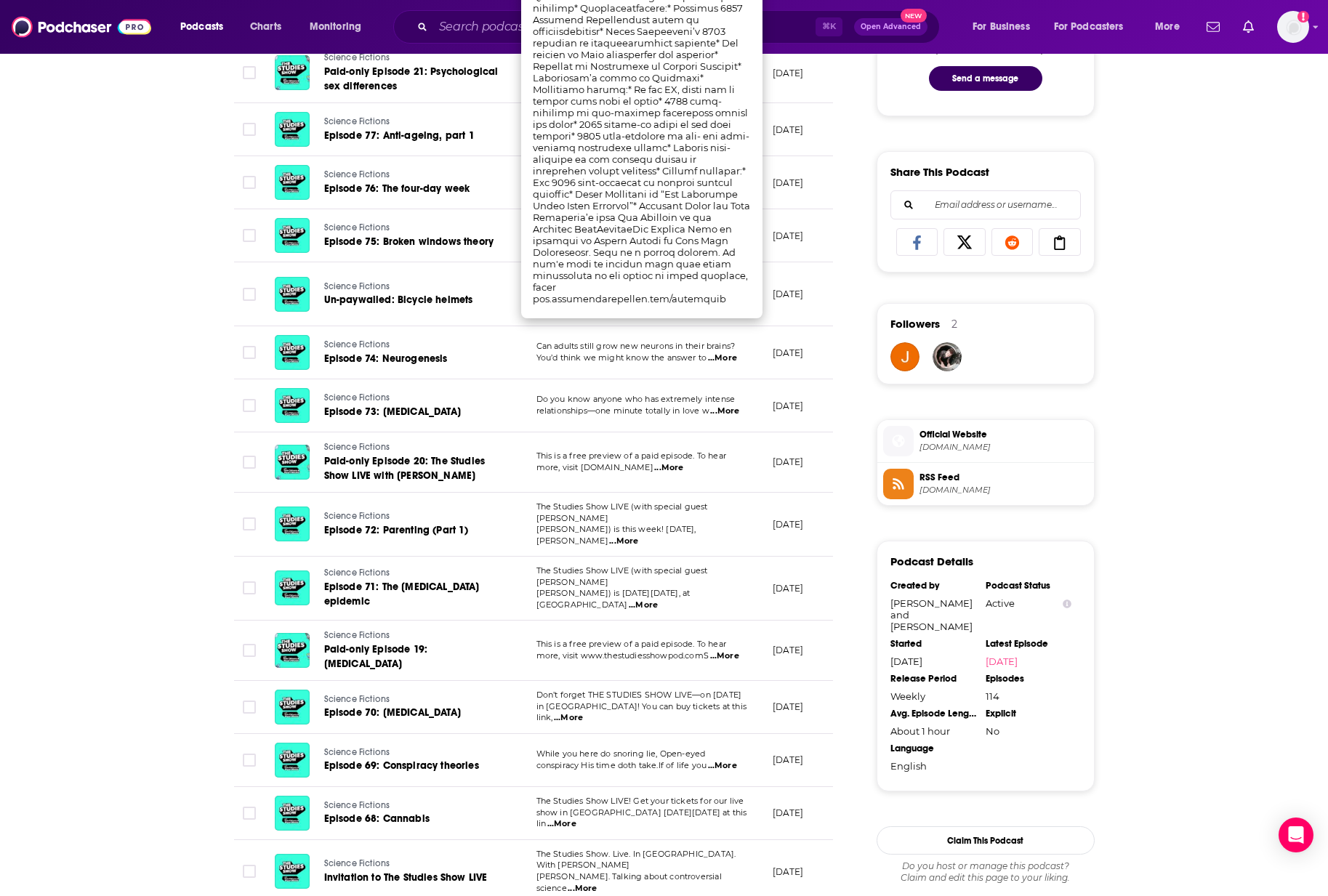
scroll to position [532, 0]
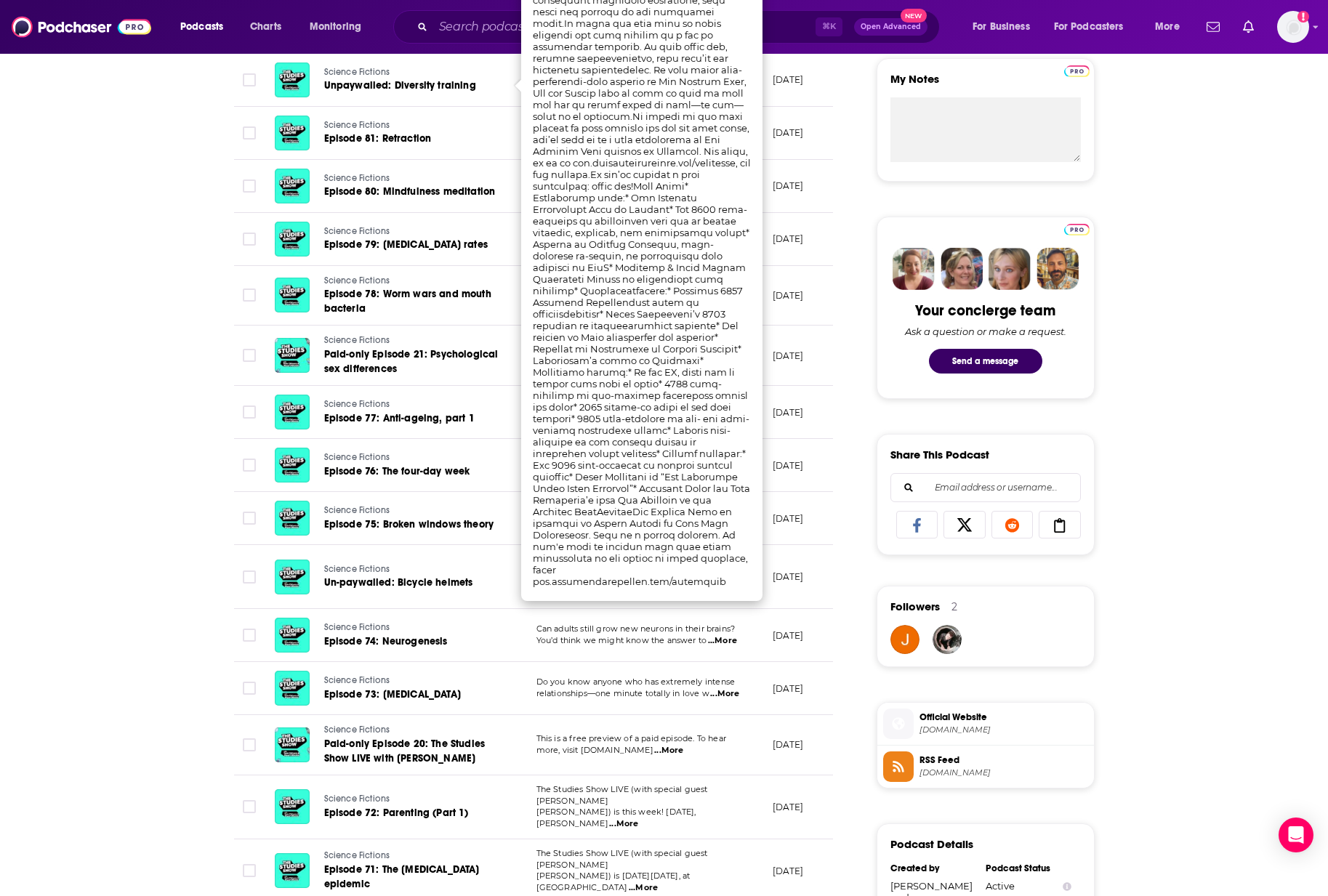
click at [129, 344] on div "About Insights Episodes 114 Reviews 1 Credits 3 Lists 3 Similar Episodes of Sci…" at bounding box center [664, 678] width 1328 height 1945
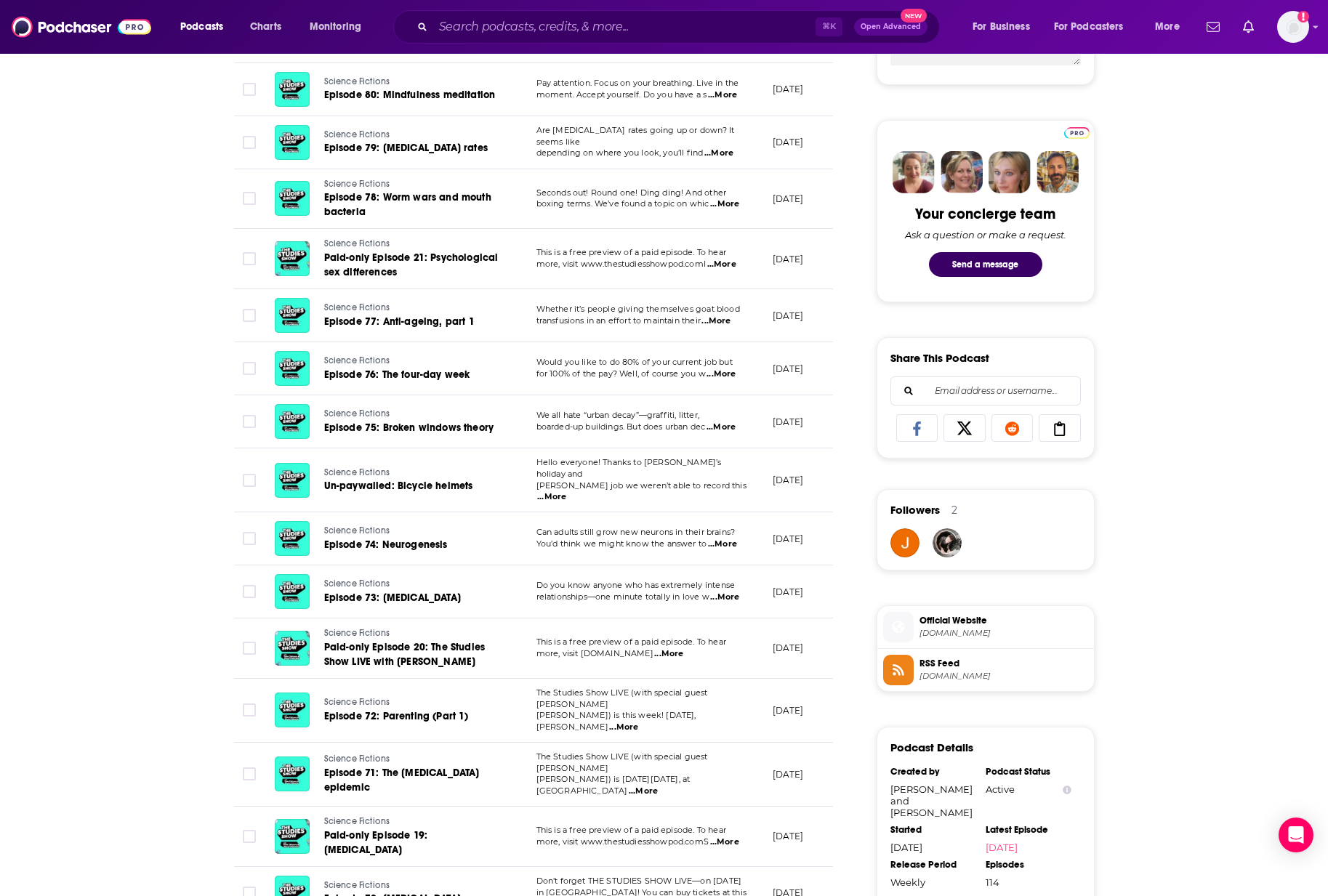
scroll to position [697, 0]
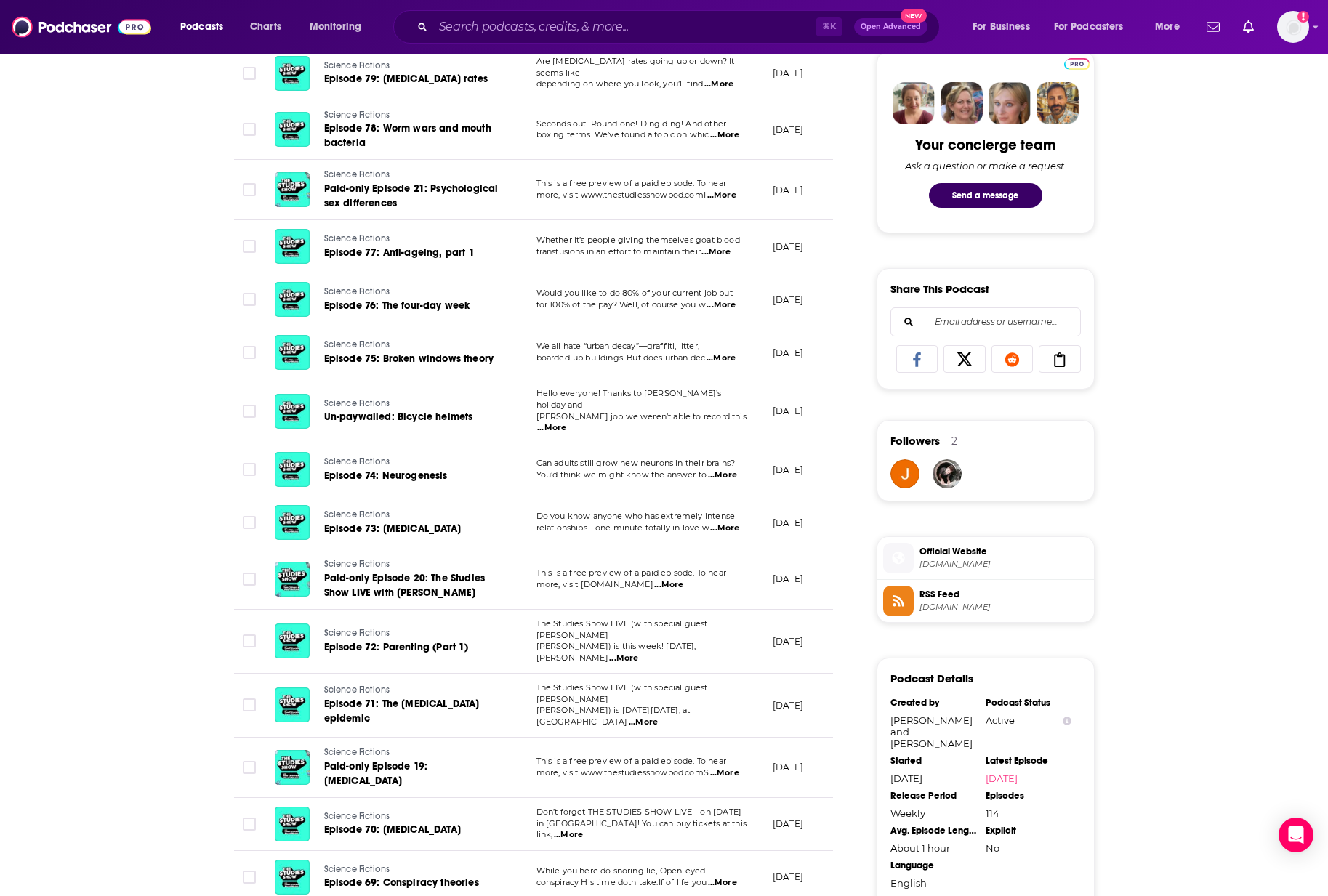
click at [658, 716] on span "...More" at bounding box center [643, 722] width 29 height 11
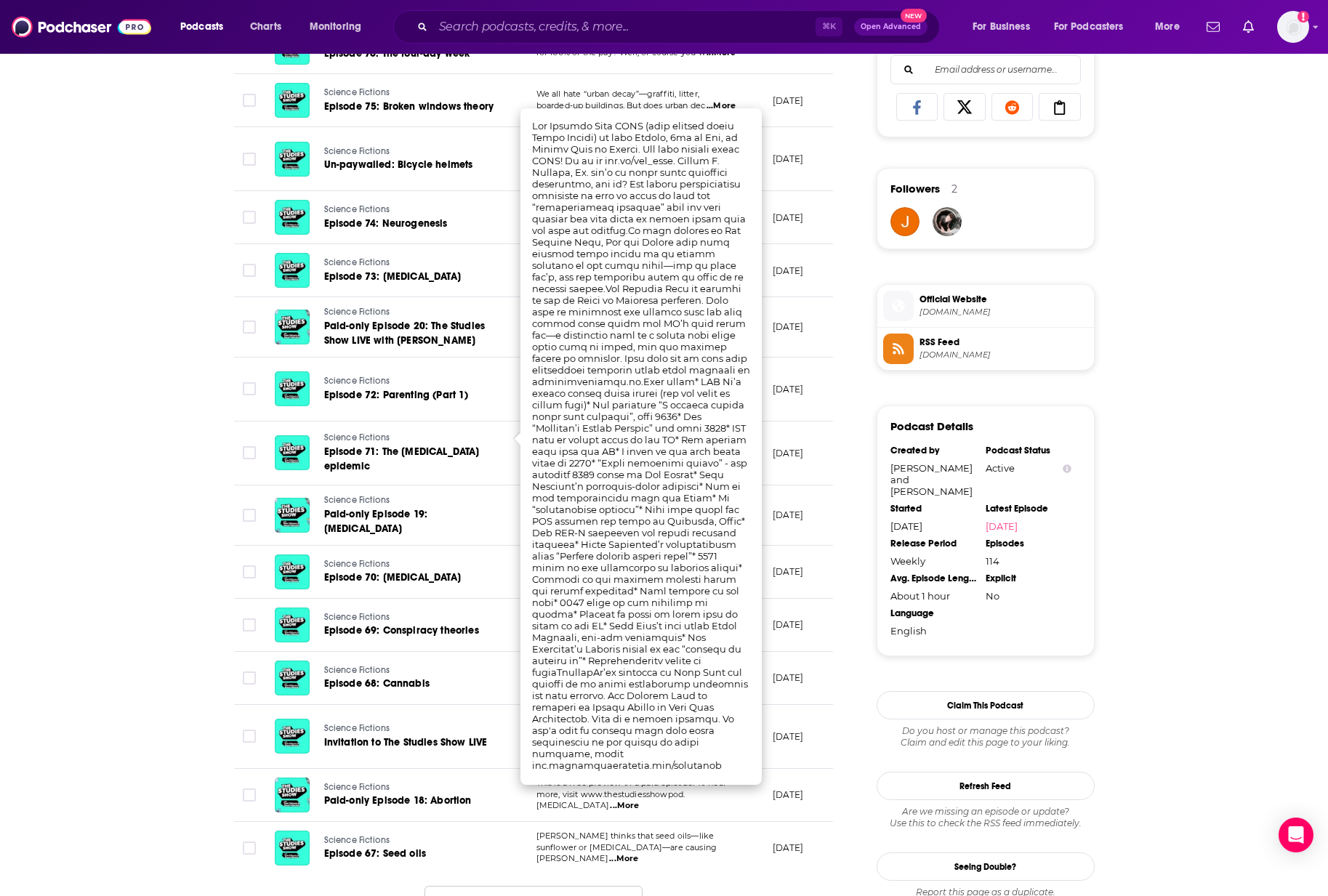
scroll to position [1032, 0]
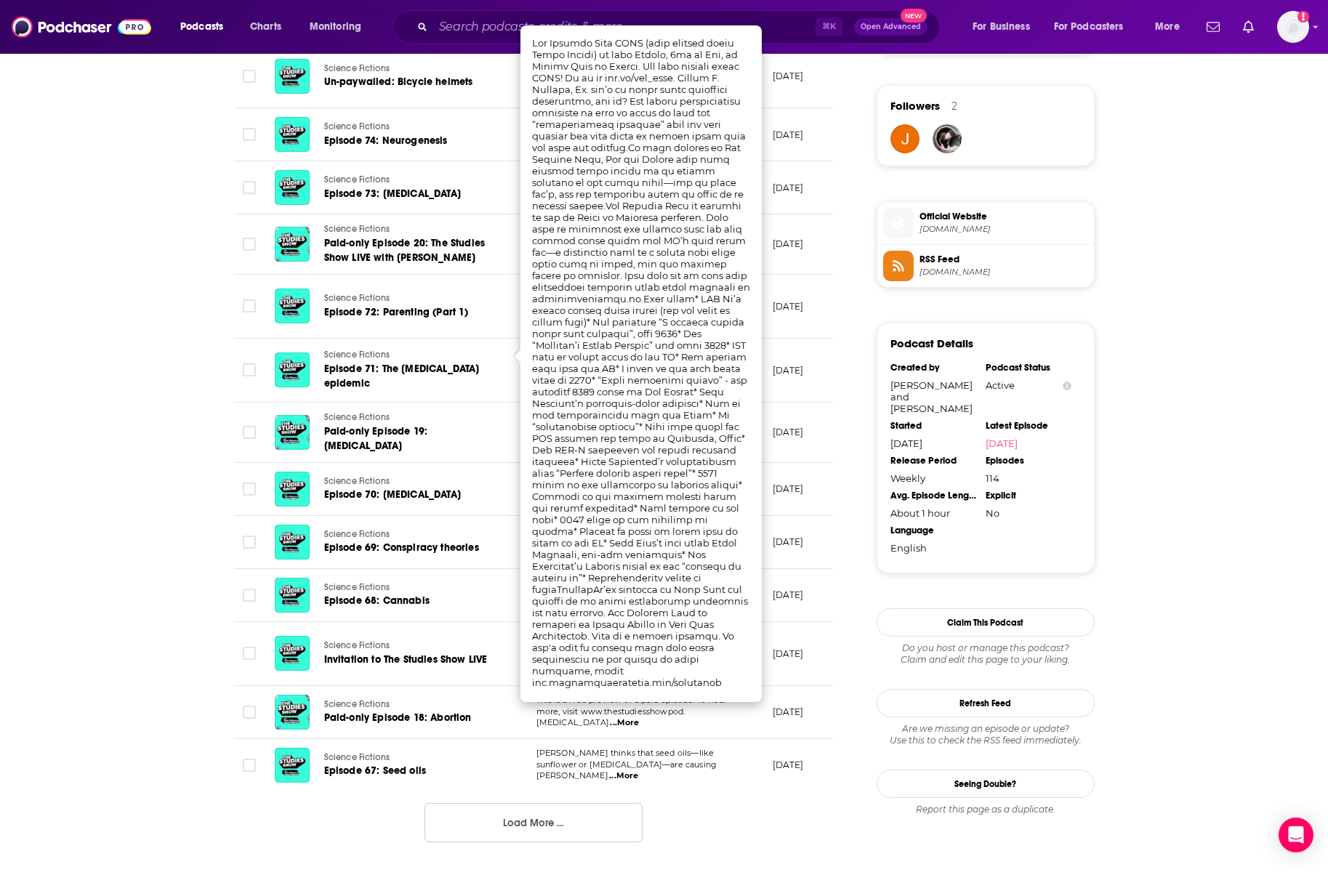
click at [88, 503] on div "About Insights Episodes 114 Reviews 1 Credits 3 Lists 3 Similar Episodes of Sci…" at bounding box center [664, 177] width 1328 height 1945
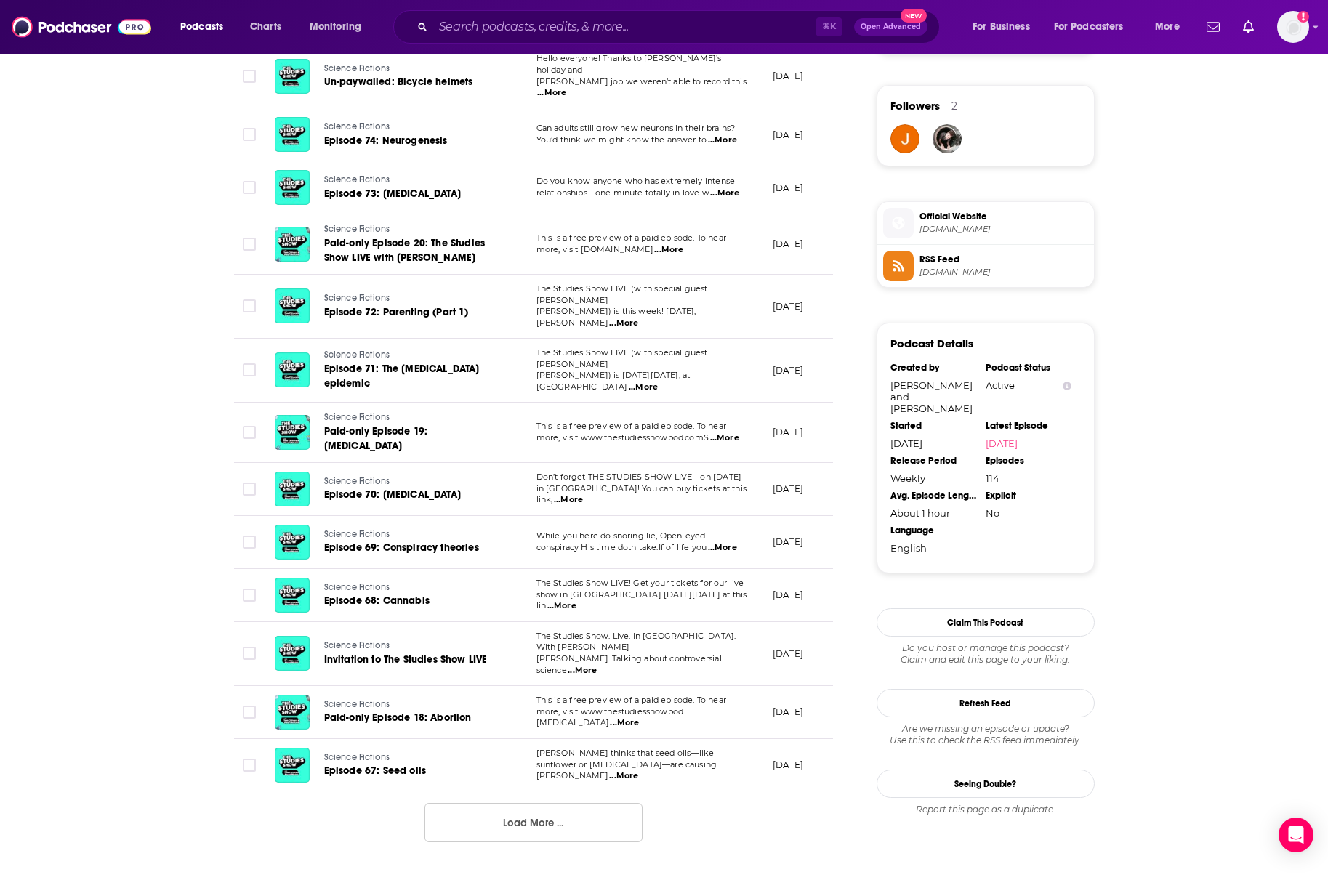
click at [639, 717] on span "...More" at bounding box center [624, 723] width 29 height 11
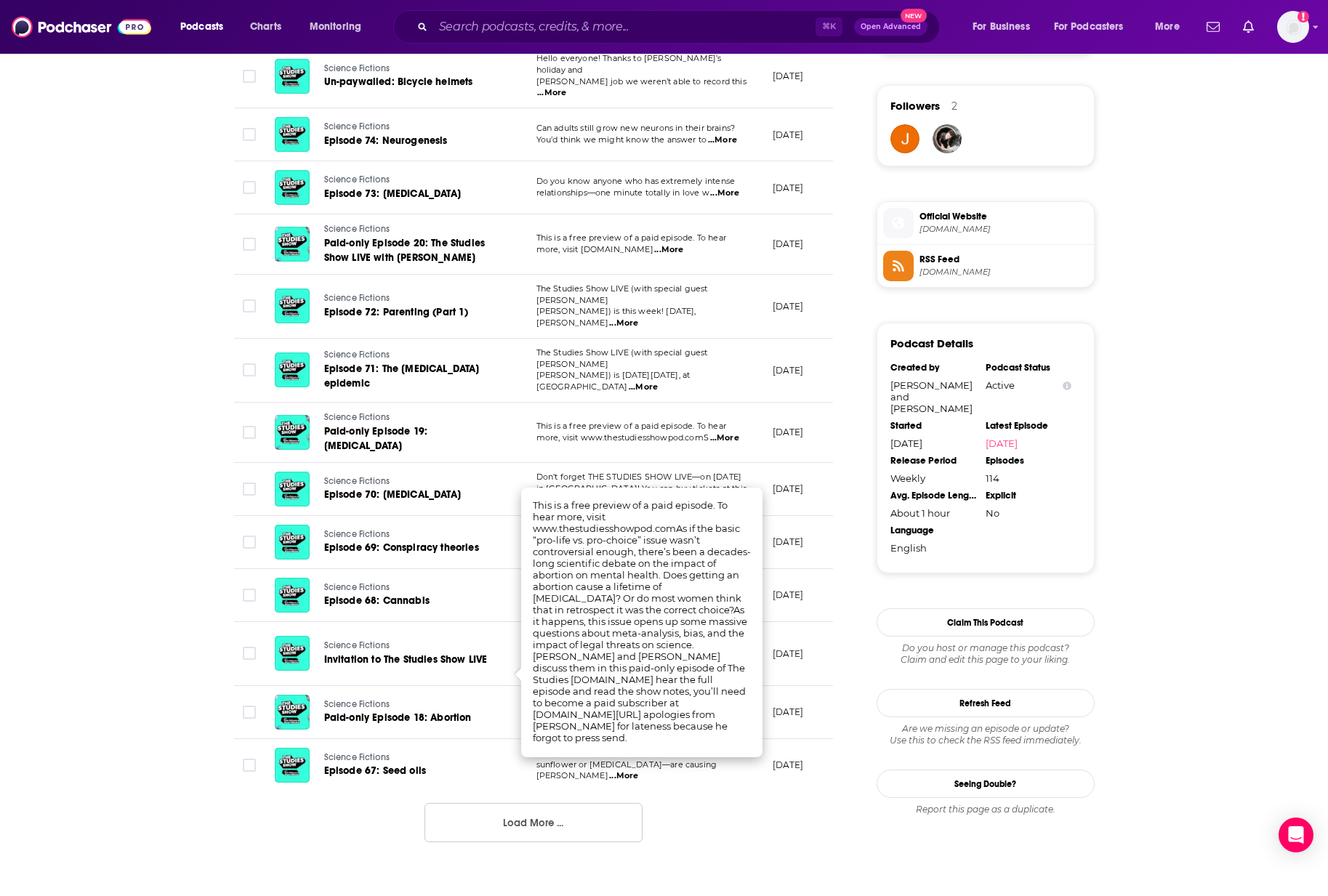
click at [840, 832] on div "About Insights Episodes 114 Reviews 1 Credits 3 Lists 3 Similar Episodes of Sci…" at bounding box center [543, 196] width 666 height 1908
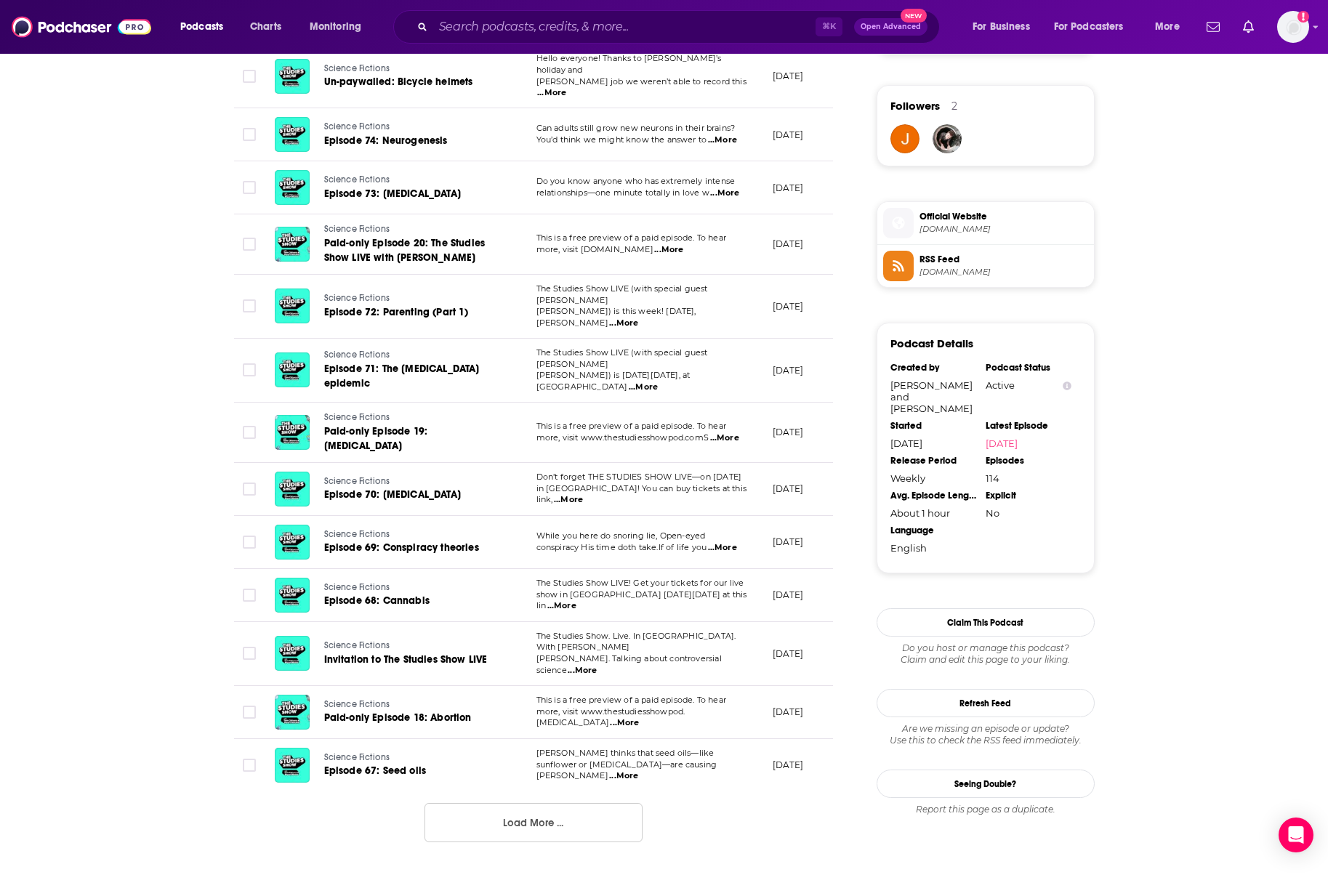
click at [715, 747] on span "Robert F. Kennedy, Jr. thinks that seed oils—like" at bounding box center [625, 753] width 178 height 11
click at [638, 770] on span "...More" at bounding box center [623, 776] width 29 height 11
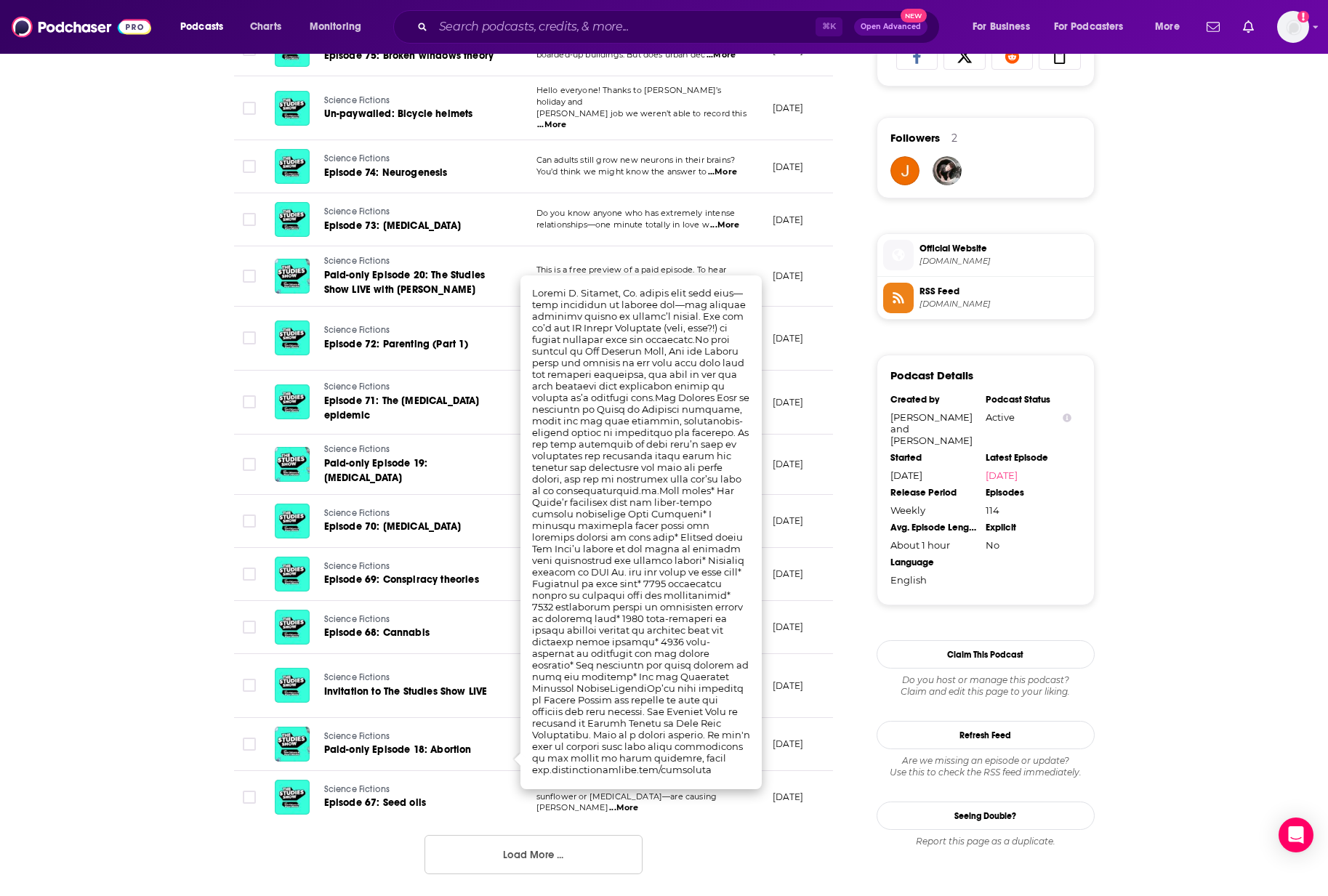
scroll to position [1018, 0]
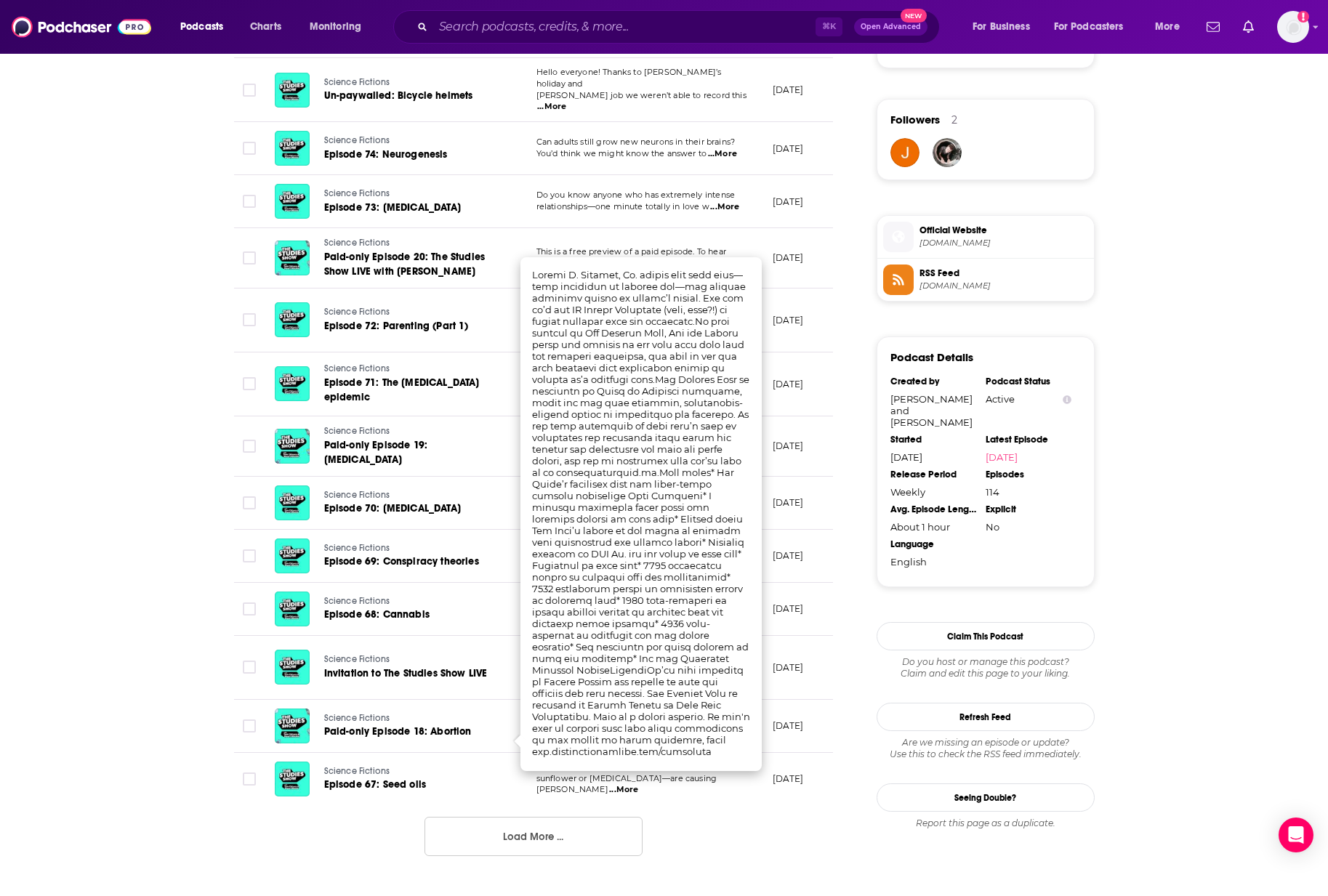
click at [133, 366] on div "About Insights Episodes 114 Reviews 1 Credits 3 Lists 3 Similar Episodes of Sci…" at bounding box center [664, 191] width 1328 height 1945
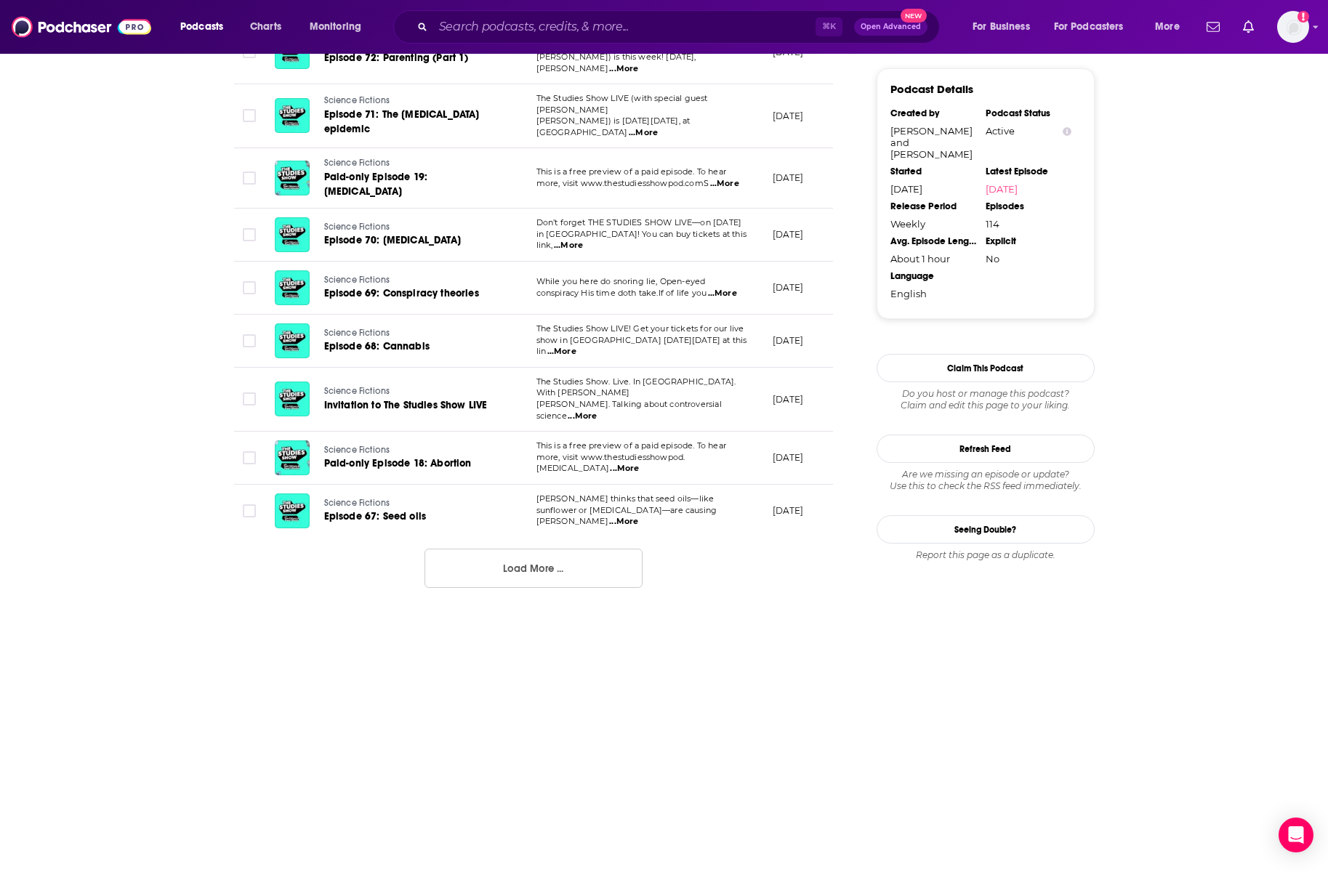
scroll to position [0, 0]
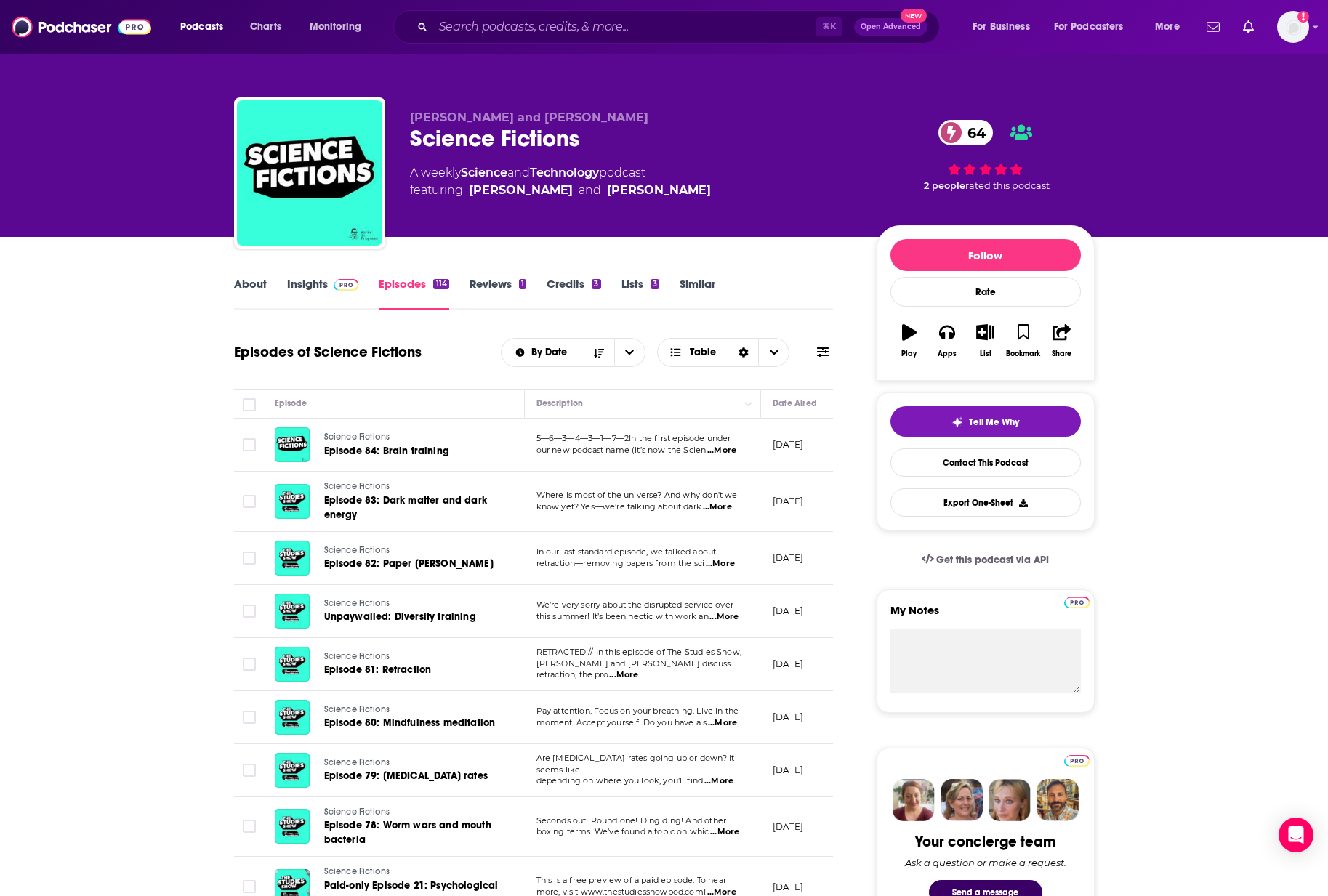
click at [309, 285] on link "Insights" at bounding box center [323, 294] width 72 height 34
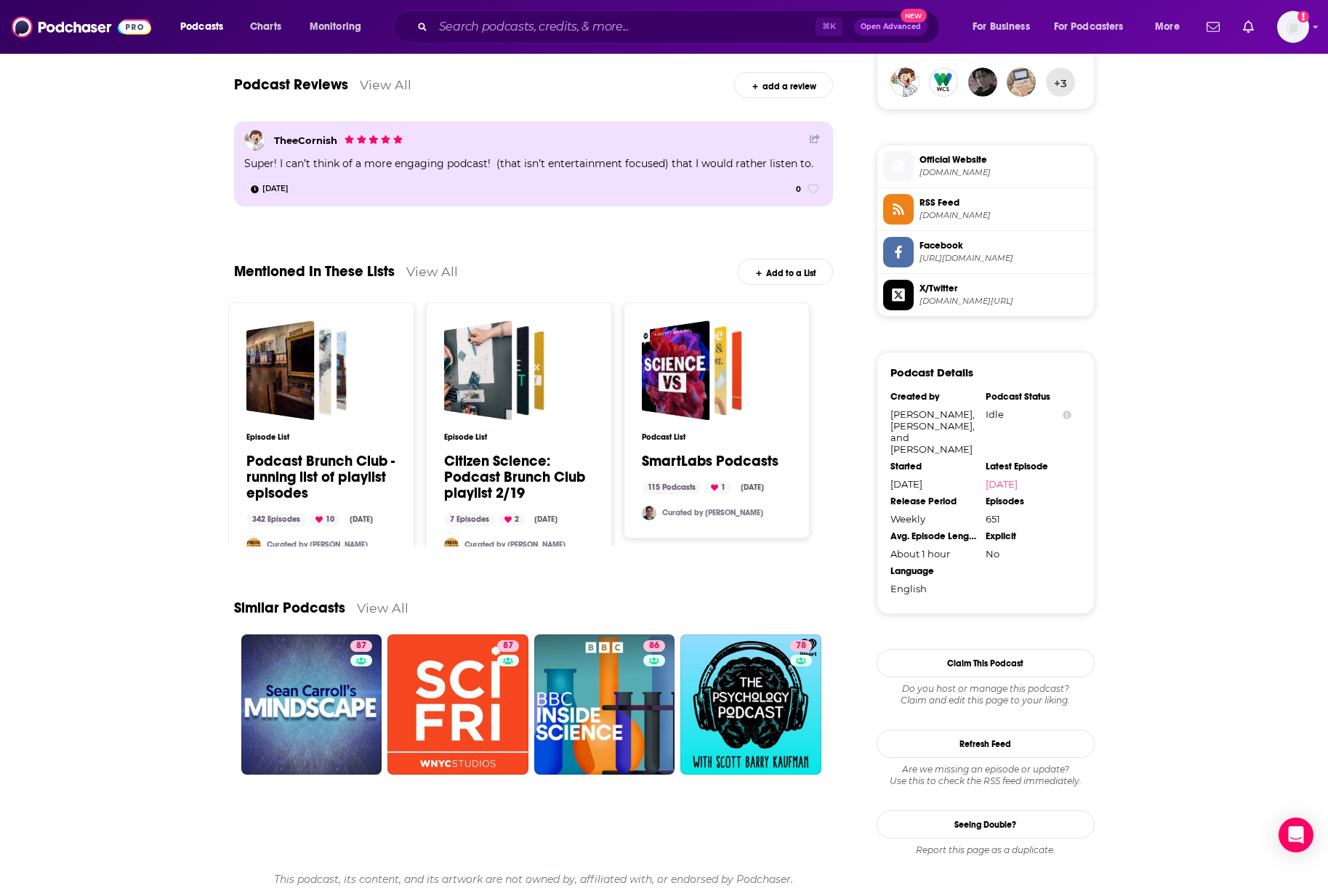
scroll to position [1090, 0]
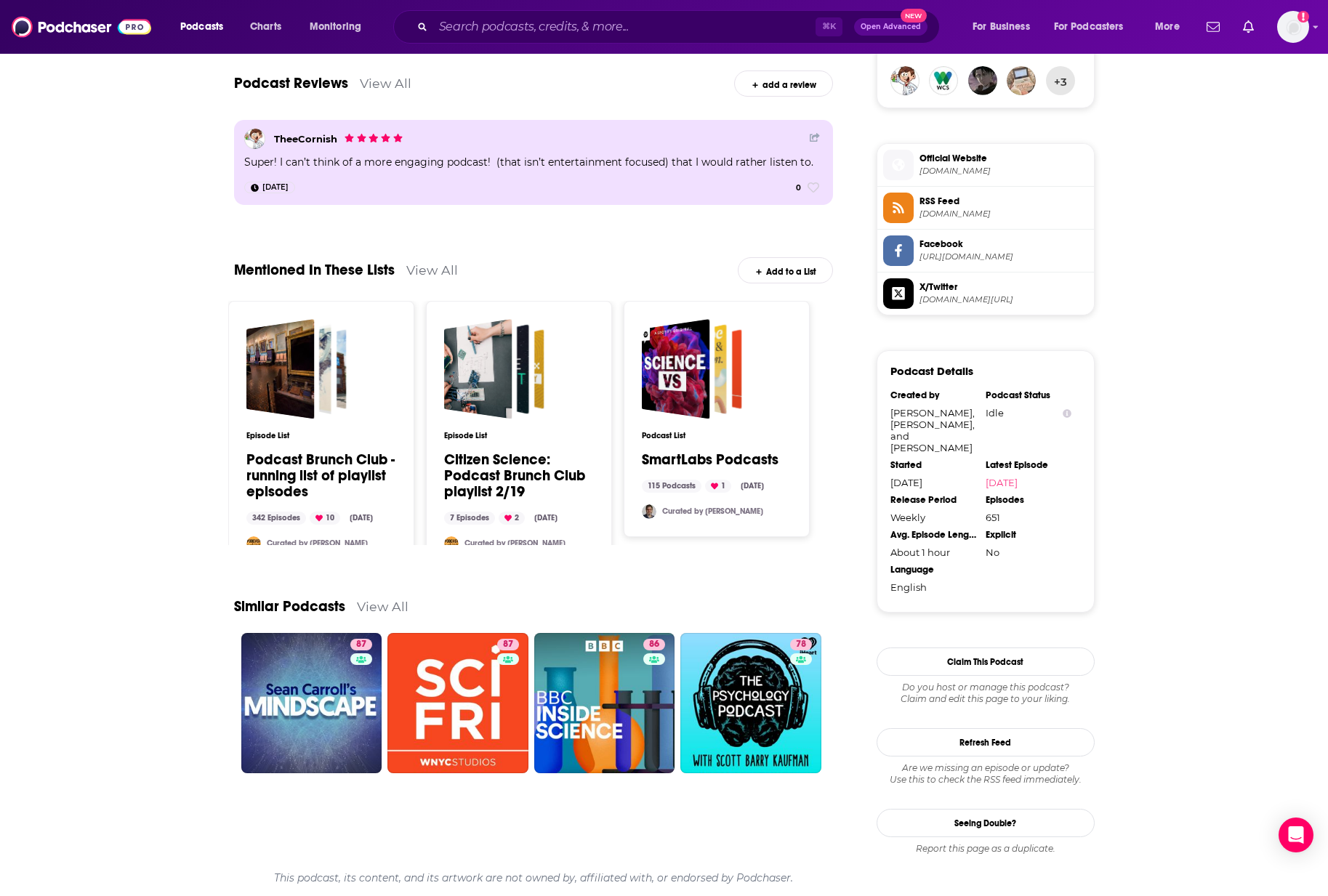
click at [373, 608] on link "View All" at bounding box center [382, 606] width 51 height 15
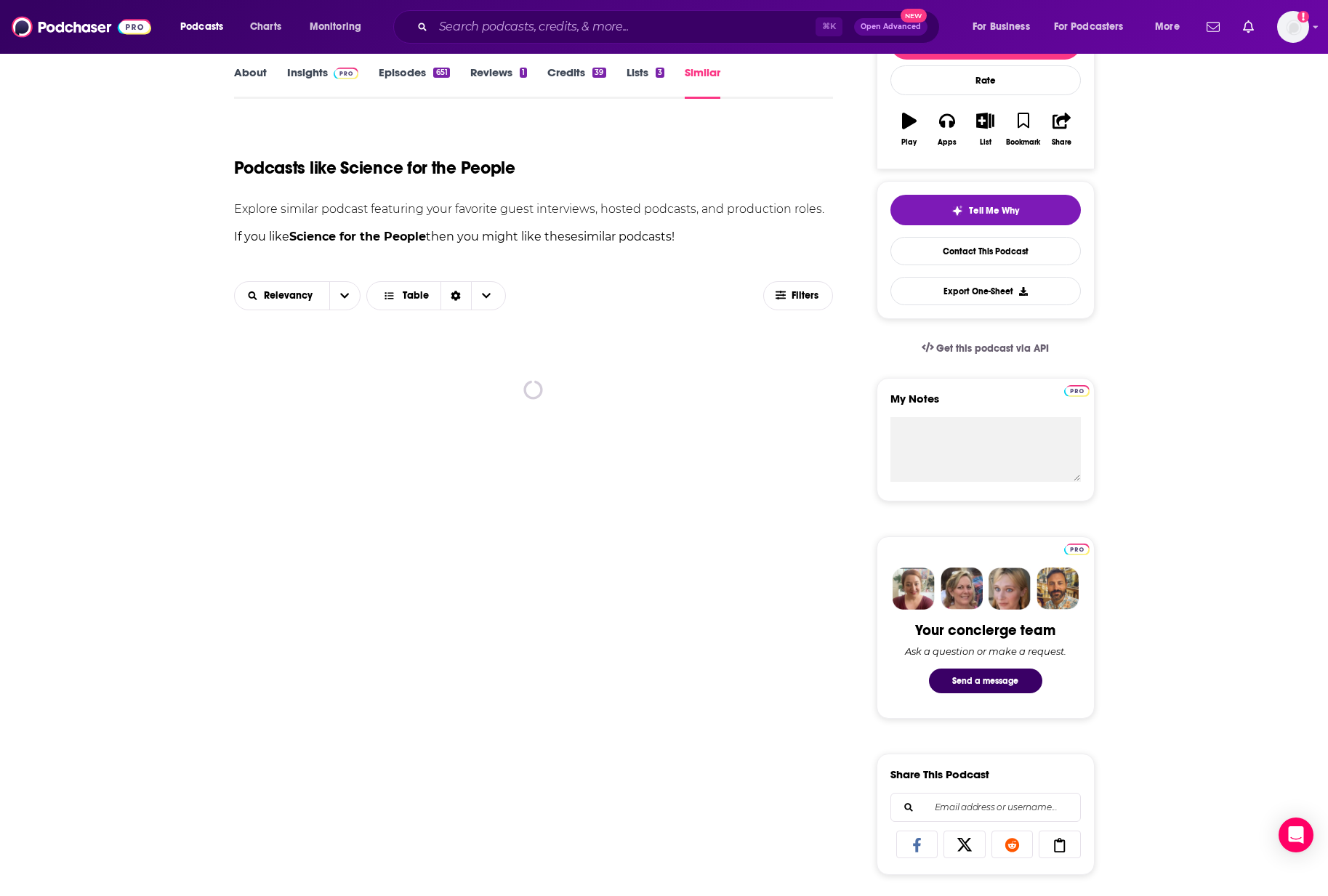
scroll to position [275, 0]
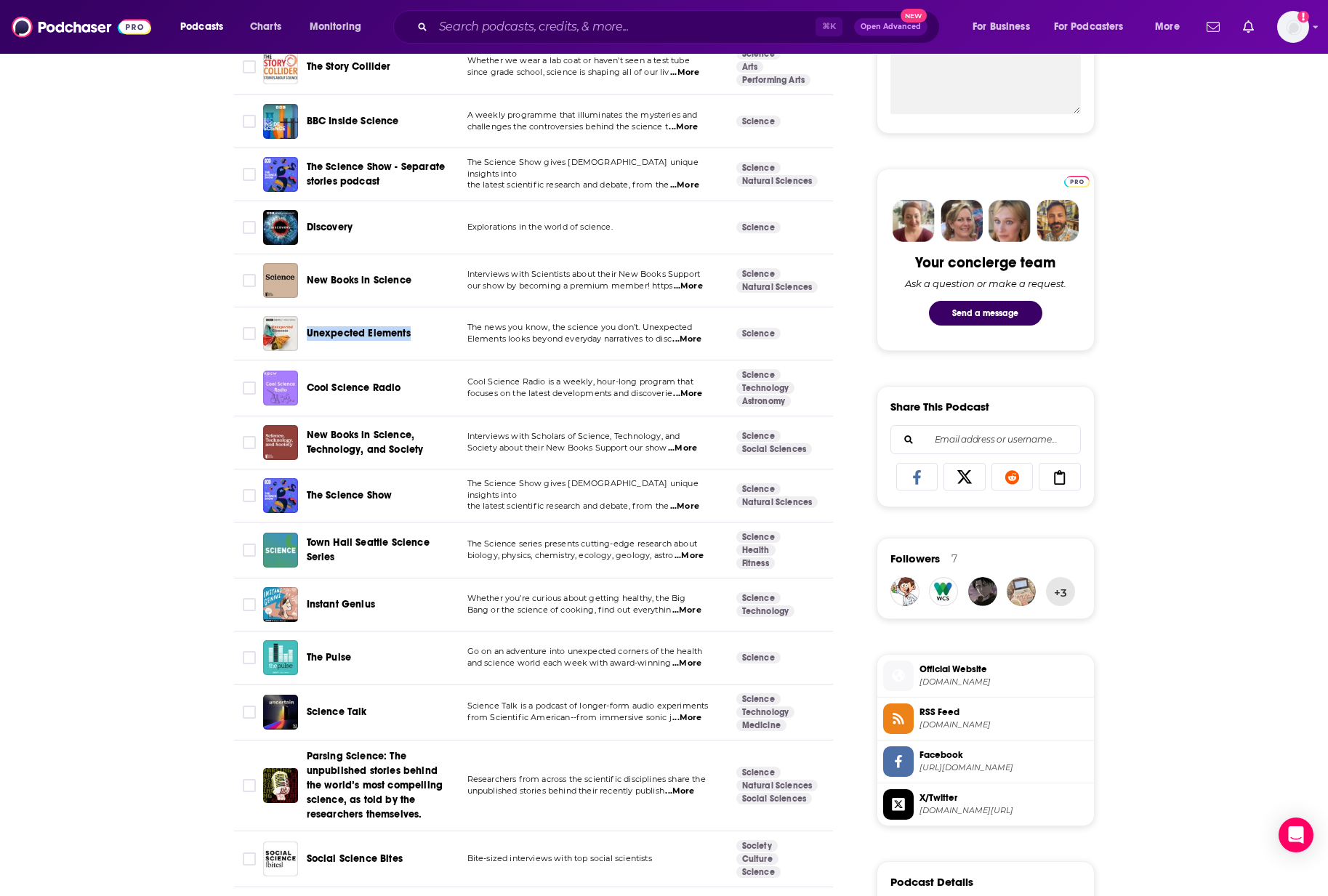
scroll to position [596, 0]
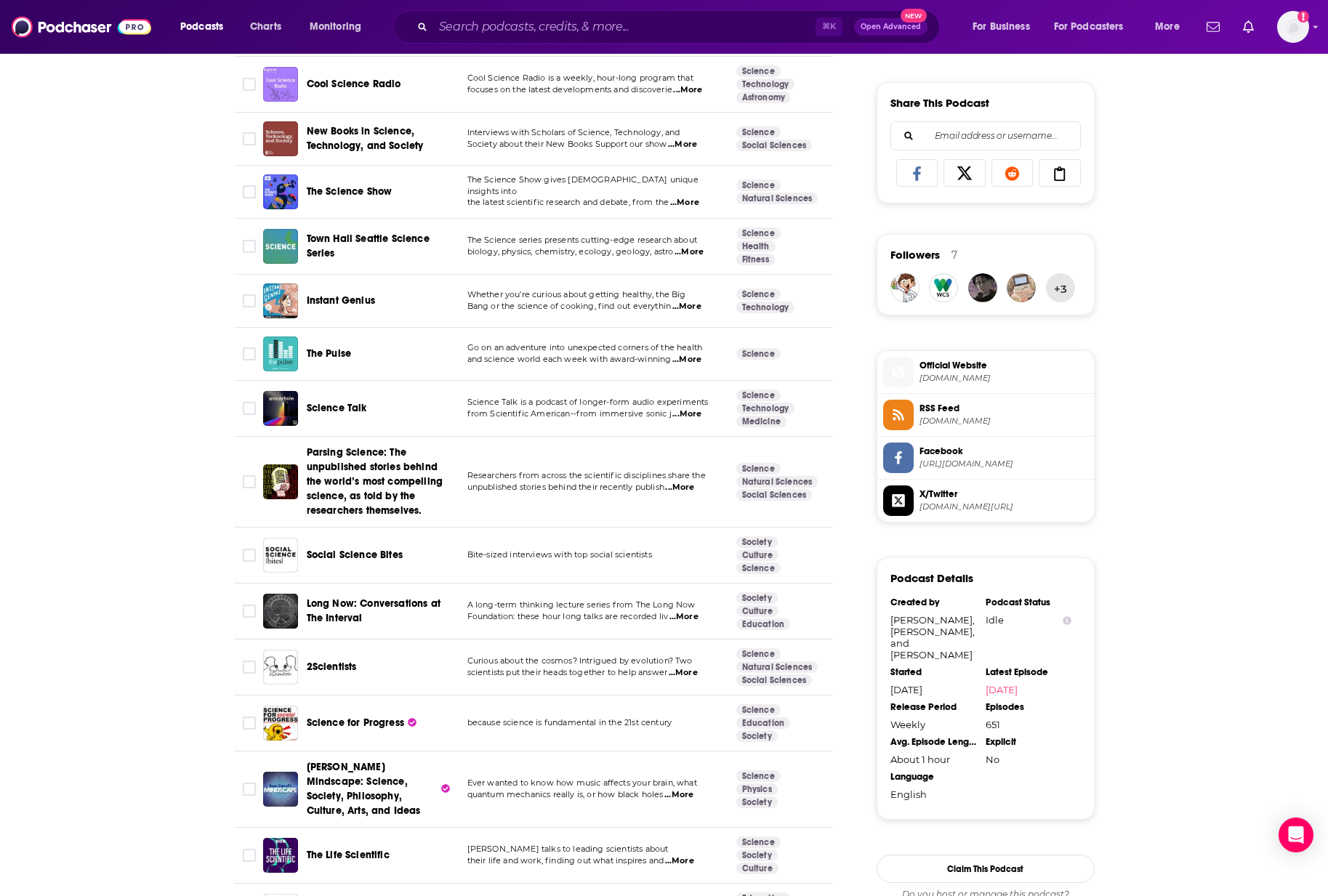
scroll to position [937, 0]
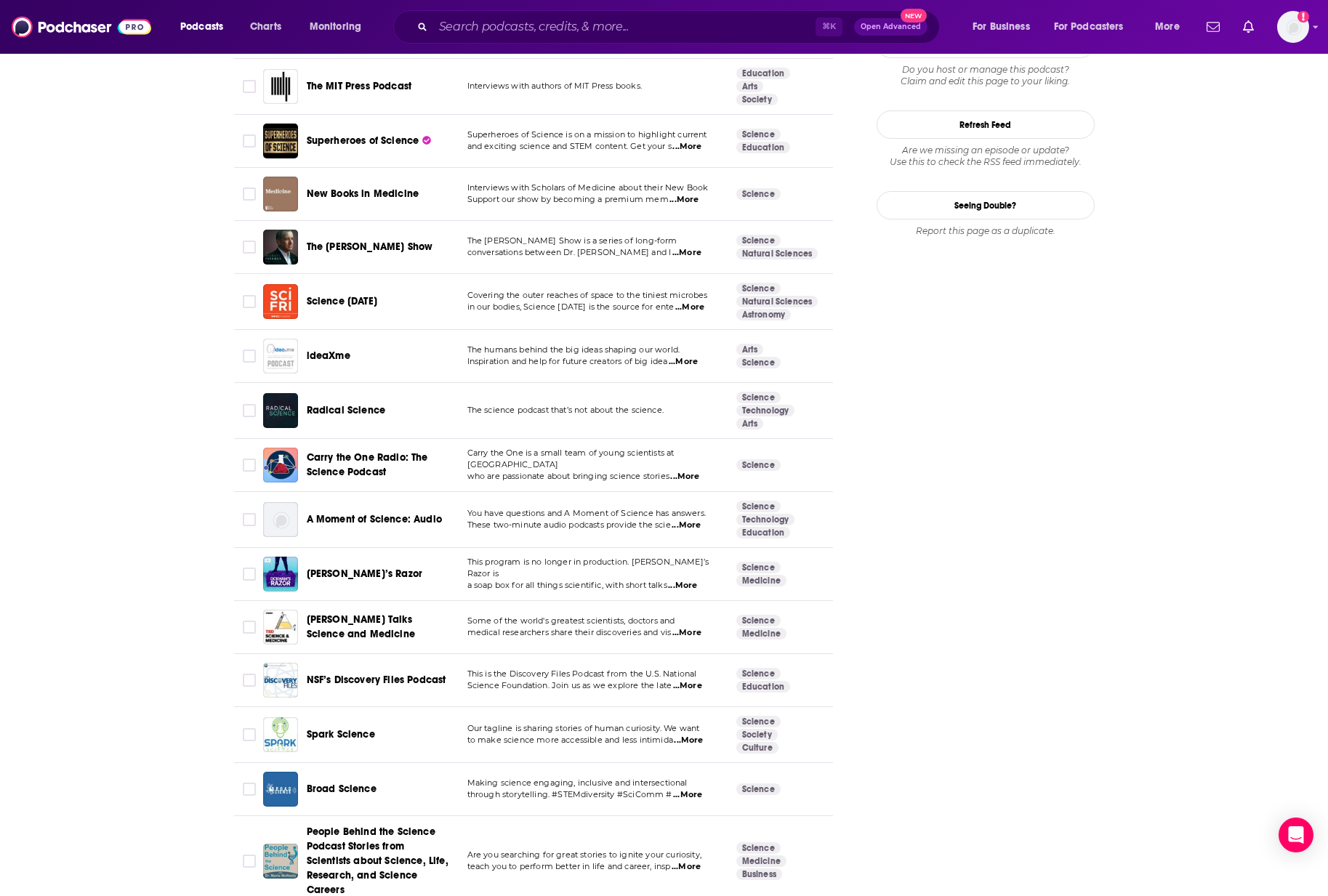
scroll to position [1711, 0]
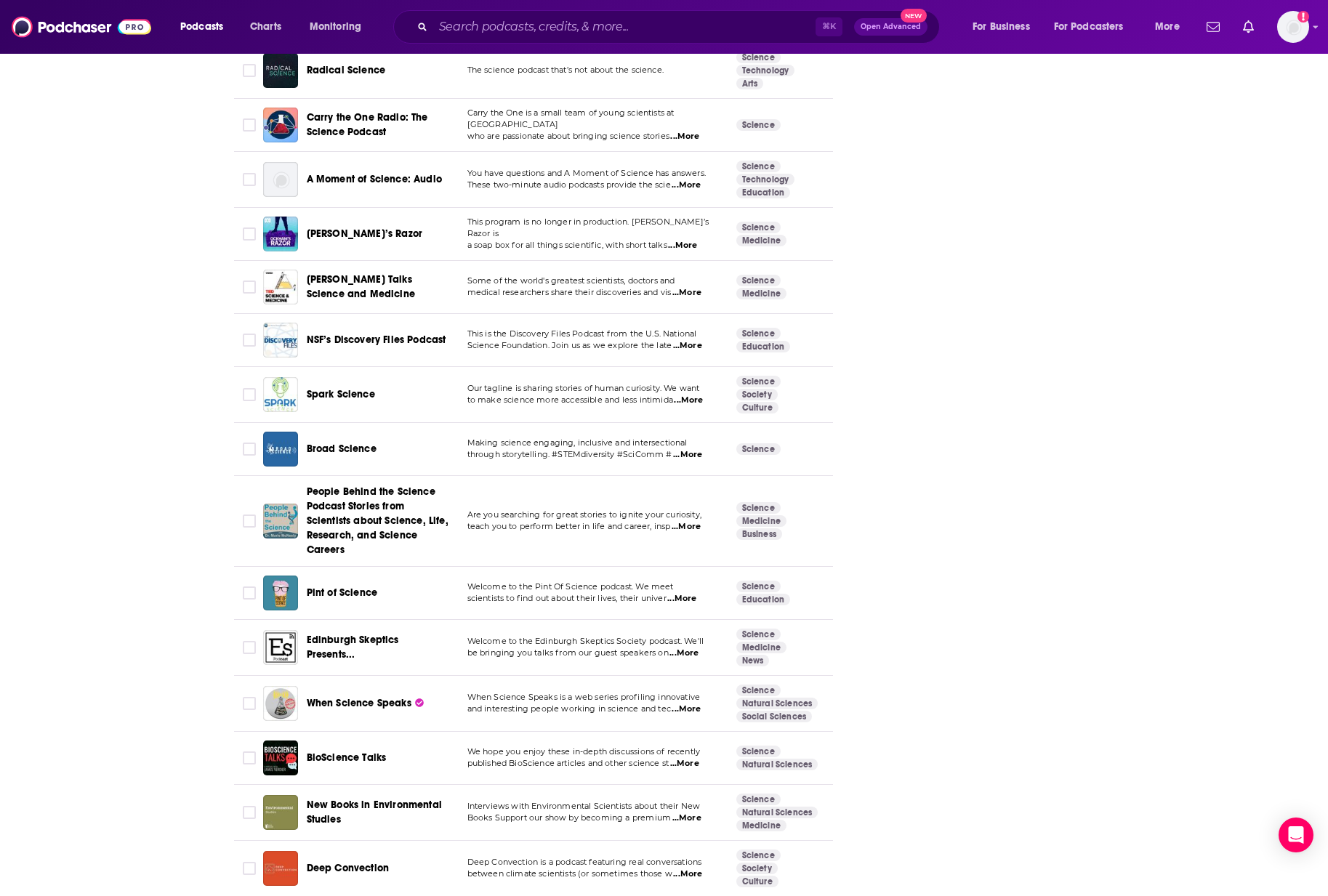
scroll to position [2049, 0]
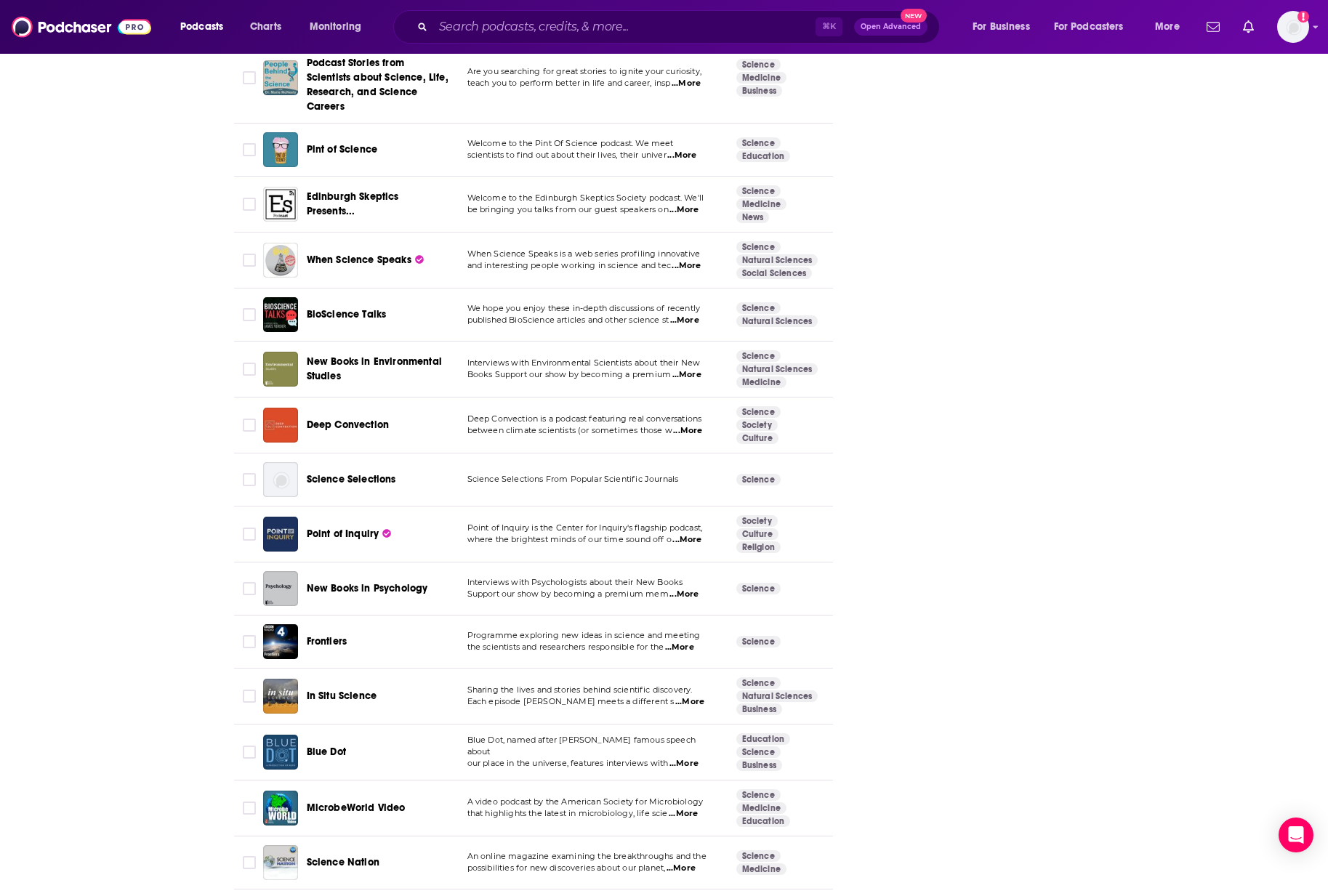
scroll to position [2518, 0]
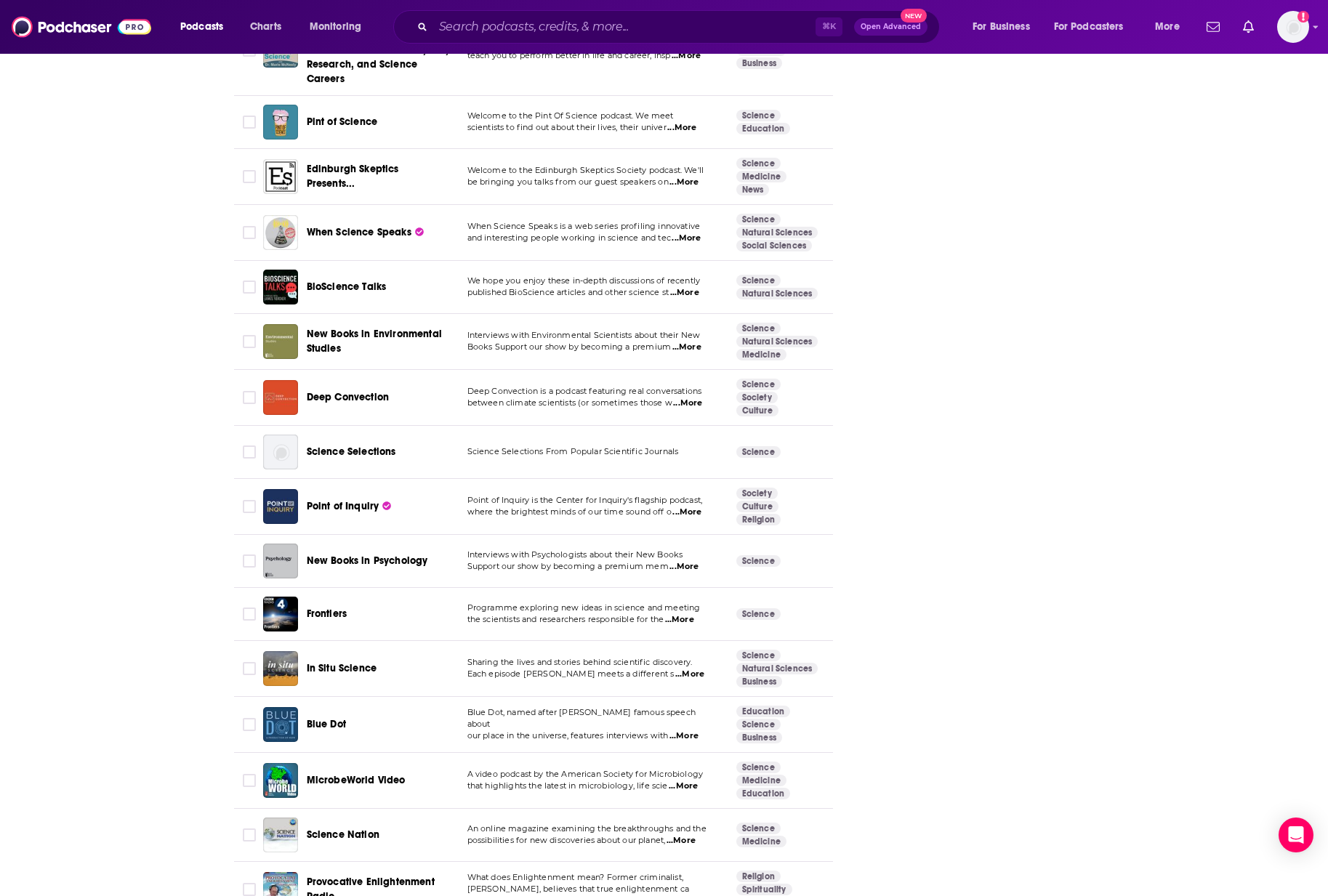
click at [153, 446] on div "About Insights Episodes 651 Reviews 1 Credits 39 Lists 3 Similar Podcasts like …" at bounding box center [664, 541] width 1328 height 5647
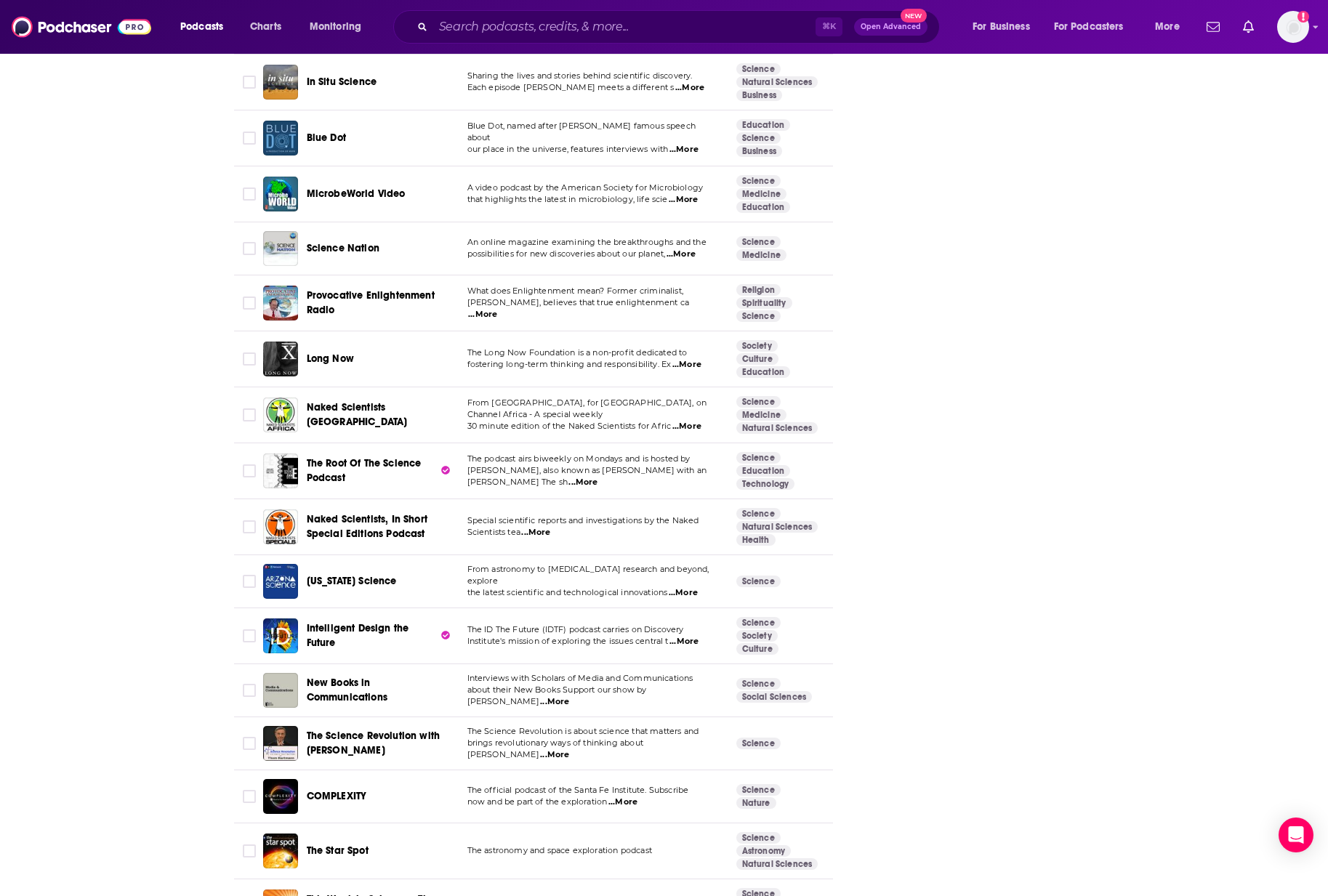
scroll to position [3123, 0]
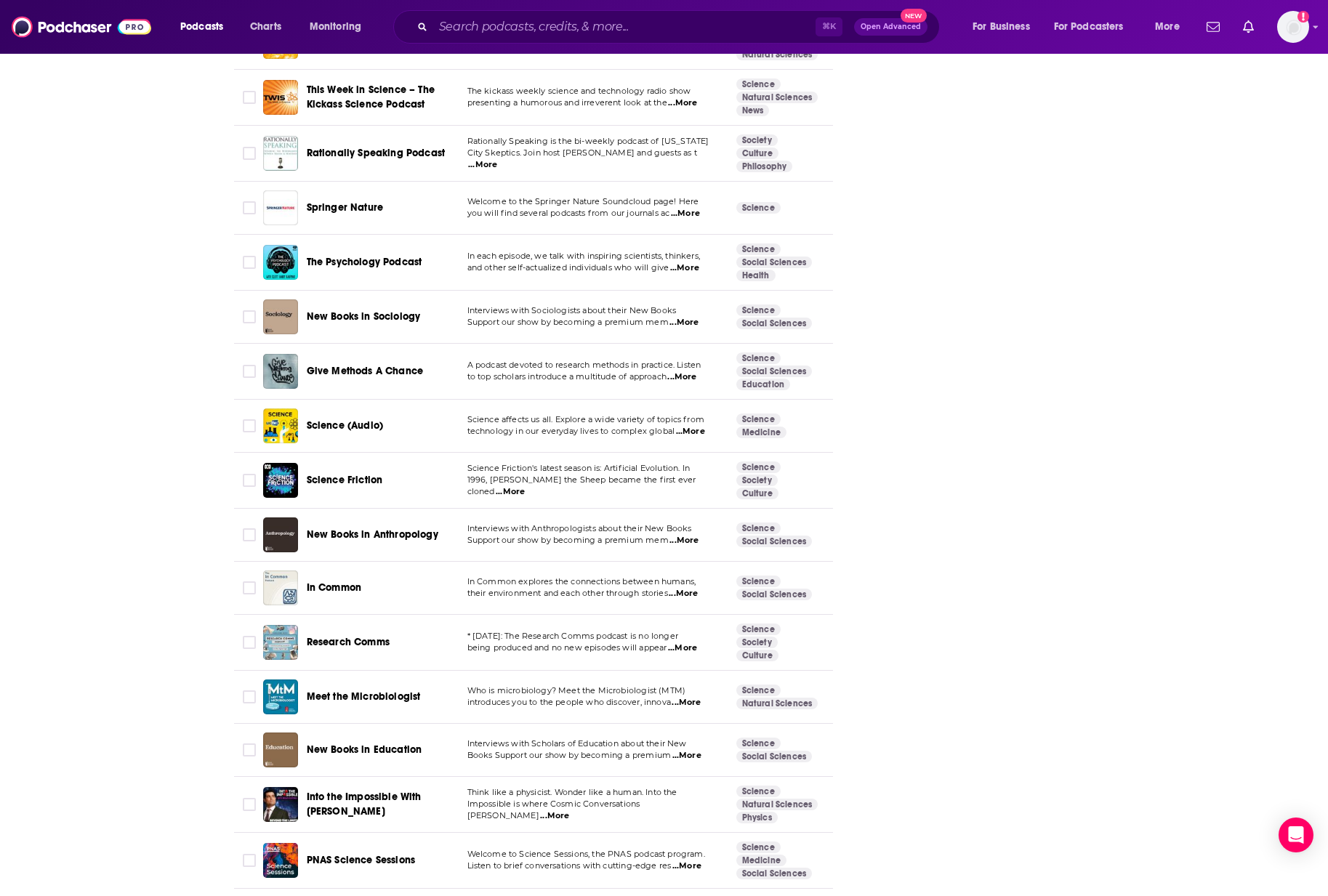
scroll to position [3991, 0]
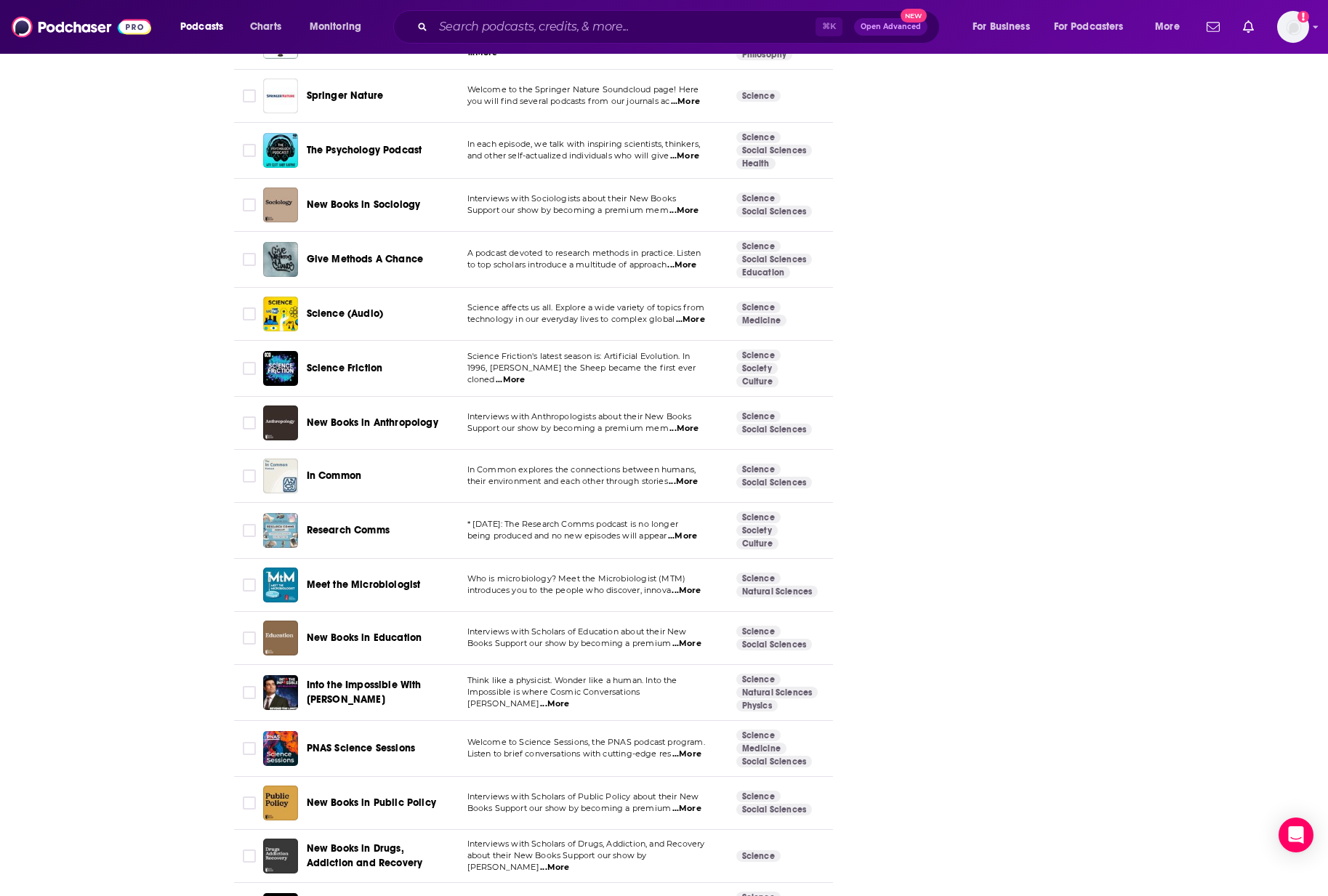
scroll to position [4028, 0]
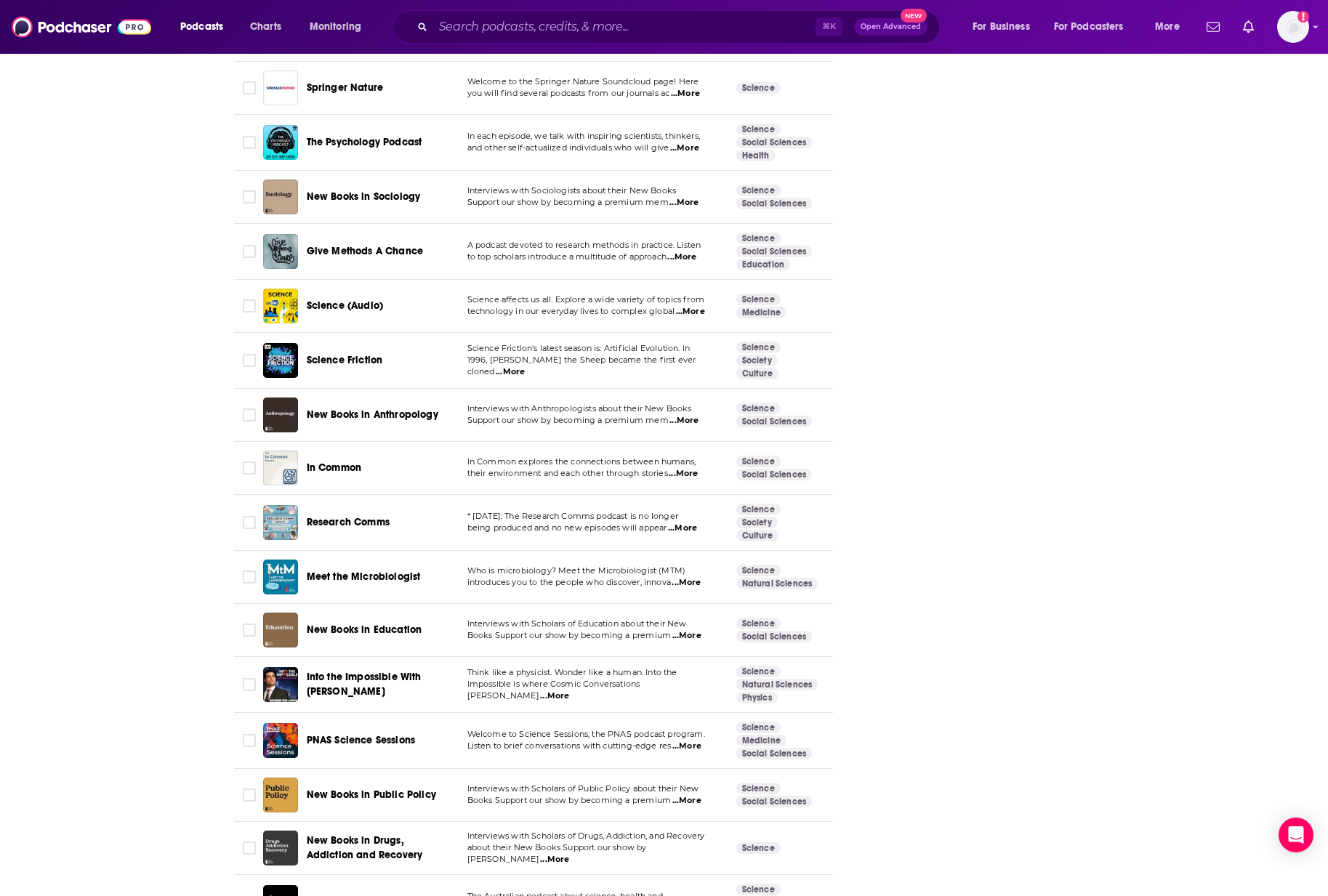
scroll to position [4081, 0]
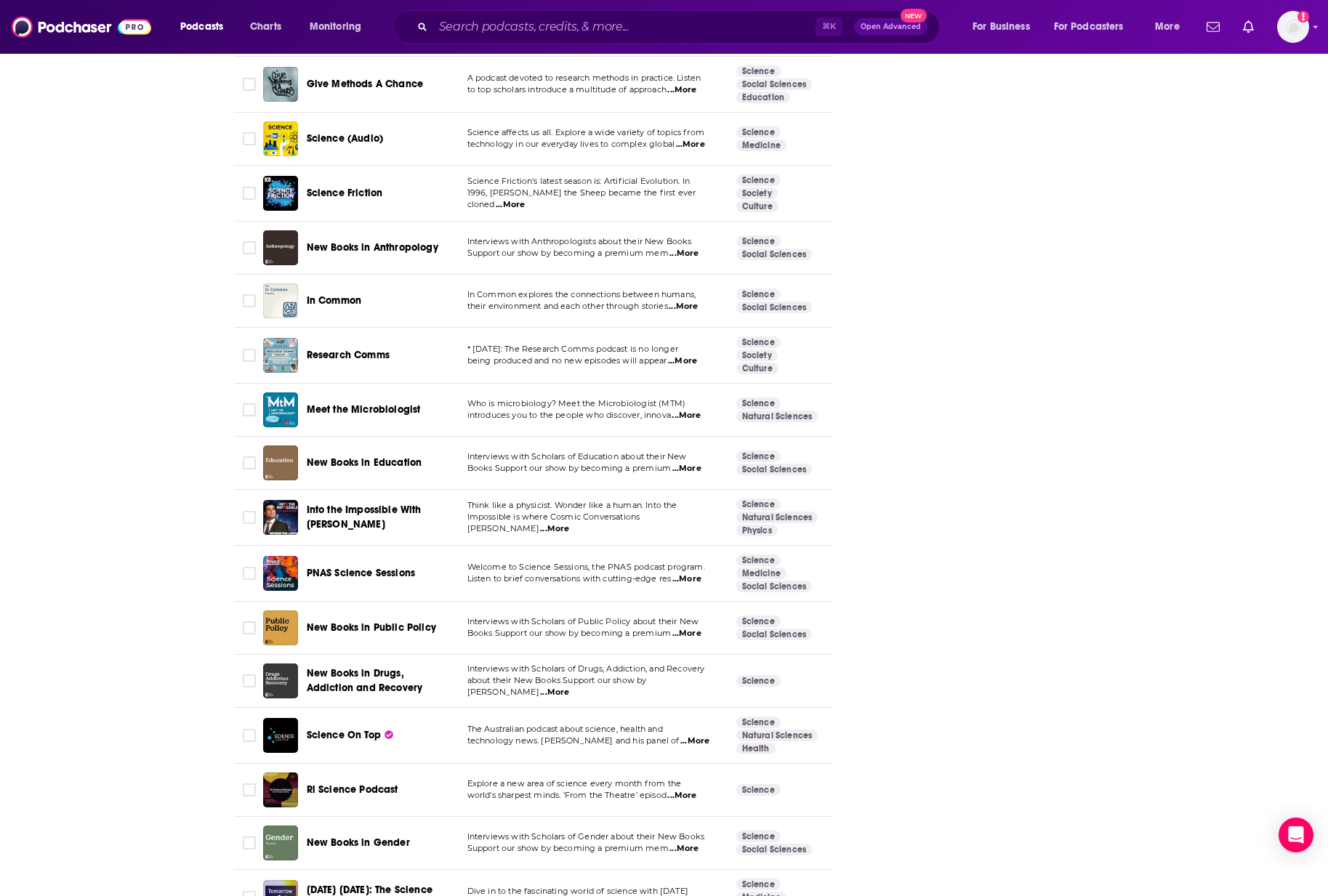
scroll to position [4290, 0]
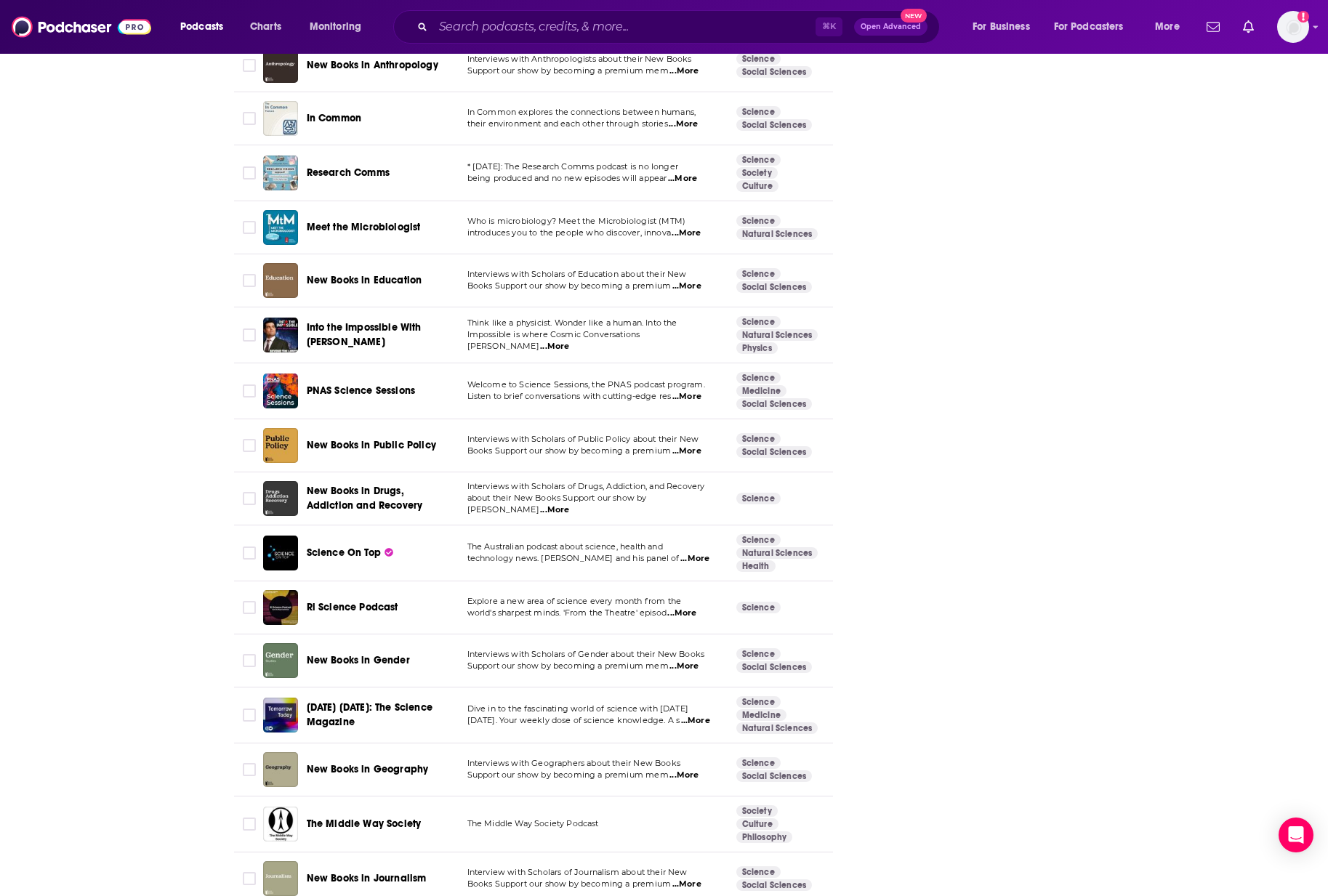
scroll to position [4453, 0]
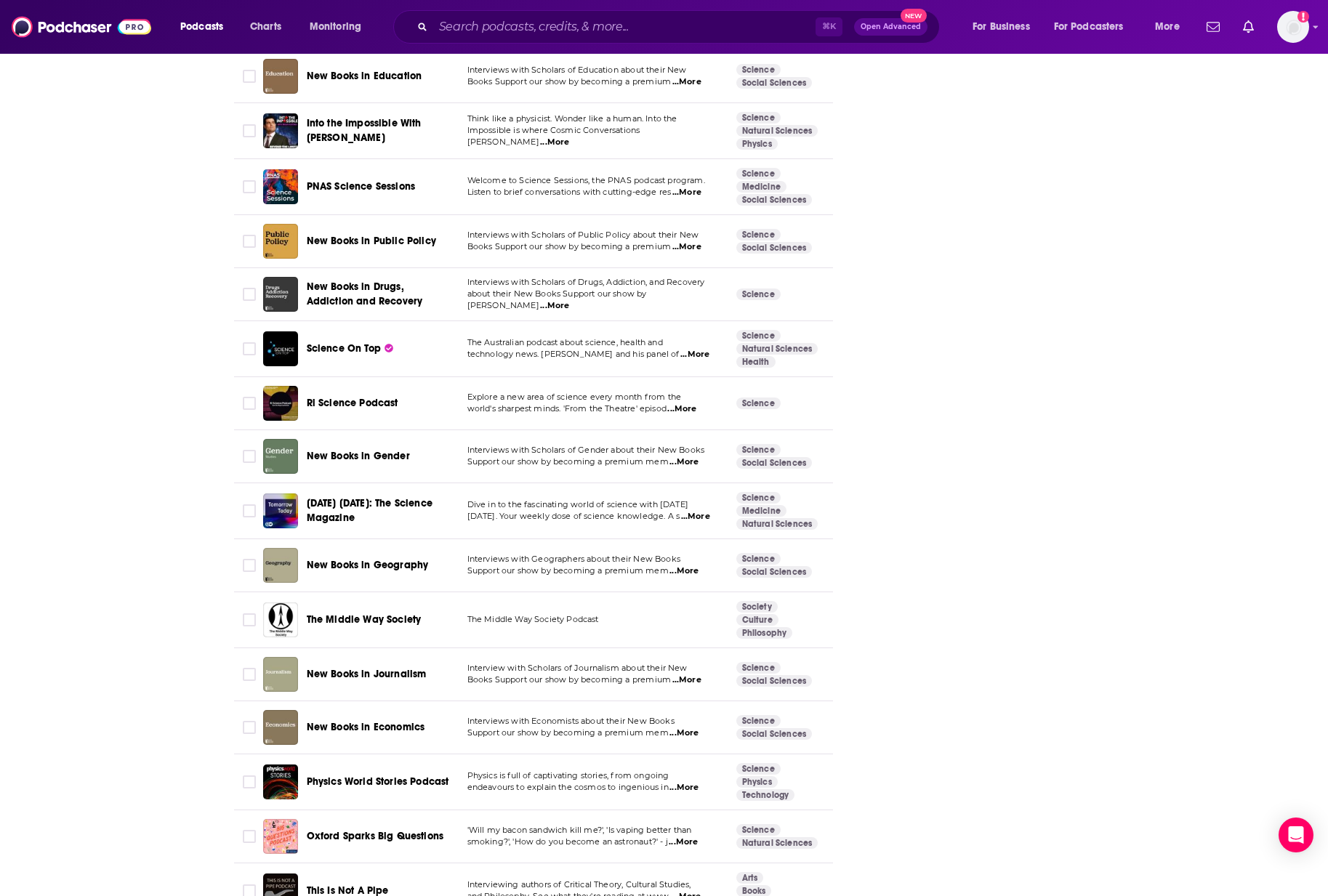
scroll to position [4959, 0]
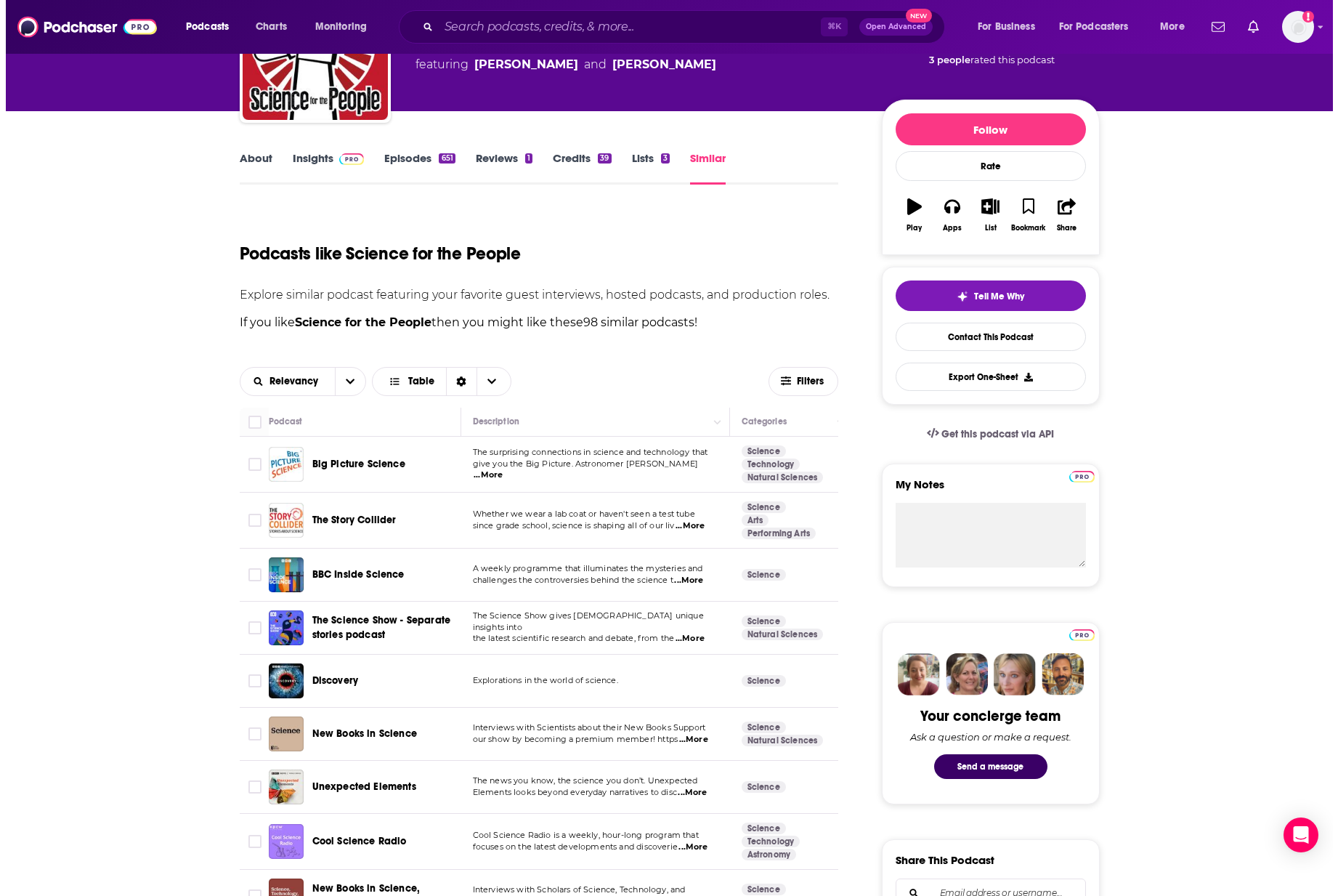
scroll to position [0, 0]
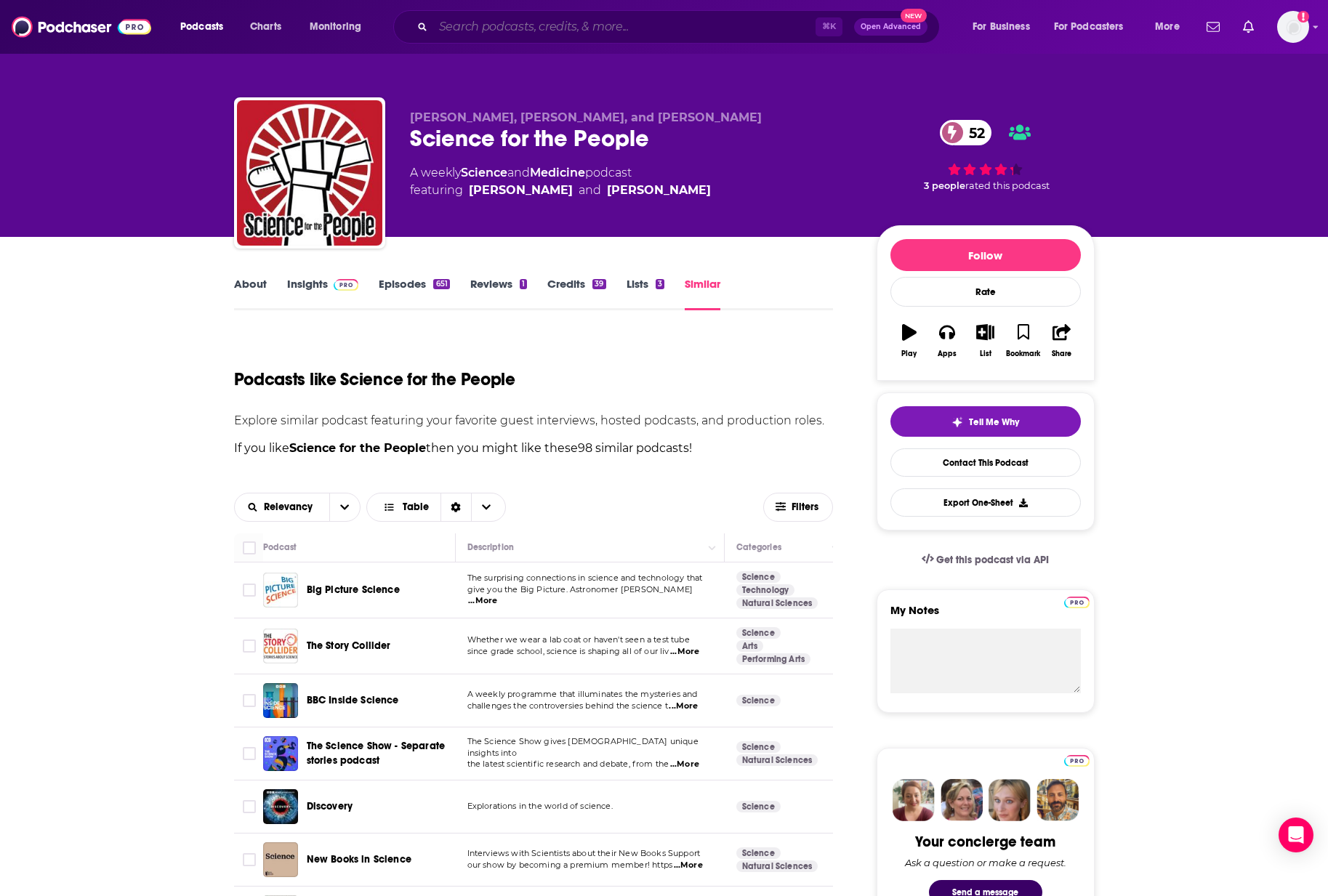
click at [520, 33] on input "Search podcasts, credits, & more..." at bounding box center [625, 27] width 382 height 23
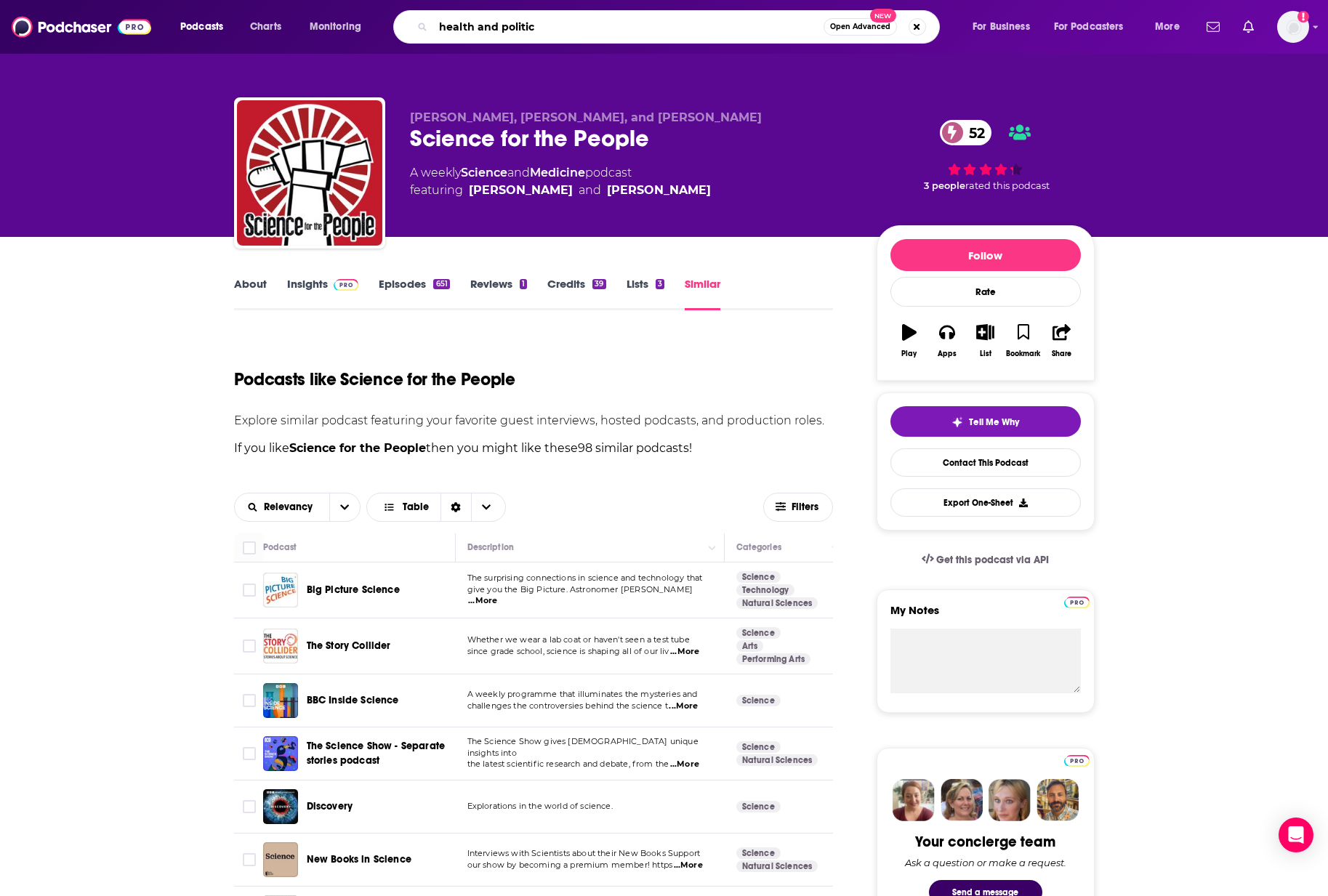
type input "health and politics"
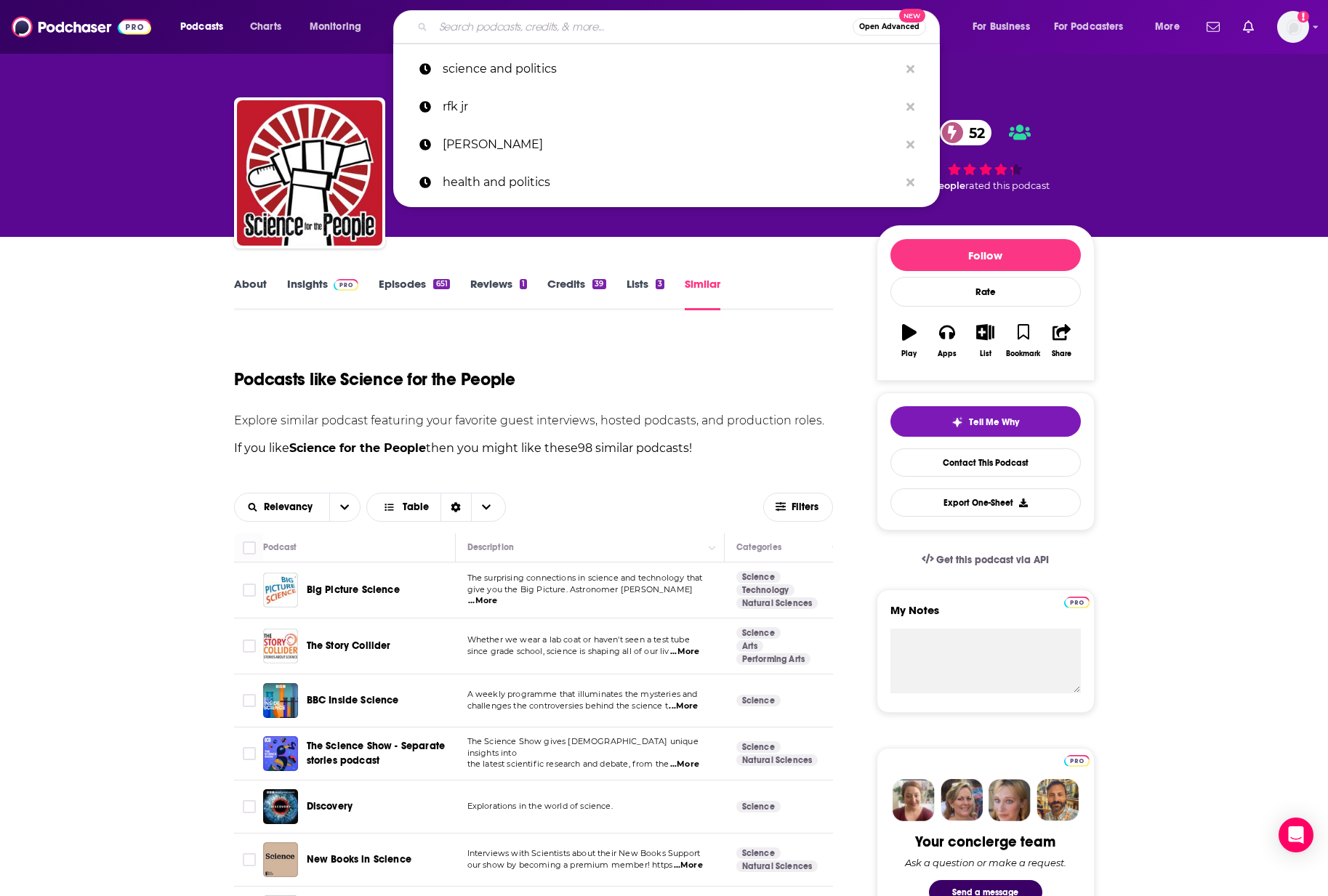
click at [877, 29] on span "Open Advanced" at bounding box center [889, 27] width 60 height 7
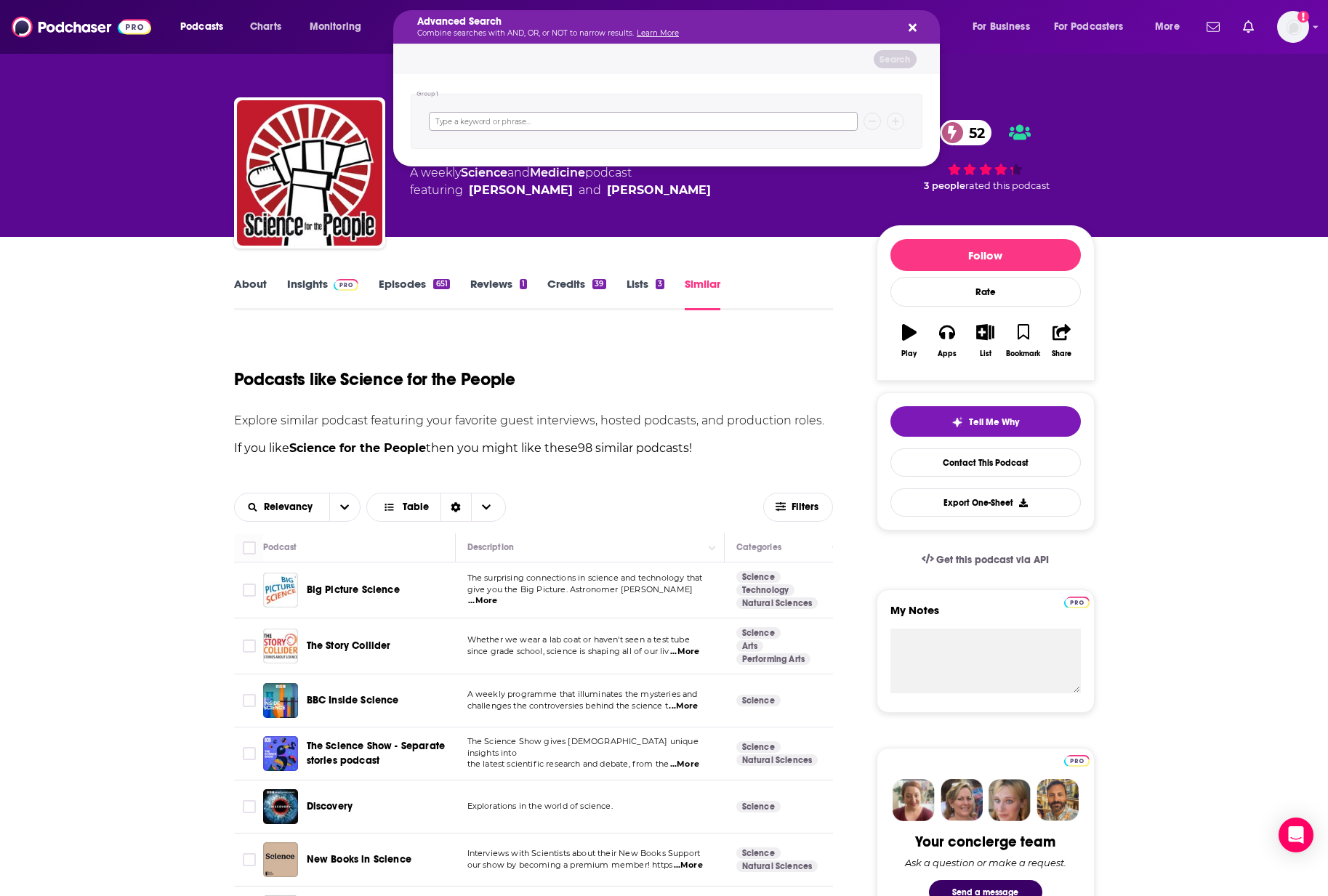
click at [573, 120] on input "Search podcasts, credits, & more..." at bounding box center [643, 121] width 429 height 19
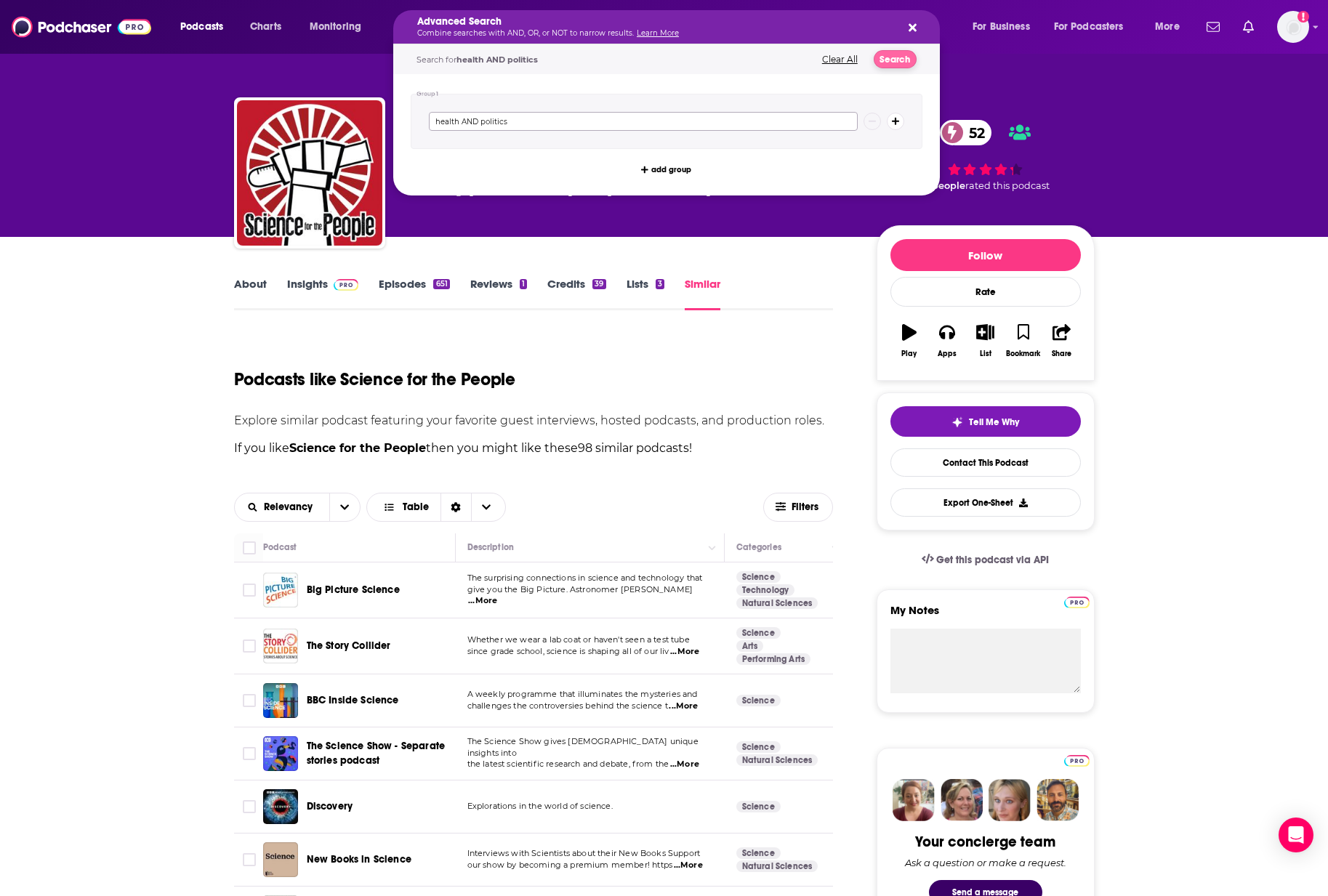
type input "health AND politics"
click at [895, 59] on button "Search" at bounding box center [895, 59] width 42 height 19
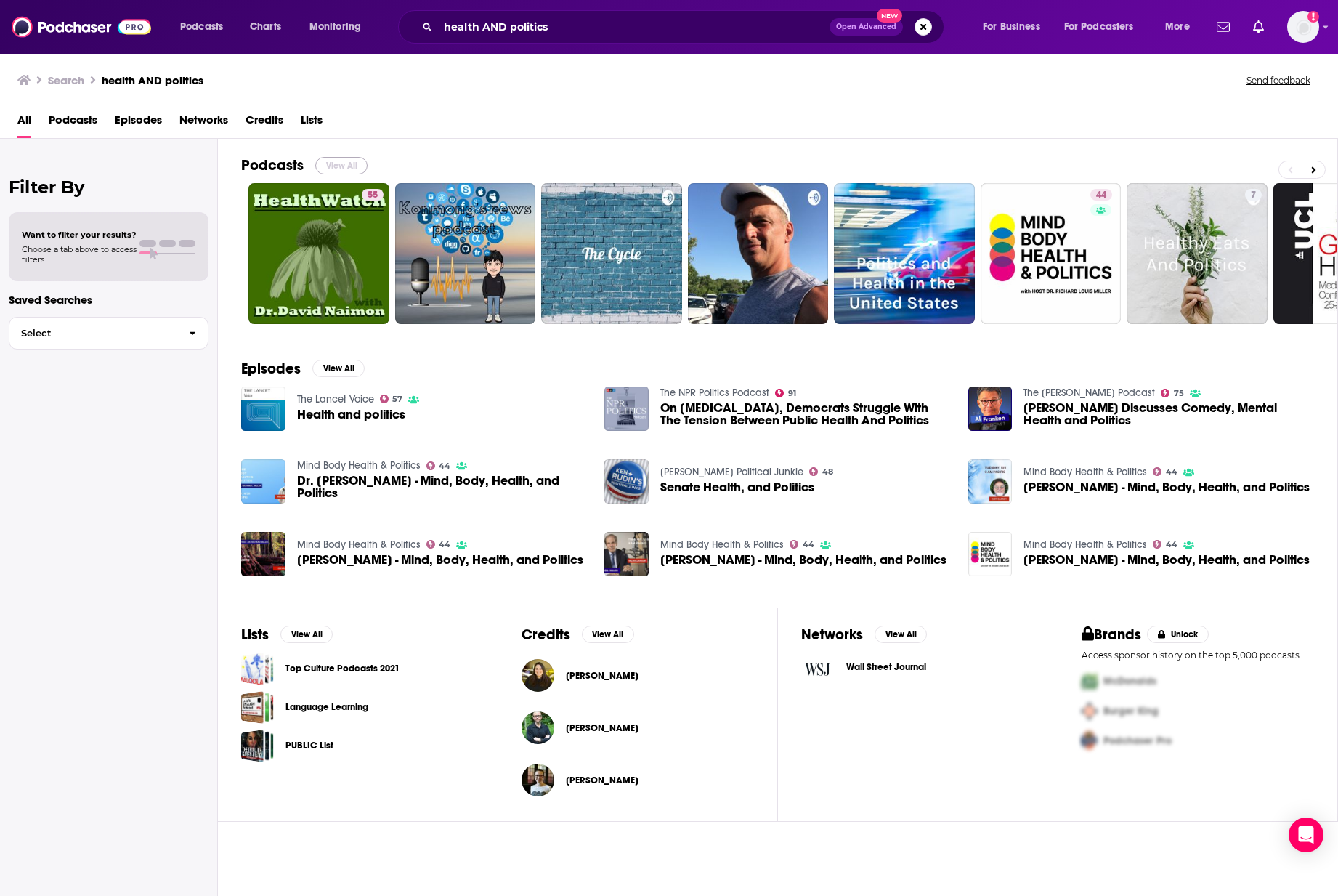
click at [340, 158] on button "View All" at bounding box center [341, 165] width 52 height 18
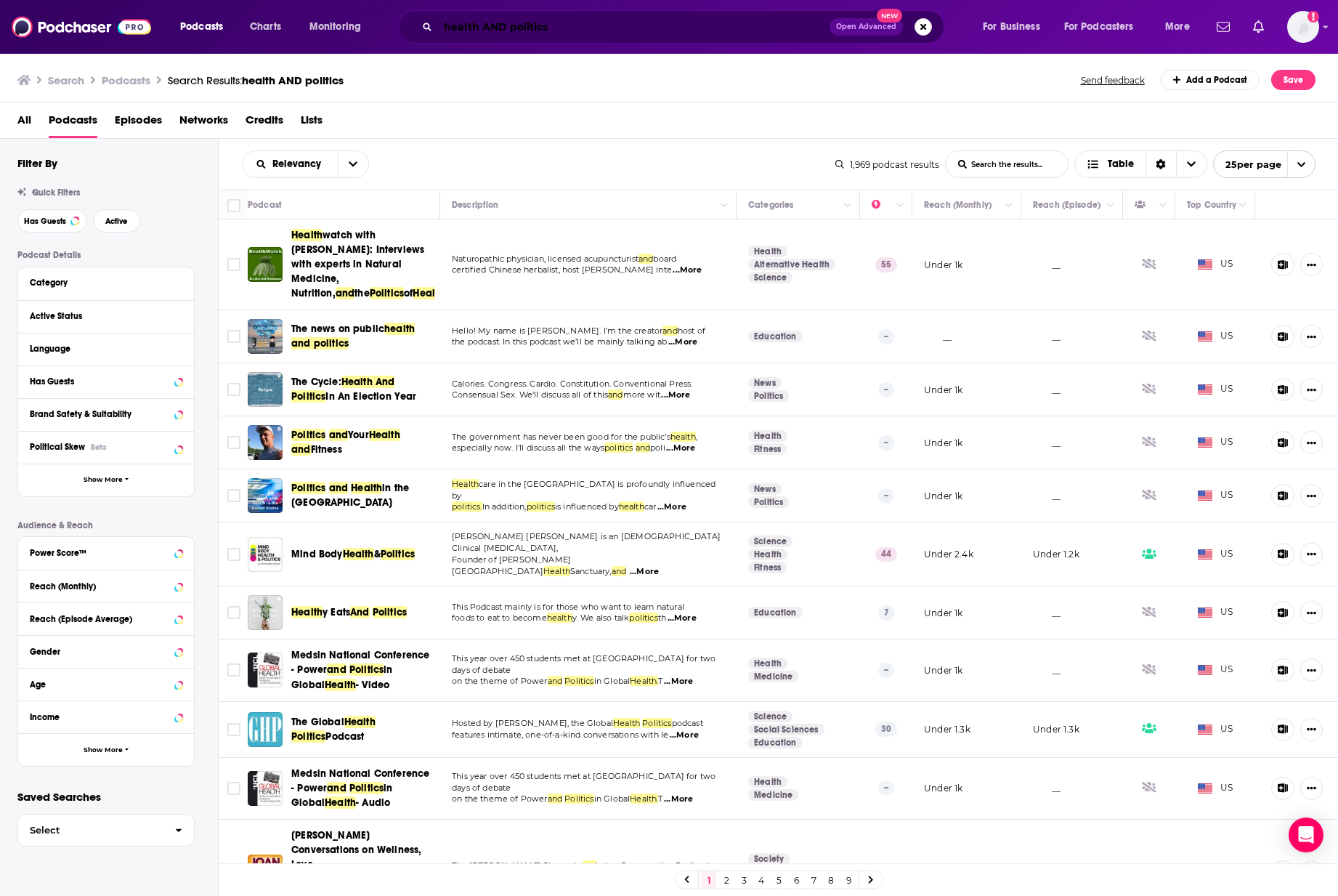
click at [494, 25] on input "health AND politics" at bounding box center [633, 27] width 392 height 23
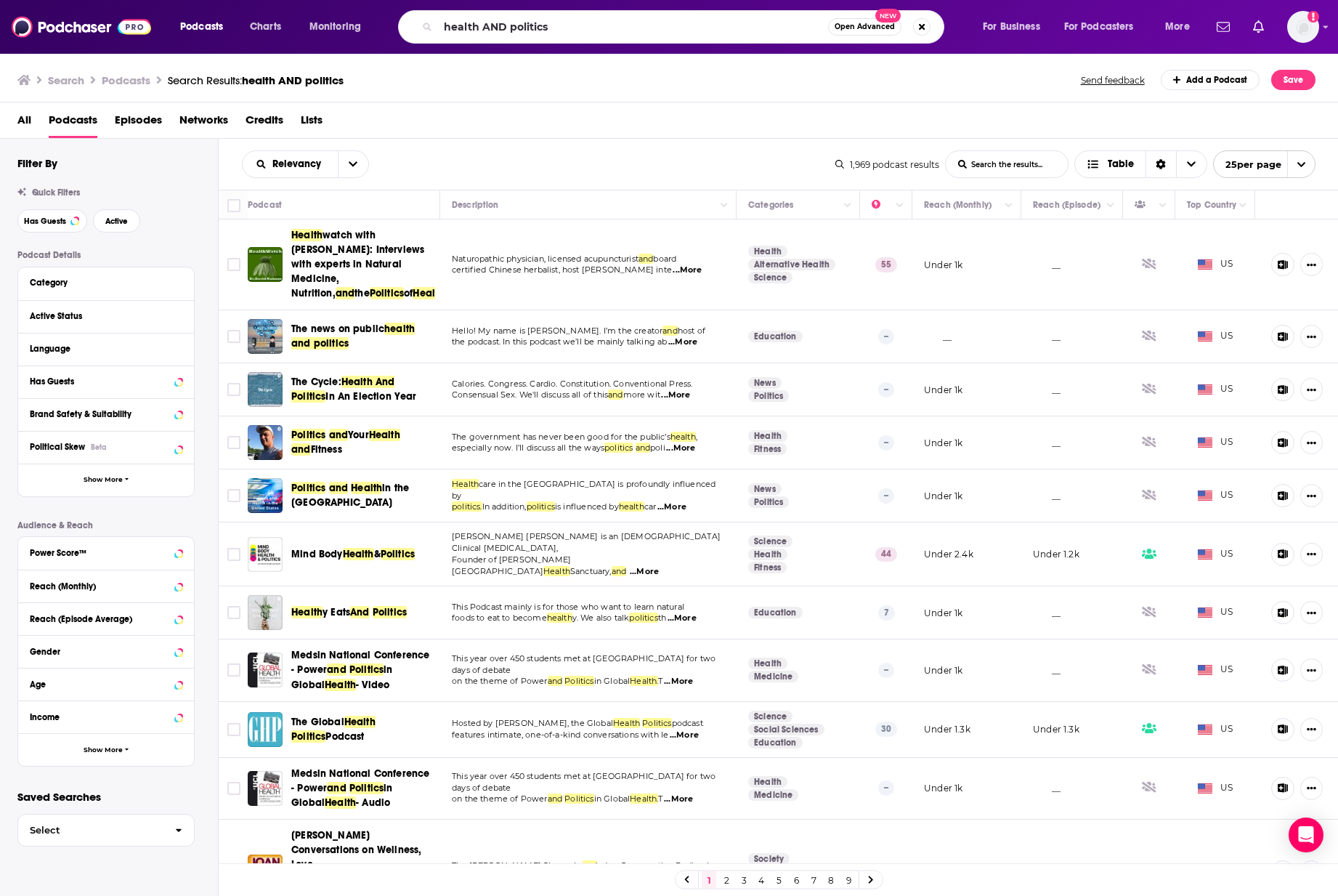
click at [873, 25] on span "Open Advanced" at bounding box center [865, 27] width 60 height 7
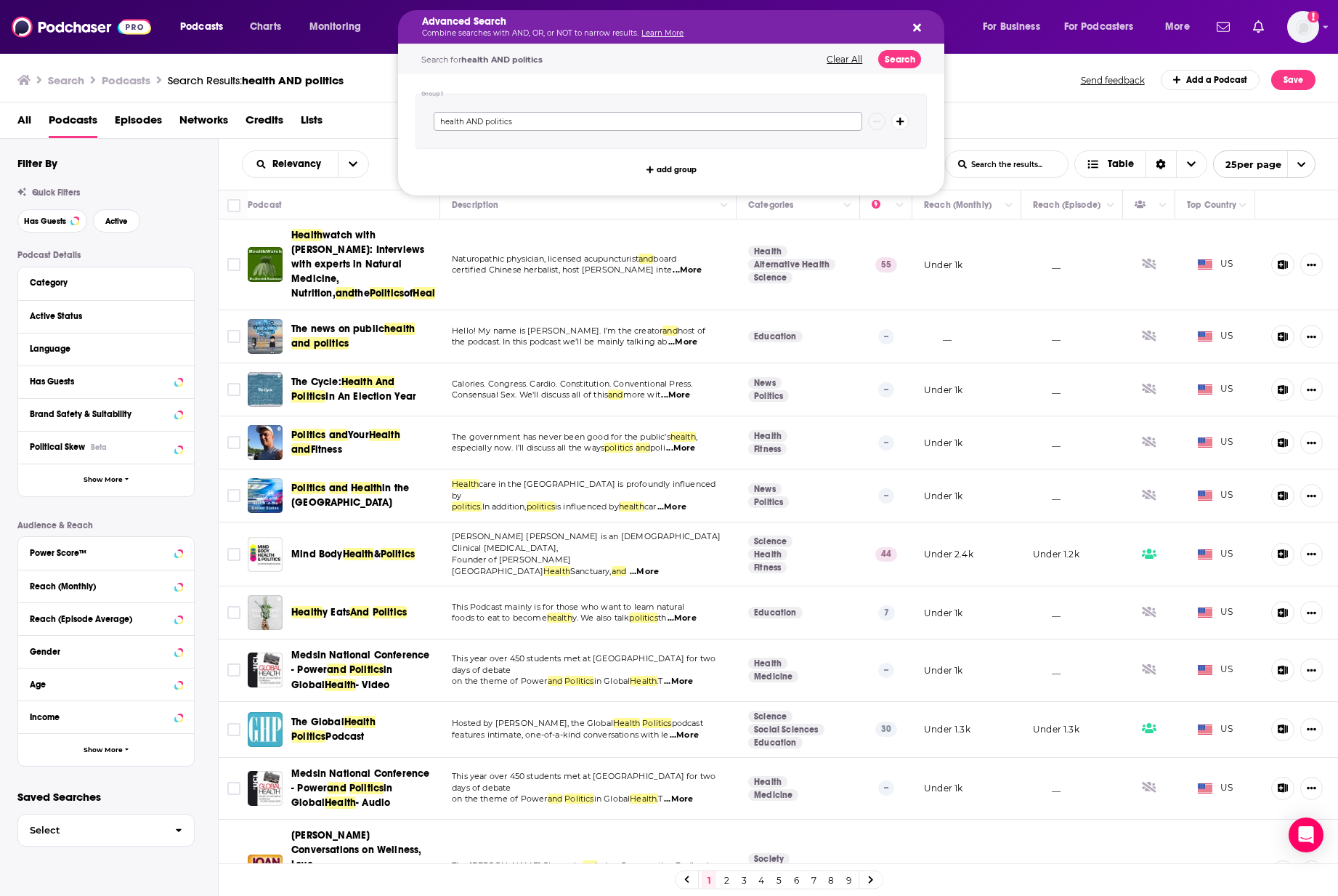
drag, startPoint x: 465, startPoint y: 123, endPoint x: 559, endPoint y: 119, distance: 94.1
click at [559, 119] on input "health AND politics" at bounding box center [647, 121] width 429 height 19
type input "health"
click at [698, 166] on button "add group" at bounding box center [671, 170] width 60 height 18
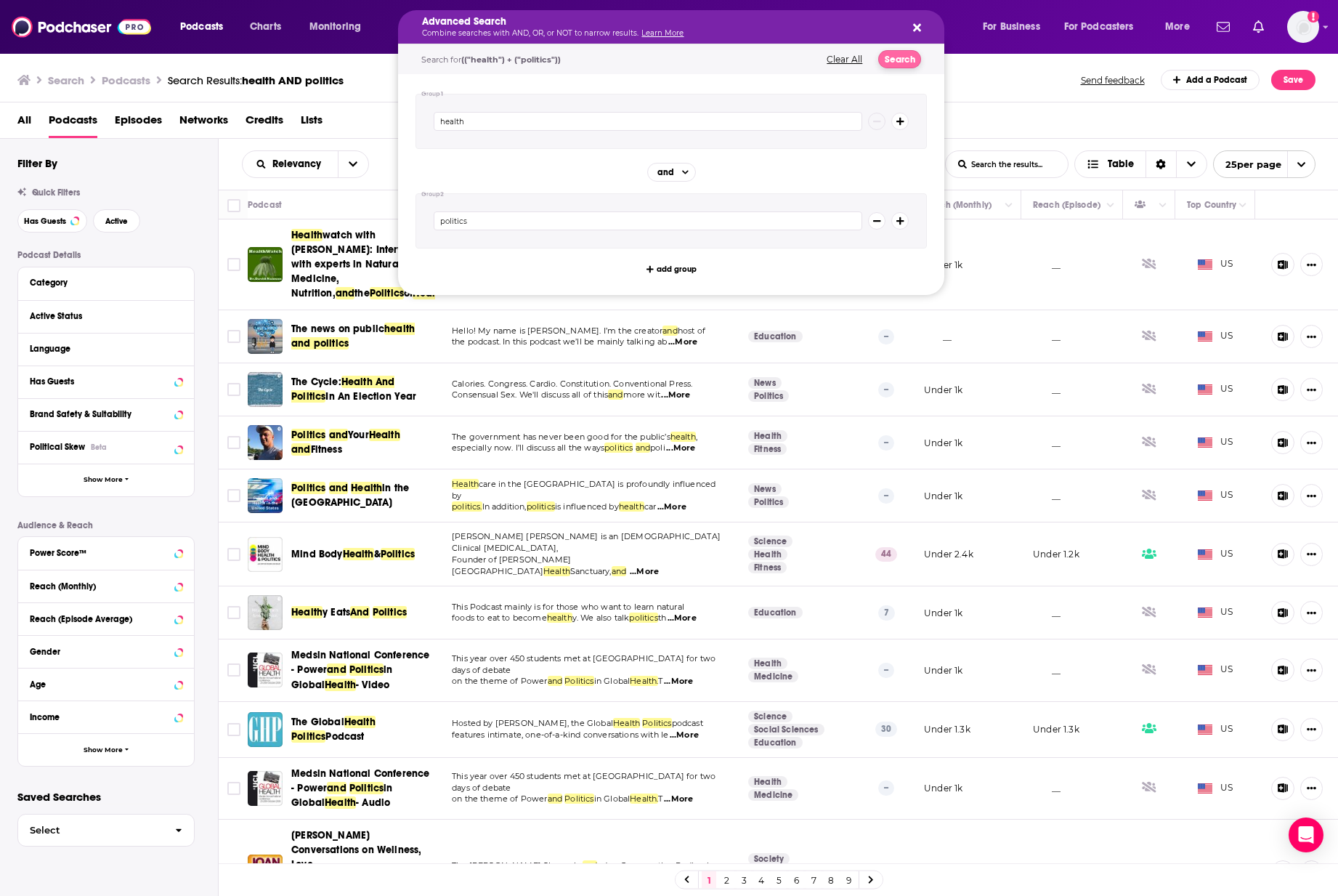
type input "politics"
click at [909, 65] on button "Search" at bounding box center [899, 59] width 42 height 19
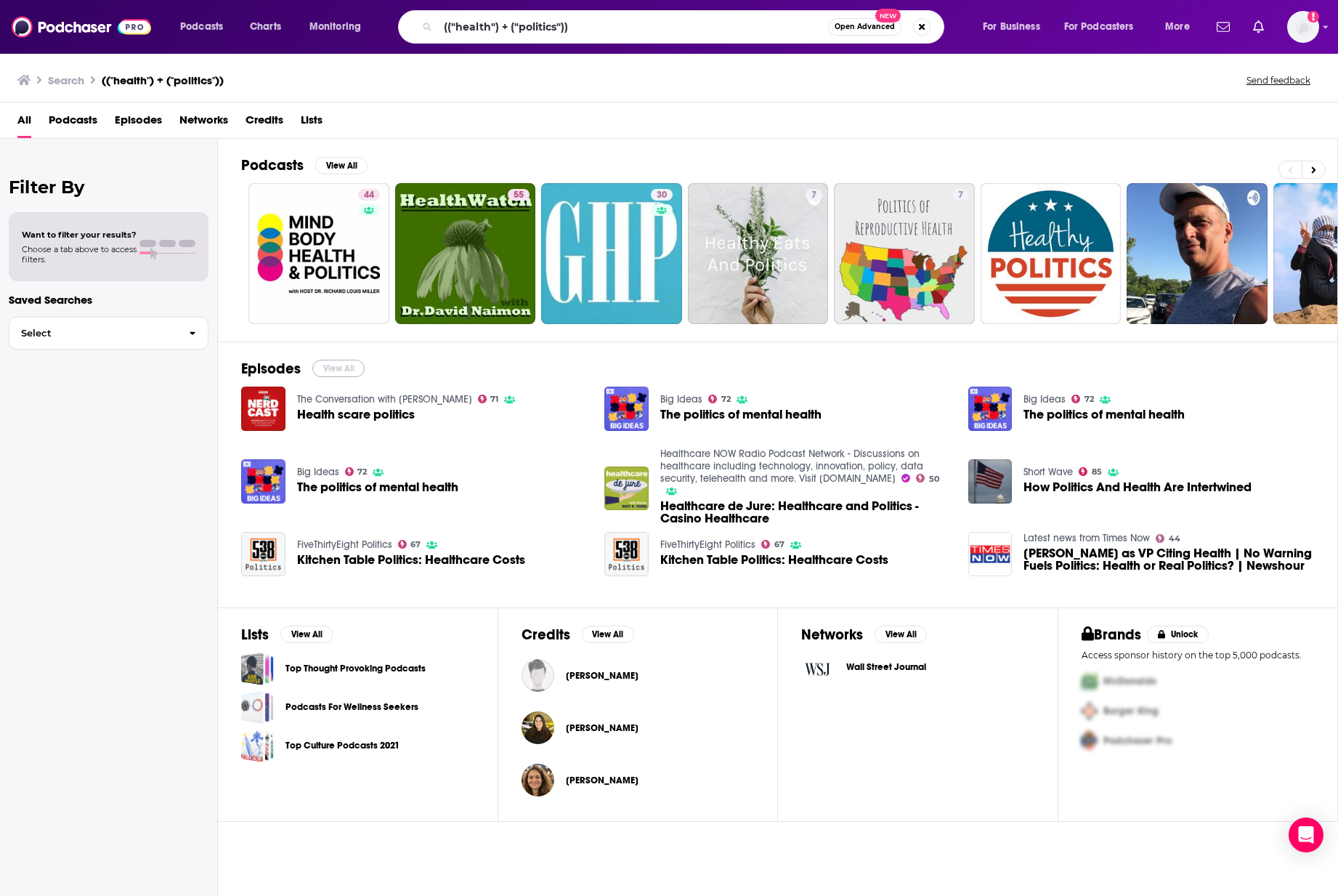
click at [330, 365] on button "View All" at bounding box center [338, 369] width 52 height 18
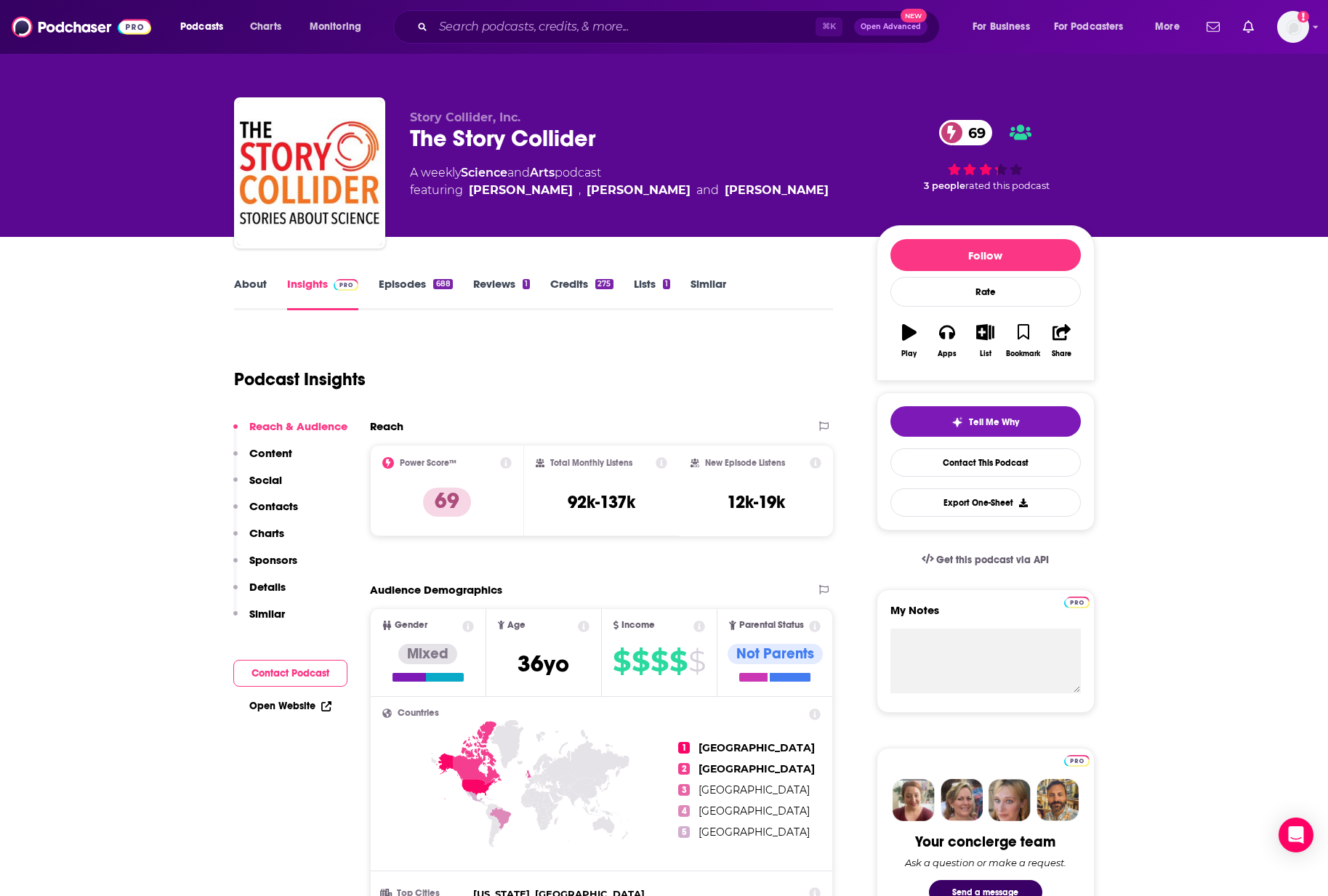
click at [414, 277] on link "Episodes 688" at bounding box center [415, 294] width 73 height 34
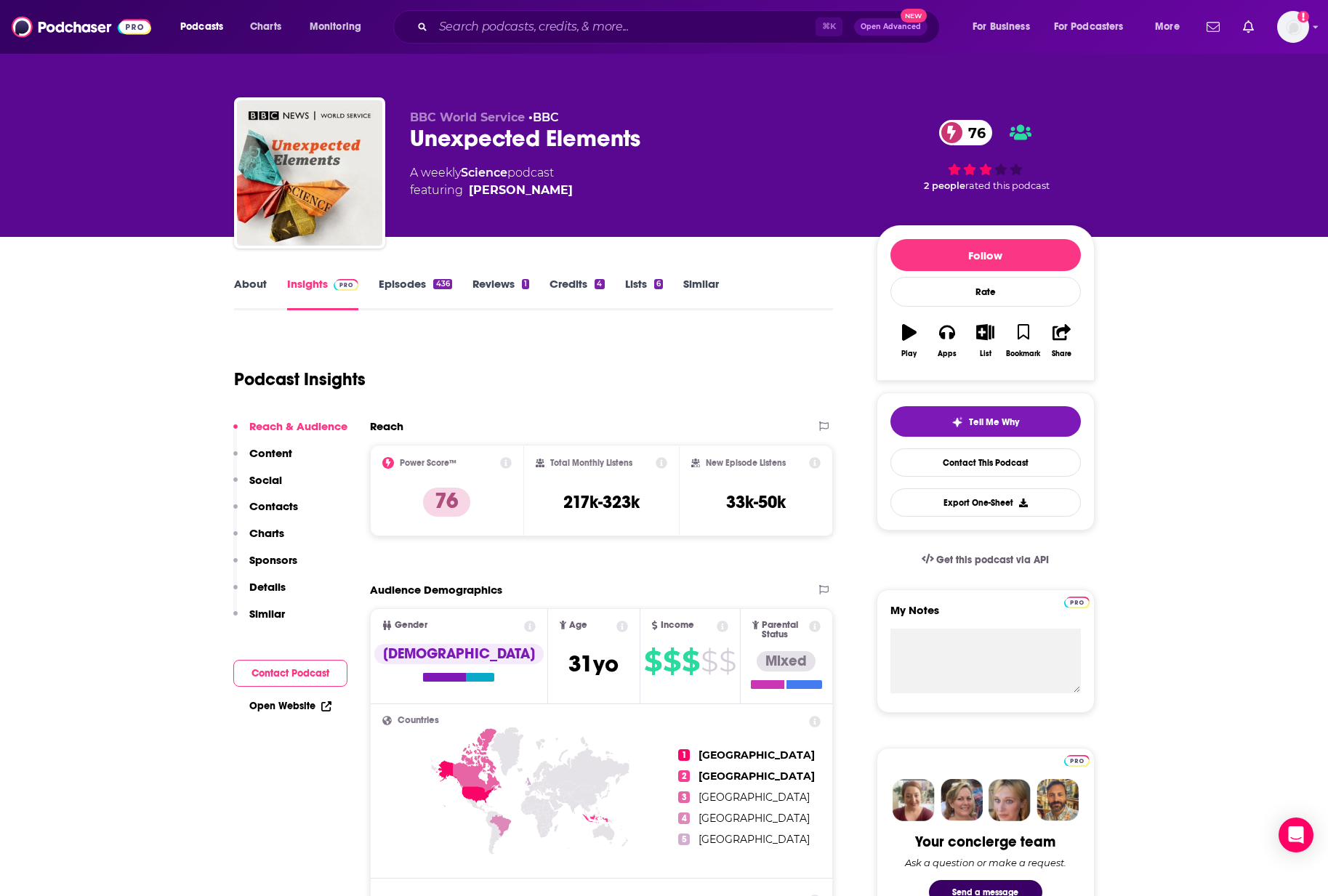
click at [395, 283] on link "Episodes 436" at bounding box center [415, 294] width 73 height 34
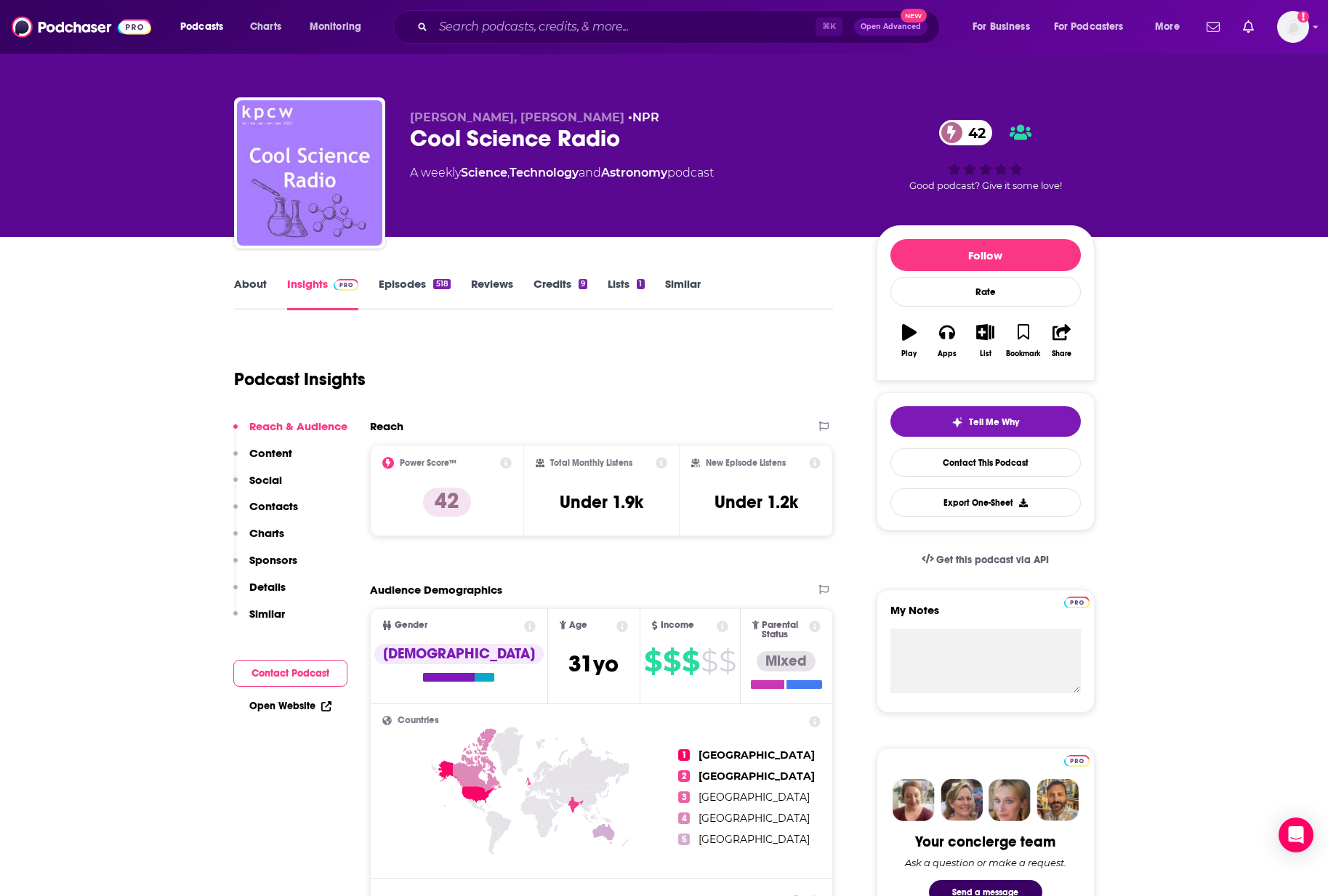
click at [388, 279] on link "Episodes 518" at bounding box center [414, 294] width 72 height 34
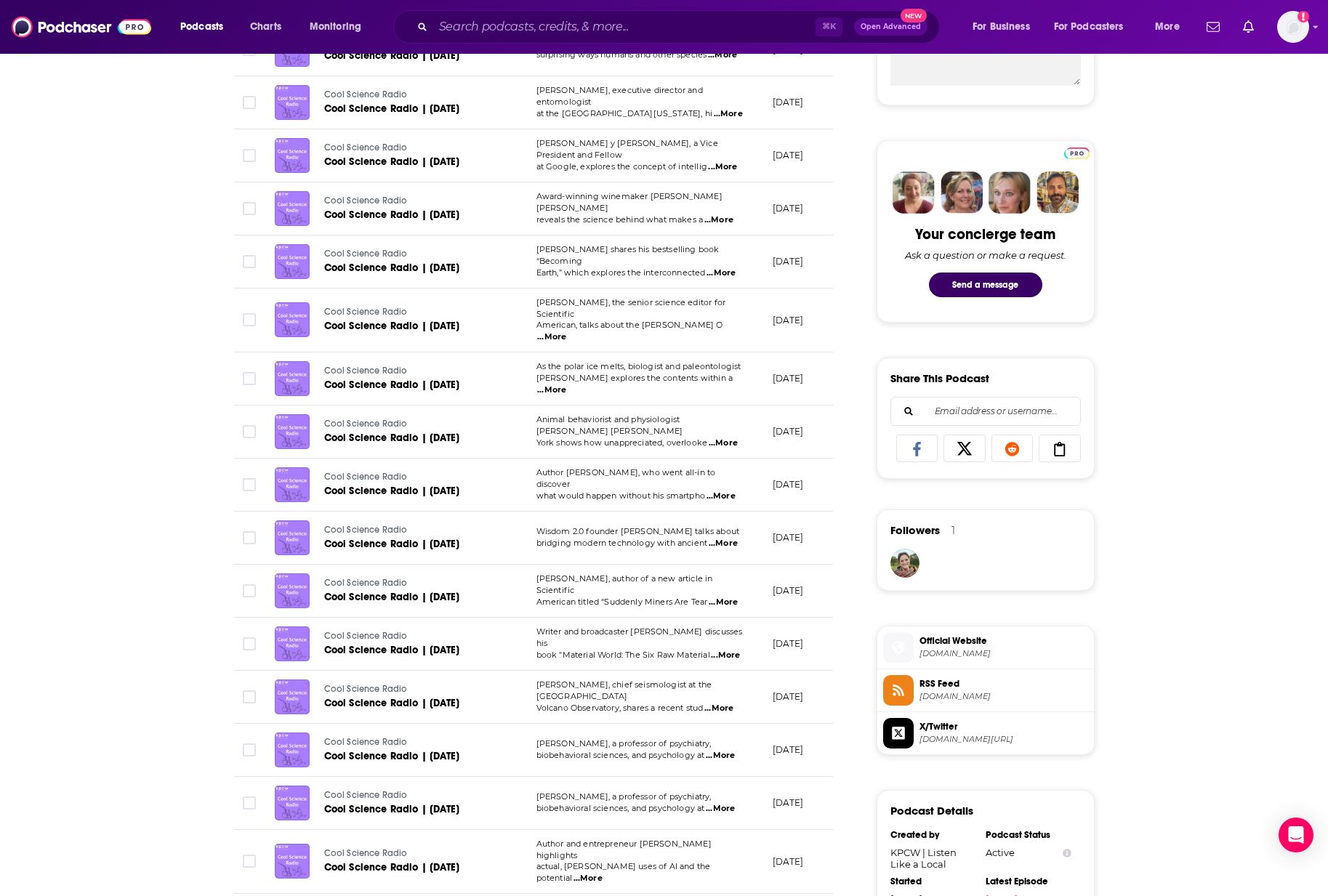
click at [185, 417] on div "About Insights Episodes 518 Reviews Credits 9 Lists 1 Similar Episodes of Cool …" at bounding box center [664, 601] width 1328 height 1945
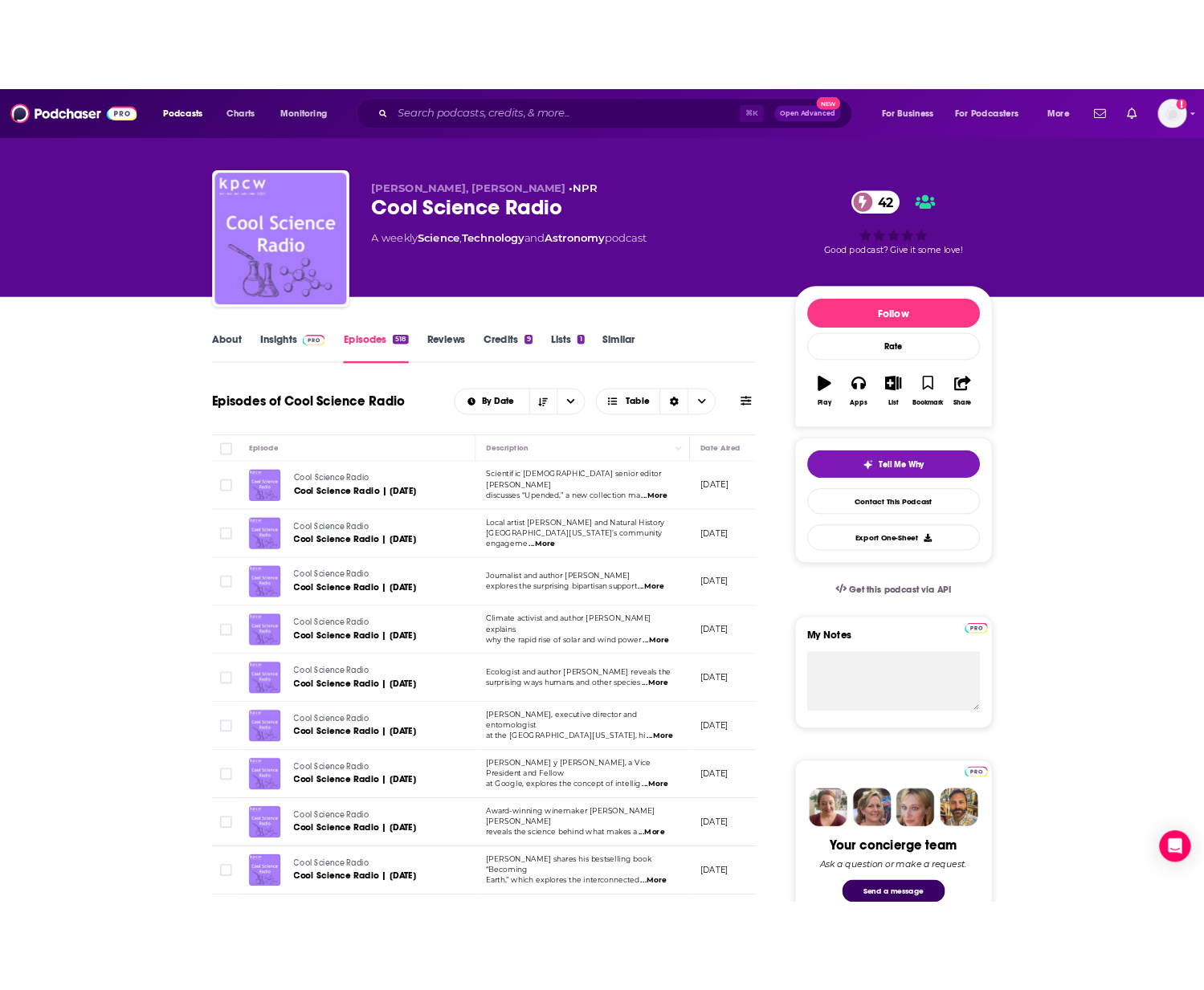
scroll to position [0, 0]
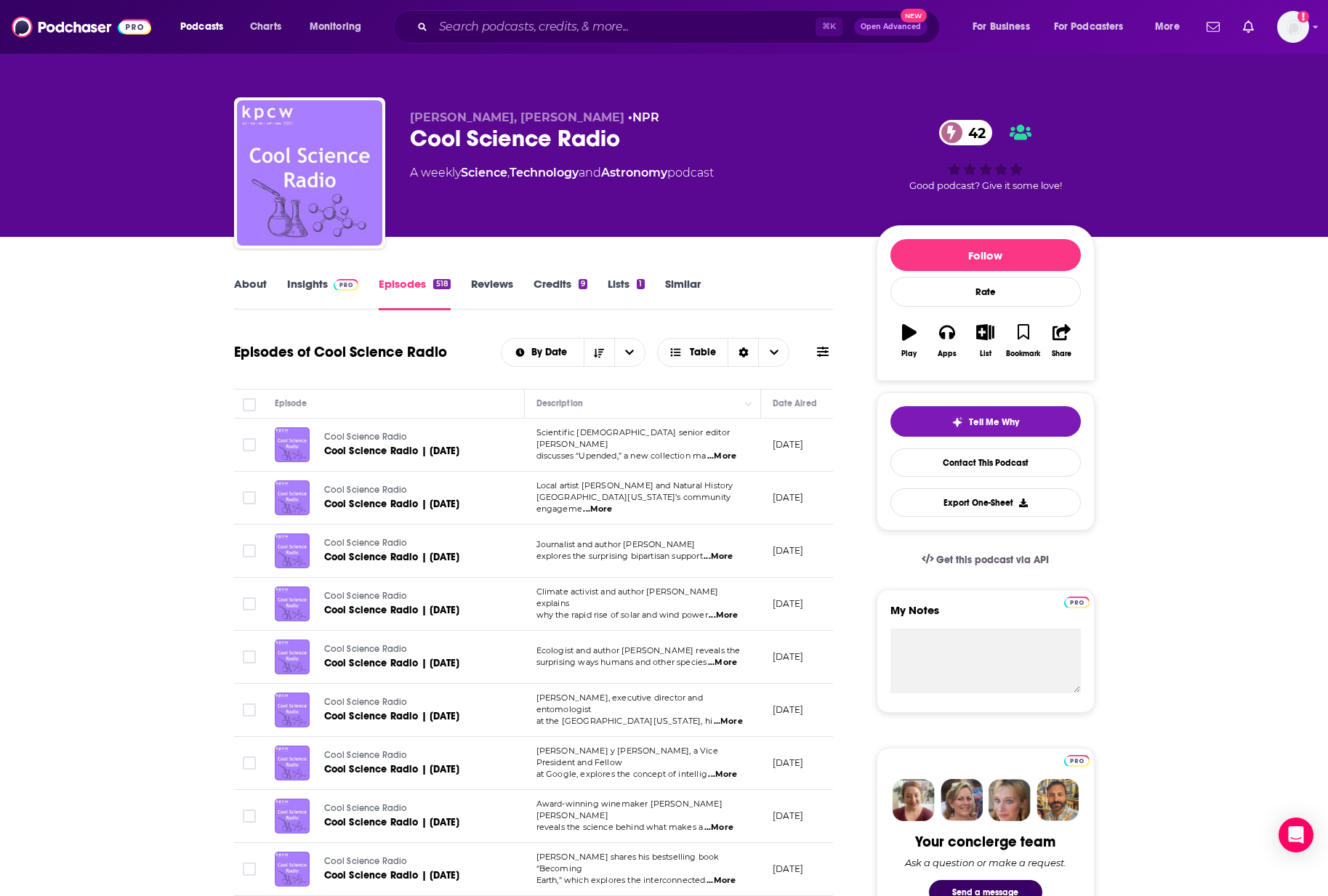
click at [238, 280] on link "About" at bounding box center [250, 294] width 33 height 34
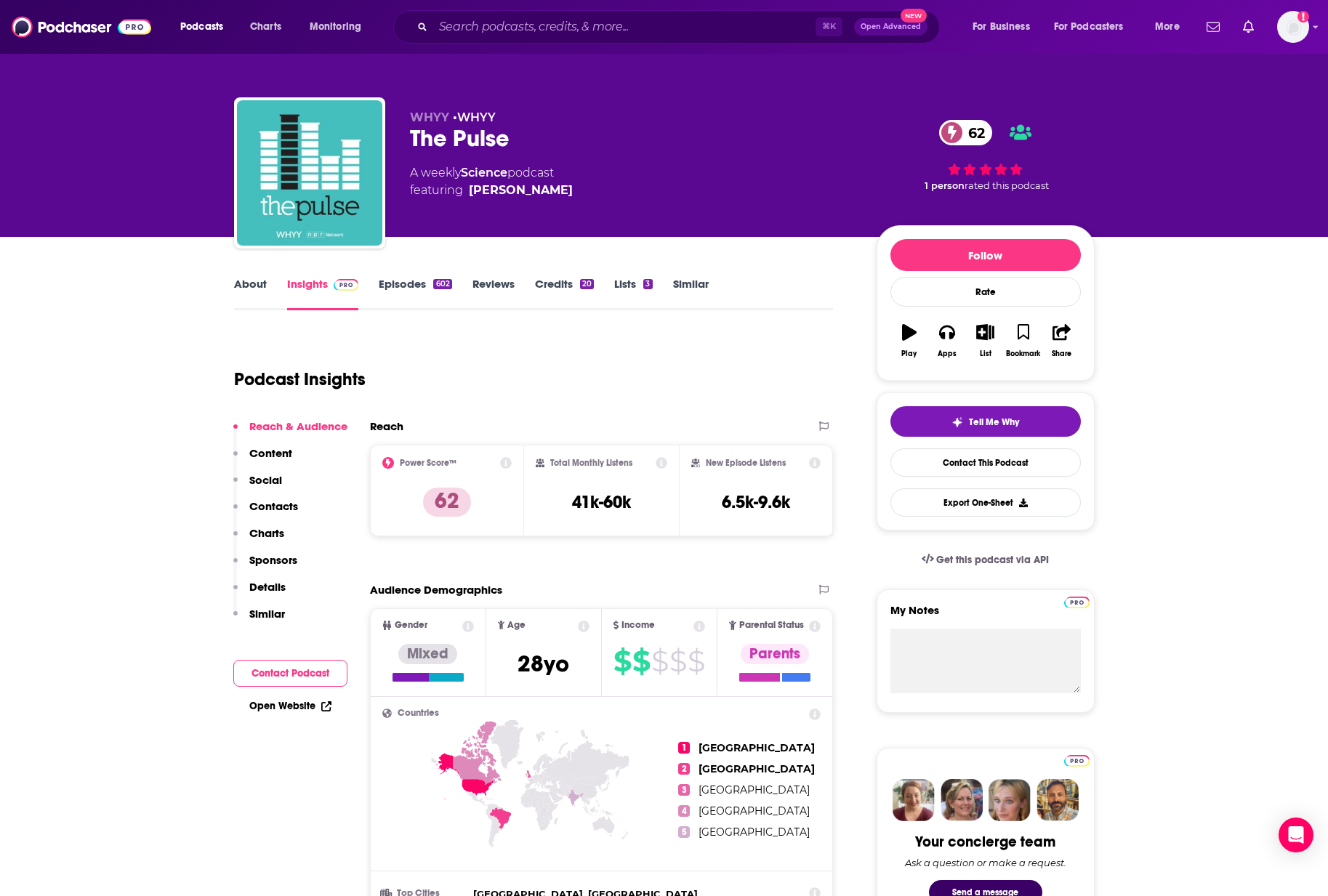
click at [397, 287] on link "Episodes 602" at bounding box center [415, 294] width 73 height 34
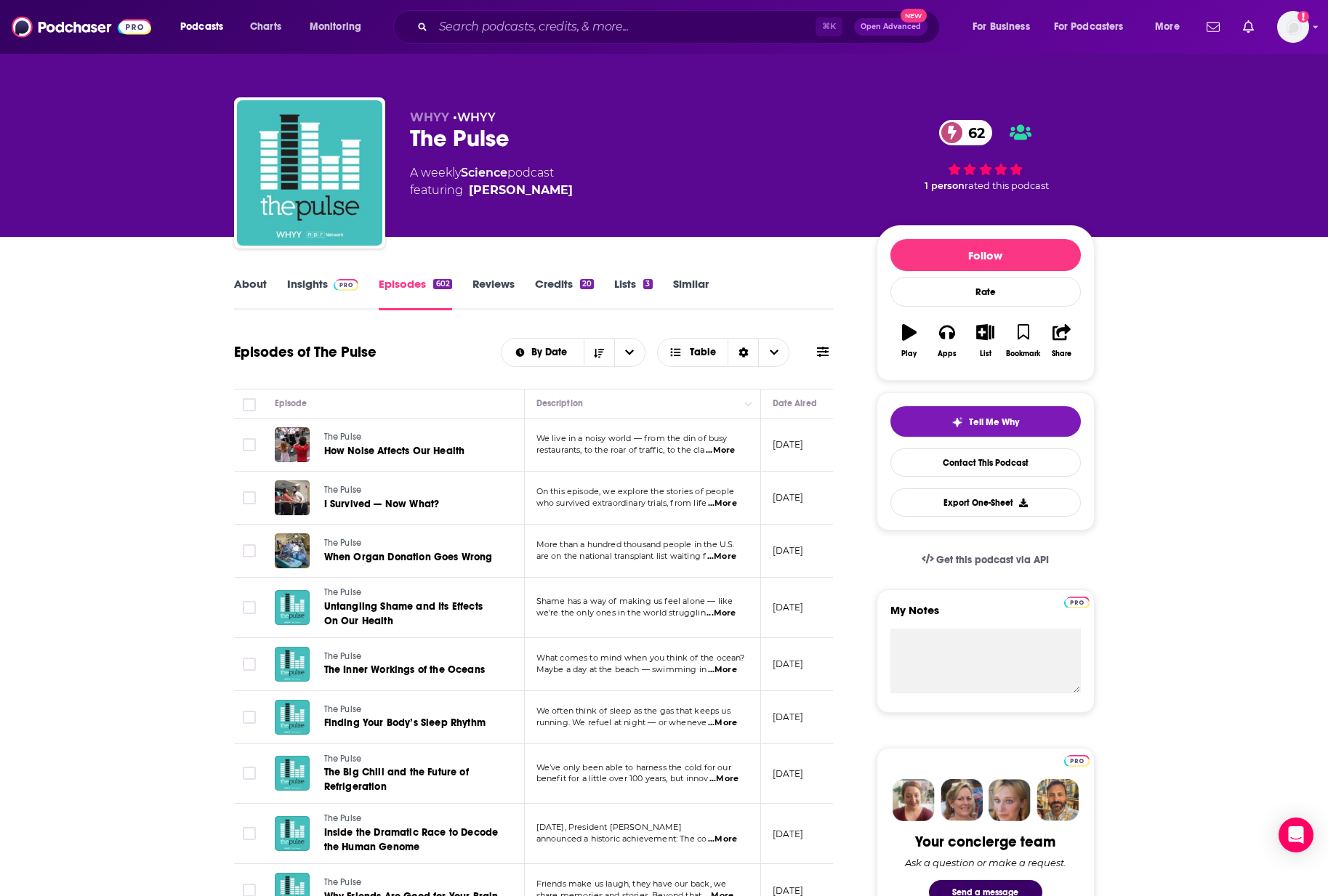
click at [249, 284] on link "About" at bounding box center [250, 294] width 33 height 34
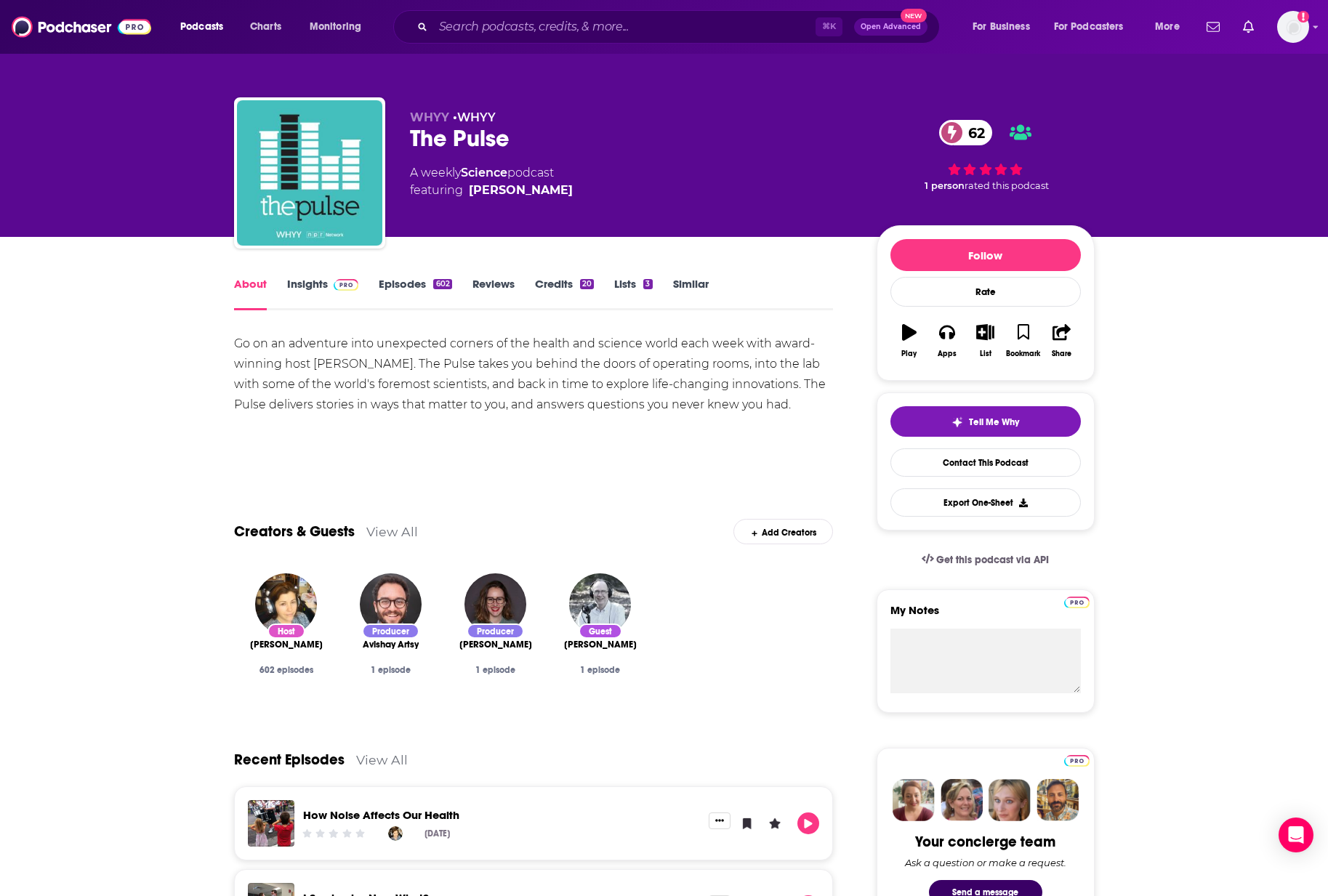
click at [679, 384] on div "Go on an adventure into unexpected corners of the health and science world each…" at bounding box center [534, 374] width 600 height 81
click at [390, 285] on link "Episodes 602" at bounding box center [415, 294] width 73 height 34
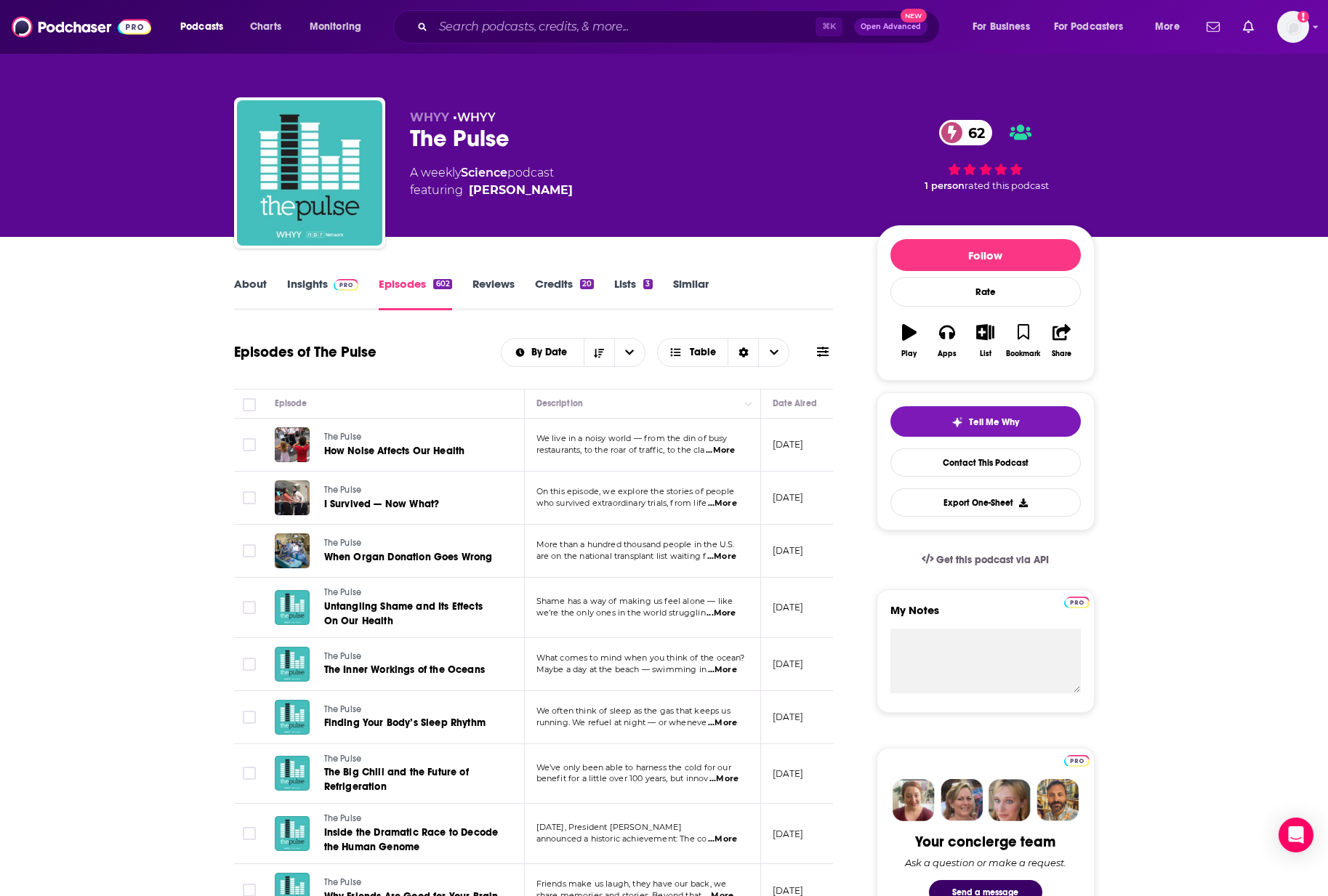
click at [563, 279] on link "Credits 20" at bounding box center [564, 294] width 59 height 34
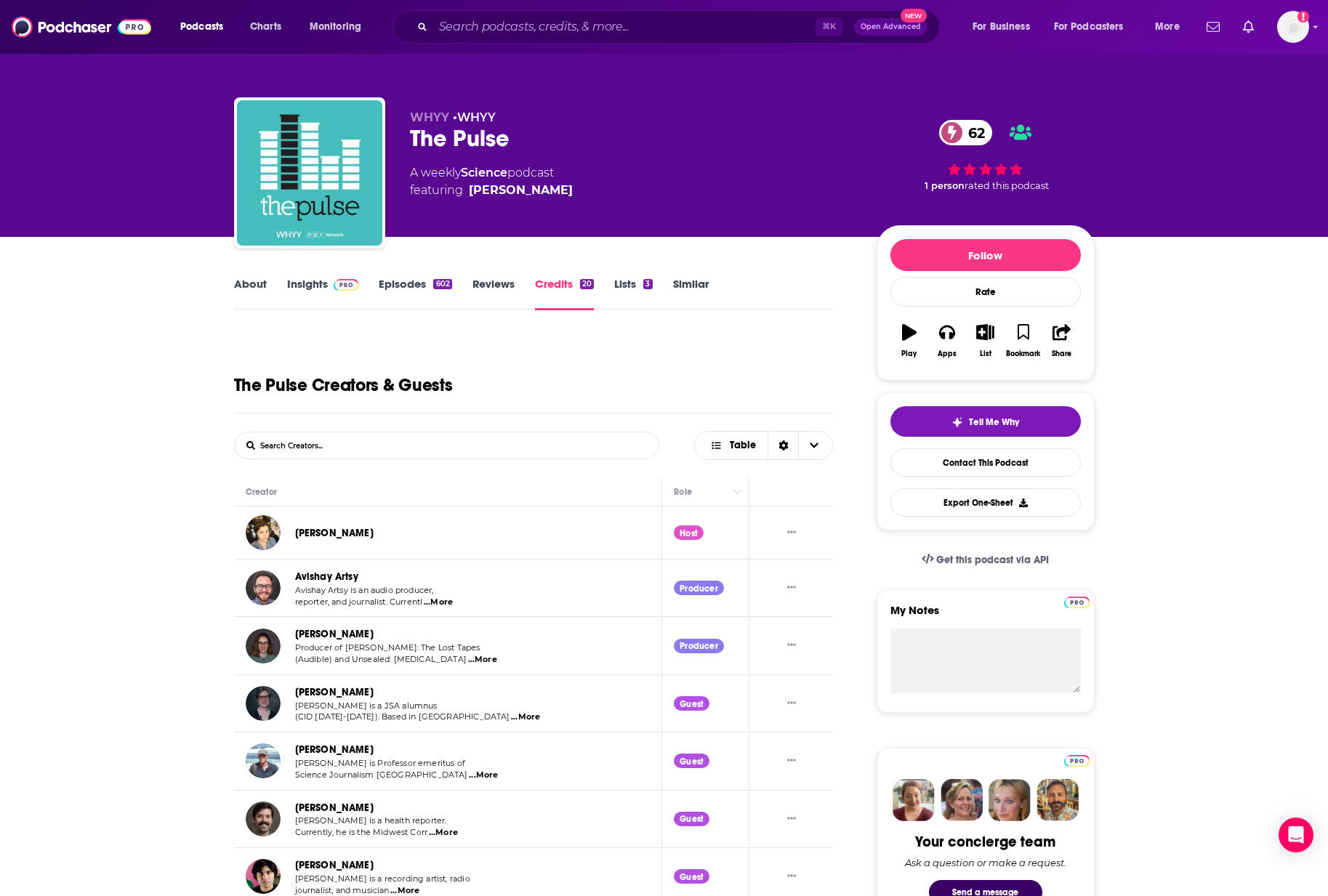
click at [235, 287] on link "About" at bounding box center [250, 294] width 33 height 34
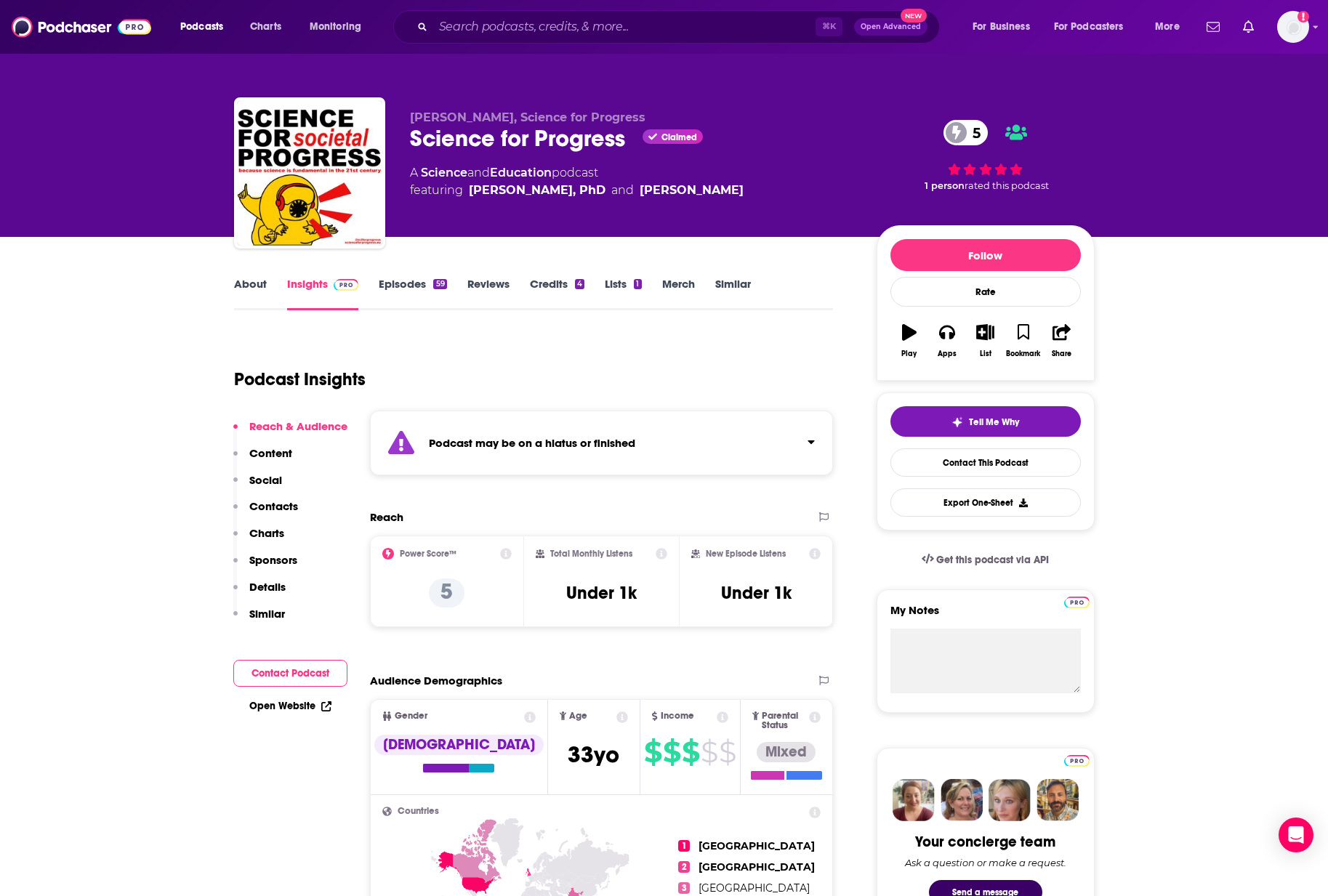
click at [411, 280] on link "Episodes 59" at bounding box center [412, 294] width 67 height 34
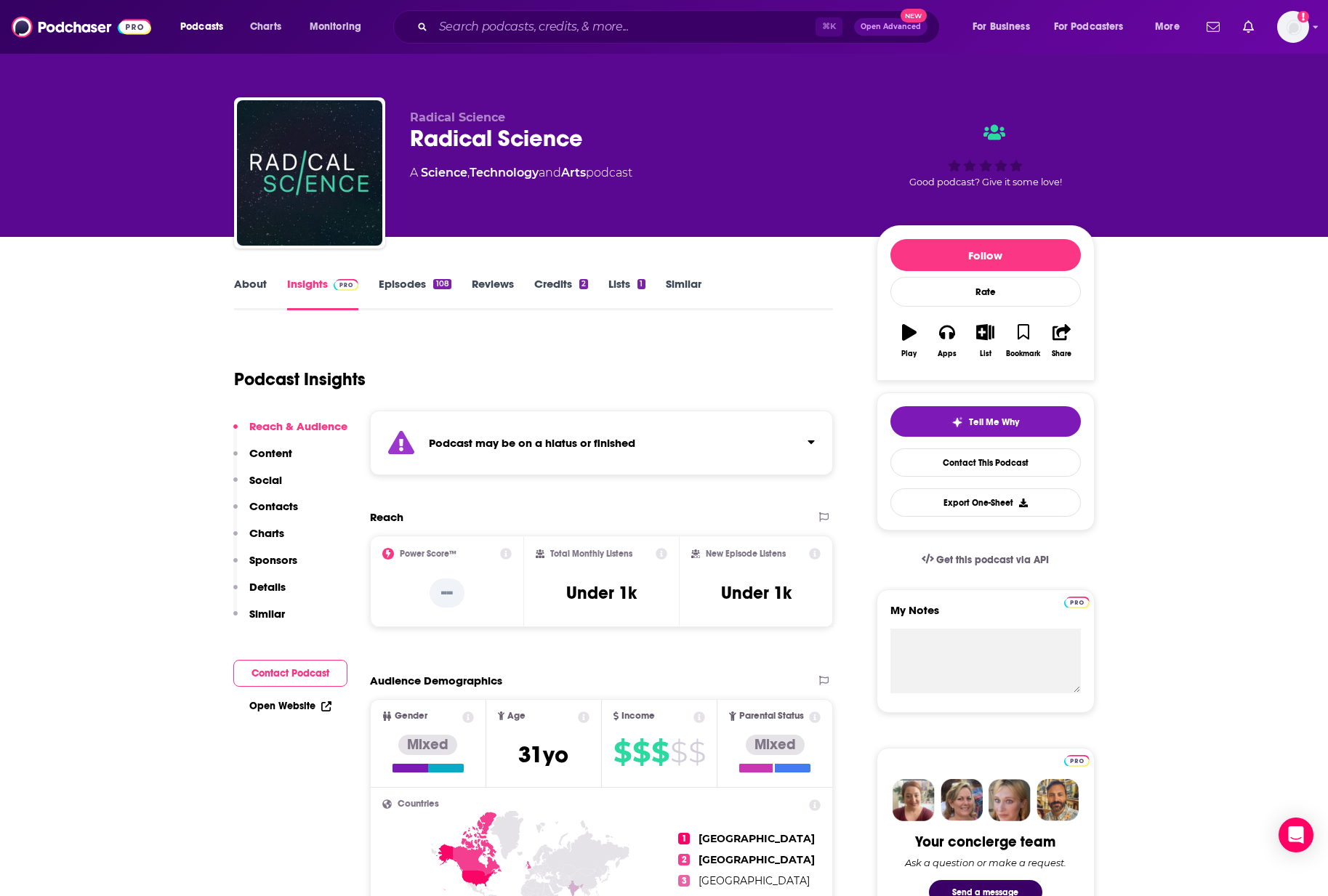
click at [410, 288] on link "Episodes 108" at bounding box center [414, 294] width 72 height 34
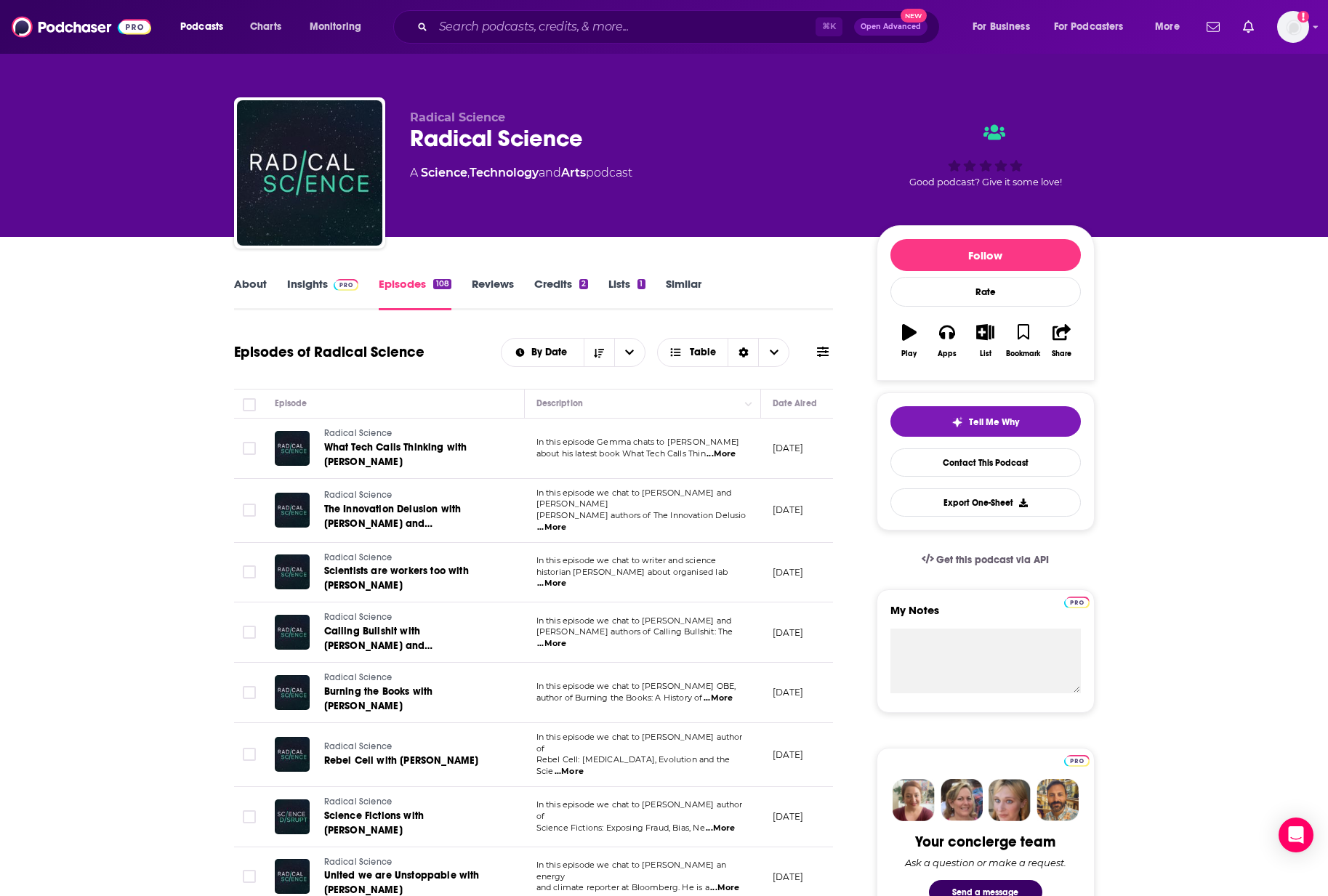
click at [307, 284] on link "Insights" at bounding box center [323, 294] width 72 height 34
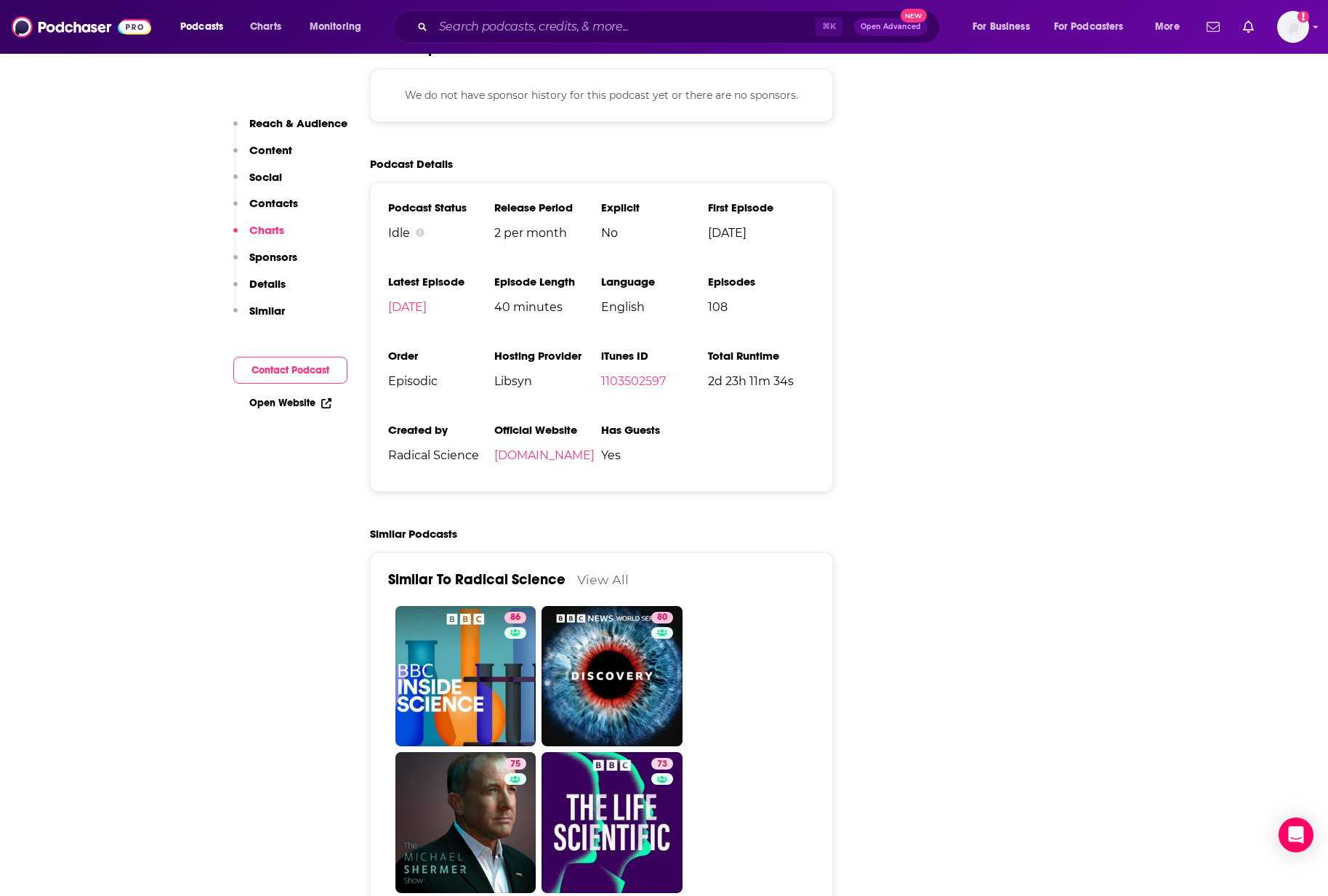
scroll to position [2156, 0]
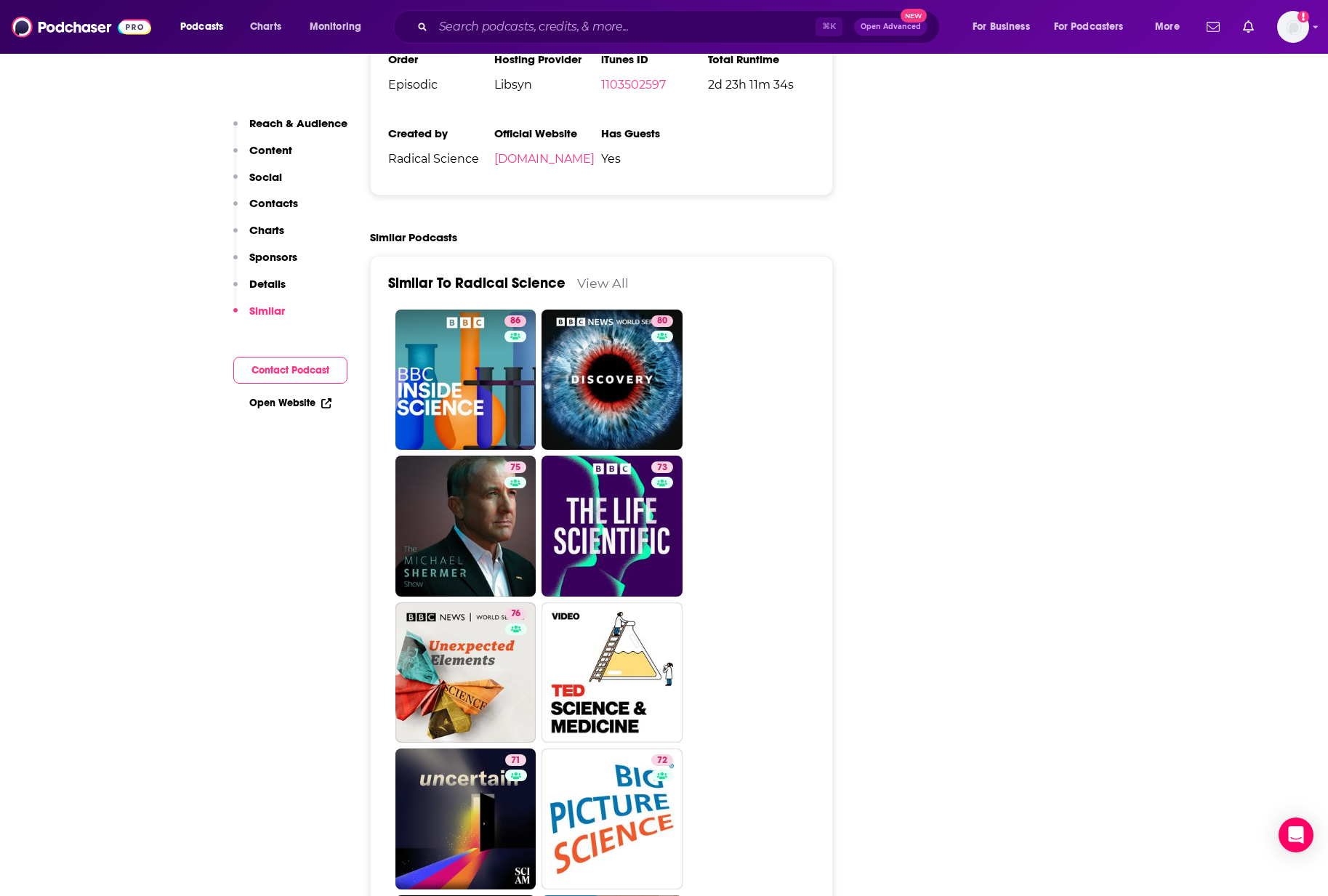
click at [601, 576] on h3 "The Life Scientific" at bounding box center [600, 582] width 105 height 12
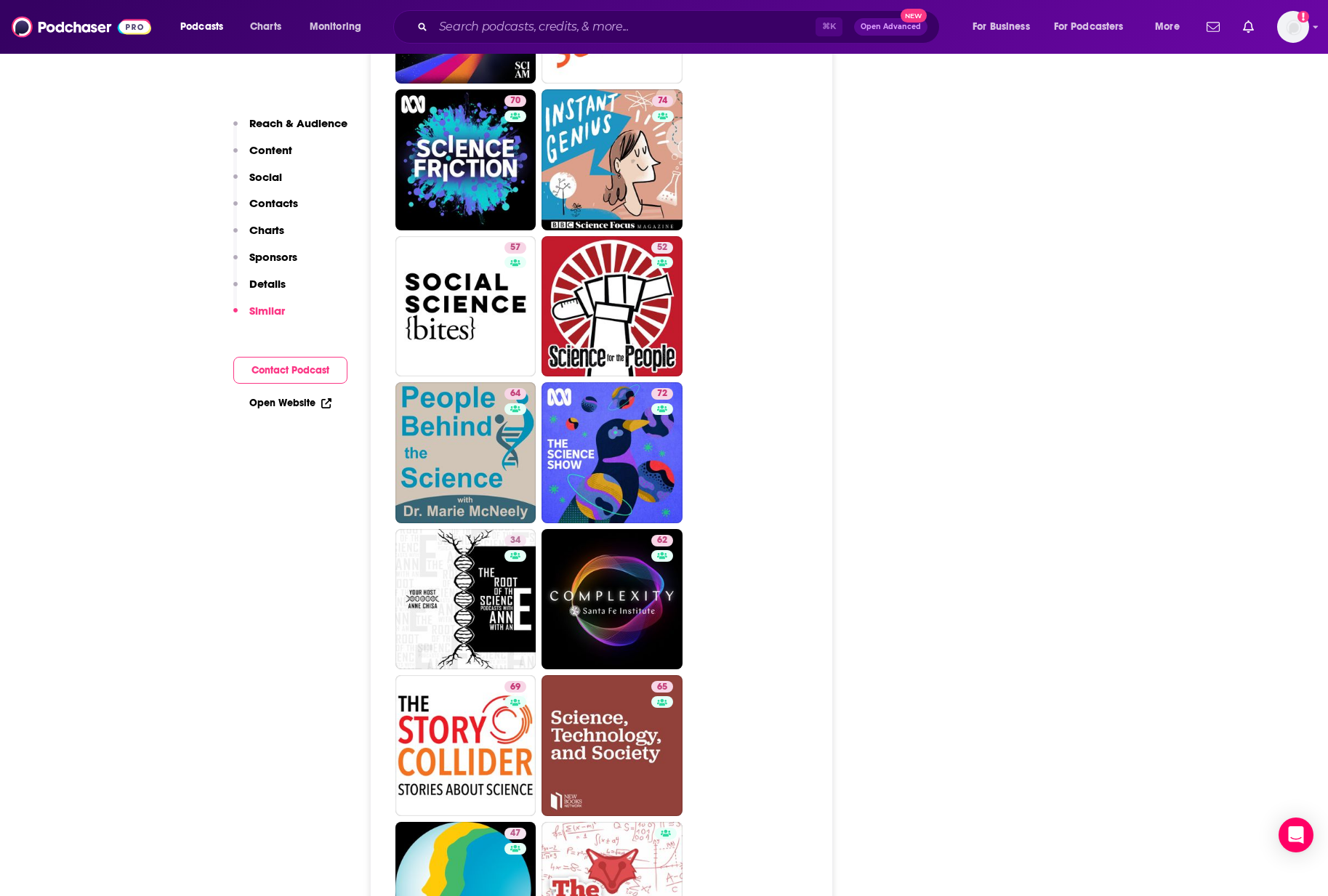
scroll to position [2973, 0]
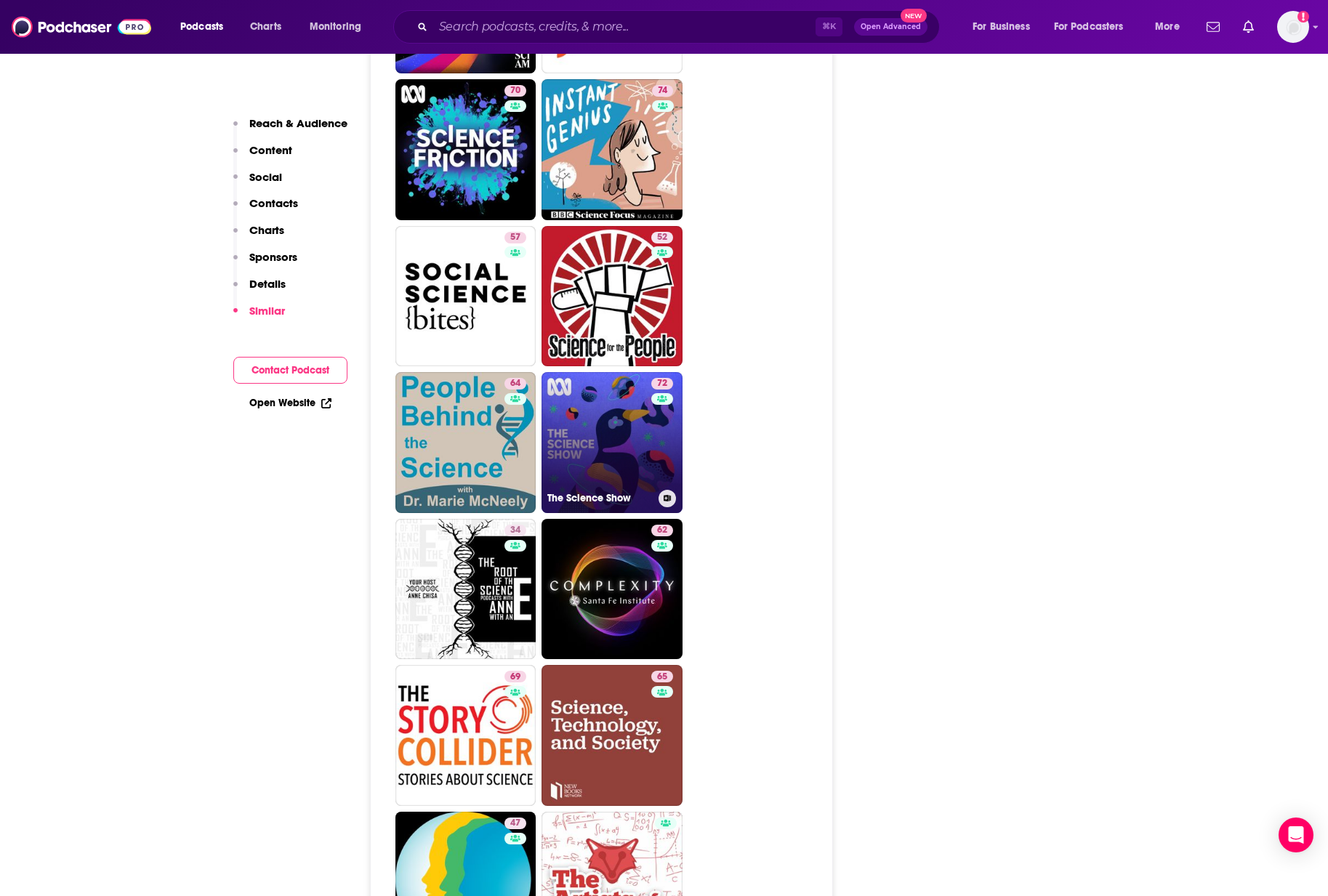
click at [612, 392] on link "72 The Science Show" at bounding box center [611, 442] width 141 height 141
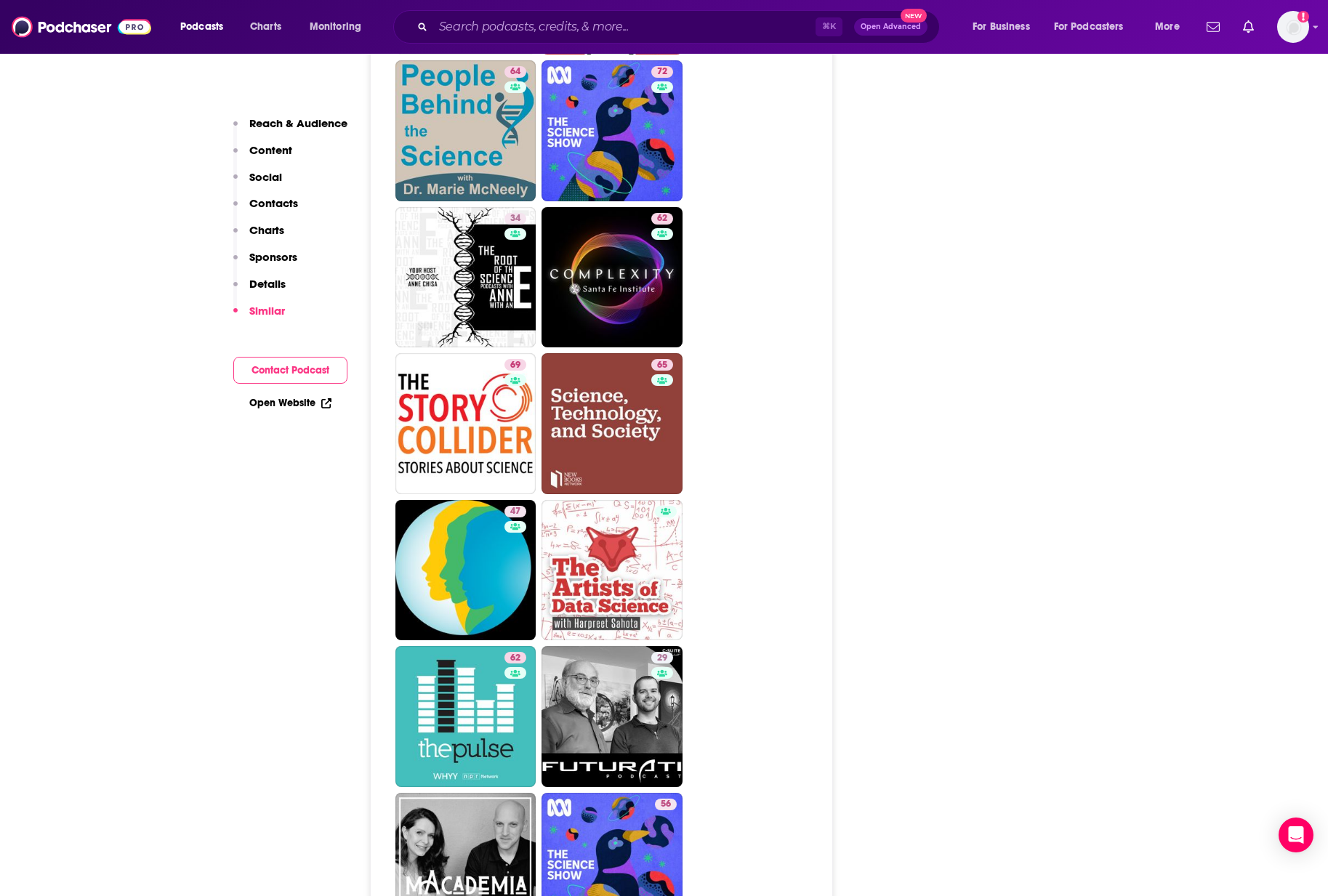
scroll to position [3326, 0]
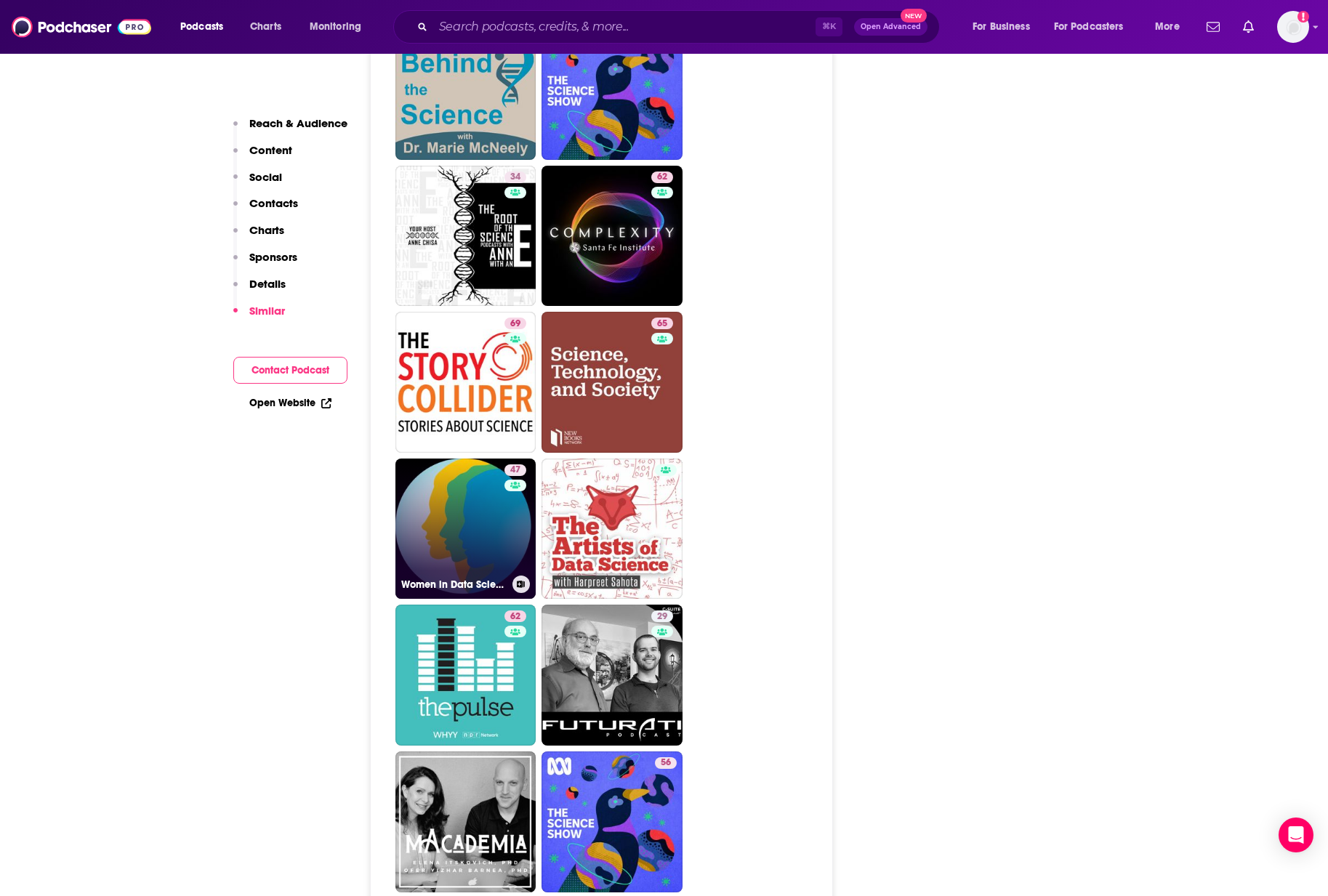
click at [466, 458] on link "47 Women in Data Science Worldwide" at bounding box center [465, 528] width 141 height 141
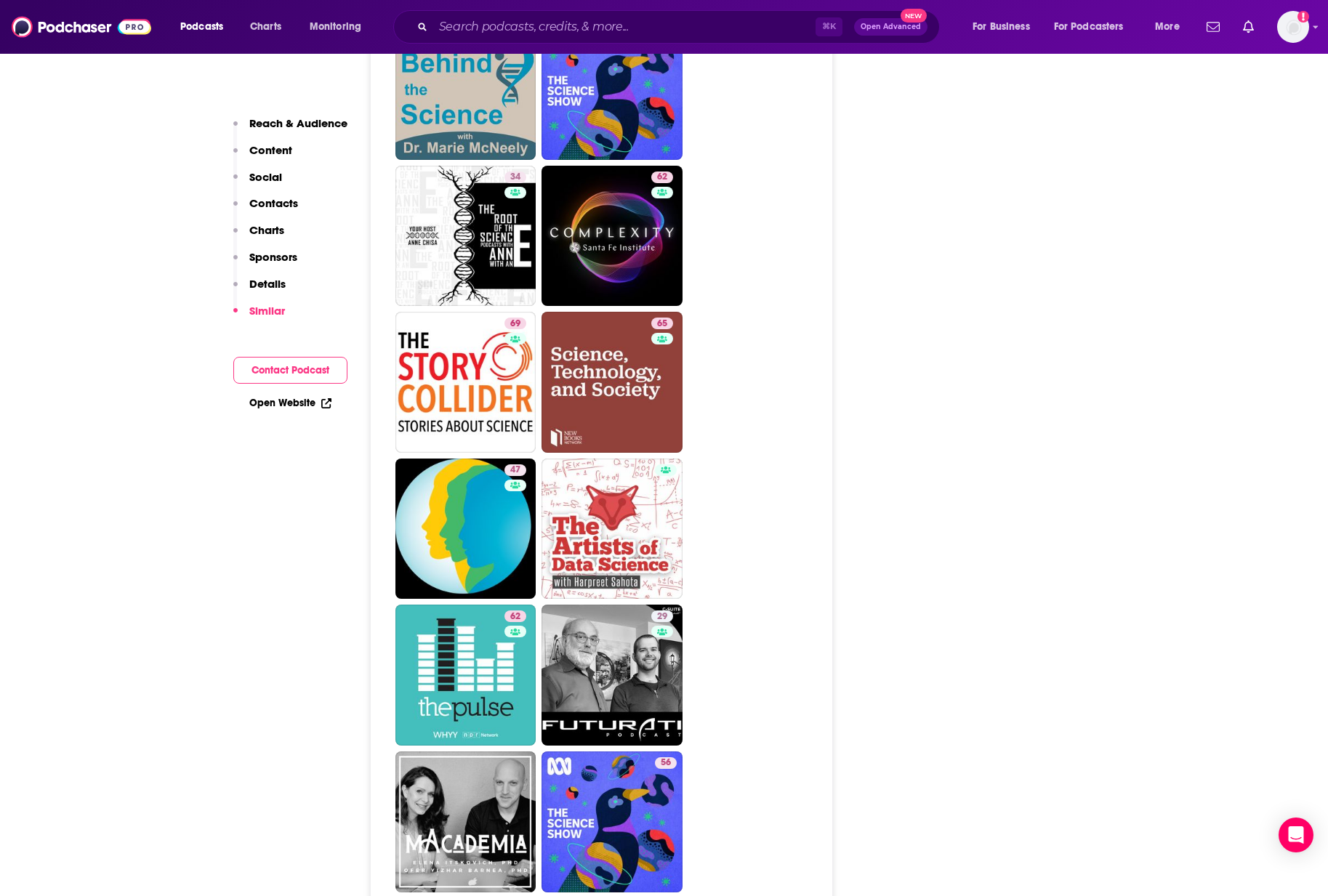
click at [792, 328] on ul "86 80 75 73 76 71 72 70 74 57 52 64 72 34 62 69 65 47 62 29 56" at bounding box center [610, 16] width 429 height 1752
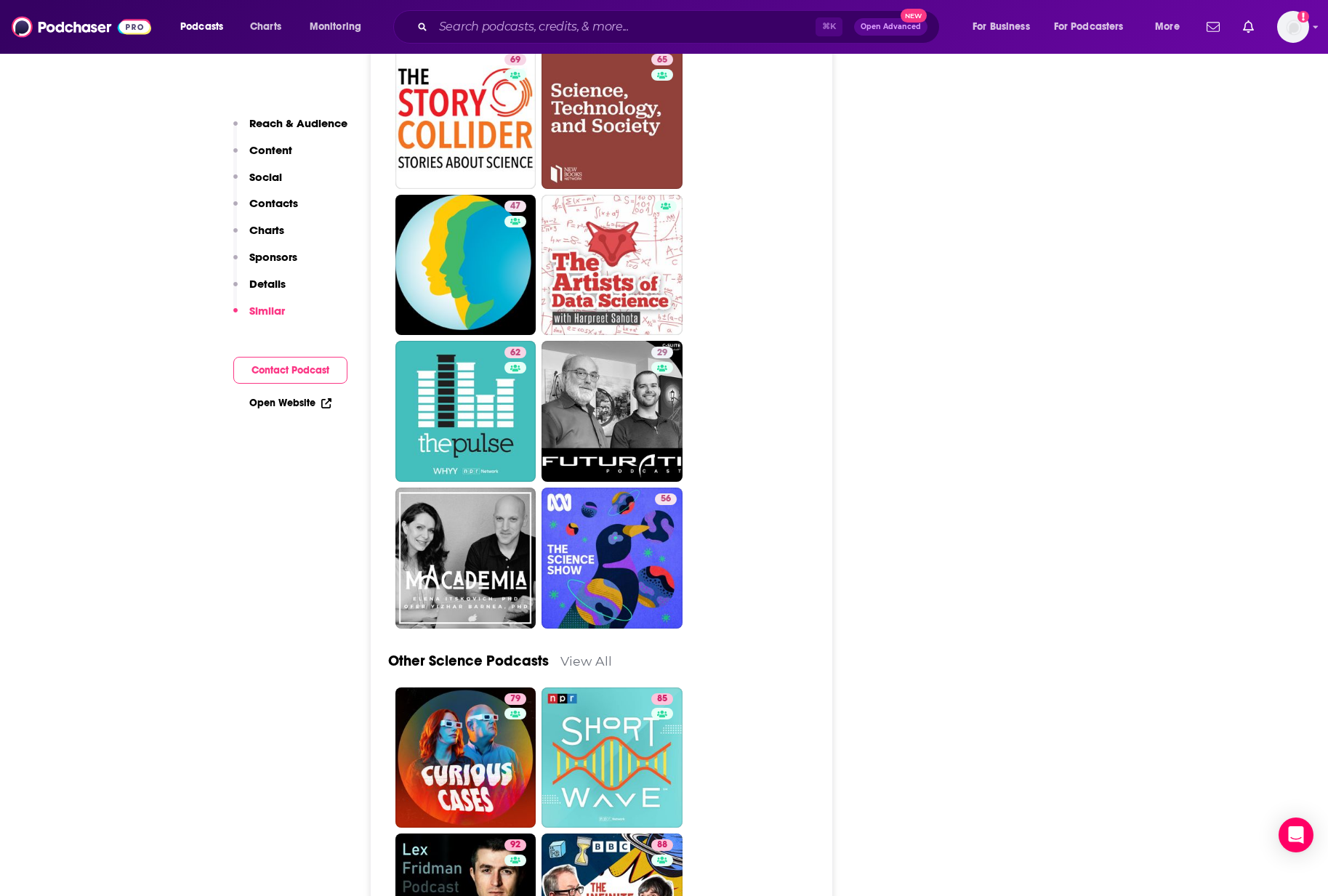
scroll to position [3606, 0]
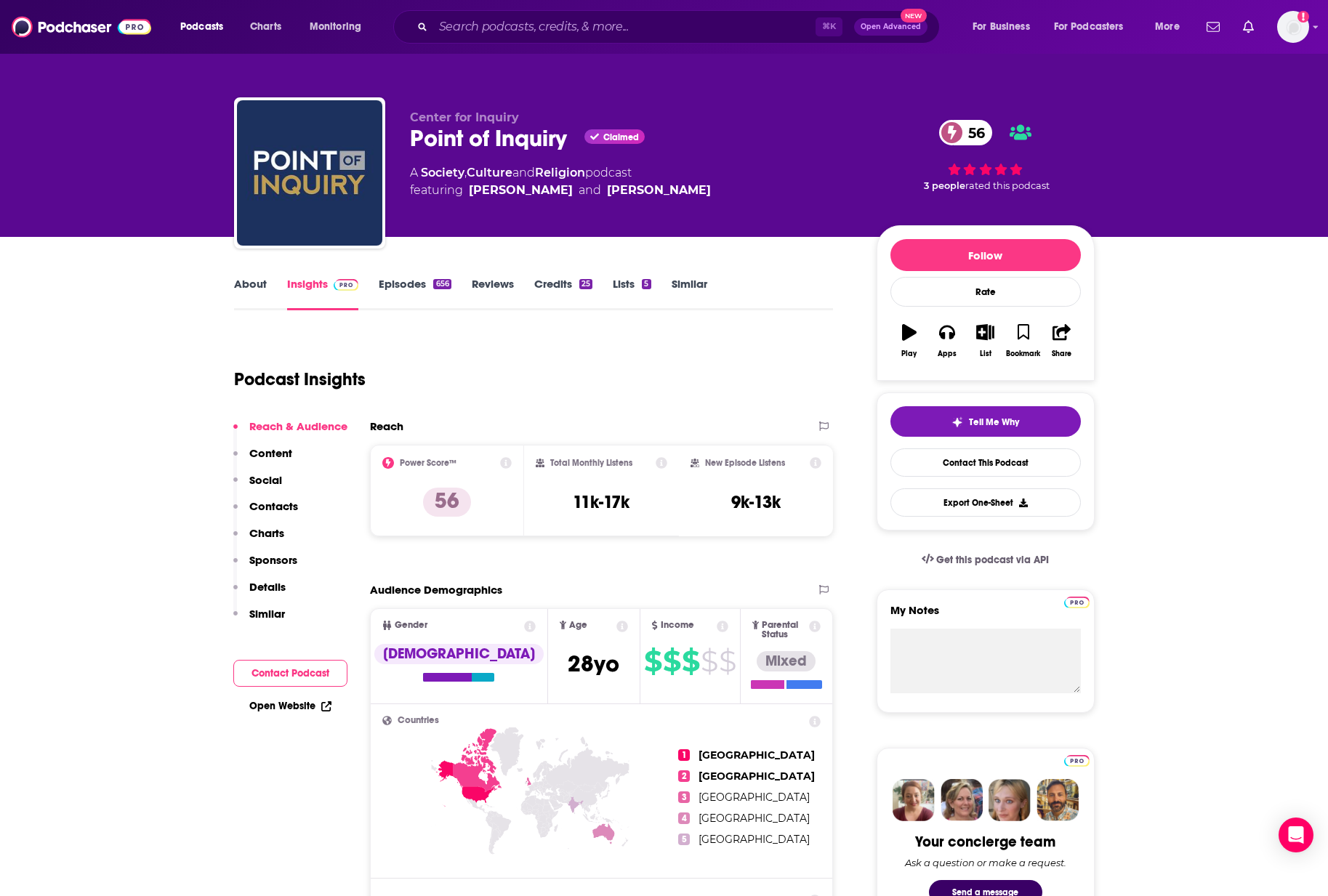
click at [390, 282] on link "Episodes 656" at bounding box center [414, 294] width 72 height 34
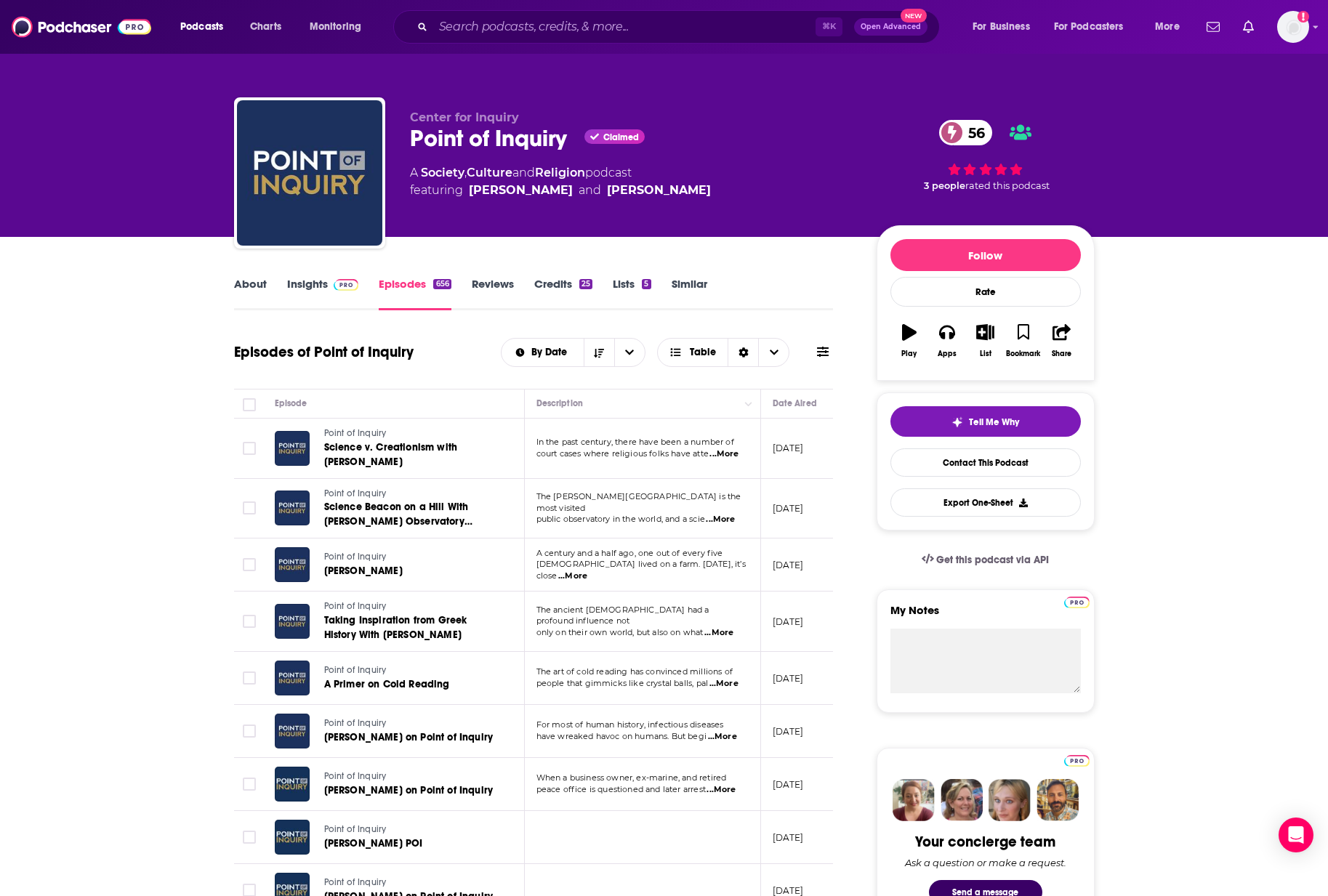
click at [563, 277] on link "Credits 25" at bounding box center [564, 294] width 58 height 34
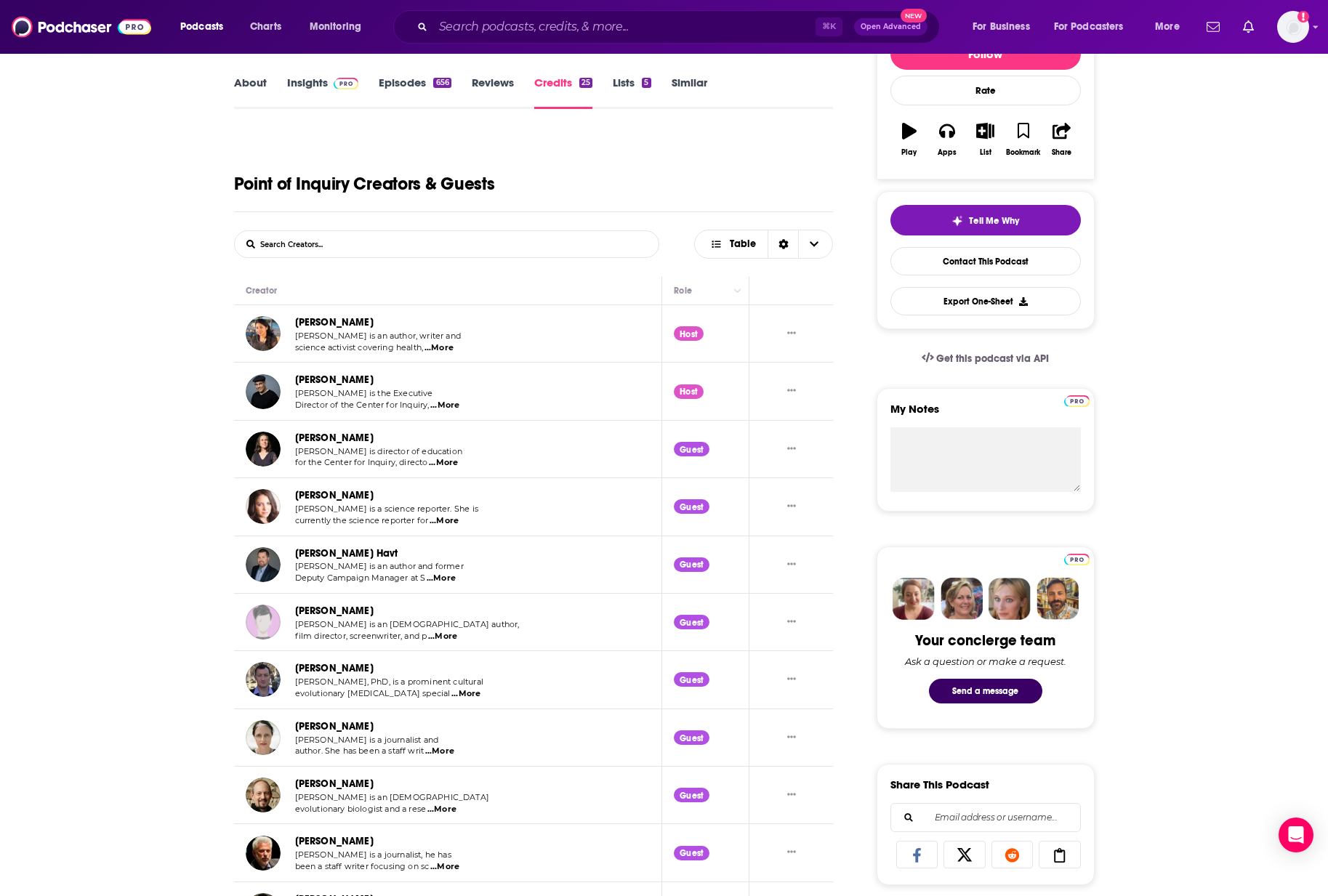
scroll to position [203, 0]
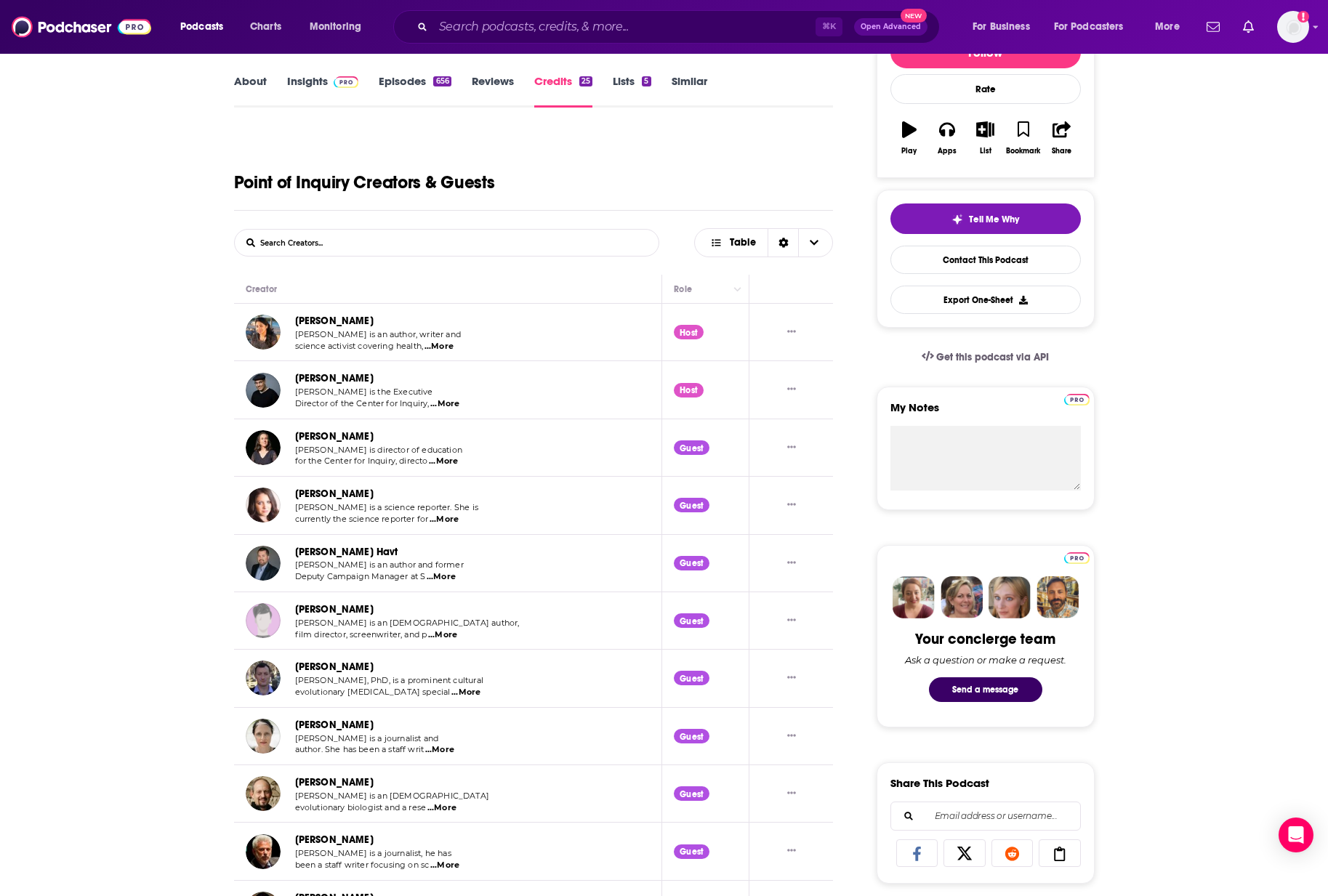
click at [442, 580] on span "...More" at bounding box center [441, 577] width 29 height 11
click at [131, 517] on div "About Insights Episodes 656 Reviews Credits 25 Lists 5 Similar Point of Inquiry…" at bounding box center [664, 871] width 1328 height 1674
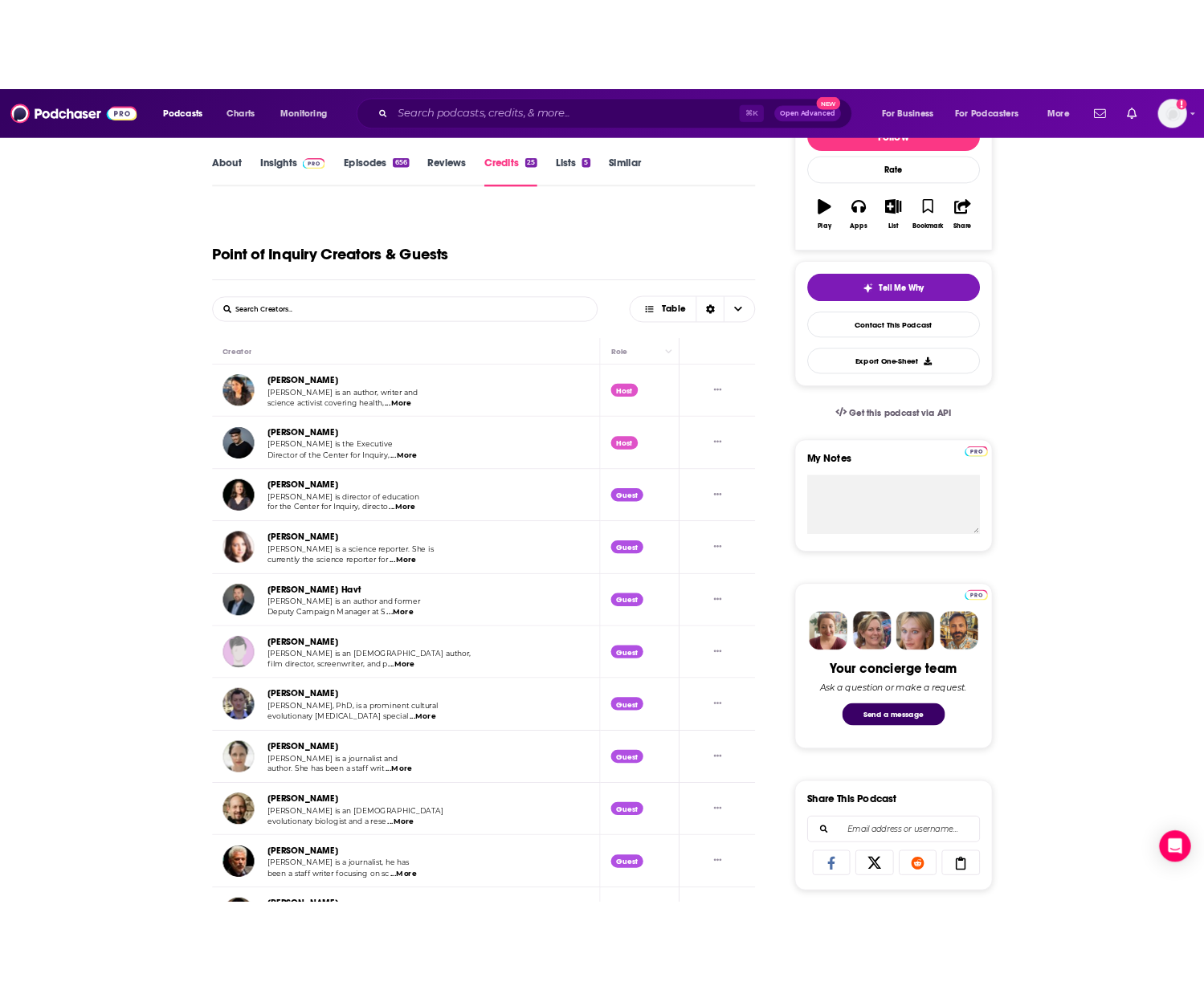
scroll to position [246, 0]
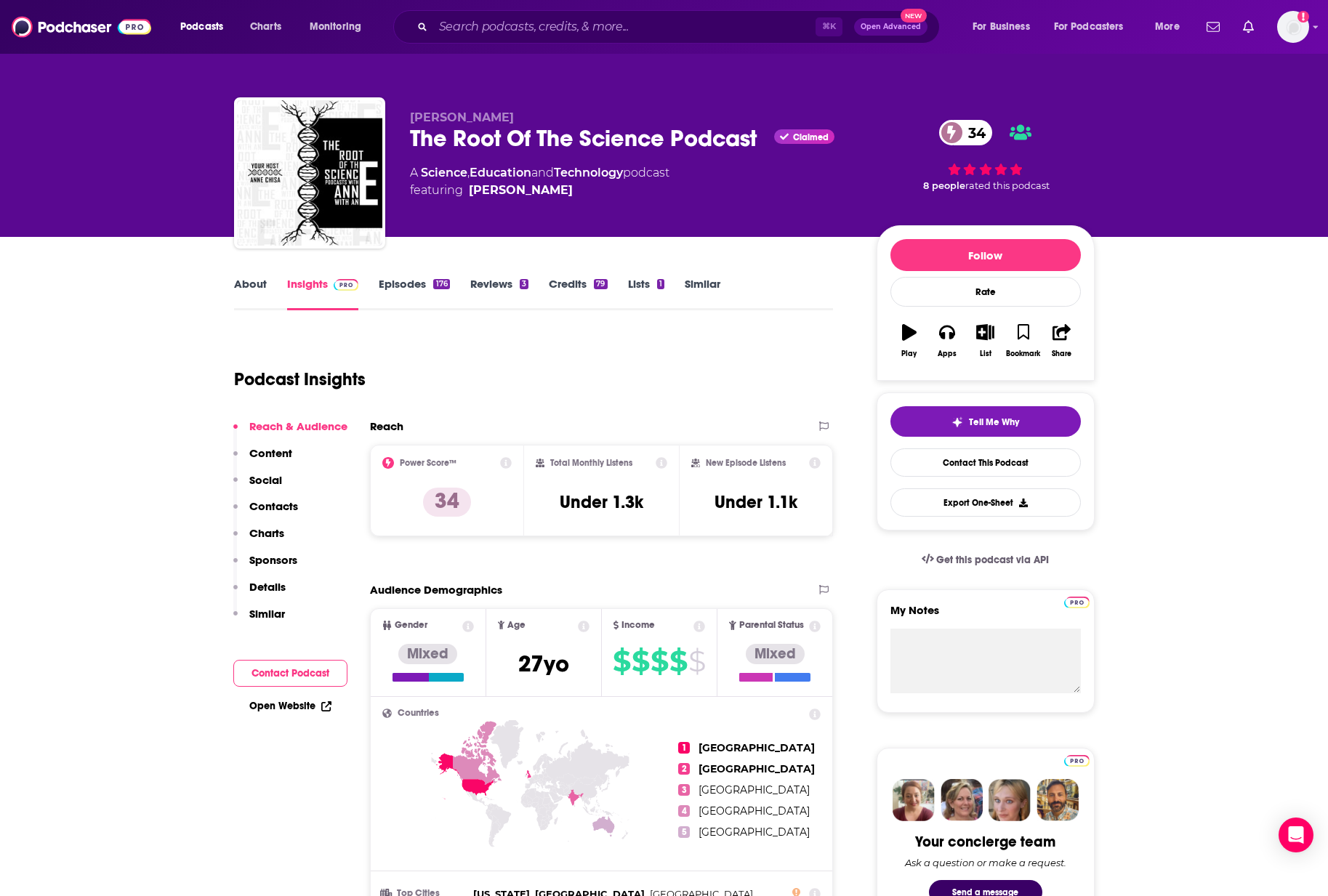
click at [430, 283] on link "Episodes 176" at bounding box center [414, 294] width 71 height 34
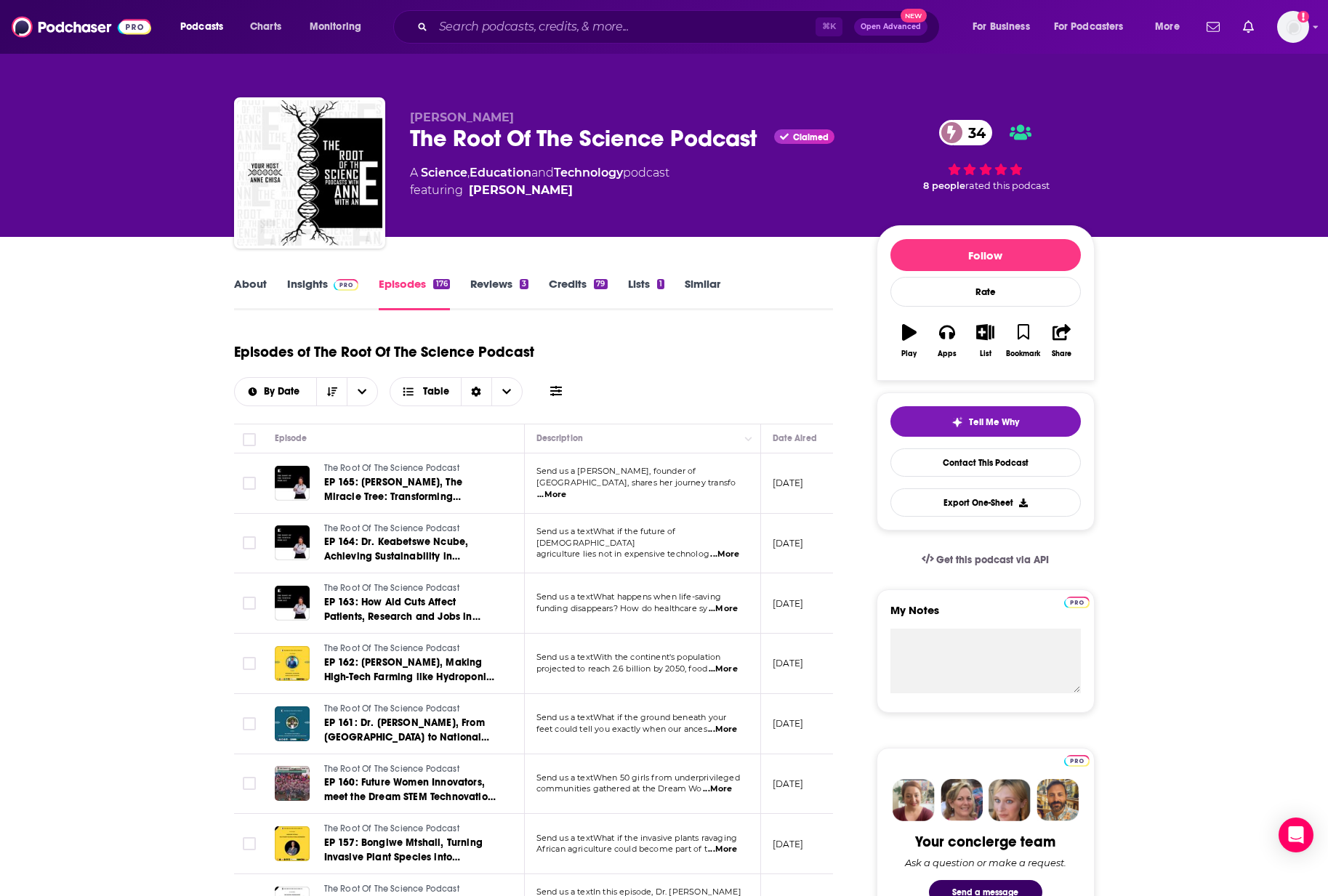
click at [296, 284] on link "Insights" at bounding box center [323, 294] width 72 height 34
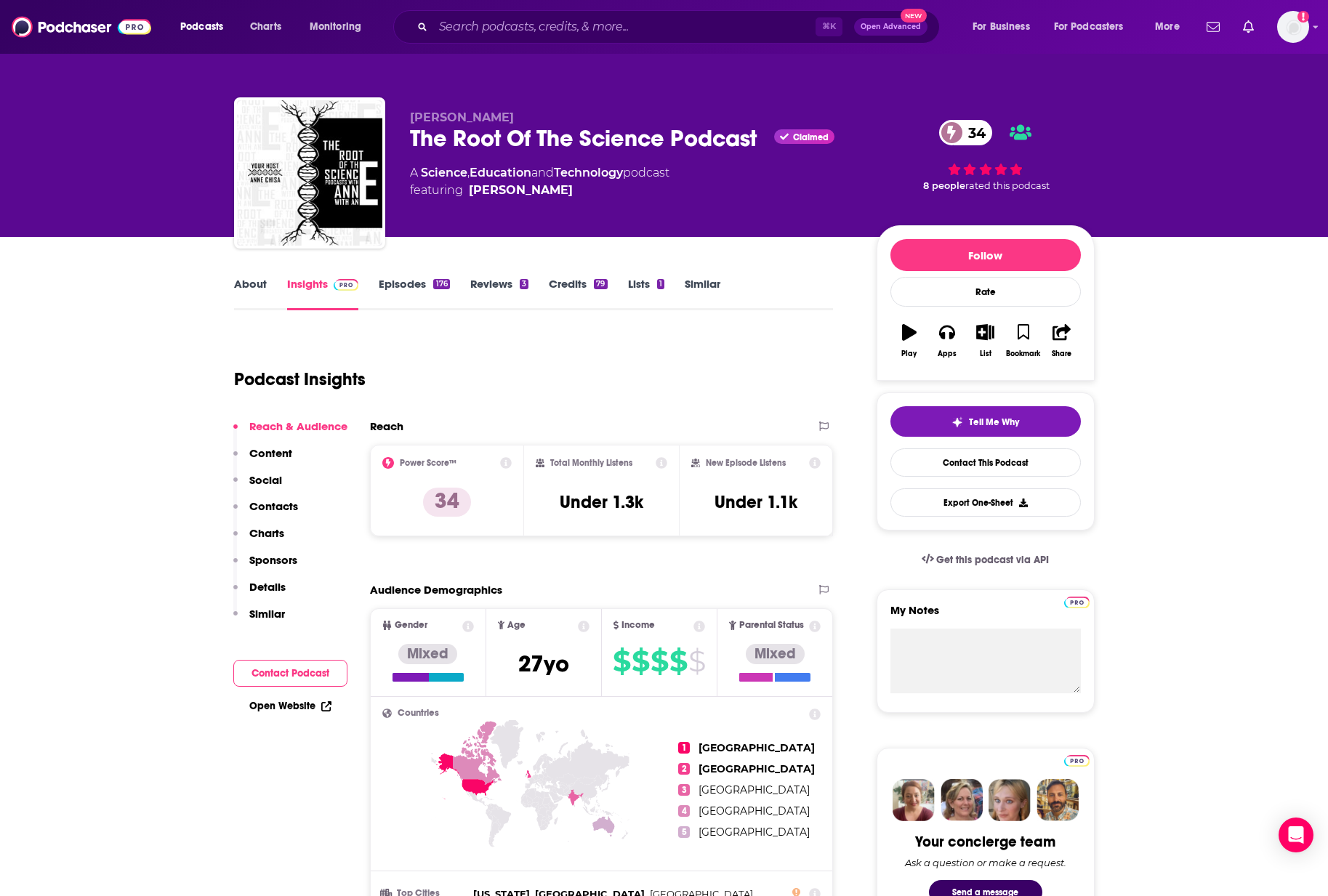
click at [251, 286] on link "About" at bounding box center [250, 294] width 33 height 34
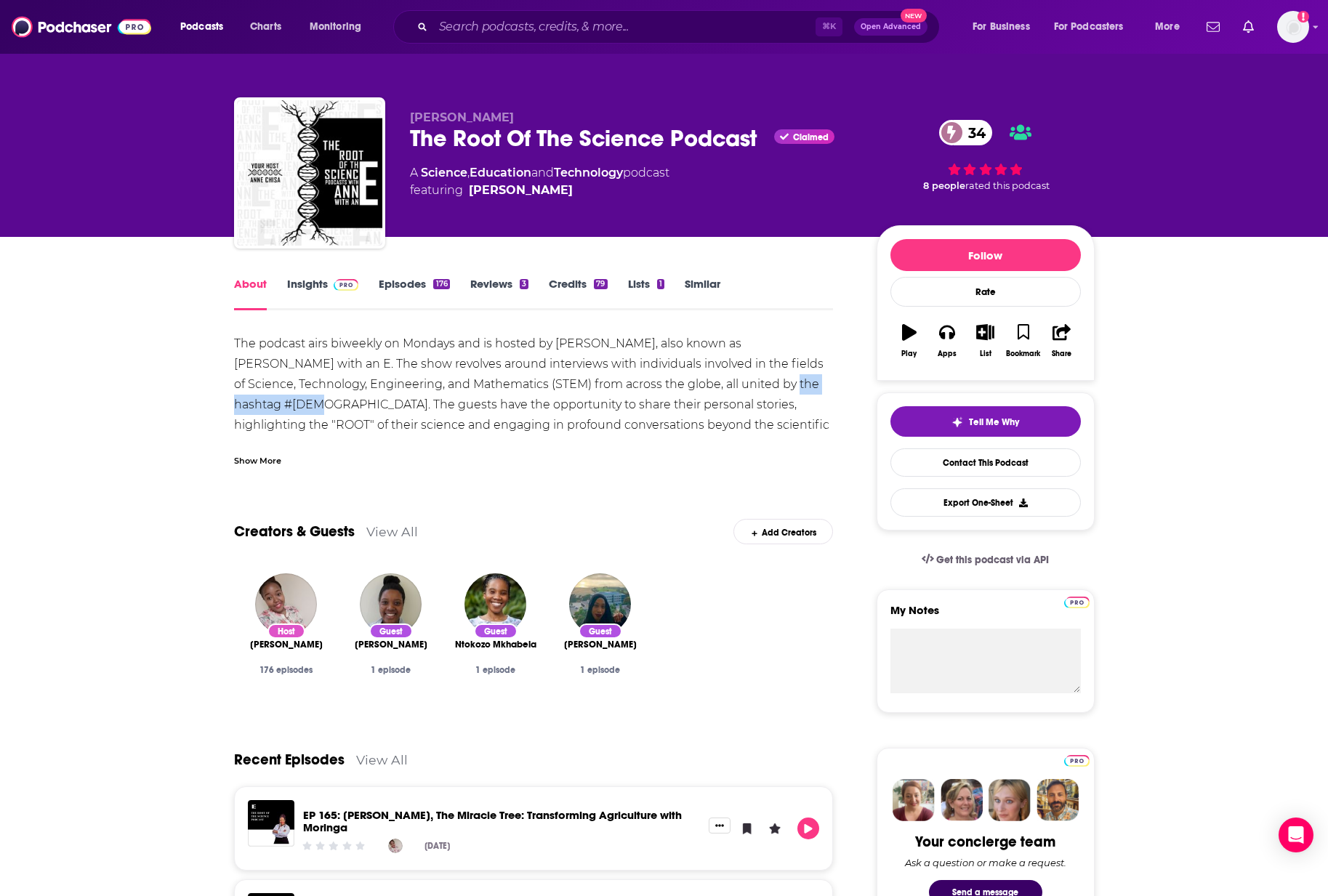
drag, startPoint x: 337, startPoint y: 404, endPoint x: 230, endPoint y: 406, distance: 107.0
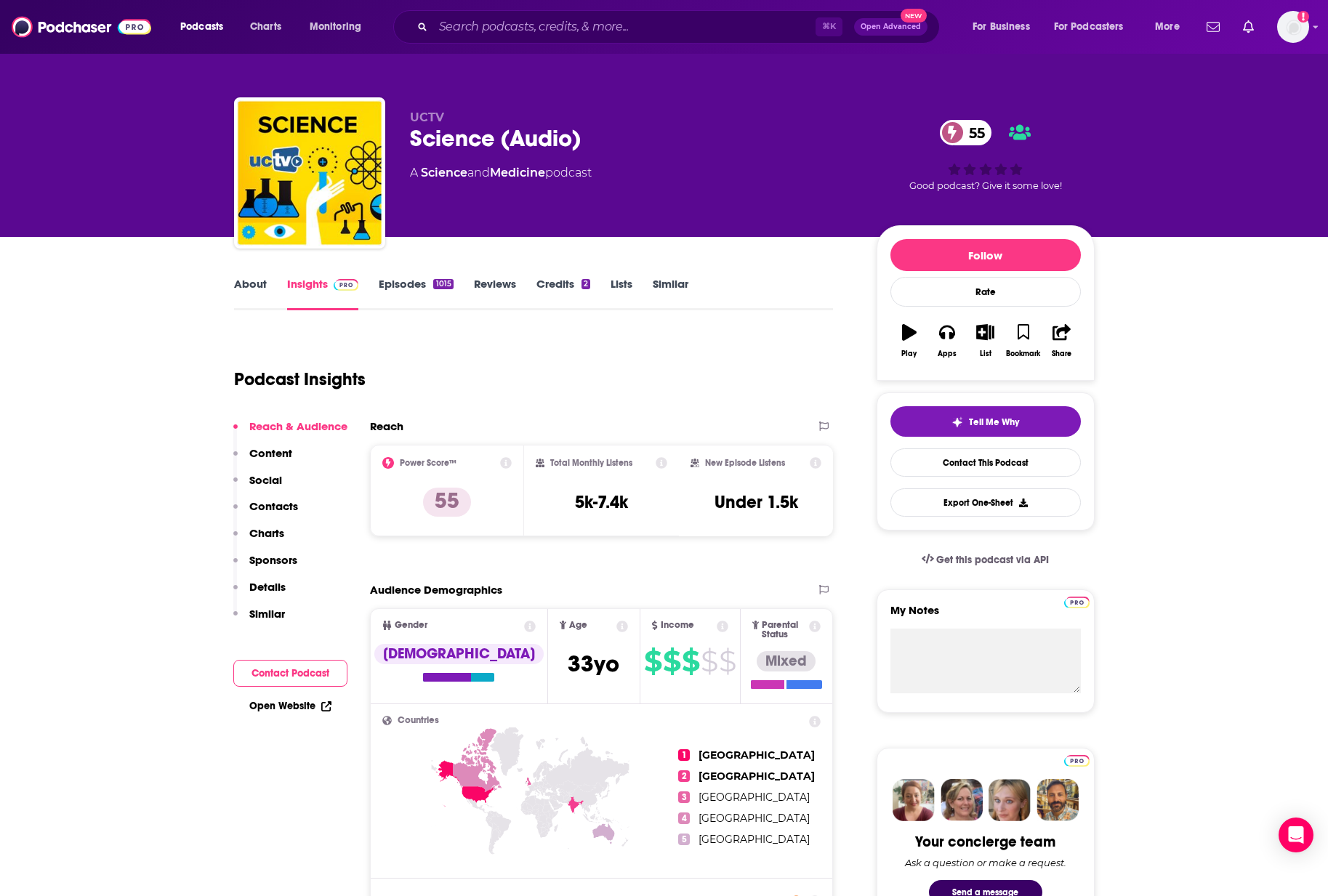
click at [393, 291] on link "Episodes 1015" at bounding box center [416, 294] width 74 height 34
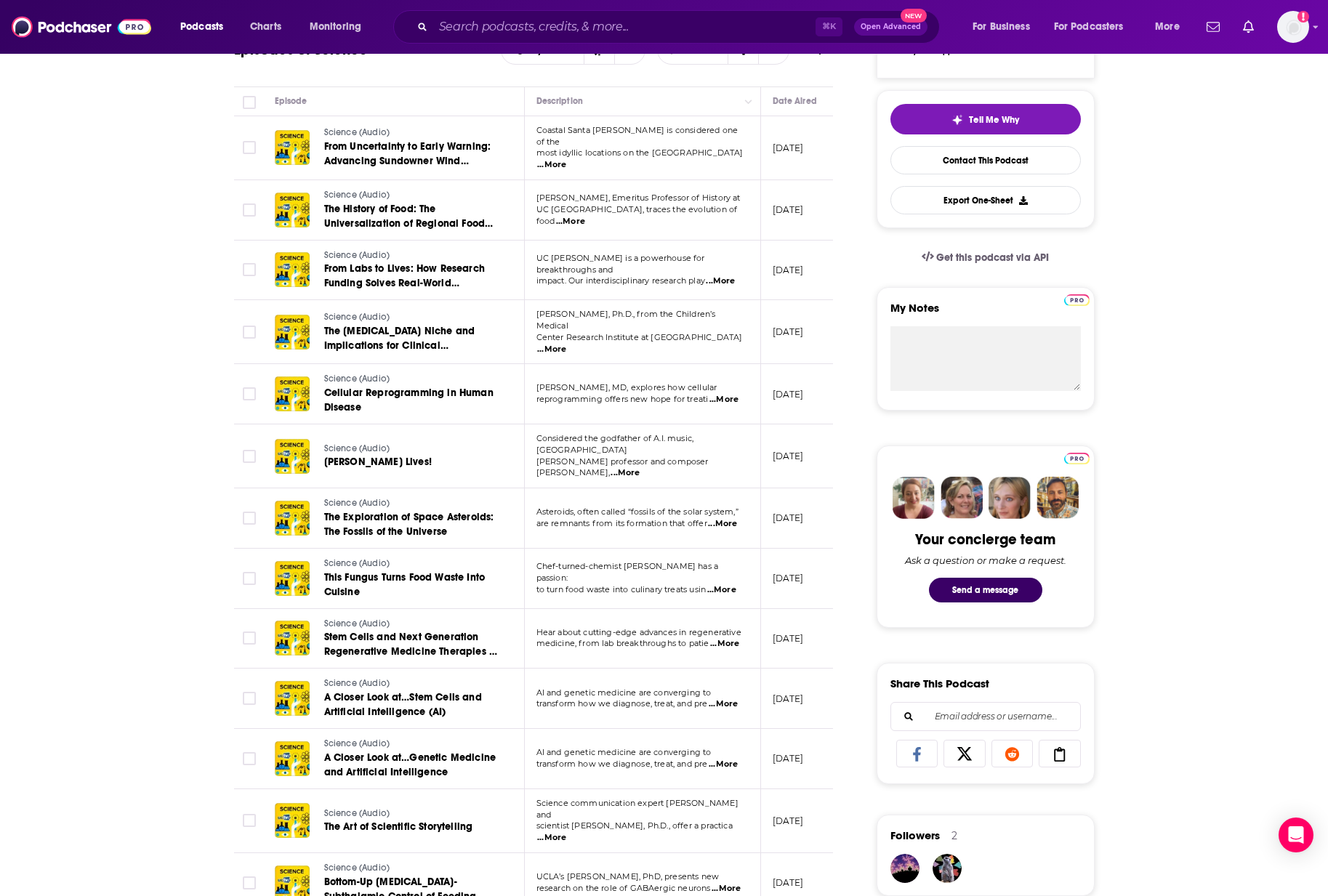
scroll to position [616, 0]
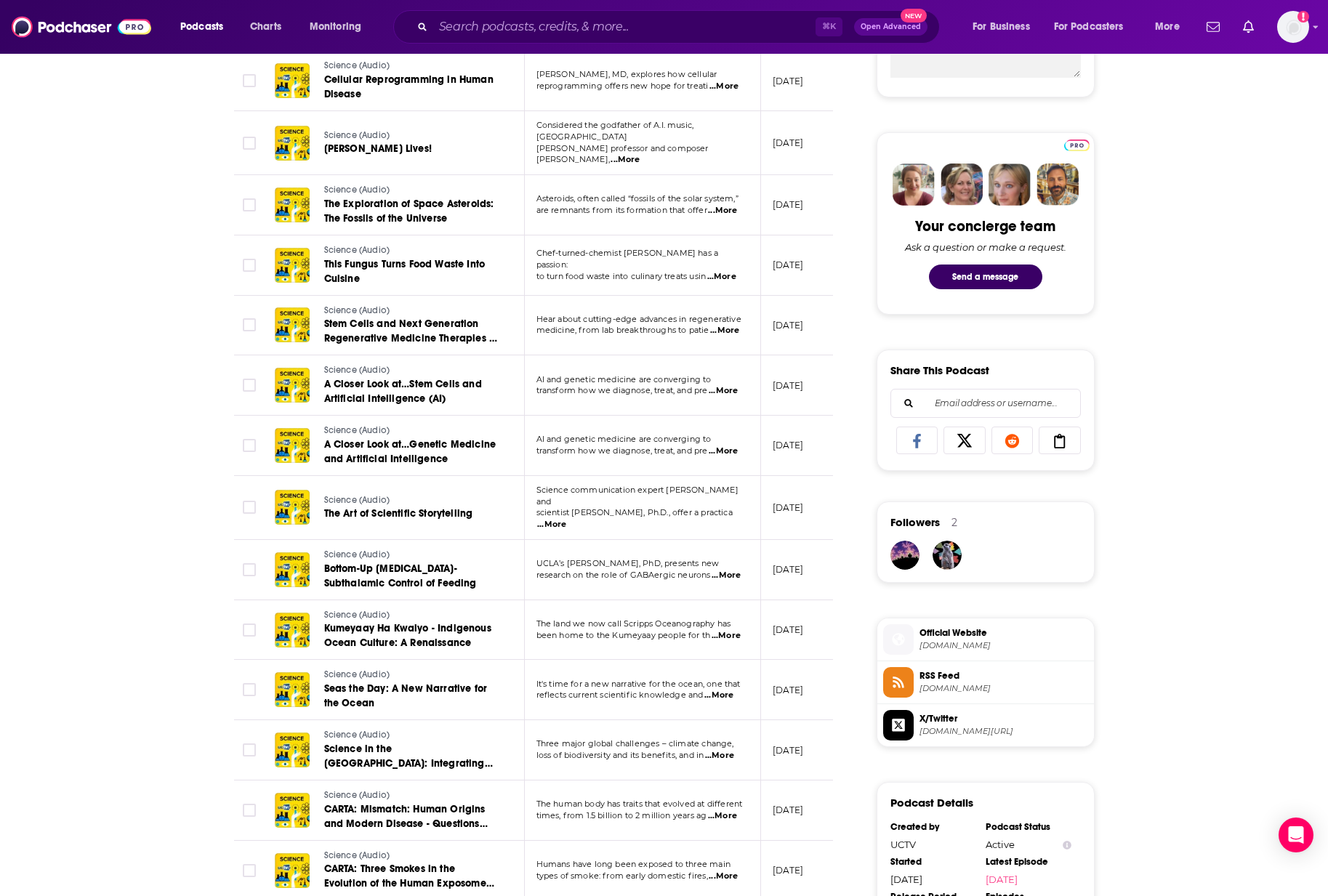
click at [145, 443] on div "About Insights Episodes 1015 Reviews Credits 2 Lists Similar Episodes of Scienc…" at bounding box center [664, 594] width 1328 height 1945
click at [157, 416] on div "About Insights Episodes 1015 Reviews Credits 2 Lists Similar Episodes of Scienc…" at bounding box center [664, 594] width 1328 height 1945
click at [172, 434] on div "About Insights Episodes 1015 Reviews Credits 2 Lists Similar Episodes of Scienc…" at bounding box center [664, 594] width 1328 height 1945
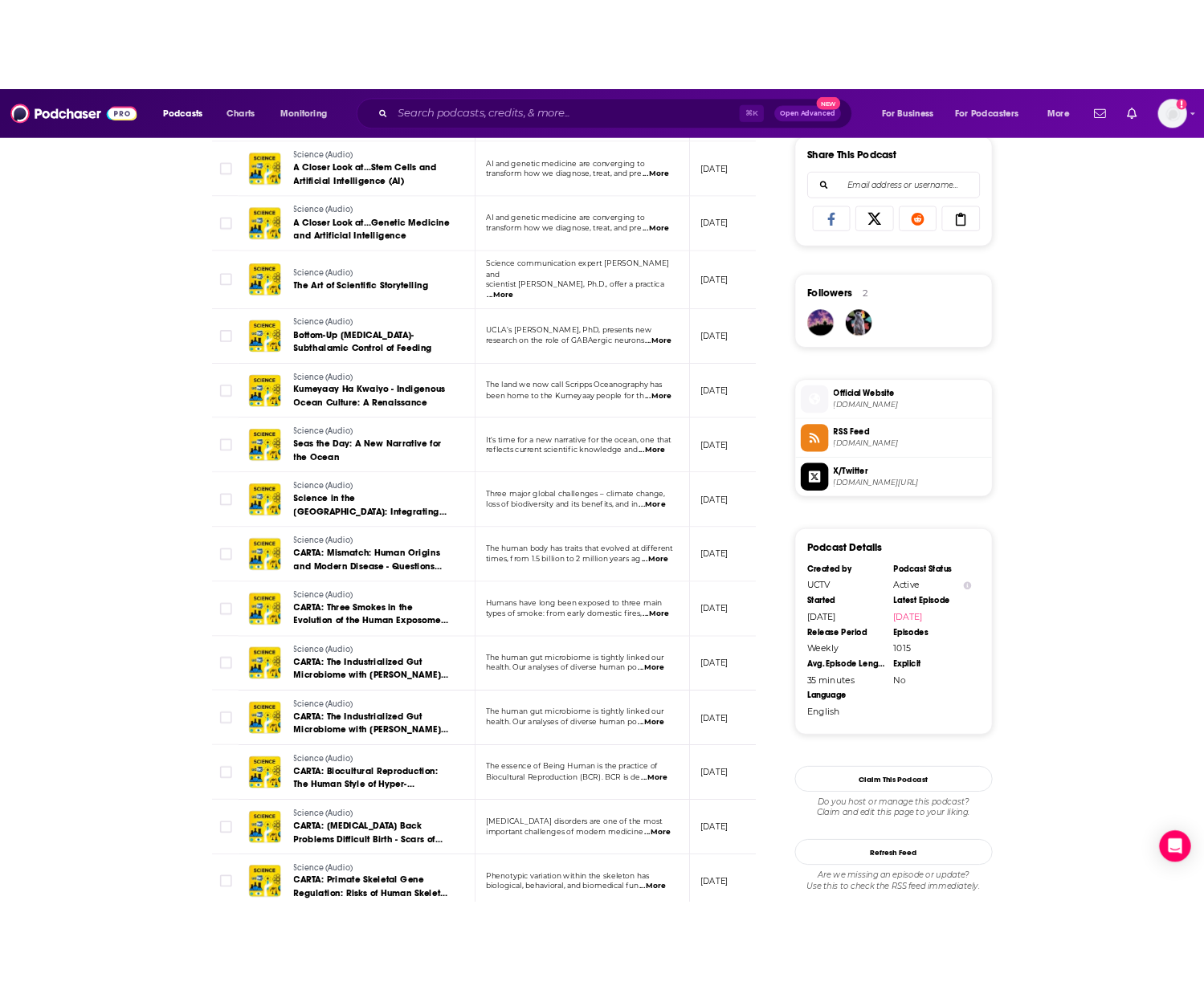
scroll to position [1093, 0]
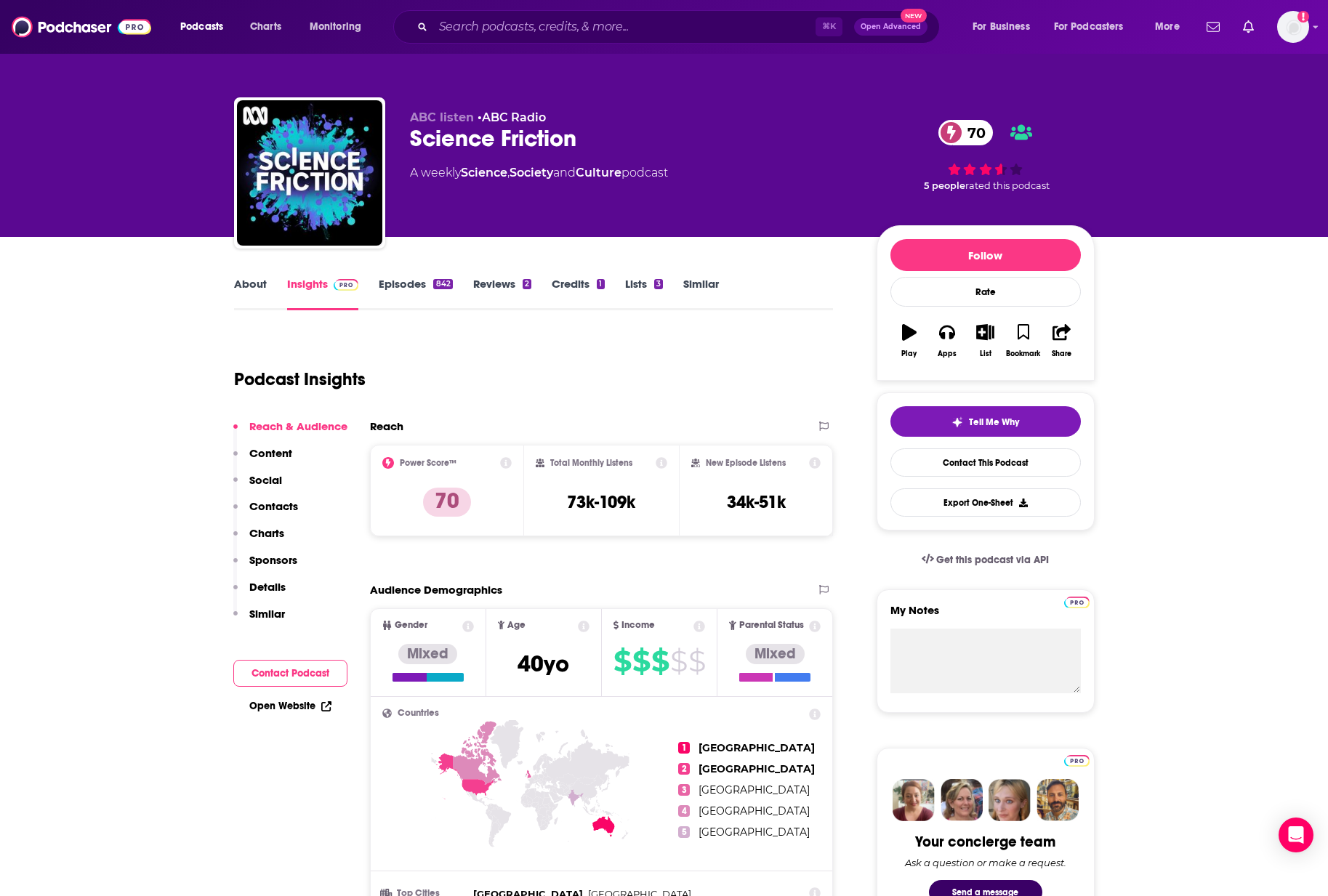
click at [243, 279] on link "About" at bounding box center [250, 294] width 33 height 34
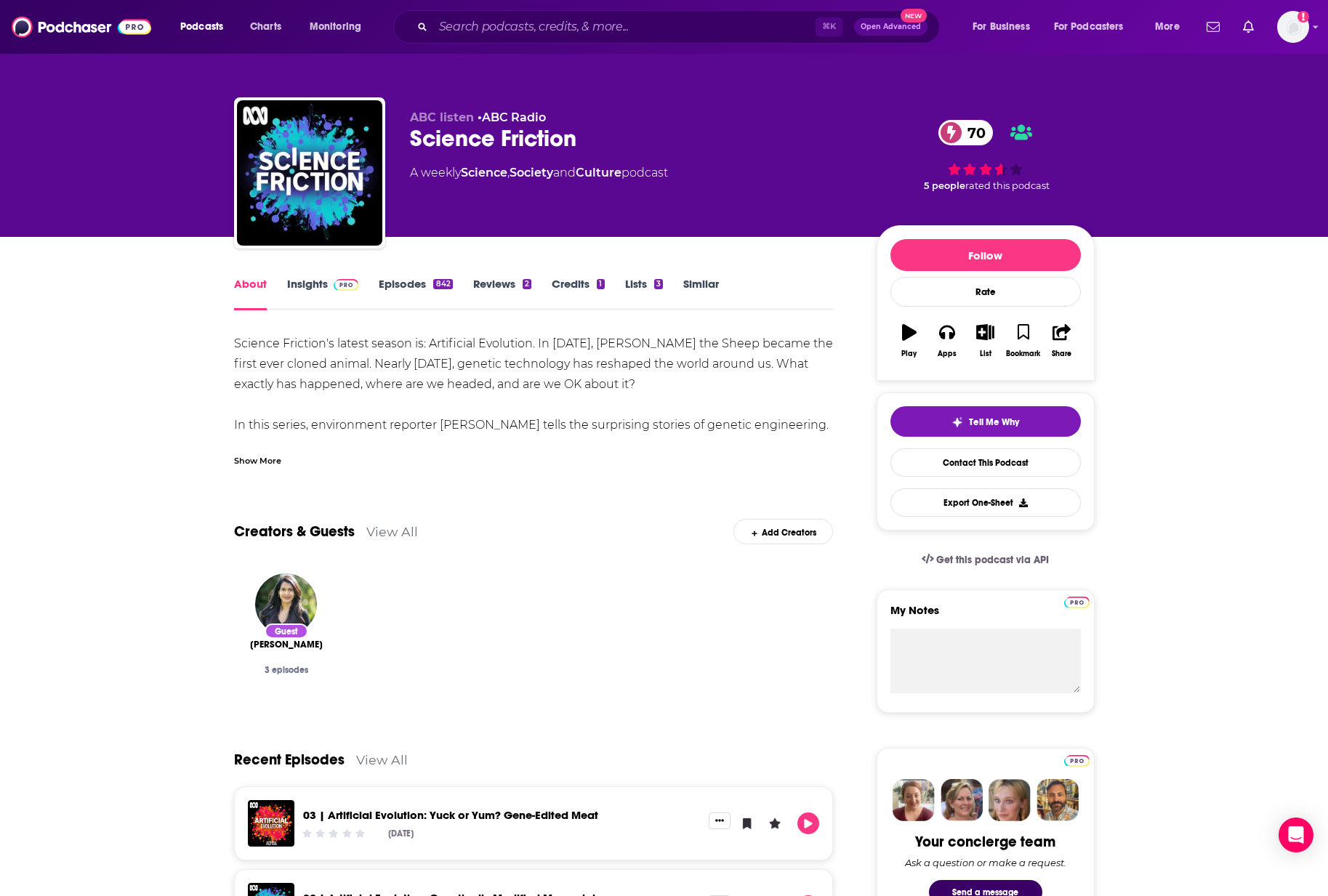
click at [403, 283] on link "Episodes 842" at bounding box center [415, 294] width 73 height 34
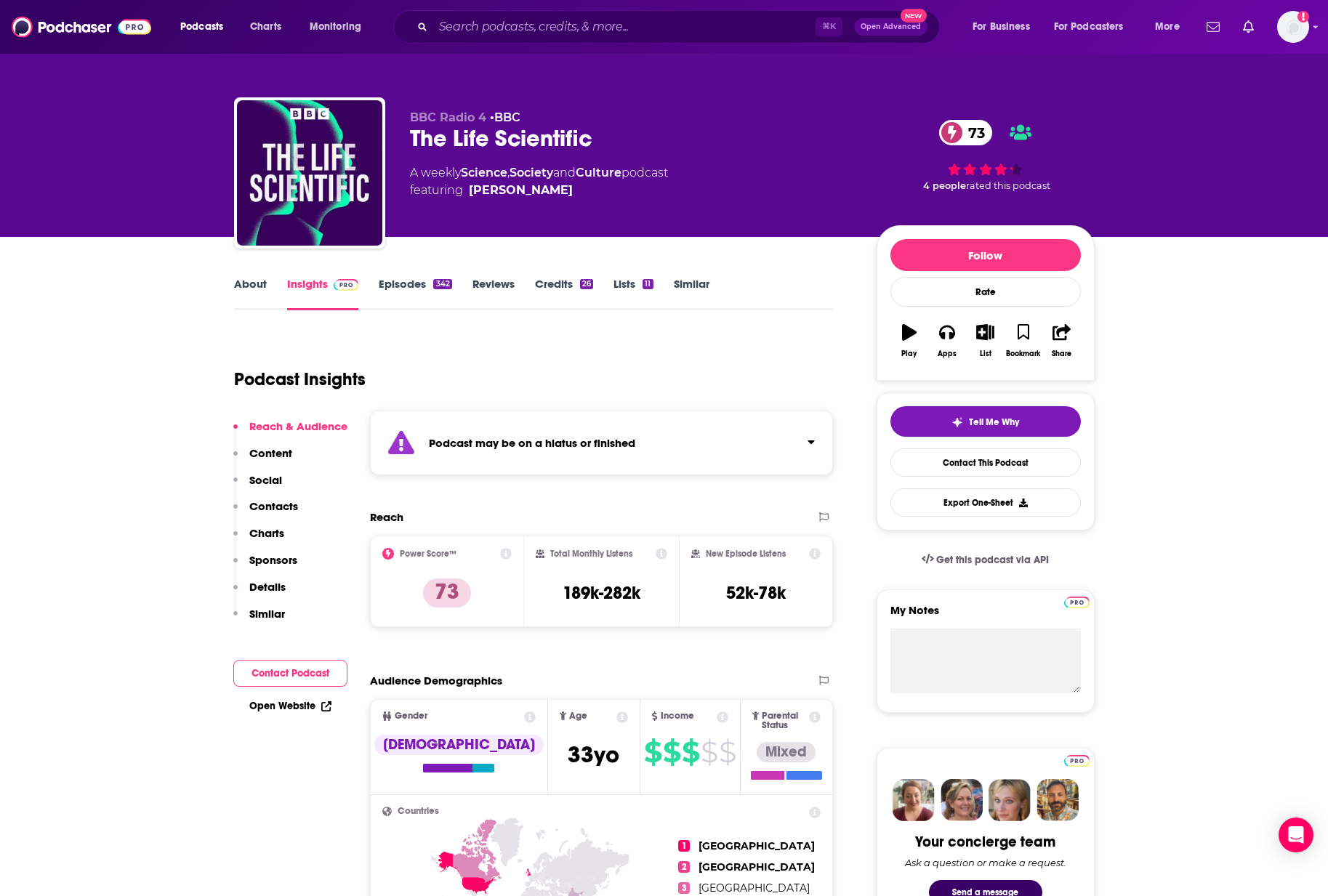
click at [411, 278] on link "Episodes 342" at bounding box center [415, 294] width 73 height 34
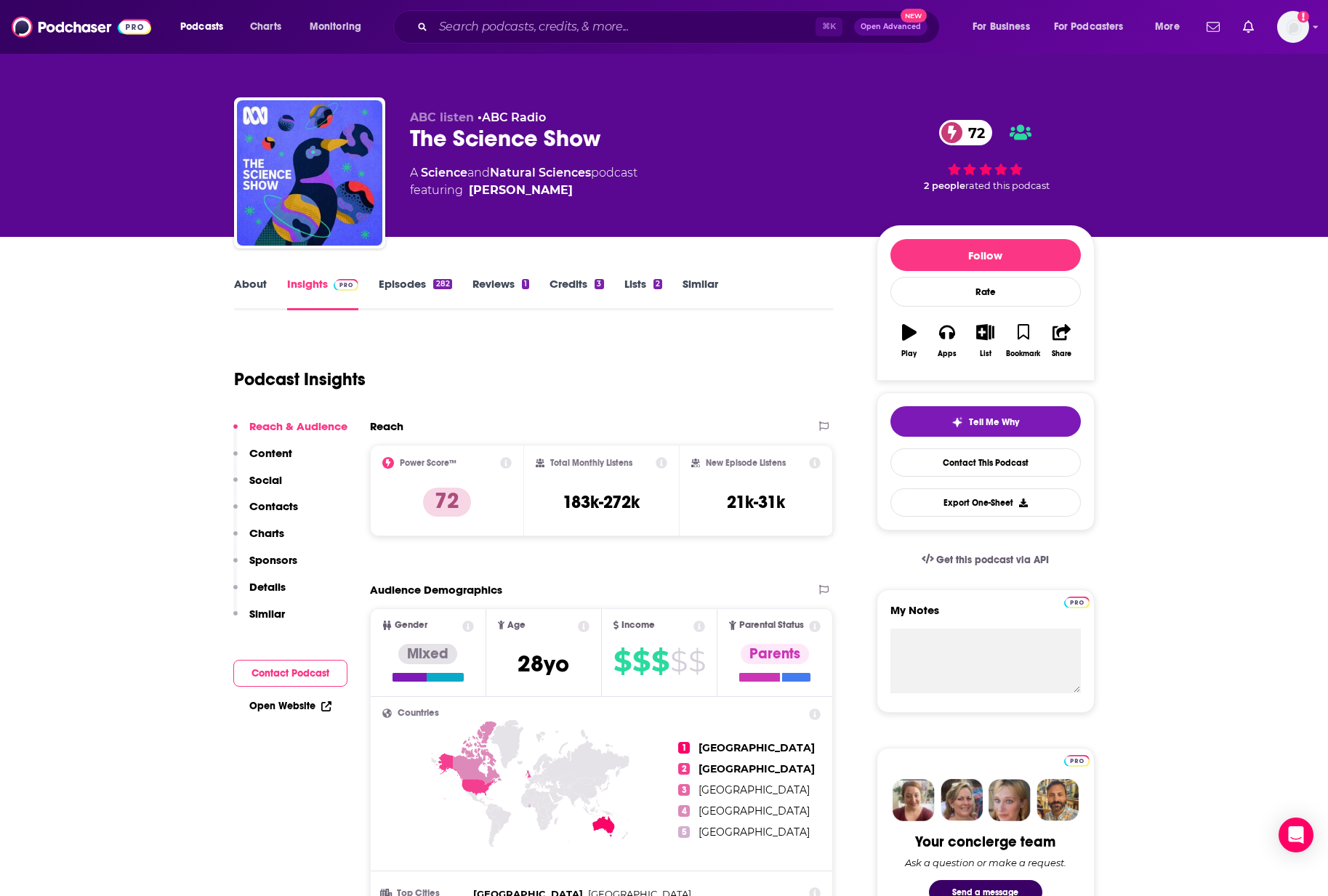
click at [403, 281] on link "Episodes 282" at bounding box center [415, 294] width 73 height 34
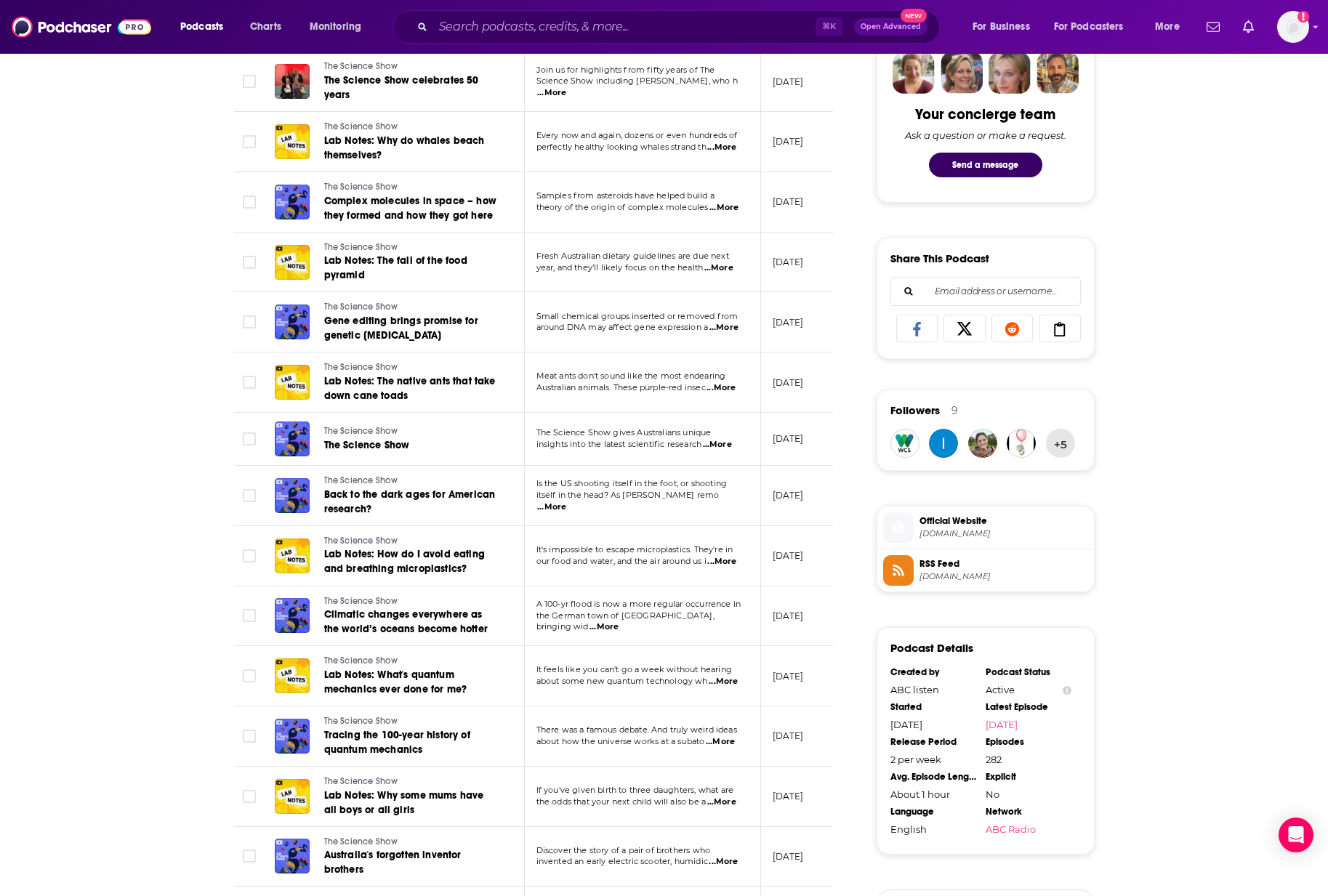
scroll to position [734, 0]
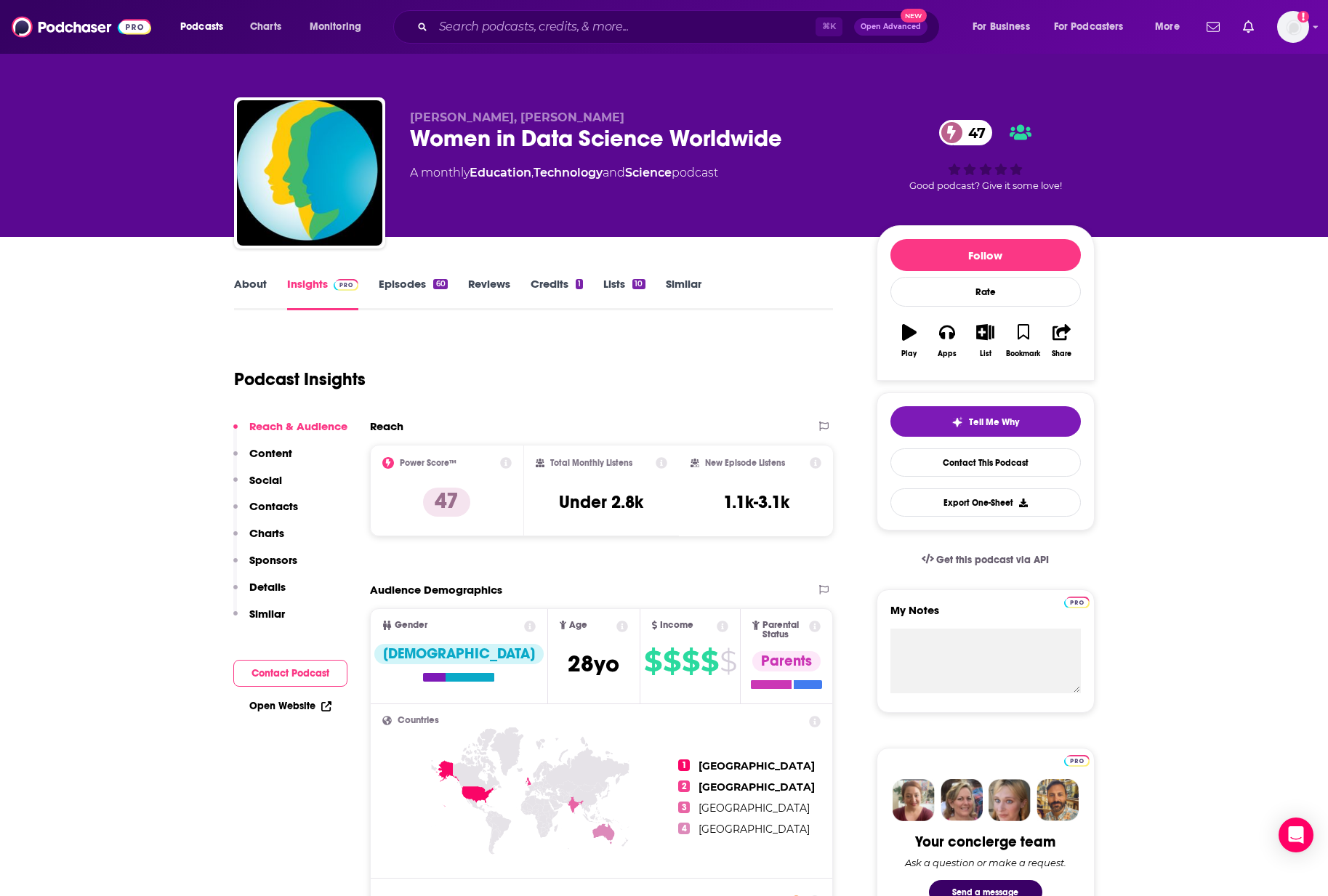
click at [517, 351] on div "Podcast Insights" at bounding box center [528, 371] width 588 height 74
click at [257, 287] on link "About" at bounding box center [250, 294] width 33 height 34
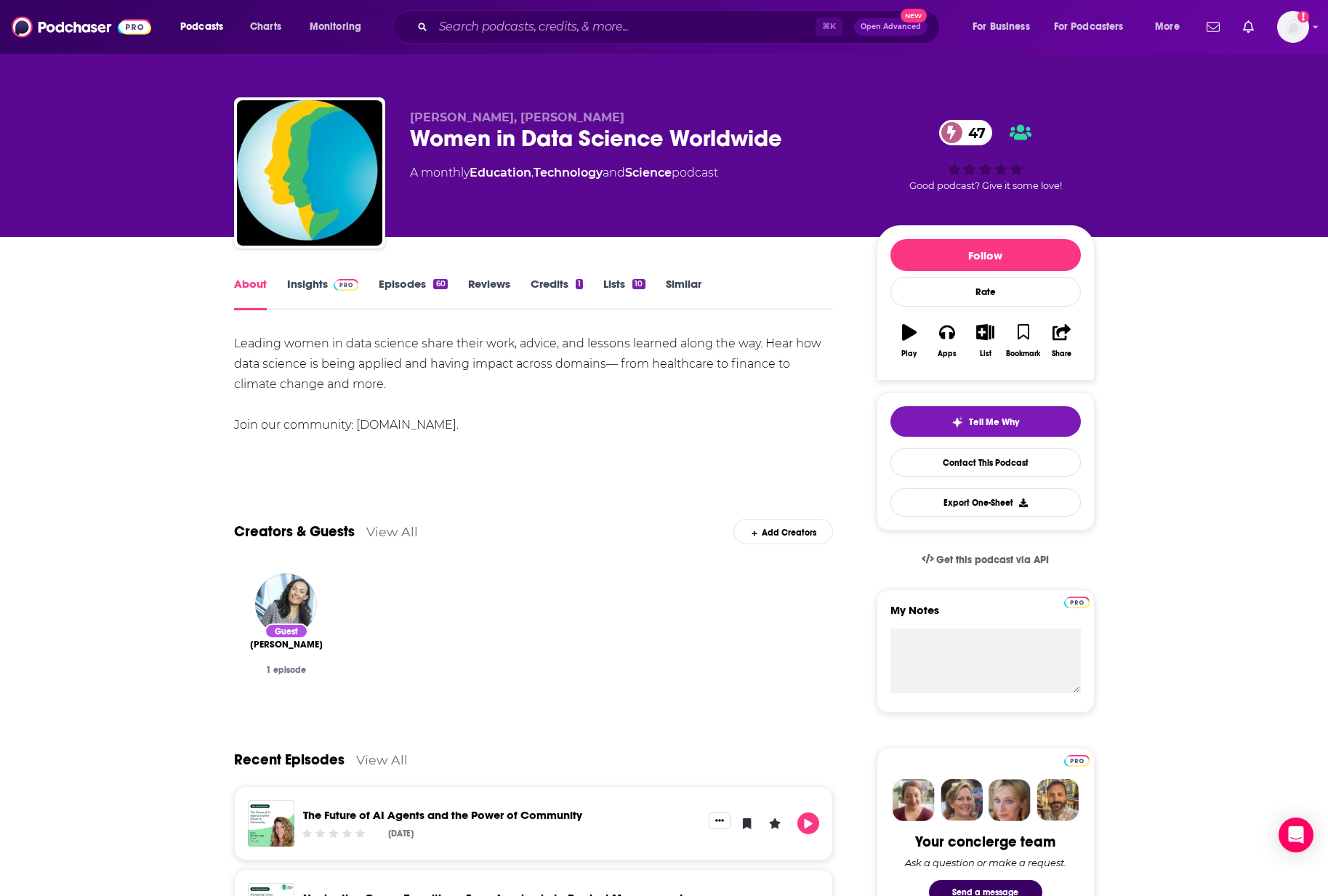
click at [417, 281] on link "Episodes 60" at bounding box center [412, 294] width 68 height 34
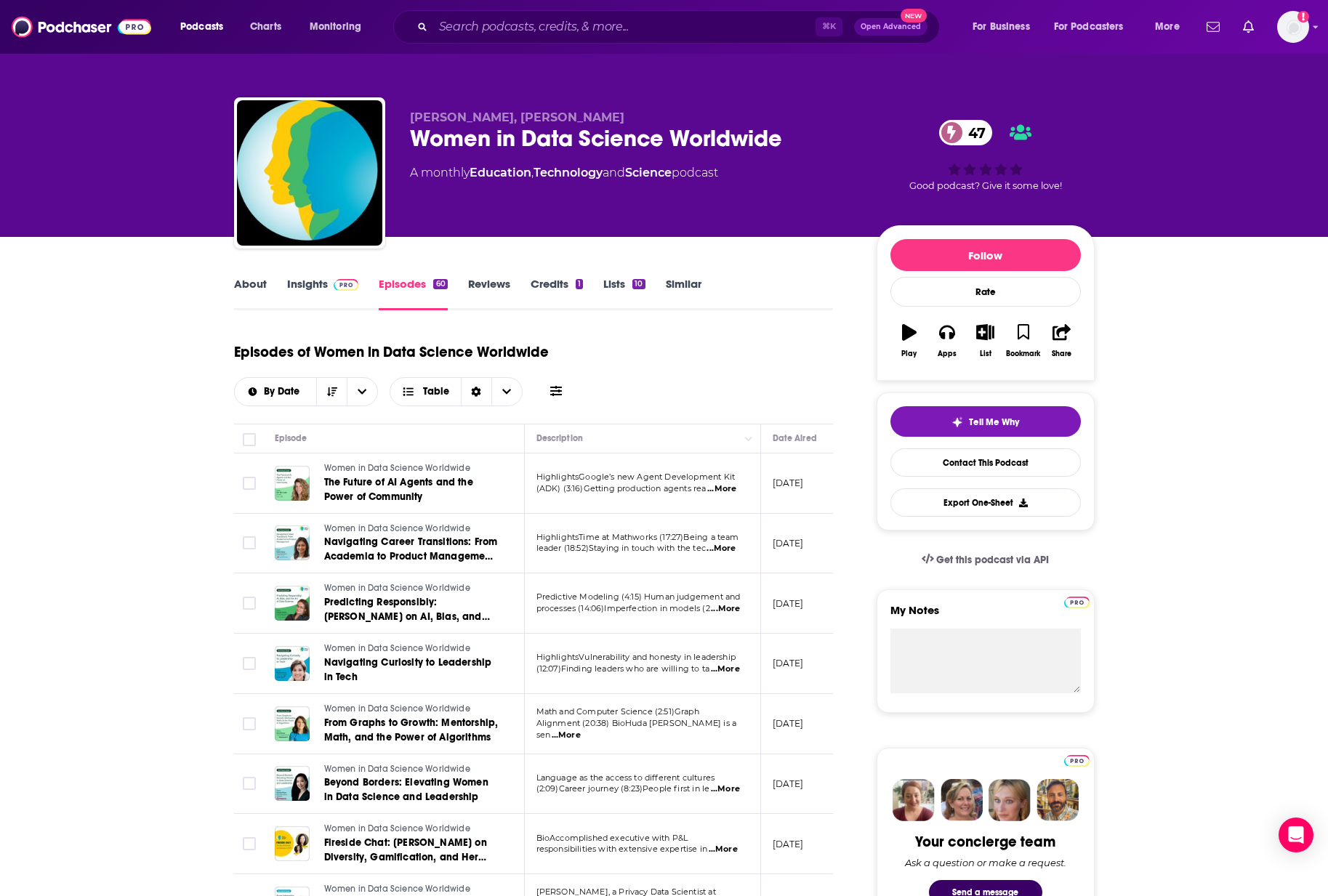
click at [319, 284] on link "Insights" at bounding box center [323, 294] width 72 height 34
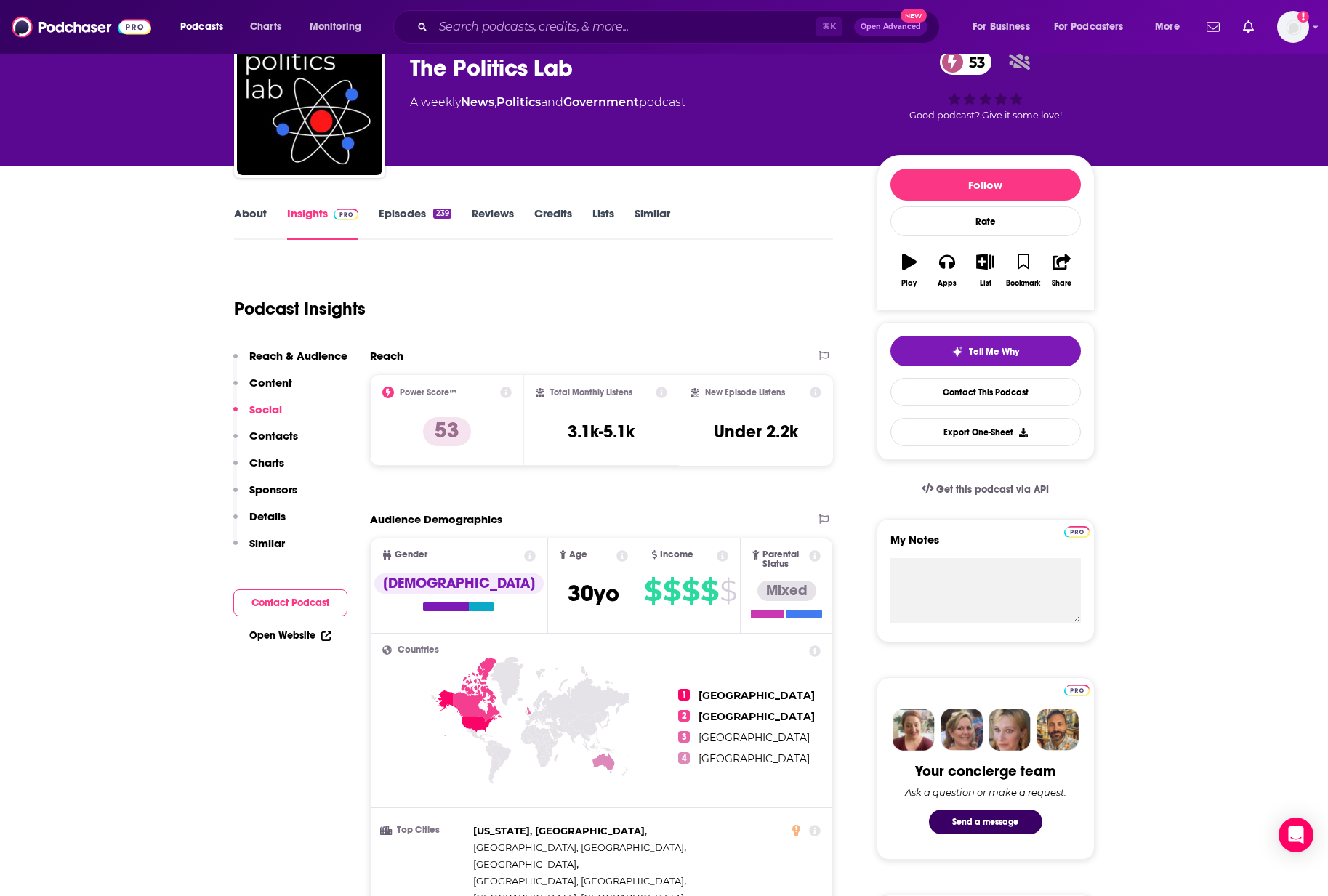
click at [403, 209] on link "Episodes 239" at bounding box center [414, 223] width 72 height 34
